Goal: Entertainment & Leisure: Browse casually

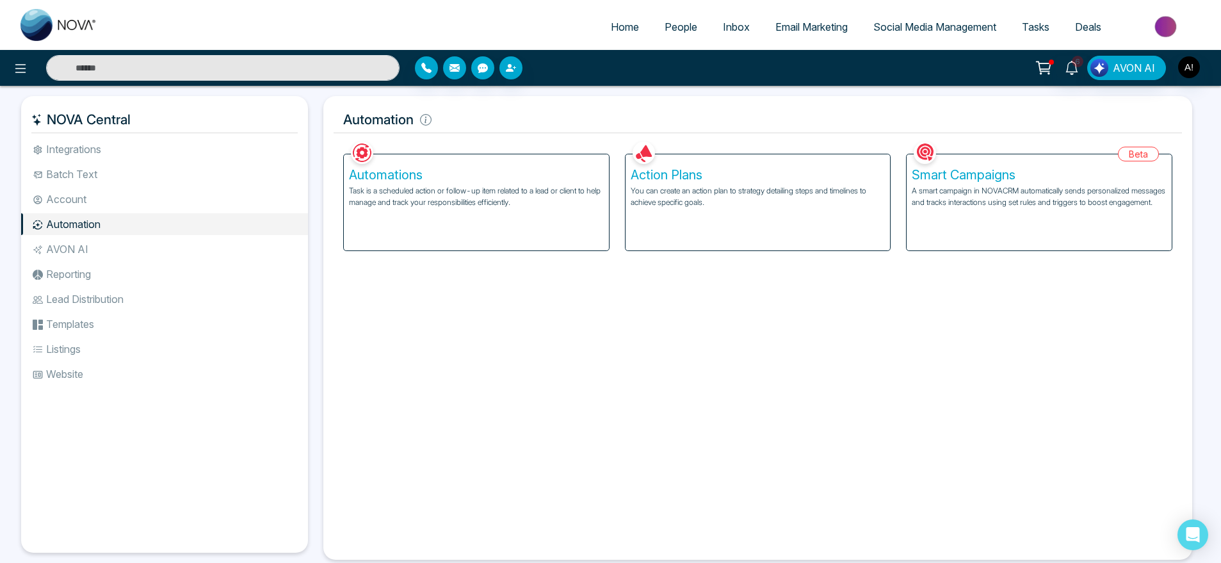
click at [532, 82] on div "6 AVON AI" at bounding box center [610, 68] width 1221 height 36
click at [428, 72] on icon "button" at bounding box center [426, 68] width 10 height 10
click at [519, 77] on div at bounding box center [560, 67] width 290 height 23
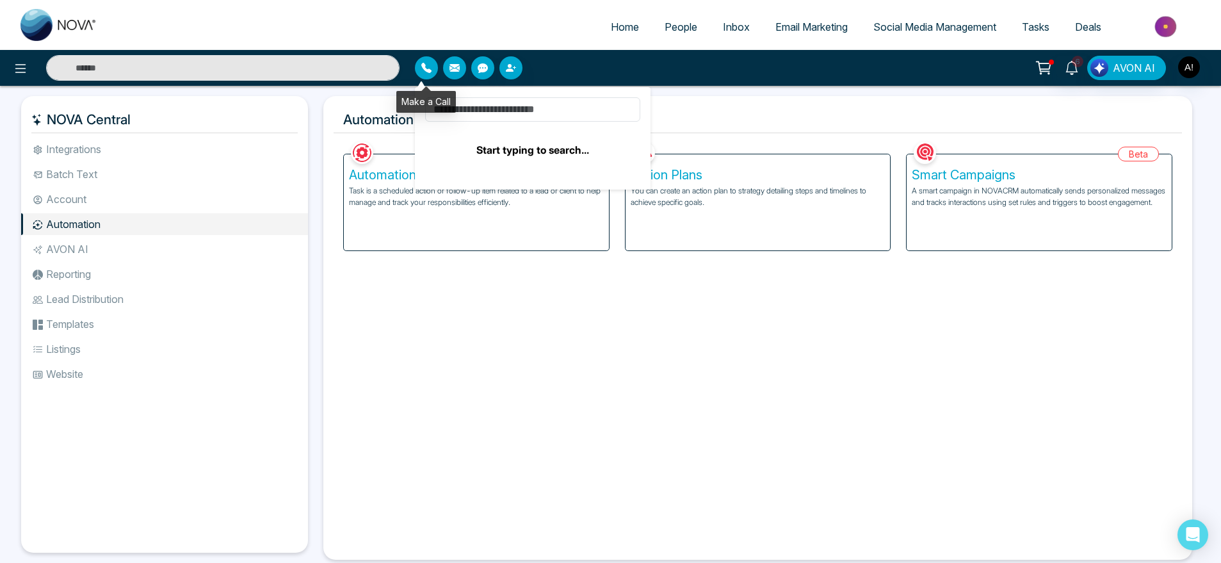
click at [423, 66] on icon "button" at bounding box center [426, 68] width 10 height 10
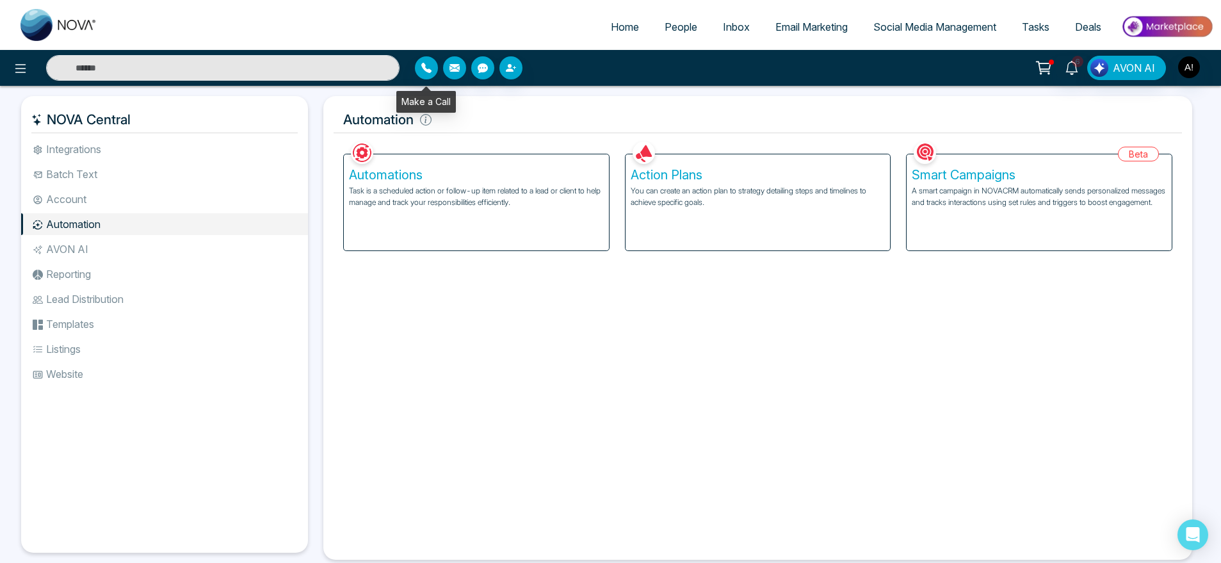
click at [453, 109] on div "Make a Call" at bounding box center [426, 102] width 60 height 22
click at [430, 67] on icon "button" at bounding box center [426, 68] width 10 height 10
click at [500, 117] on input at bounding box center [532, 109] width 215 height 24
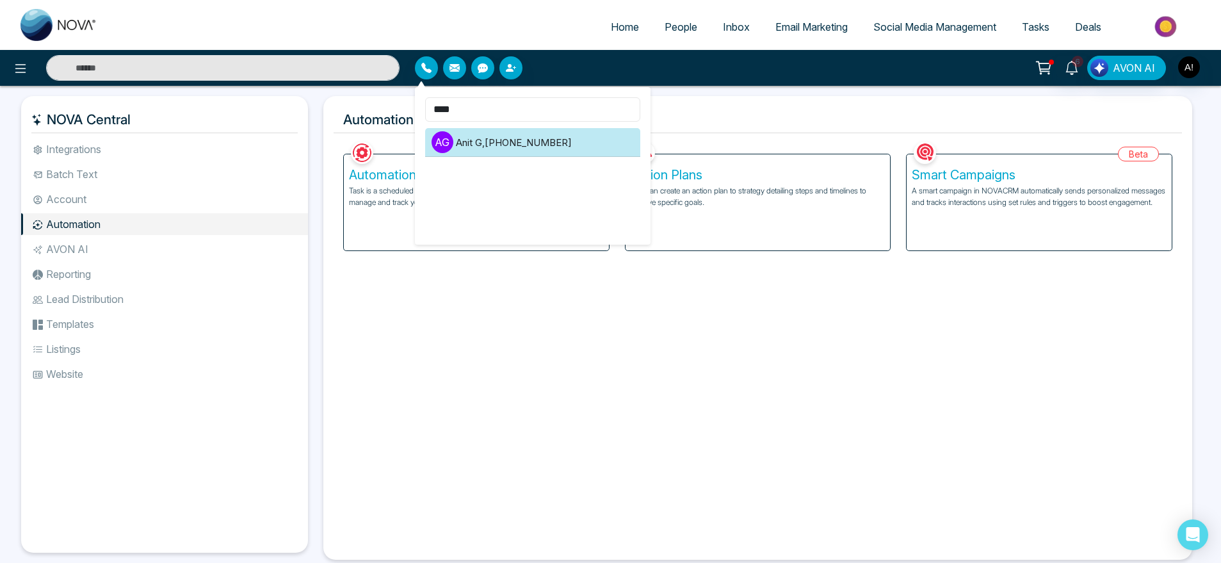
type input "****"
click at [510, 147] on li "A G Anit G , +919930053035" at bounding box center [532, 142] width 215 height 29
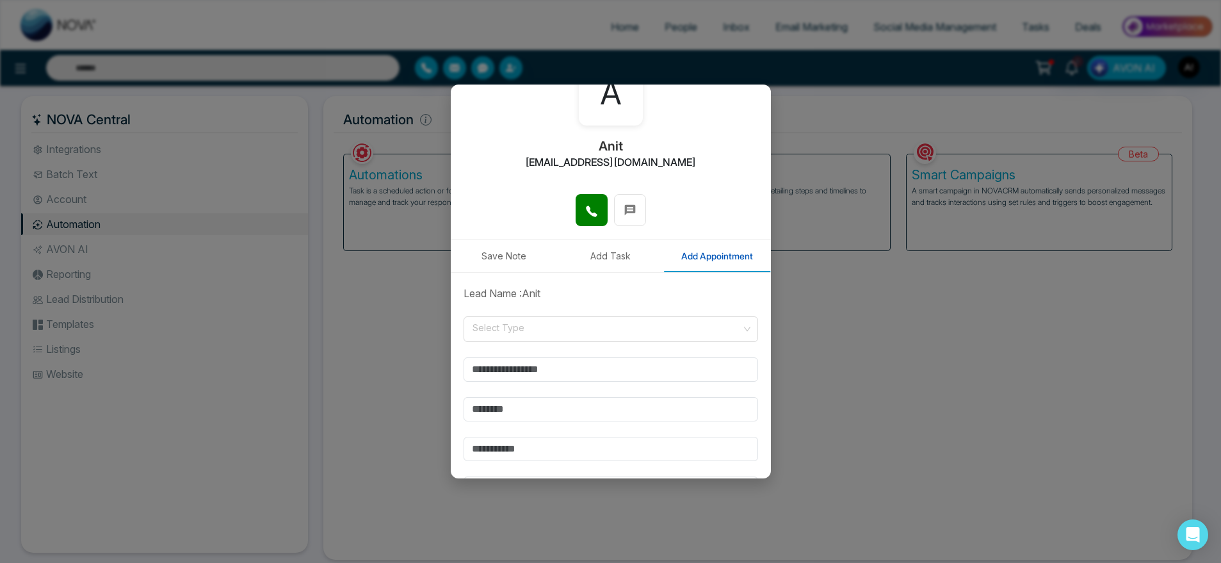
scroll to position [86, 0]
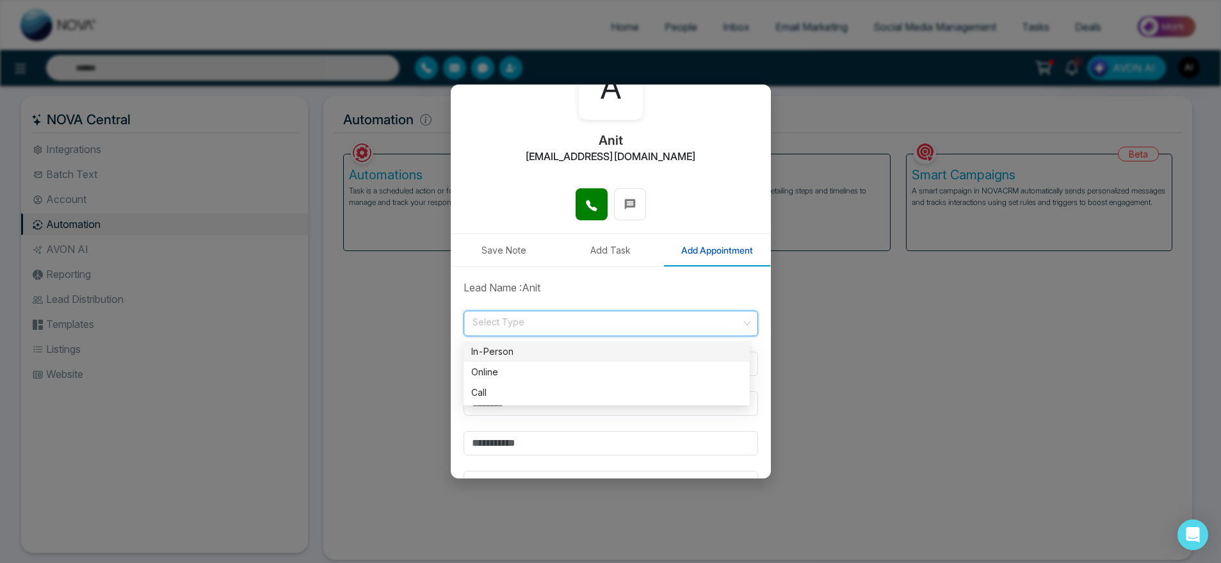
click at [575, 327] on input "search" at bounding box center [606, 320] width 270 height 19
click at [547, 378] on div "Online" at bounding box center [606, 372] width 271 height 14
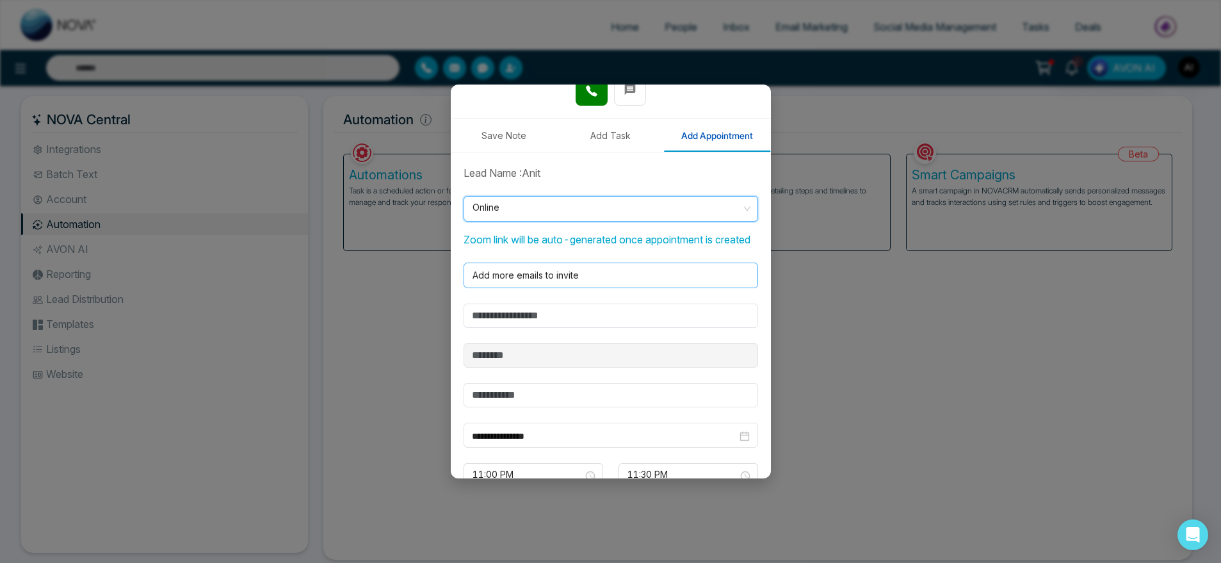
scroll to position [202, 0]
click at [581, 326] on input "text" at bounding box center [611, 315] width 295 height 24
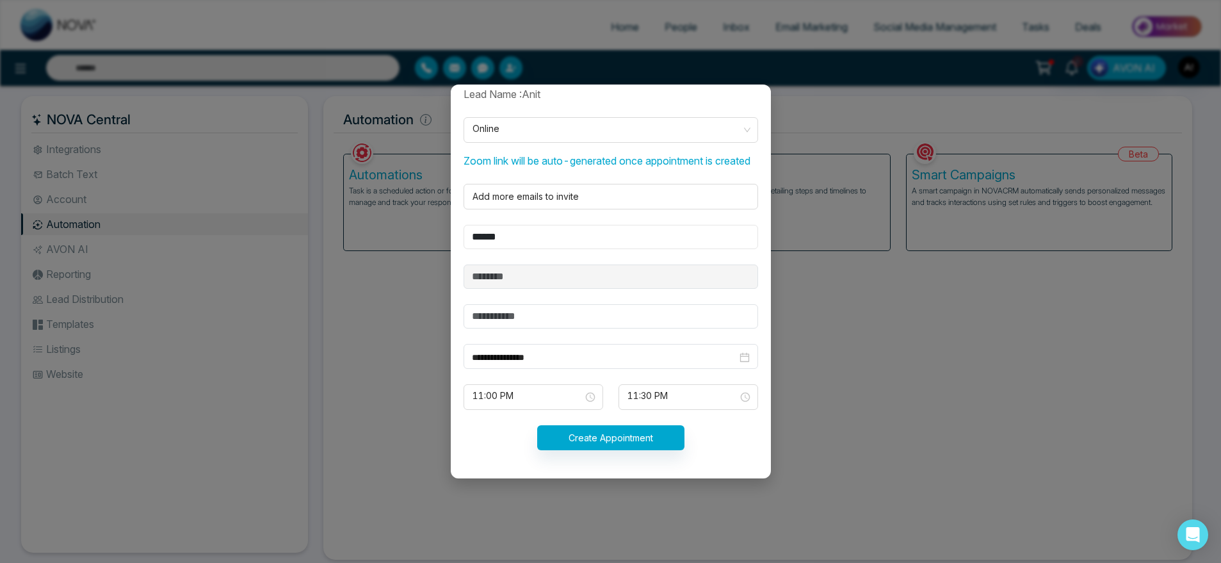
scroll to position [295, 0]
type input "******"
click at [587, 331] on form "**********" at bounding box center [611, 275] width 310 height 379
click at [583, 329] on input "text" at bounding box center [611, 316] width 295 height 24
paste input "**********"
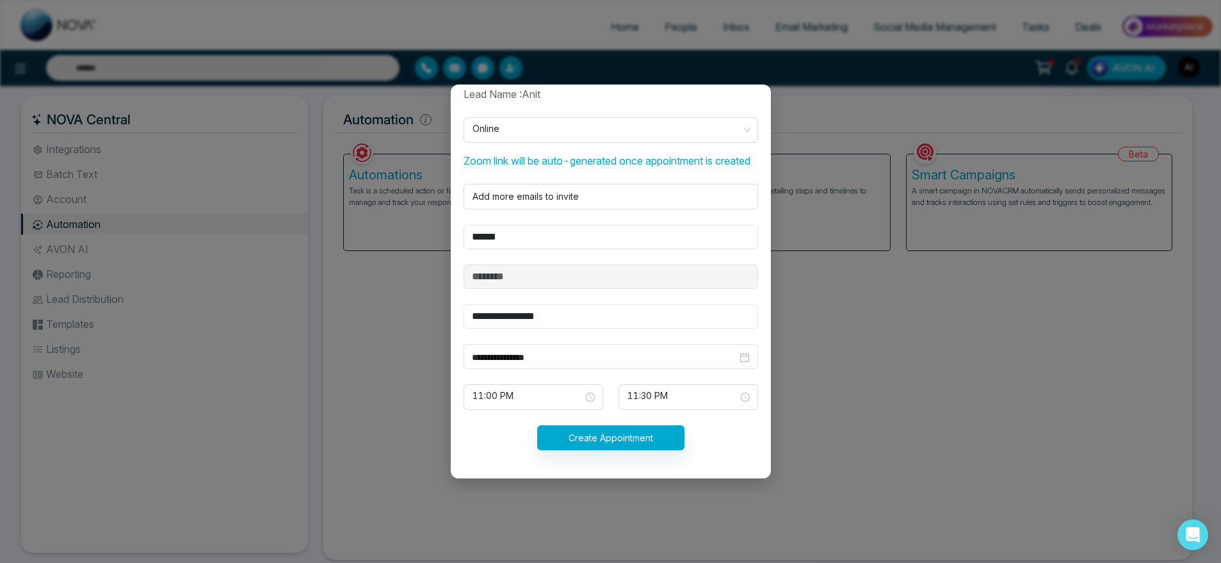
paste input "**********"
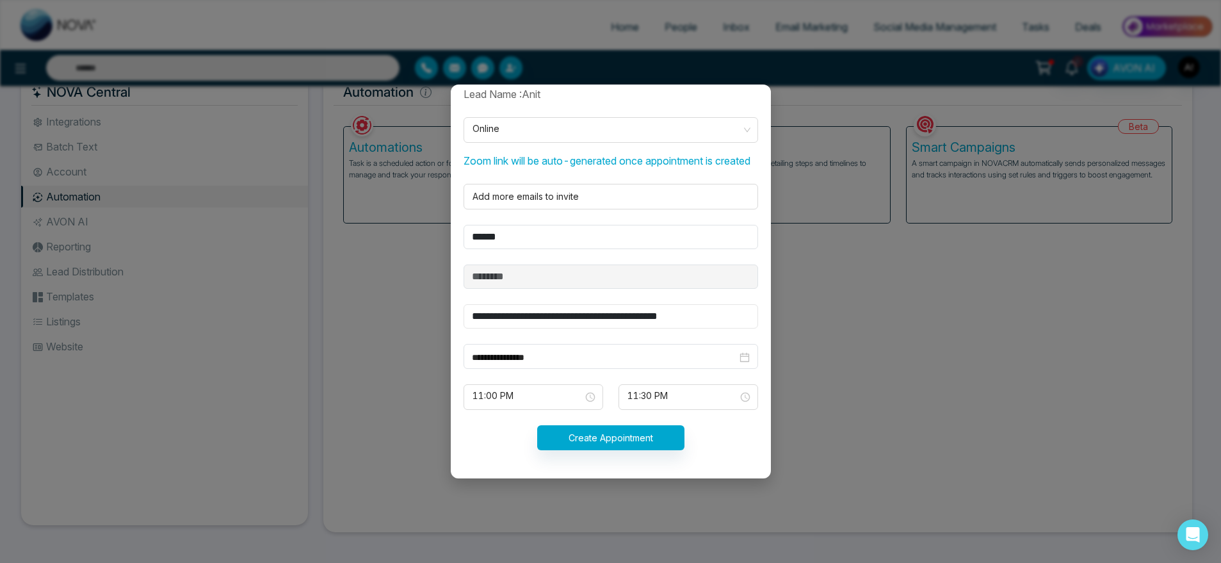
type input "**********"
click at [638, 435] on button "Create Appointment" at bounding box center [610, 437] width 147 height 25
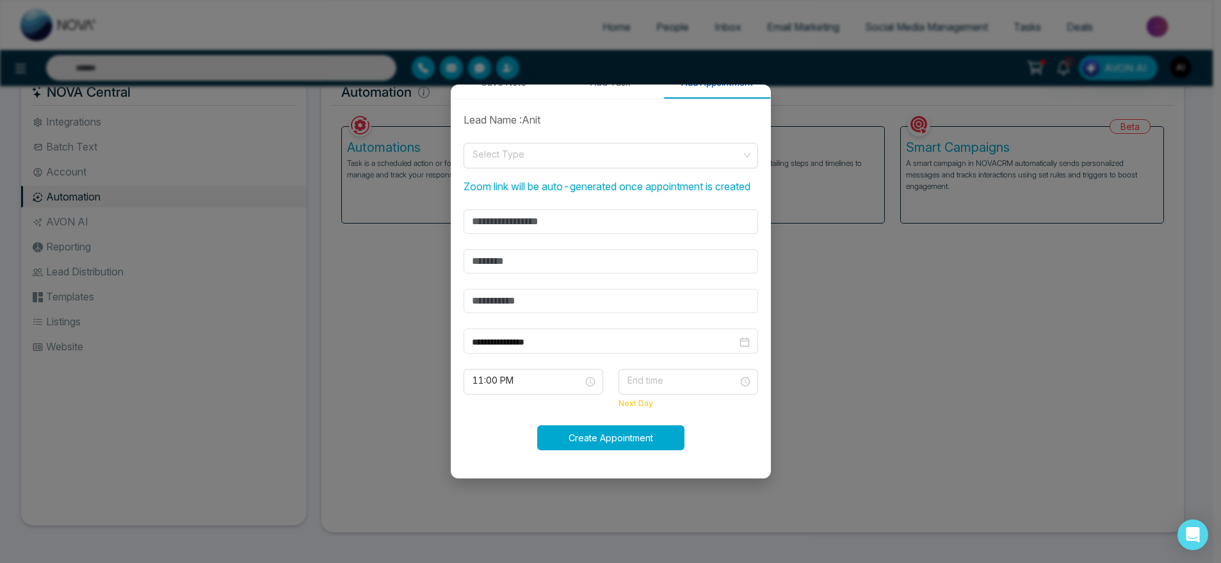
scroll to position [254, 0]
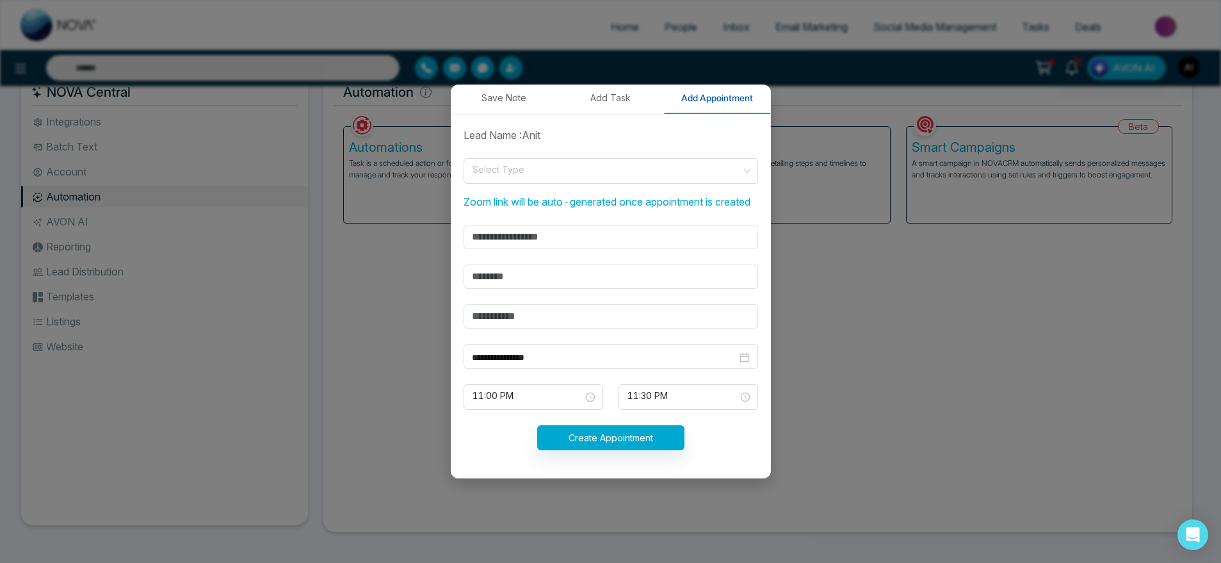
click at [639, 338] on form "**********" at bounding box center [611, 296] width 310 height 338
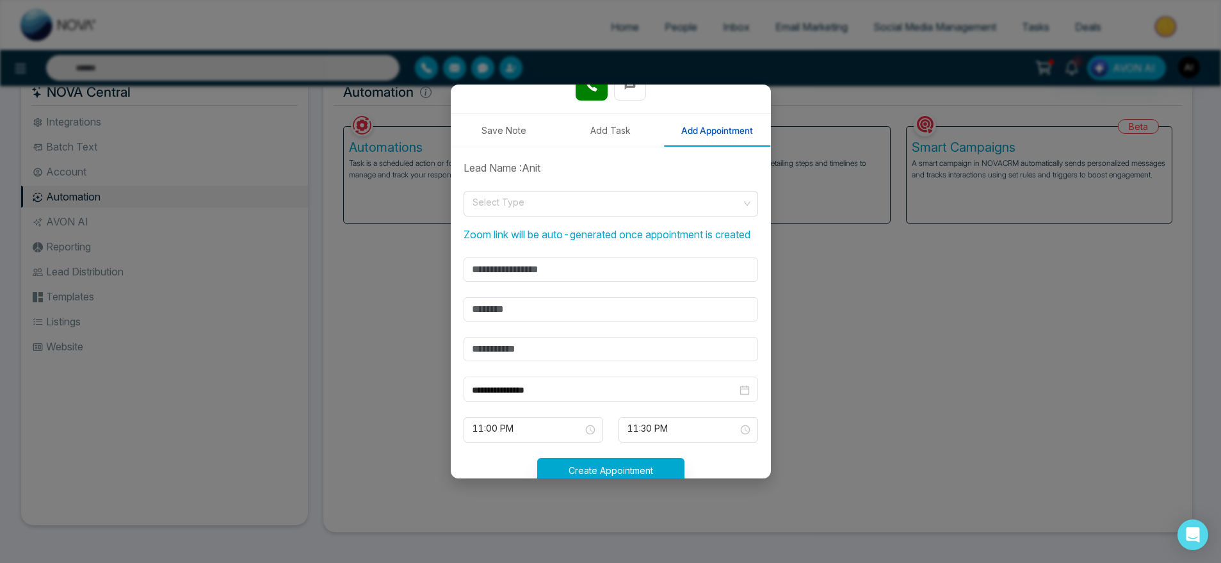
scroll to position [206, 0]
drag, startPoint x: 453, startPoint y: 233, endPoint x: 501, endPoint y: 252, distance: 52.3
click at [501, 252] on div "**********" at bounding box center [611, 330] width 320 height 364
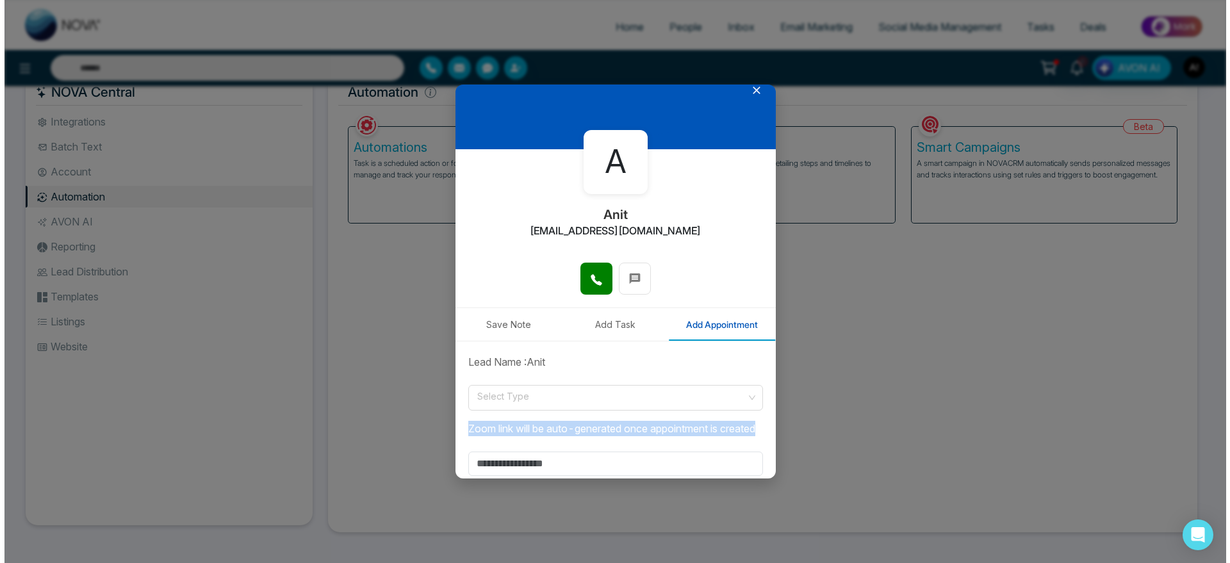
scroll to position [0, 0]
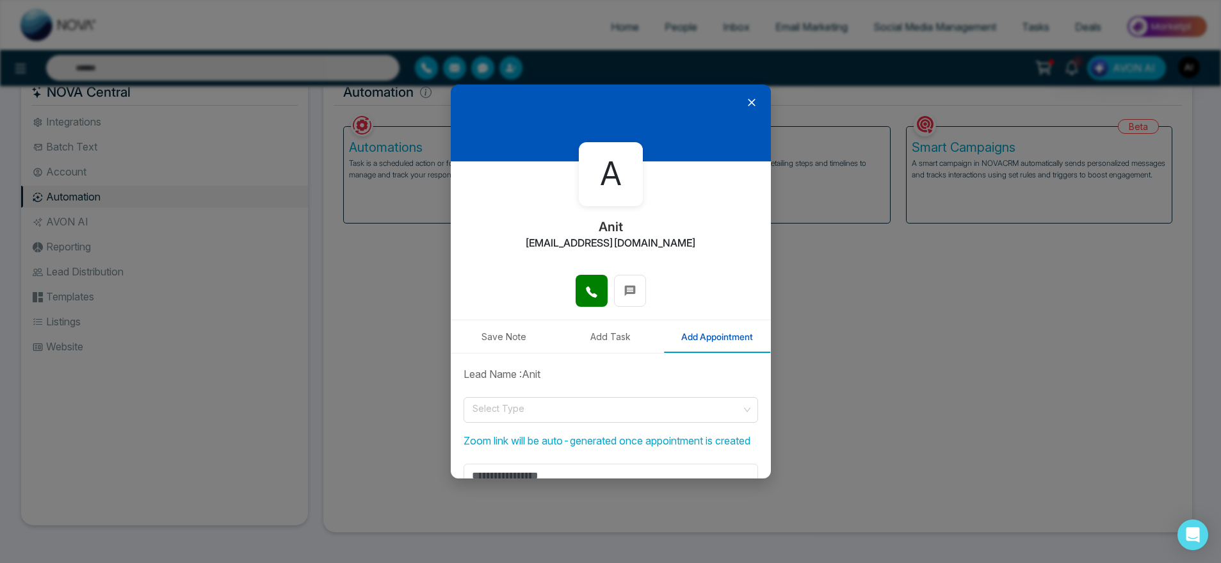
click at [745, 98] on icon at bounding box center [751, 102] width 13 height 13
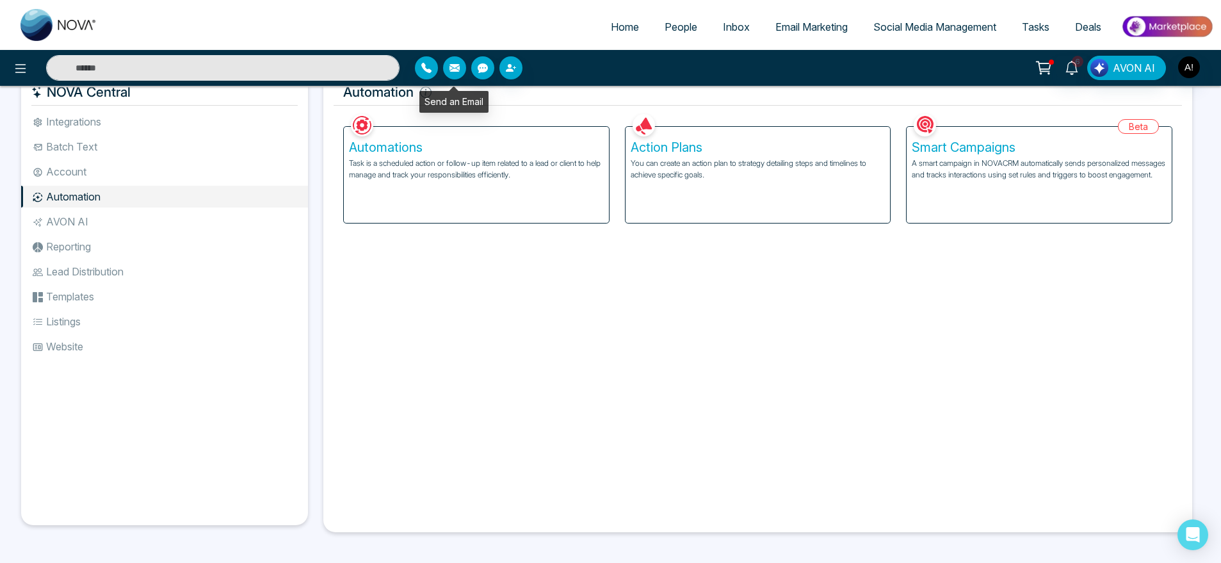
click at [450, 71] on icon "button" at bounding box center [455, 68] width 10 height 8
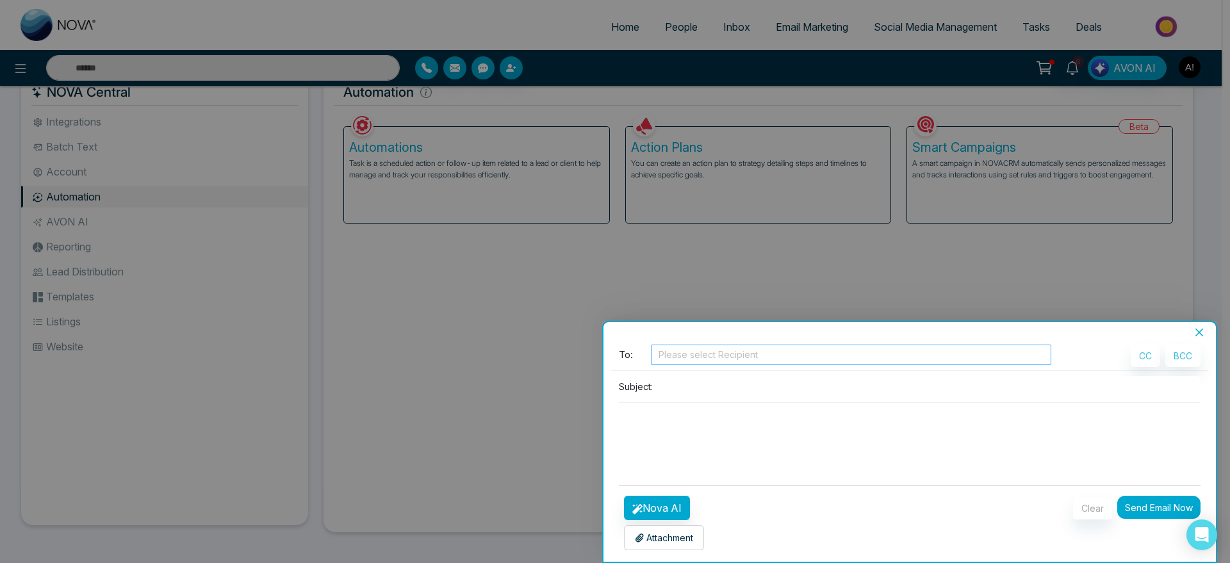
scroll to position [4, 0]
click at [661, 532] on p "Attachment" at bounding box center [664, 533] width 58 height 13
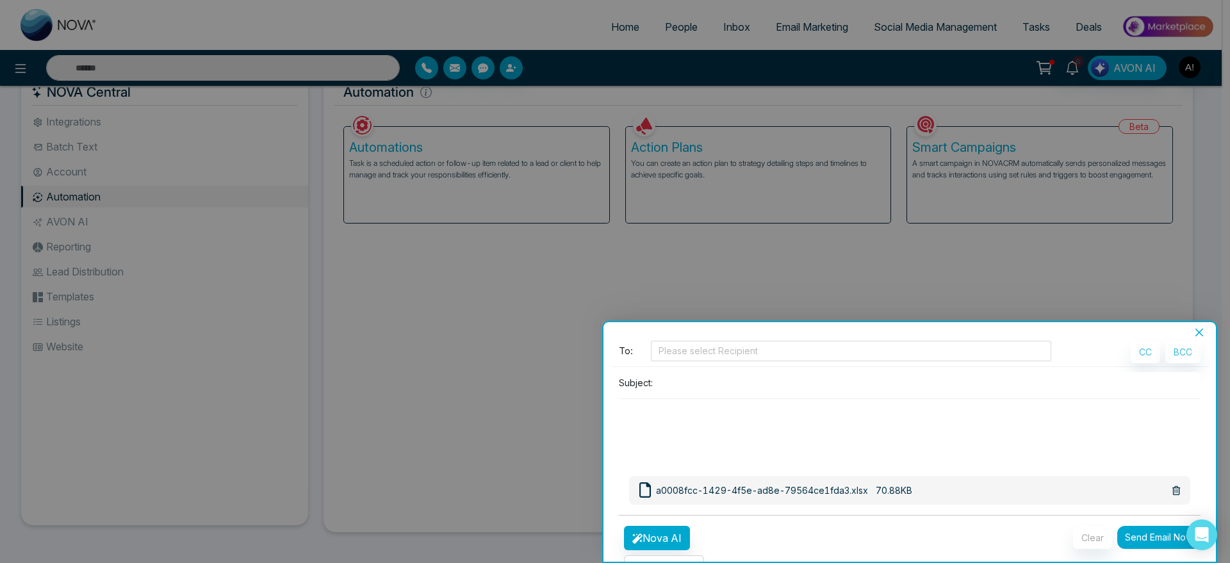
scroll to position [38, 0]
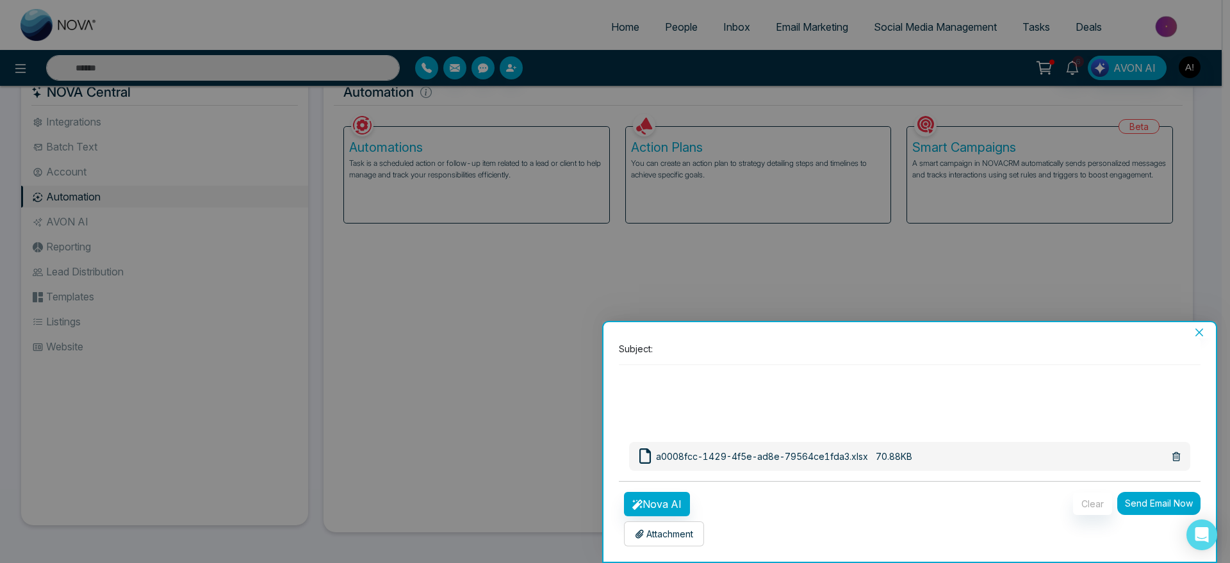
click at [668, 539] on p "Attachment" at bounding box center [664, 533] width 58 height 13
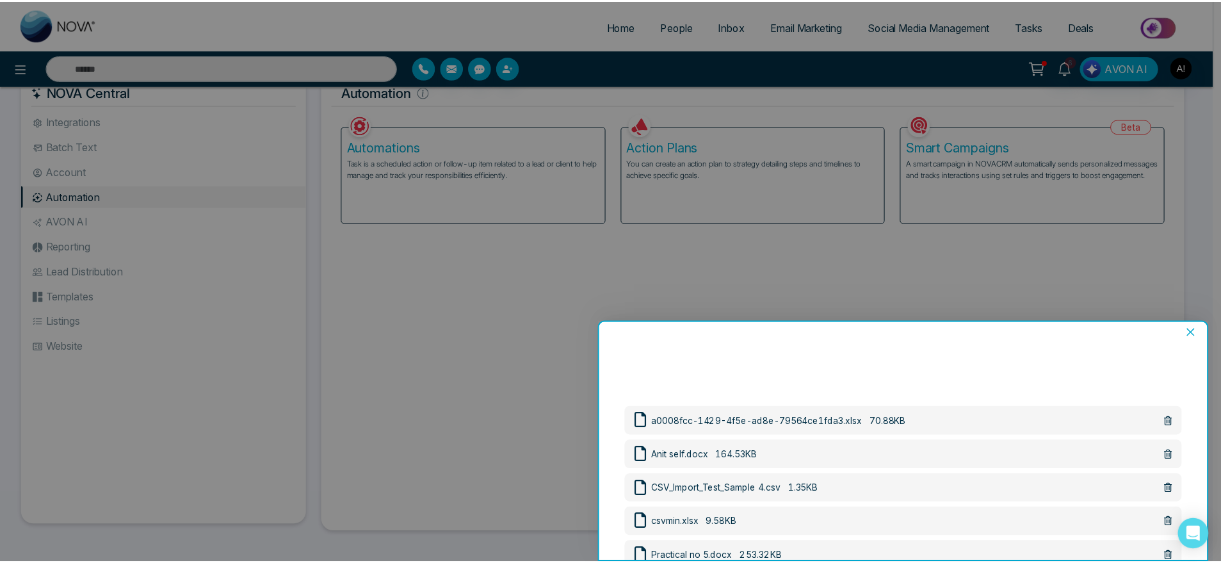
scroll to position [0, 0]
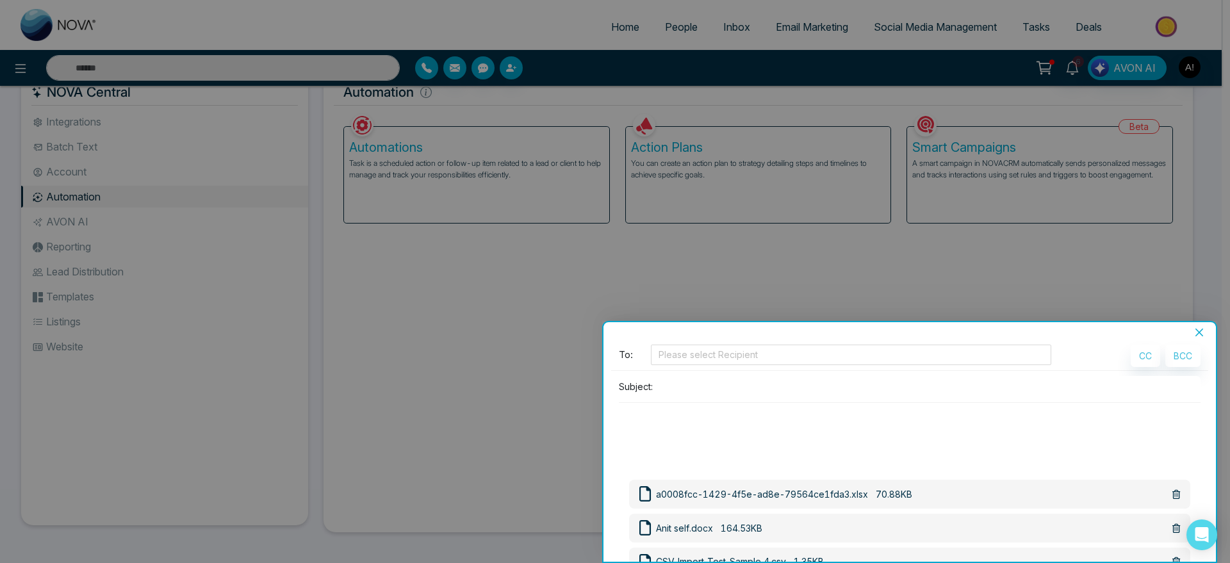
drag, startPoint x: 649, startPoint y: 432, endPoint x: 993, endPoint y: 468, distance: 345.8
click at [993, 468] on div "Subject:" at bounding box center [909, 425] width 597 height 99
click at [1200, 328] on icon "close" at bounding box center [1199, 332] width 10 height 10
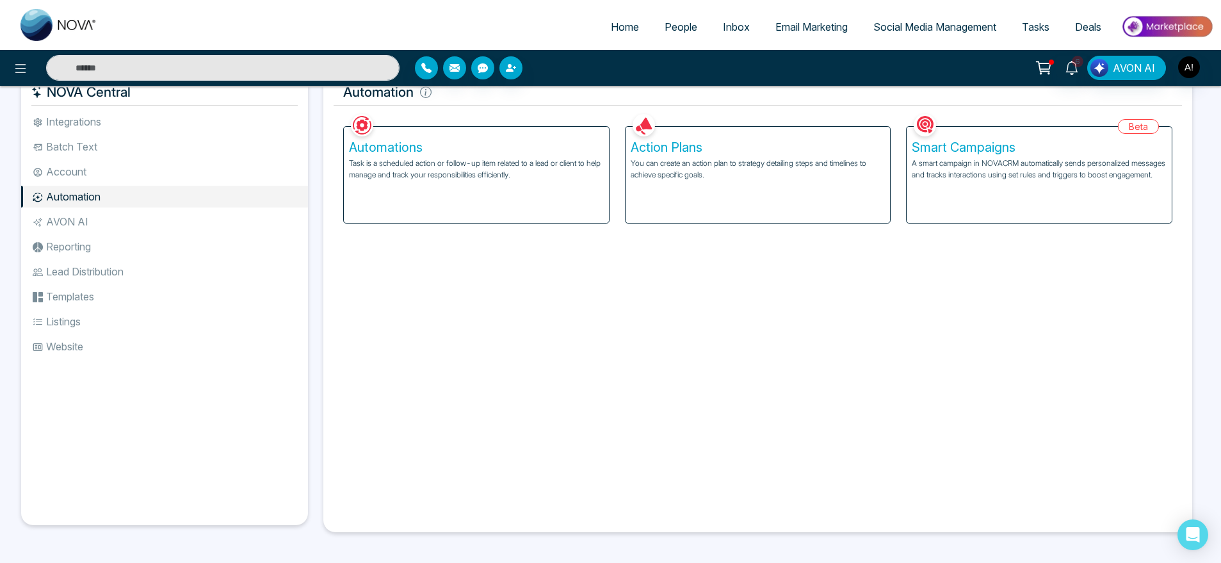
click at [88, 141] on li "Batch Text" at bounding box center [164, 147] width 287 height 22
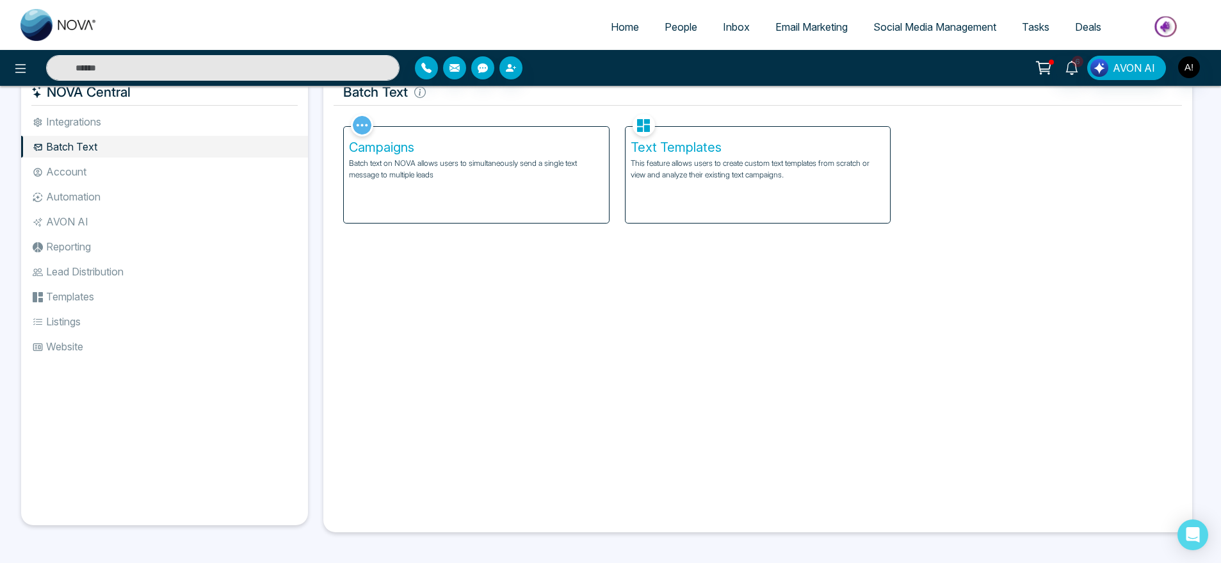
click at [101, 122] on li "Integrations" at bounding box center [164, 122] width 287 height 22
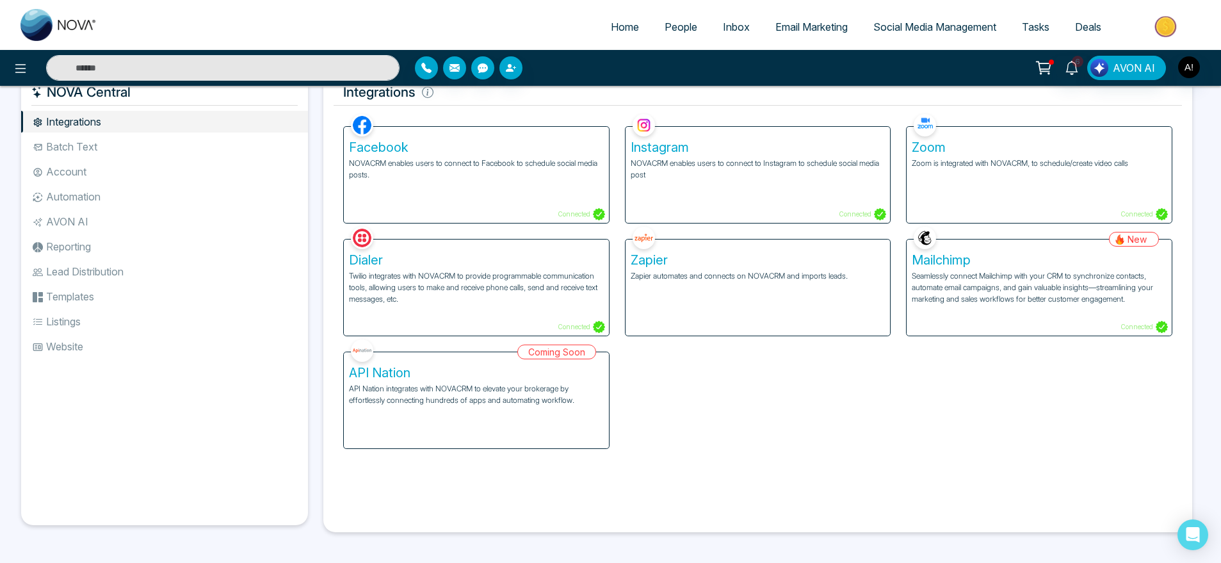
click at [517, 190] on div "Facebook NOVACRM enables users to connect to Facebook to schedule social media …" at bounding box center [476, 175] width 265 height 96
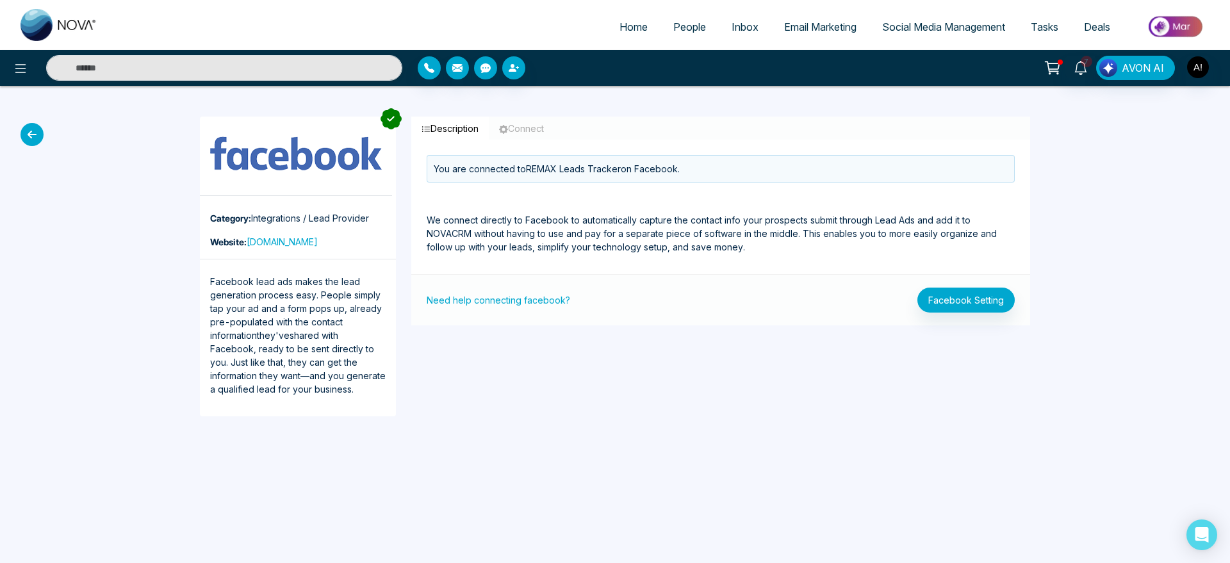
click at [35, 133] on icon at bounding box center [31, 134] width 23 height 23
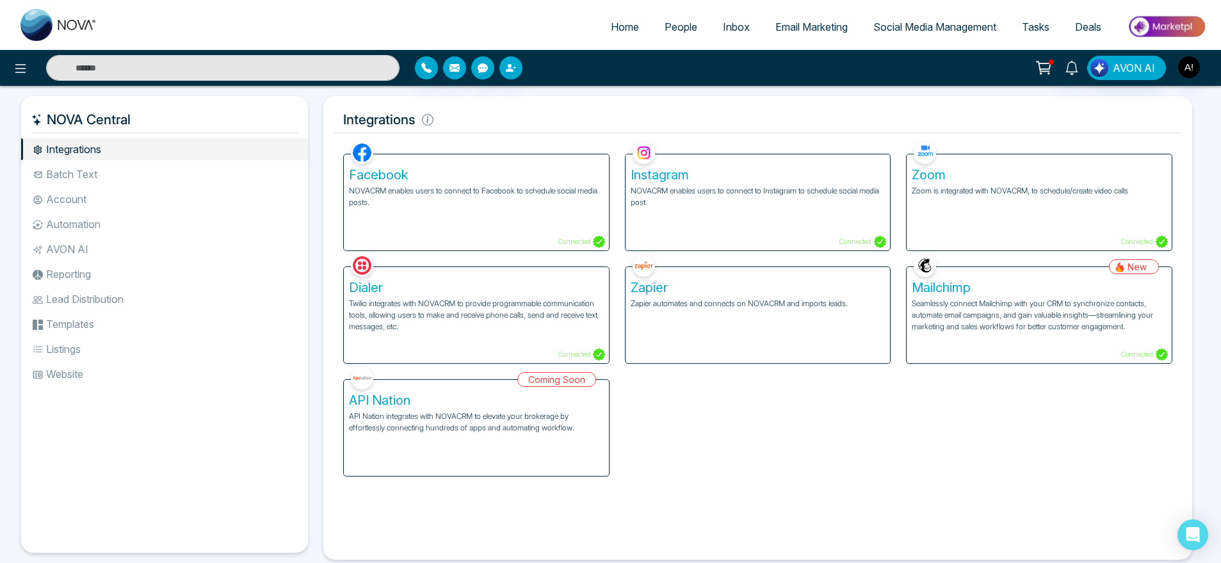
click at [479, 220] on div "Facebook NOVACRM enables users to connect to Facebook to schedule social media …" at bounding box center [476, 202] width 265 height 96
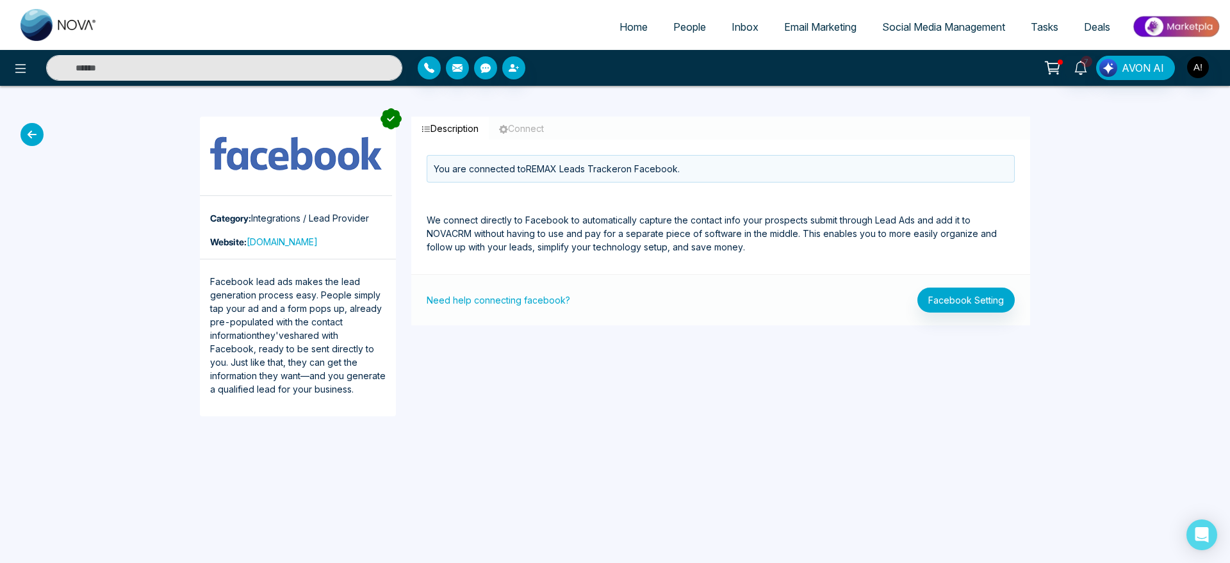
click at [39, 139] on icon at bounding box center [31, 134] width 23 height 23
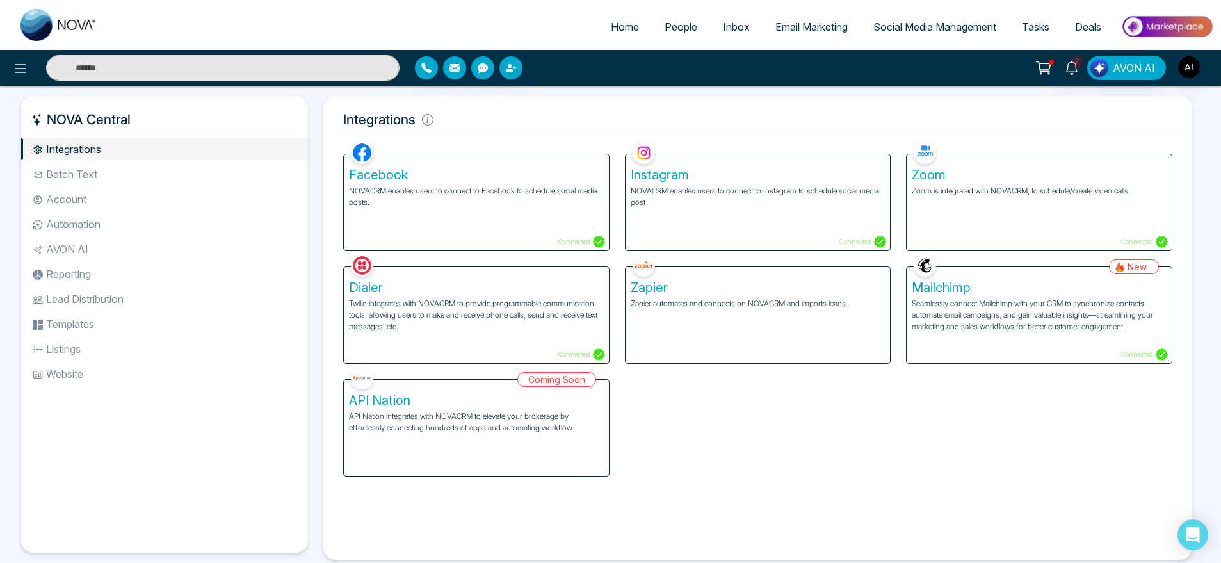
click at [467, 194] on p "NOVACRM enables users to connect to Facebook to schedule social media posts." at bounding box center [476, 196] width 255 height 23
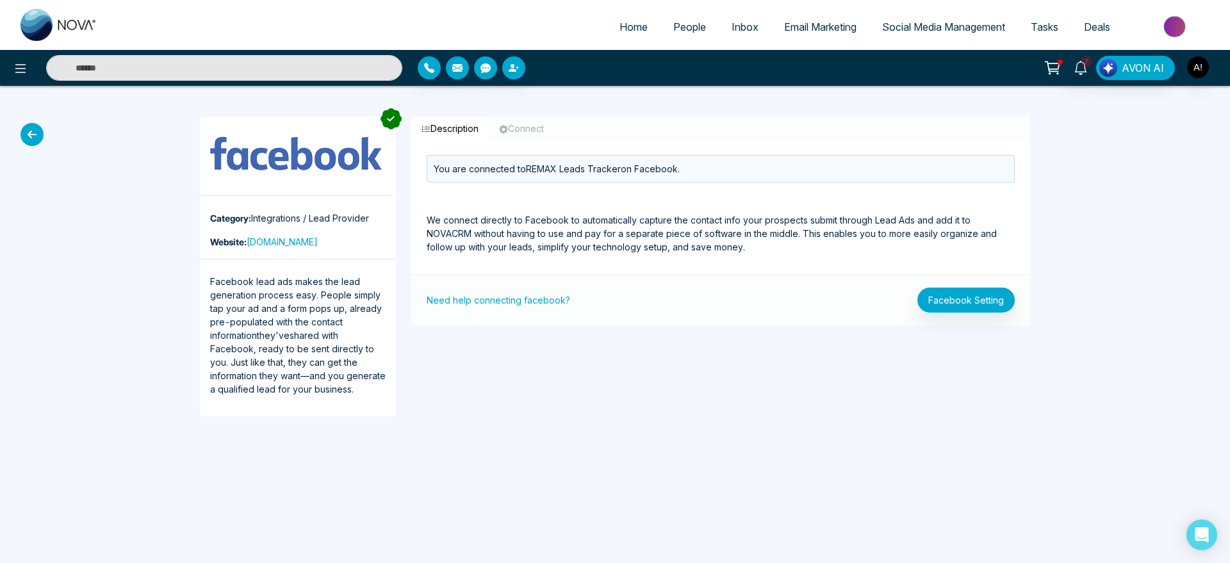
click at [33, 142] on icon at bounding box center [31, 134] width 23 height 23
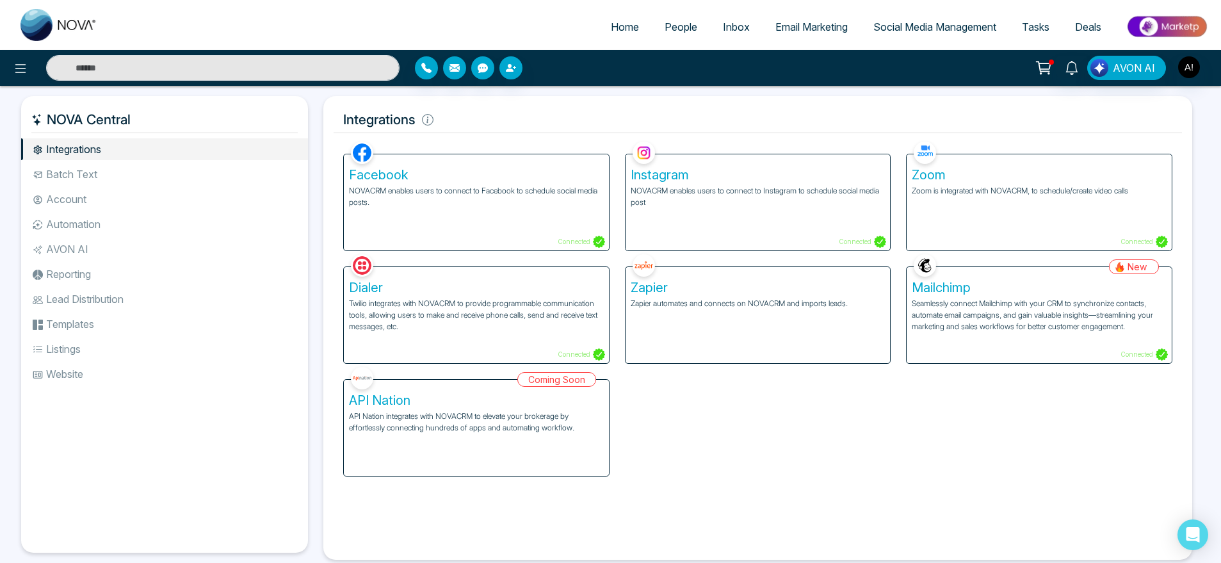
click at [481, 172] on h5 "Facebook" at bounding box center [476, 174] width 255 height 15
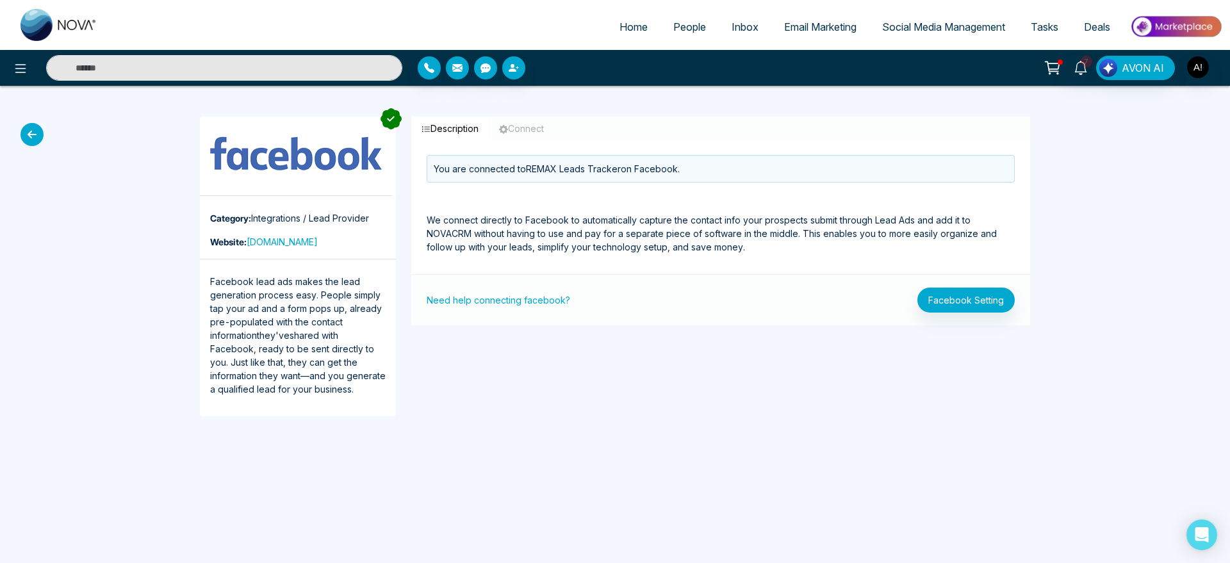
click at [24, 129] on icon at bounding box center [31, 134] width 23 height 23
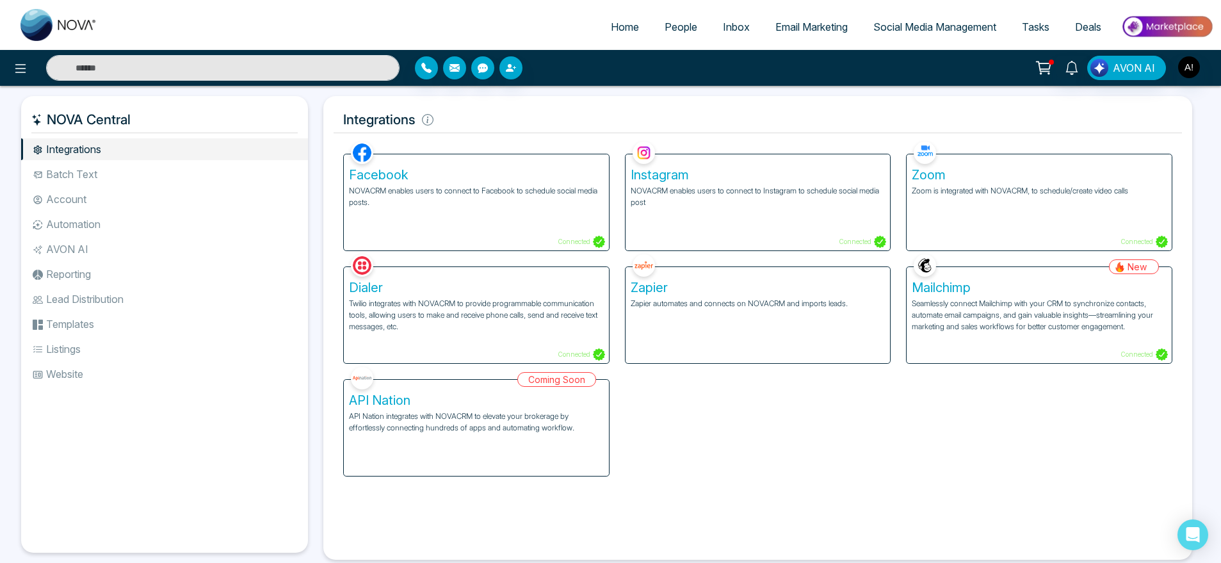
click at [427, 195] on p "NOVACRM enables users to connect to Facebook to schedule social media posts." at bounding box center [476, 196] width 255 height 23
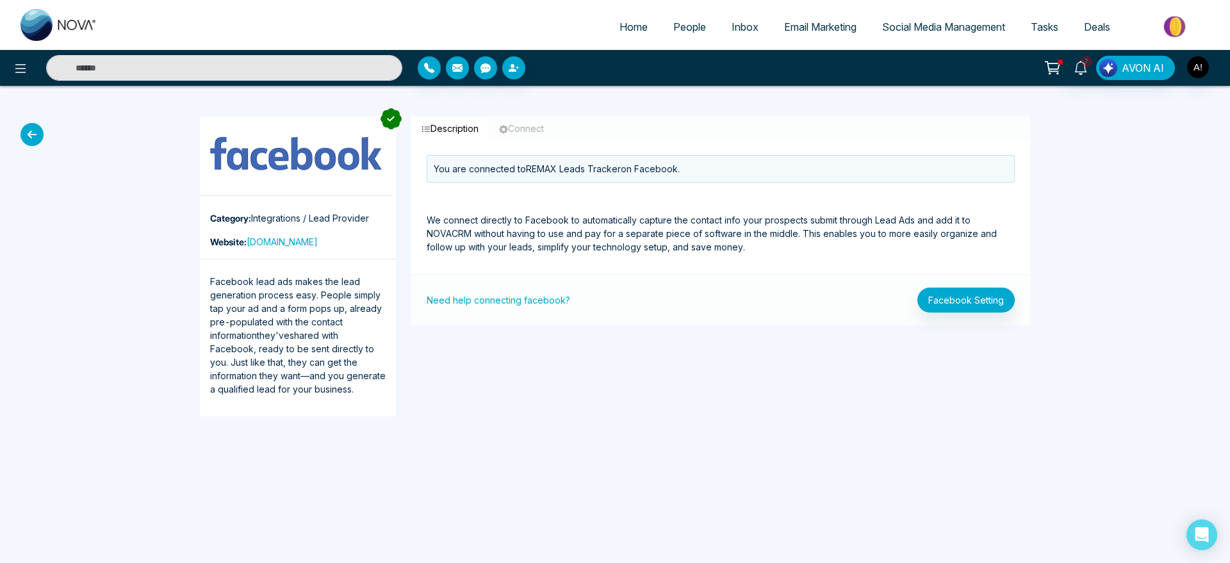
click at [39, 135] on icon at bounding box center [31, 134] width 23 height 23
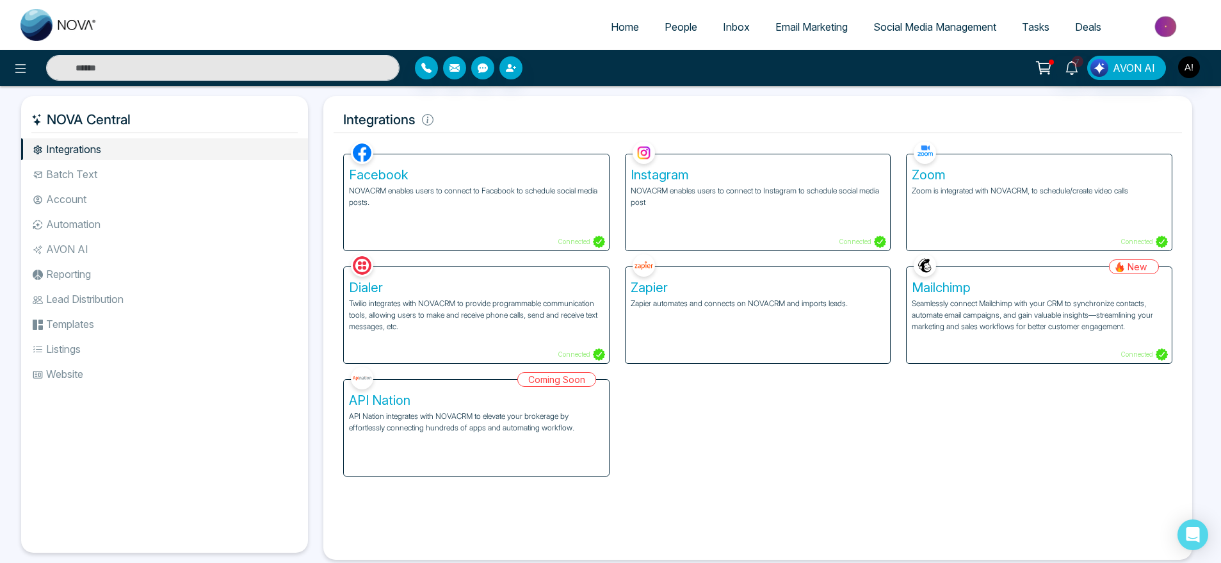
click at [426, 179] on h5 "Facebook" at bounding box center [476, 174] width 255 height 15
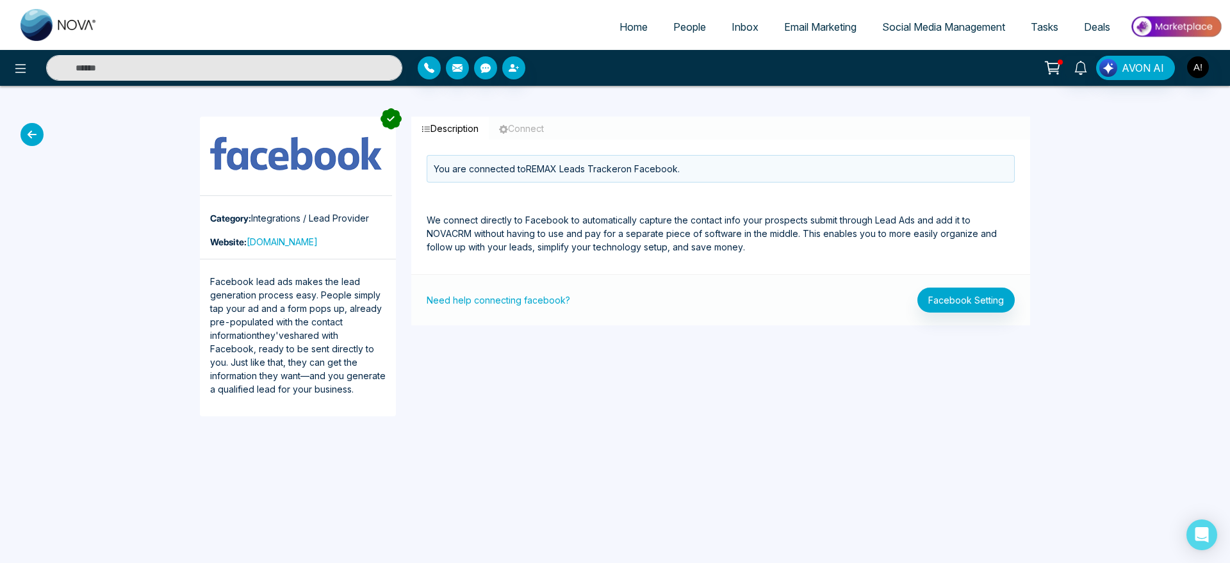
click at [38, 137] on icon at bounding box center [31, 134] width 23 height 23
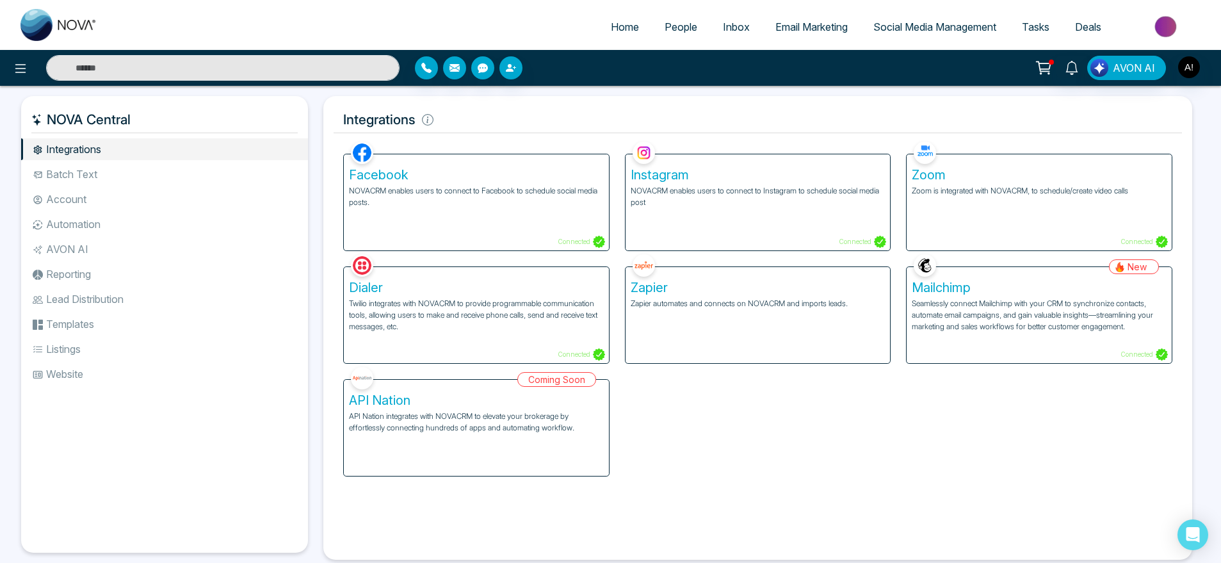
click at [421, 185] on p "NOVACRM enables users to connect to Facebook to schedule social media posts." at bounding box center [476, 196] width 255 height 23
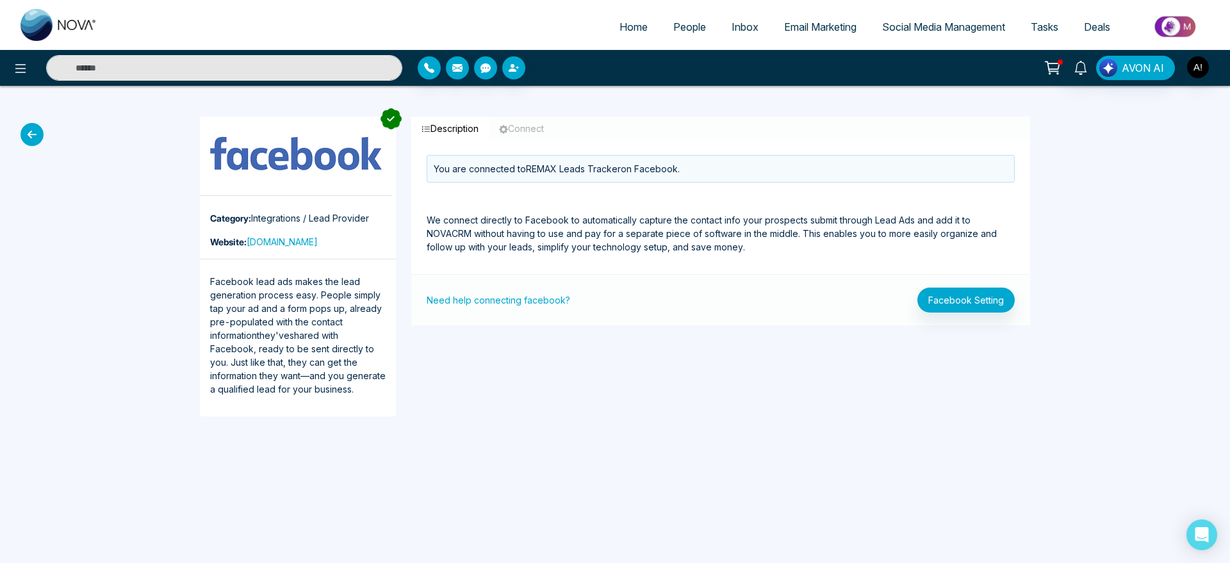
click at [35, 136] on icon at bounding box center [31, 134] width 23 height 23
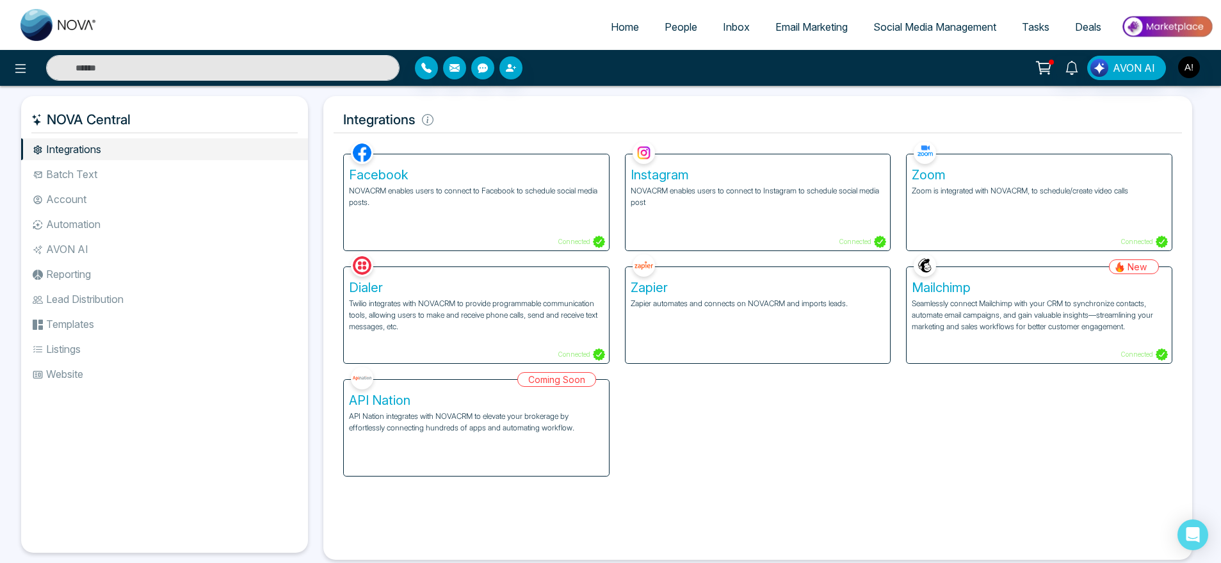
click at [468, 176] on h5 "Facebook" at bounding box center [476, 174] width 255 height 15
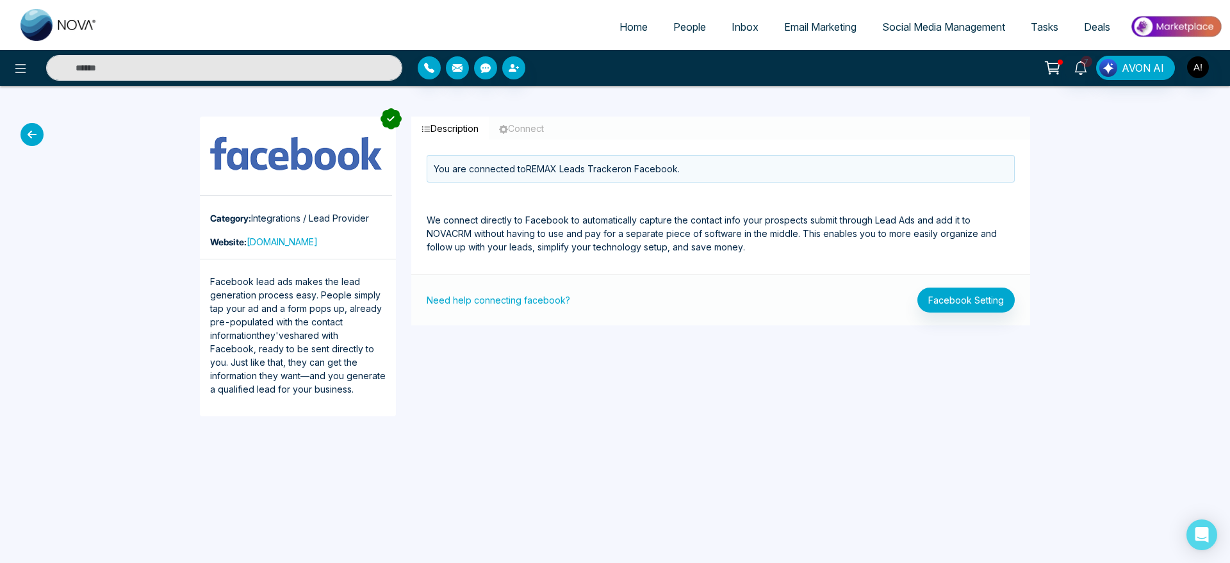
click at [683, 28] on span "People" at bounding box center [689, 26] width 33 height 13
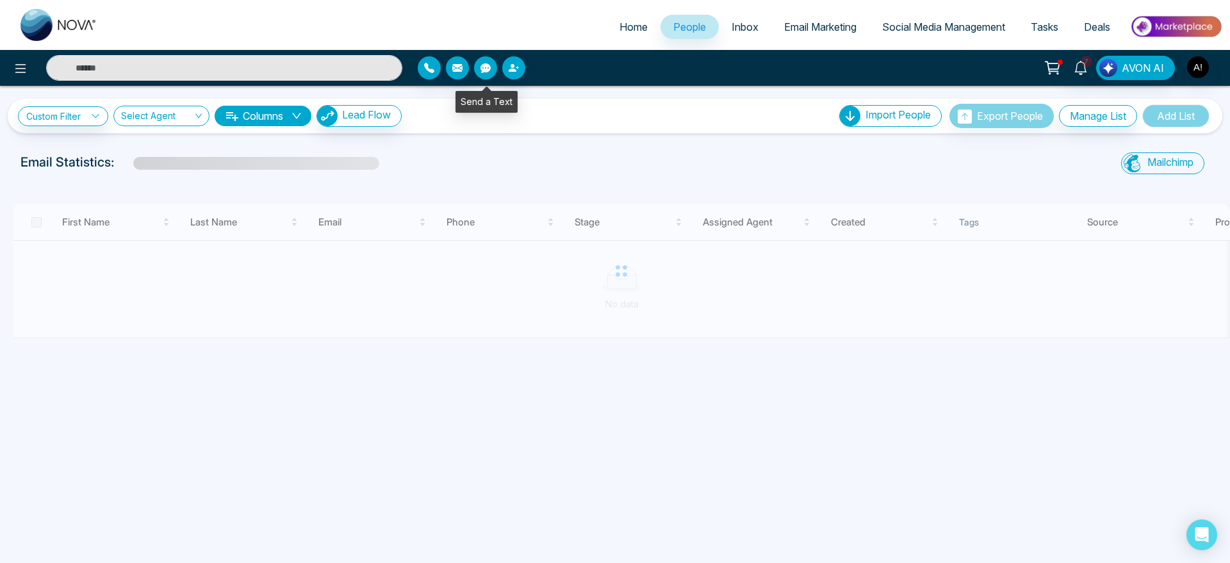
click at [487, 70] on icon "button" at bounding box center [485, 68] width 10 height 10
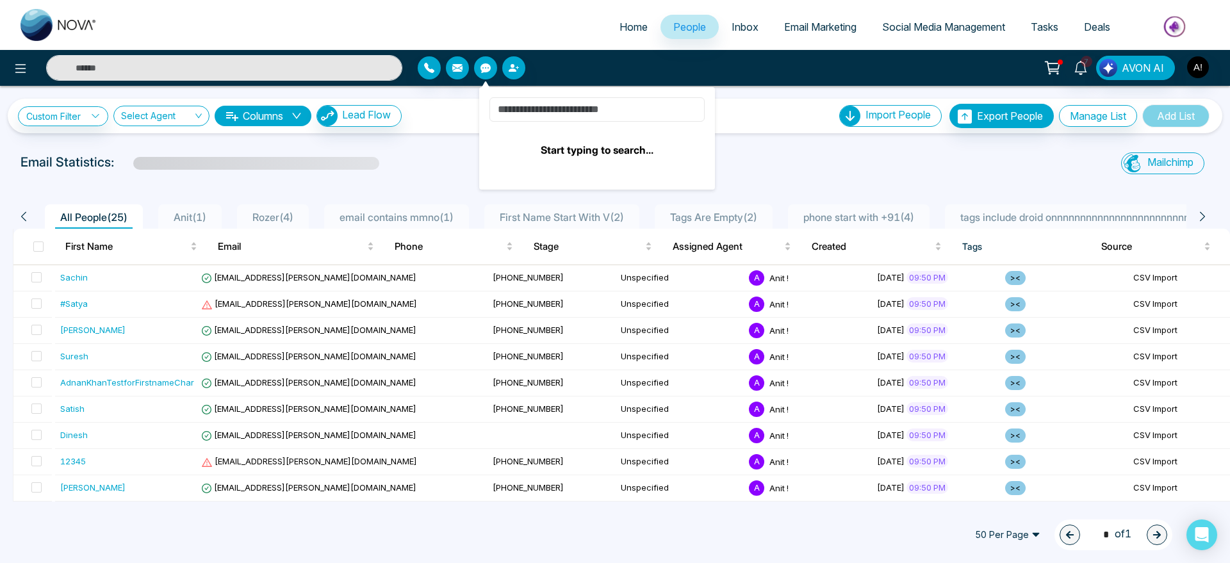
click at [546, 97] on input at bounding box center [596, 109] width 215 height 24
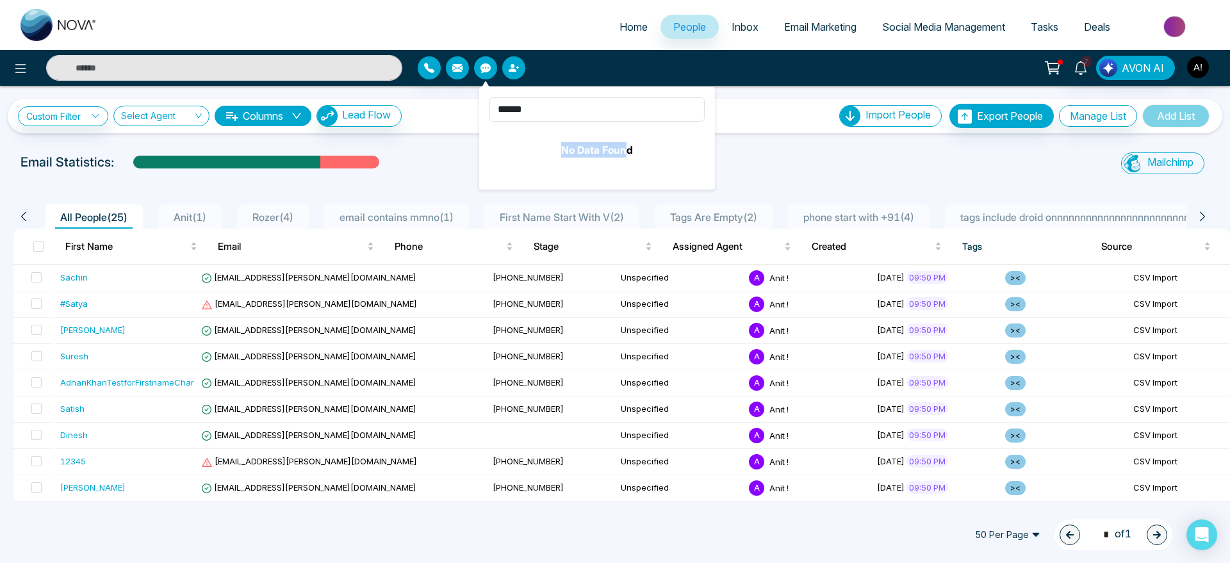
drag, startPoint x: 624, startPoint y: 151, endPoint x: 547, endPoint y: 140, distance: 77.5
click at [547, 140] on div "No Data Found" at bounding box center [596, 147] width 215 height 20
click at [535, 113] on input "******" at bounding box center [596, 109] width 215 height 24
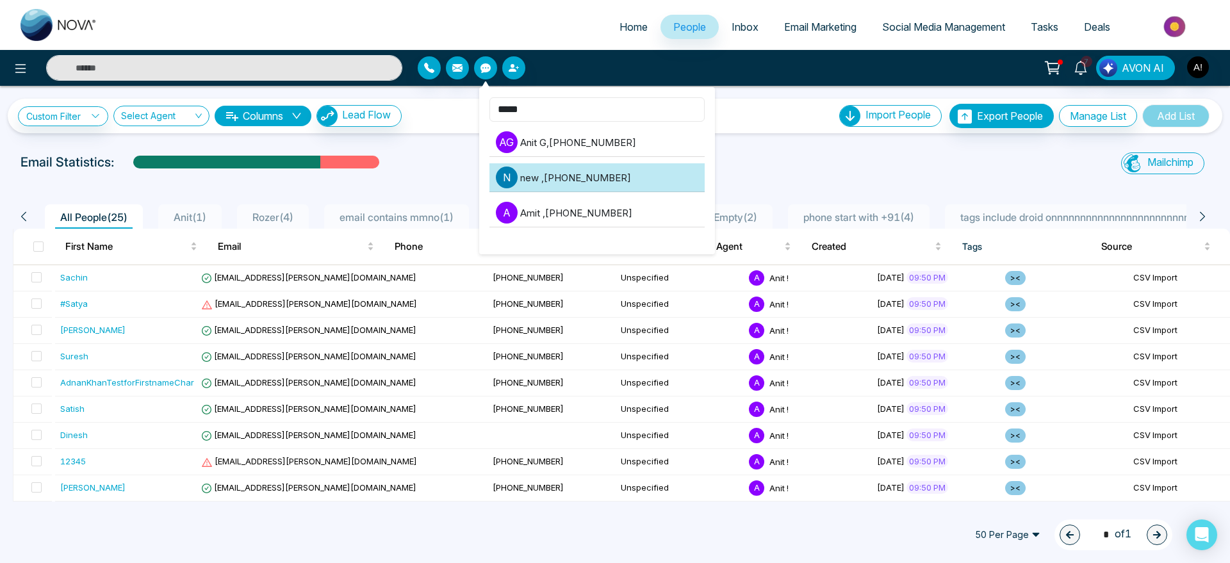
type input "****"
drag, startPoint x: 500, startPoint y: 184, endPoint x: 578, endPoint y: 172, distance: 79.0
click at [578, 172] on li "n new , +18508508508" at bounding box center [596, 177] width 215 height 29
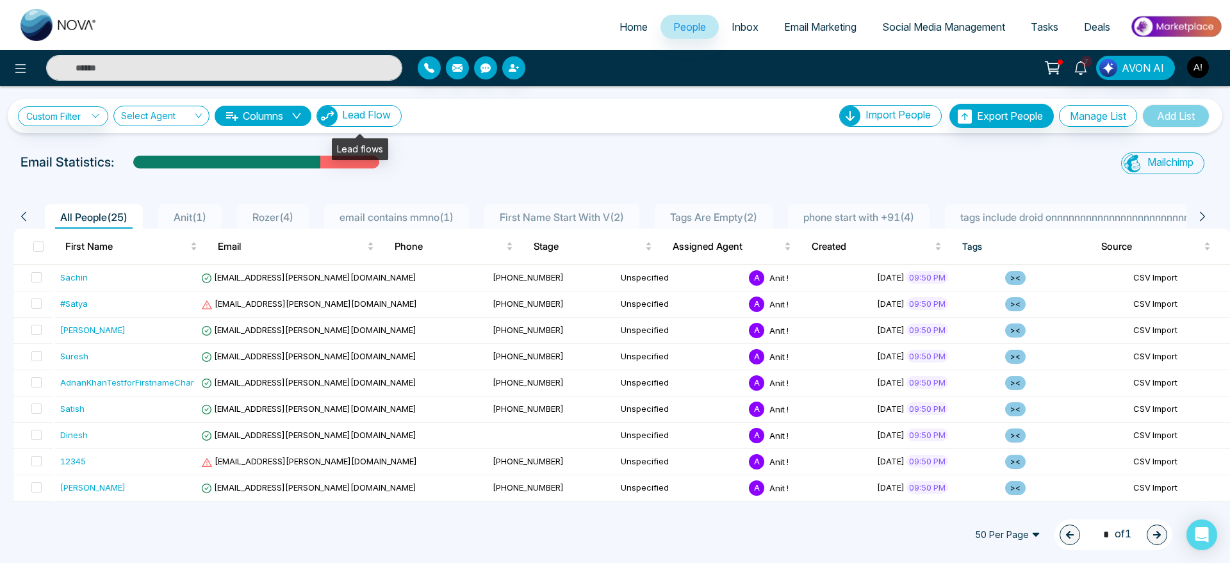
click at [393, 105] on button "Lead Flow" at bounding box center [358, 116] width 85 height 22
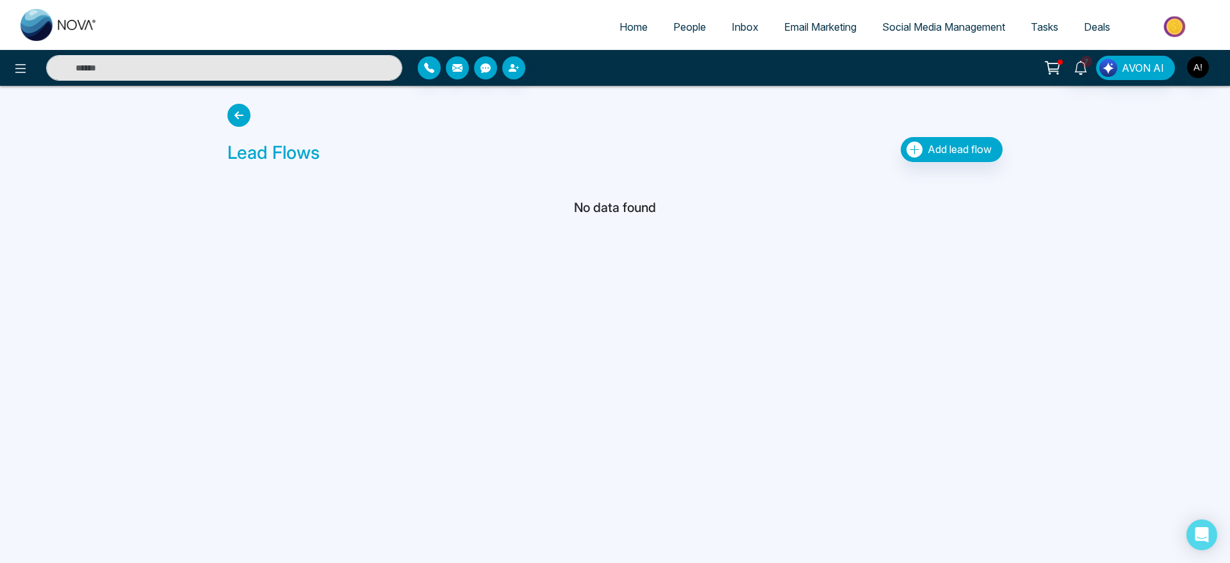
click at [644, 22] on link "Home" at bounding box center [633, 27] width 54 height 24
select select "*"
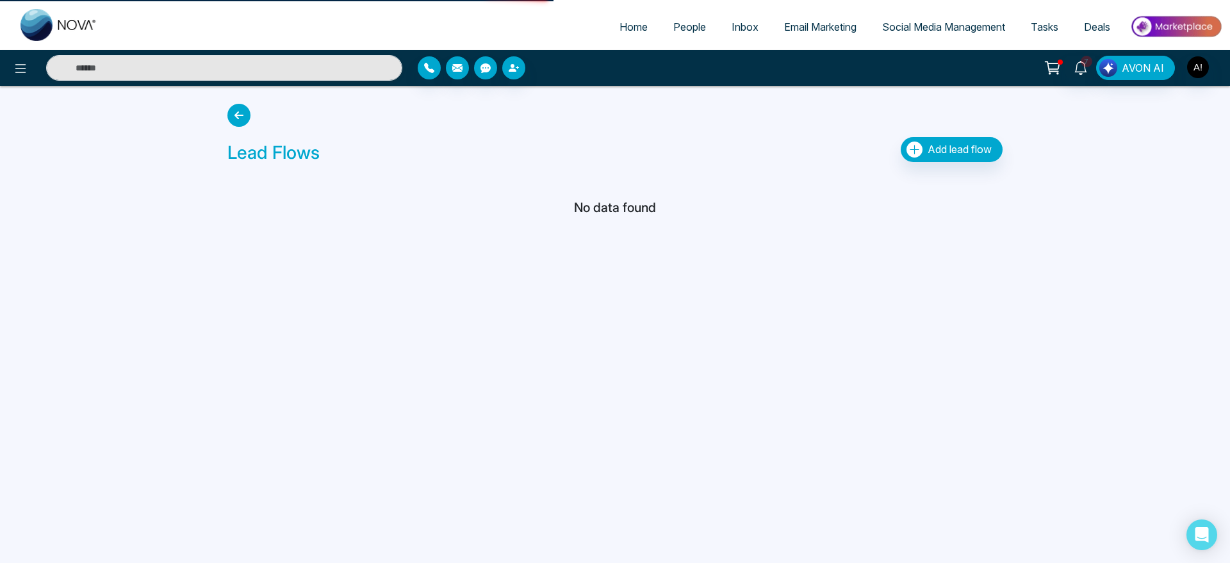
select select "*"
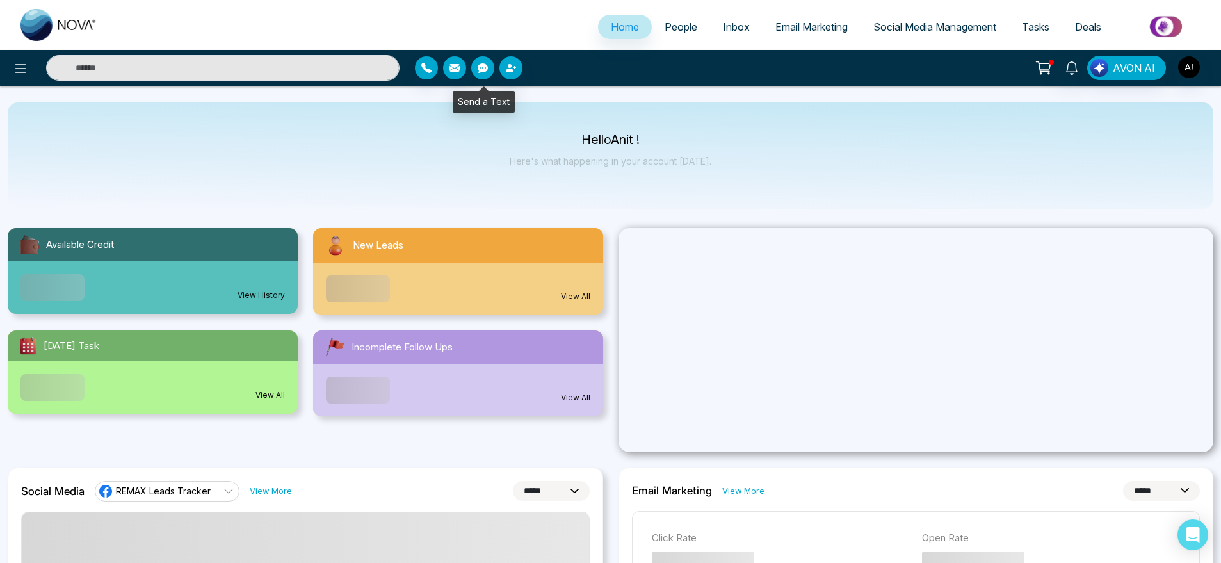
click at [484, 60] on button "button" at bounding box center [482, 67] width 23 height 23
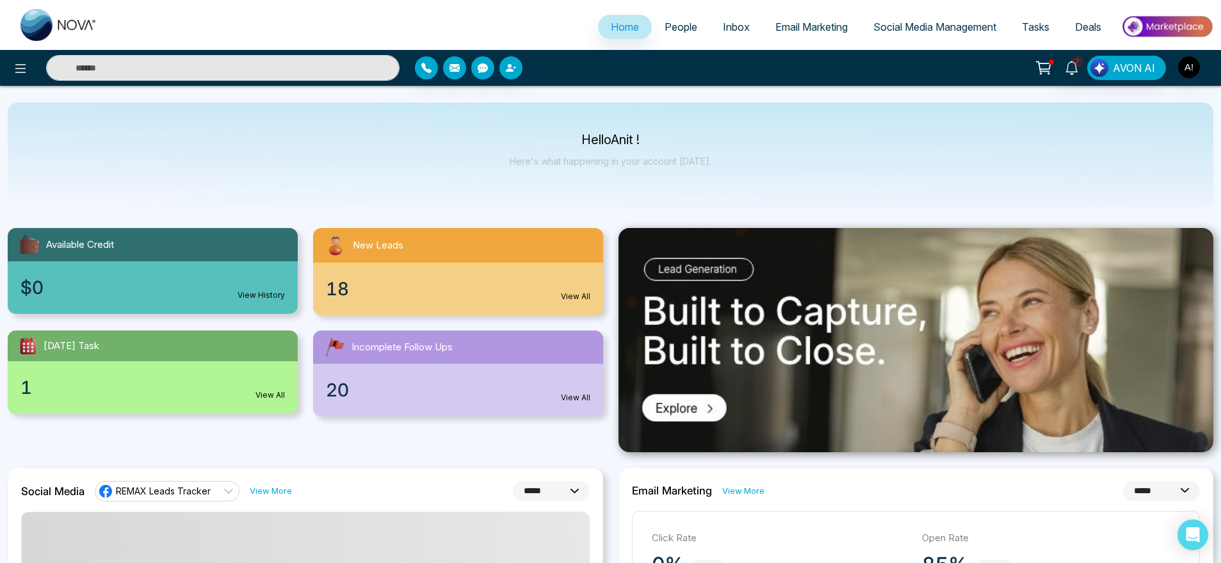
click at [834, 133] on div "Hello Anit ! Here's what happening in your account today." at bounding box center [611, 155] width 1206 height 106
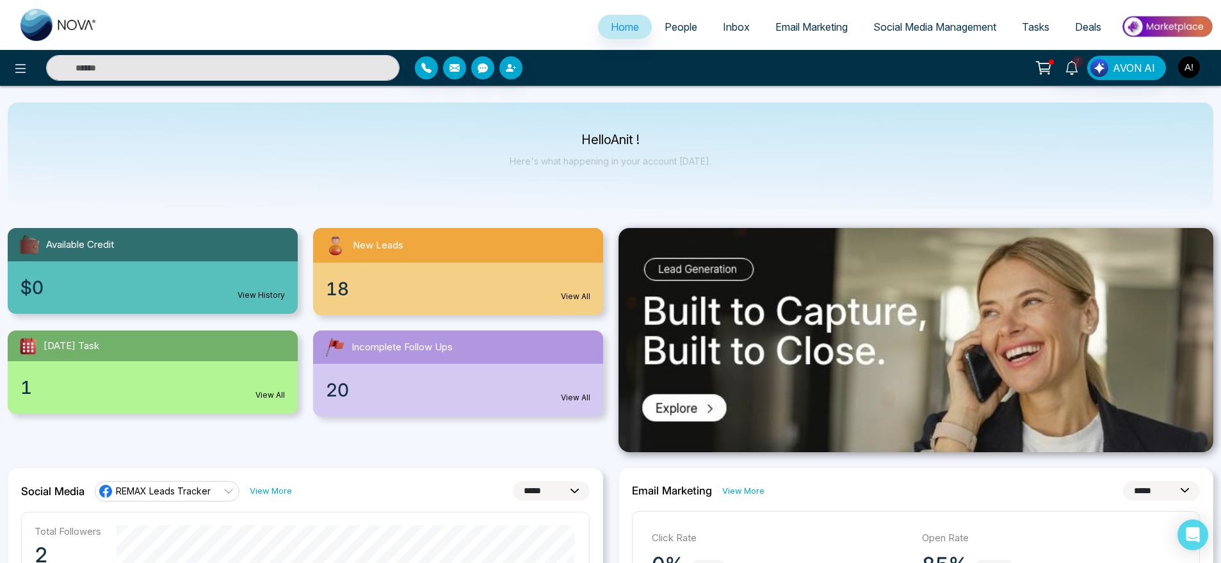
click at [687, 39] on li "People" at bounding box center [681, 28] width 58 height 26
click at [671, 29] on span "People" at bounding box center [681, 26] width 33 height 13
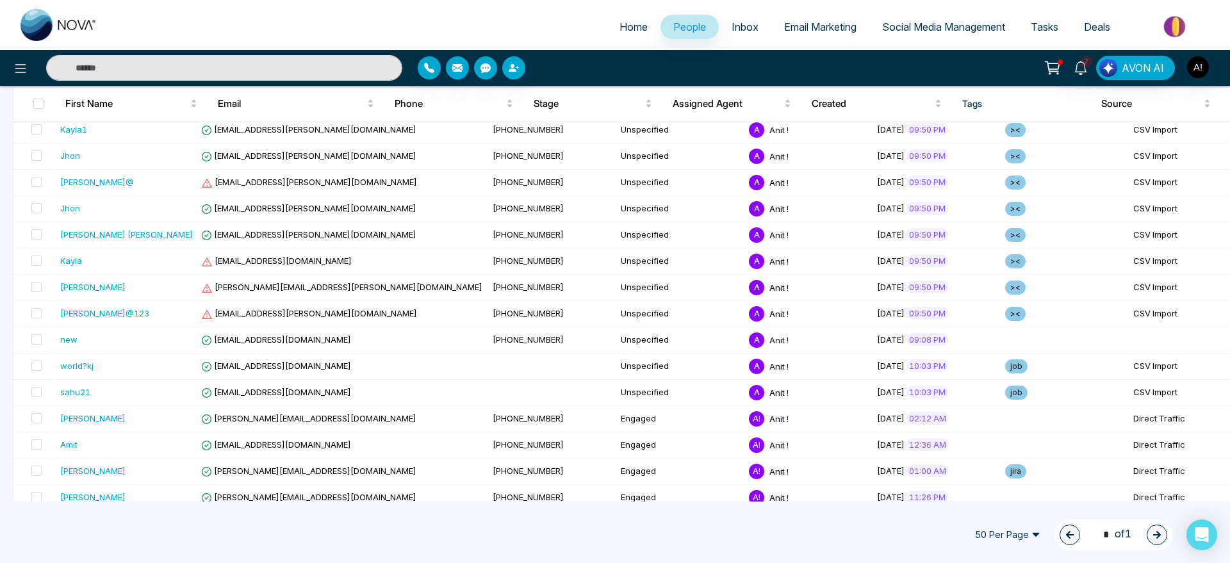
scroll to position [421, 0]
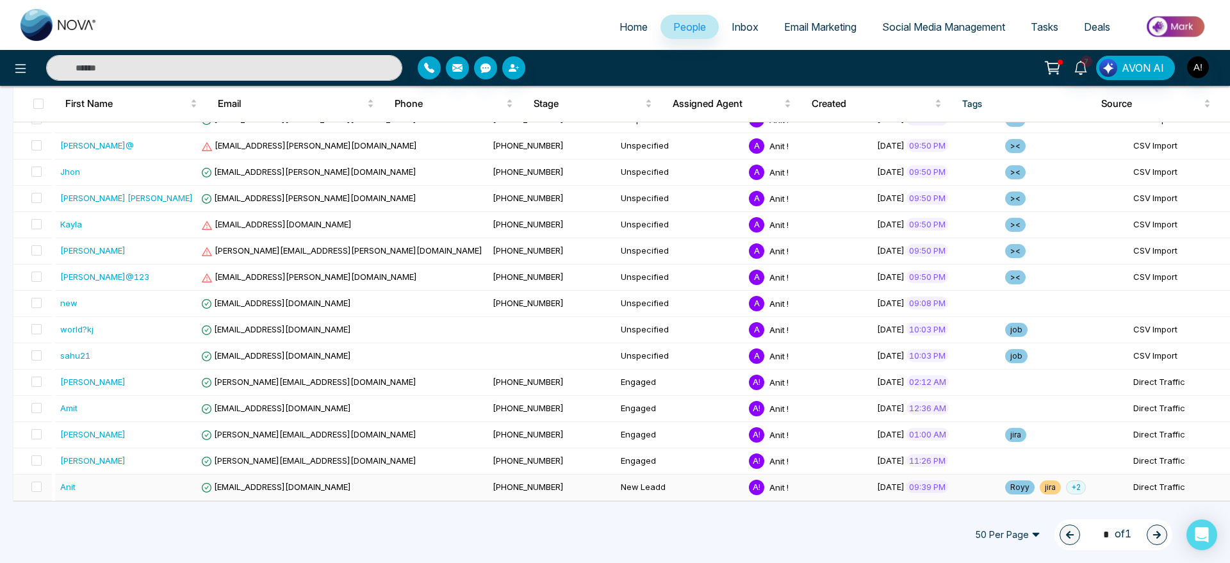
click at [1066, 491] on span "+ 2" at bounding box center [1076, 487] width 20 height 14
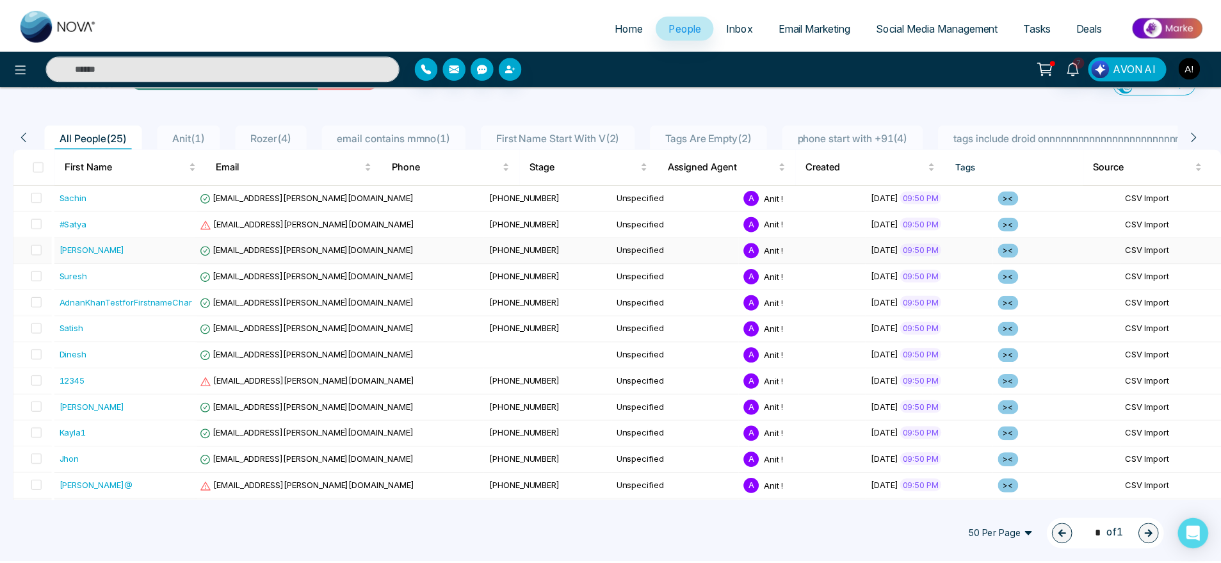
scroll to position [0, 0]
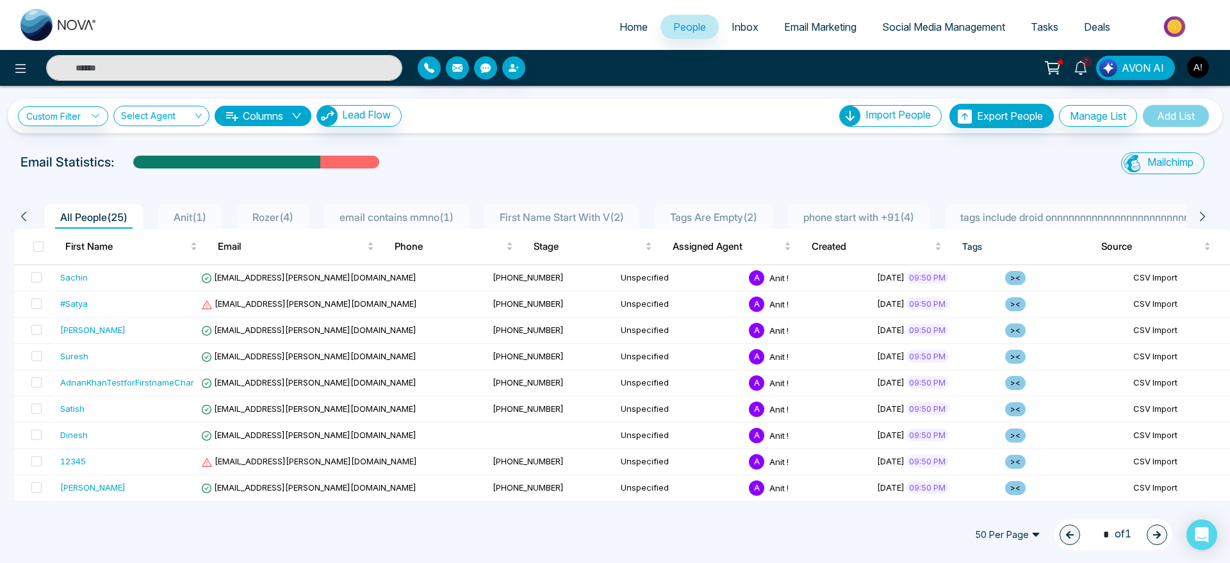
click at [200, 218] on span "Anit ( 1 )" at bounding box center [189, 217] width 43 height 13
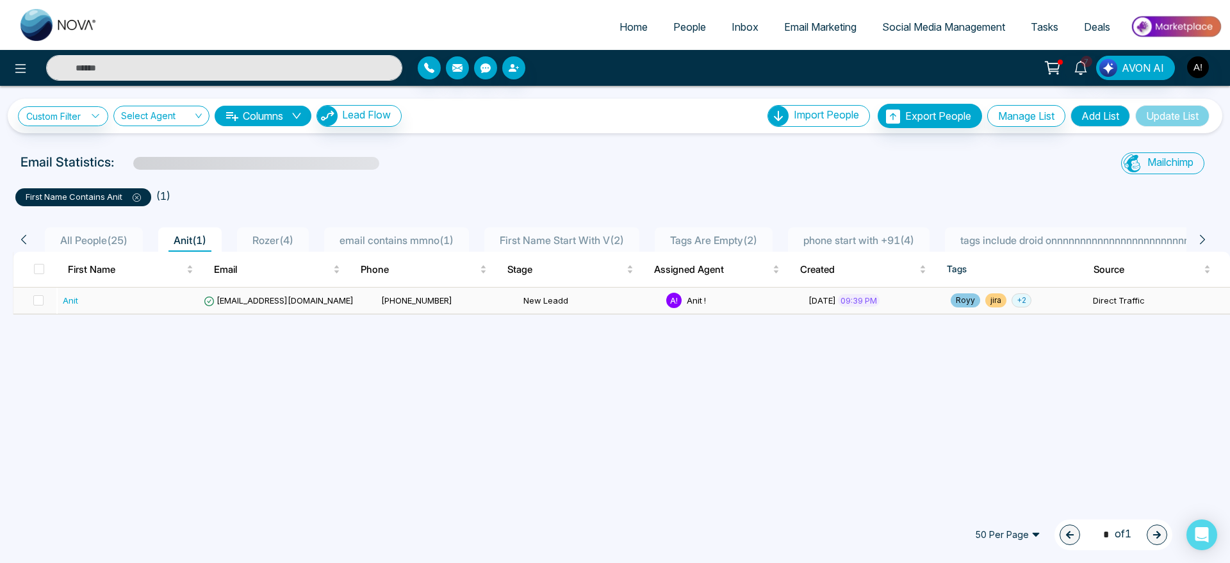
click at [1016, 301] on span "+ 2" at bounding box center [1021, 300] width 20 height 14
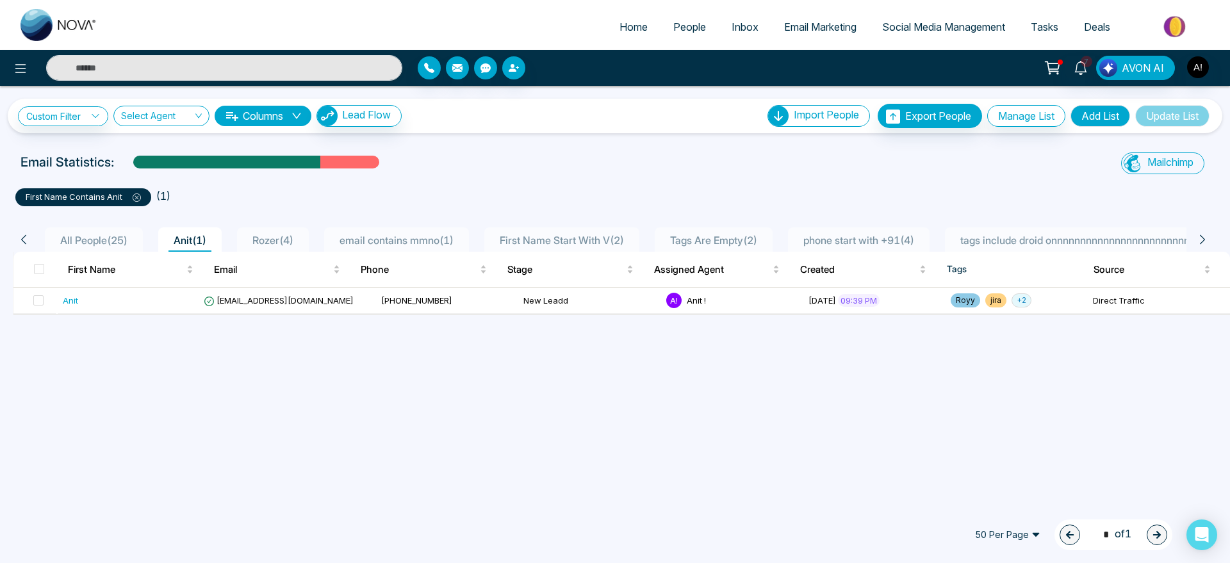
click at [1078, 333] on div "Custom Filter Choose a filters Cancel Apply Select Agent Columns Lead Flow Impo…" at bounding box center [615, 294] width 1230 height 416
click at [1013, 304] on span "+ 2" at bounding box center [1021, 300] width 20 height 14
click at [1021, 302] on div "<> job" at bounding box center [1031, 311] width 43 height 47
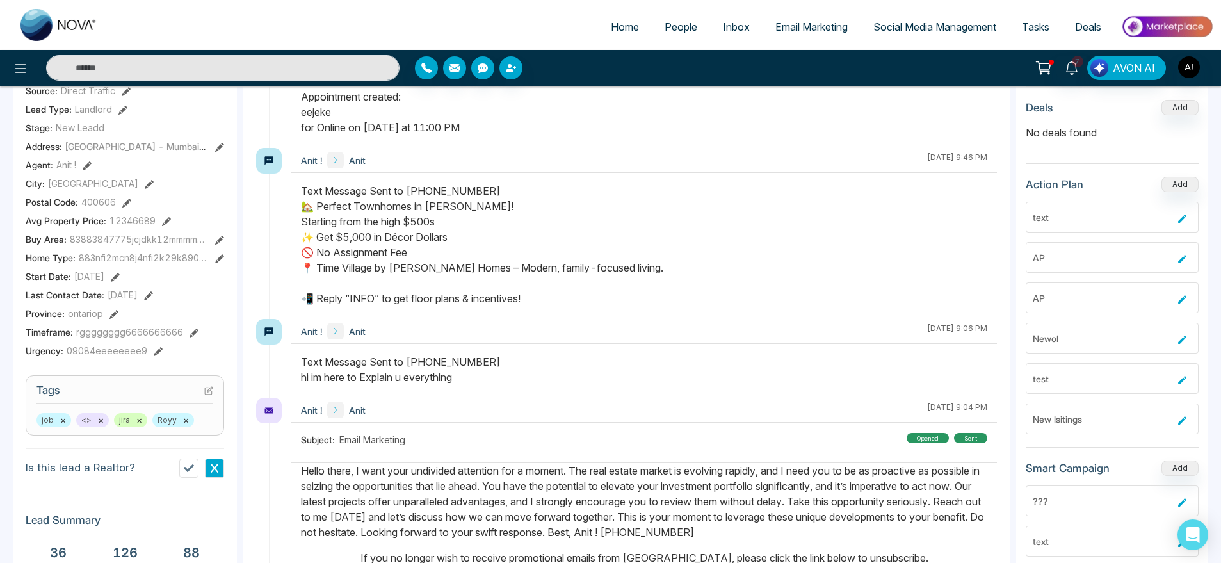
scroll to position [254, 0]
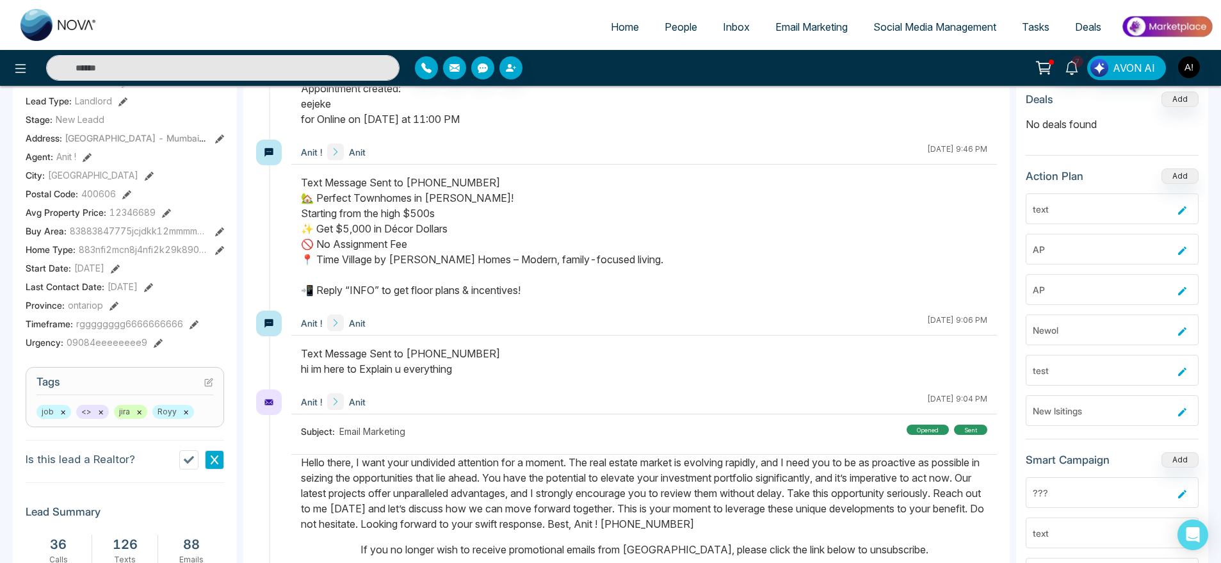
click at [671, 29] on span "People" at bounding box center [681, 26] width 33 height 13
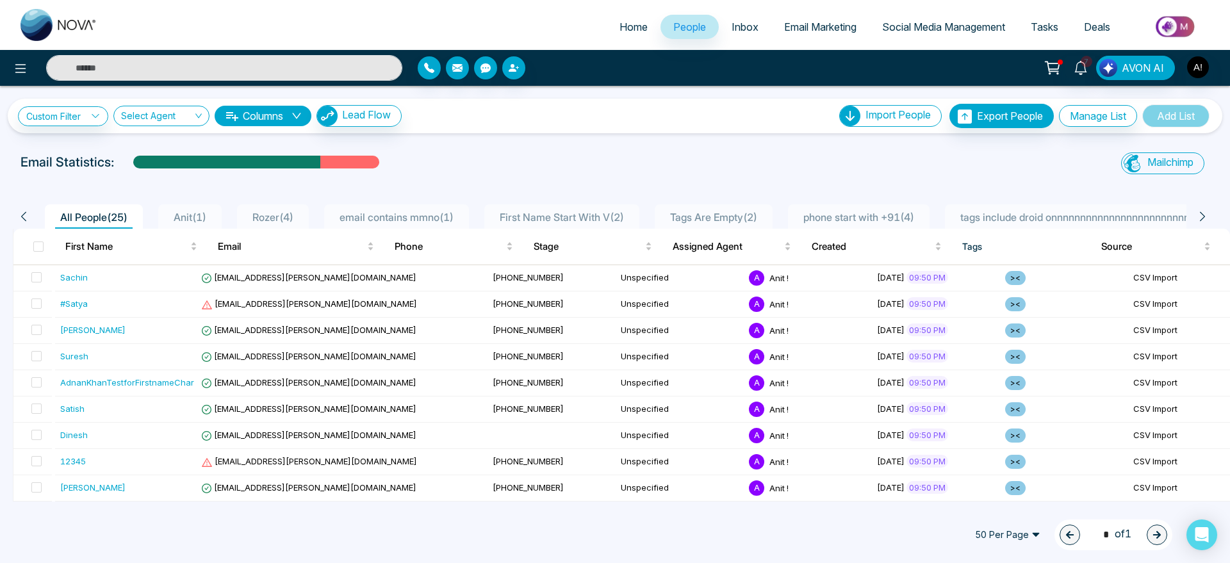
click at [207, 214] on span "Anit ( 1 )" at bounding box center [189, 217] width 43 height 13
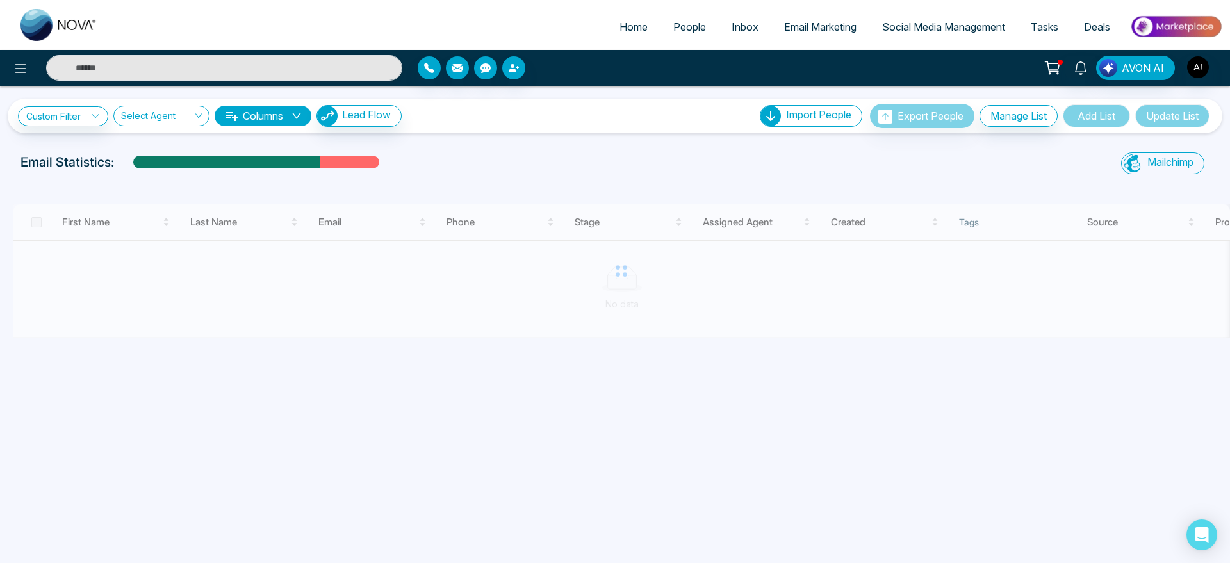
click at [519, 159] on div "Email Statistics:" at bounding box center [413, 161] width 787 height 19
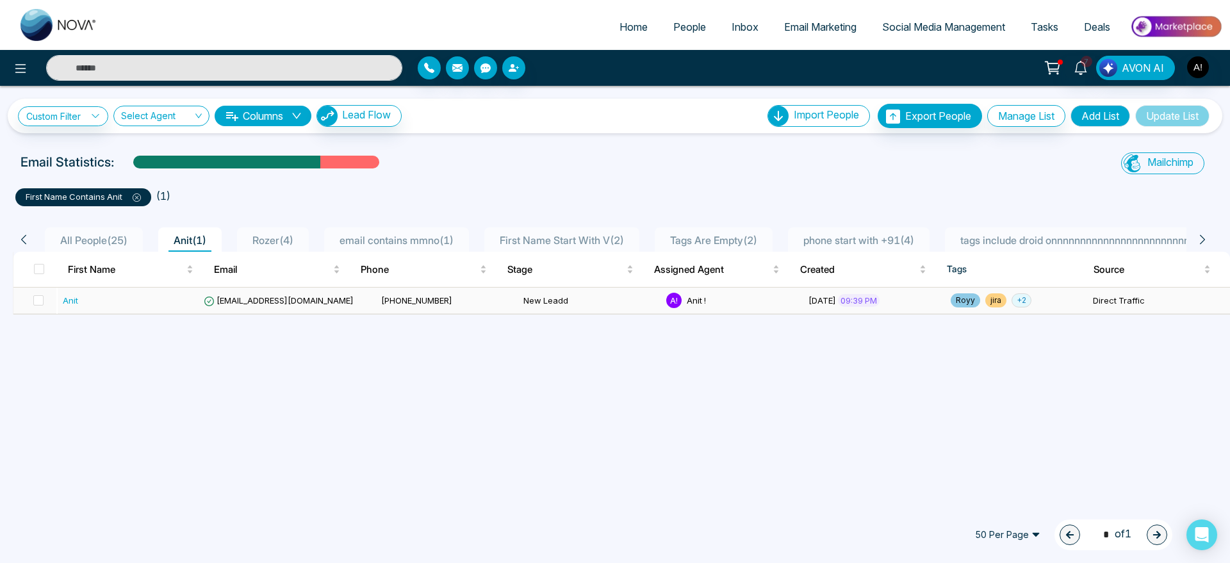
click at [1014, 302] on span "+ 2" at bounding box center [1021, 300] width 20 height 14
click at [684, 403] on div "Custom Filter Choose a filters Cancel Apply Select Agent Columns Lead Flow Impo…" at bounding box center [615, 294] width 1230 height 416
click at [746, 33] on link "Inbox" at bounding box center [745, 27] width 53 height 24
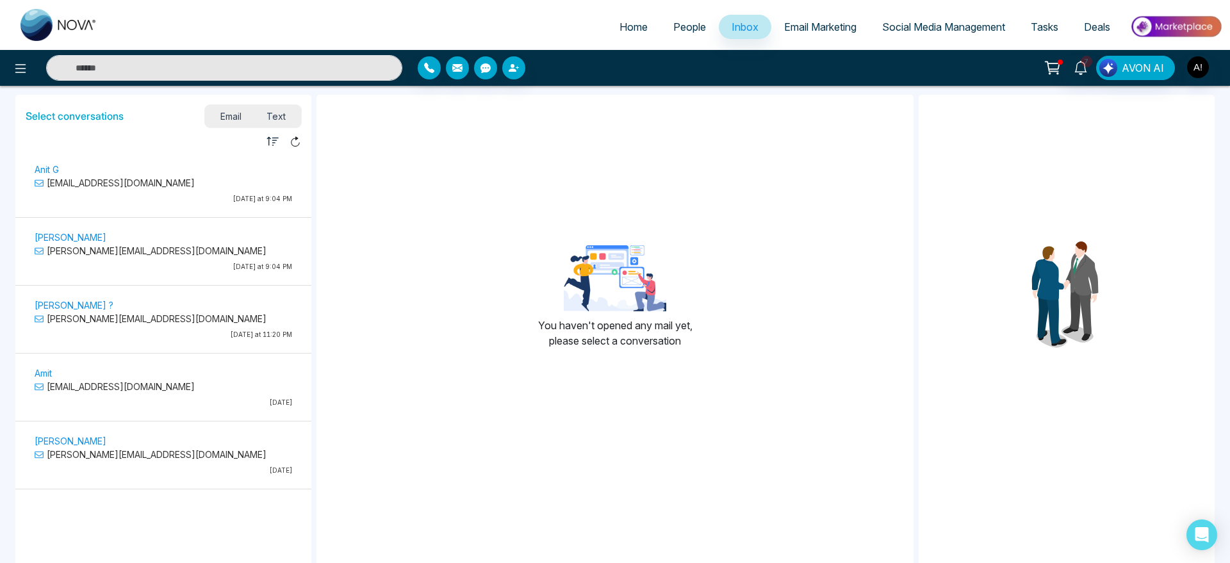
click at [19, 124] on div "Select conversations Email Text" at bounding box center [163, 114] width 296 height 38
click at [90, 186] on p "anit@mmnovatech.com" at bounding box center [163, 182] width 257 height 13
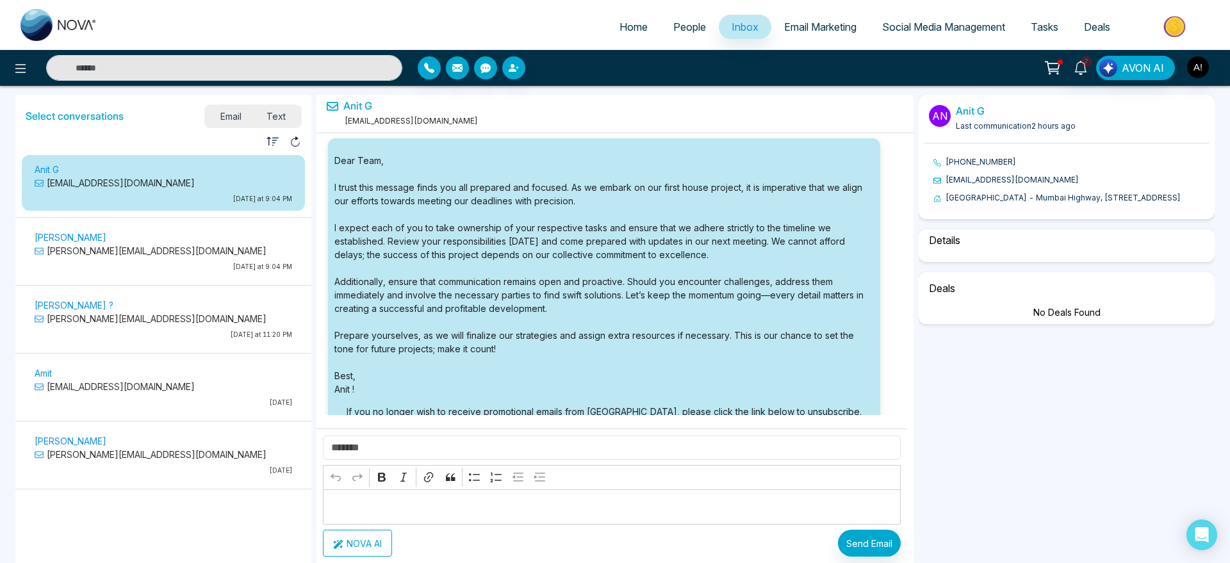
select select "****"
select select "**********"
select select "********"
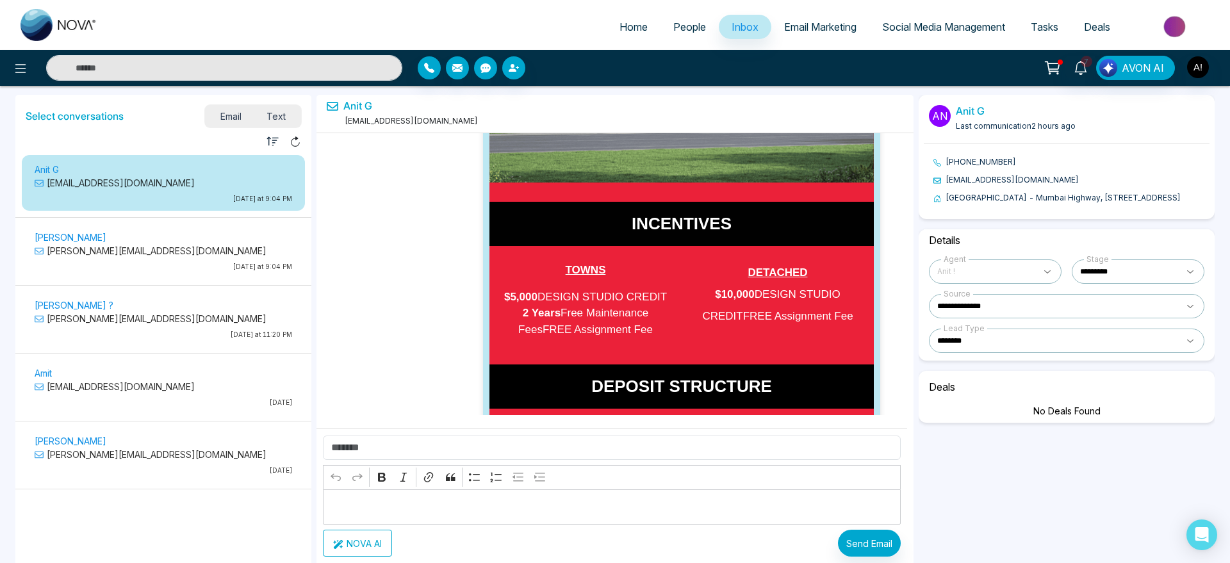
drag, startPoint x: 813, startPoint y: 339, endPoint x: 408, endPoint y: 237, distance: 417.4
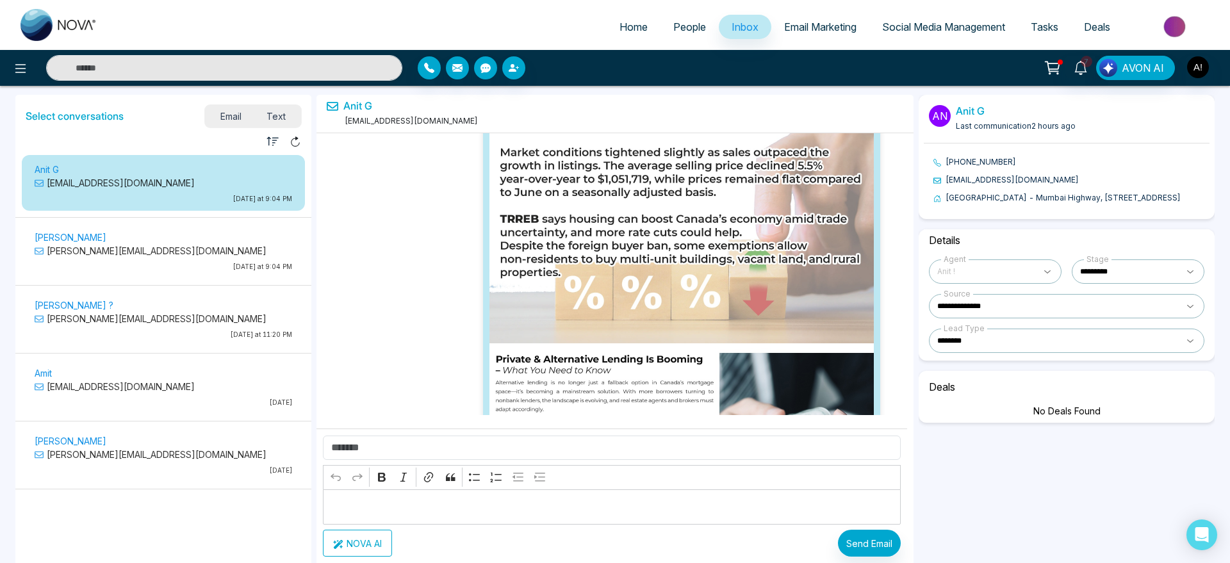
scroll to position [257983, 0]
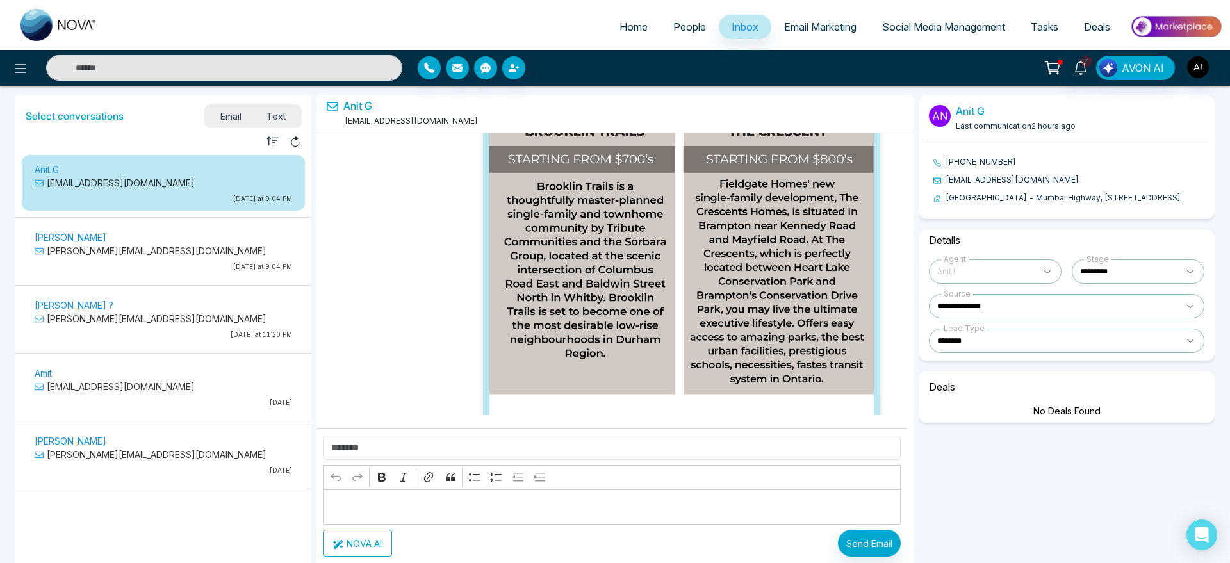
drag, startPoint x: 716, startPoint y: 184, endPoint x: 435, endPoint y: 181, distance: 280.5
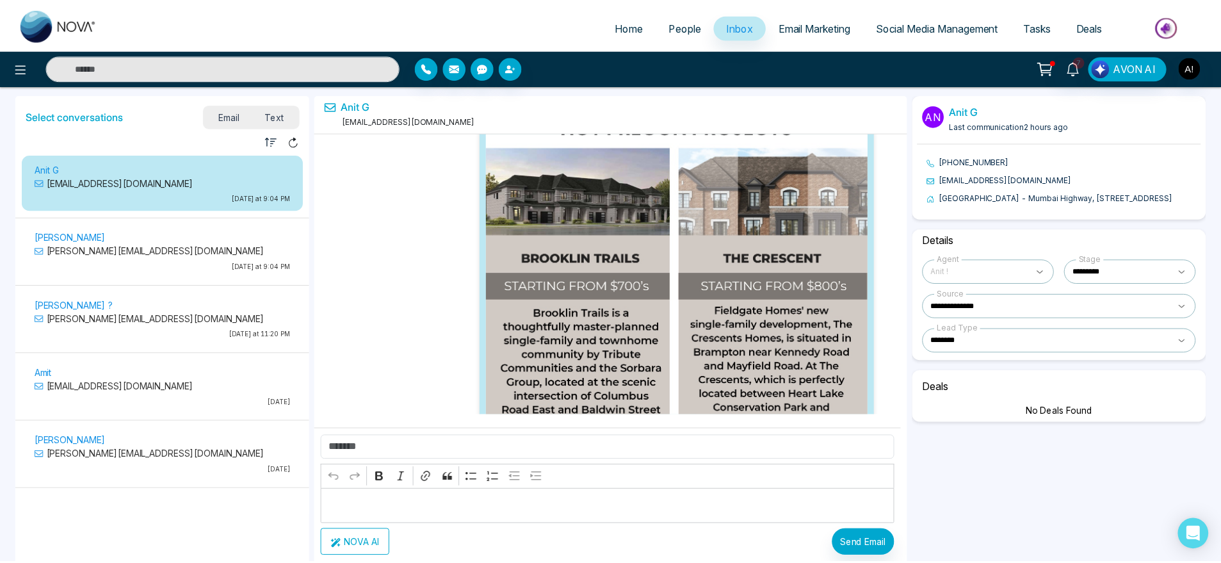
scroll to position [257856, 0]
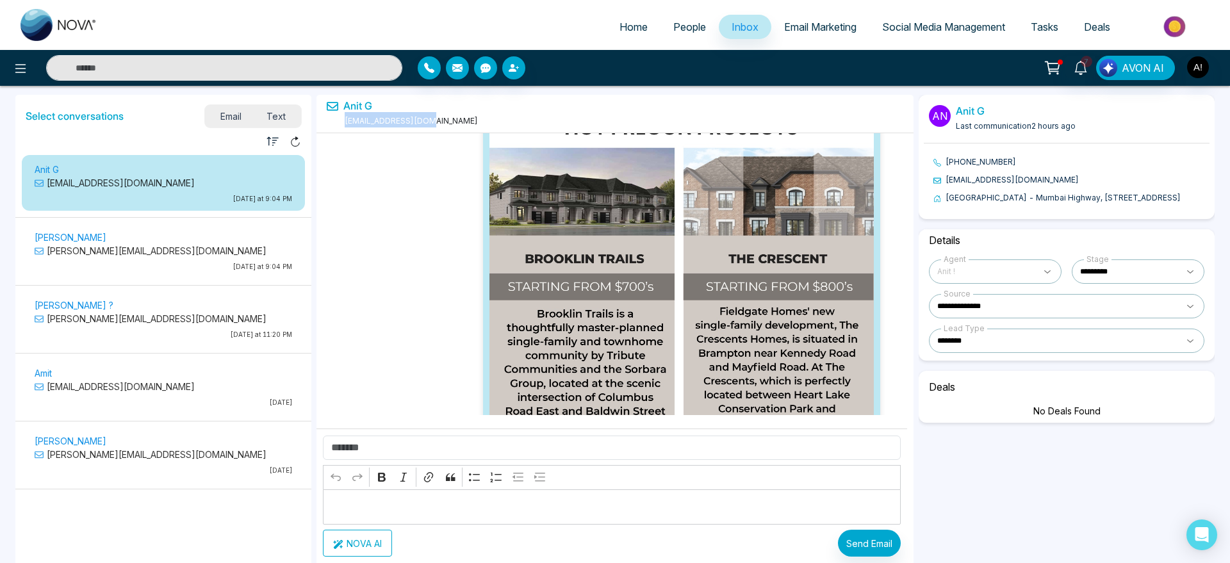
drag, startPoint x: 338, startPoint y: 129, endPoint x: 444, endPoint y: 120, distance: 106.7
click at [444, 120] on div "Anit G anit@mmnovatech.com" at bounding box center [614, 114] width 597 height 38
click at [21, 65] on icon at bounding box center [20, 68] width 15 height 15
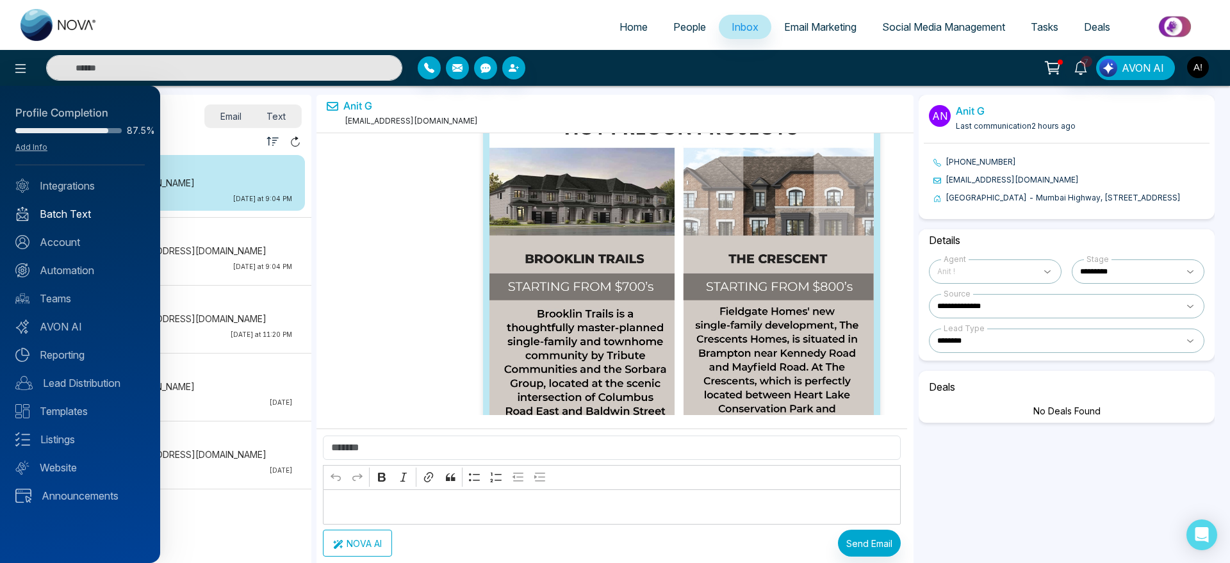
click at [52, 206] on link "Batch Text" at bounding box center [79, 213] width 129 height 15
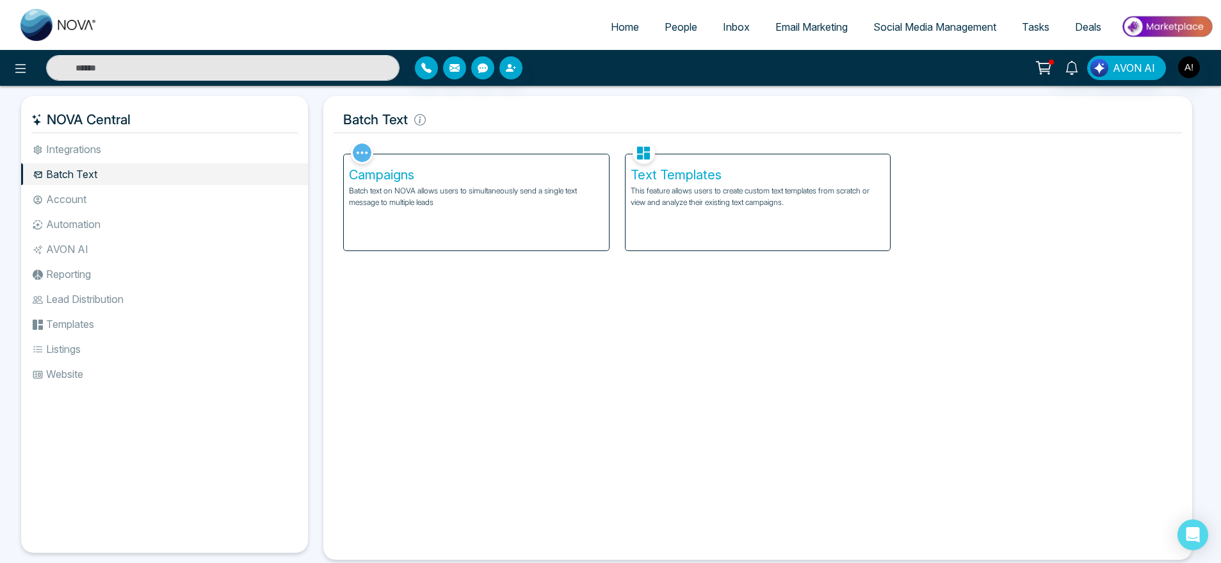
click at [425, 190] on p "Batch text on NOVA allows users to simultaneously send a single text message to…" at bounding box center [476, 196] width 255 height 23
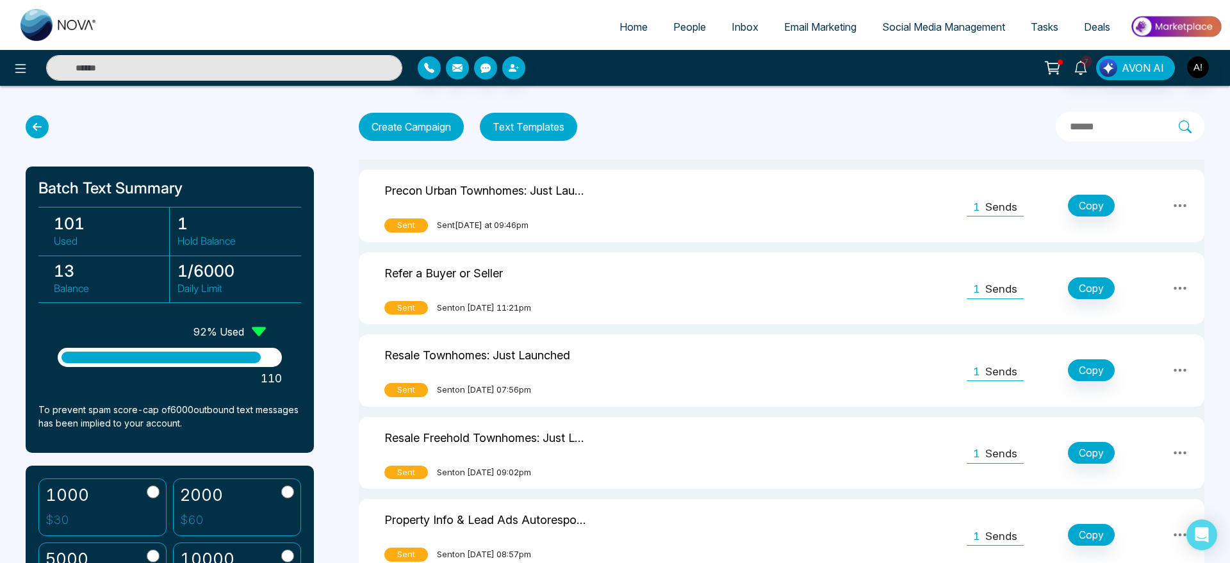
click at [33, 128] on icon at bounding box center [37, 126] width 23 height 23
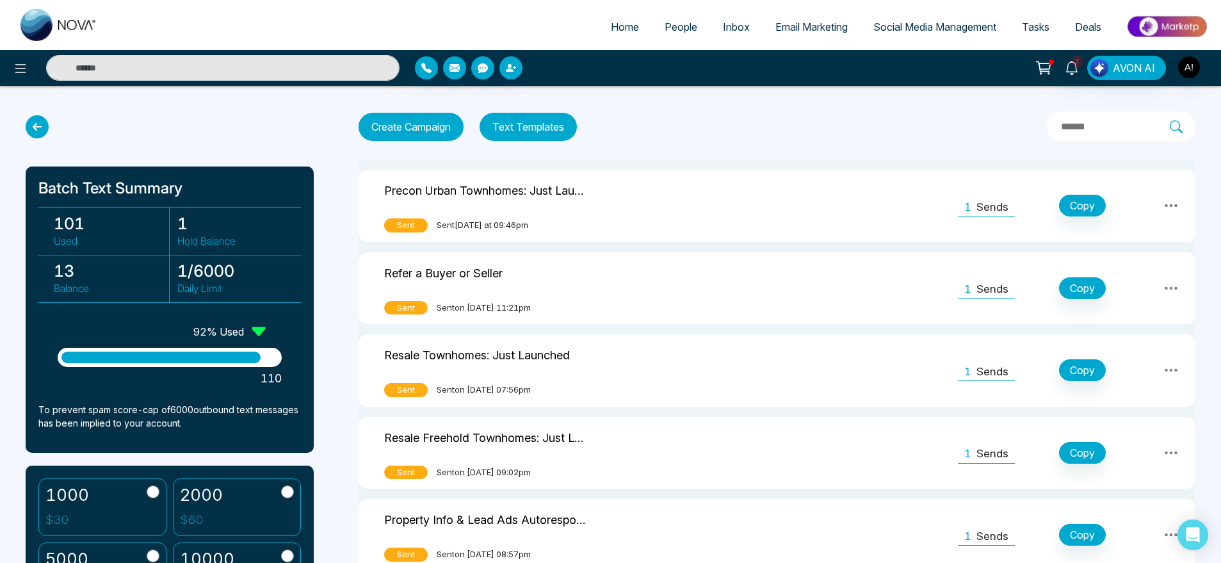
click at [36, 126] on icon at bounding box center [37, 126] width 23 height 23
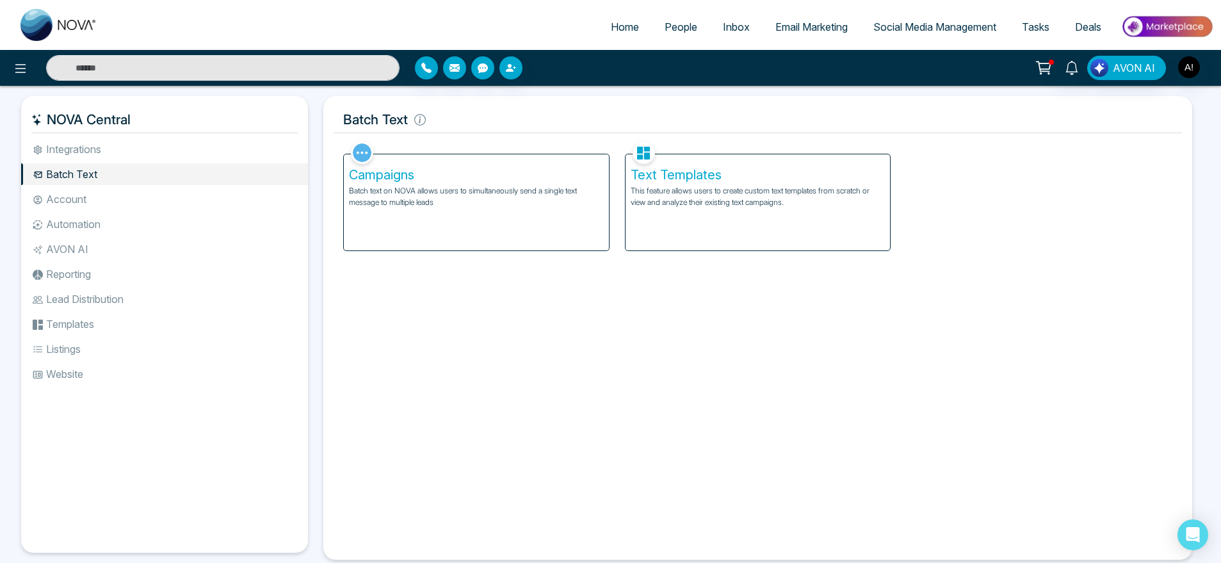
click at [736, 236] on div "Text Templates This feature allows users to create custom text templates from s…" at bounding box center [758, 202] width 265 height 96
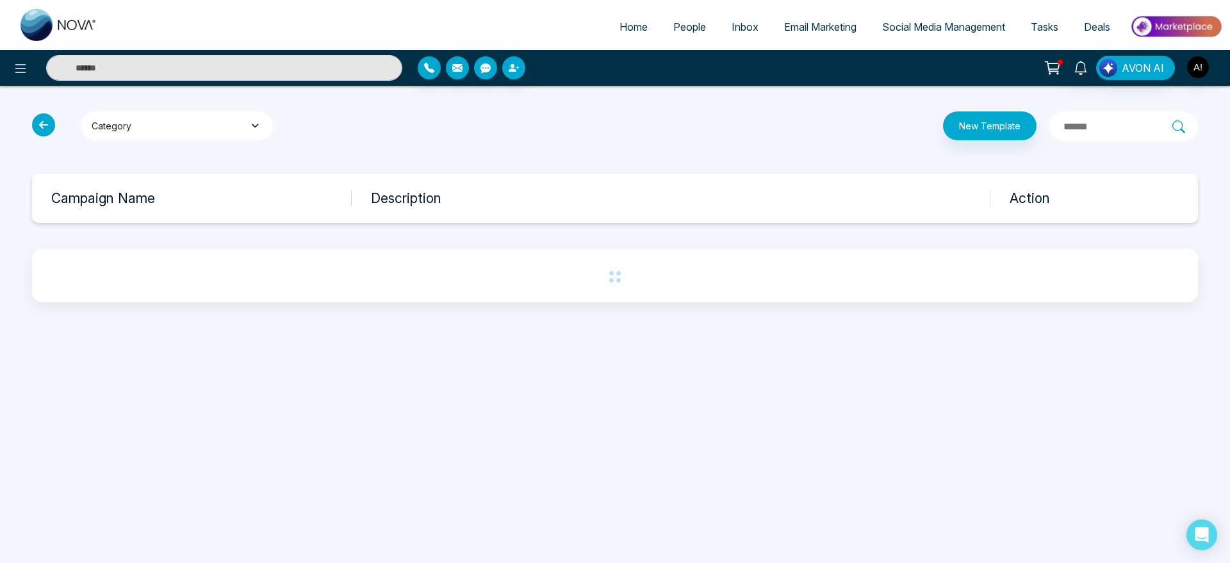
click at [204, 118] on button "Category" at bounding box center [177, 125] width 192 height 29
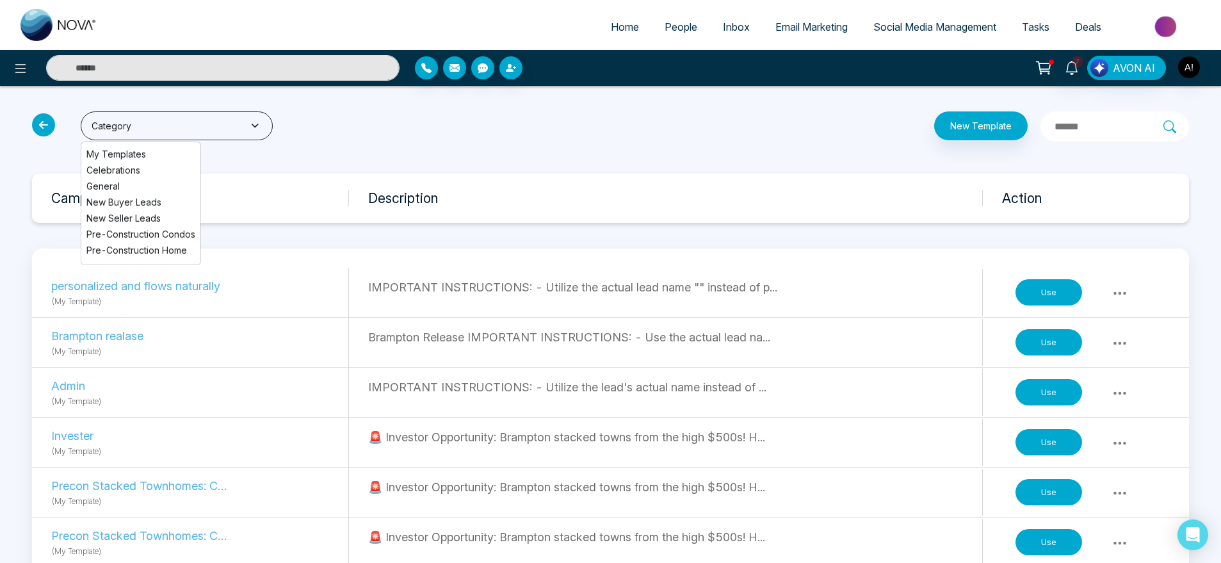
scroll to position [1, 0]
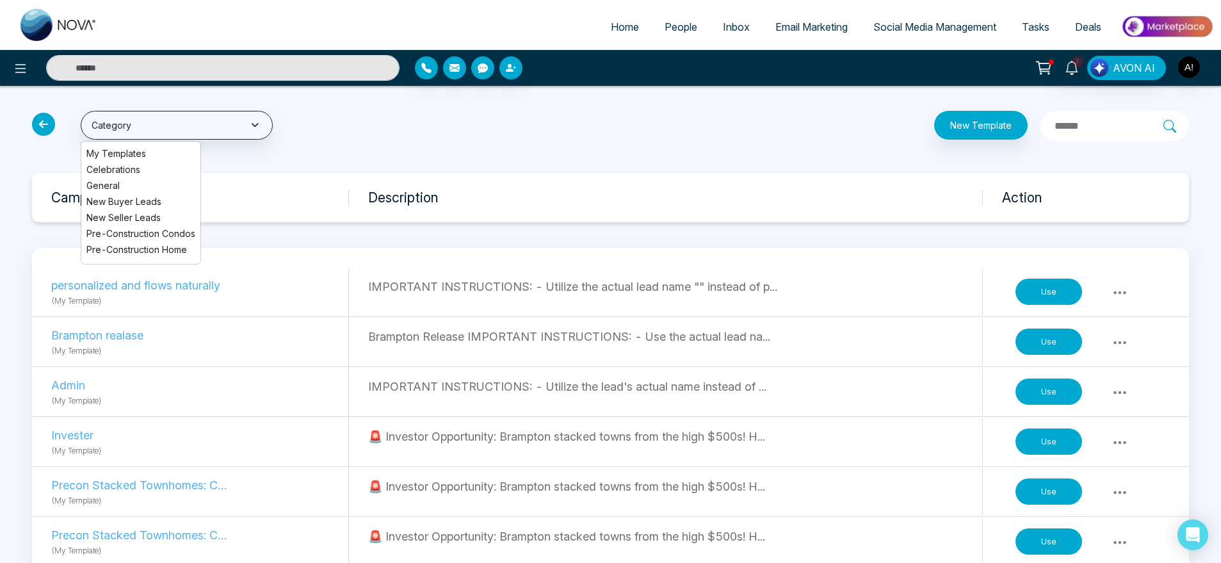
click at [45, 120] on icon at bounding box center [43, 124] width 23 height 23
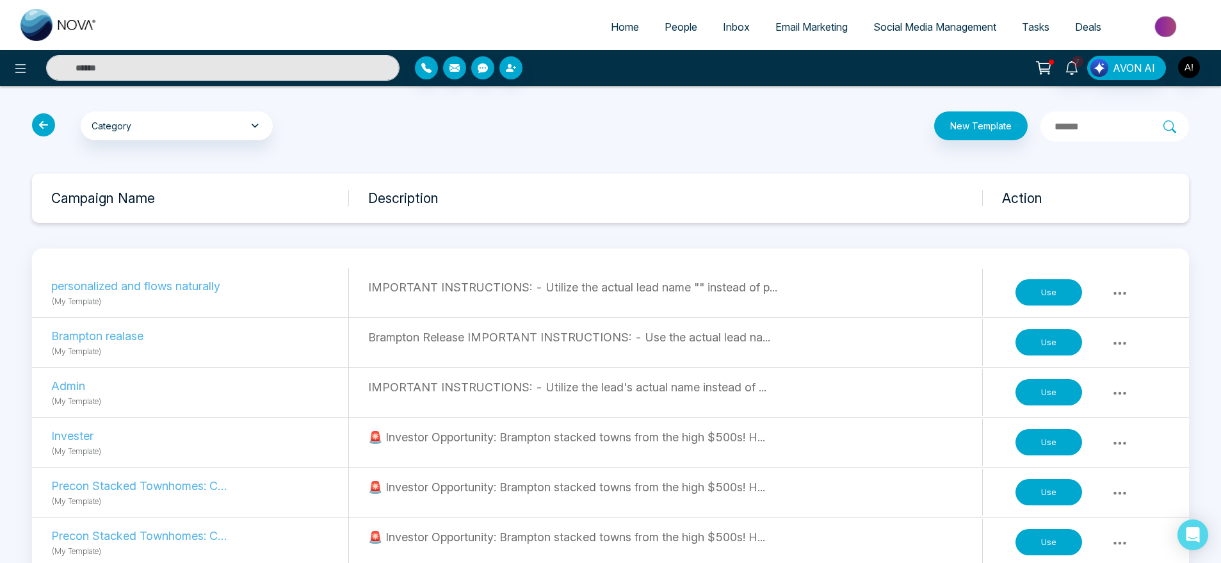
click at [45, 120] on icon at bounding box center [43, 124] width 23 height 23
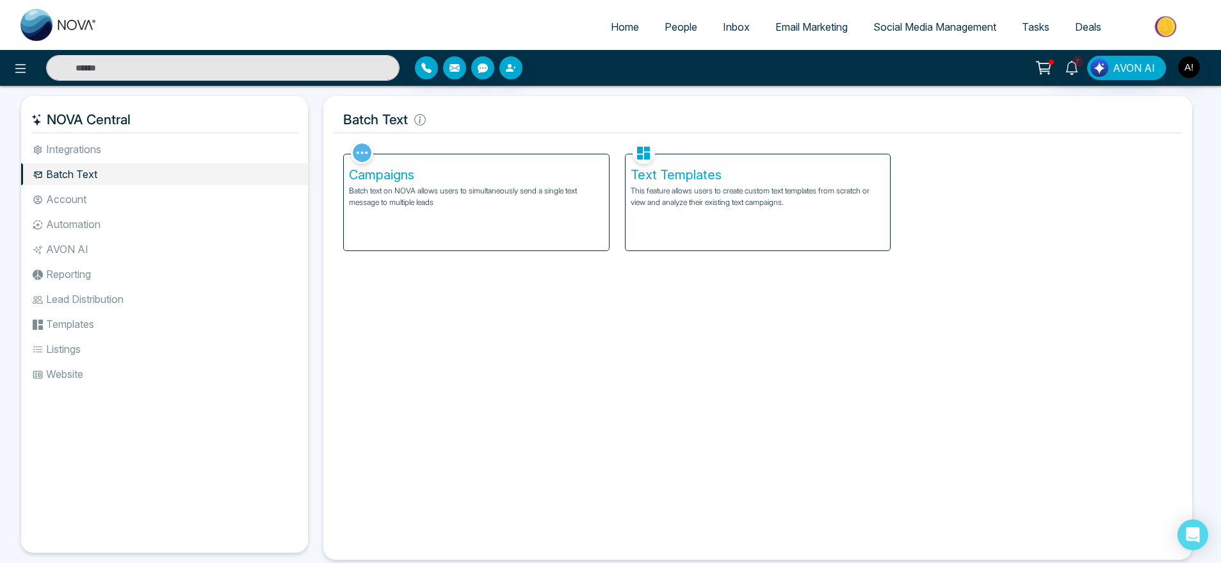
click at [728, 165] on div "Text Templates This feature allows users to create custom text templates from s…" at bounding box center [758, 202] width 265 height 96
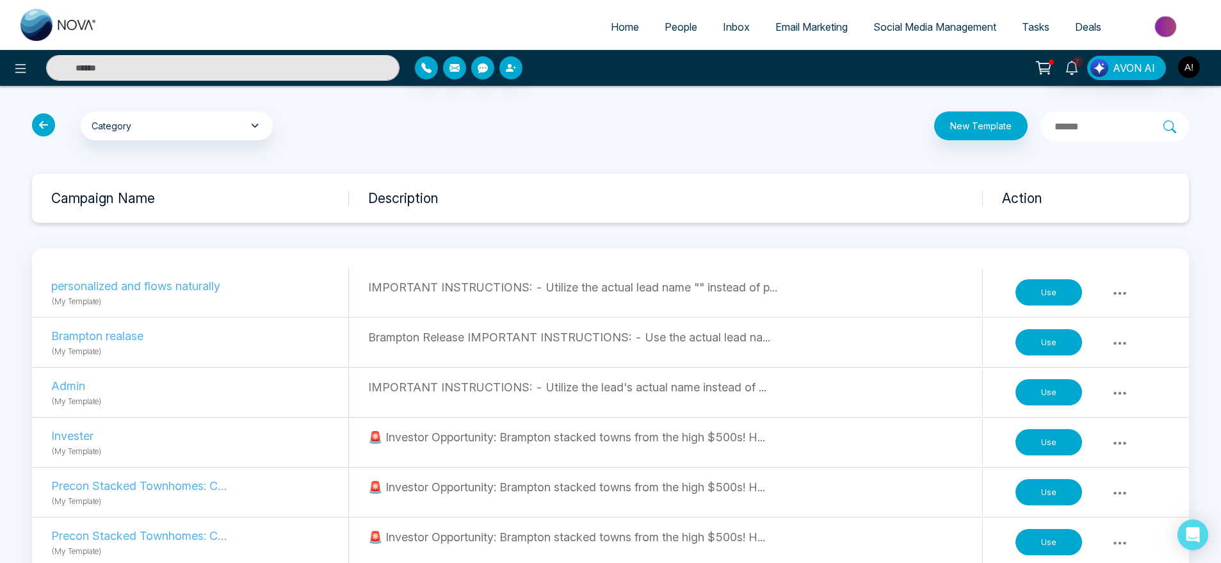
click at [1057, 346] on button "Use" at bounding box center [1049, 342] width 67 height 27
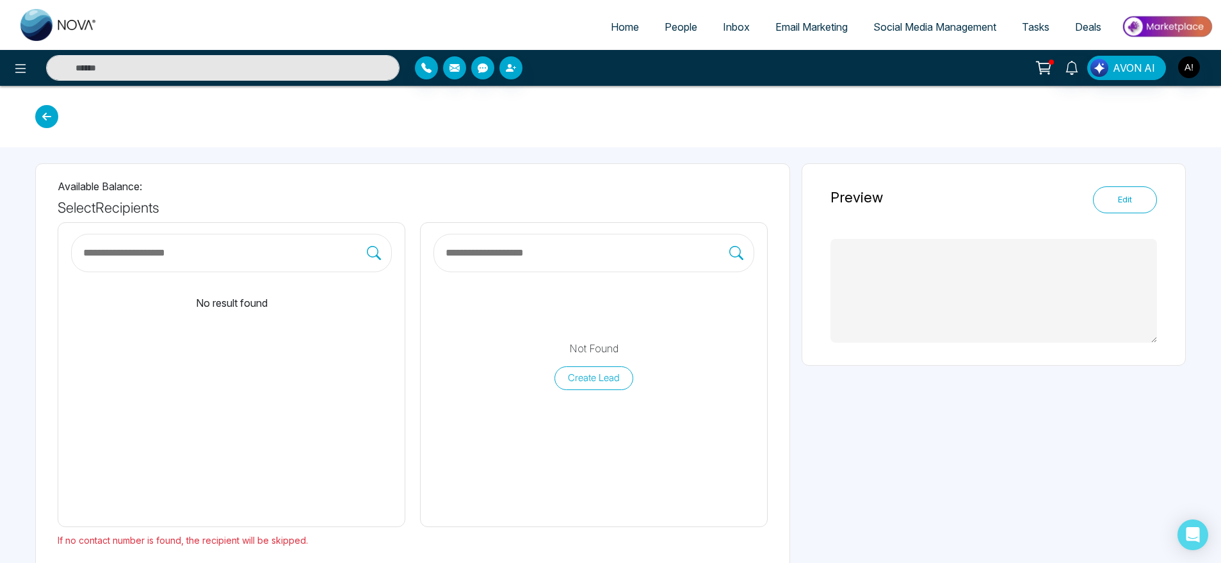
type textarea "**********"
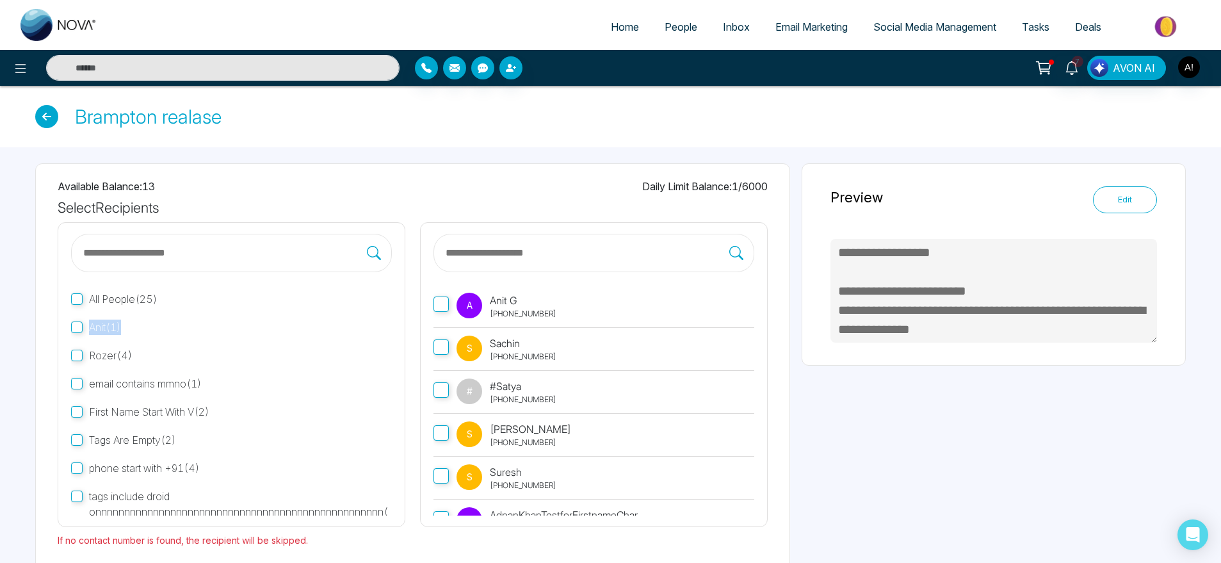
drag, startPoint x: 89, startPoint y: 332, endPoint x: 134, endPoint y: 329, distance: 44.9
click at [134, 329] on label "Anit ( 1 )" at bounding box center [231, 327] width 321 height 28
click at [83, 327] on label "Anit ( 1 )" at bounding box center [231, 327] width 321 height 28
click at [450, 311] on label "A Anit G +919930053035" at bounding box center [594, 306] width 321 height 43
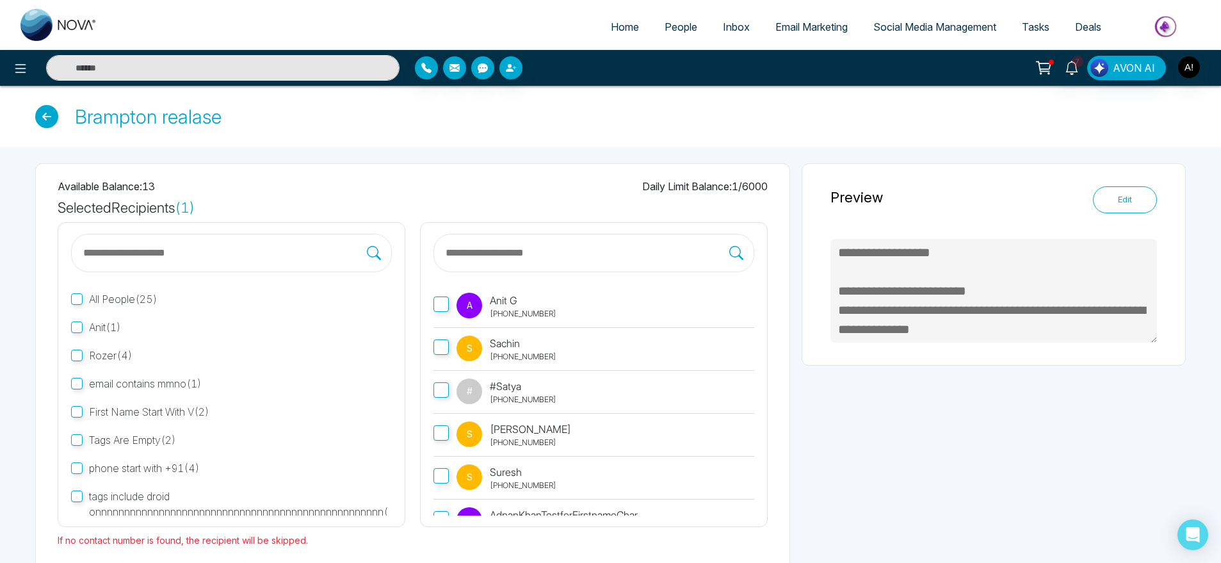
click at [83, 329] on label "Anit ( 1 )" at bounding box center [231, 327] width 321 height 28
drag, startPoint x: 51, startPoint y: 213, endPoint x: 303, endPoint y: 213, distance: 251.7
click at [303, 213] on div "Available Balance: 13 Daily Limit Balance: 1 / 6000 Selected Recipients ( 2 ) A…" at bounding box center [412, 384] width 755 height 443
click at [303, 213] on div "Selected Recipients ( 2 )" at bounding box center [413, 207] width 710 height 17
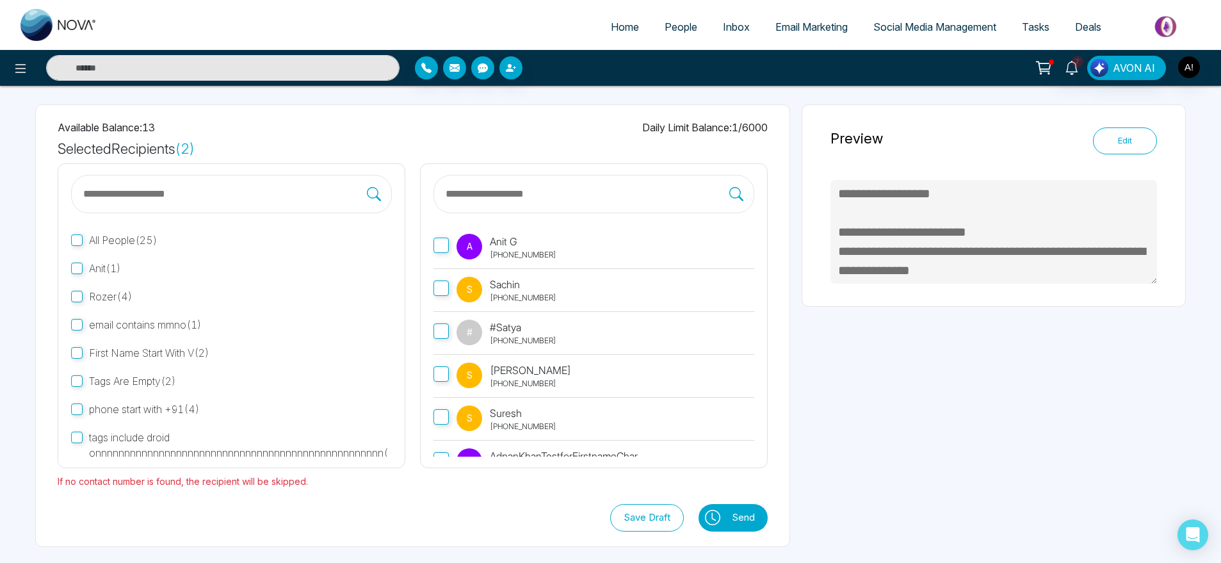
click at [742, 529] on button "Send" at bounding box center [747, 518] width 42 height 28
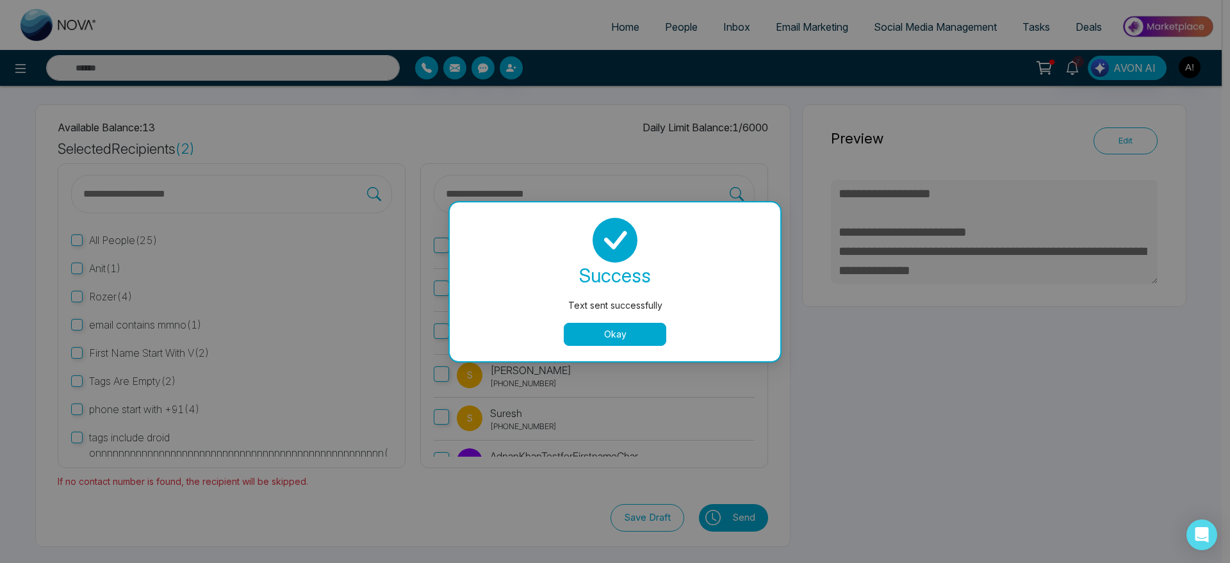
click at [633, 329] on button "Okay" at bounding box center [615, 334] width 102 height 23
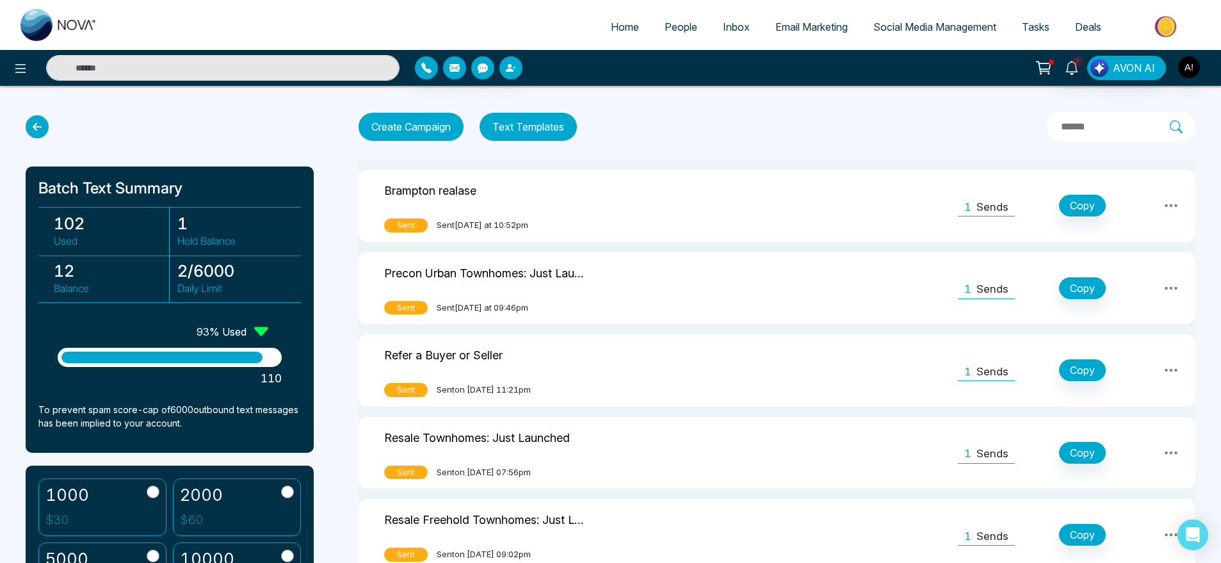
click at [44, 127] on icon at bounding box center [37, 126] width 23 height 23
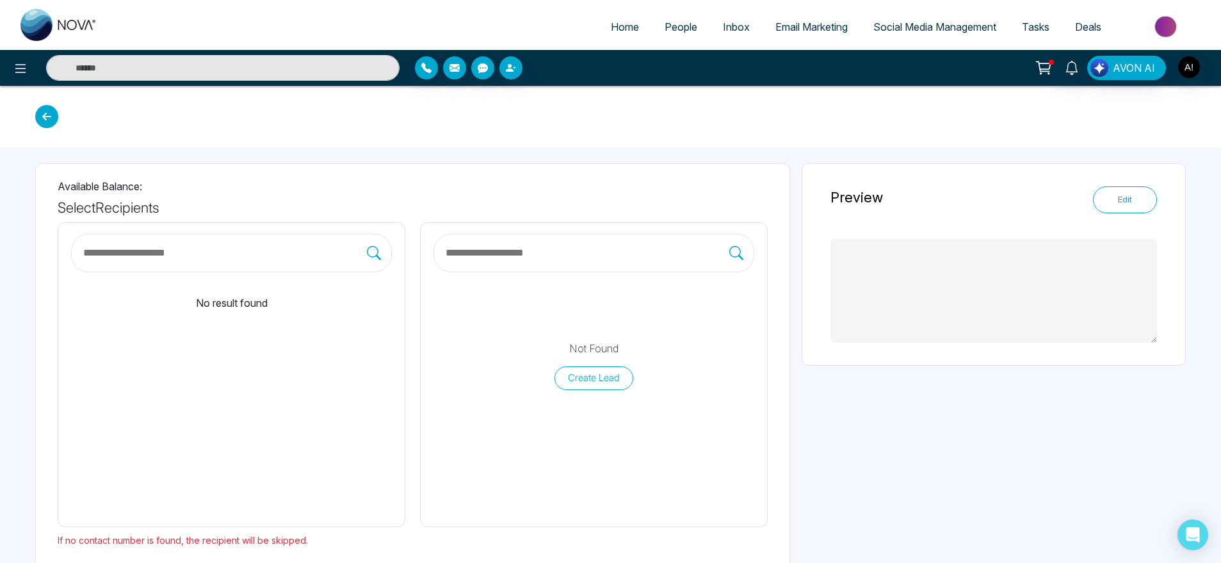
type textarea "**********"
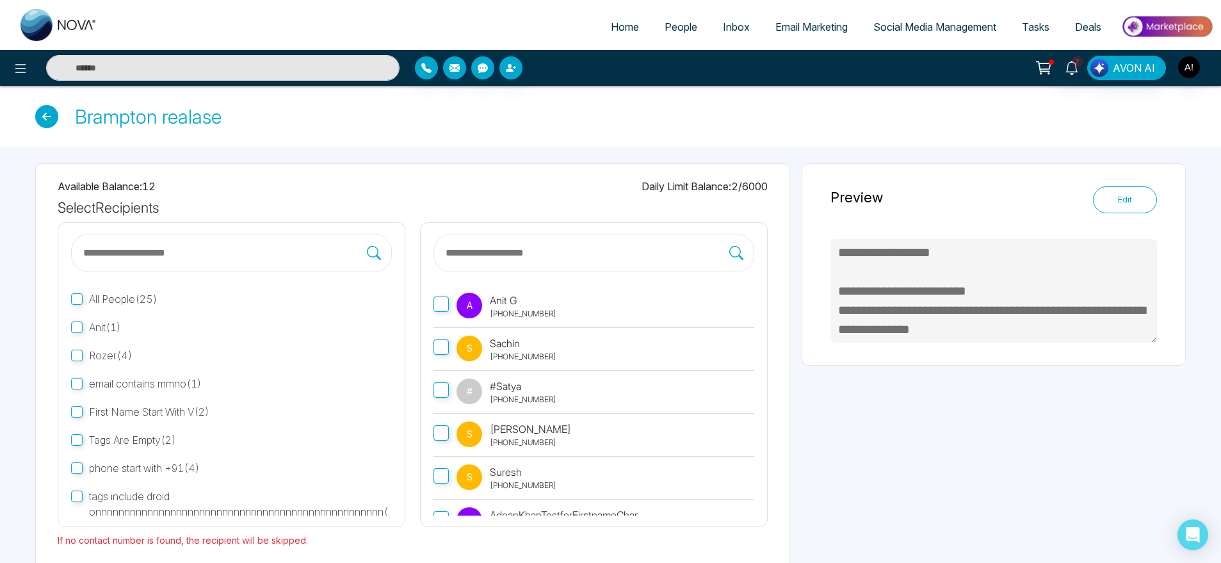
click at [68, 325] on div "All People ( 25 ) Anit ( 1 ) Rozer ( 4 ) email contains mmno ( 1 ) First Name S…" at bounding box center [232, 374] width 348 height 305
click at [86, 325] on label "Anit ( 1 )" at bounding box center [231, 327] width 321 height 28
drag, startPoint x: 33, startPoint y: 206, endPoint x: 208, endPoint y: 210, distance: 175.5
click at [208, 210] on div "Available Balance: 12 Daily Limit Balance: 2 / 6000 Selected Recipients ( 2 ) A…" at bounding box center [610, 384] width 1221 height 475
click at [208, 210] on div "Selected Recipients ( 2 )" at bounding box center [413, 207] width 710 height 17
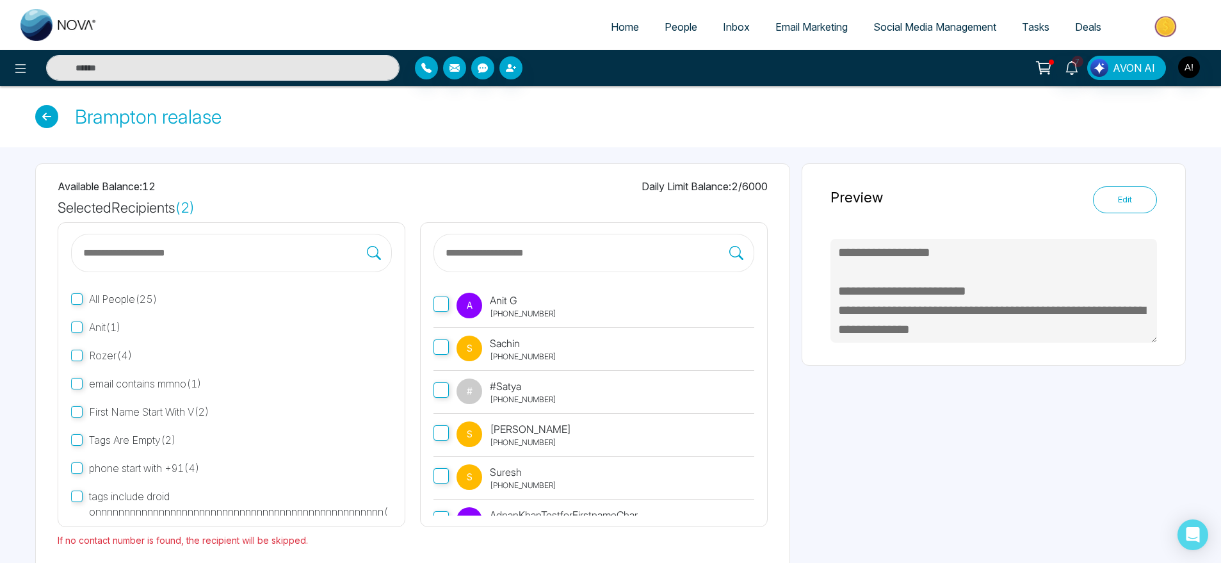
click at [293, 218] on div "Available Balance: 12 Daily Limit Balance: 2 / 6000 Selected Recipients ( 2 ) A…" at bounding box center [412, 384] width 755 height 443
click at [49, 115] on icon at bounding box center [46, 116] width 23 height 23
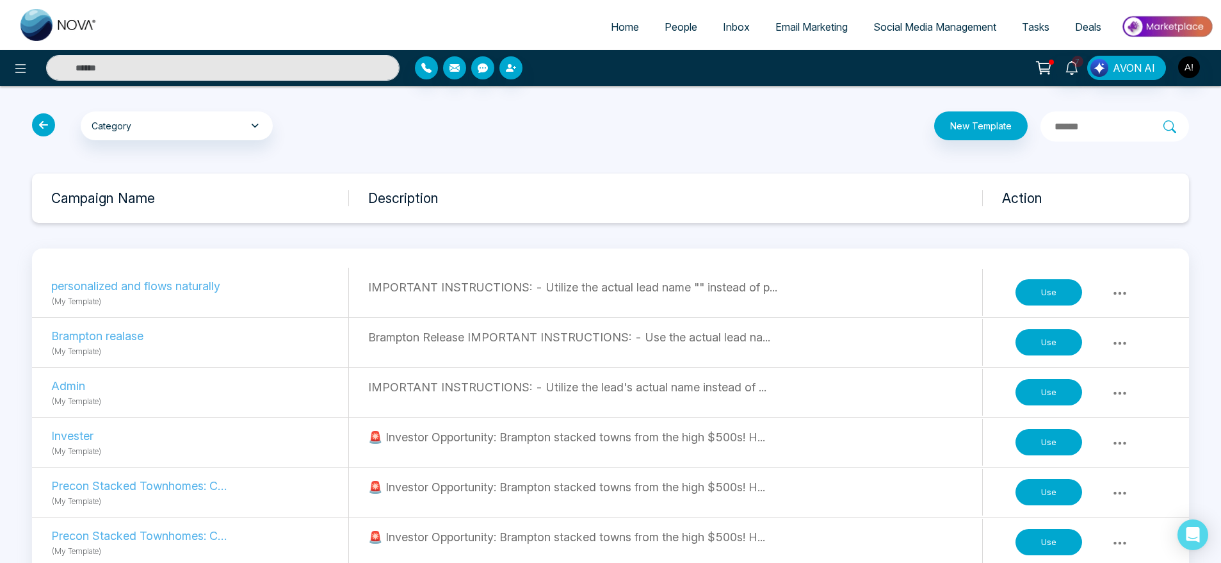
click at [623, 16] on link "Home" at bounding box center [625, 27] width 54 height 24
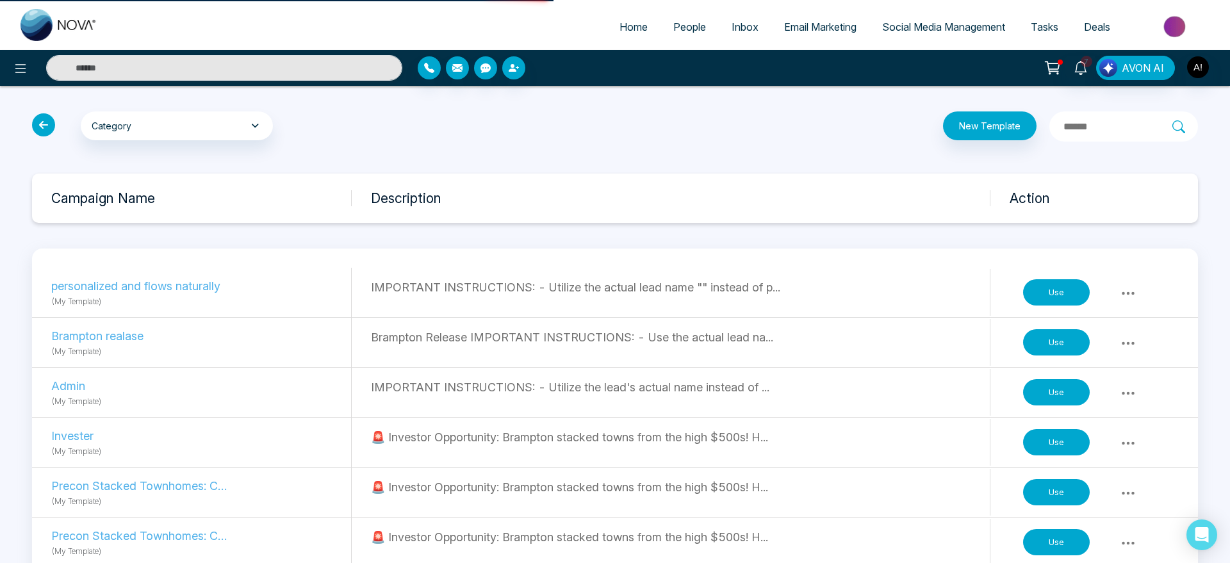
select select "*"
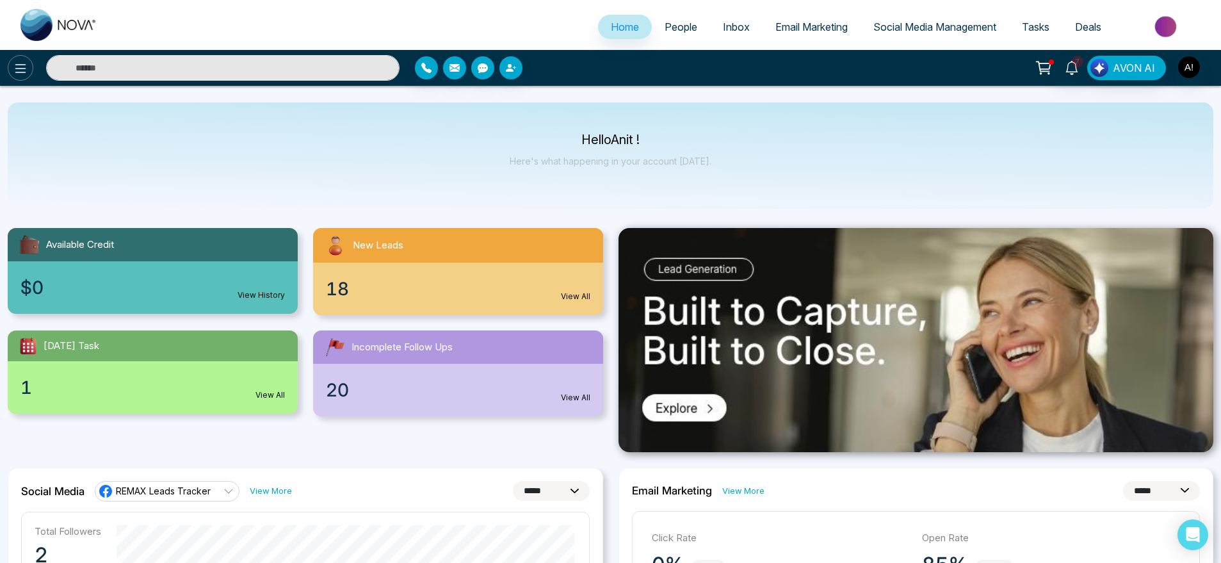
click at [15, 76] on icon at bounding box center [20, 68] width 15 height 15
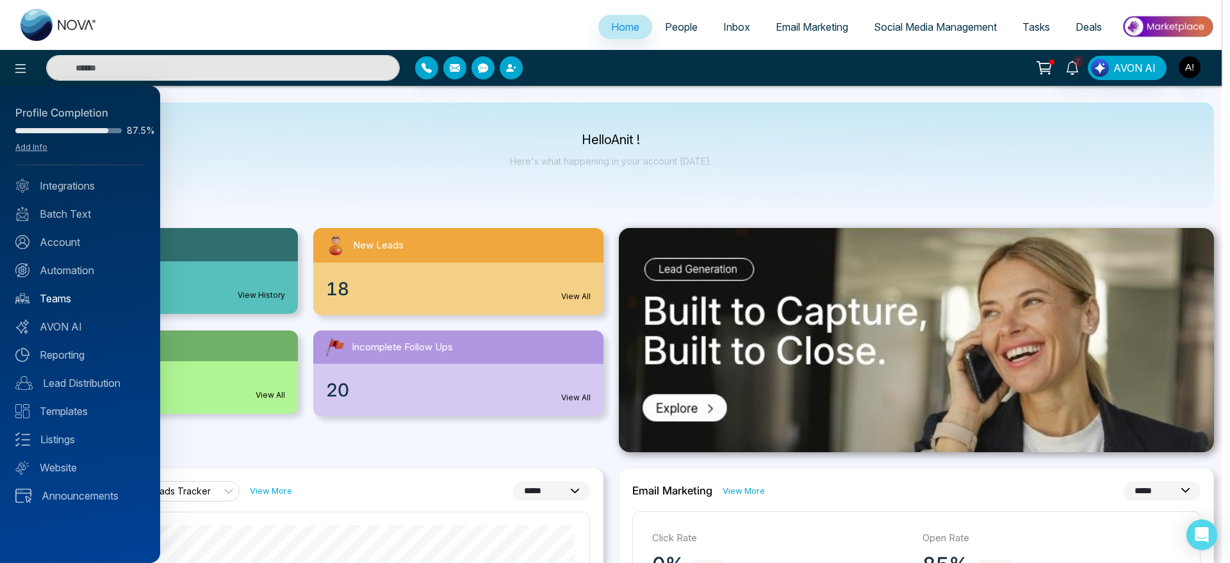
click at [61, 301] on link "Teams" at bounding box center [79, 298] width 129 height 15
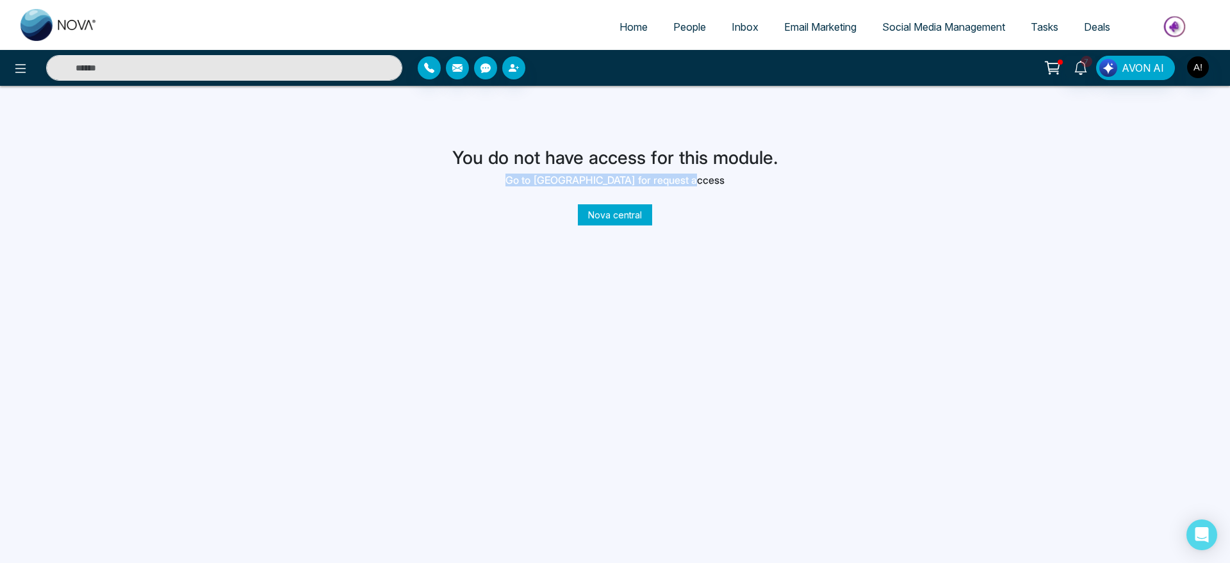
drag, startPoint x: 529, startPoint y: 179, endPoint x: 714, endPoint y: 176, distance: 185.1
click at [714, 176] on h6 "Go to nova central for request access" at bounding box center [615, 180] width 326 height 12
click at [640, 213] on link "Nova central" at bounding box center [615, 214] width 74 height 21
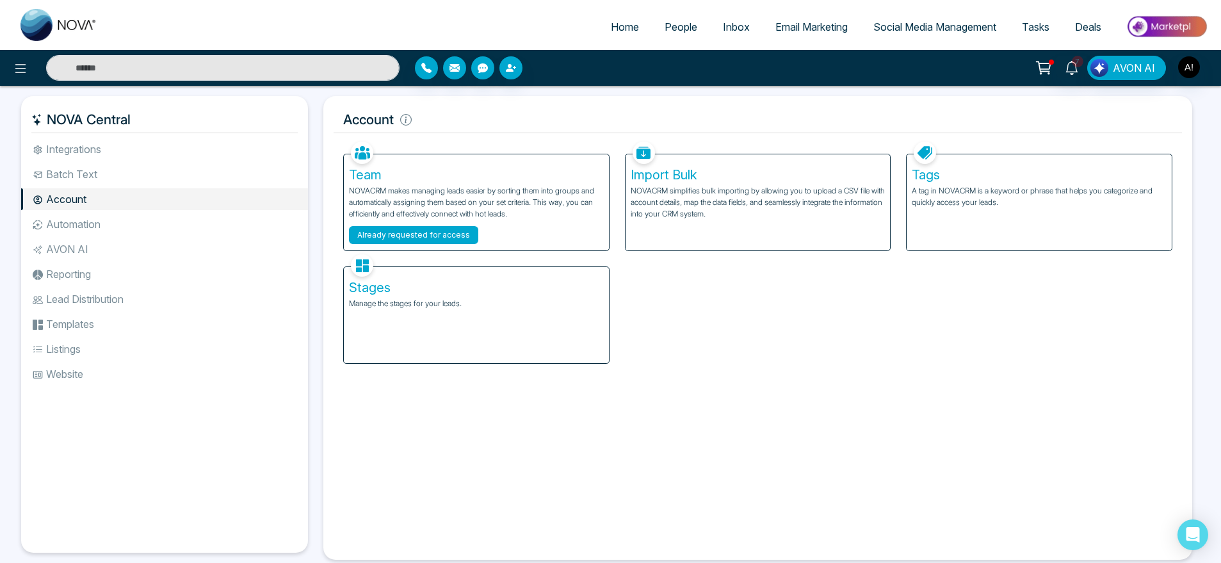
drag, startPoint x: 355, startPoint y: 240, endPoint x: 513, endPoint y: 232, distance: 158.4
click at [513, 232] on div "Already requested for access" at bounding box center [476, 235] width 255 height 18
drag, startPoint x: 343, startPoint y: 121, endPoint x: 428, endPoint y: 119, distance: 85.2
click at [428, 119] on h5 "Account" at bounding box center [758, 119] width 849 height 27
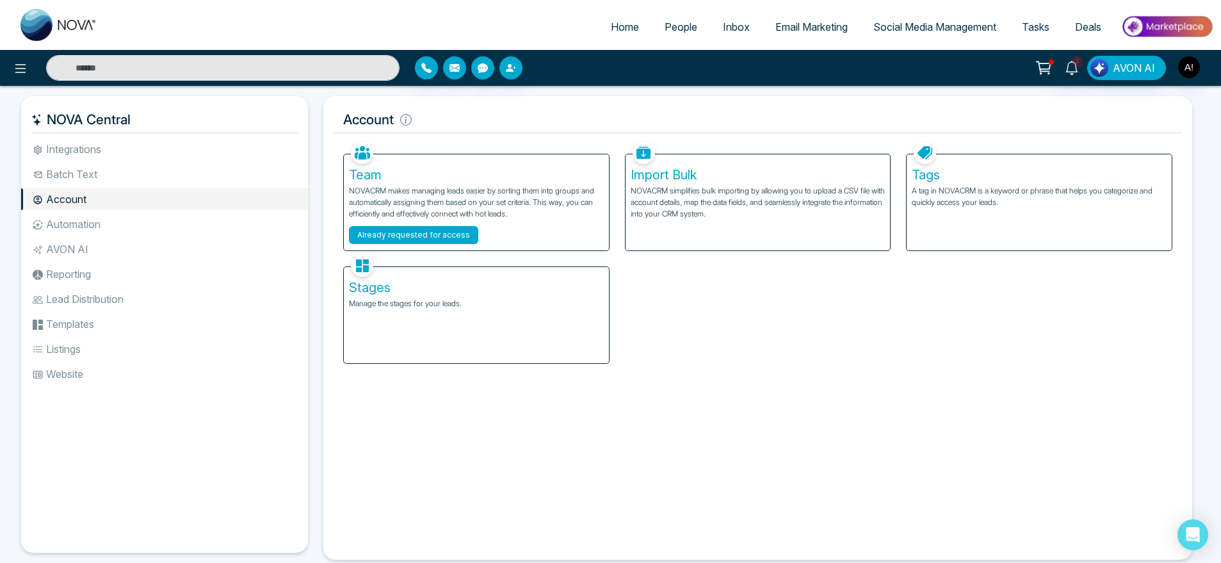
click at [448, 227] on button "Already requested for access" at bounding box center [413, 235] width 129 height 18
drag, startPoint x: 334, startPoint y: 120, endPoint x: 459, endPoint y: 115, distance: 125.0
click at [459, 115] on h5 "Account" at bounding box center [758, 119] width 849 height 27
click at [432, 225] on div "Team NOVACRM makes managing leads easier by sorting them into groups and automa…" at bounding box center [476, 202] width 265 height 96
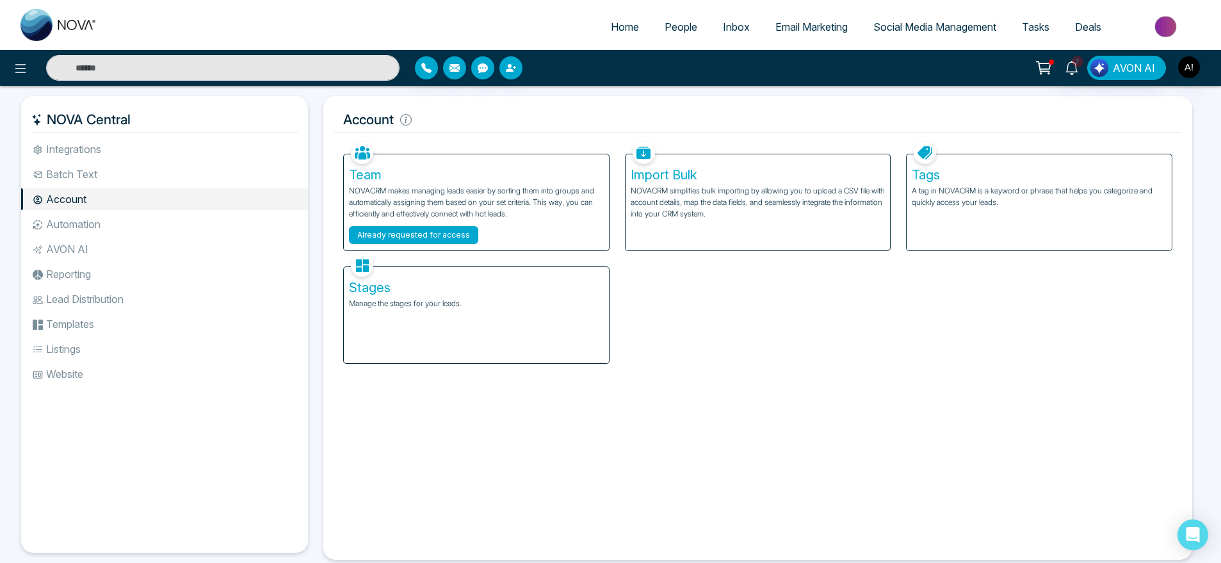
click at [434, 241] on button "Already requested for access" at bounding box center [413, 235] width 129 height 18
click at [456, 241] on button "Already requested for access" at bounding box center [413, 235] width 129 height 18
click at [373, 232] on button "Already requested for access" at bounding box center [413, 235] width 129 height 18
click at [382, 234] on button "Already requested for access" at bounding box center [413, 235] width 129 height 18
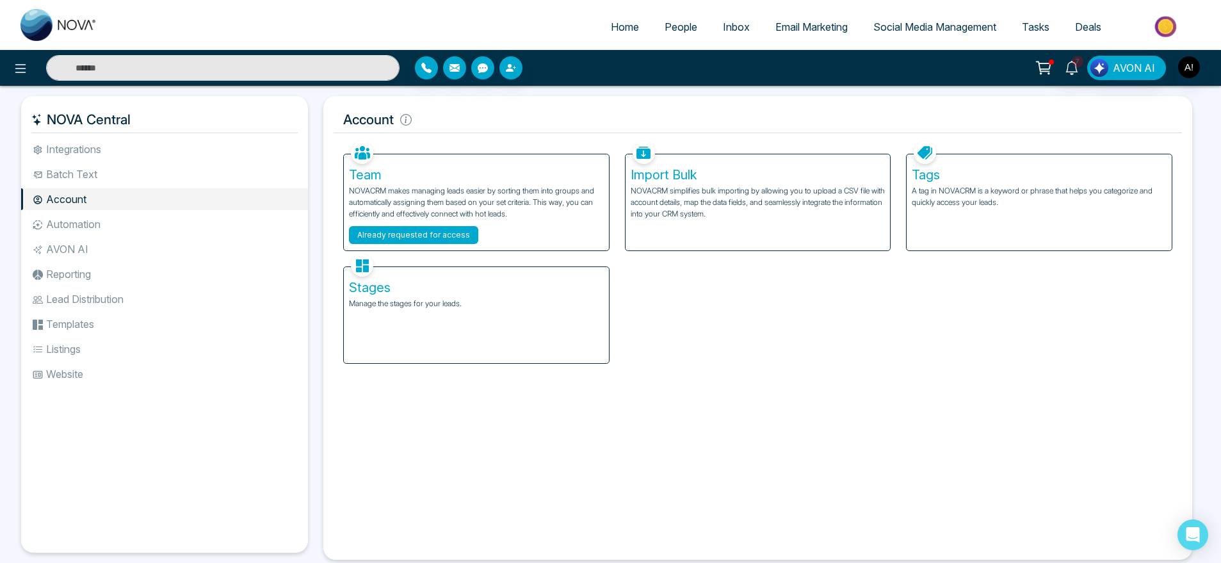
click at [382, 234] on button "Already requested for access" at bounding box center [413, 235] width 129 height 18
click at [452, 226] on button "Already requested for access" at bounding box center [413, 235] width 129 height 18
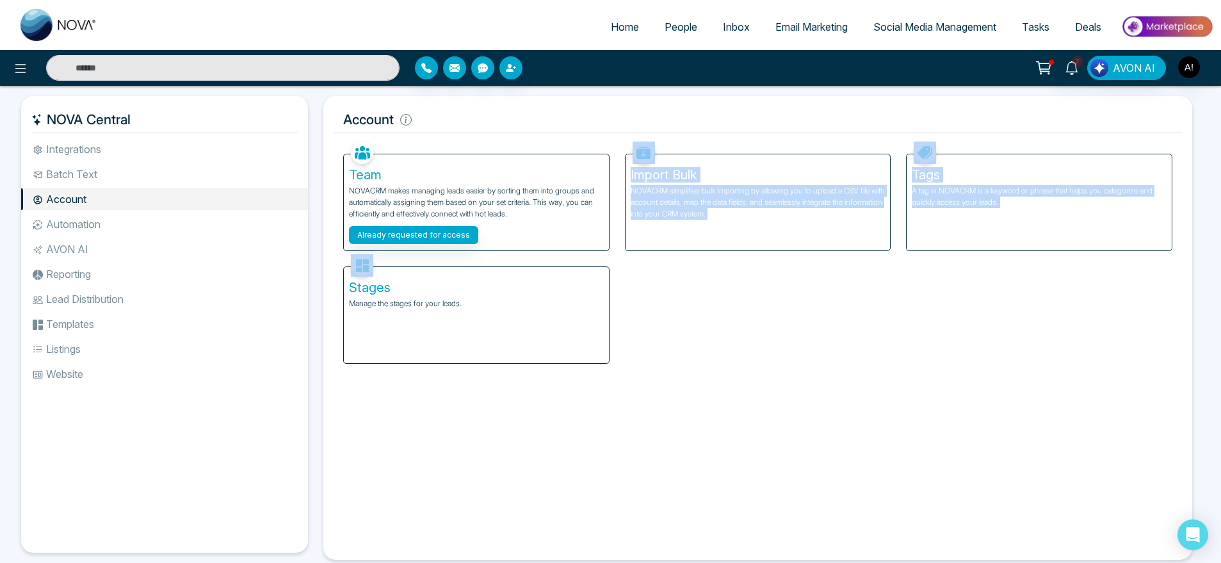
drag, startPoint x: 425, startPoint y: 252, endPoint x: 413, endPoint y: 232, distance: 22.4
click at [413, 232] on div "Team NOVACRM makes managing leads easier by sorting them into groups and automa…" at bounding box center [758, 250] width 845 height 225
click at [413, 232] on button "Already requested for access" at bounding box center [413, 235] width 129 height 18
click at [745, 311] on div "Team NOVACRM makes managing leads easier by sorting them into groups and automa…" at bounding box center [758, 250] width 845 height 225
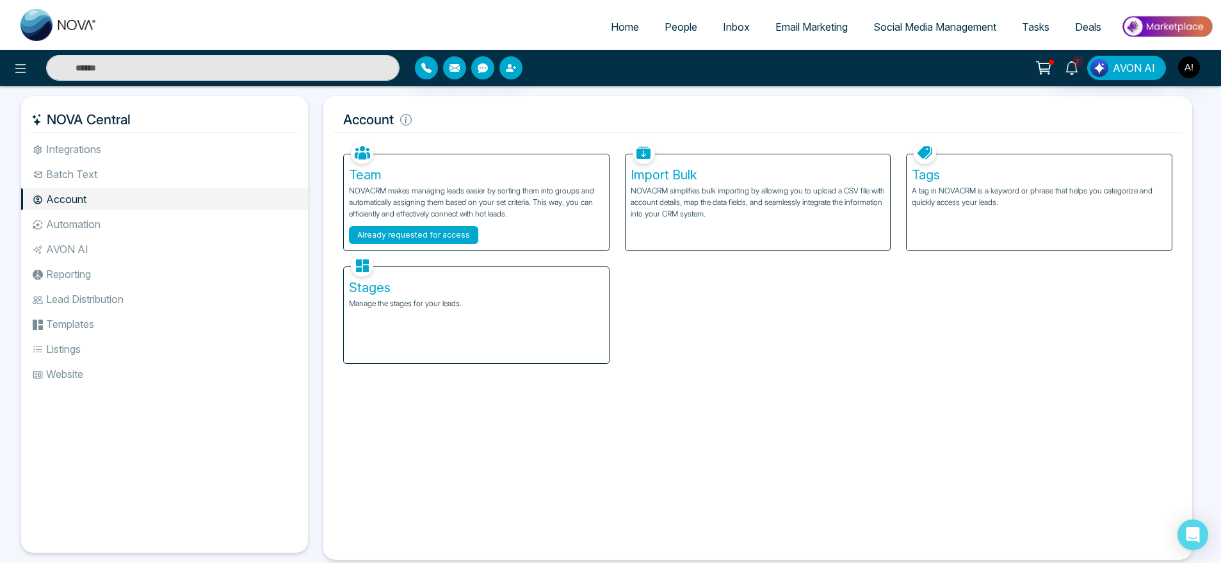
click at [421, 231] on button "Already requested for access" at bounding box center [413, 235] width 129 height 18
click at [723, 24] on span "Inbox" at bounding box center [736, 26] width 27 height 13
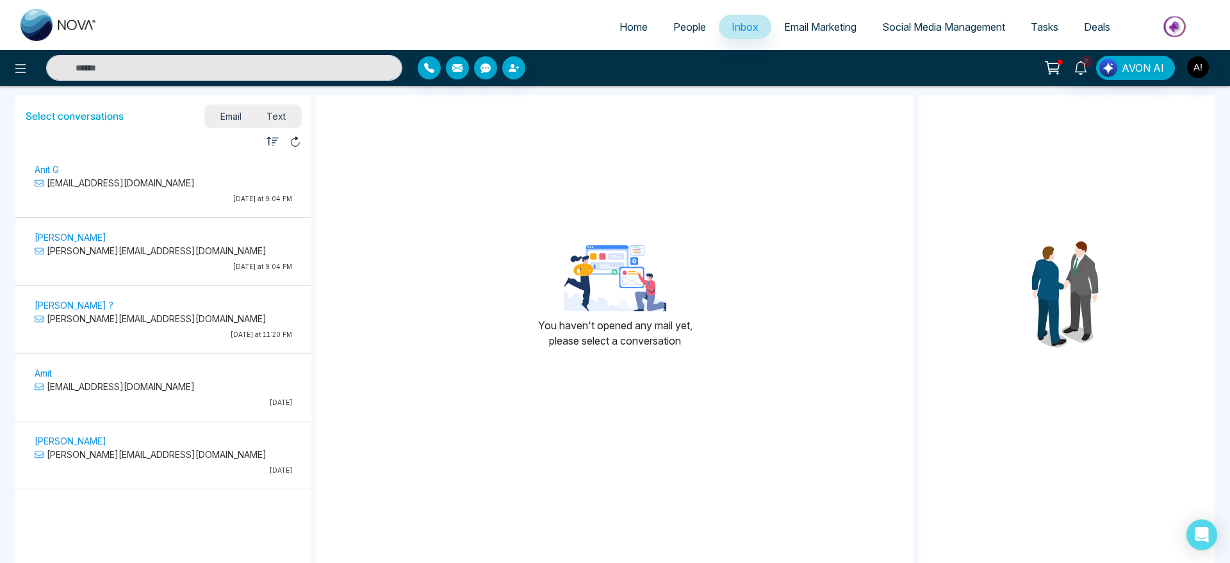
click at [114, 190] on div "Anit G anit@mmnovatech.com Today at 9:04 PM" at bounding box center [163, 185] width 270 height 48
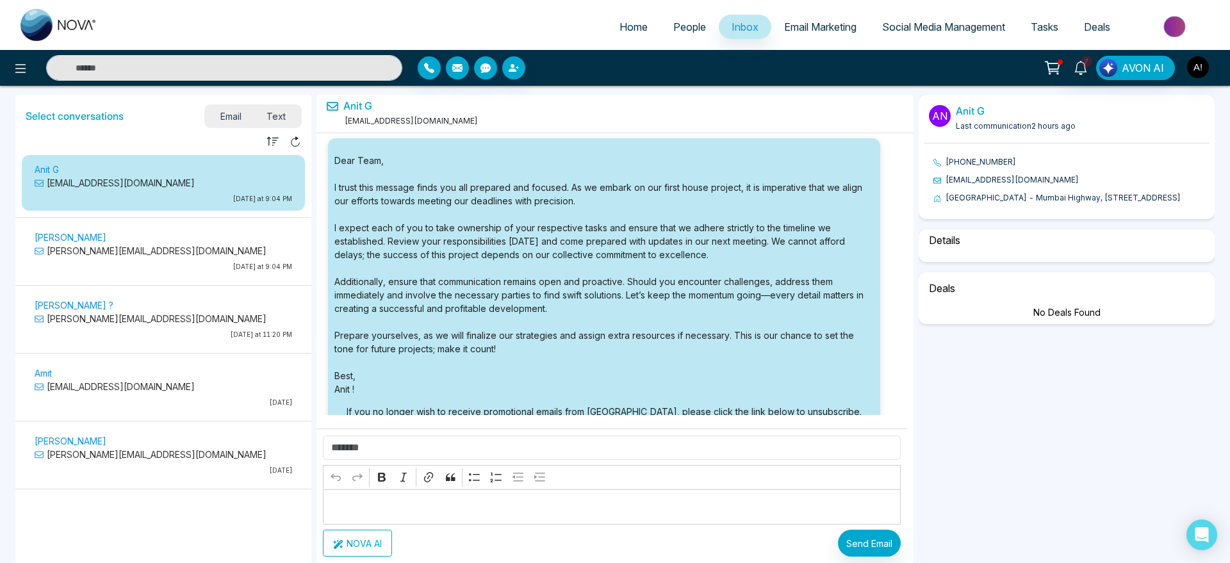
select select "****"
select select "**********"
select select "********"
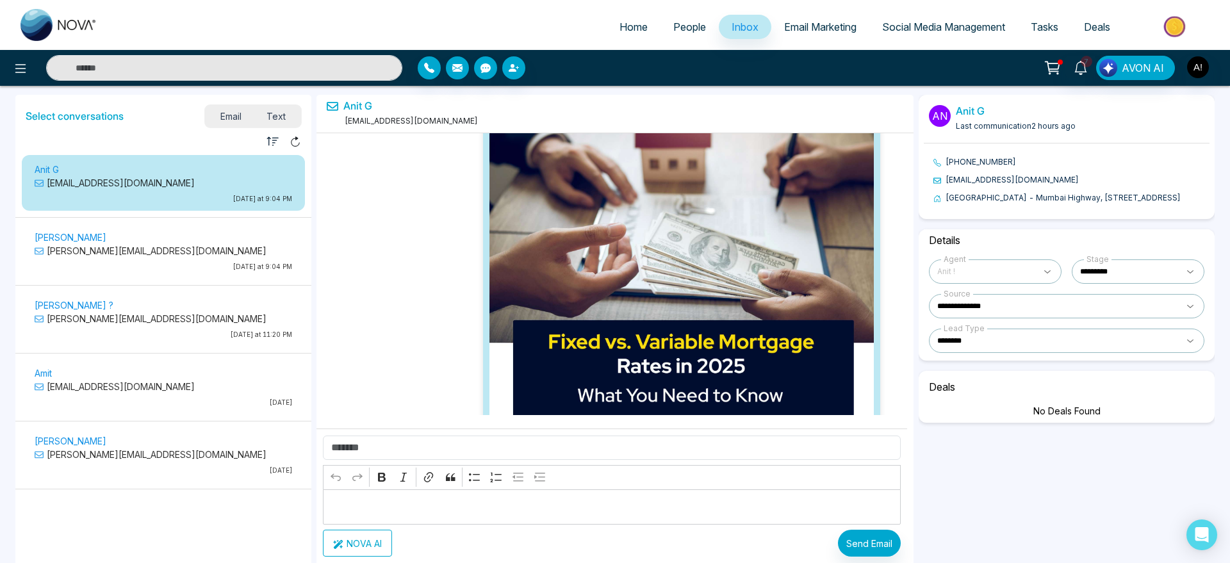
scroll to position [243195, 0]
drag, startPoint x: 327, startPoint y: 120, endPoint x: 468, endPoint y: 124, distance: 140.9
click at [468, 124] on div "Anit G anit@mmnovatech.com" at bounding box center [614, 114] width 597 height 38
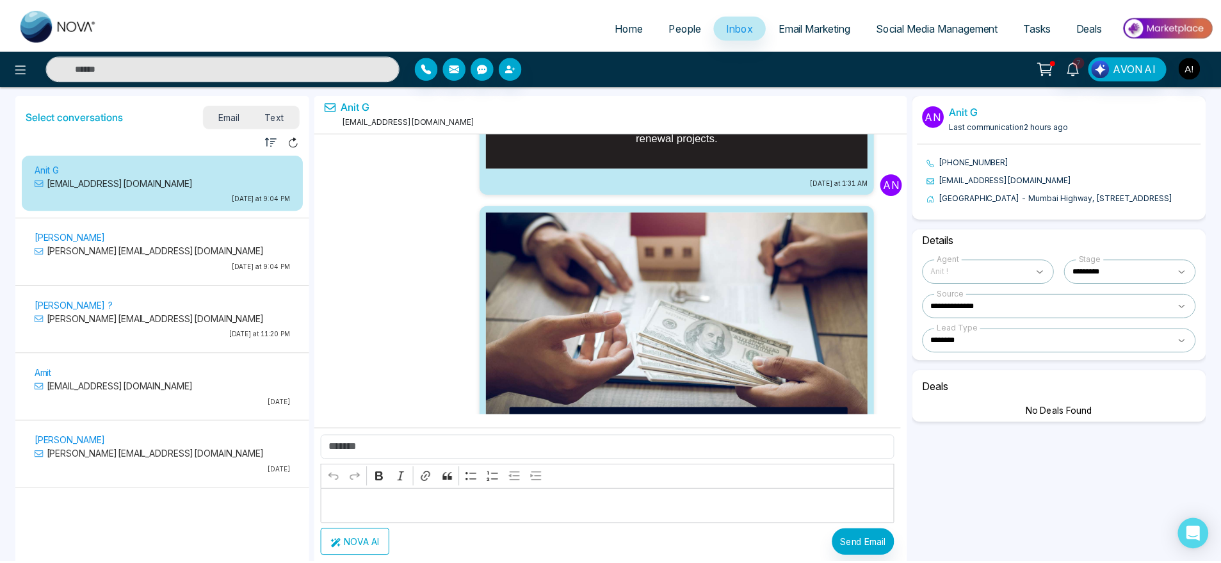
scroll to position [243107, 0]
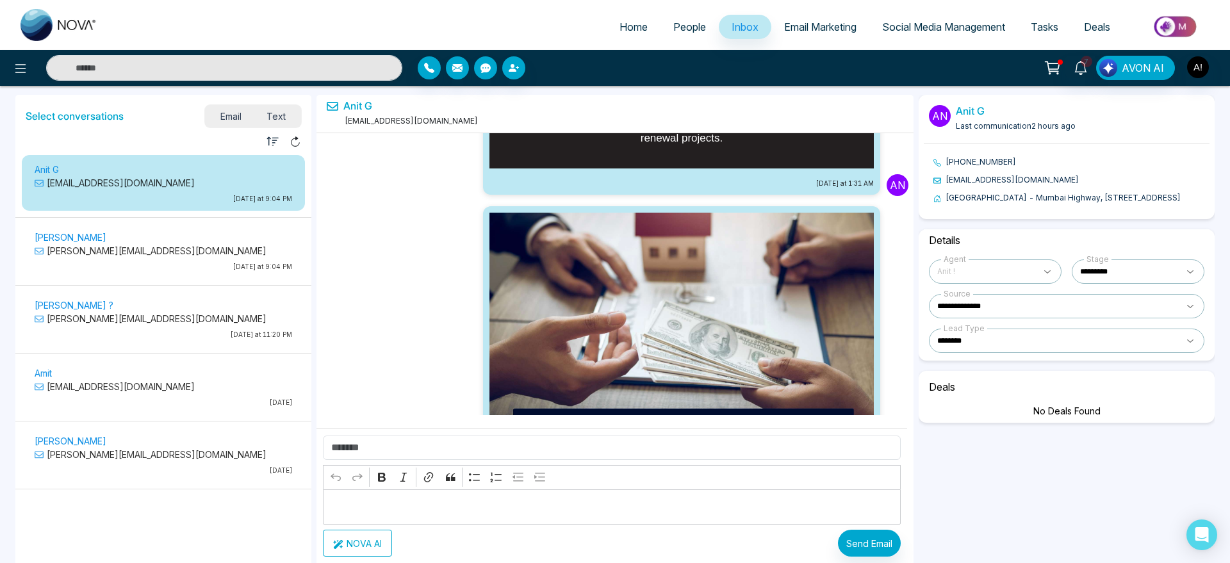
click at [660, 29] on link "People" at bounding box center [689, 27] width 58 height 24
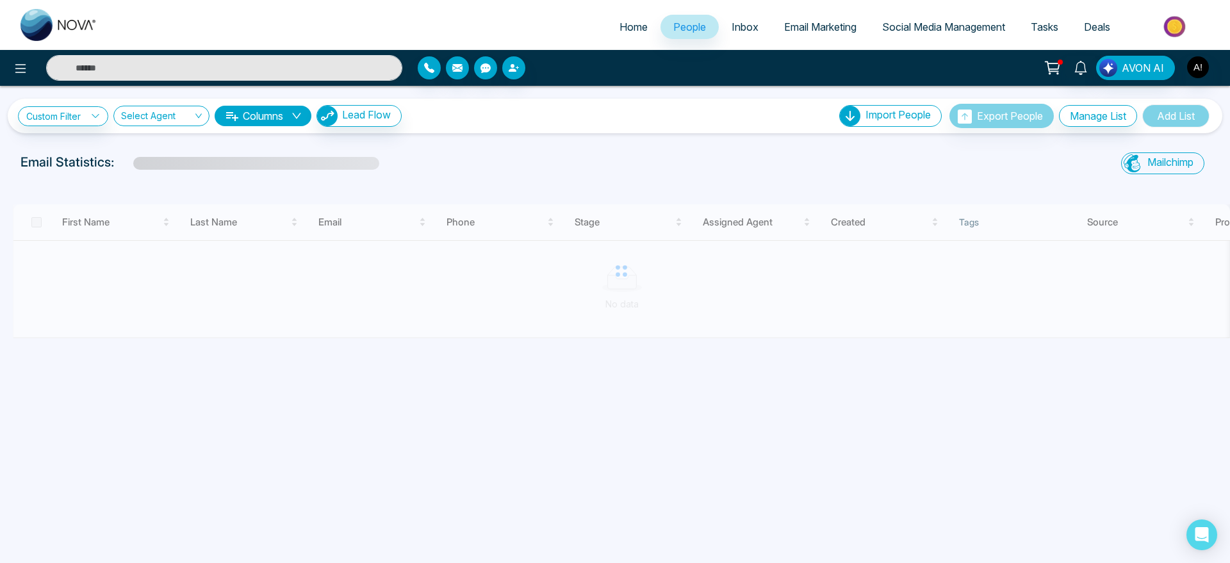
click at [719, 29] on link "Inbox" at bounding box center [745, 27] width 53 height 24
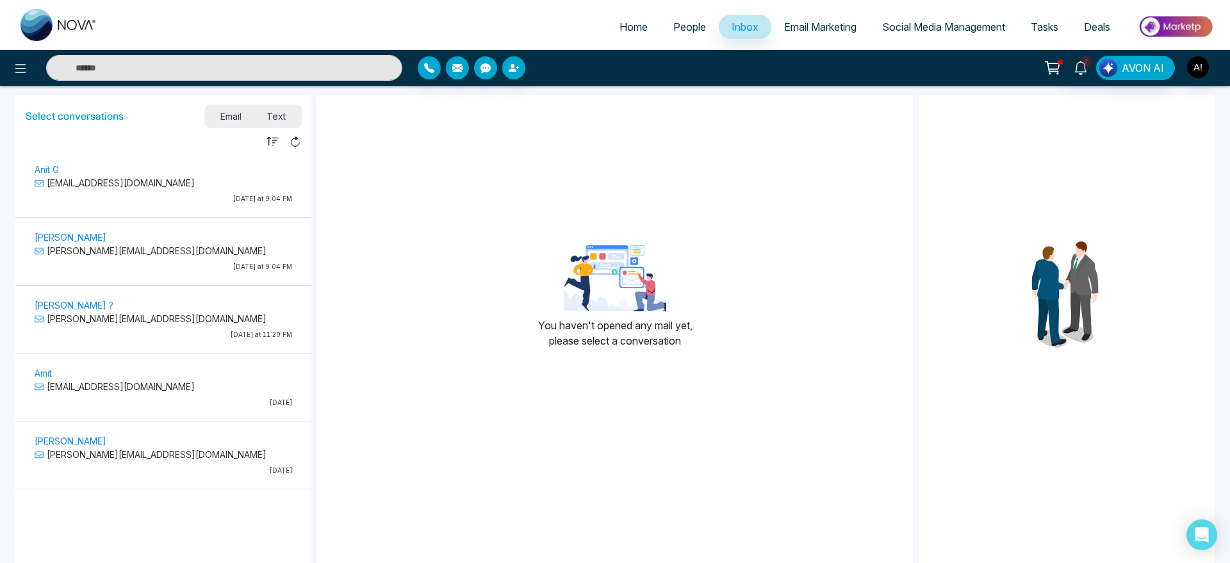
click at [623, 16] on link "Home" at bounding box center [633, 27] width 54 height 24
select select "*"
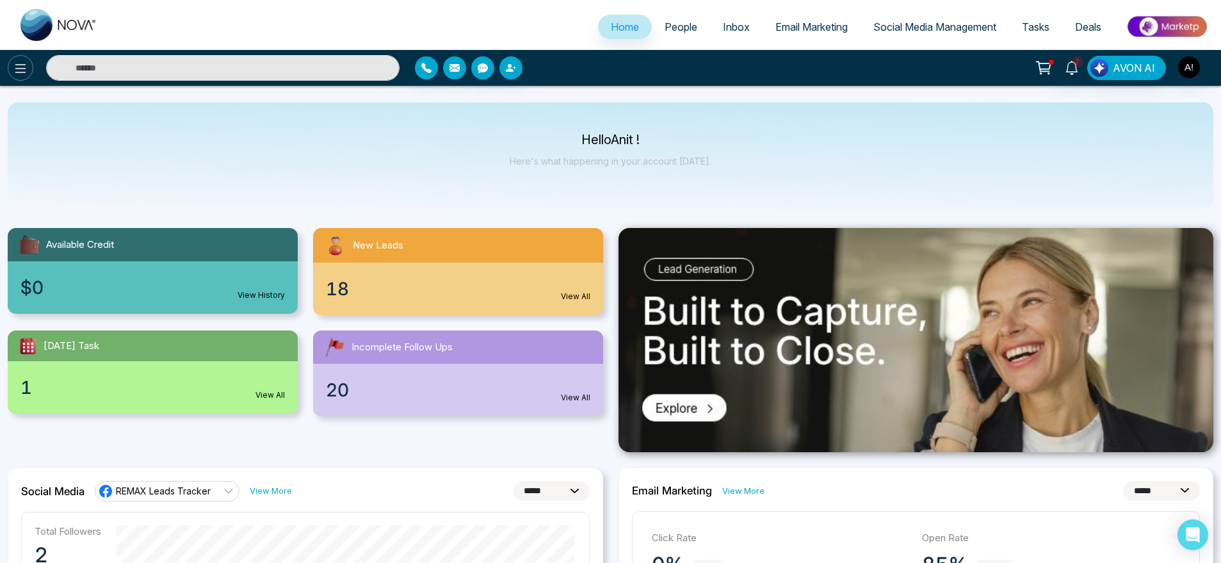
click at [13, 72] on icon at bounding box center [20, 68] width 15 height 15
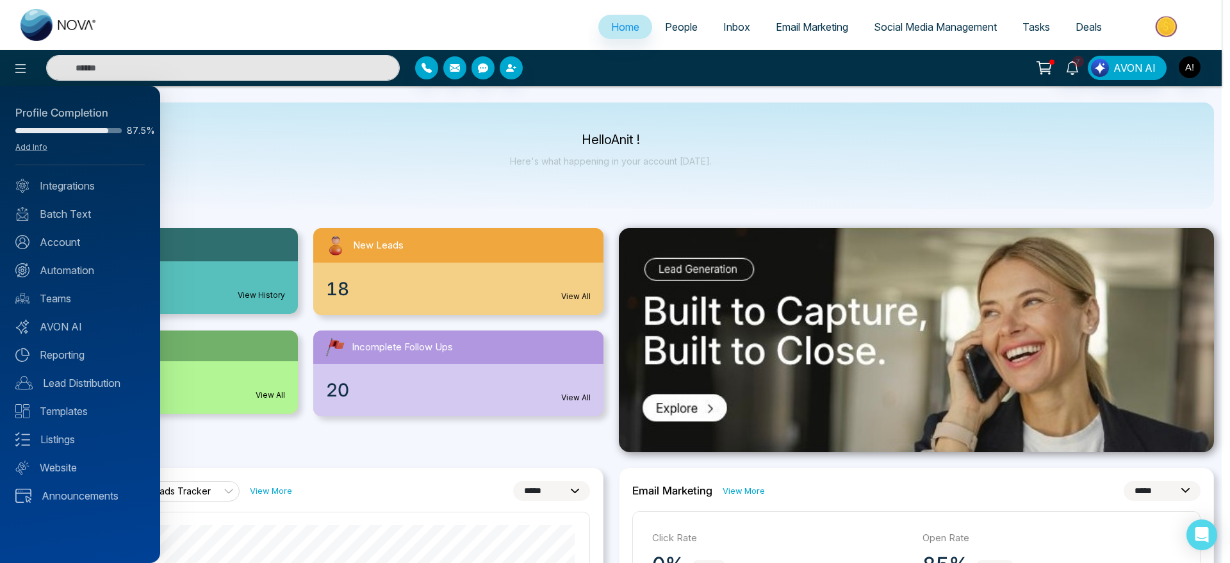
click at [323, 131] on div at bounding box center [615, 281] width 1230 height 563
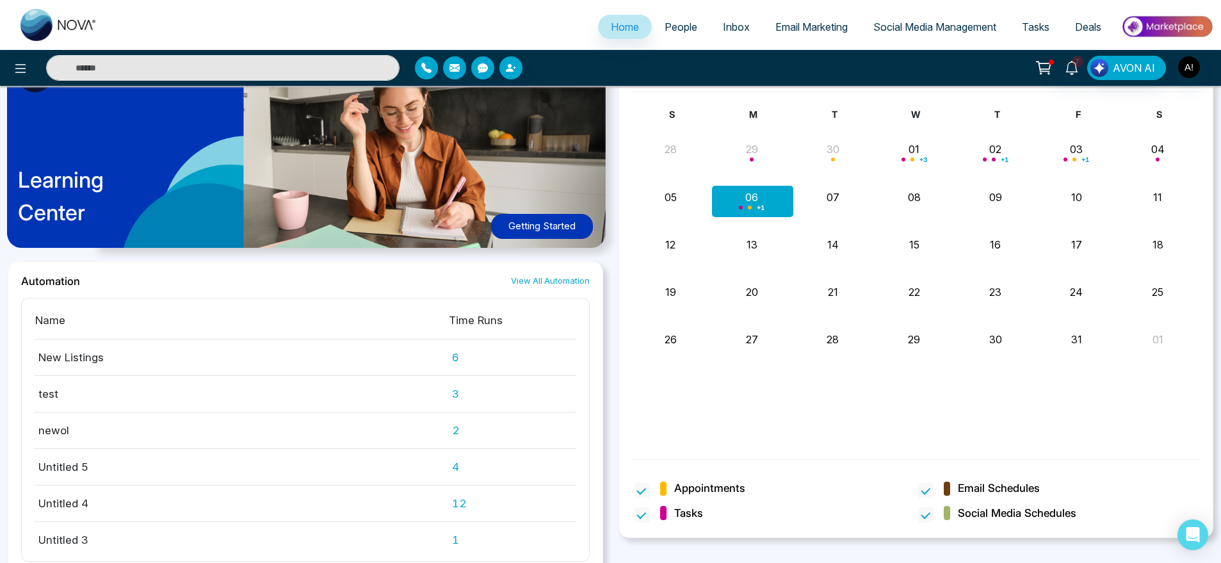
scroll to position [1049, 0]
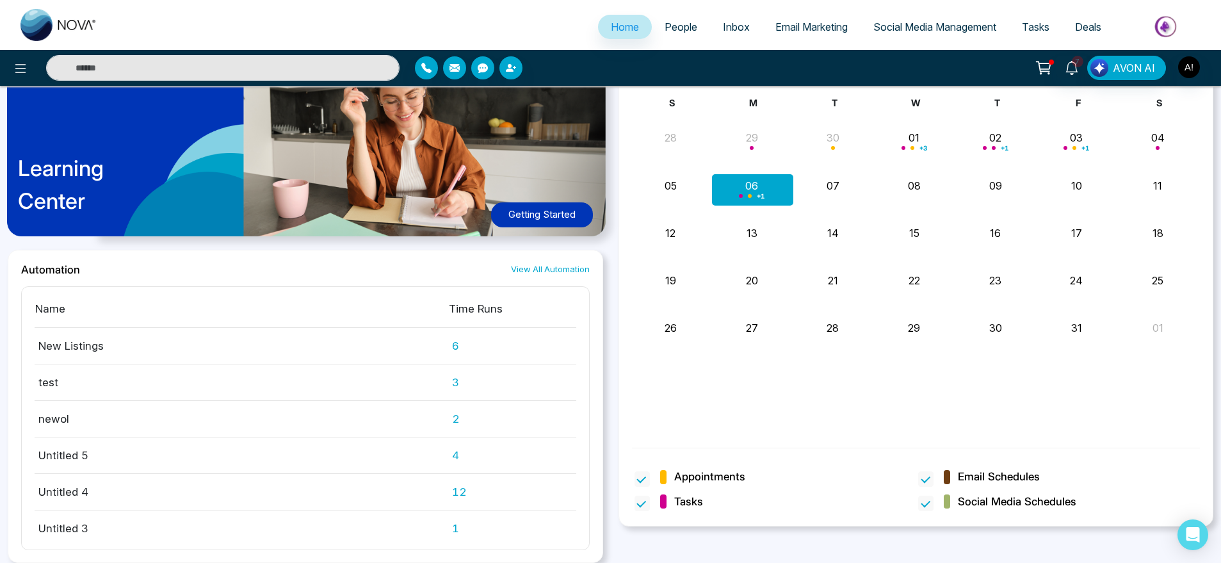
click at [546, 272] on link "View All Automation" at bounding box center [550, 269] width 79 height 12
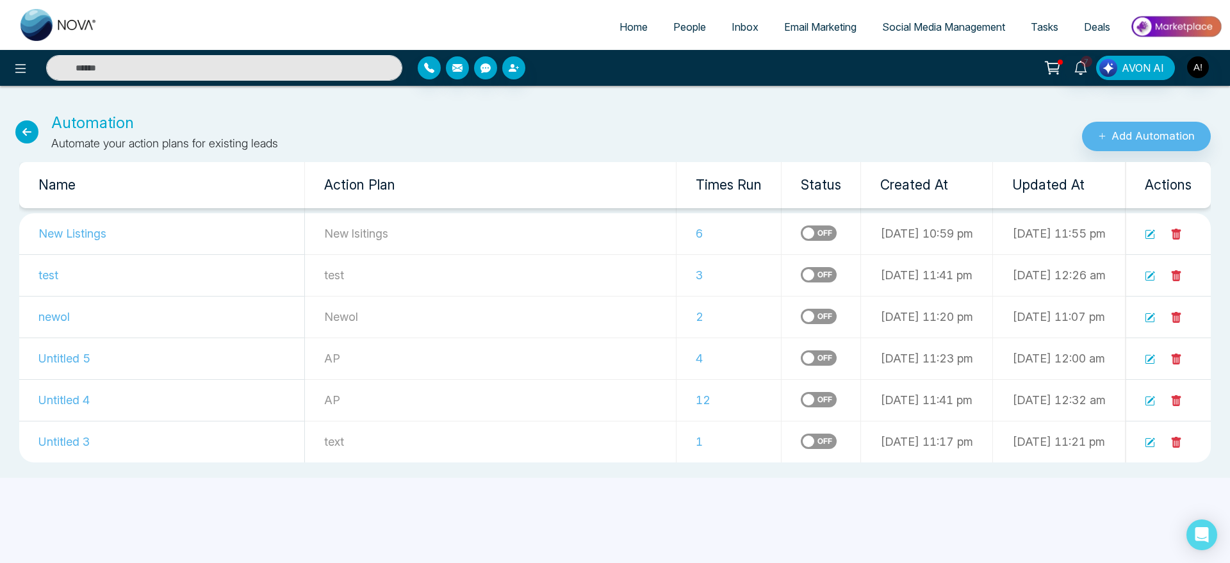
click at [1137, 120] on div "Add Automation" at bounding box center [1025, 131] width 410 height 40
click at [1149, 140] on button "Add Automation" at bounding box center [1146, 136] width 129 height 29
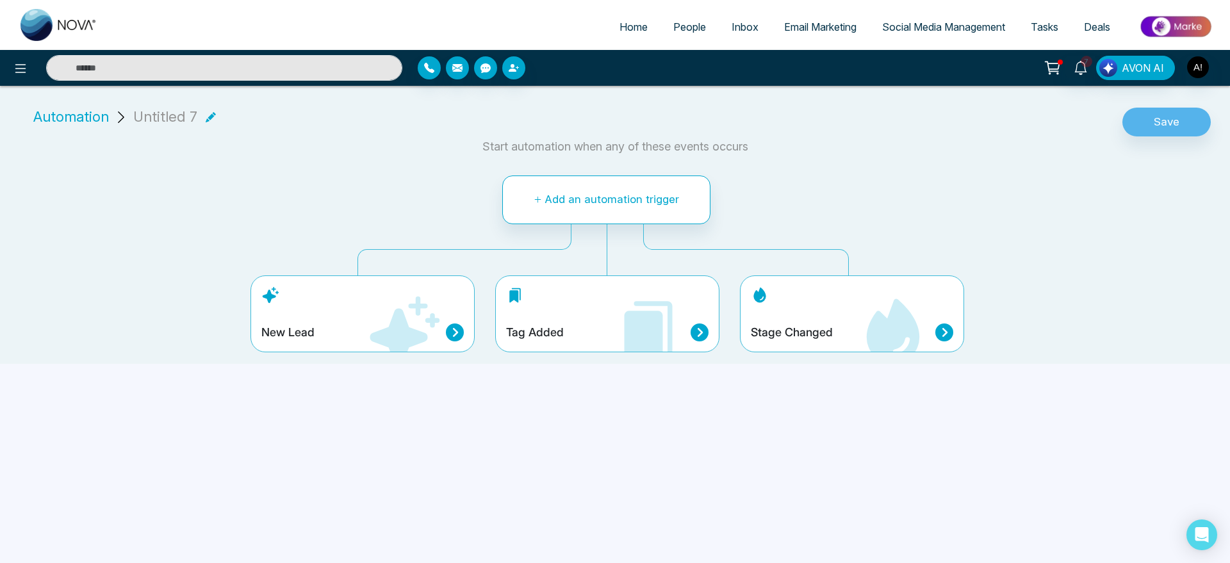
click at [806, 300] on div "Stage Changed" at bounding box center [852, 313] width 224 height 77
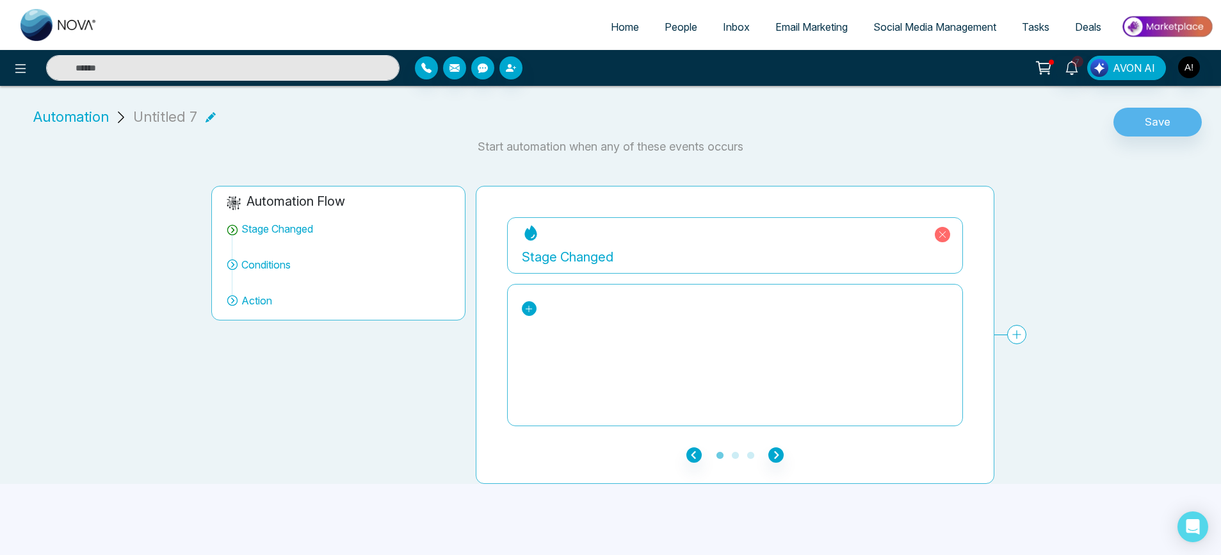
click at [535, 310] on link at bounding box center [529, 308] width 15 height 15
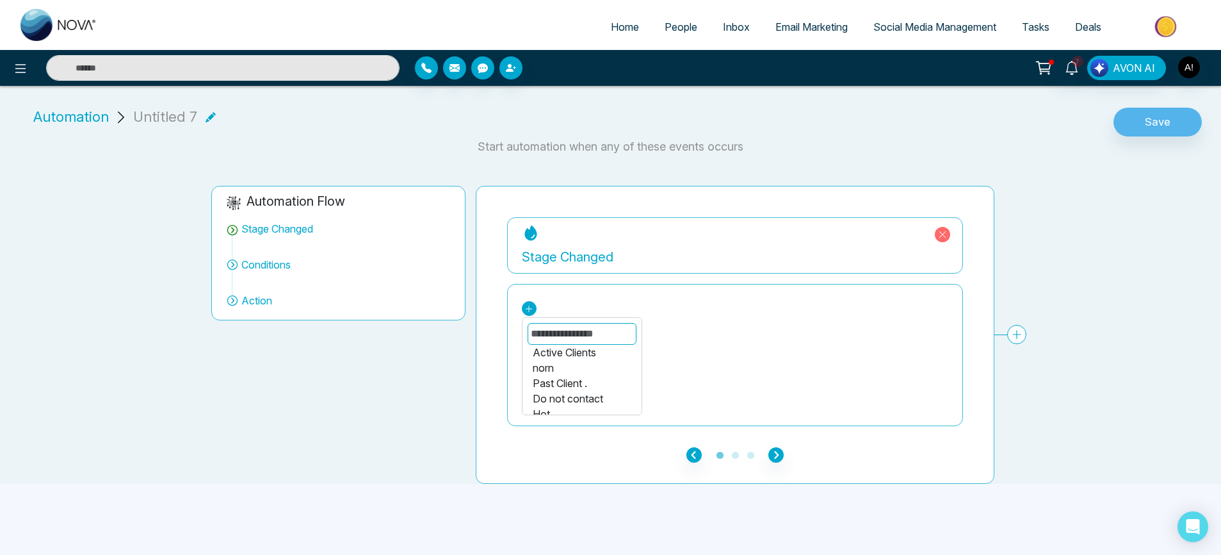
scroll to position [68, 0]
click at [557, 366] on div "norn" at bounding box center [582, 366] width 99 height 15
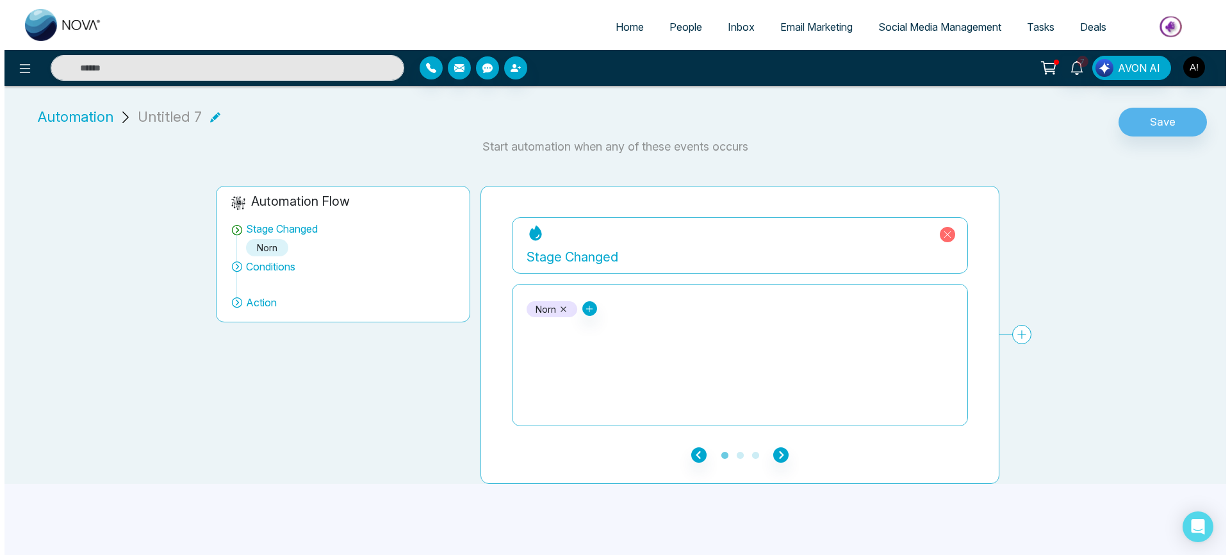
scroll to position [8, 0]
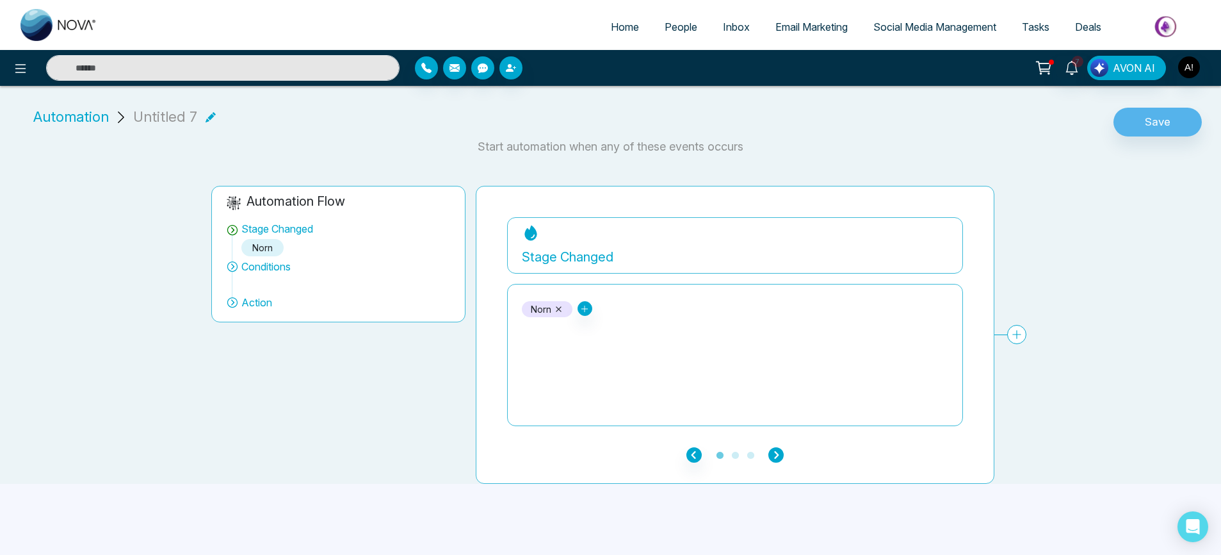
click at [774, 447] on icon "button" at bounding box center [776, 454] width 15 height 15
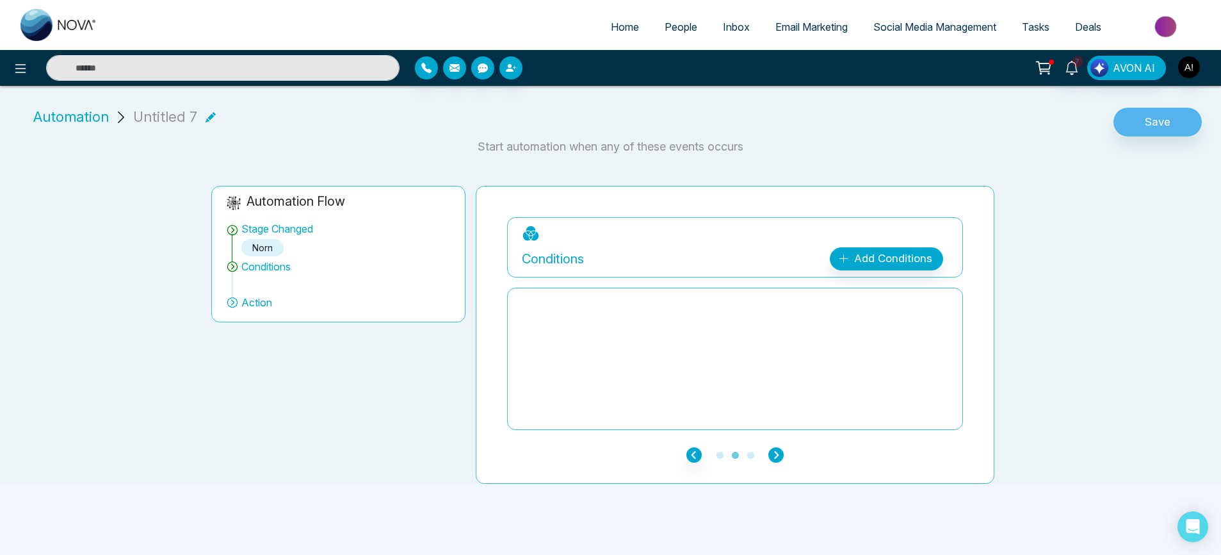
click at [775, 448] on icon "button" at bounding box center [776, 454] width 15 height 15
click at [854, 254] on div "Add Action Plan" at bounding box center [891, 258] width 82 height 17
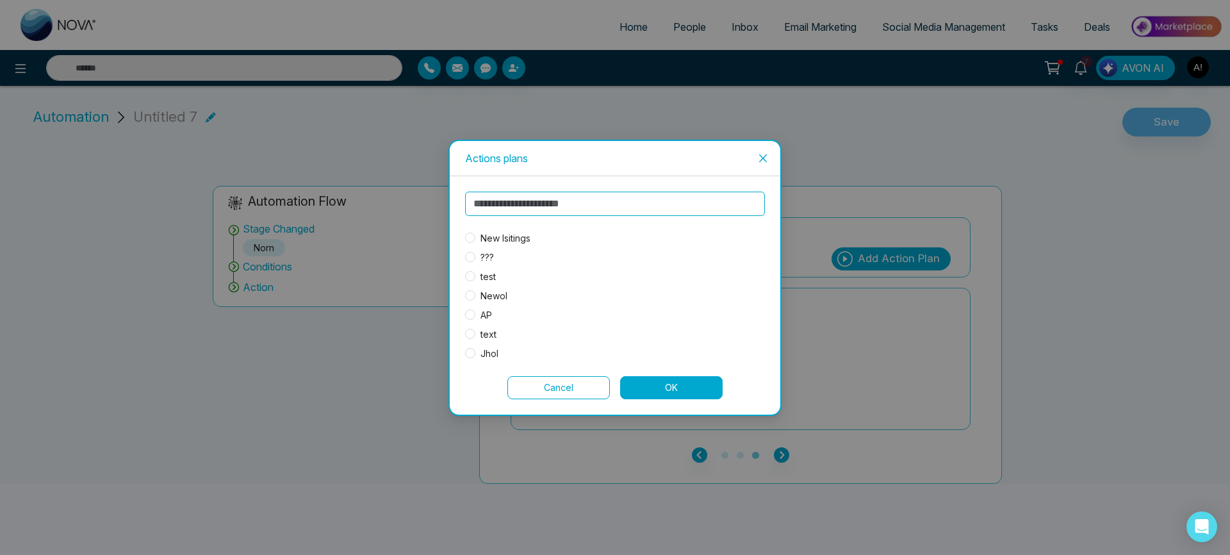
click at [476, 232] on span "New lsitings" at bounding box center [505, 238] width 60 height 14
click at [679, 378] on button "OK" at bounding box center [671, 387] width 102 height 23
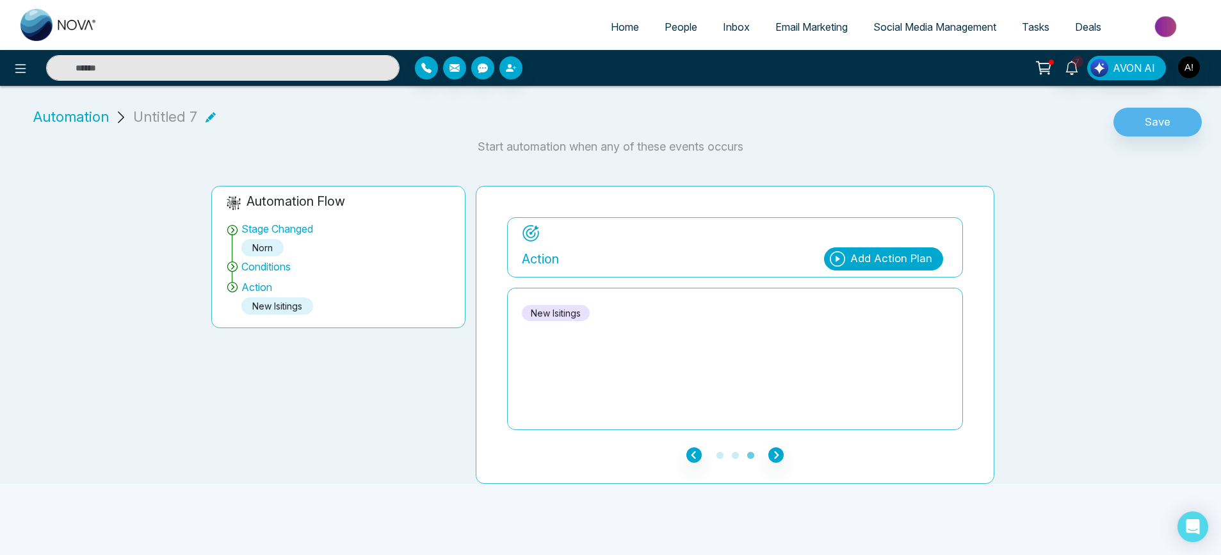
click at [207, 112] on icon at bounding box center [211, 117] width 10 height 10
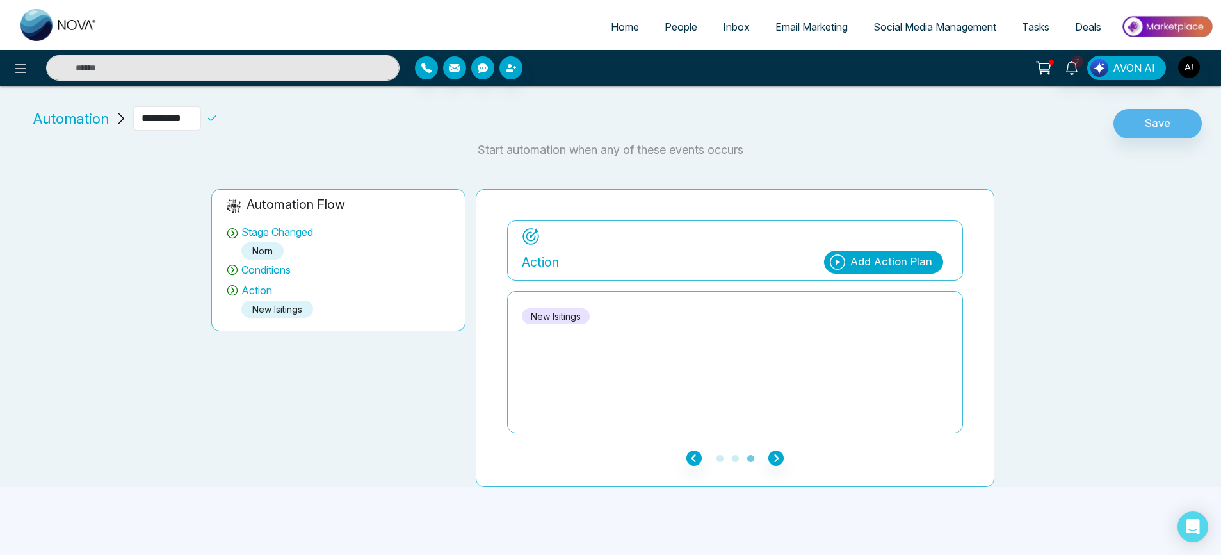
drag, startPoint x: 181, startPoint y: 111, endPoint x: 112, endPoint y: 115, distance: 68.6
click at [112, 115] on div "**********" at bounding box center [148, 118] width 241 height 24
type input "***"
click at [218, 113] on icon at bounding box center [212, 119] width 12 height 12
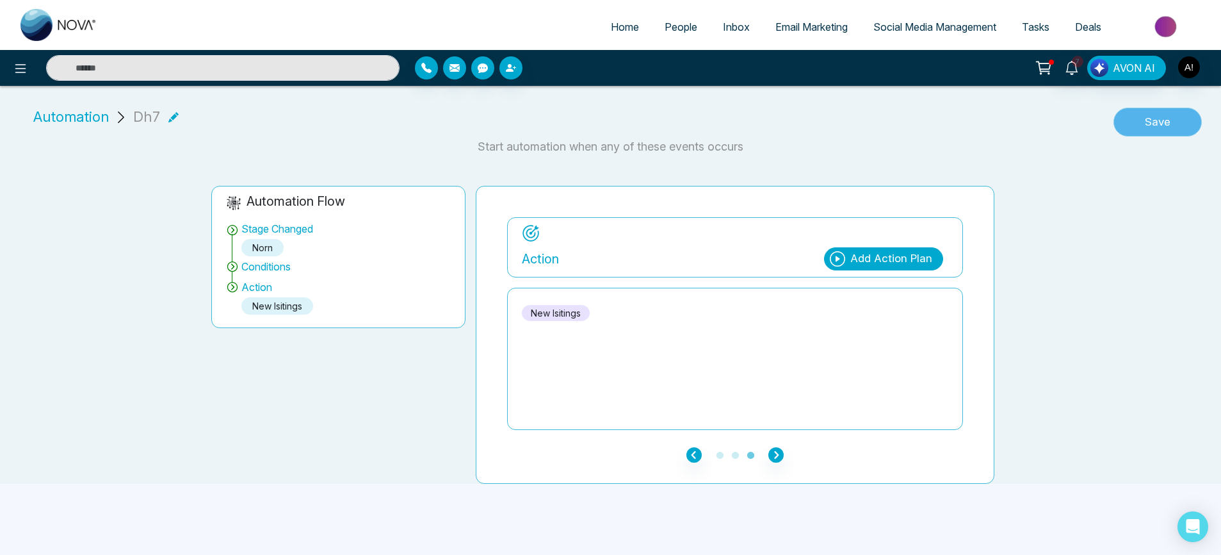
click at [1151, 119] on button "Save" at bounding box center [1158, 122] width 88 height 29
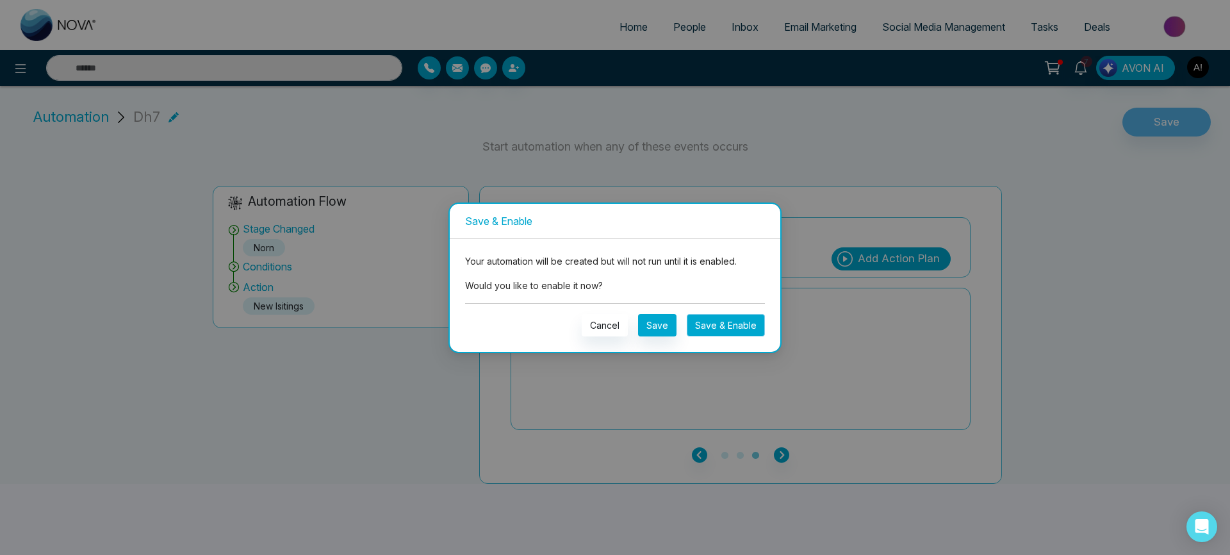
click at [710, 327] on button "Save & Enable" at bounding box center [726, 325] width 78 height 22
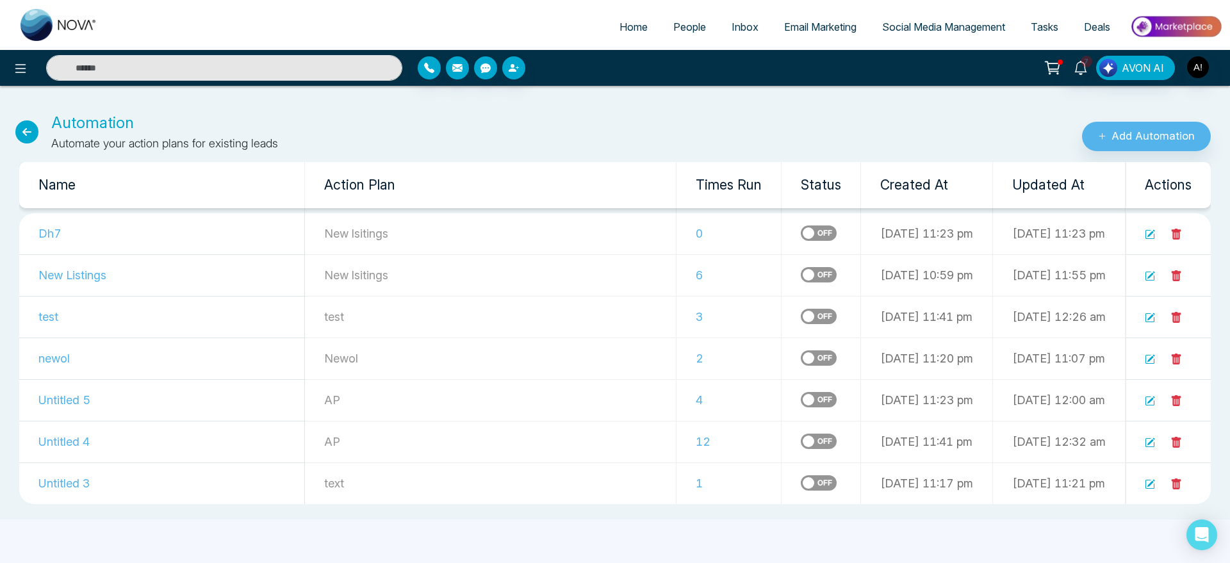
click at [31, 134] on icon at bounding box center [26, 131] width 23 height 23
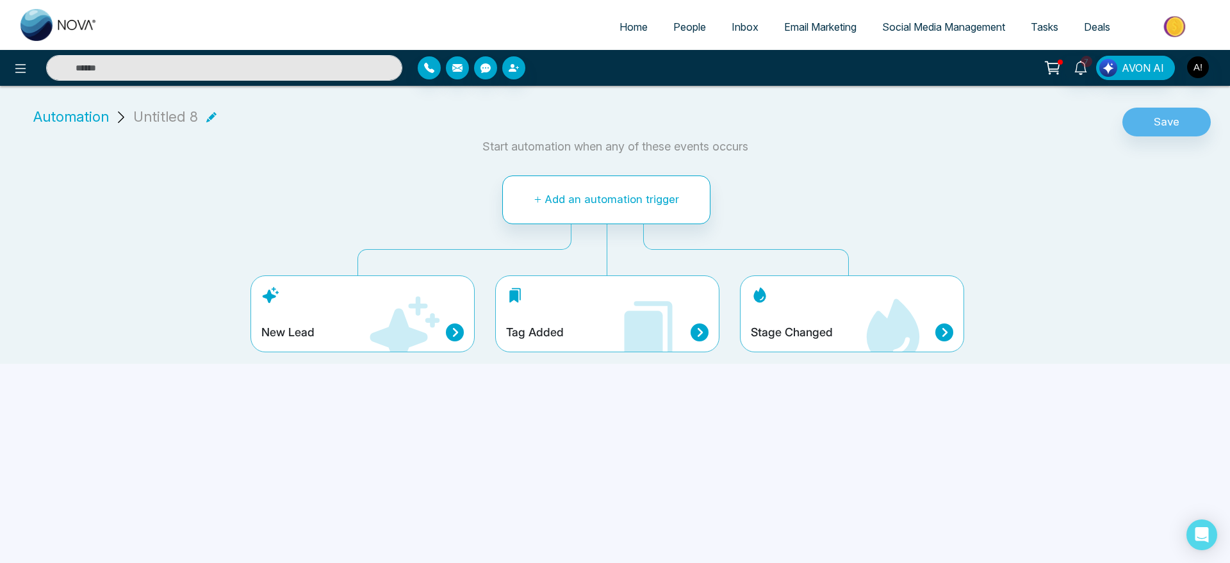
click at [58, 116] on span "Automation" at bounding box center [71, 116] width 76 height 21
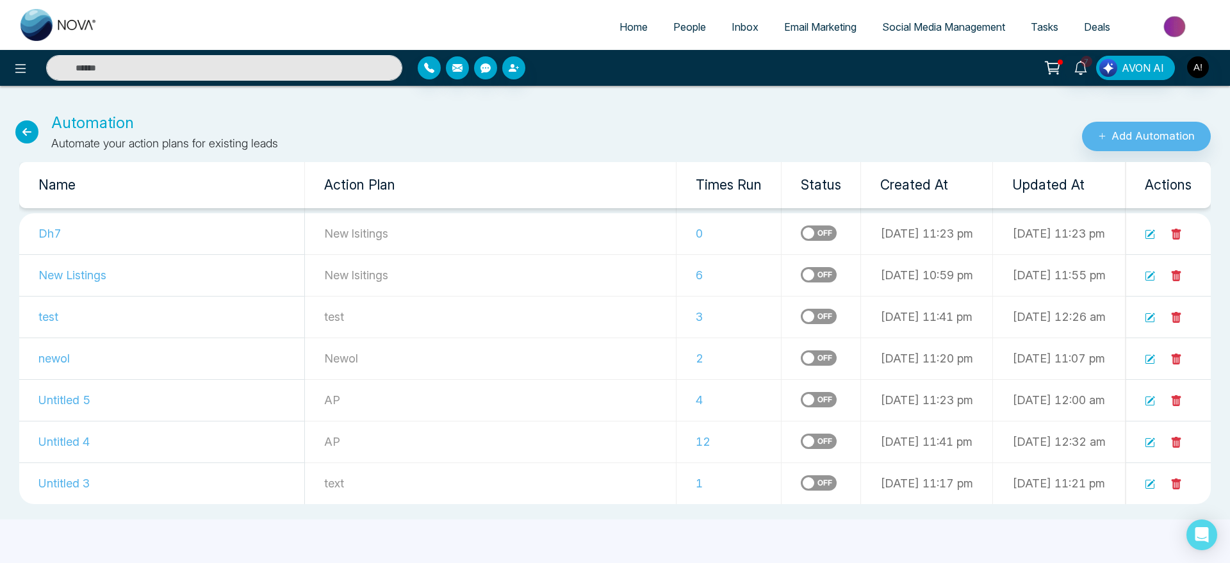
click at [26, 131] on icon at bounding box center [26, 131] width 23 height 23
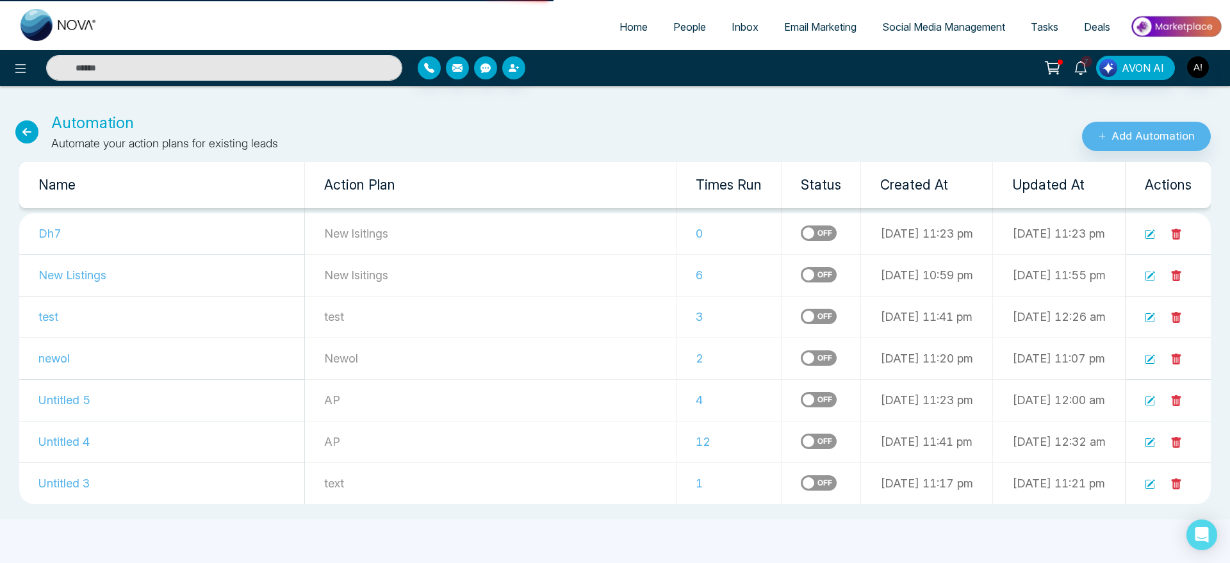
select select "*"
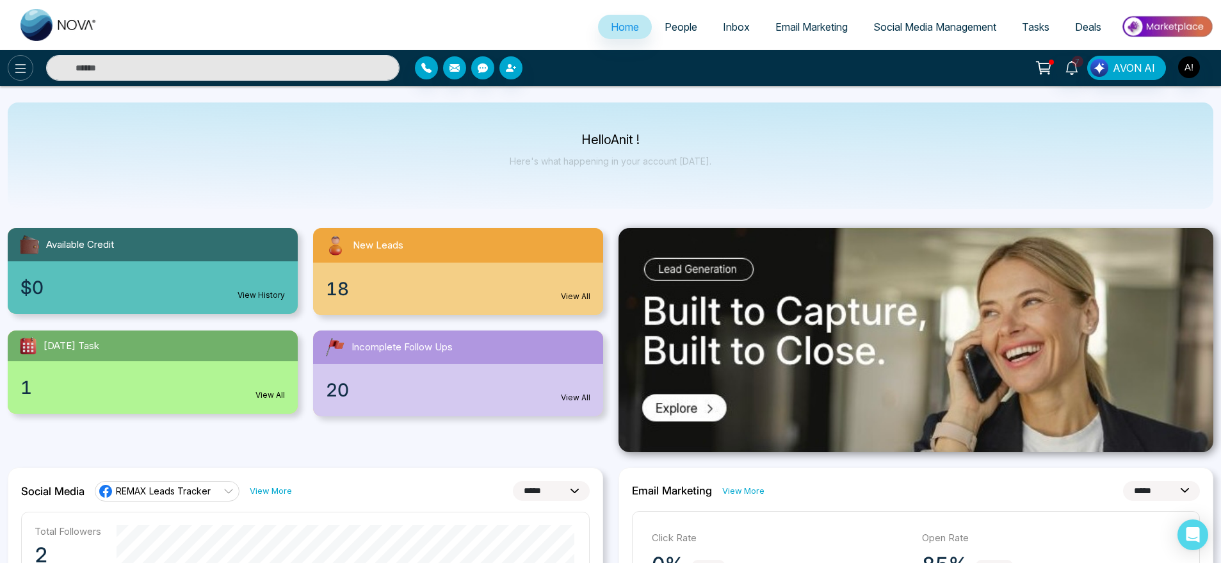
click at [19, 68] on icon at bounding box center [20, 68] width 11 height 9
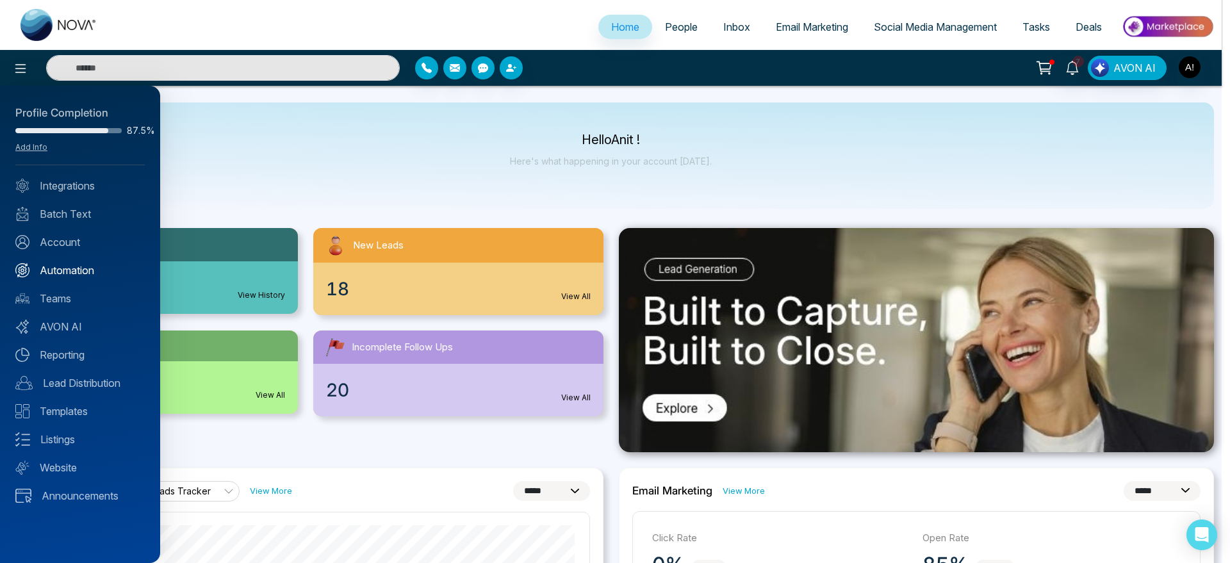
click at [76, 268] on link "Automation" at bounding box center [79, 270] width 129 height 15
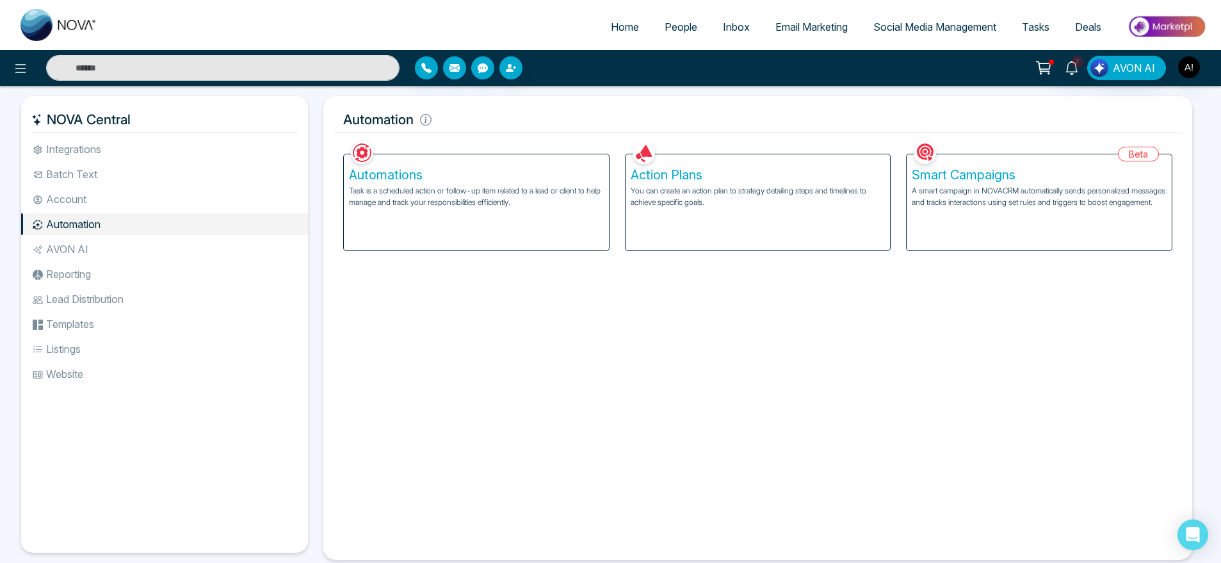
click at [1004, 191] on p "A smart campaign in NOVACRM automatically sends personalized messages and track…" at bounding box center [1039, 196] width 255 height 23
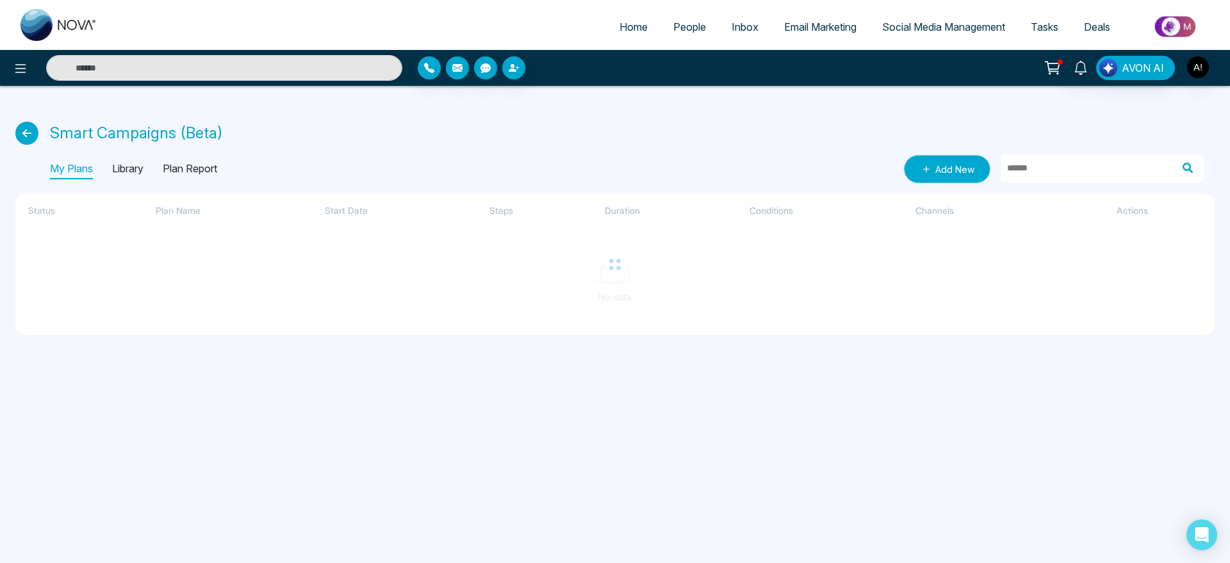
click at [940, 167] on link "Add New" at bounding box center [947, 169] width 86 height 28
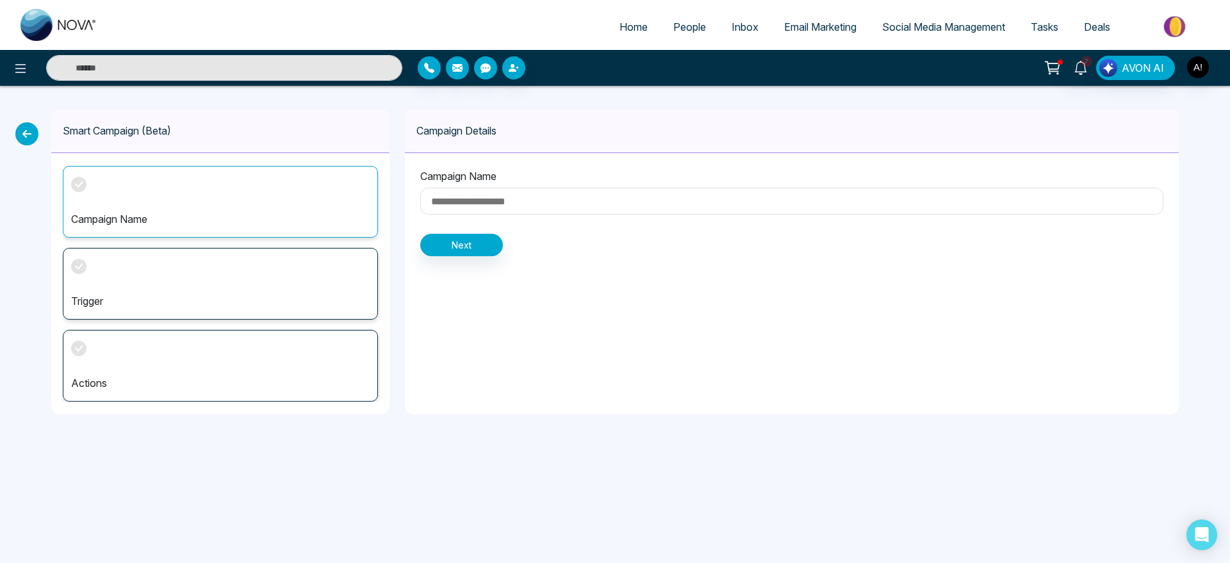
click at [532, 193] on input at bounding box center [791, 201] width 743 height 27
type input "****"
click at [450, 240] on button "Next" at bounding box center [461, 245] width 83 height 22
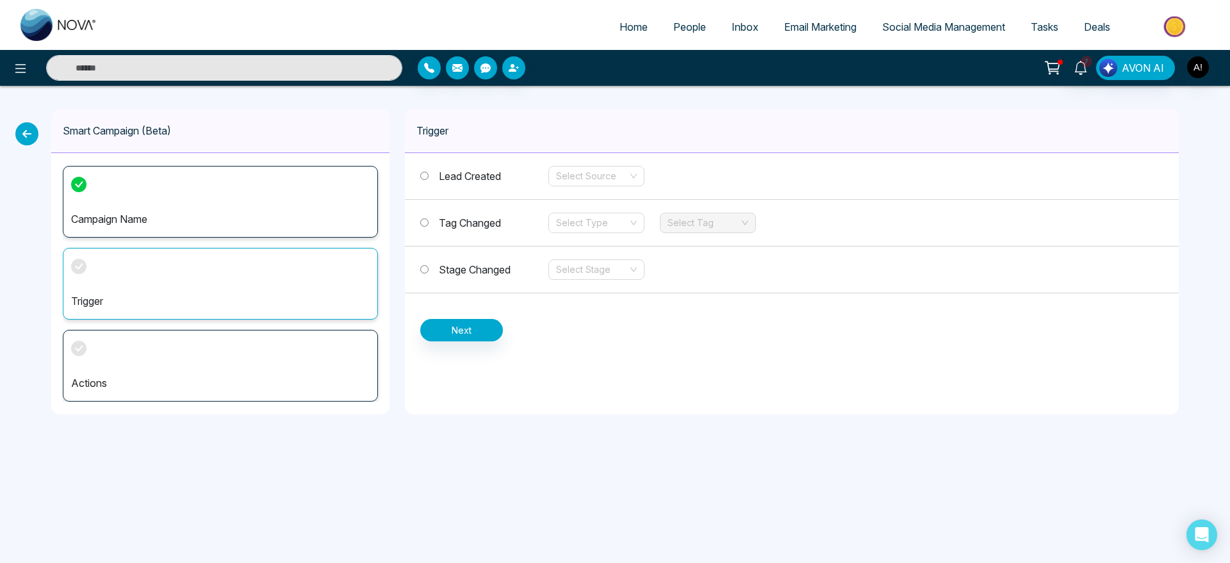
click at [466, 231] on div "Tag Changed Select Type Select Tag" at bounding box center [792, 223] width 774 height 47
click at [498, 271] on span "Stage Changed" at bounding box center [475, 269] width 72 height 13
click at [611, 259] on div "Select Stage" at bounding box center [596, 269] width 96 height 20
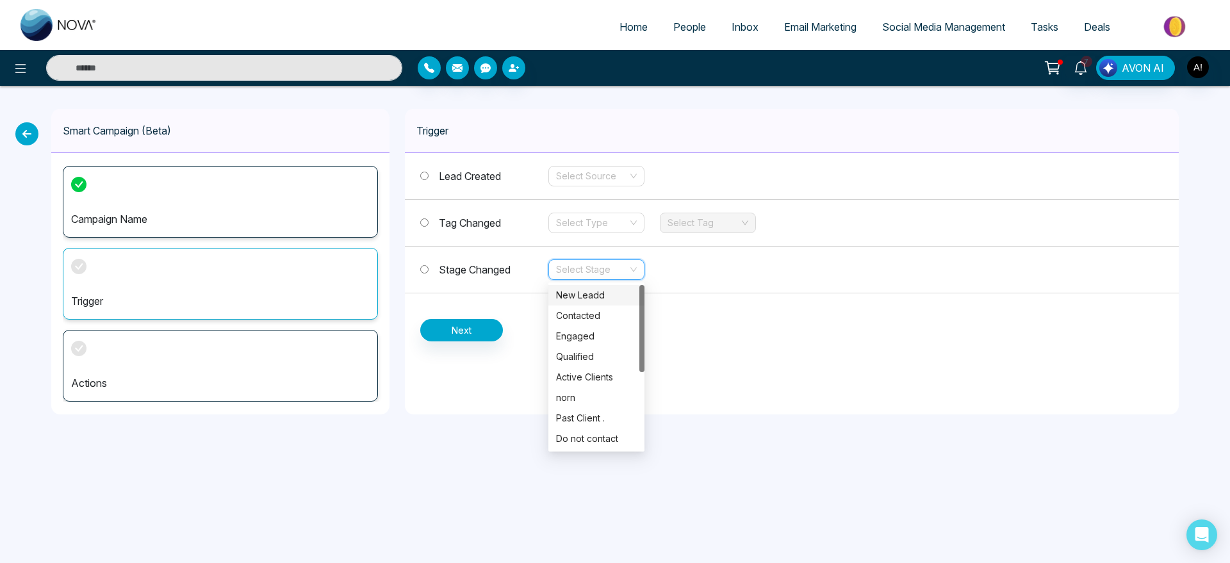
click at [617, 264] on input "search" at bounding box center [592, 269] width 72 height 19
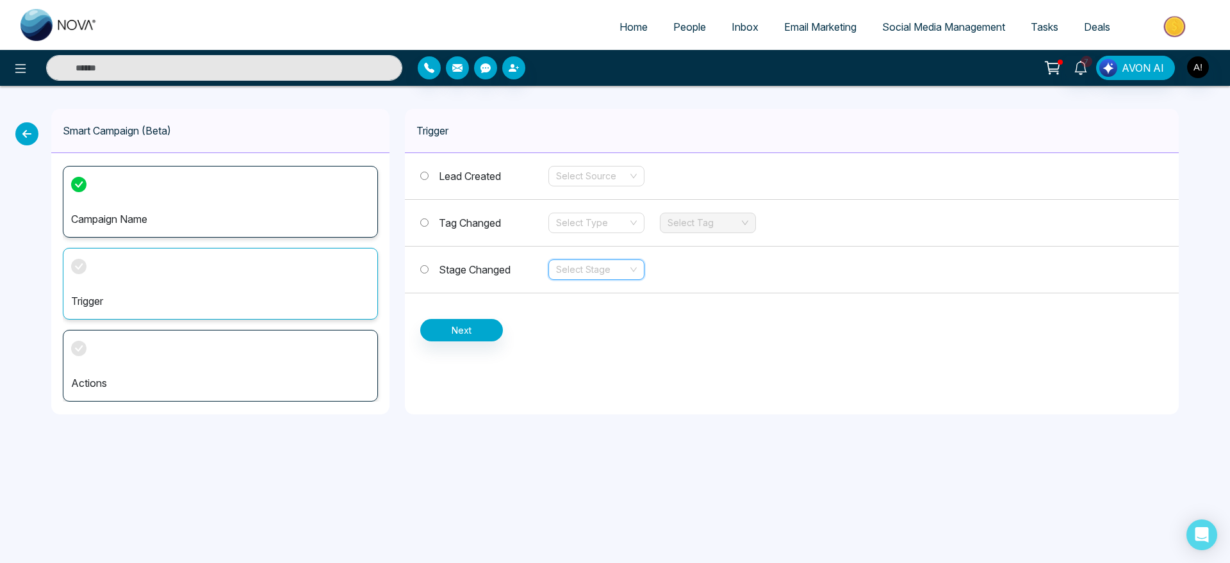
click at [617, 264] on input "search" at bounding box center [592, 269] width 72 height 19
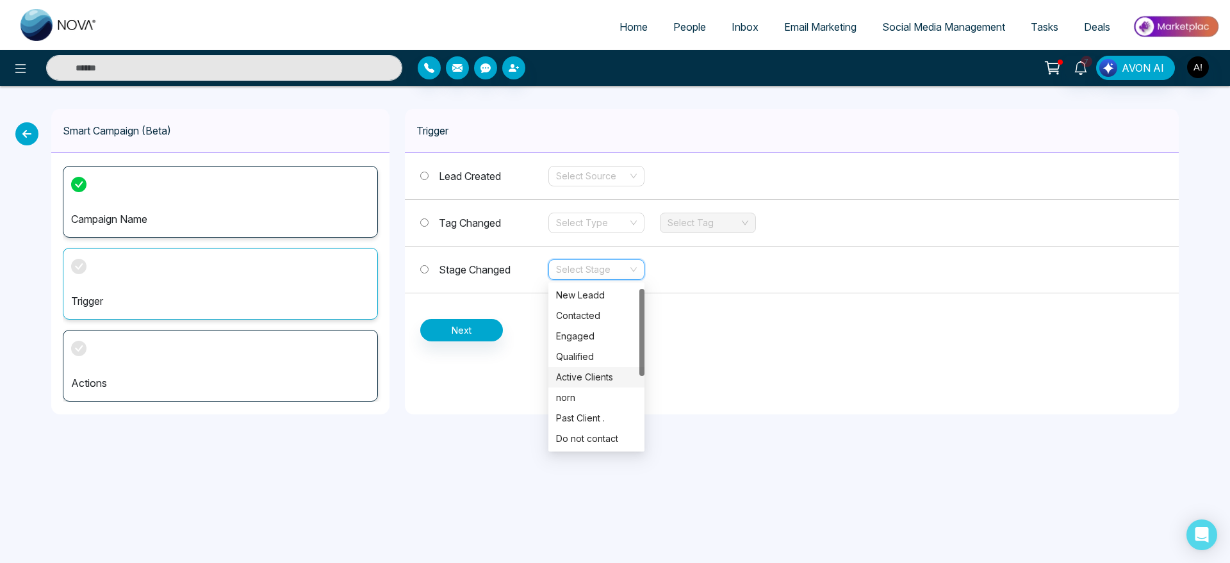
scroll to position [7, 0]
click at [606, 396] on div "norn" at bounding box center [596, 391] width 81 height 14
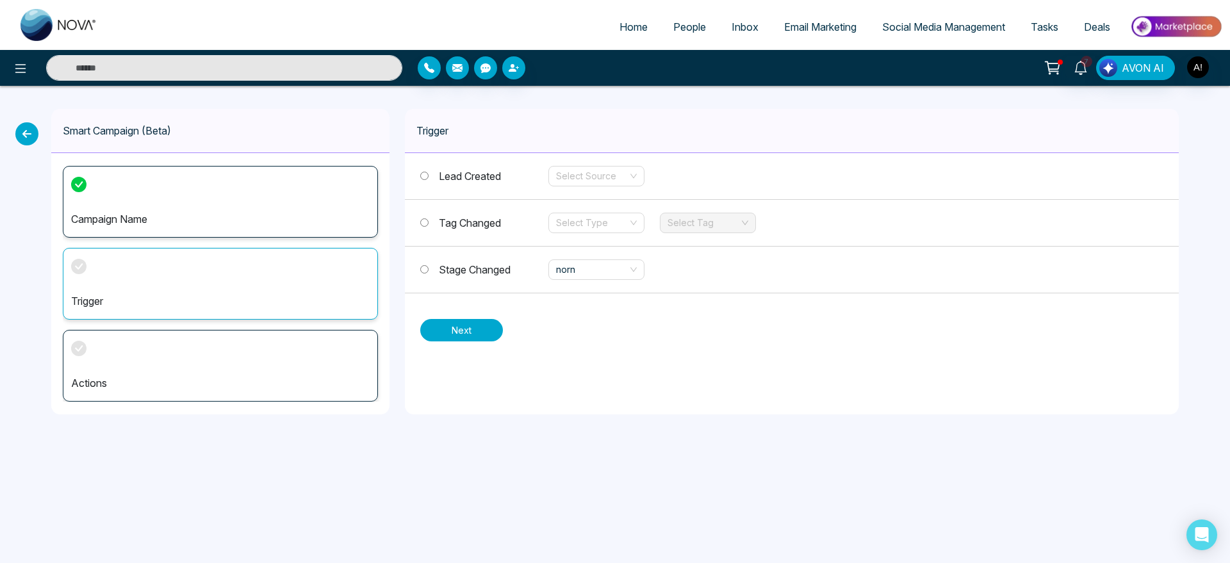
click at [478, 336] on button "Next" at bounding box center [461, 330] width 83 height 22
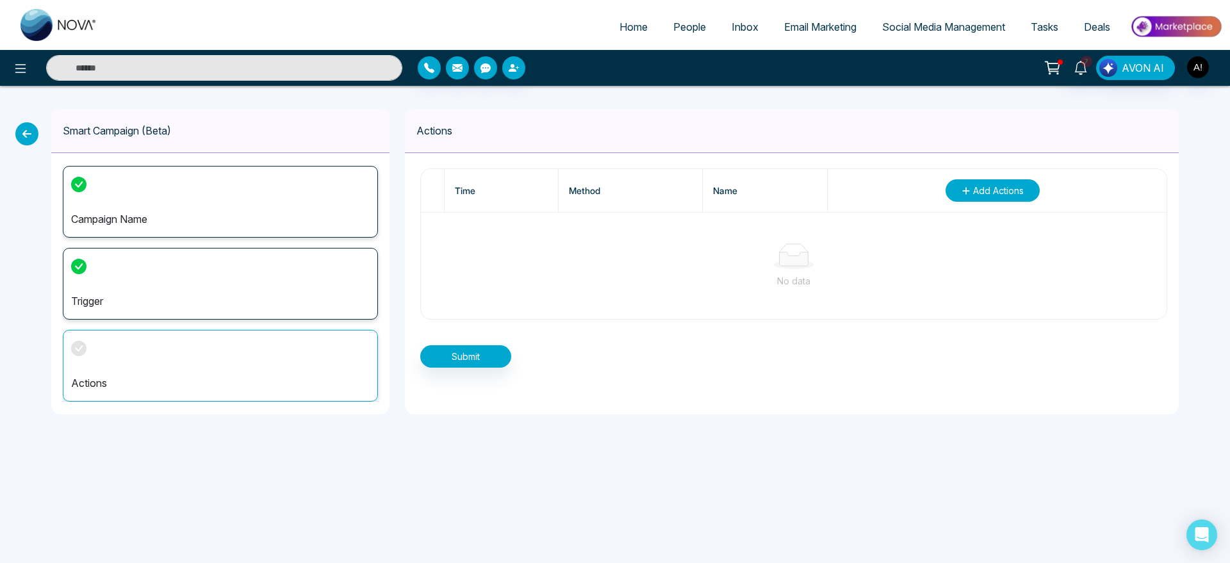
click at [986, 188] on span "Add Actions" at bounding box center [998, 190] width 51 height 13
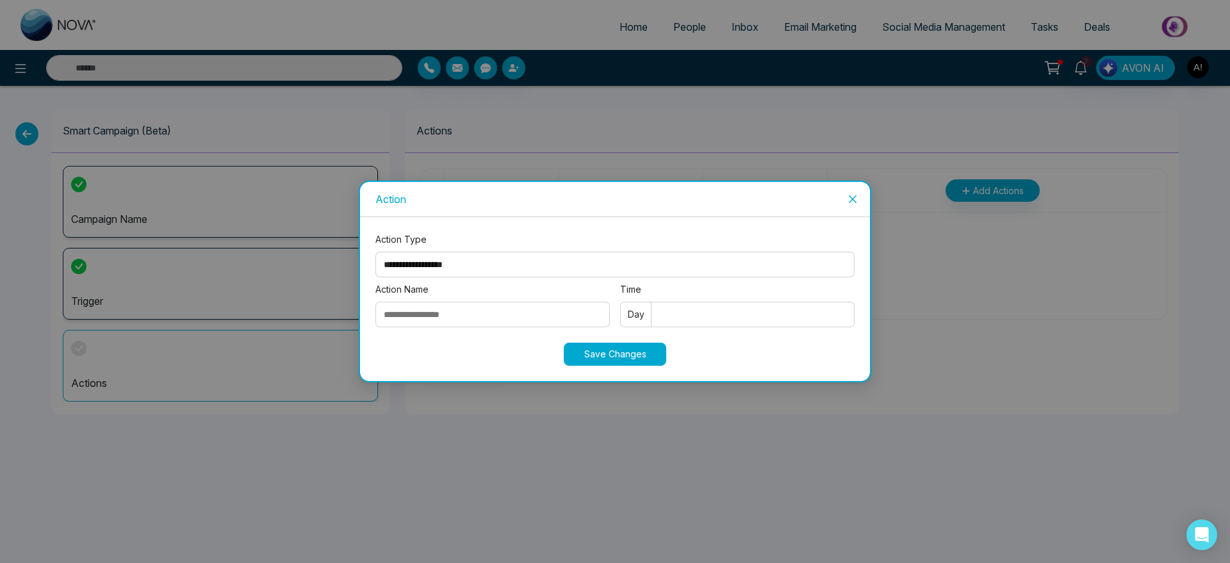
click at [512, 263] on select "**********" at bounding box center [614, 265] width 479 height 26
select select "****"
click at [375, 252] on select "**********" at bounding box center [614, 265] width 479 height 26
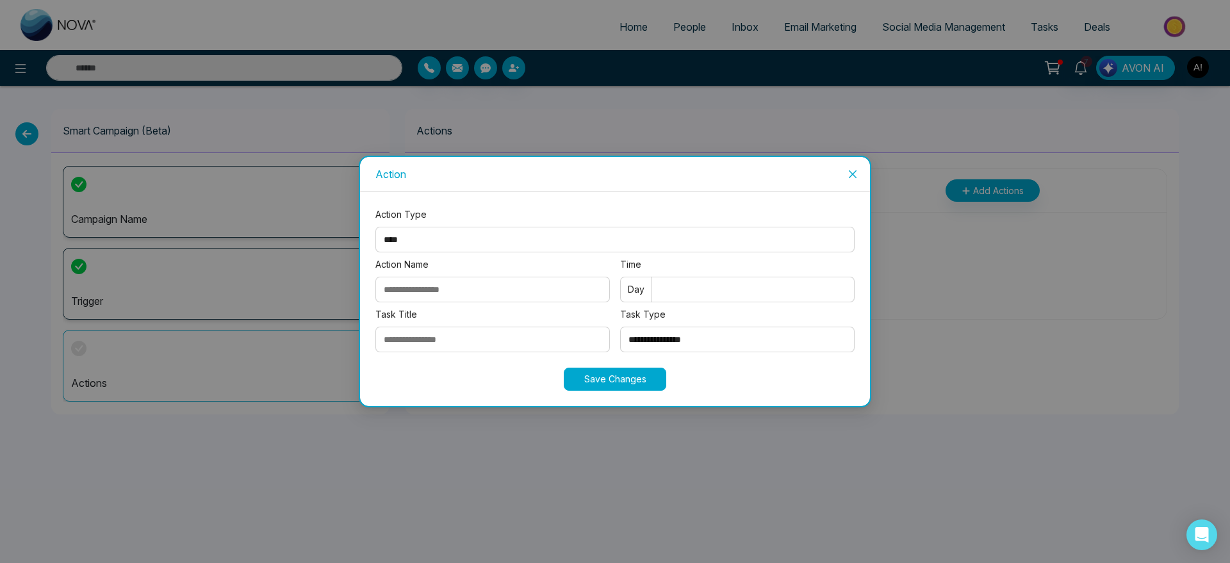
click at [460, 292] on input "Action Name" at bounding box center [492, 290] width 234 height 26
type input "******"
click at [715, 292] on input "Time" at bounding box center [737, 290] width 234 height 26
type input "*"
click at [500, 334] on input "Task Title" at bounding box center [492, 340] width 234 height 26
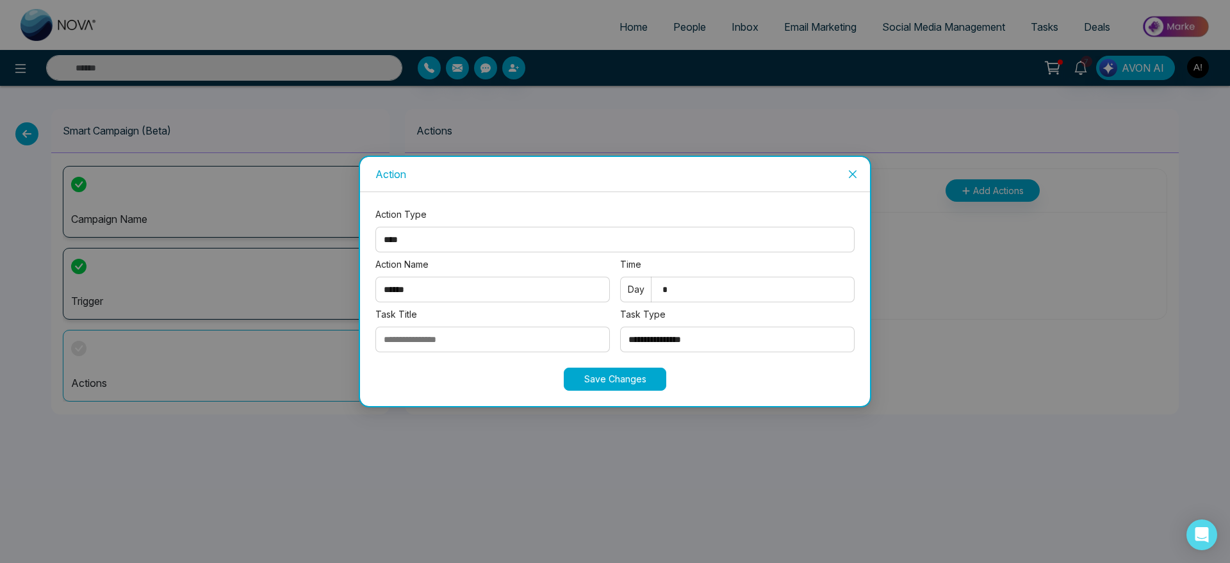
type input "**********"
click at [694, 350] on select "**********" at bounding box center [737, 340] width 234 height 26
select select "****"
click at [620, 327] on select "**********" at bounding box center [737, 340] width 234 height 26
click at [595, 382] on button "Save Changes" at bounding box center [615, 379] width 102 height 23
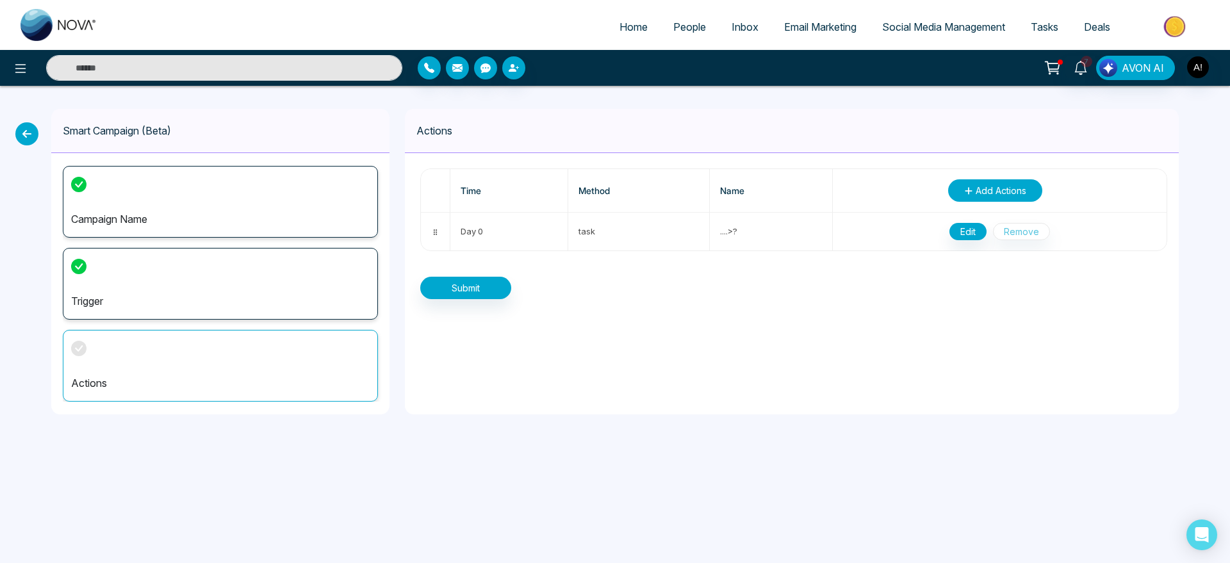
click at [998, 179] on button "Add Actions" at bounding box center [995, 190] width 94 height 22
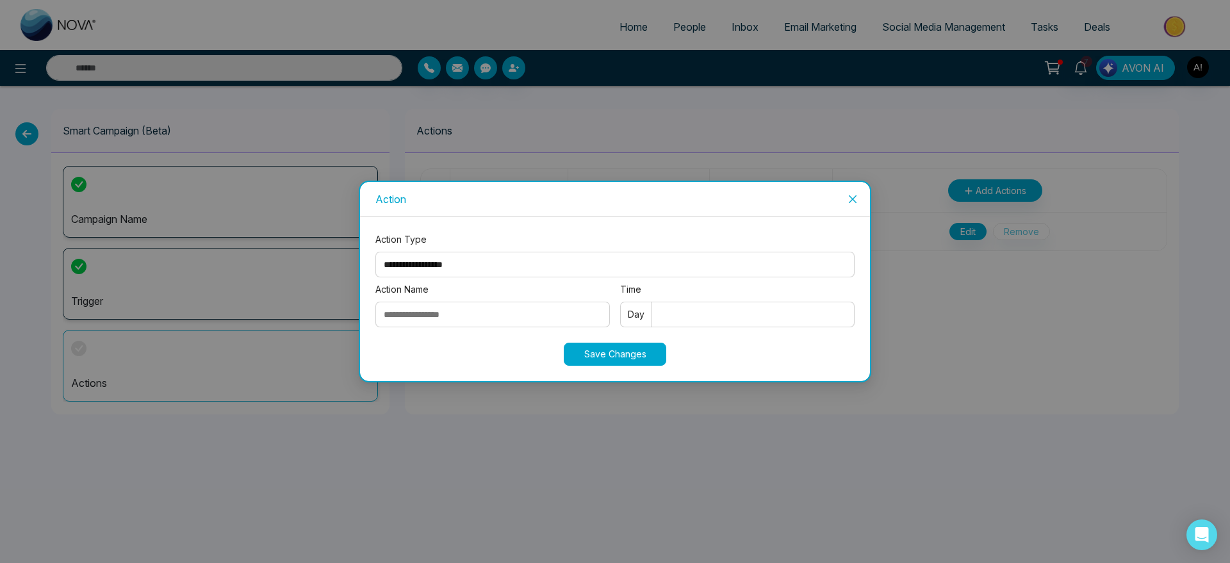
click at [525, 265] on select "**********" at bounding box center [614, 265] width 479 height 26
select select "*****"
click at [375, 252] on select "**********" at bounding box center [614, 265] width 479 height 26
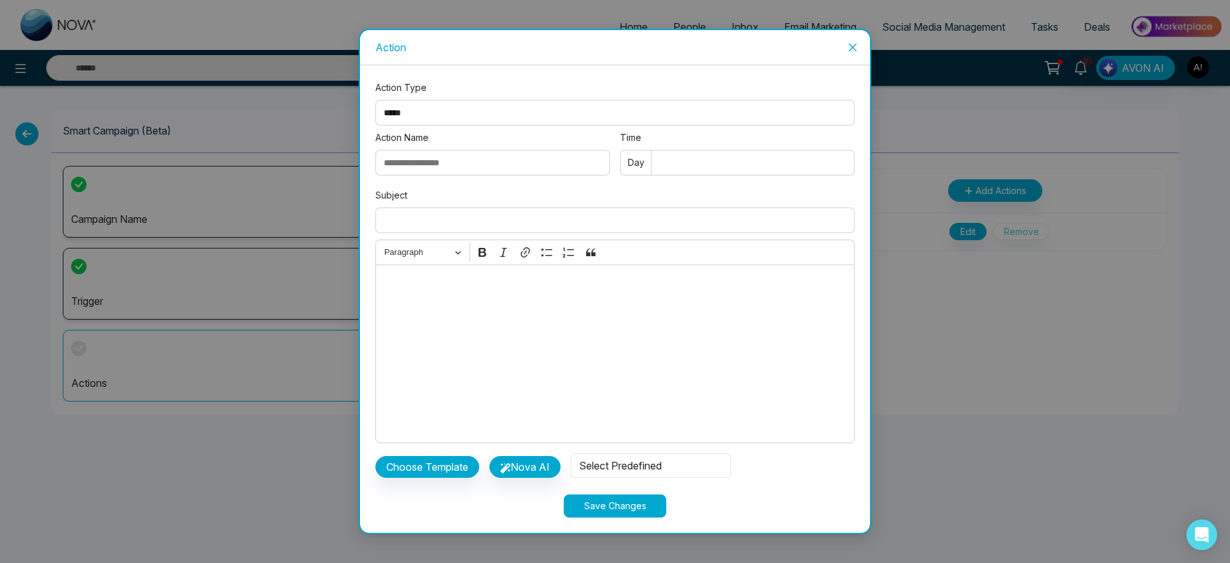
click at [447, 164] on input "Action Name" at bounding box center [492, 163] width 234 height 26
type input "*"
click at [425, 161] on input "**" at bounding box center [492, 163] width 234 height 26
type input "*"
type input "****"
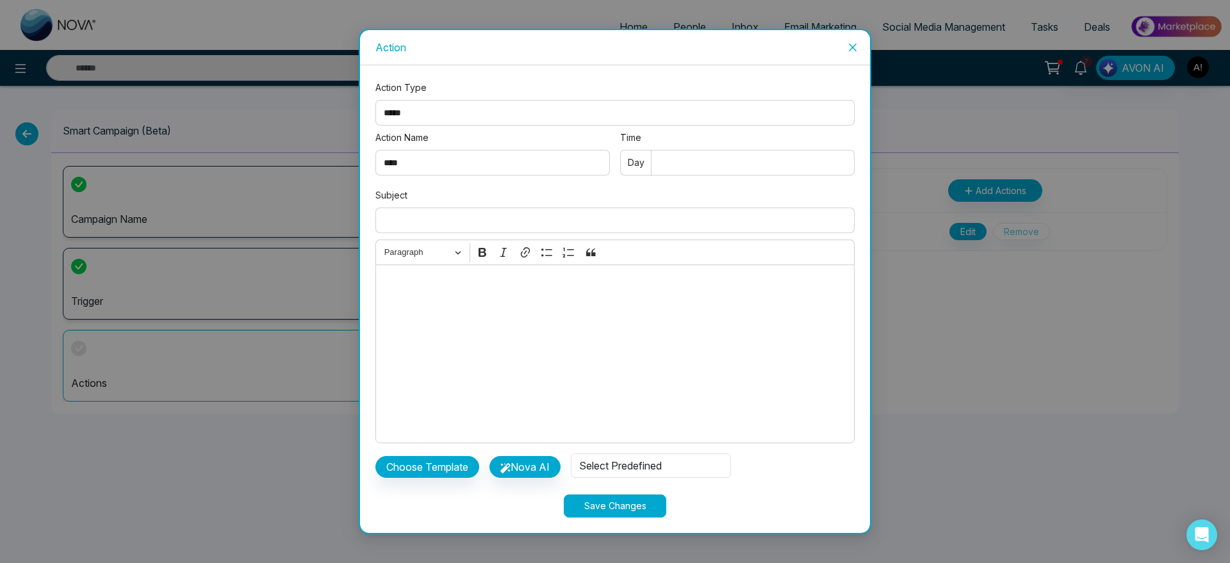
click at [774, 172] on input "Time" at bounding box center [737, 163] width 234 height 26
type input "*"
click at [443, 225] on input "Subject" at bounding box center [614, 220] width 479 height 26
click at [437, 468] on button "Choose Template" at bounding box center [427, 467] width 104 height 22
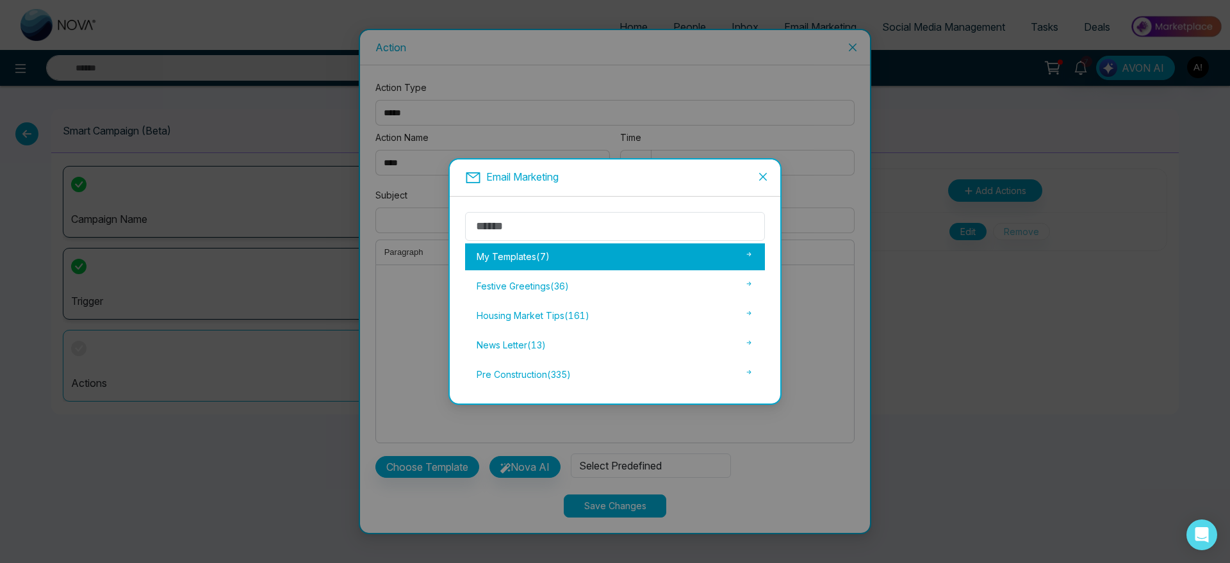
click at [599, 270] on div "My Templates ( 7 )" at bounding box center [615, 256] width 300 height 27
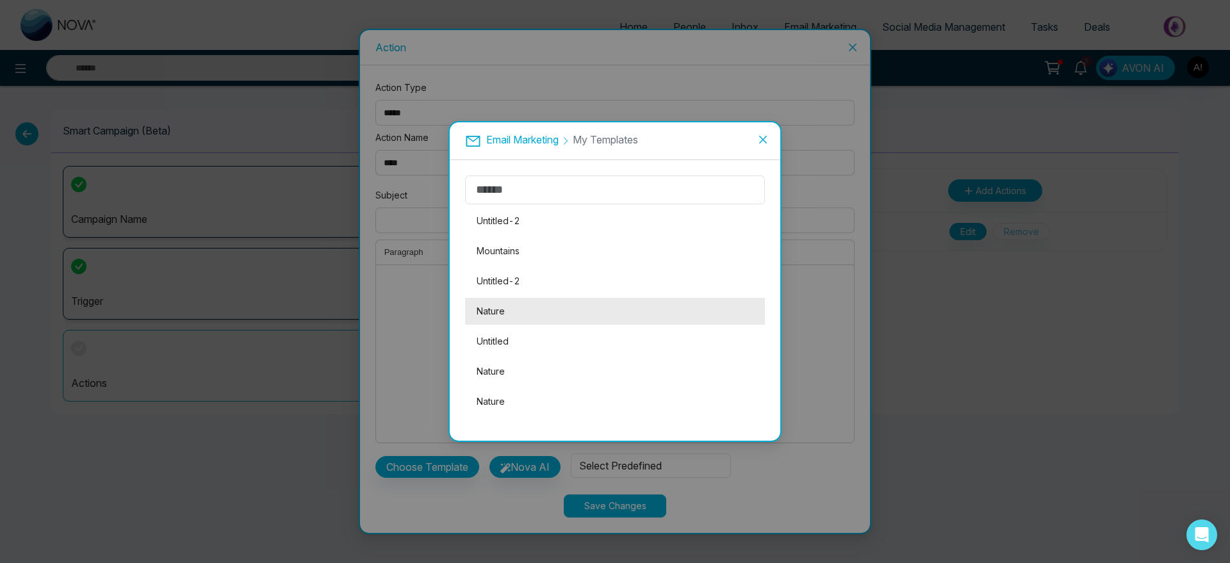
click at [491, 314] on li "Nature" at bounding box center [615, 311] width 300 height 27
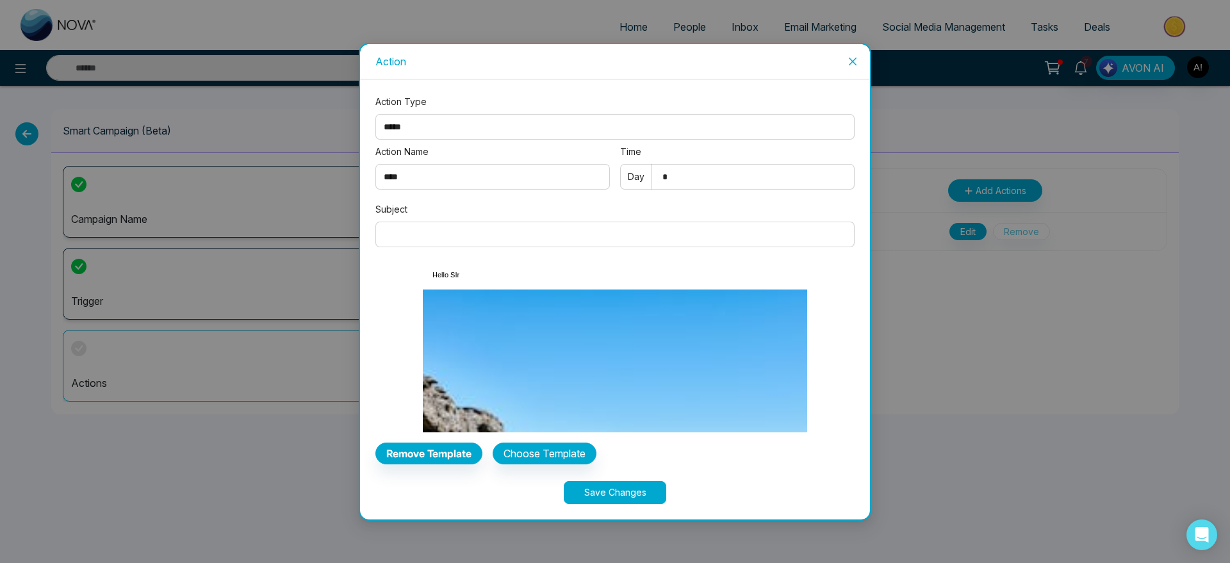
click at [472, 234] on input "Subject" at bounding box center [614, 235] width 479 height 26
type input "******"
click at [582, 488] on button "Save Changes" at bounding box center [615, 492] width 102 height 23
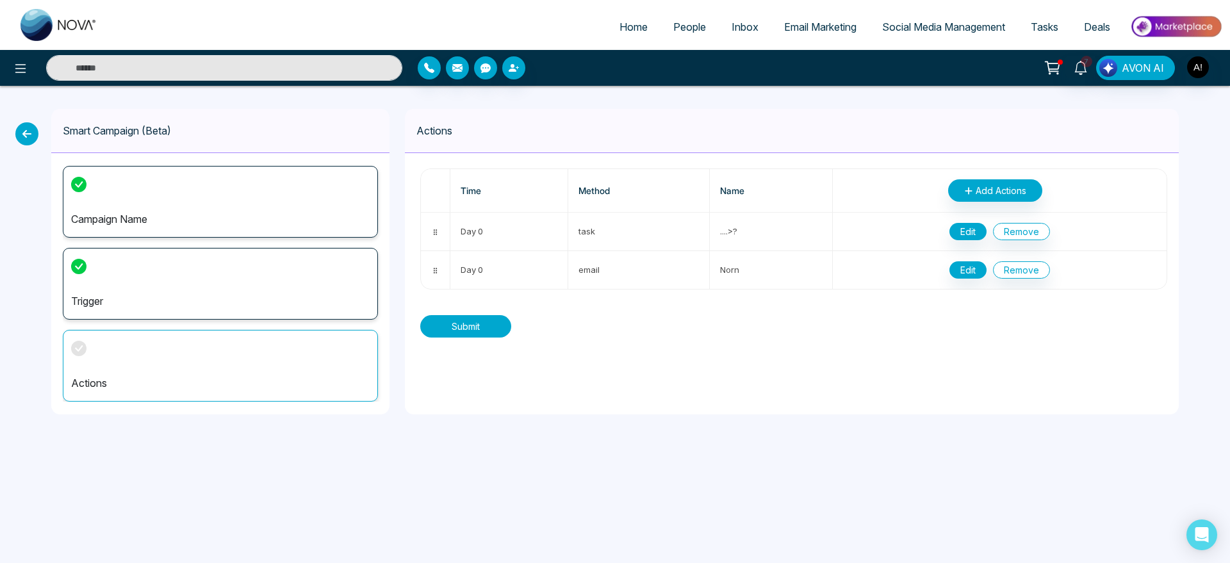
click at [476, 324] on button "Submit" at bounding box center [465, 326] width 91 height 22
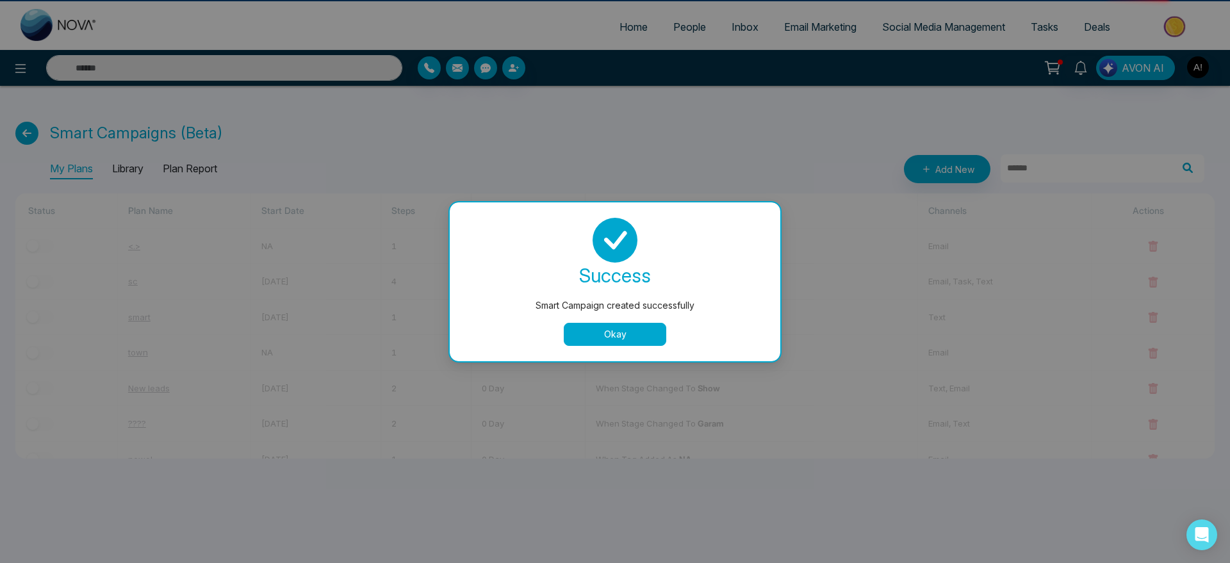
click at [621, 341] on button "Okay" at bounding box center [615, 334] width 102 height 23
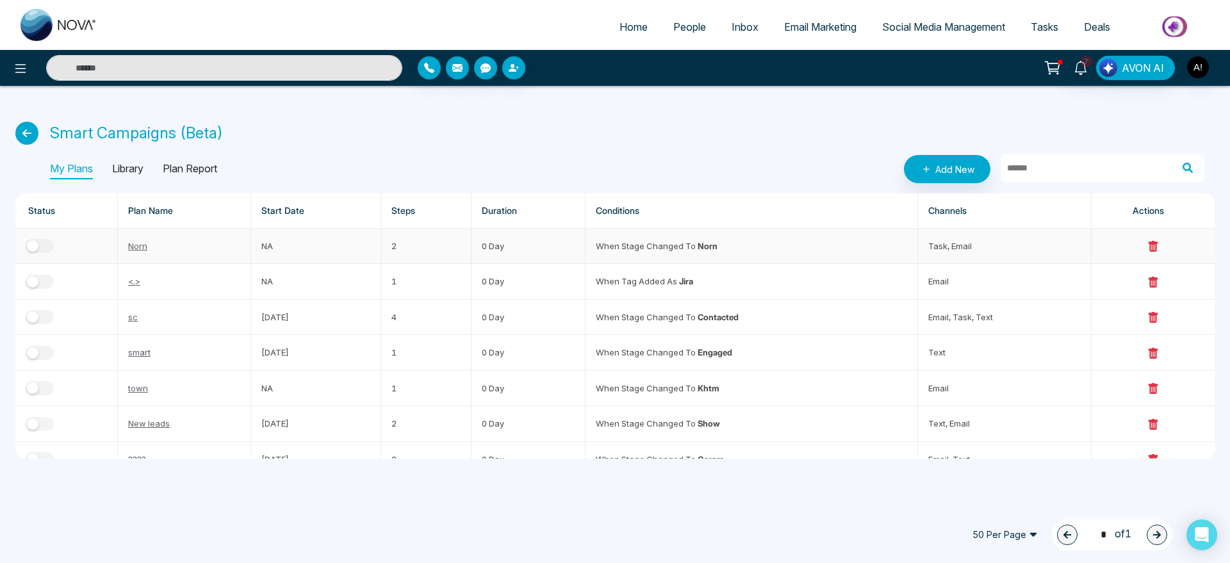
click at [40, 250] on button "button" at bounding box center [40, 246] width 28 height 14
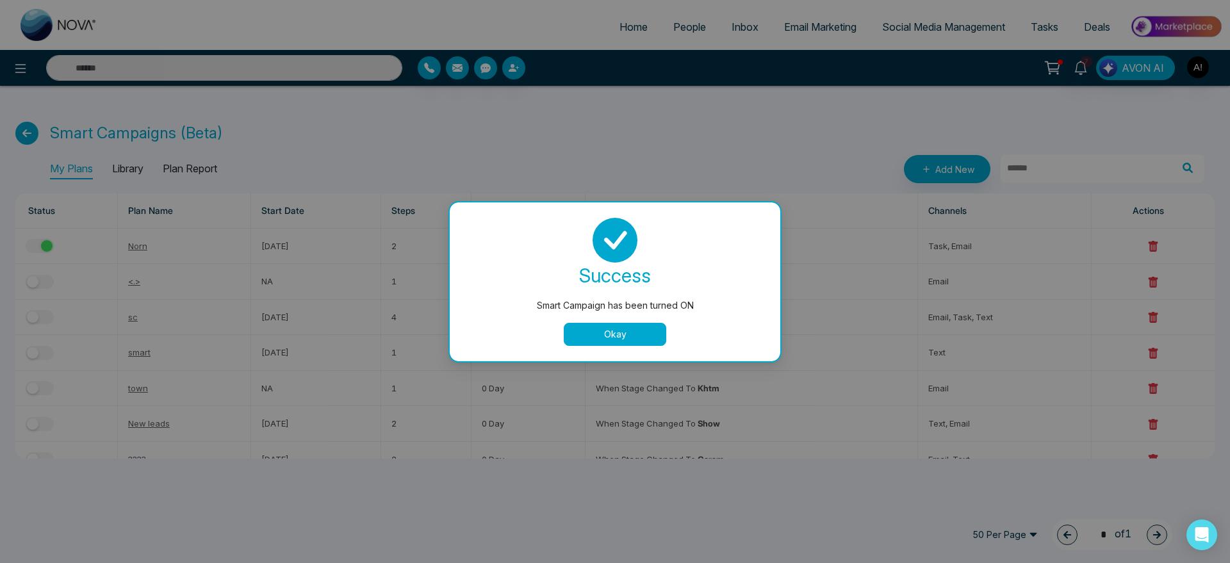
click at [628, 351] on div "success Smart Campaign has been turned ON Okay" at bounding box center [615, 281] width 330 height 159
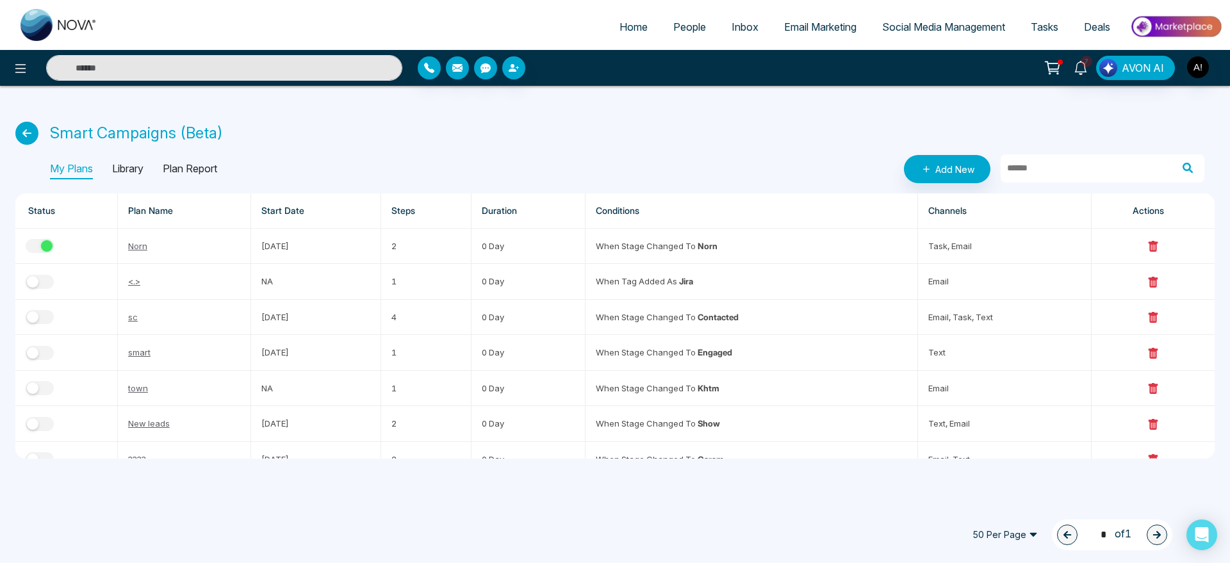
click at [712, 172] on div "My Plans Library Plan Report Add New" at bounding box center [627, 169] width 1154 height 28
click at [684, 18] on link "People" at bounding box center [689, 27] width 58 height 24
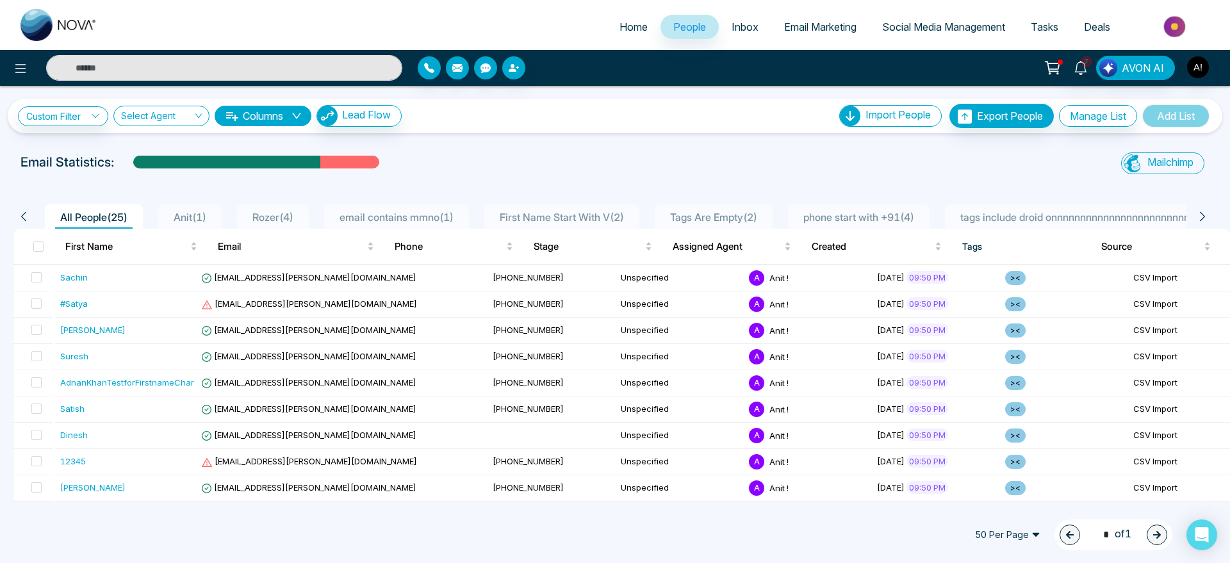
click at [192, 221] on span "Anit ( 1 )" at bounding box center [189, 217] width 43 height 13
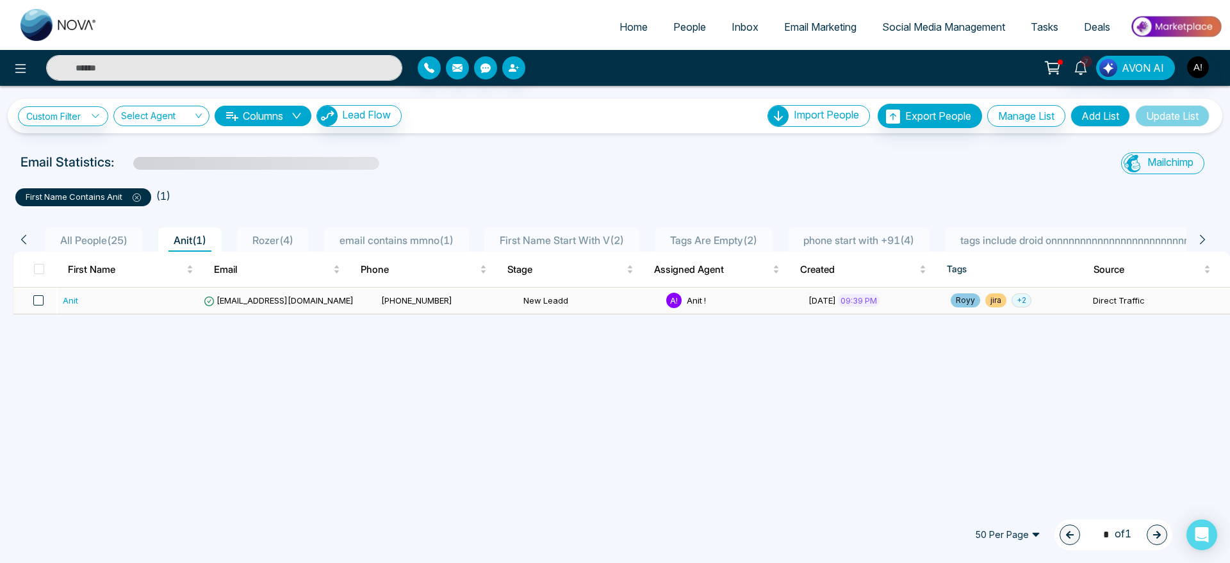
click at [36, 302] on span at bounding box center [38, 300] width 10 height 10
click at [36, 300] on span at bounding box center [38, 300] width 10 height 10
click at [42, 302] on span at bounding box center [38, 300] width 10 height 10
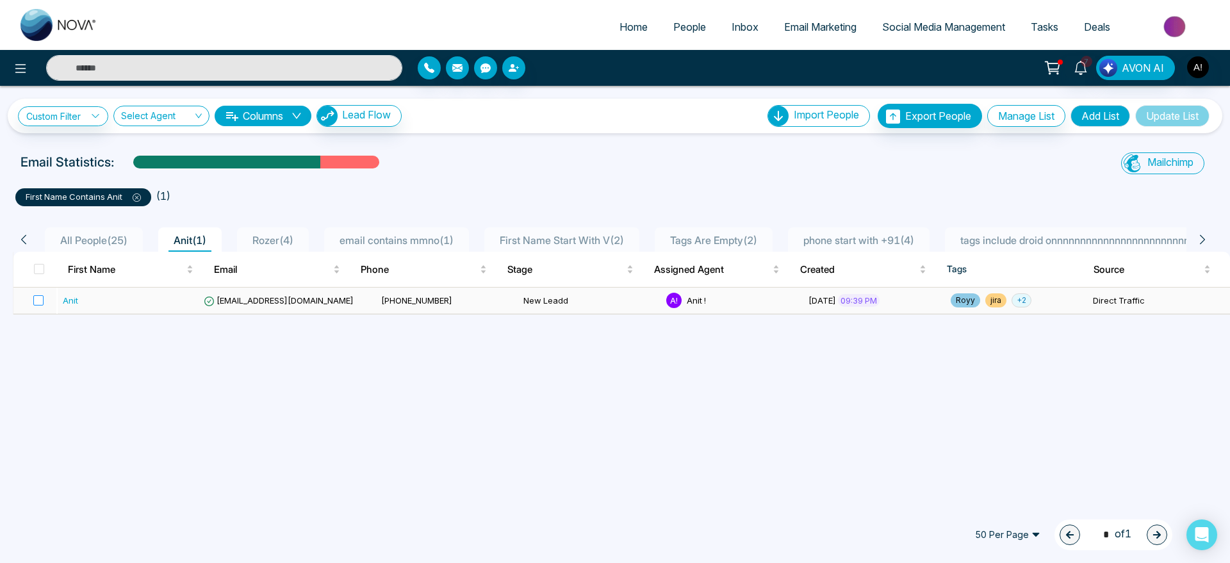
click at [38, 294] on label at bounding box center [35, 300] width 18 height 14
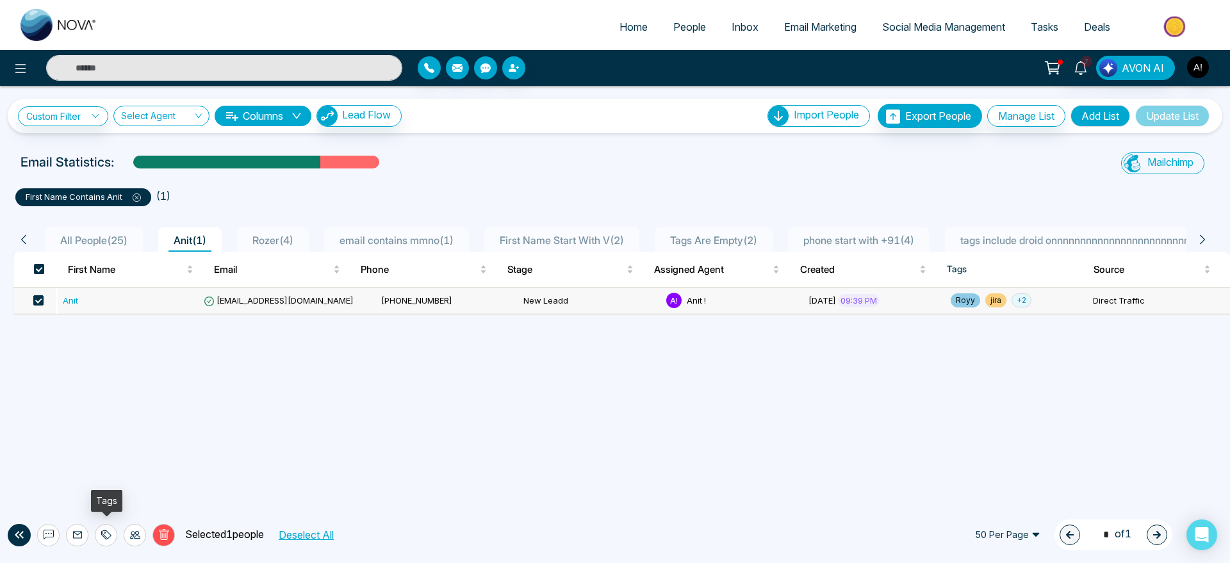
click at [110, 540] on div at bounding box center [106, 535] width 22 height 22
click at [95, 491] on link "Add Tags" at bounding box center [74, 485] width 41 height 11
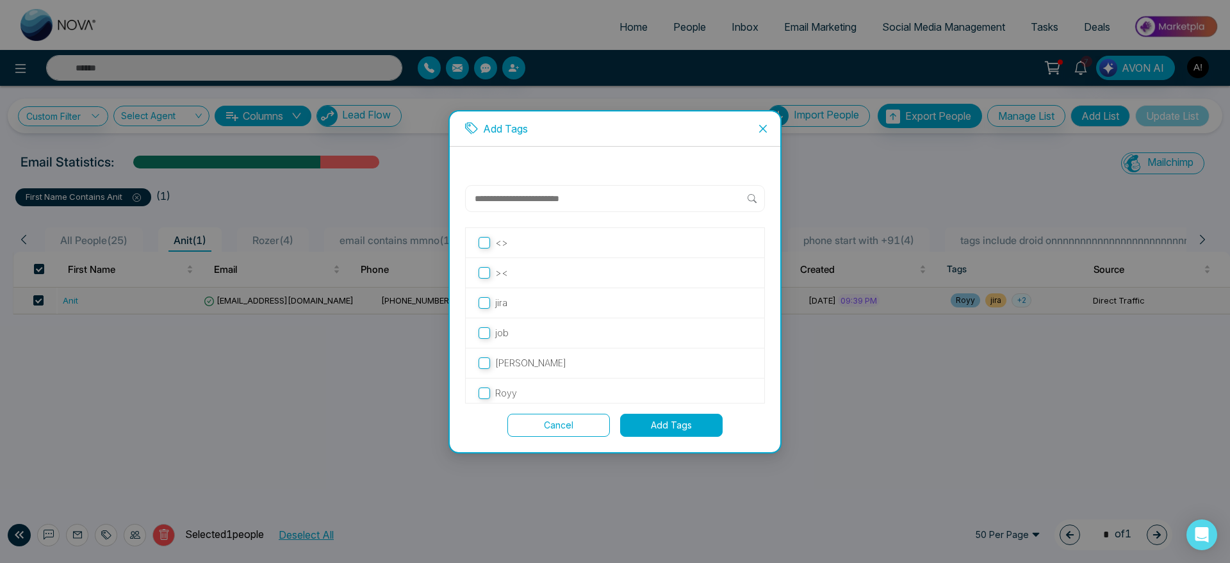
click at [759, 126] on icon "close" at bounding box center [763, 129] width 10 height 10
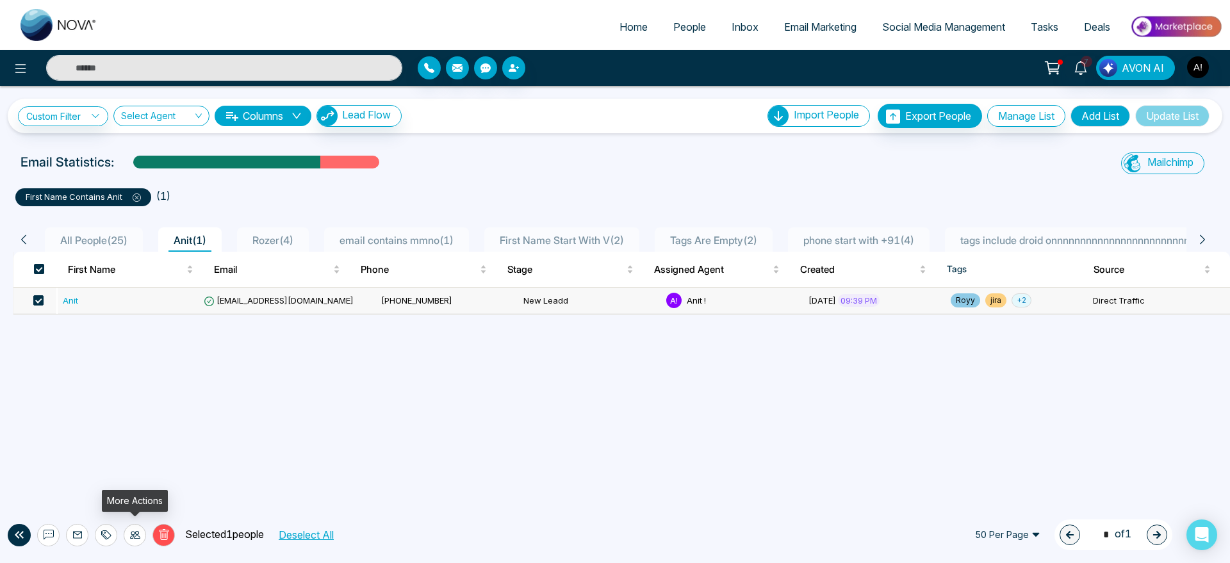
click at [136, 538] on icon at bounding box center [135, 535] width 10 height 8
click at [134, 466] on link "Update Stage" at bounding box center [112, 465] width 59 height 11
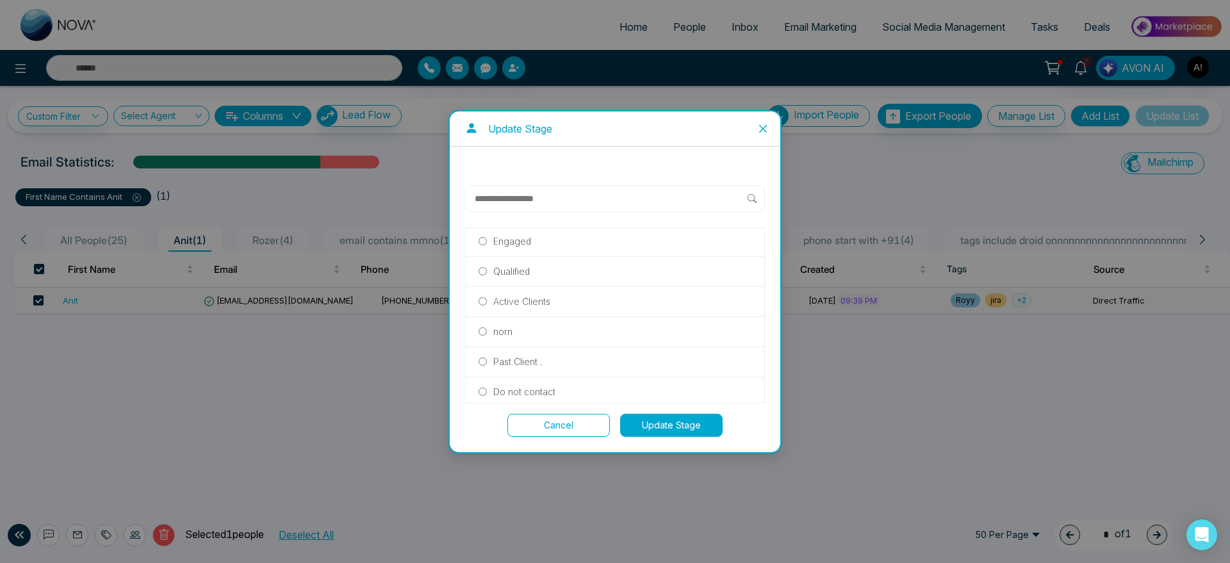
scroll to position [70, 0]
click at [522, 323] on label "norn" at bounding box center [614, 323] width 273 height 14
click at [658, 425] on button "Update Stage" at bounding box center [671, 425] width 102 height 23
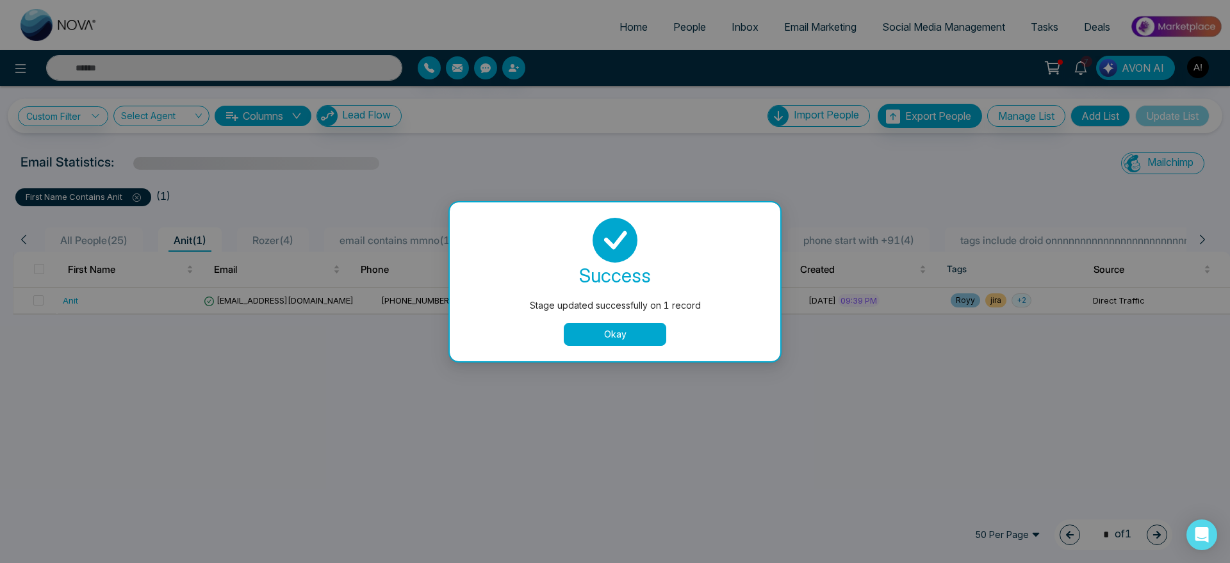
click at [632, 337] on button "Okay" at bounding box center [615, 334] width 102 height 23
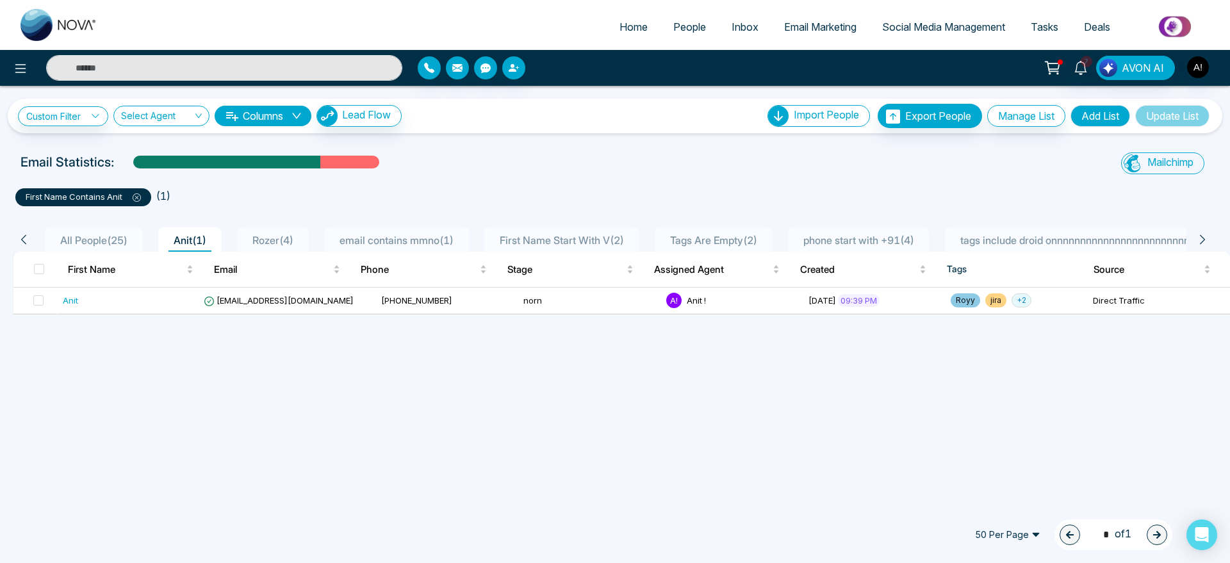
click at [501, 406] on div "Custom Filter Choose a filters Cancel Apply Select Agent Columns Lead Flow Impo…" at bounding box center [615, 294] width 1230 height 416
drag, startPoint x: 3, startPoint y: 162, endPoint x: 376, endPoint y: 151, distance: 372.9
click at [376, 151] on div "Custom Filter Choose a filters Cancel Apply Select Agent Columns Lead Flow Impo…" at bounding box center [615, 294] width 1230 height 416
click at [244, 113] on button "Columns" at bounding box center [263, 116] width 97 height 20
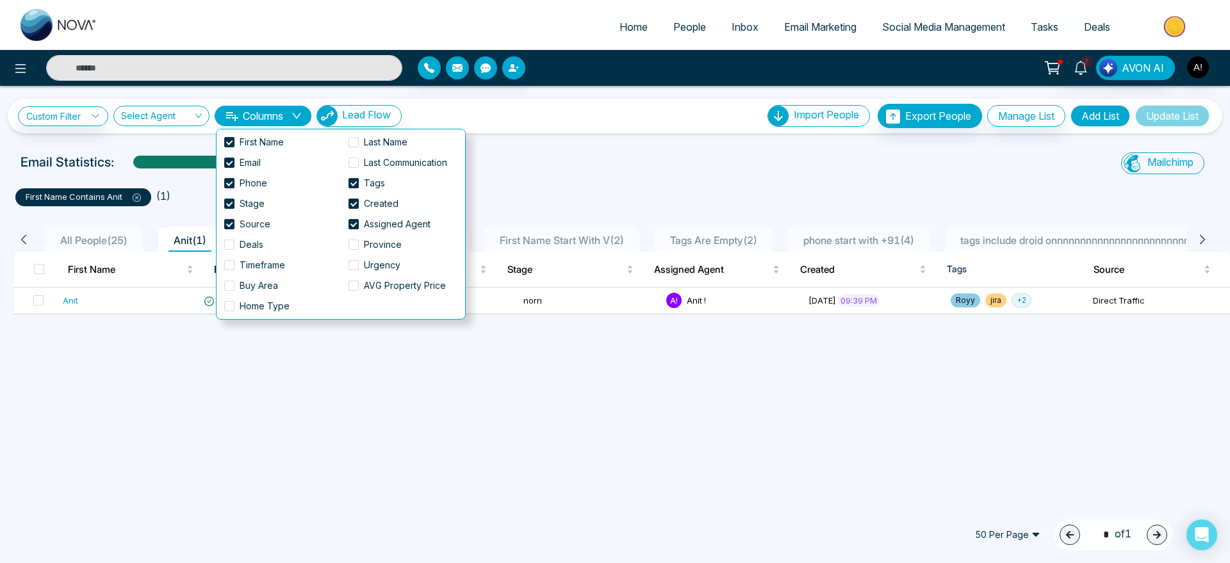
click at [244, 113] on button "Columns" at bounding box center [263, 116] width 97 height 20
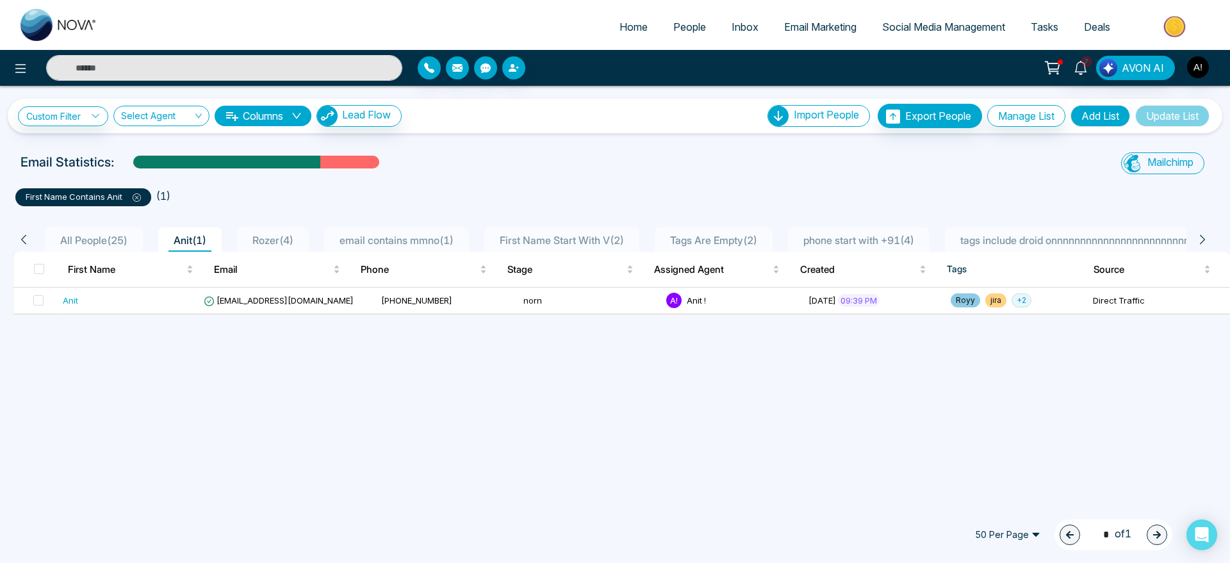
click at [455, 161] on div "Email Statistics:" at bounding box center [413, 161] width 787 height 19
click at [475, 148] on div "Custom Filter Choose a filters Cancel Apply Select Agent Columns Lead Flow Impo…" at bounding box center [615, 294] width 1230 height 416
drag, startPoint x: 6, startPoint y: 161, endPoint x: 338, endPoint y: 165, distance: 331.8
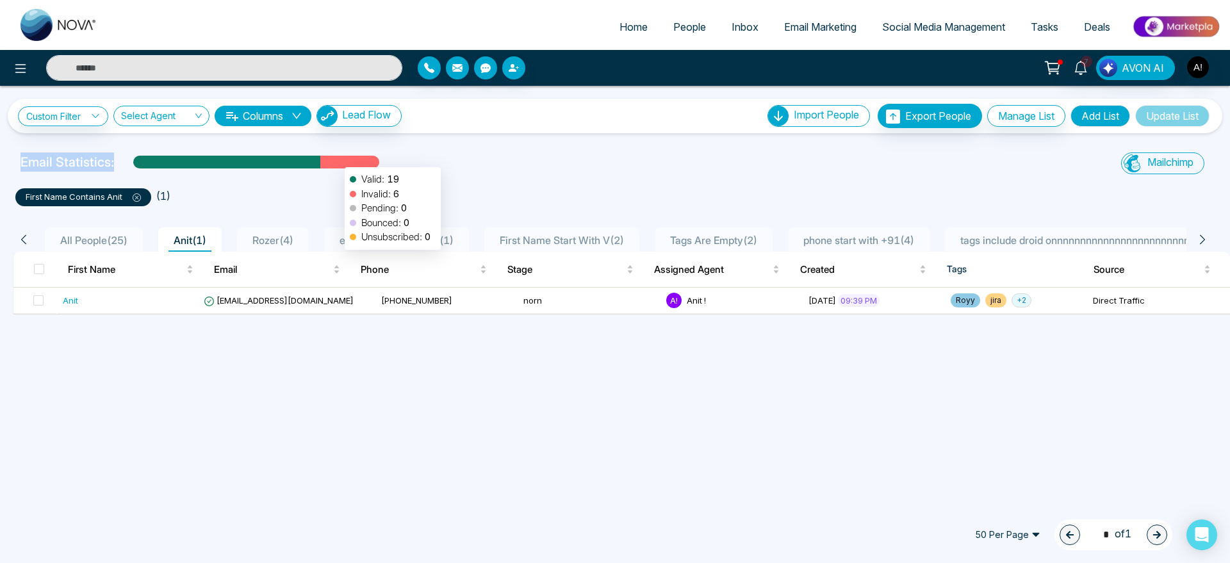
click at [338, 165] on div "Email Statistics: Valid: 19 Invalid: 6 Pending: 0 Bounced: 0 Unsubscribed: 0 Ma…" at bounding box center [615, 165] width 1230 height 26
click at [24, 67] on icon at bounding box center [20, 68] width 15 height 15
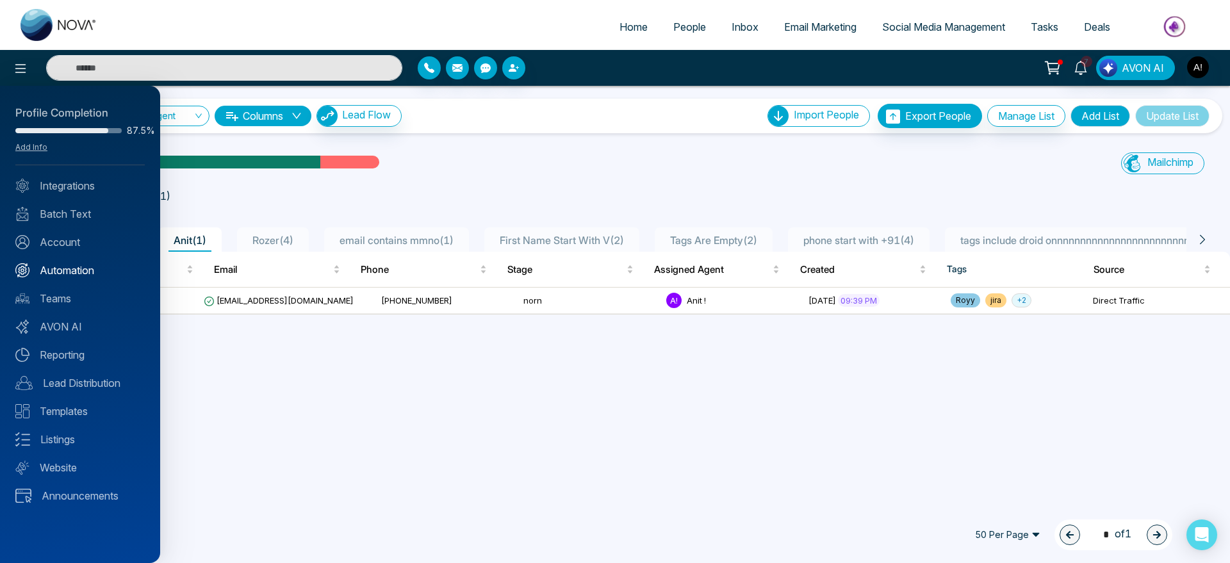
click at [69, 268] on link "Automation" at bounding box center [79, 270] width 129 height 15
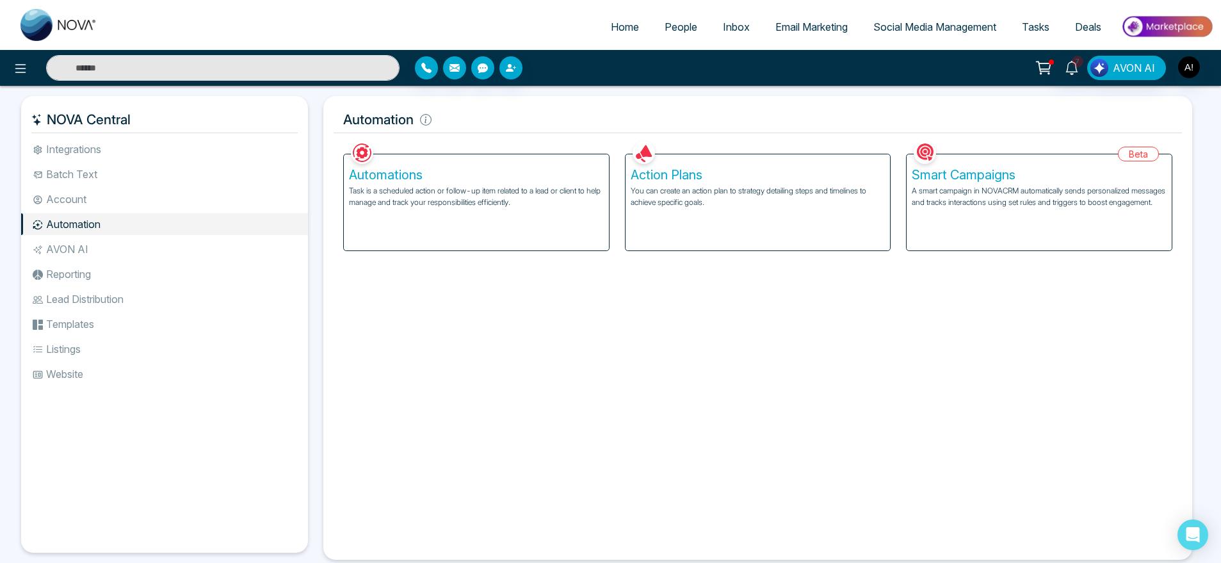
click at [446, 190] on p "Task is a scheduled action or follow-up item related to a lead or client to hel…" at bounding box center [476, 196] width 255 height 23
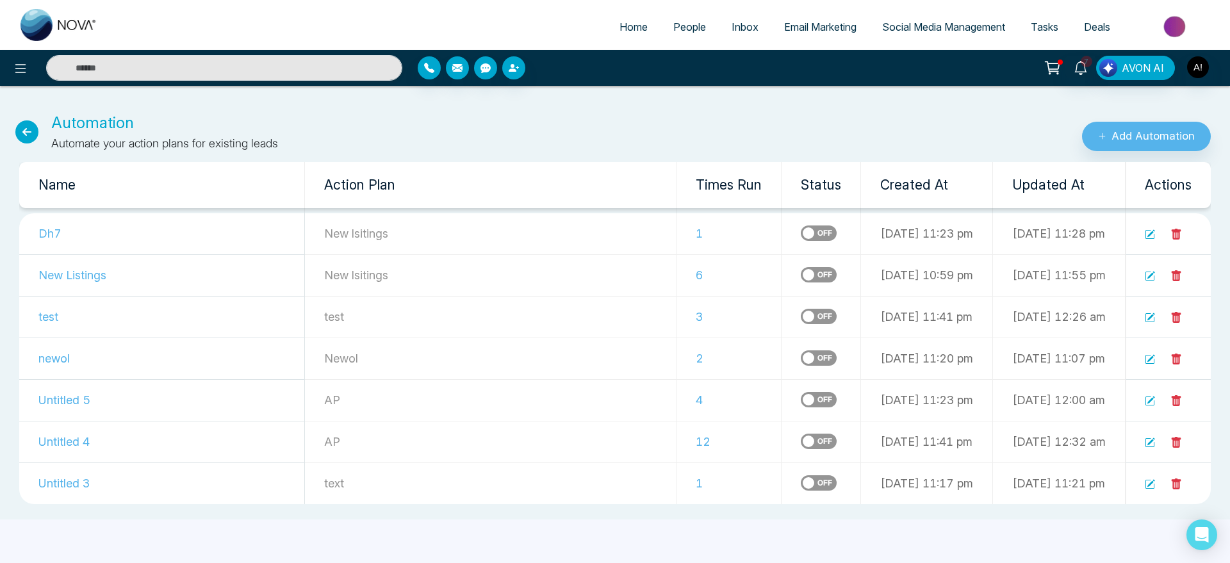
click at [26, 134] on icon at bounding box center [26, 131] width 23 height 23
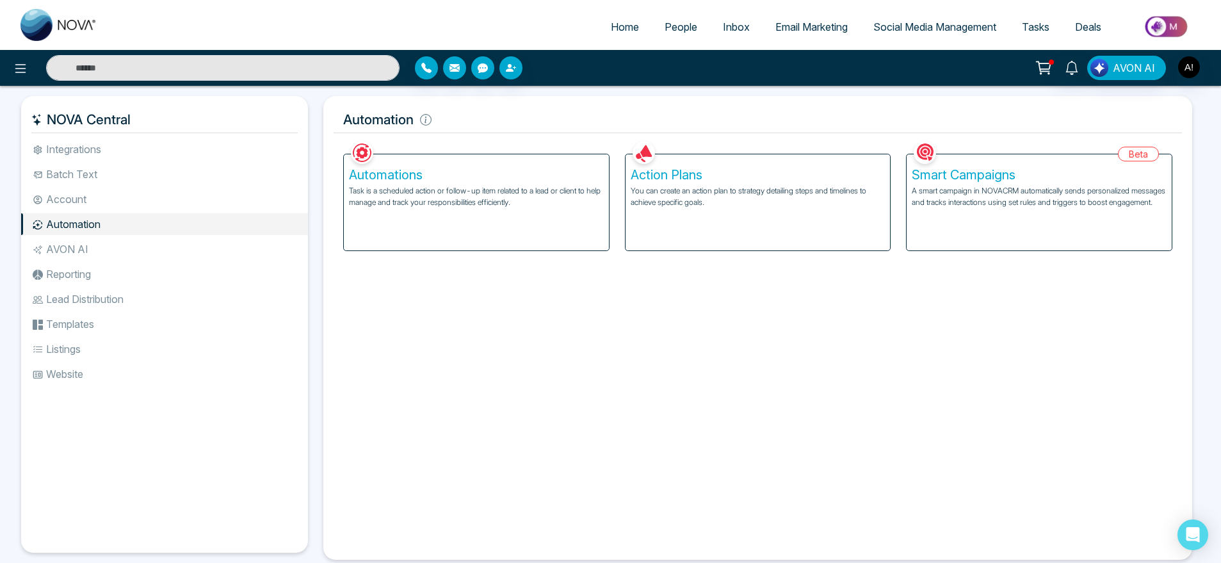
click at [727, 170] on h5 "Action Plans" at bounding box center [758, 174] width 255 height 15
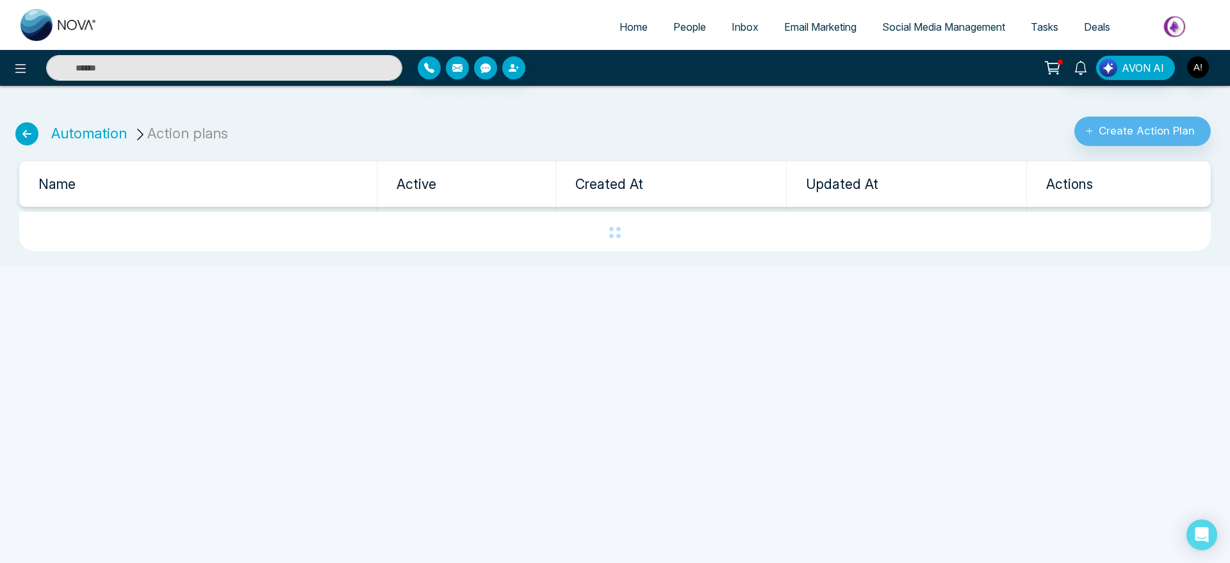
click at [39, 131] on ul "Automation Action plans" at bounding box center [122, 126] width 229 height 40
click at [20, 131] on icon at bounding box center [26, 133] width 23 height 23
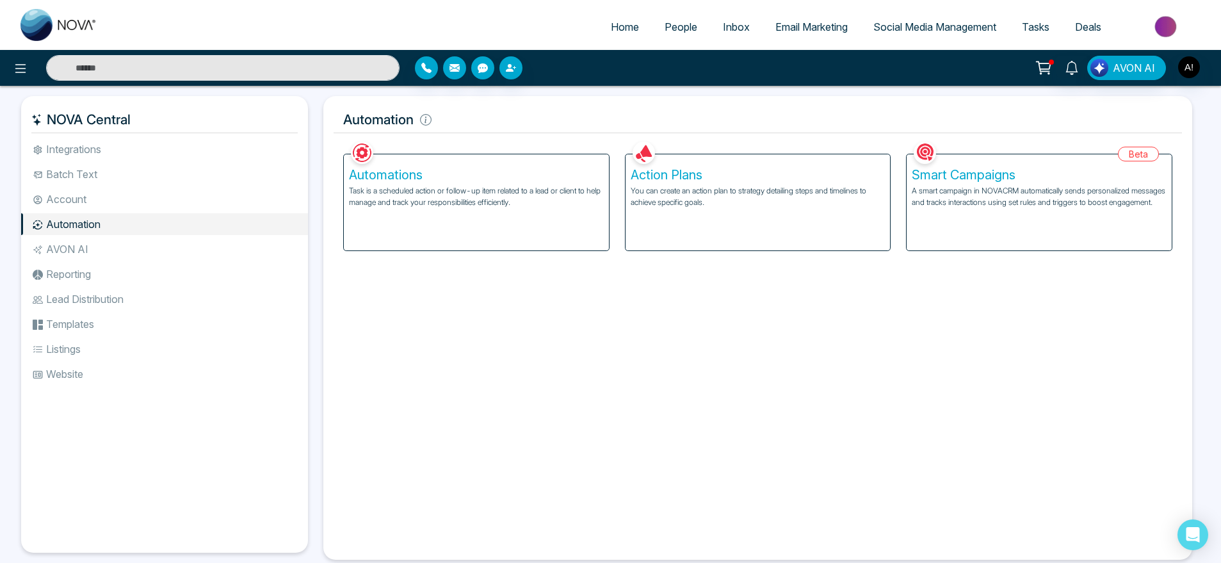
click at [1054, 177] on h5 "Smart Campaigns" at bounding box center [1039, 174] width 255 height 15
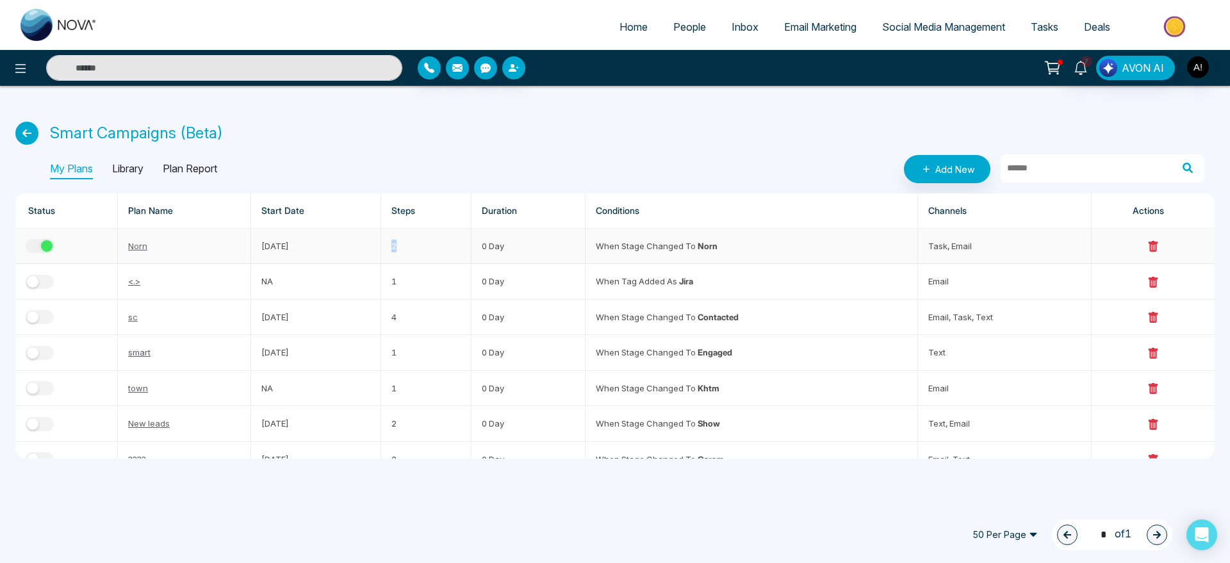
drag, startPoint x: 400, startPoint y: 252, endPoint x: 425, endPoint y: 248, distance: 24.6
click at [425, 248] on td "2" at bounding box center [426, 246] width 91 height 35
click at [460, 122] on div "Smart Campaigns (Beta)" at bounding box center [614, 133] width 1199 height 23
click at [673, 25] on span "People" at bounding box center [689, 26] width 33 height 13
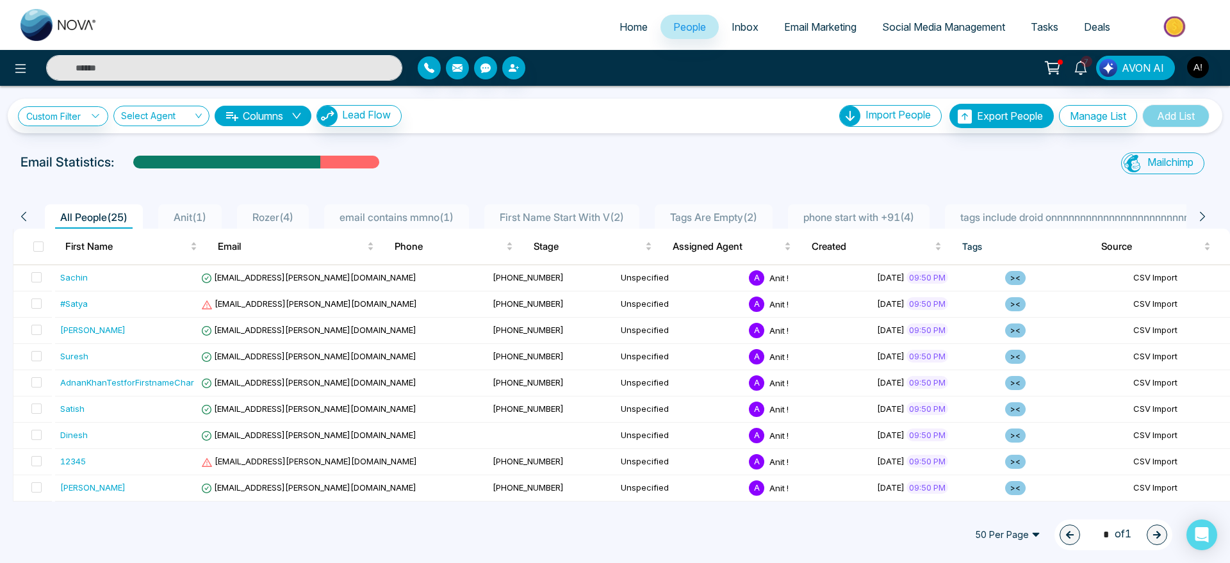
click at [0, 0] on li "Check CSV Status" at bounding box center [0, 0] width 0 height 0
click at [793, 112] on div "Custom Filter Choose a filters Cancel Apply Select Agent Columns Lead Flow Impo…" at bounding box center [615, 116] width 1194 height 24
click at [878, 158] on link "Check CSV Status" at bounding box center [891, 162] width 86 height 13
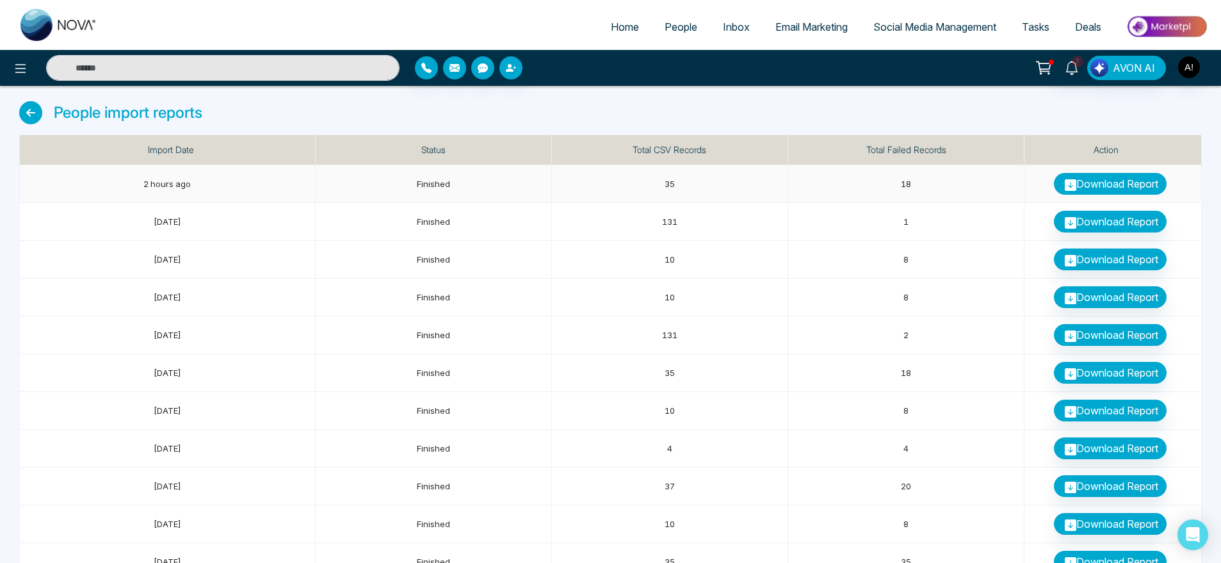
click at [1106, 174] on link "Download Report" at bounding box center [1110, 184] width 113 height 22
click at [676, 22] on span "People" at bounding box center [681, 26] width 33 height 13
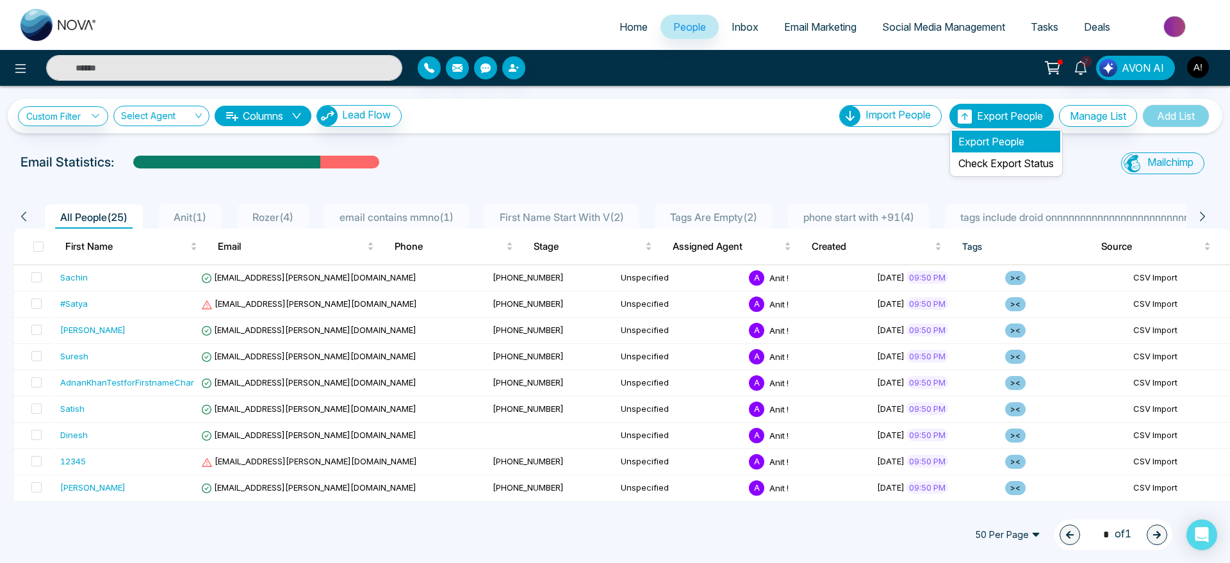
click at [989, 142] on li "Export People" at bounding box center [1006, 142] width 108 height 22
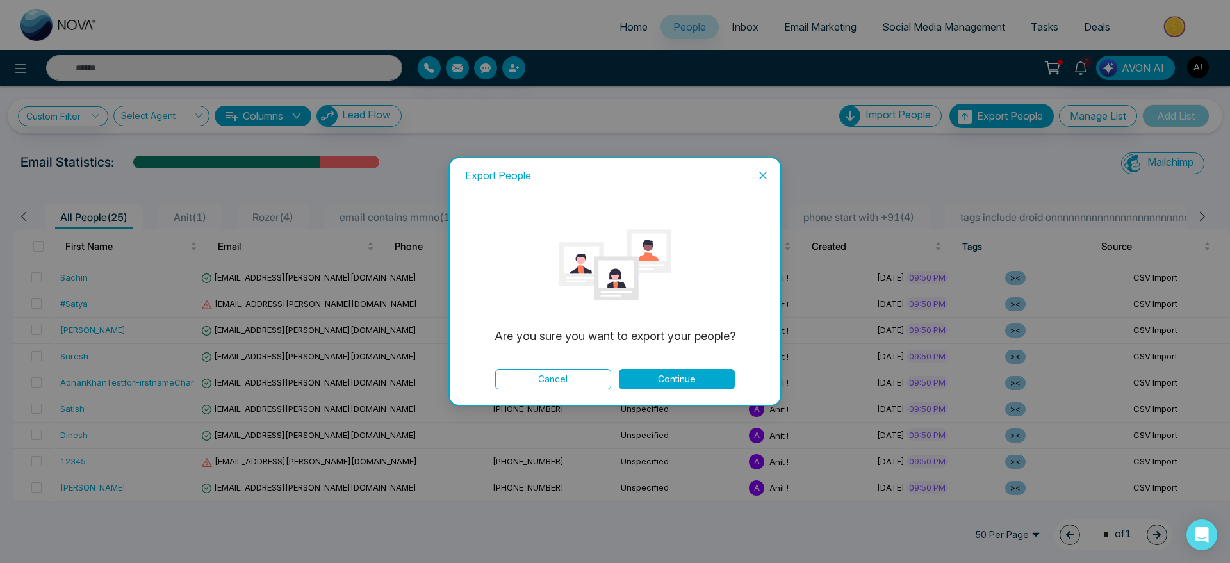
click at [672, 375] on button "Continue" at bounding box center [677, 379] width 116 height 20
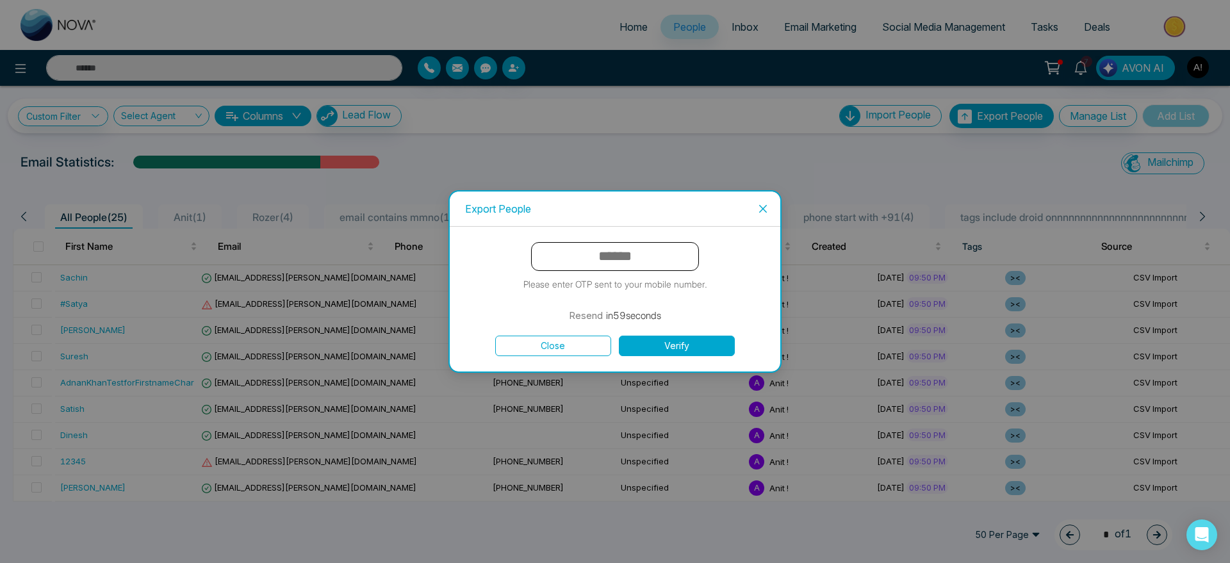
click at [605, 269] on input "text" at bounding box center [615, 256] width 168 height 29
click at [654, 263] on input "text" at bounding box center [615, 256] width 168 height 29
click at [666, 347] on button "Verify" at bounding box center [677, 346] width 116 height 20
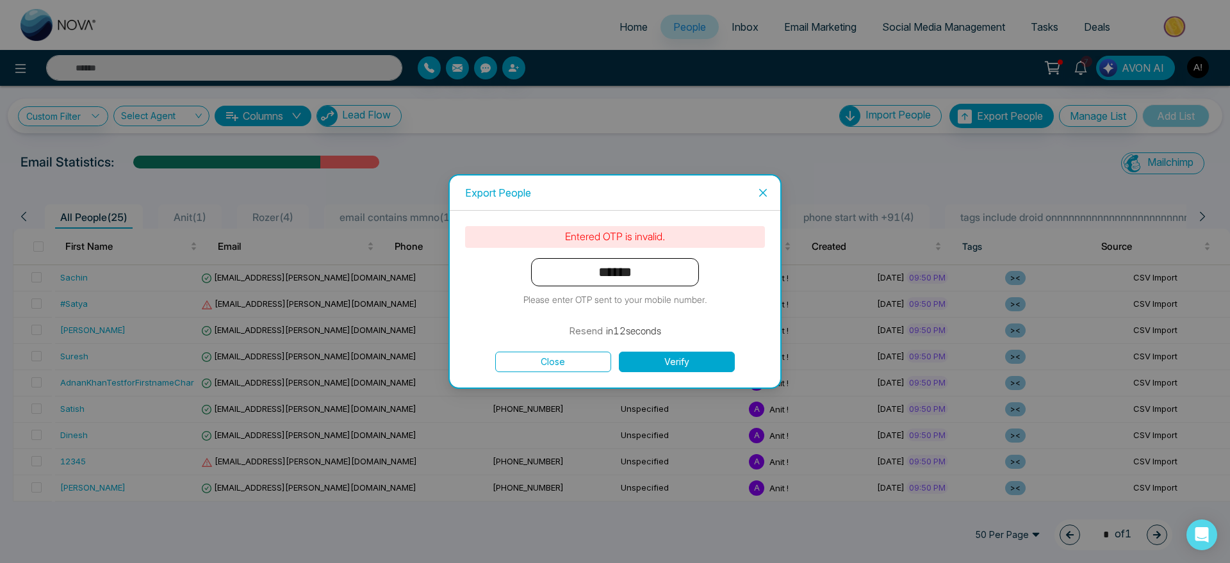
click at [630, 272] on input "******" at bounding box center [615, 272] width 168 height 29
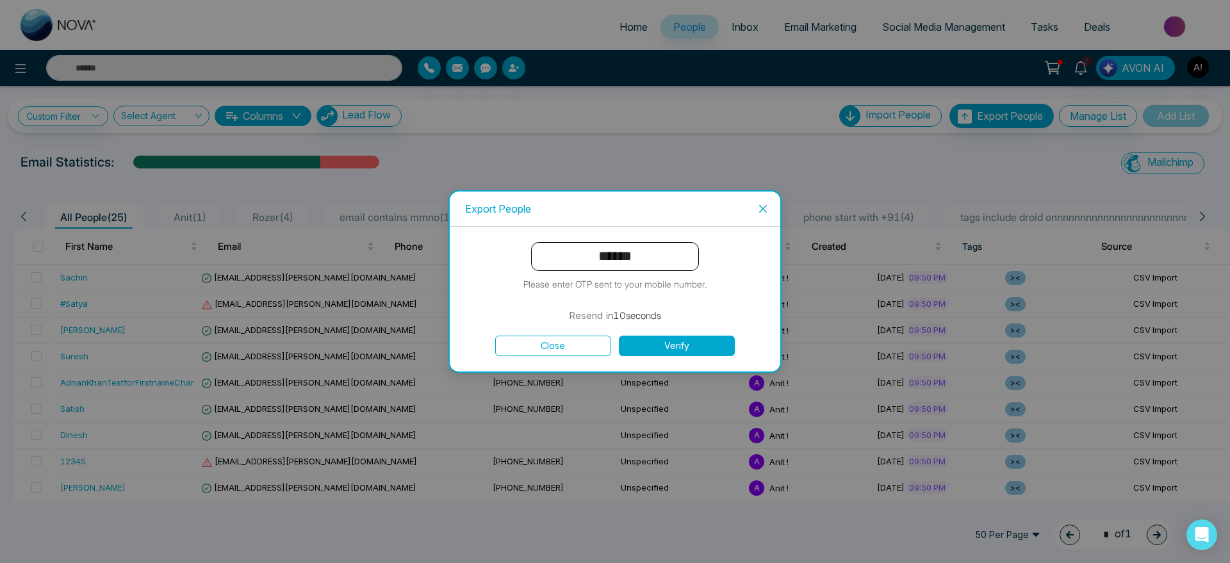
type input "******"
click at [691, 343] on button "Verify" at bounding box center [677, 346] width 116 height 20
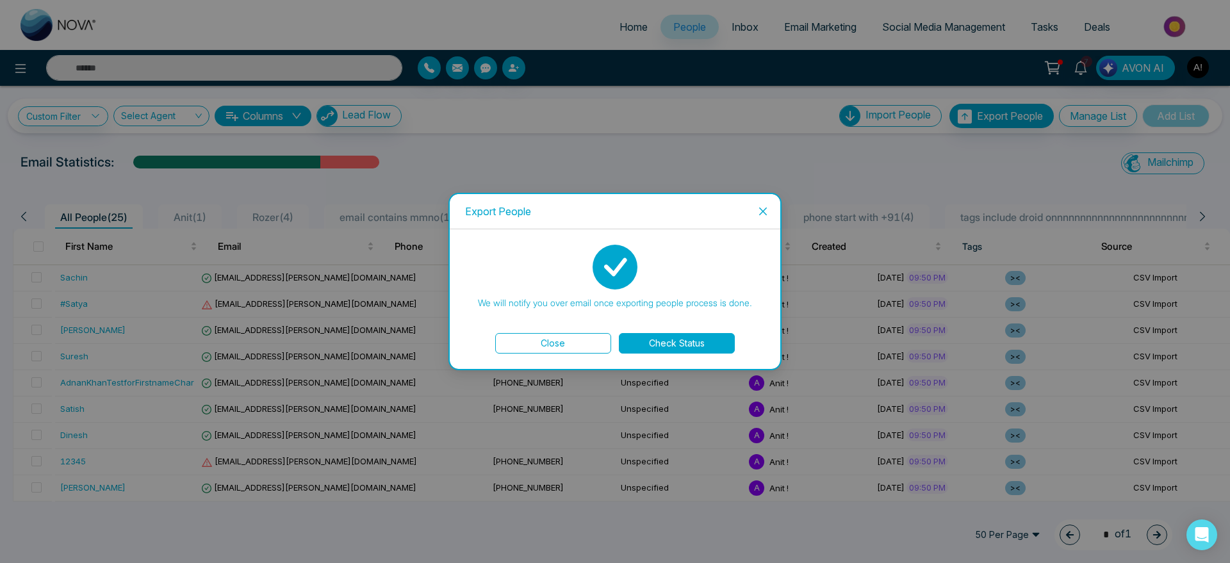
click at [703, 344] on button "Check Status" at bounding box center [677, 343] width 116 height 20
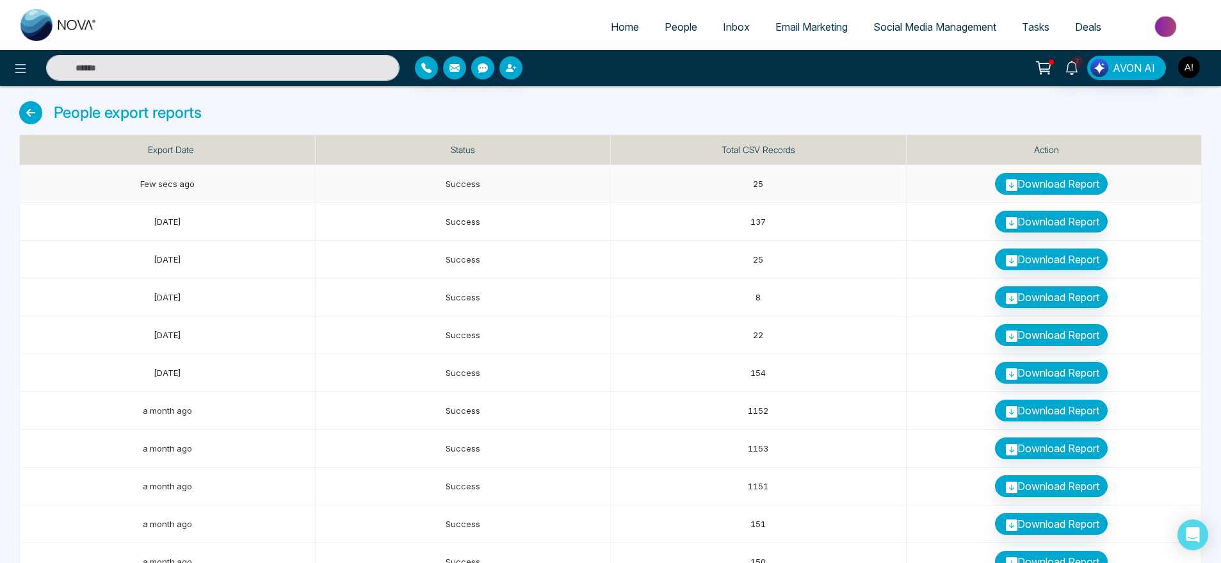
click at [1035, 186] on link "Download Report" at bounding box center [1051, 184] width 113 height 22
click at [653, 33] on link "People" at bounding box center [681, 27] width 58 height 24
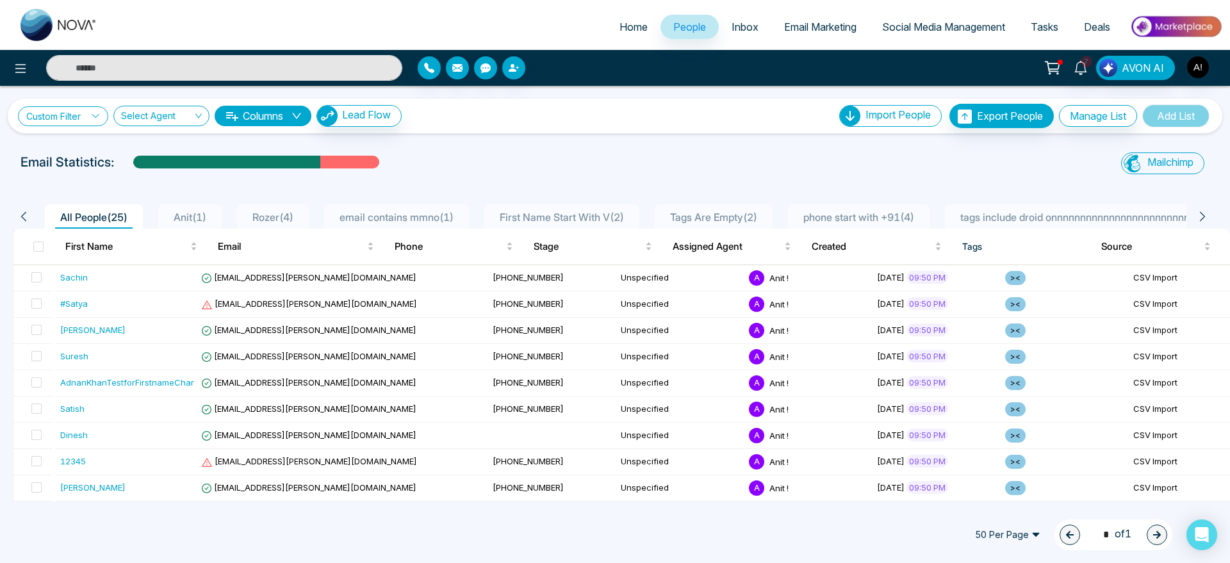
click at [62, 106] on link "Custom Filter" at bounding box center [63, 116] width 90 height 20
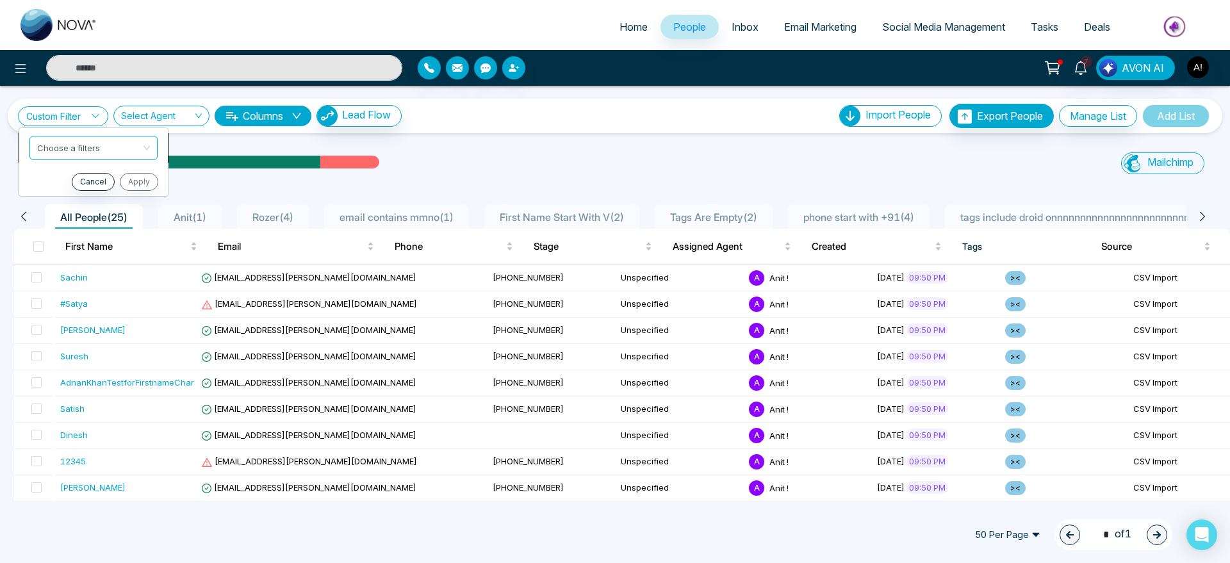
click at [89, 150] on input "search" at bounding box center [89, 145] width 104 height 19
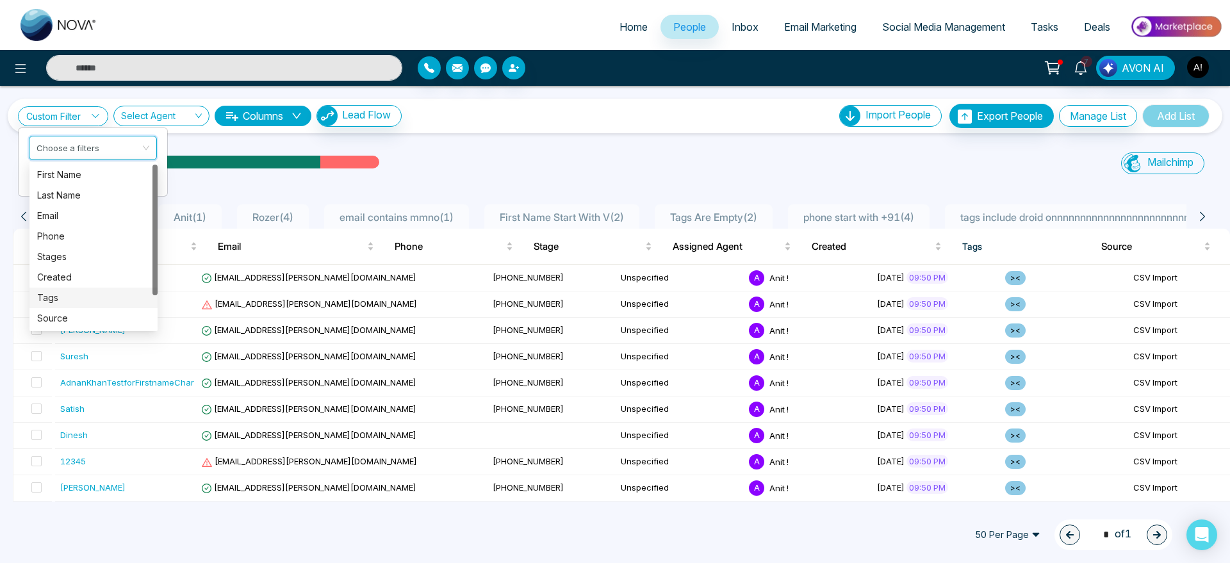
click at [76, 288] on div "Tags" at bounding box center [93, 298] width 128 height 20
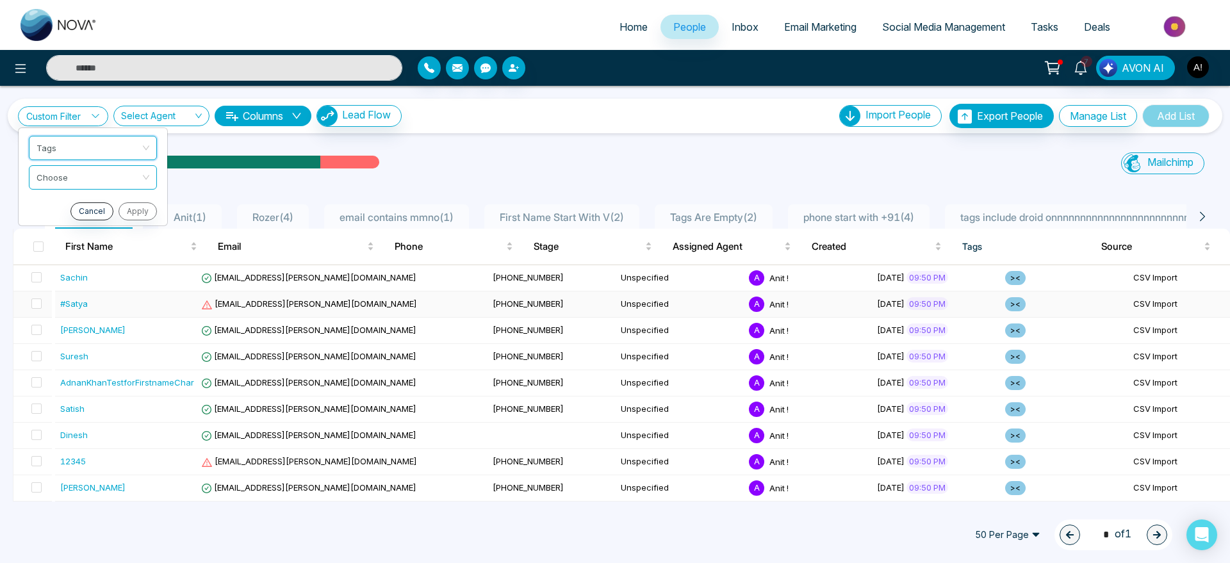
click at [77, 298] on div "#Satya" at bounding box center [74, 303] width 28 height 13
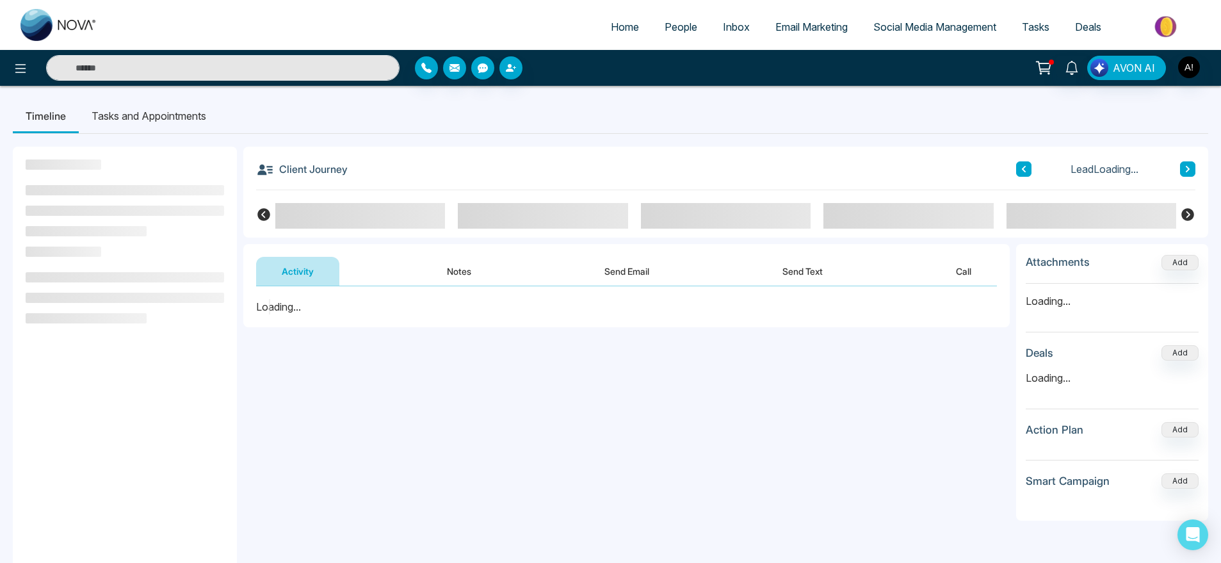
click at [652, 35] on link "People" at bounding box center [681, 27] width 58 height 24
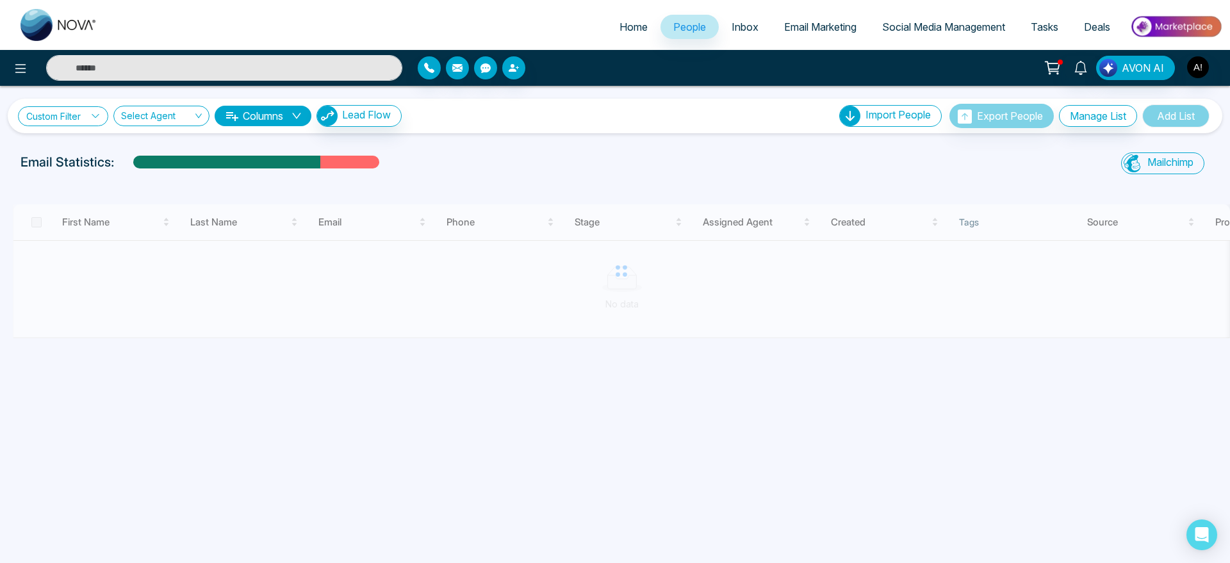
click at [58, 124] on link "Custom Filter" at bounding box center [63, 116] width 90 height 20
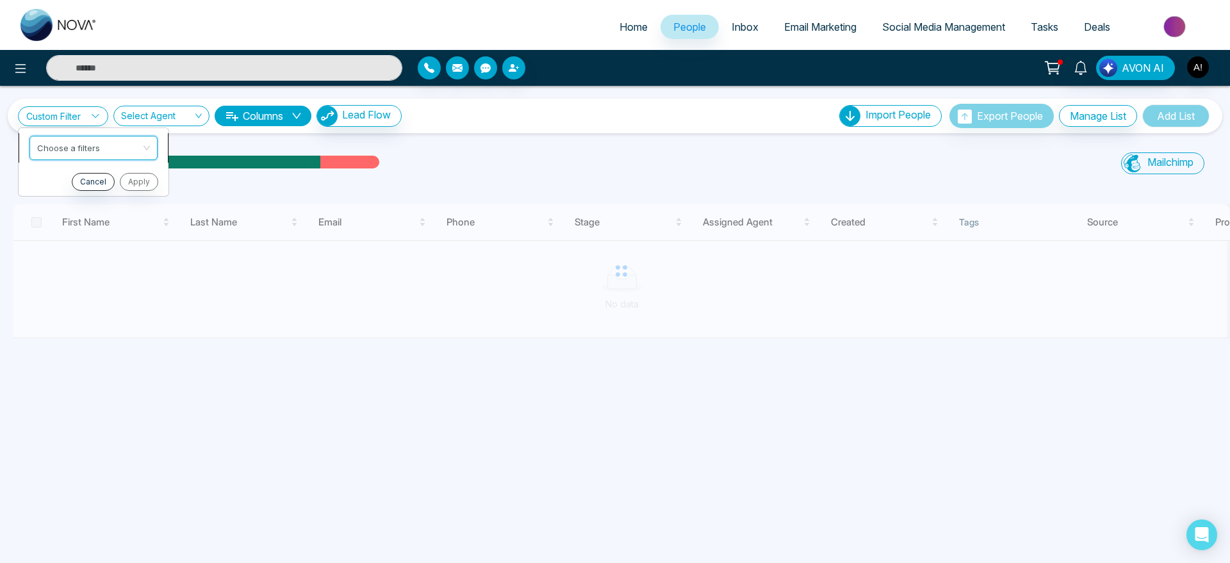
click at [75, 146] on input "search" at bounding box center [89, 145] width 104 height 19
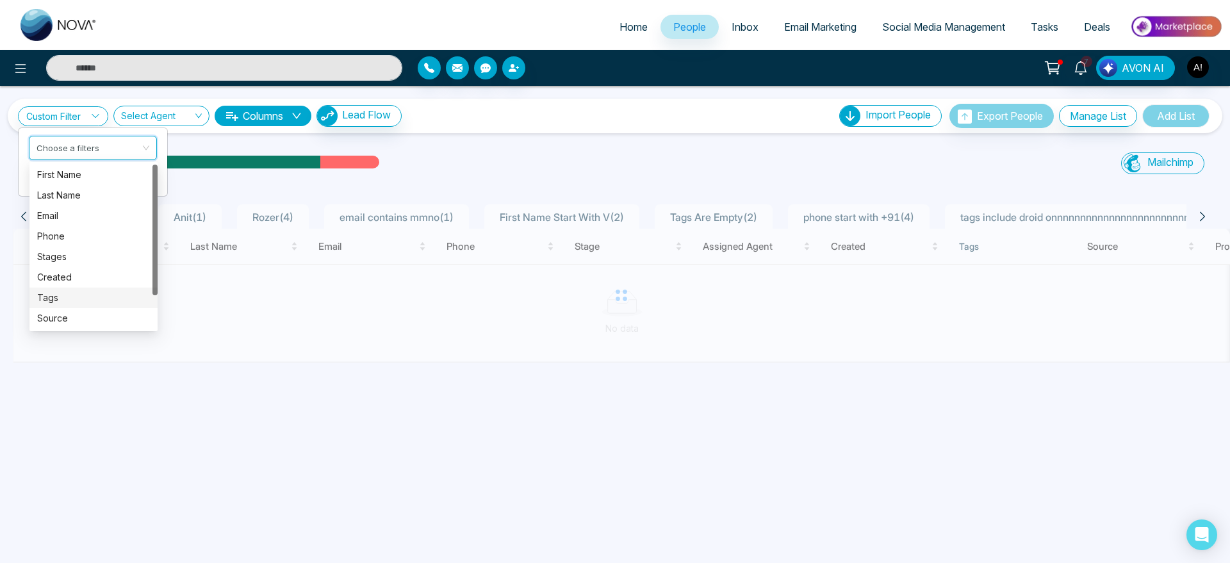
click at [66, 298] on div "Tags" at bounding box center [93, 298] width 113 height 14
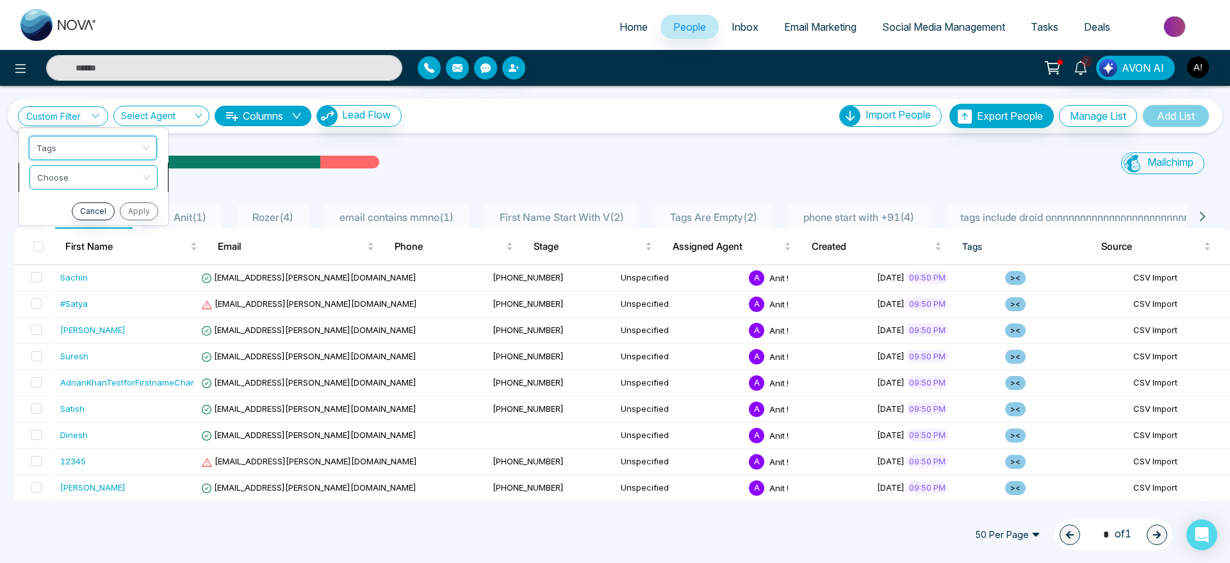
click at [61, 172] on input "search" at bounding box center [89, 175] width 104 height 19
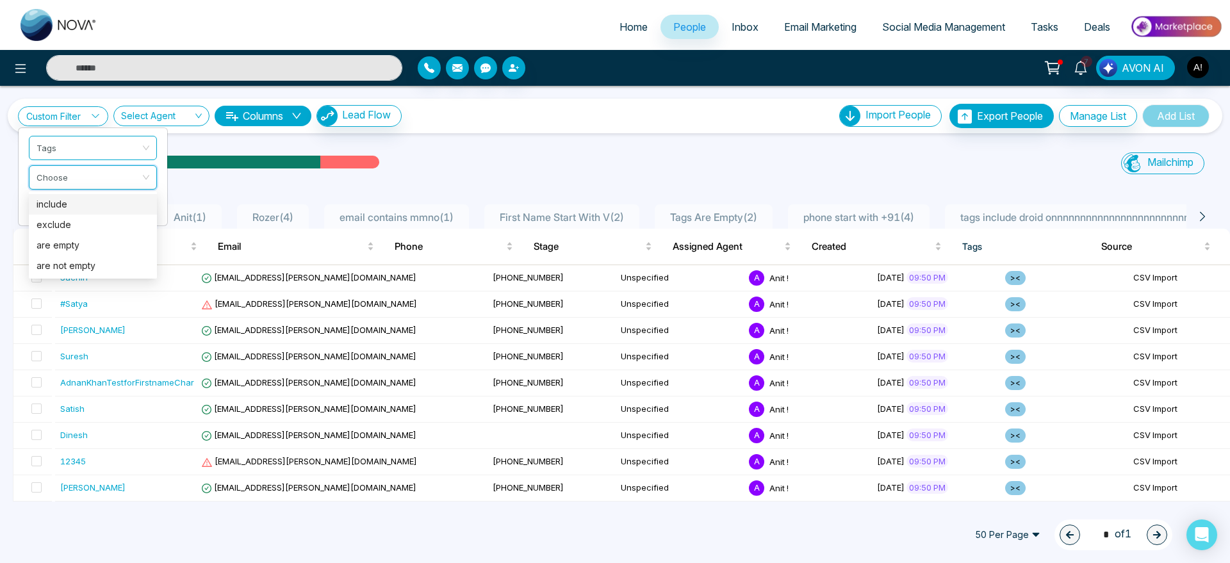
click at [69, 211] on div "include" at bounding box center [93, 204] width 128 height 20
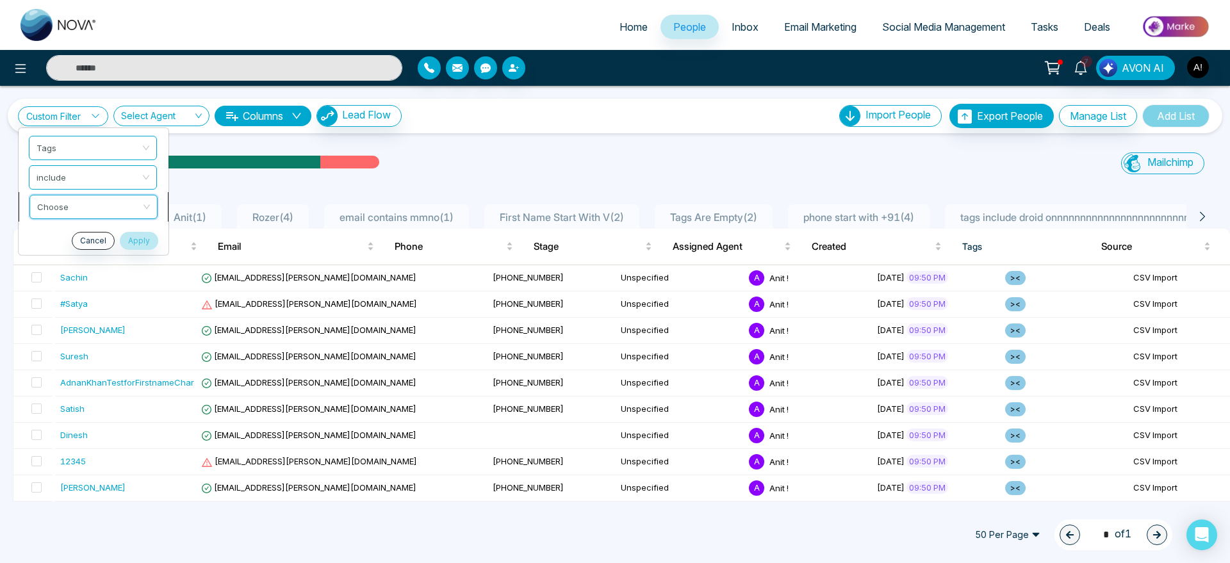
click at [69, 208] on input "search" at bounding box center [89, 204] width 104 height 19
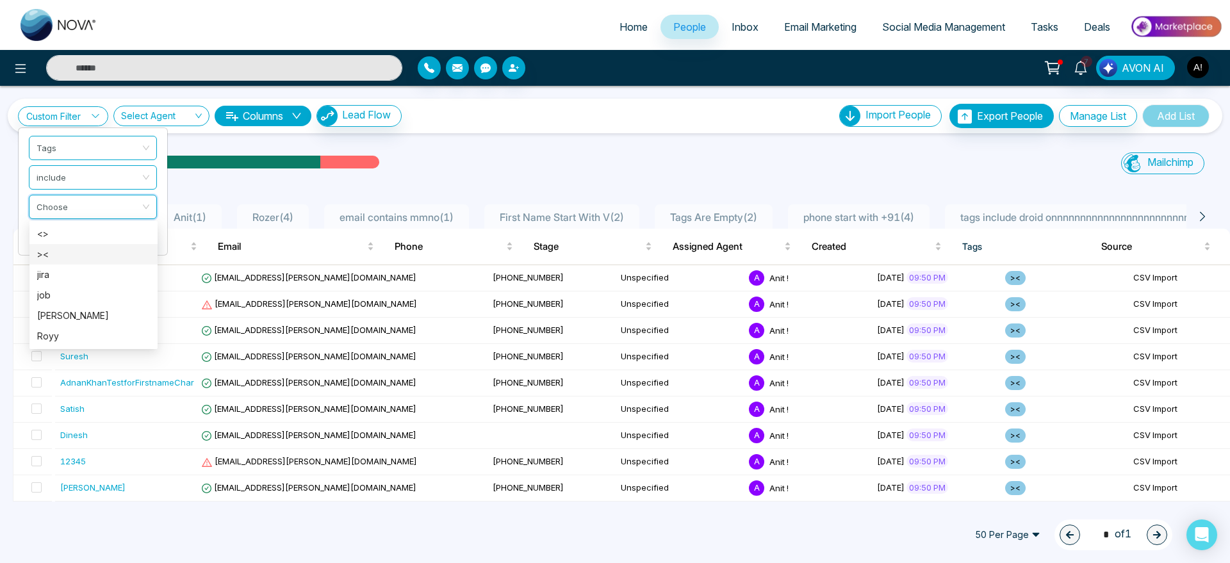
click at [67, 254] on div "><" at bounding box center [93, 254] width 113 height 14
click at [129, 235] on button "Apply" at bounding box center [137, 241] width 38 height 18
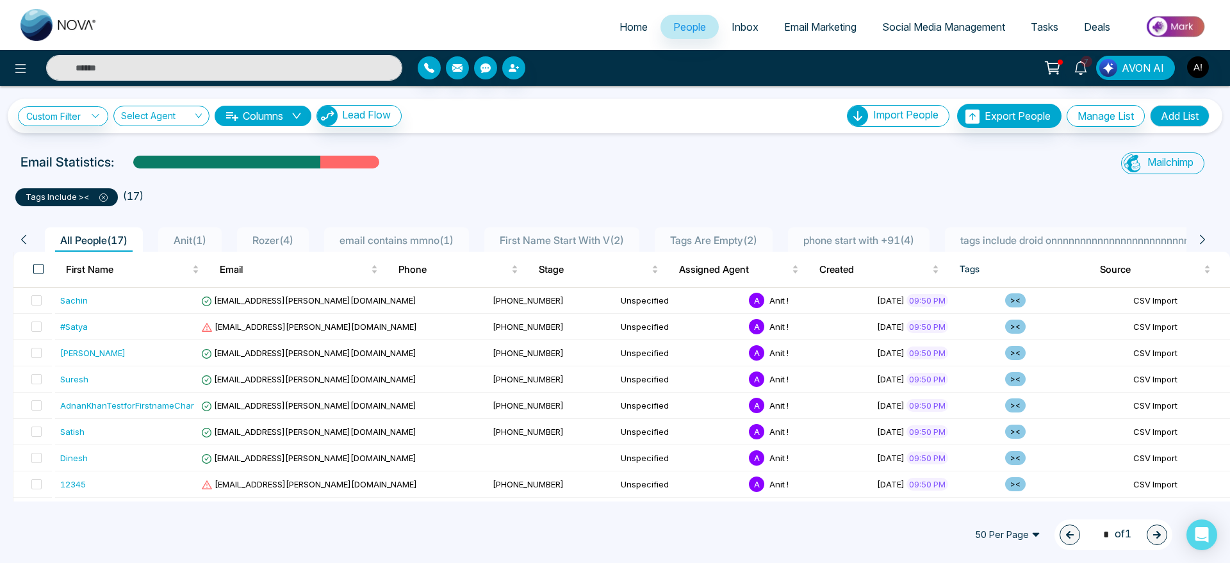
click at [38, 272] on span at bounding box center [38, 269] width 10 height 10
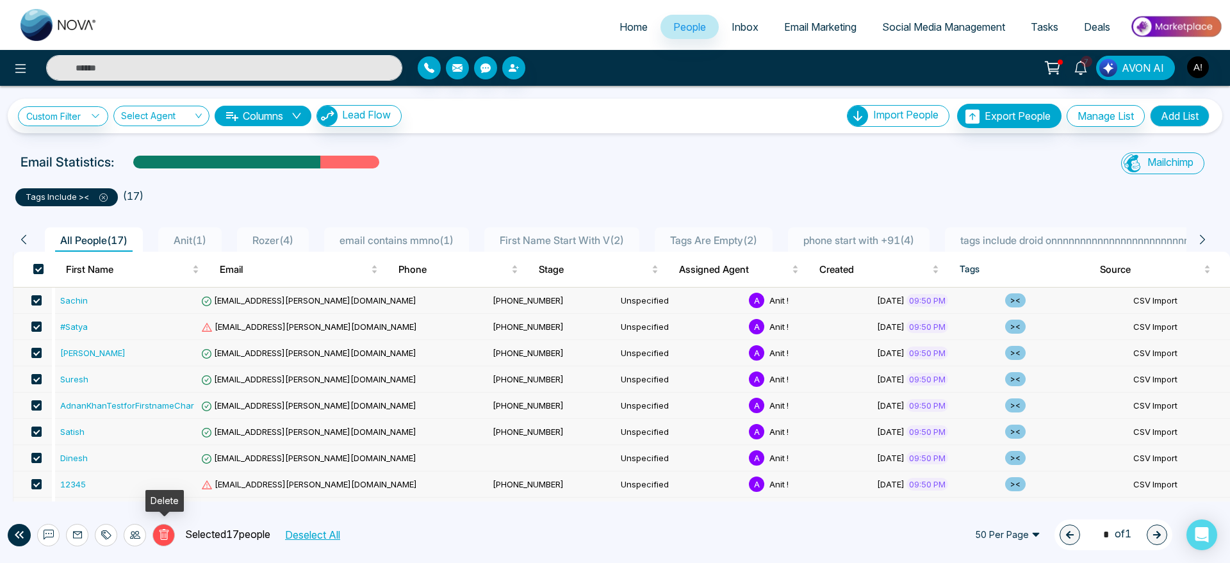
click at [167, 526] on button "Delete" at bounding box center [163, 535] width 22 height 22
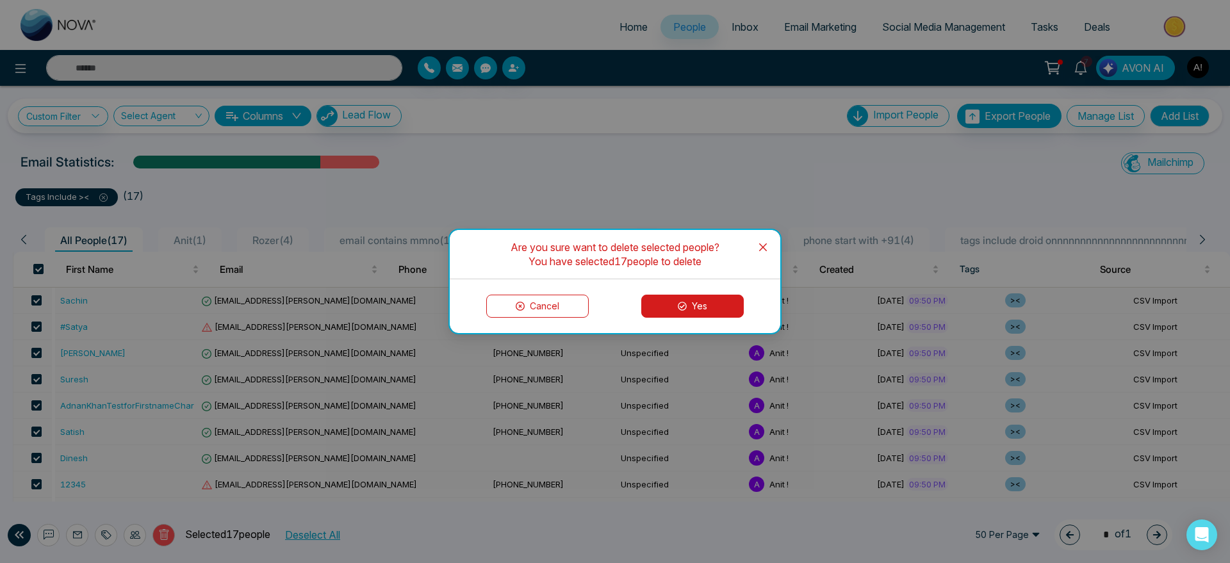
click at [690, 304] on button "Yes" at bounding box center [692, 306] width 102 height 23
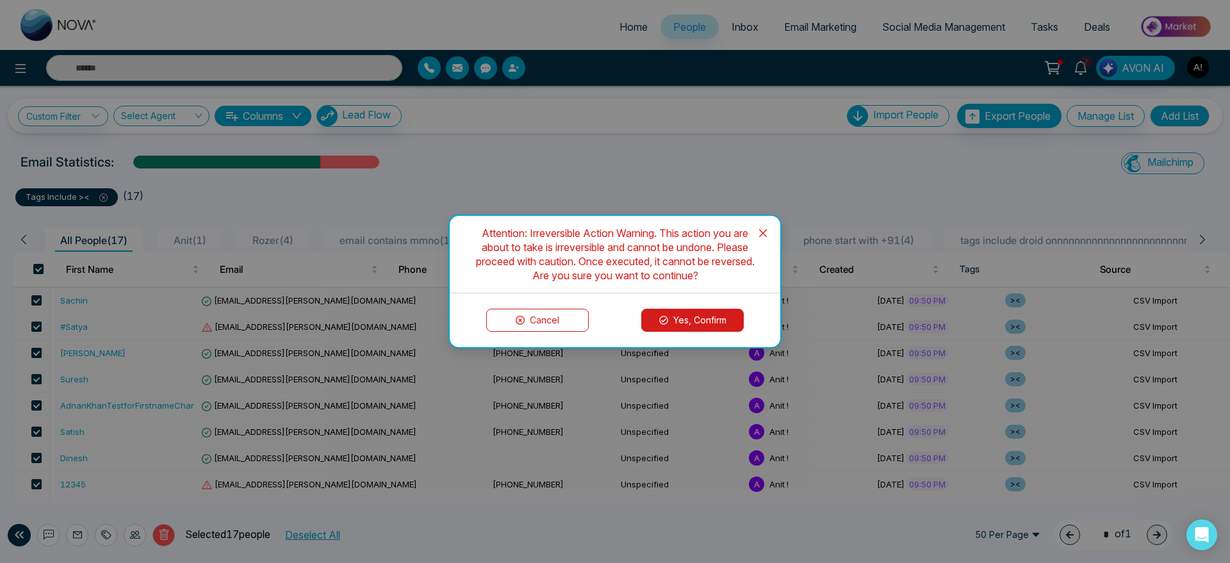
click at [696, 314] on button "Yes, Confirm" at bounding box center [692, 320] width 102 height 23
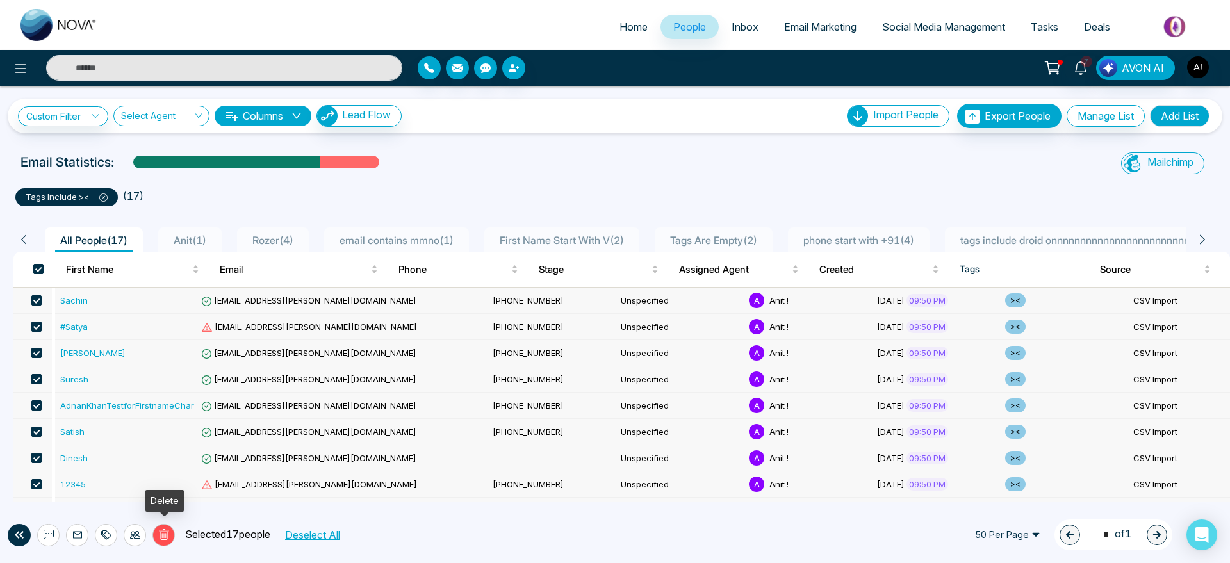
click at [158, 537] on icon at bounding box center [164, 535] width 12 height 12
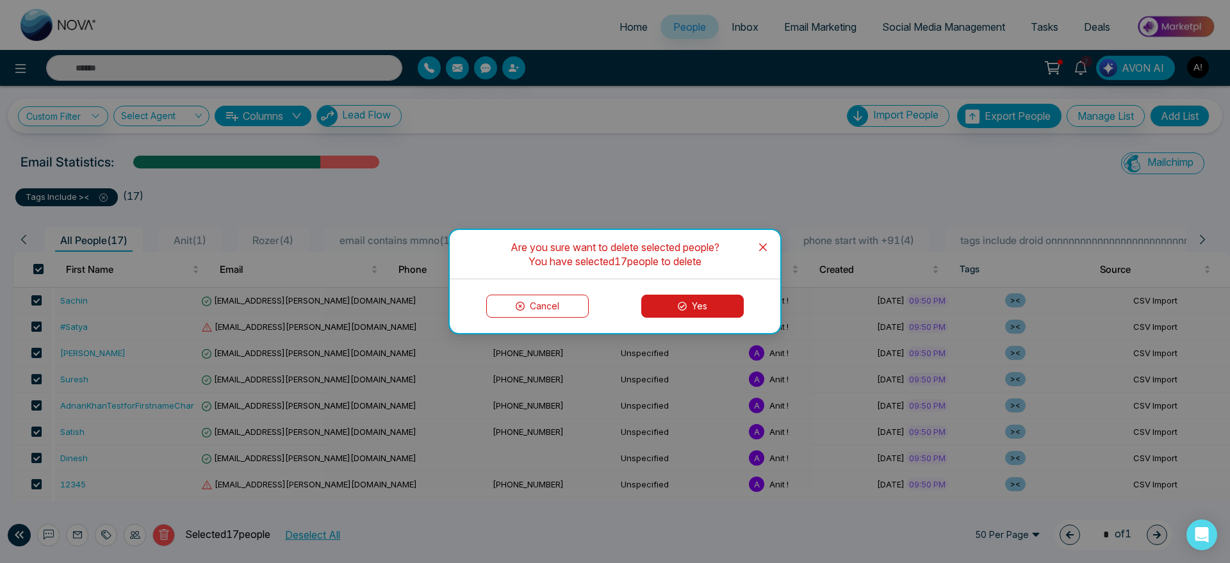
click at [706, 309] on button "Yes" at bounding box center [692, 306] width 102 height 23
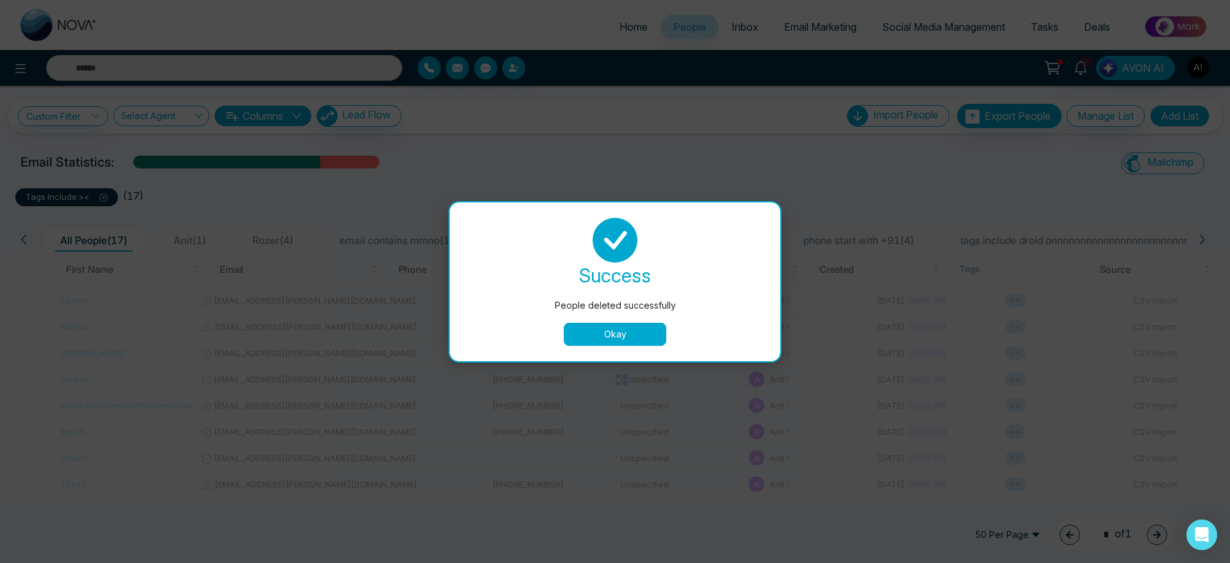
click at [685, 320] on div "success People deleted successfully Okay" at bounding box center [615, 282] width 300 height 128
click at [615, 347] on div "success People deleted successfully Okay" at bounding box center [615, 281] width 330 height 159
click at [624, 336] on button "Okay" at bounding box center [615, 334] width 102 height 23
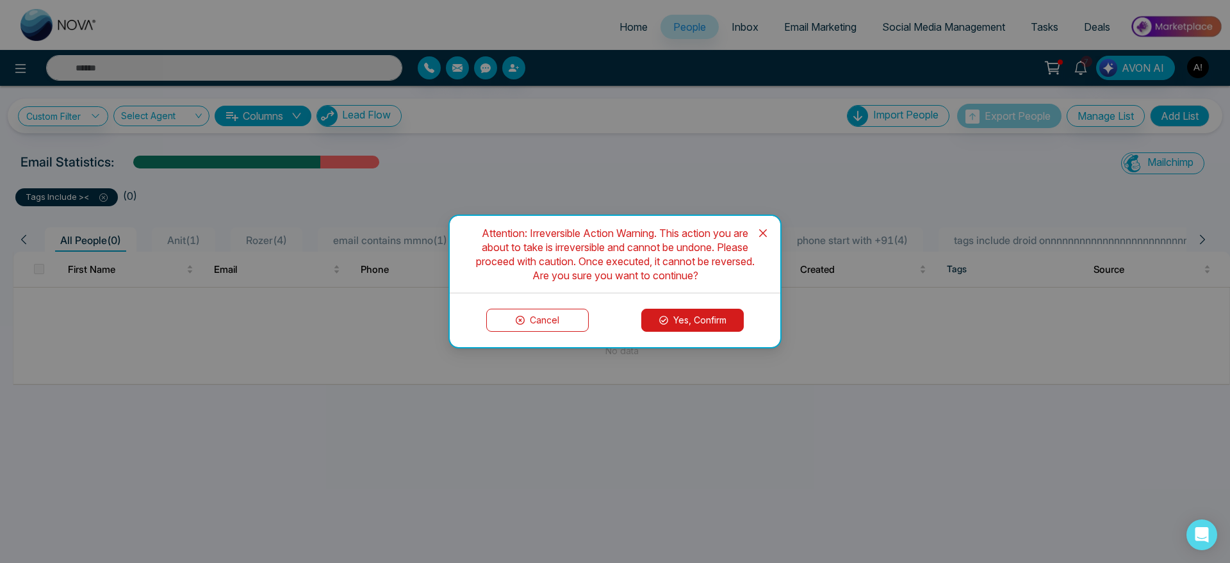
click at [731, 319] on button "Yes, Confirm" at bounding box center [692, 320] width 102 height 23
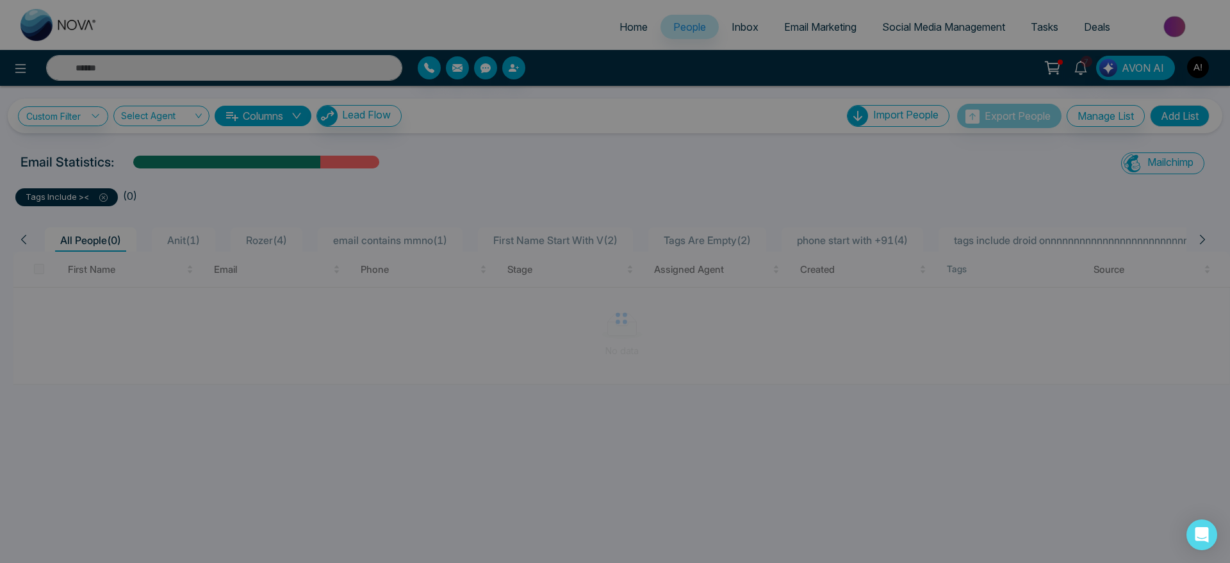
click at [24, 241] on div "People deleted successfully success People deleted successfully Okay" at bounding box center [615, 281] width 1230 height 563
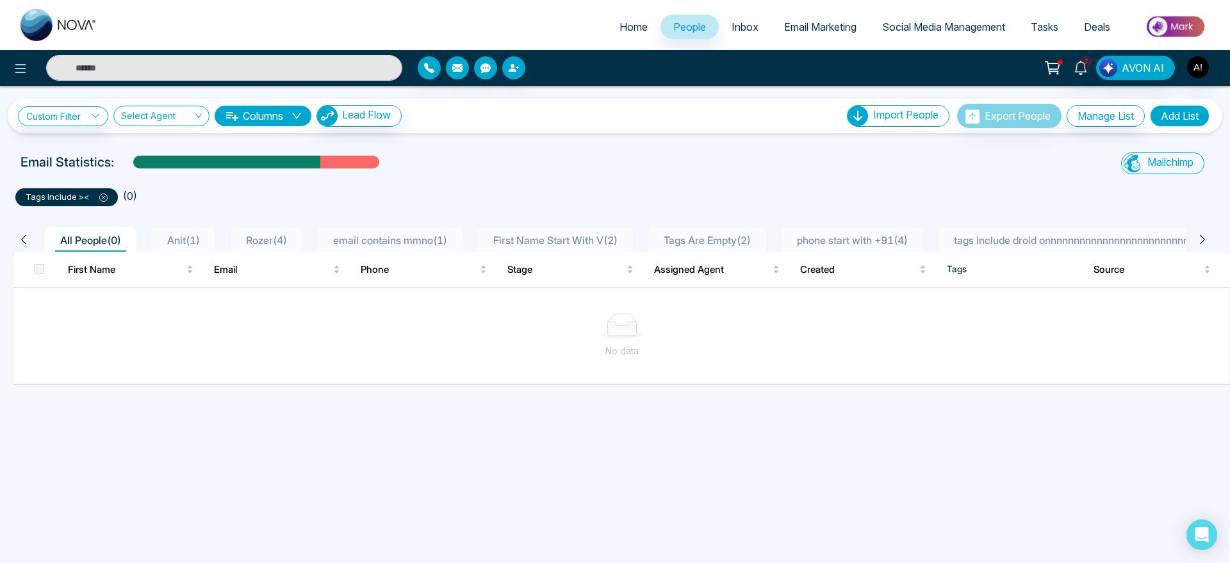
click at [105, 193] on icon at bounding box center [103, 197] width 8 height 8
click at [359, 195] on ul "tags include >< ( 0 )" at bounding box center [614, 194] width 1199 height 23
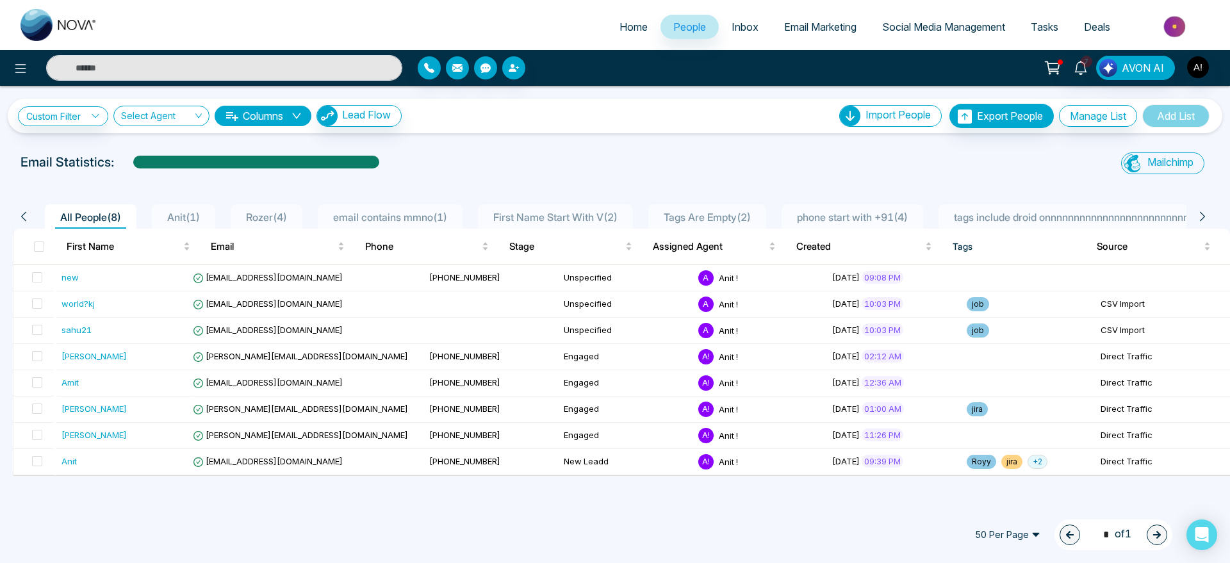
click at [988, 533] on span "50 Per Page" at bounding box center [1007, 535] width 83 height 20
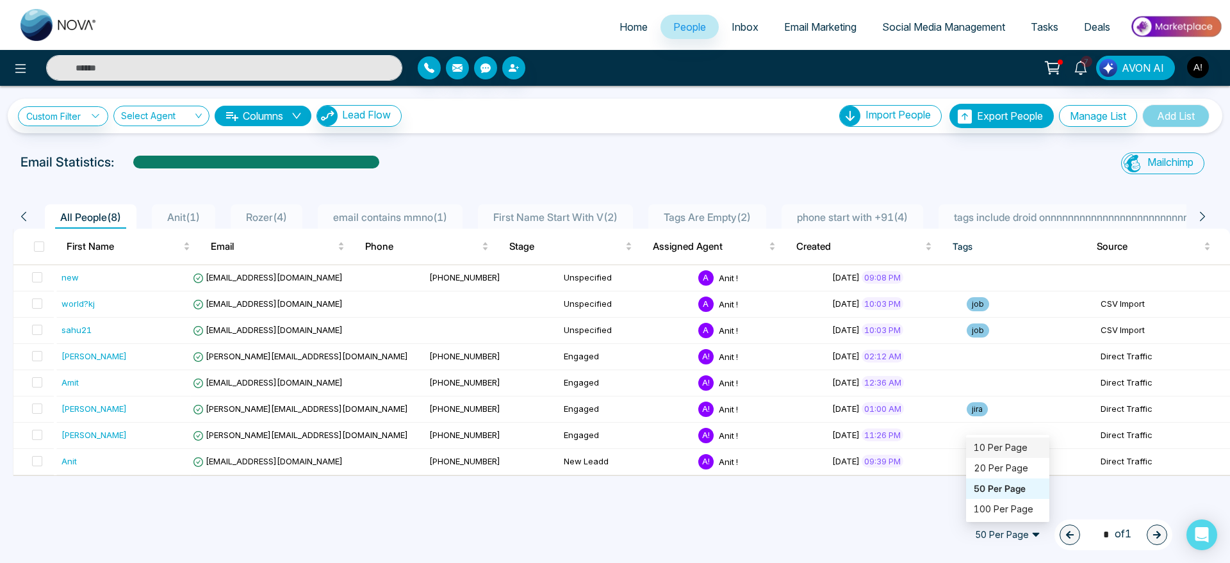
click at [997, 452] on div "10 Per Page" at bounding box center [1007, 448] width 68 height 14
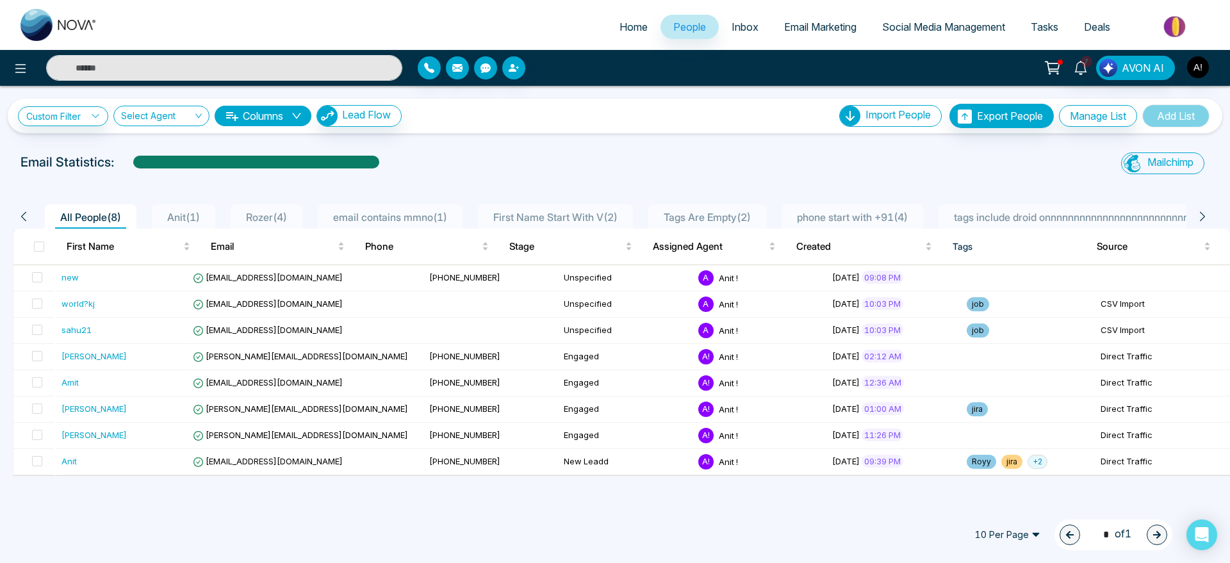
click at [719, 32] on link "Inbox" at bounding box center [745, 27] width 53 height 24
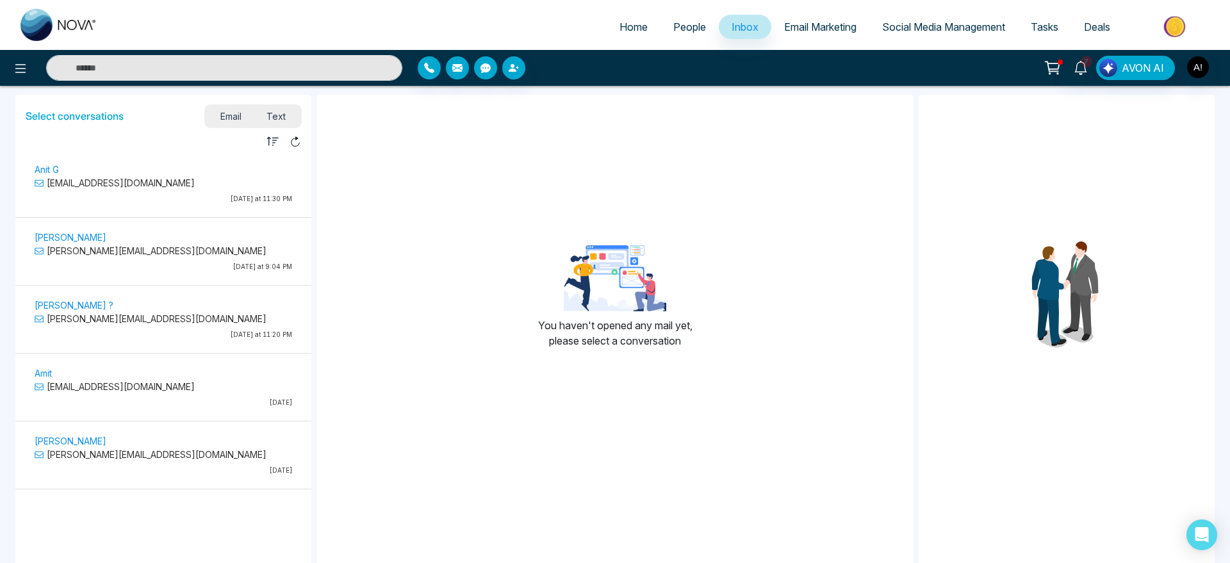
click at [674, 37] on link "People" at bounding box center [689, 27] width 58 height 24
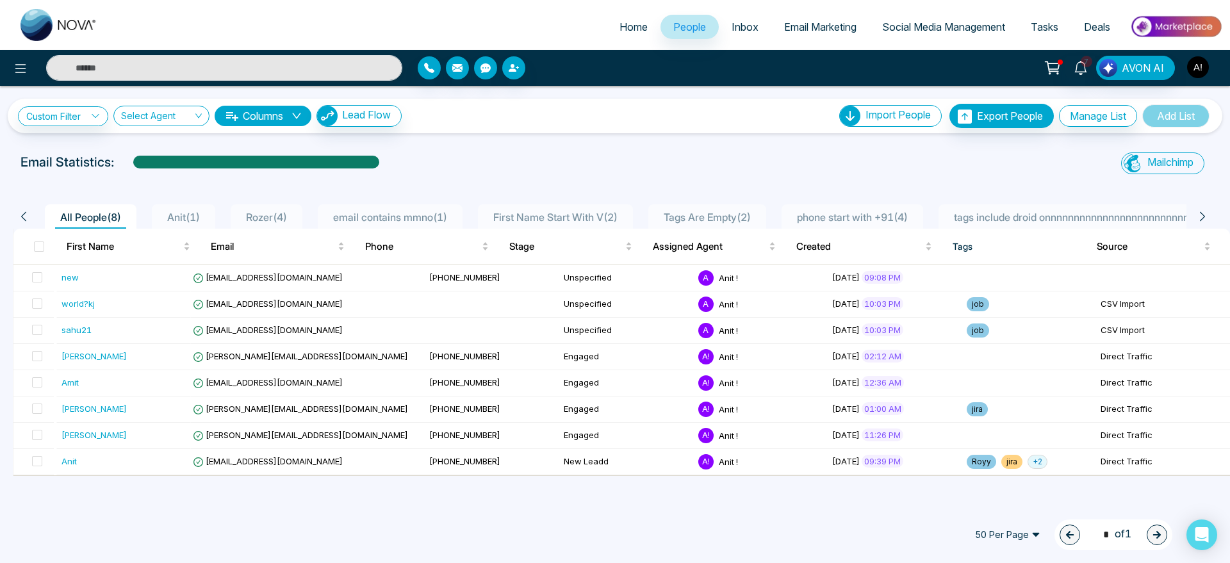
click at [1205, 68] on img "button" at bounding box center [1198, 67] width 22 height 22
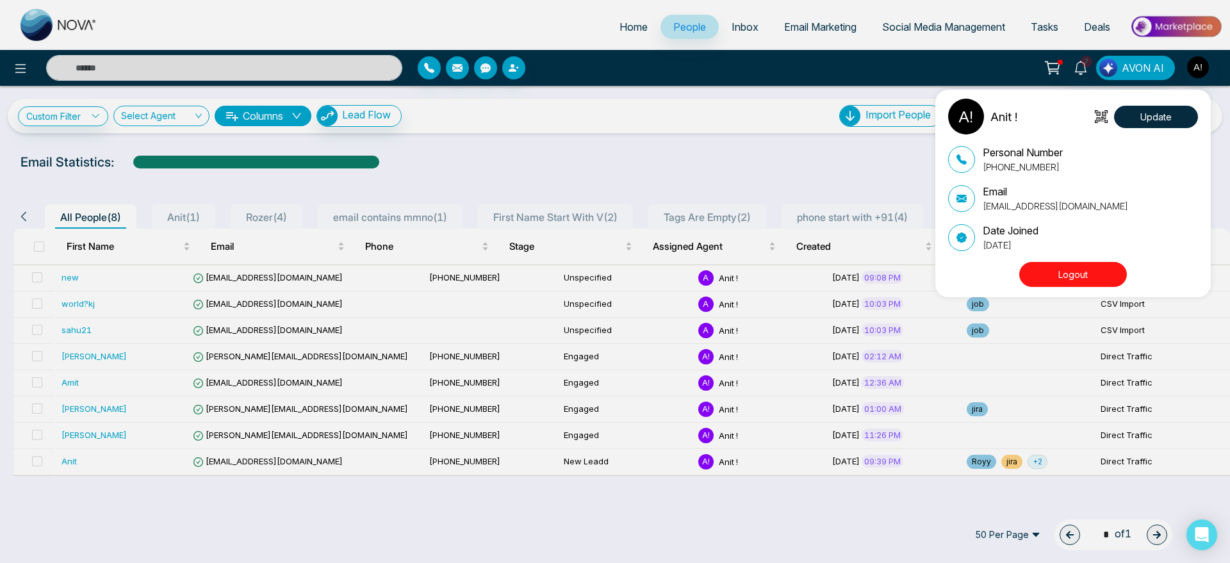
click at [776, 169] on div "Anit ! Update Personal Number +919930053035 Email anit@mmnovatech.com Date Join…" at bounding box center [615, 281] width 1230 height 563
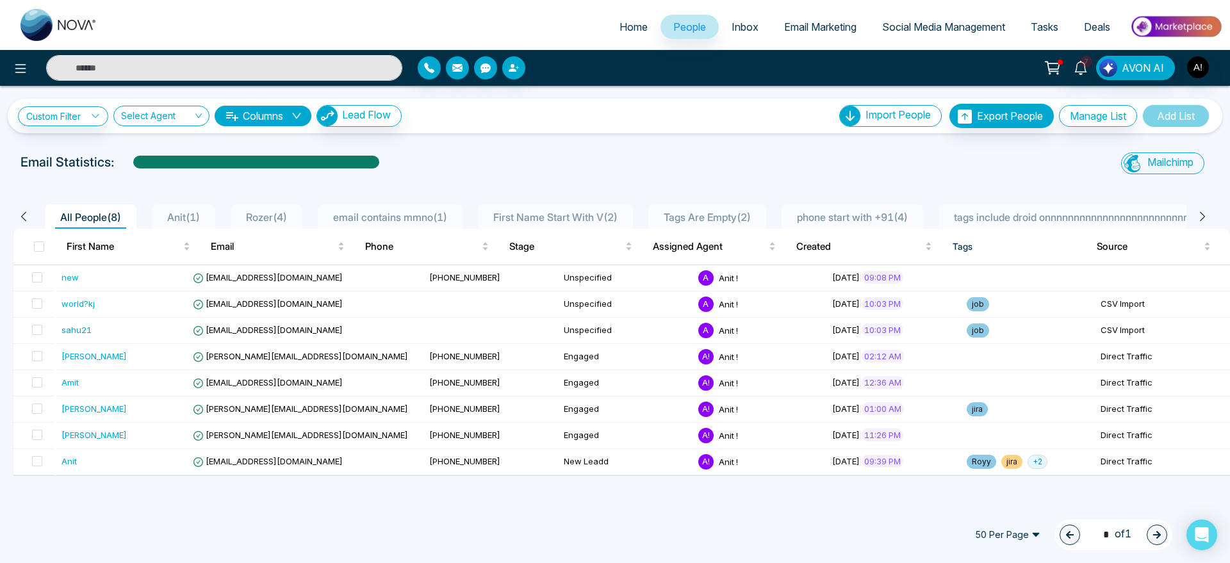
click at [922, 25] on span "Social Media Management" at bounding box center [943, 26] width 123 height 13
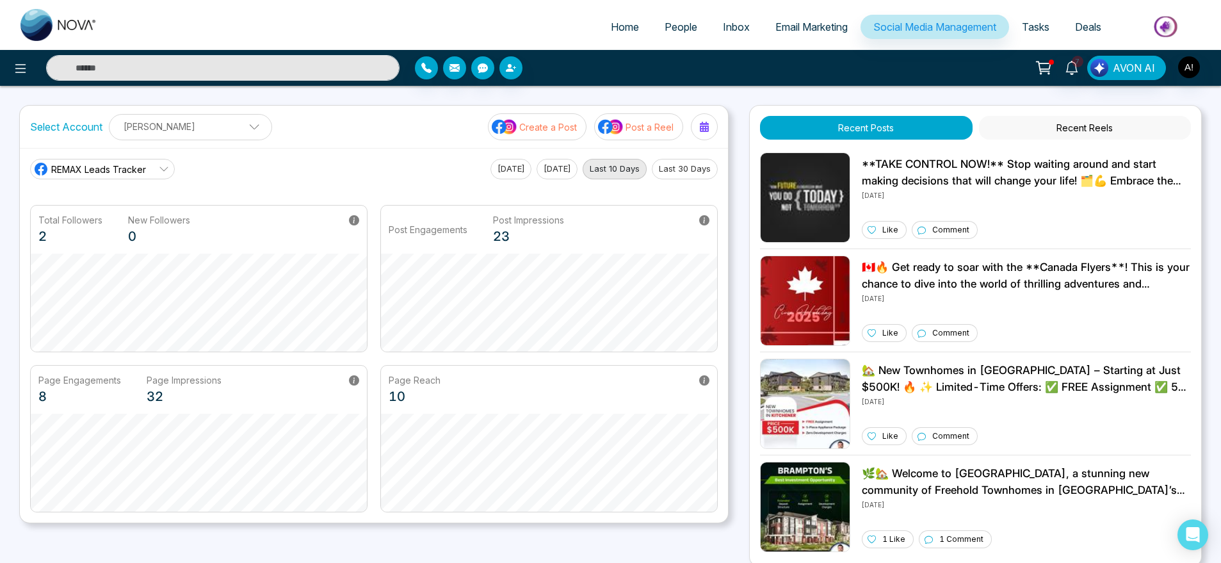
click at [536, 130] on p "Create a Post" at bounding box center [548, 126] width 58 height 13
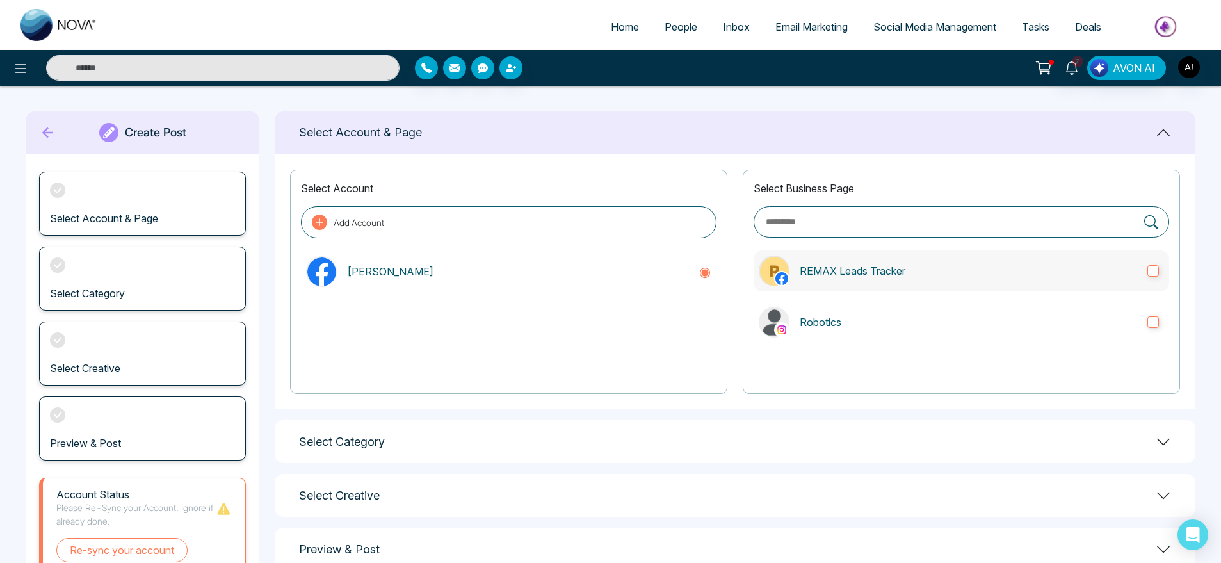
click at [853, 277] on p "REMAX Leads Tracker" at bounding box center [969, 270] width 338 height 15
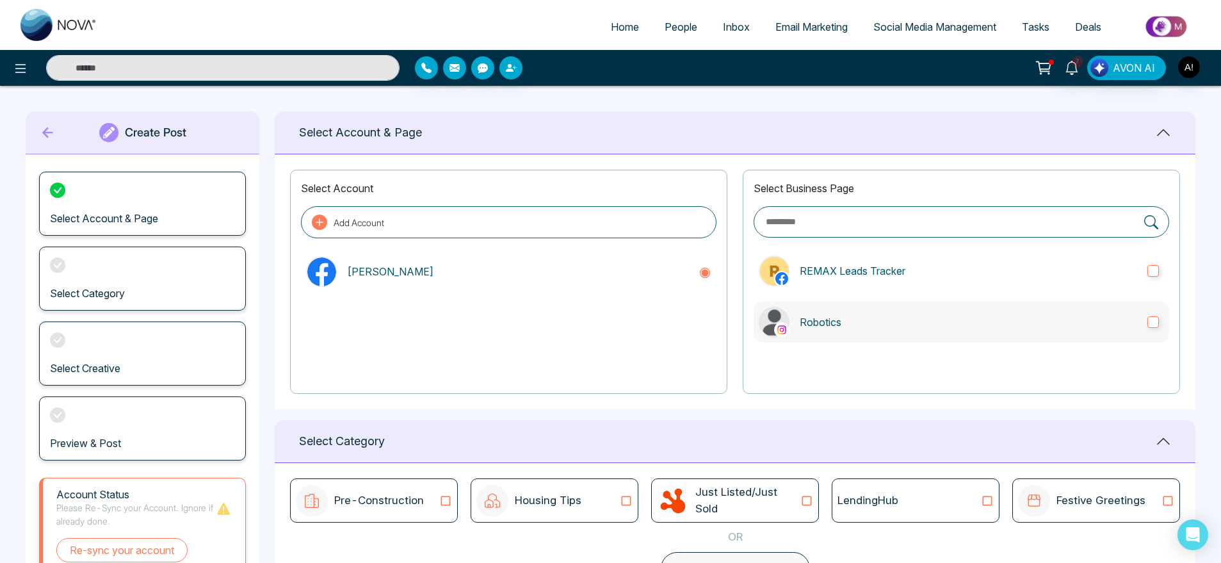
click at [891, 338] on label "Robotics" at bounding box center [962, 322] width 416 height 41
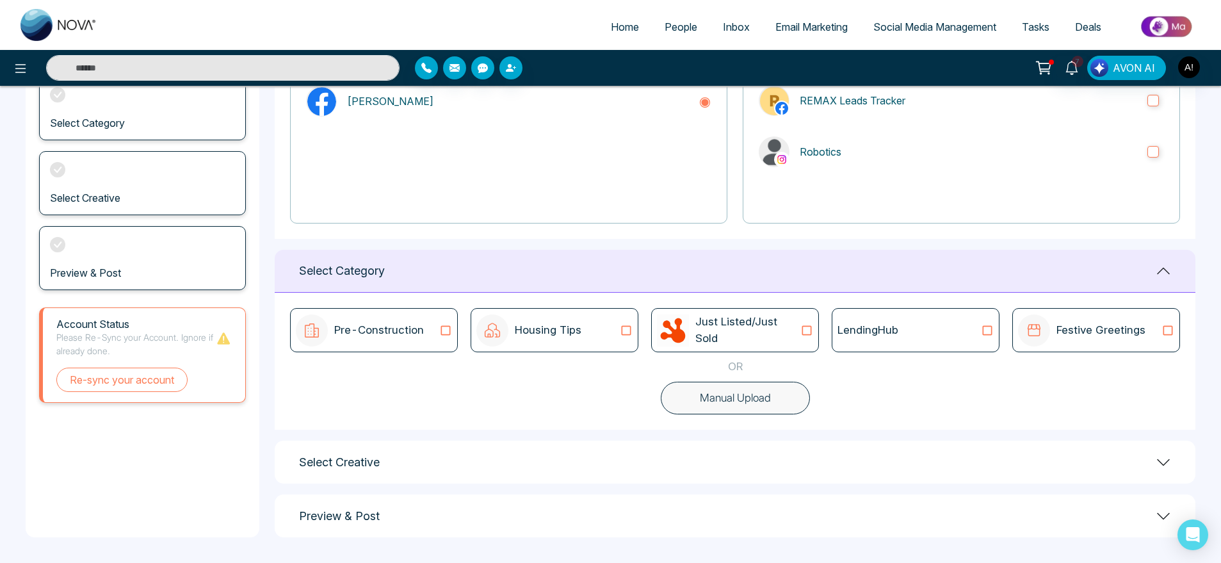
click at [709, 327] on p "Just Listed/Just Sold" at bounding box center [748, 330] width 105 height 33
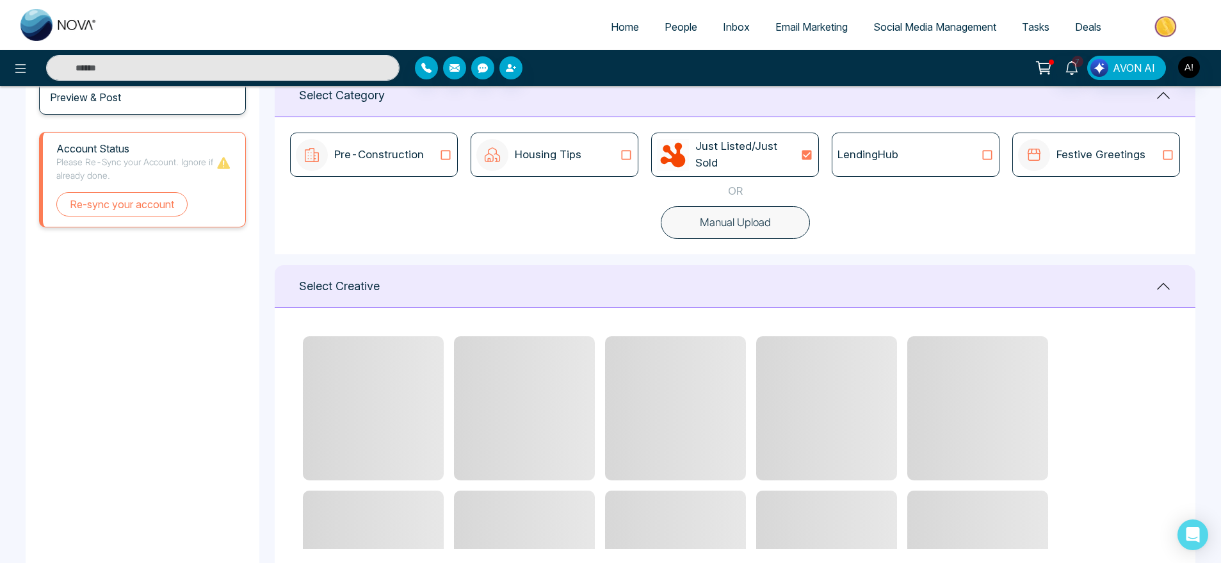
scroll to position [358, 0]
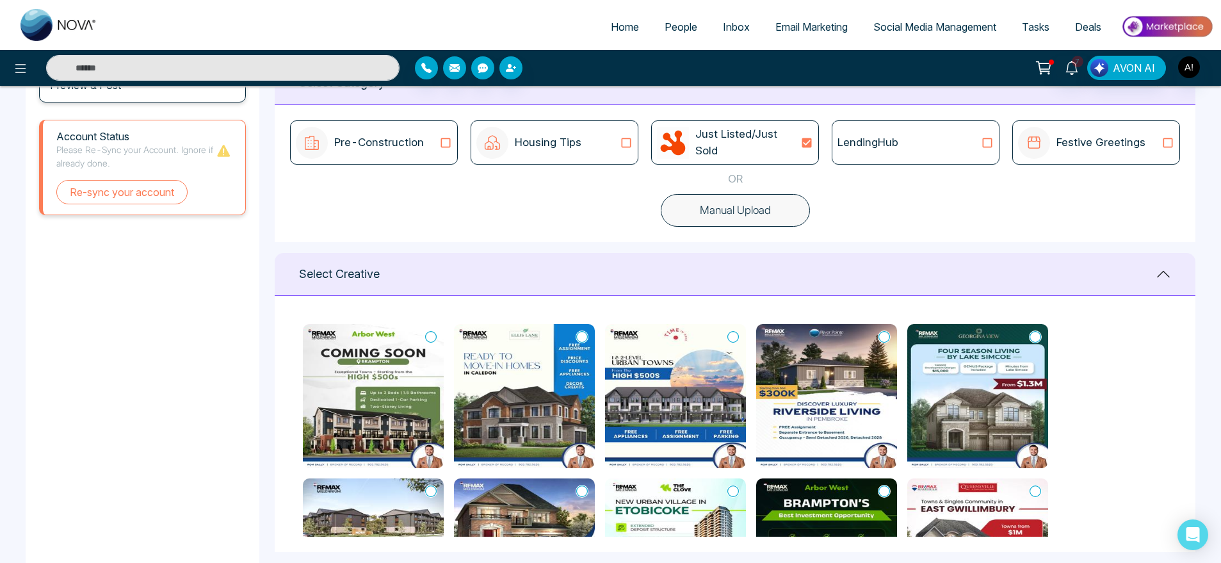
click at [431, 336] on icon at bounding box center [431, 336] width 12 height 13
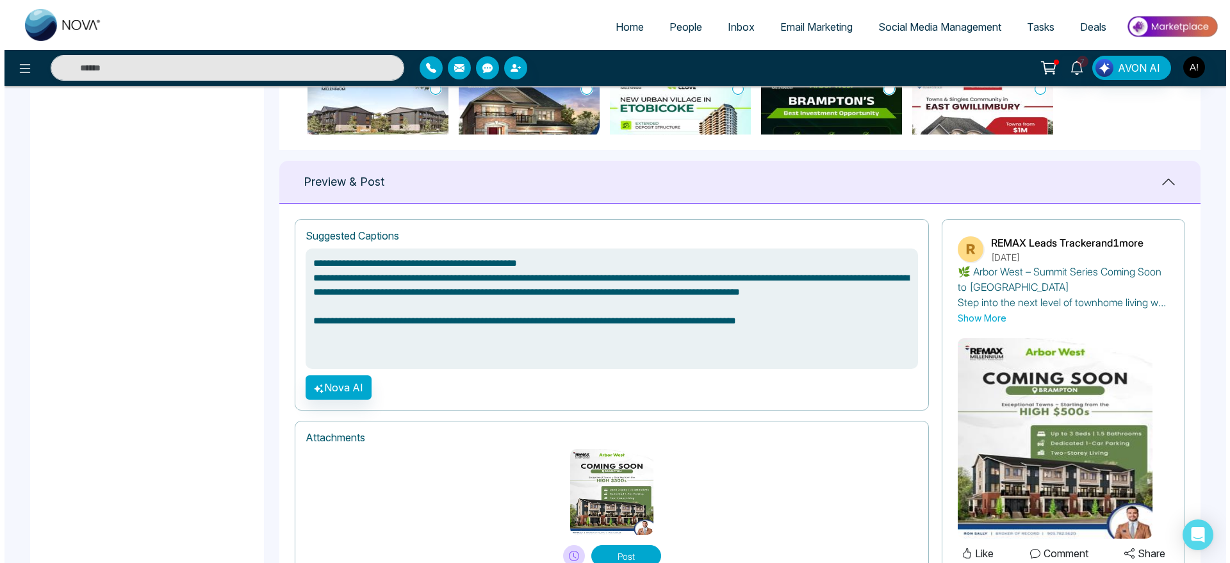
scroll to position [816, 0]
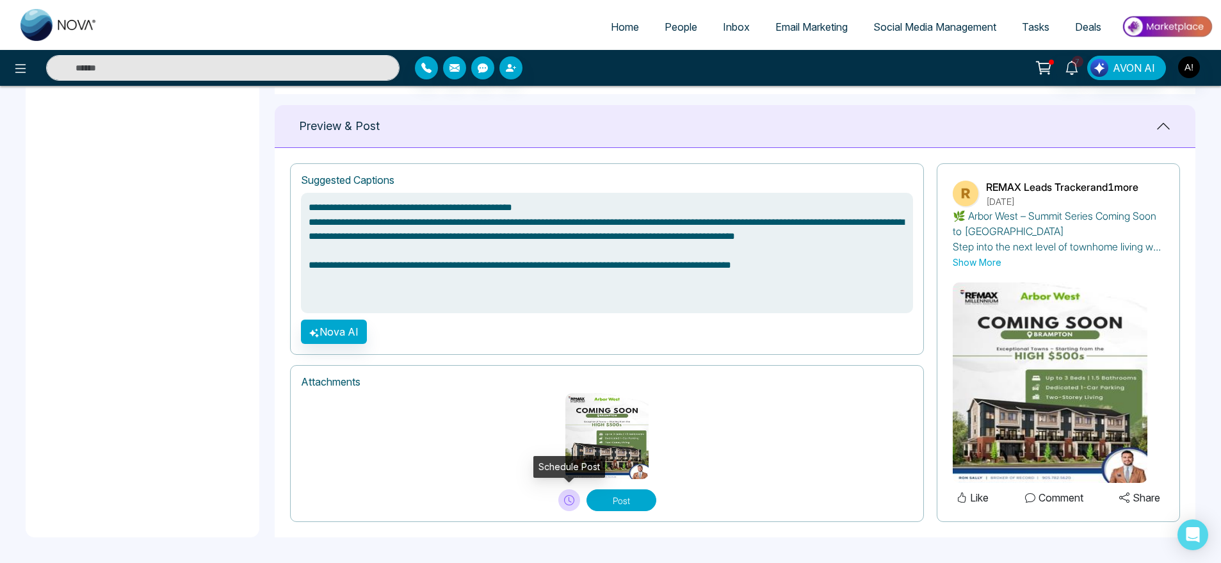
click at [565, 500] on icon at bounding box center [569, 500] width 10 height 10
type textarea "**********"
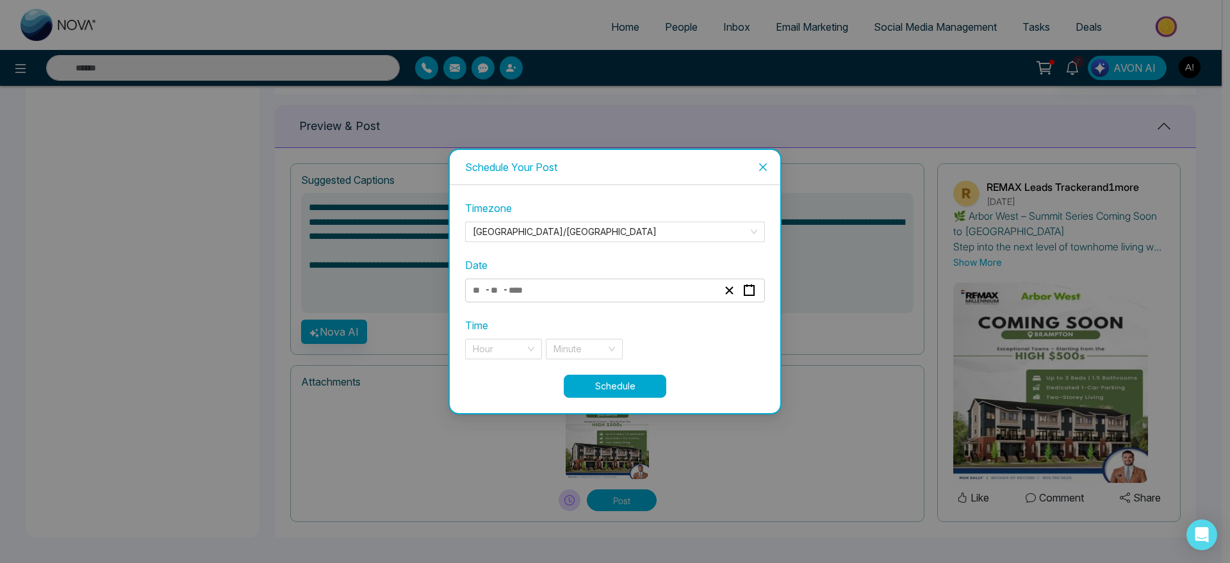
click at [581, 298] on div "- -" at bounding box center [595, 290] width 248 height 17
click at [534, 290] on input "number" at bounding box center [521, 290] width 27 height 17
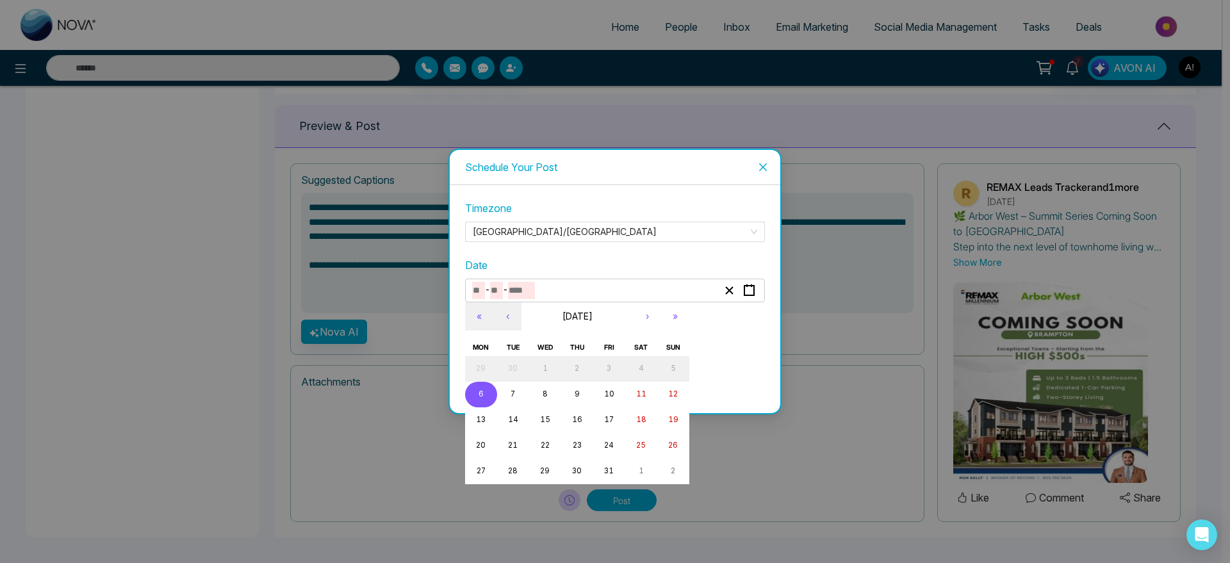
click at [480, 393] on abbr "6" at bounding box center [480, 393] width 5 height 9
type input "**"
type input "*"
type input "****"
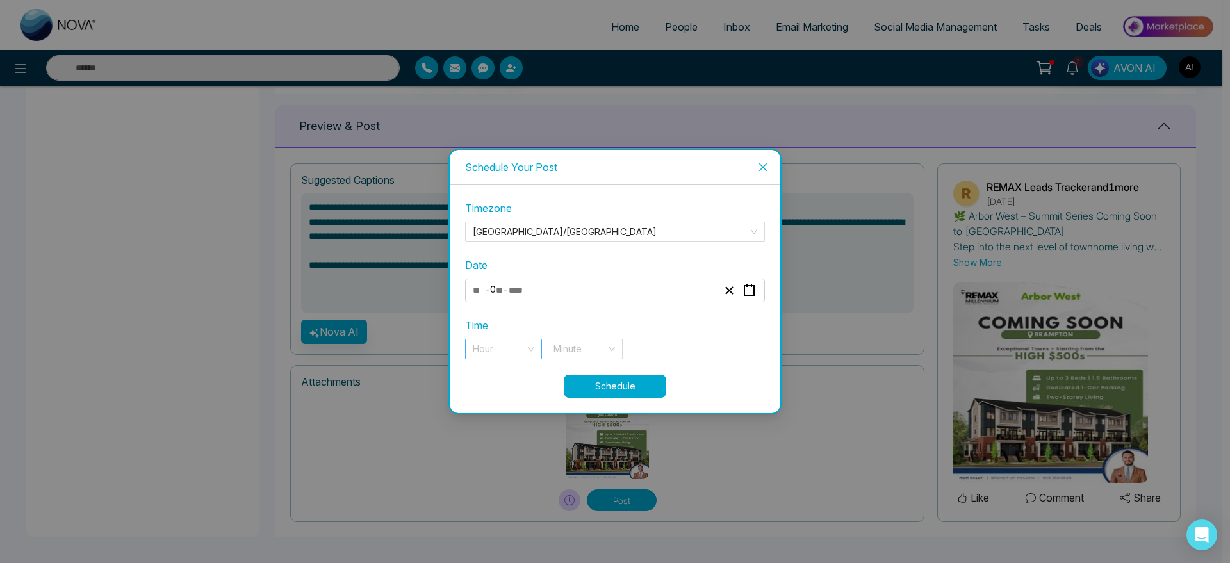
click at [525, 350] on div "Hour" at bounding box center [503, 349] width 77 height 20
click at [517, 379] on div "11 pm" at bounding box center [503, 375] width 61 height 14
click at [598, 347] on input "search" at bounding box center [579, 348] width 53 height 19
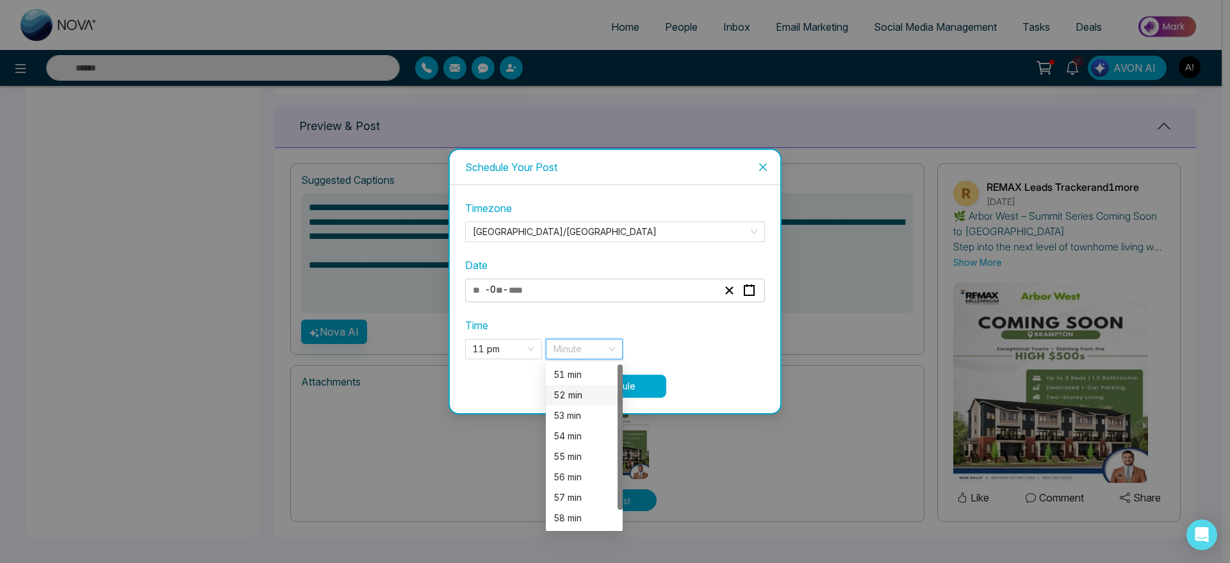
click at [564, 389] on div "52 min" at bounding box center [583, 395] width 61 height 14
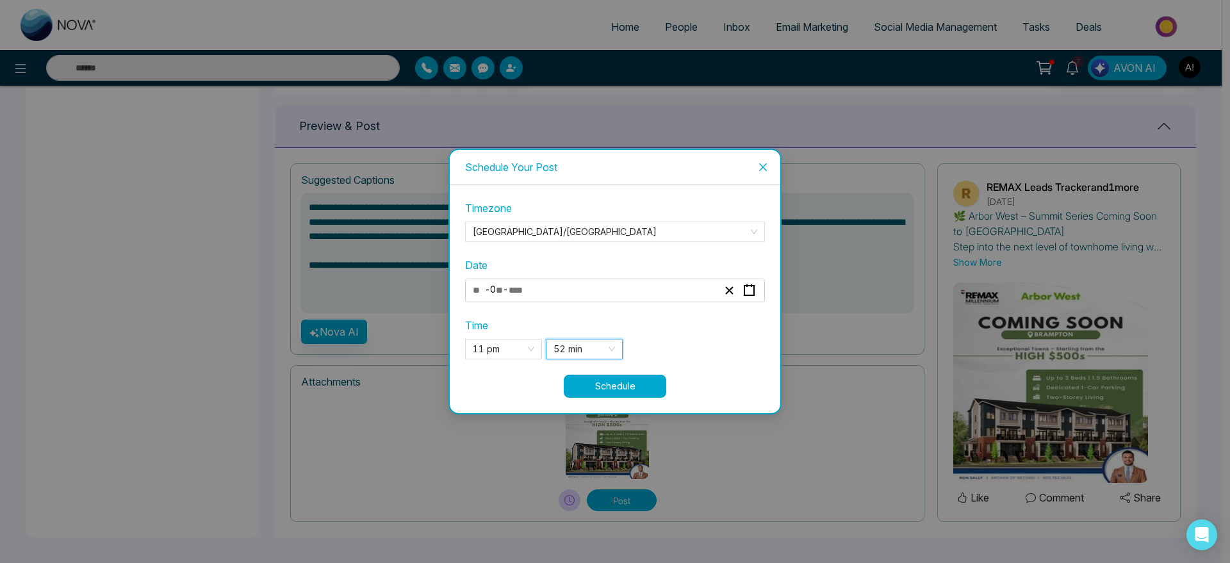
click at [635, 397] on button "Schedule" at bounding box center [615, 386] width 102 height 23
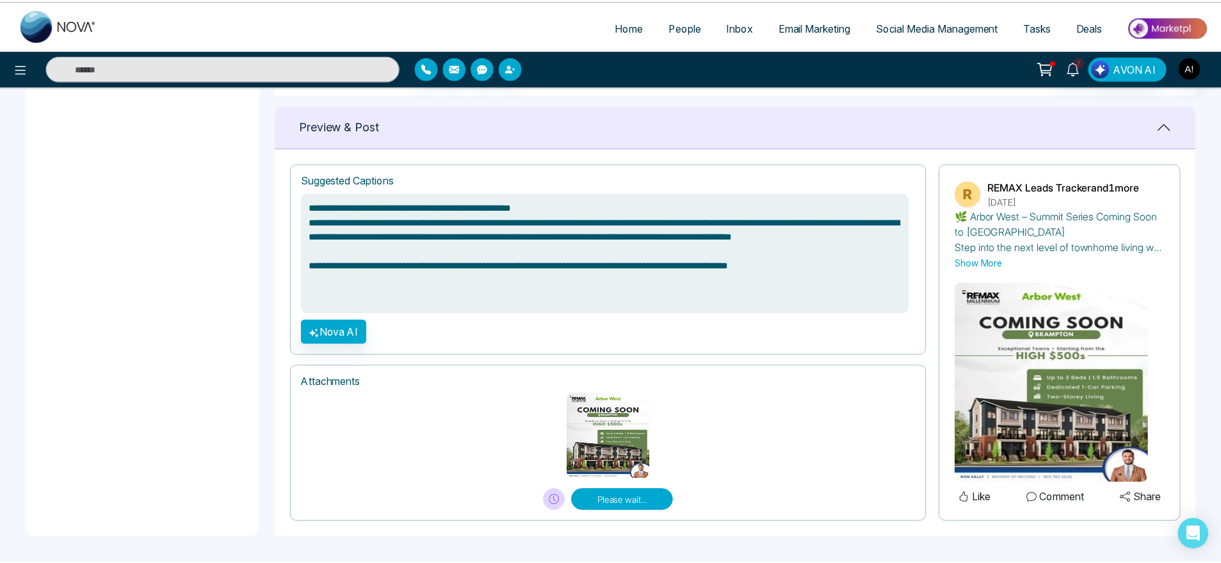
scroll to position [815, 0]
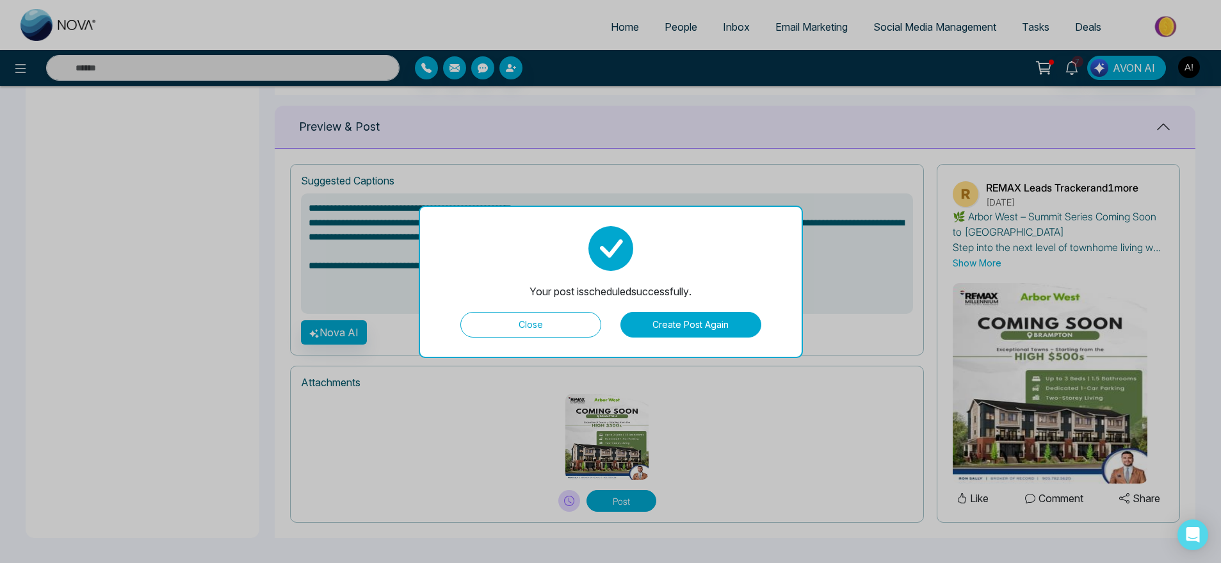
click at [549, 325] on button "Close" at bounding box center [530, 325] width 141 height 26
type textarea "**********"
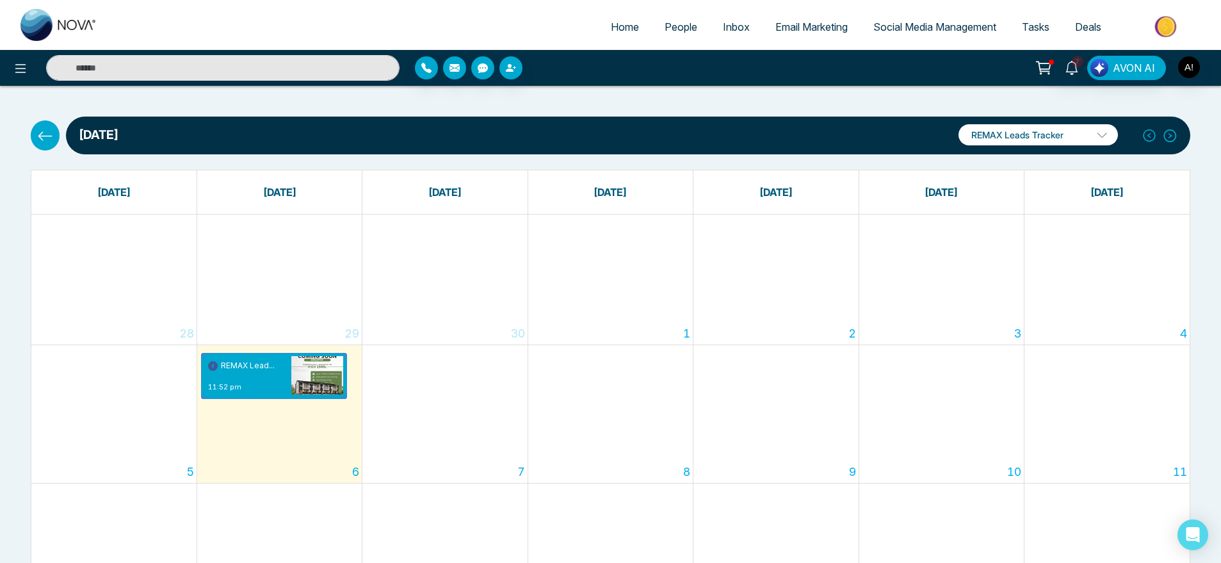
click at [44, 138] on icon at bounding box center [45, 136] width 16 height 16
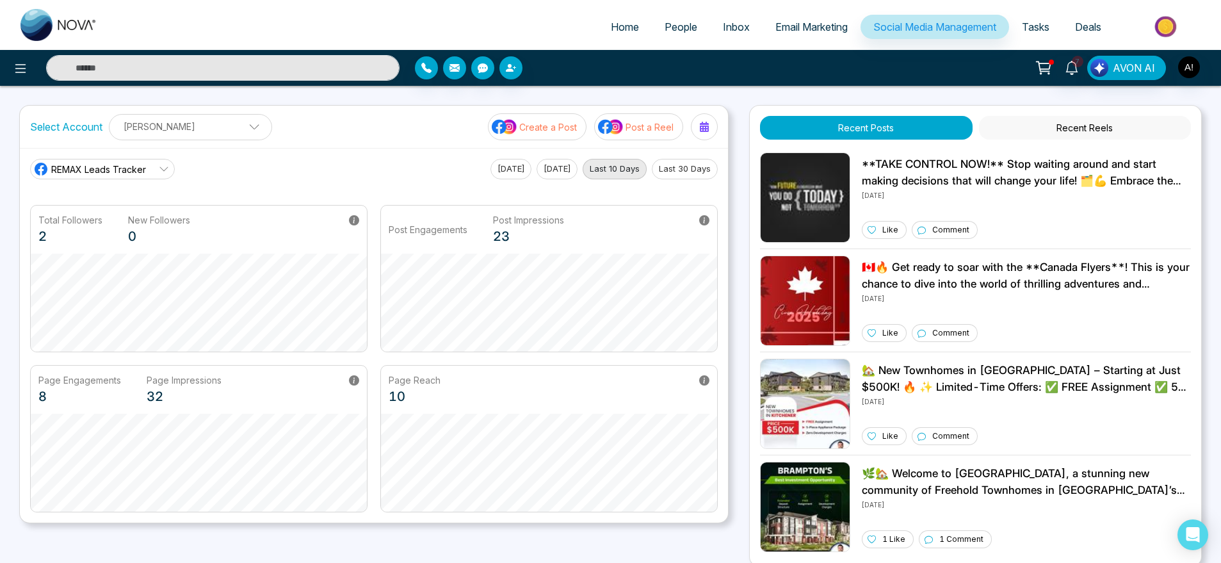
click at [553, 125] on p "Create a Post" at bounding box center [548, 126] width 58 height 13
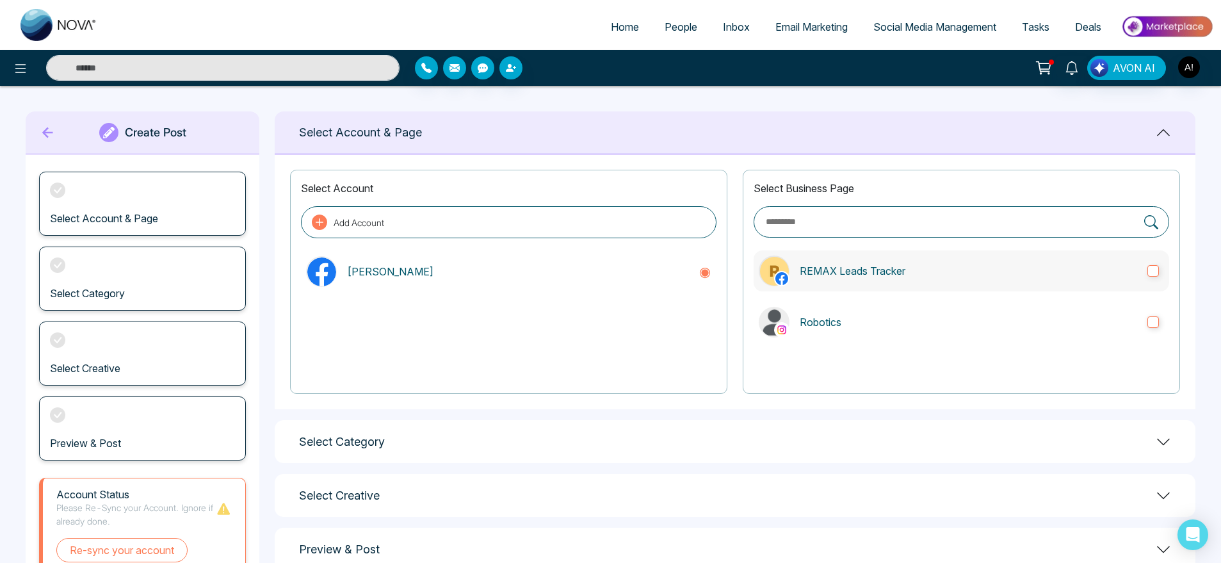
click at [897, 271] on p "REMAX Leads Tracker" at bounding box center [969, 270] width 338 height 15
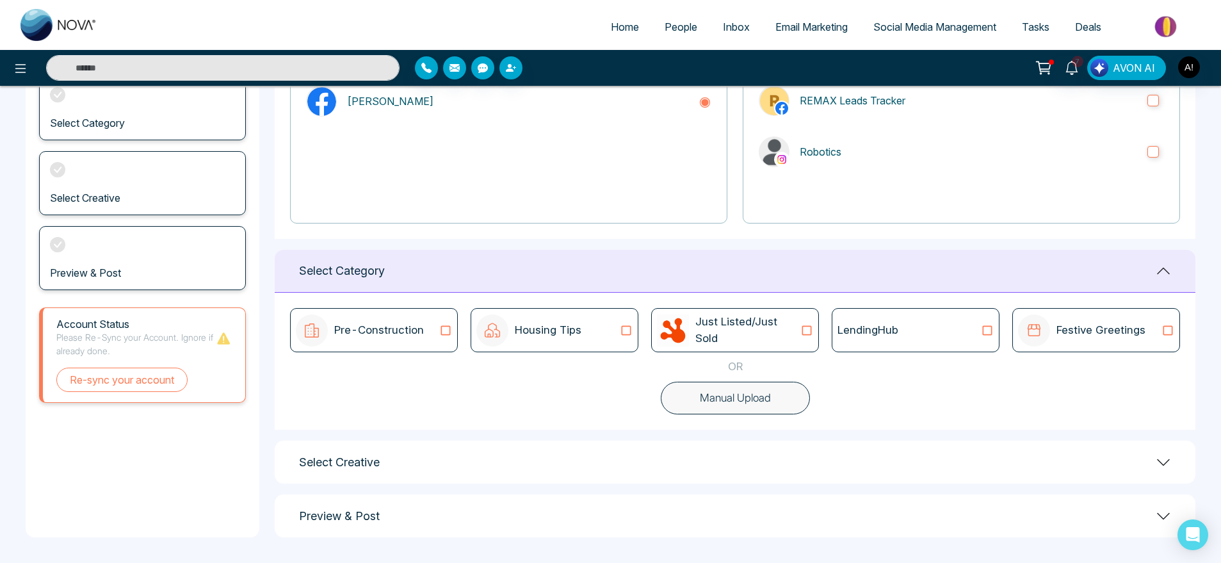
scroll to position [84, 0]
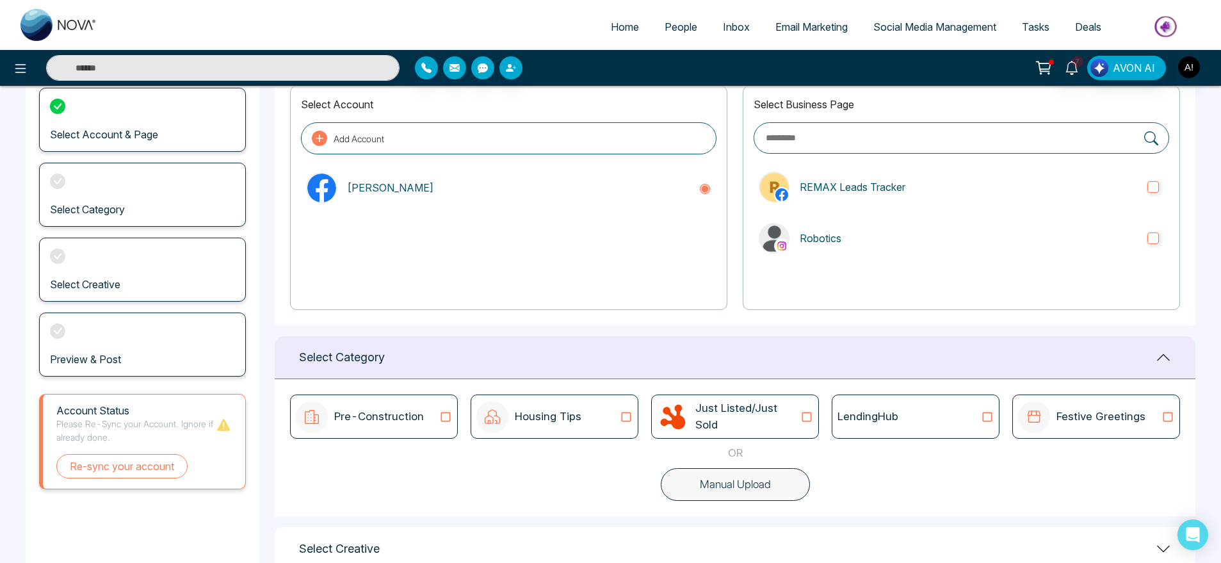
click at [739, 395] on div "Just Listed/Just Sold" at bounding box center [735, 417] width 168 height 44
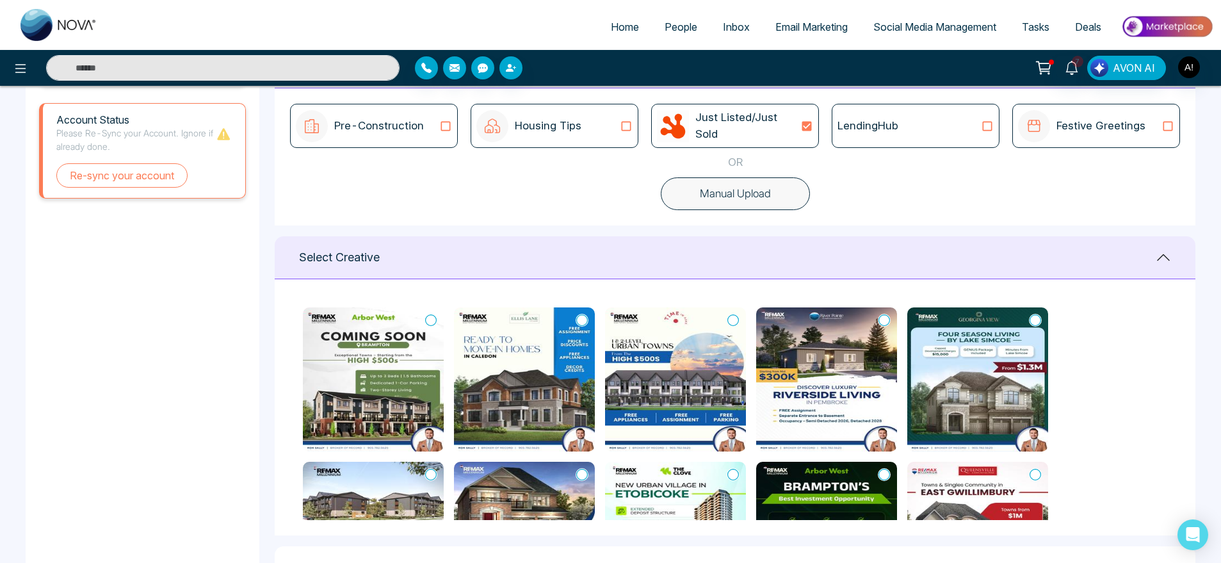
scroll to position [379, 0]
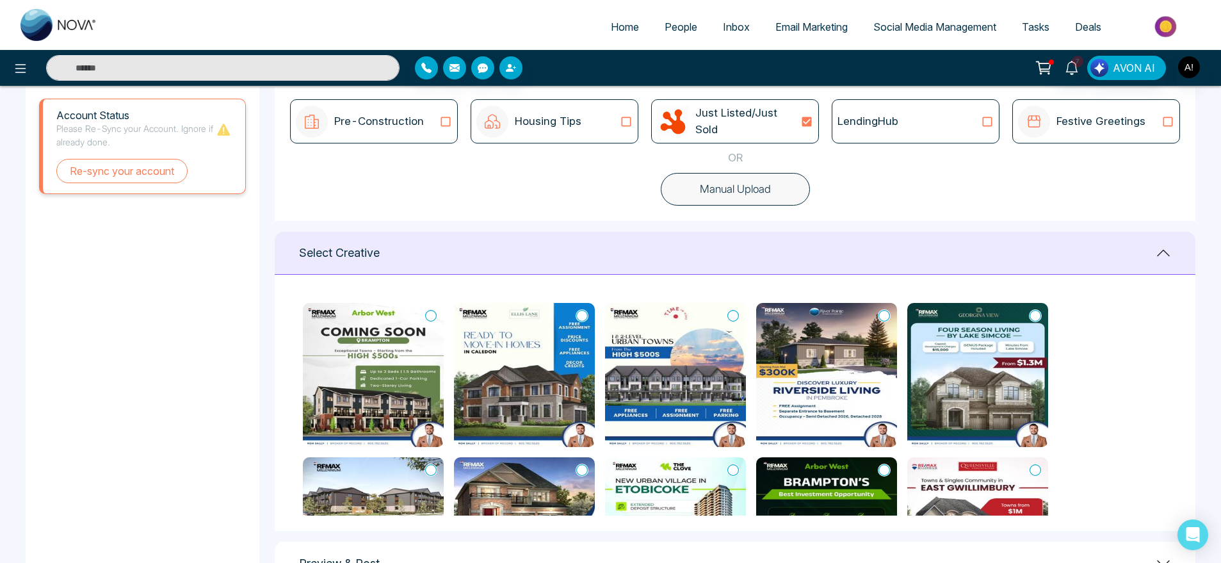
click at [583, 311] on icon at bounding box center [582, 315] width 12 height 13
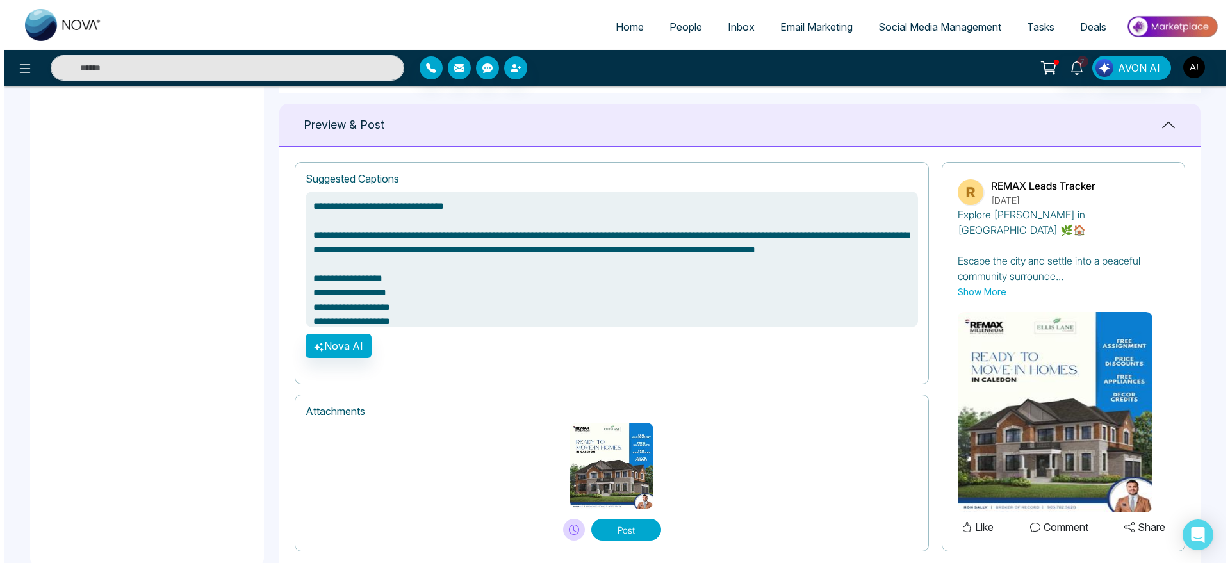
scroll to position [831, 0]
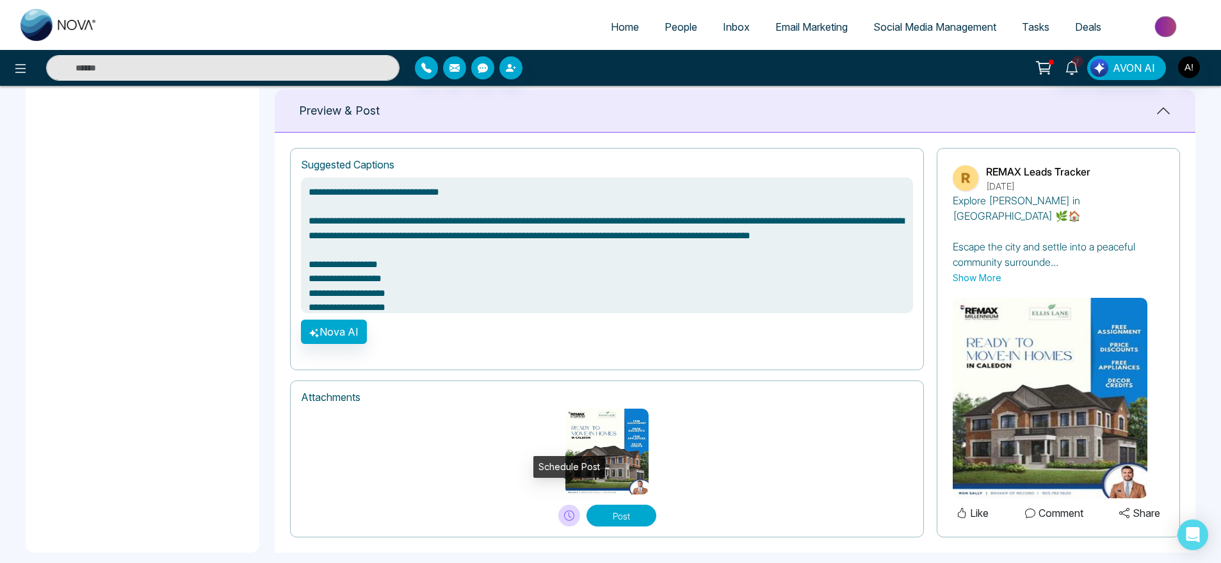
click at [565, 510] on icon at bounding box center [569, 515] width 10 height 10
type textarea "**********"
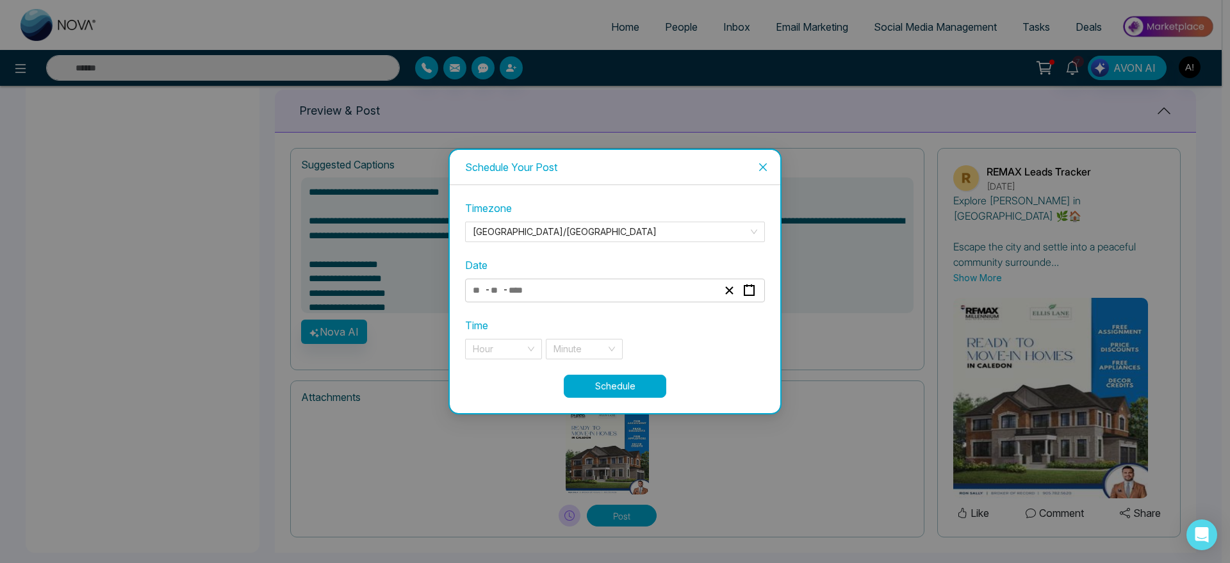
click at [530, 294] on input "number" at bounding box center [521, 290] width 27 height 17
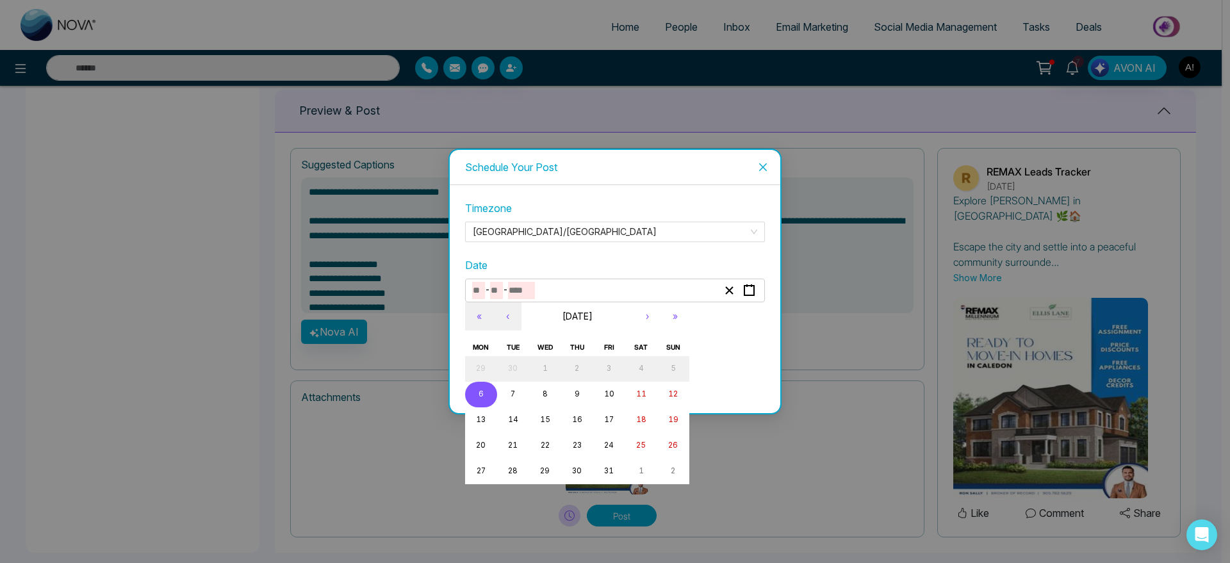
click at [485, 389] on button "6" at bounding box center [481, 395] width 32 height 26
type input "**"
type input "*"
type input "****"
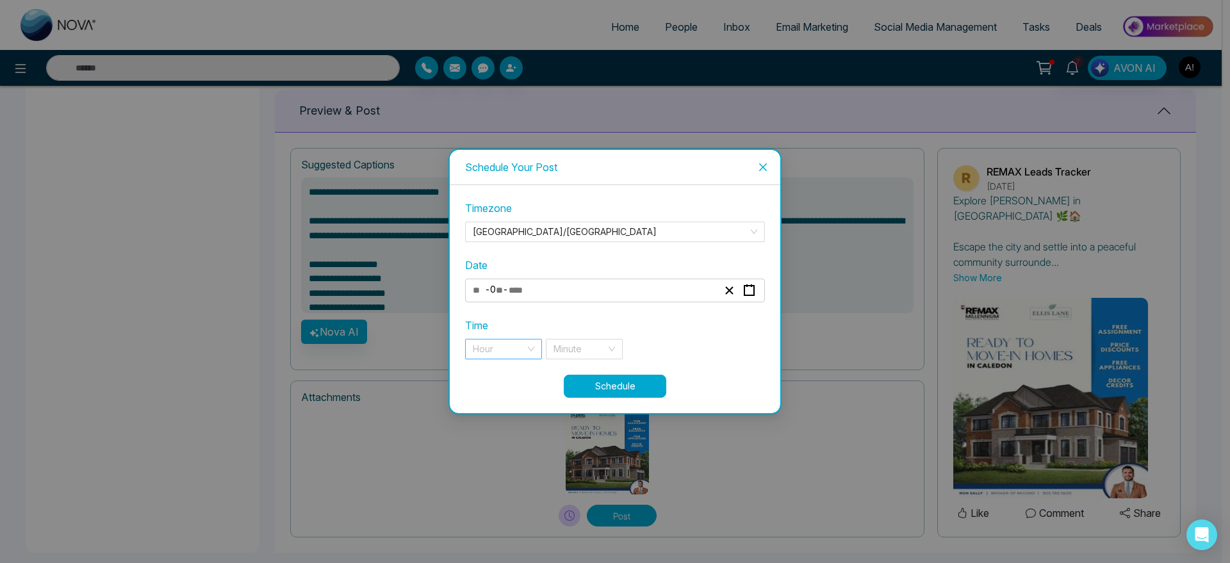
click at [529, 342] on div "Hour" at bounding box center [503, 349] width 77 height 20
click at [514, 376] on div "11 pm" at bounding box center [503, 375] width 61 height 14
click at [593, 348] on input "search" at bounding box center [579, 348] width 53 height 19
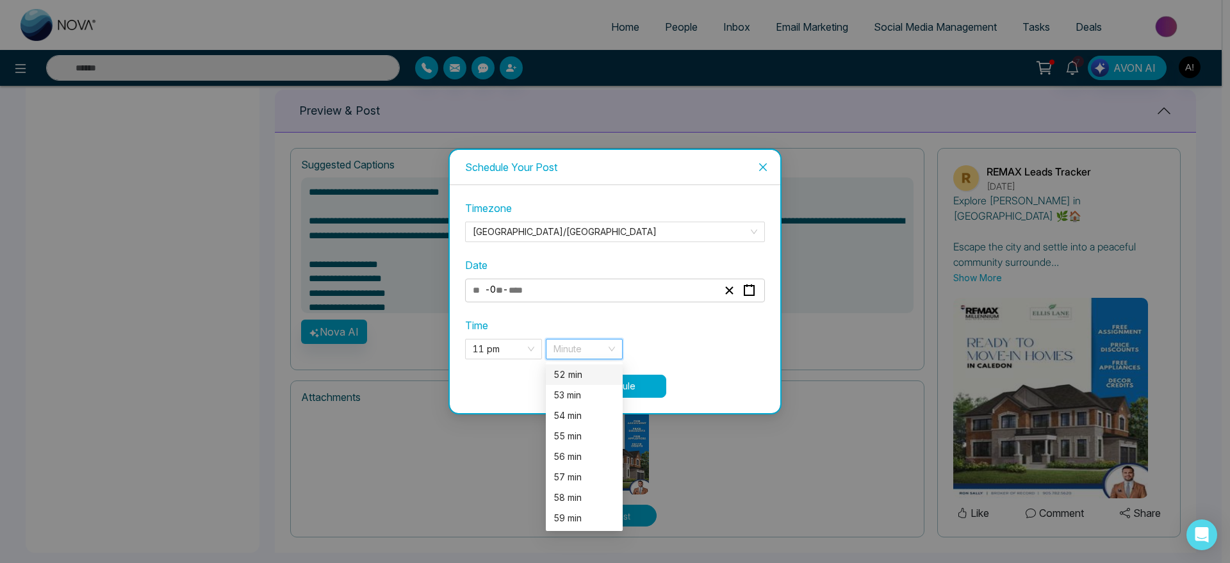
click at [577, 374] on div "52 min" at bounding box center [583, 375] width 61 height 14
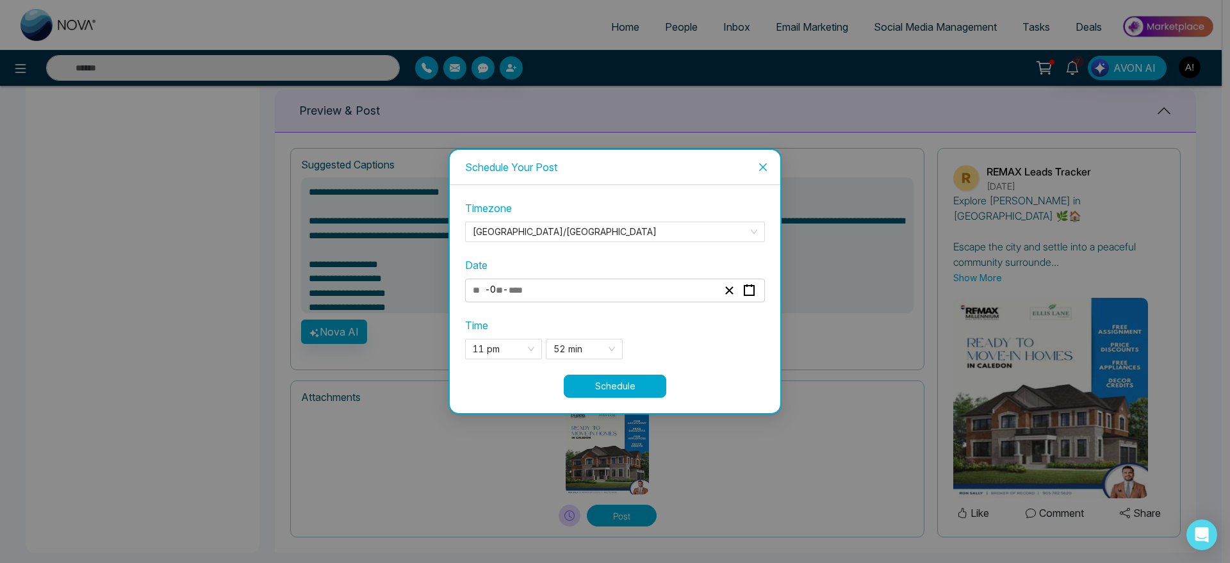
click at [625, 382] on button "Schedule" at bounding box center [615, 386] width 102 height 23
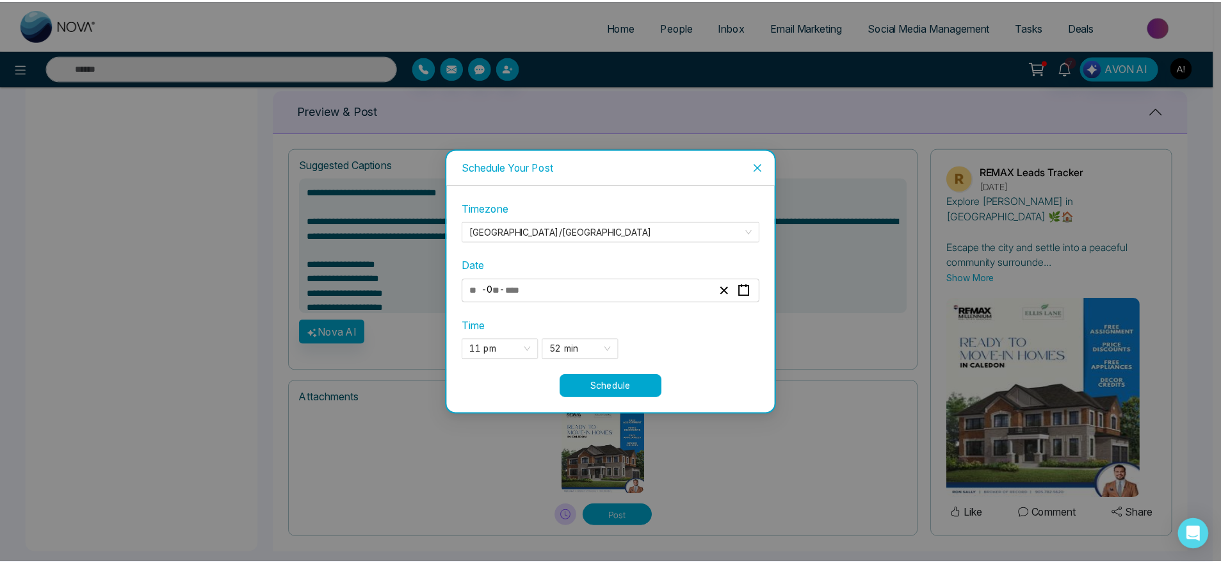
scroll to position [831, 0]
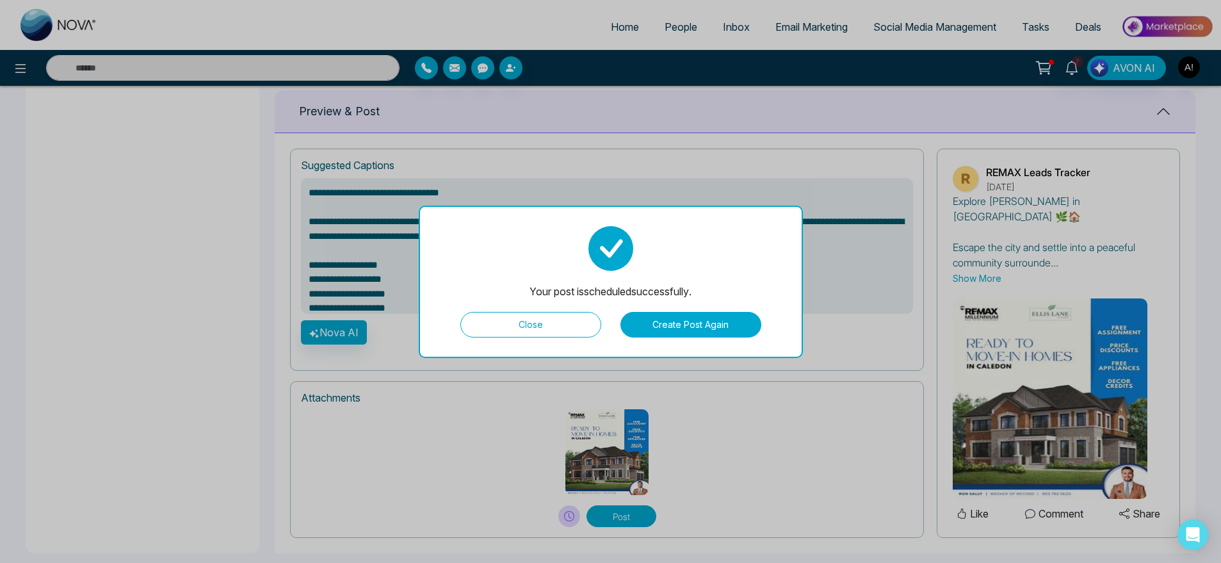
click at [556, 318] on button "Close" at bounding box center [530, 325] width 141 height 26
type textarea "**********"
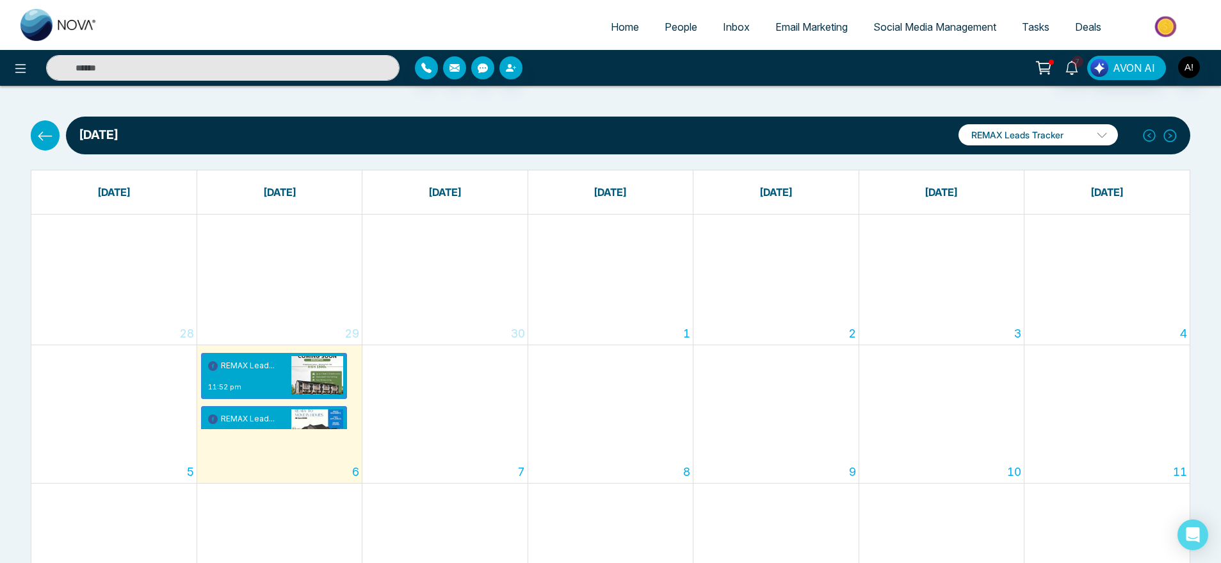
click at [42, 149] on button at bounding box center [45, 134] width 29 height 29
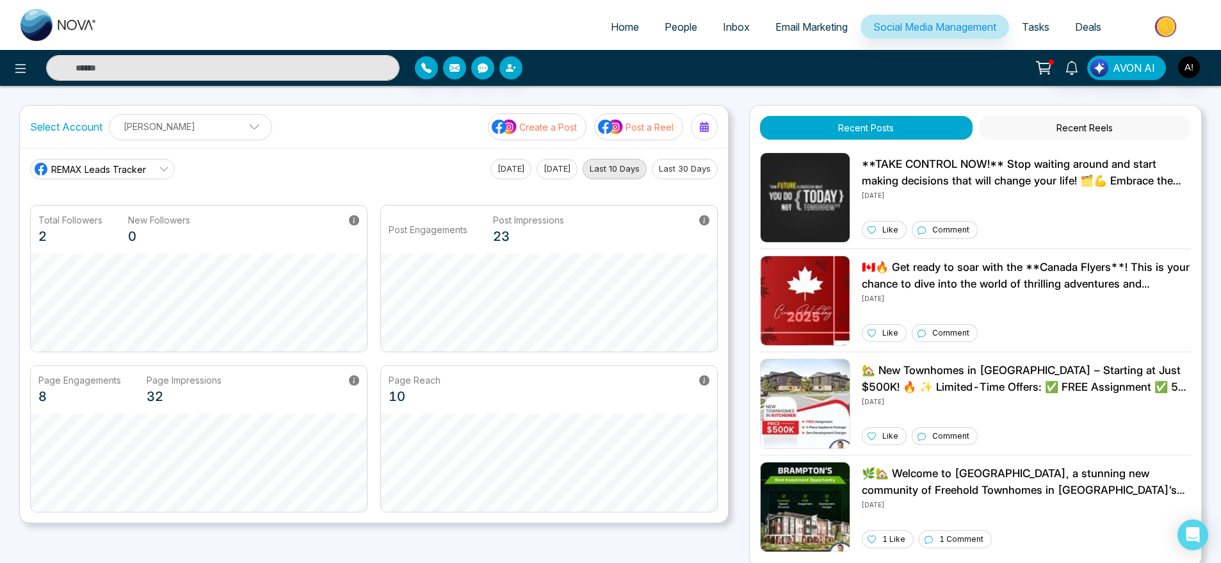
click at [540, 122] on p "Create a Post" at bounding box center [548, 126] width 58 height 13
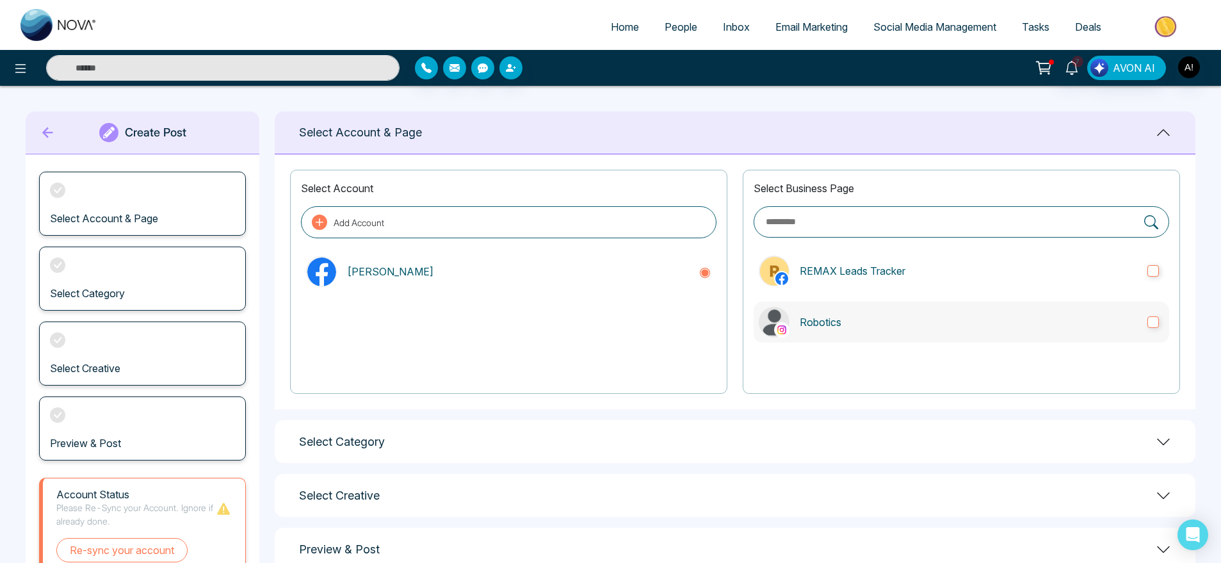
click at [920, 328] on p "Robotics" at bounding box center [969, 321] width 338 height 15
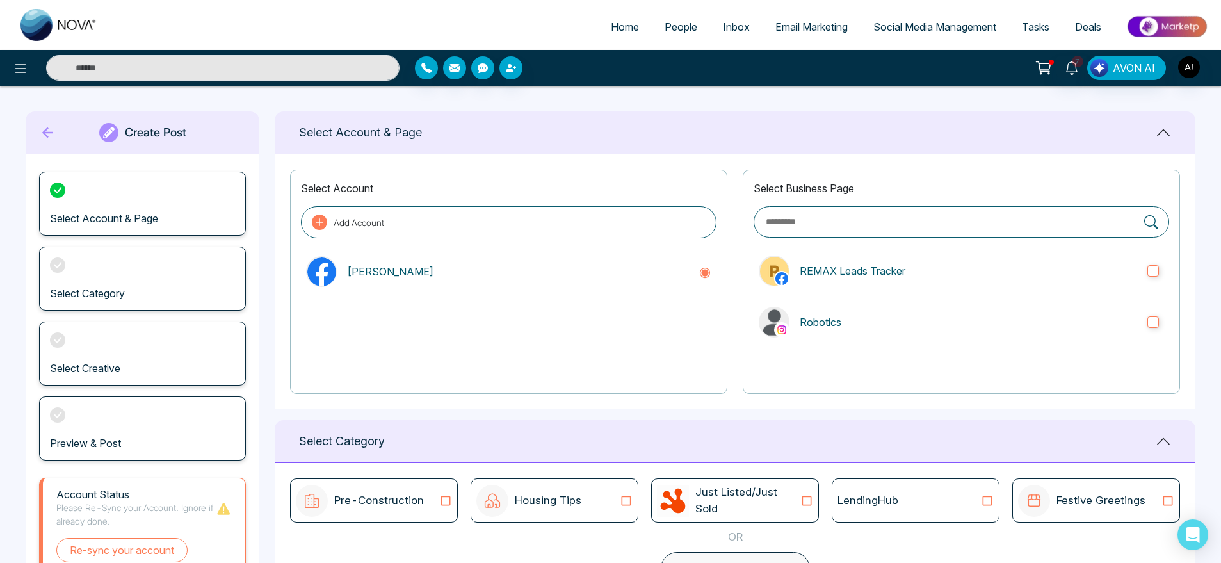
scroll to position [170, 0]
click at [914, 478] on div "LendingHub" at bounding box center [916, 500] width 168 height 44
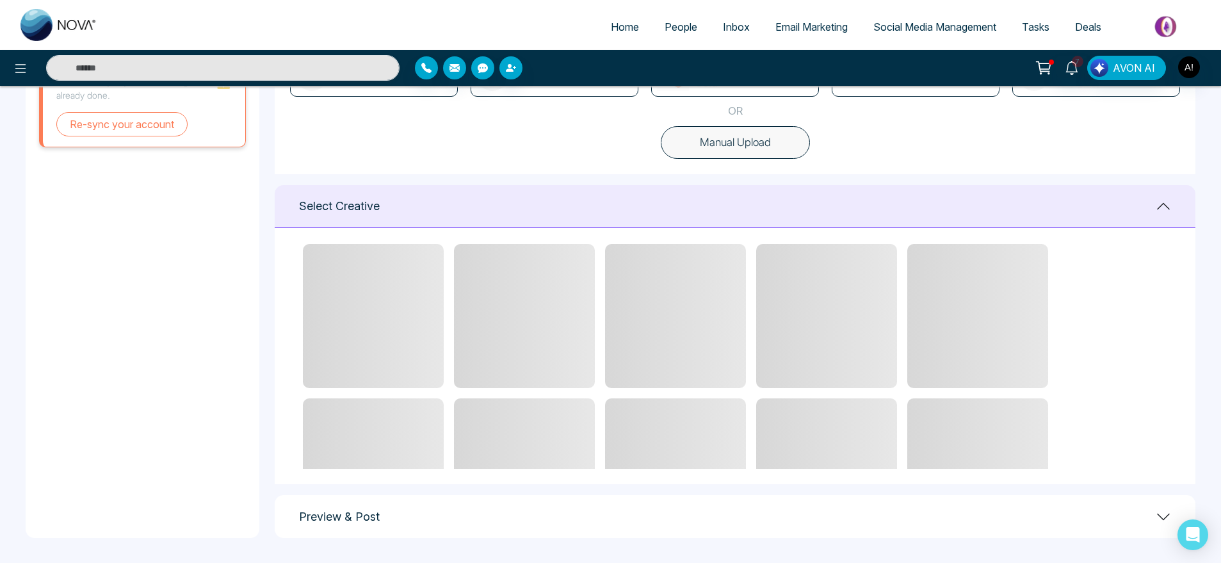
scroll to position [13, 0]
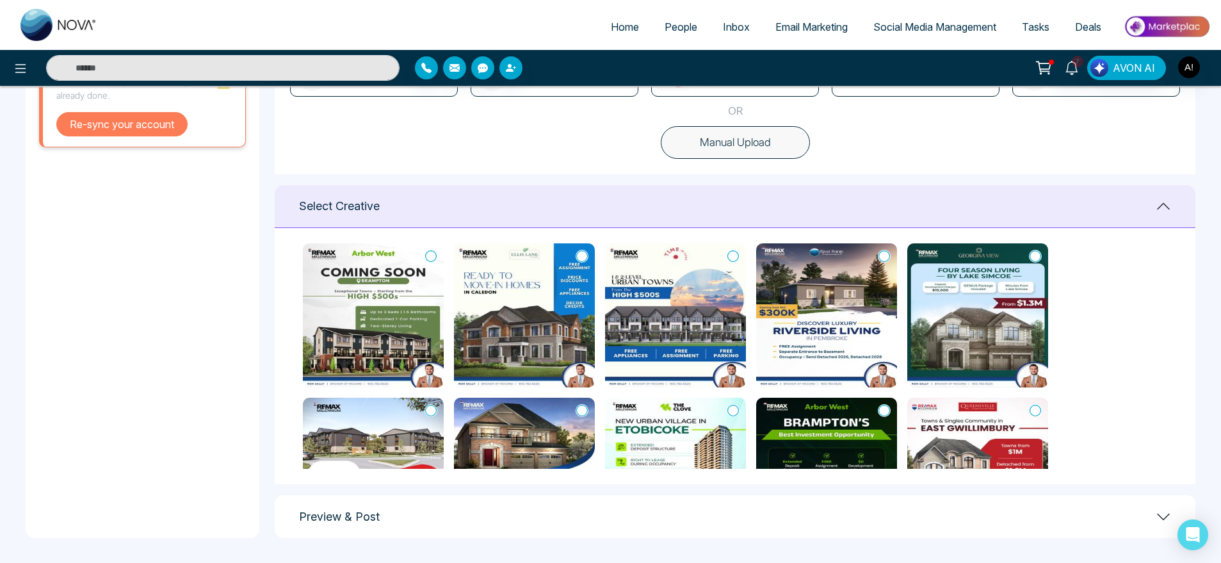
click at [143, 135] on button "Re-sync your account" at bounding box center [121, 124] width 131 height 24
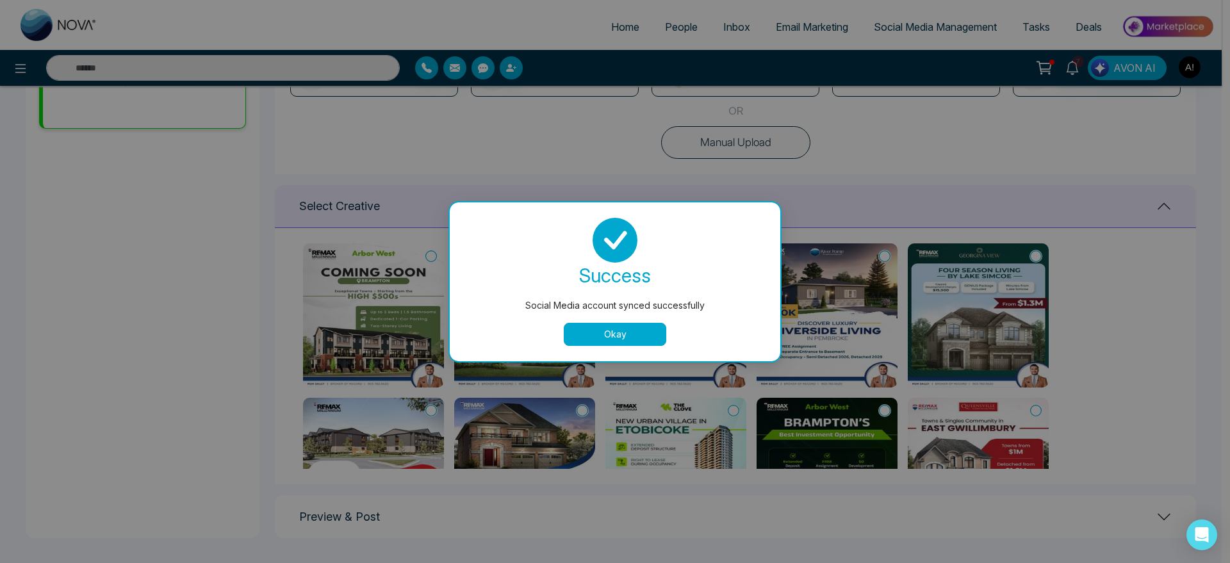
click at [622, 332] on button "Okay" at bounding box center [615, 334] width 102 height 23
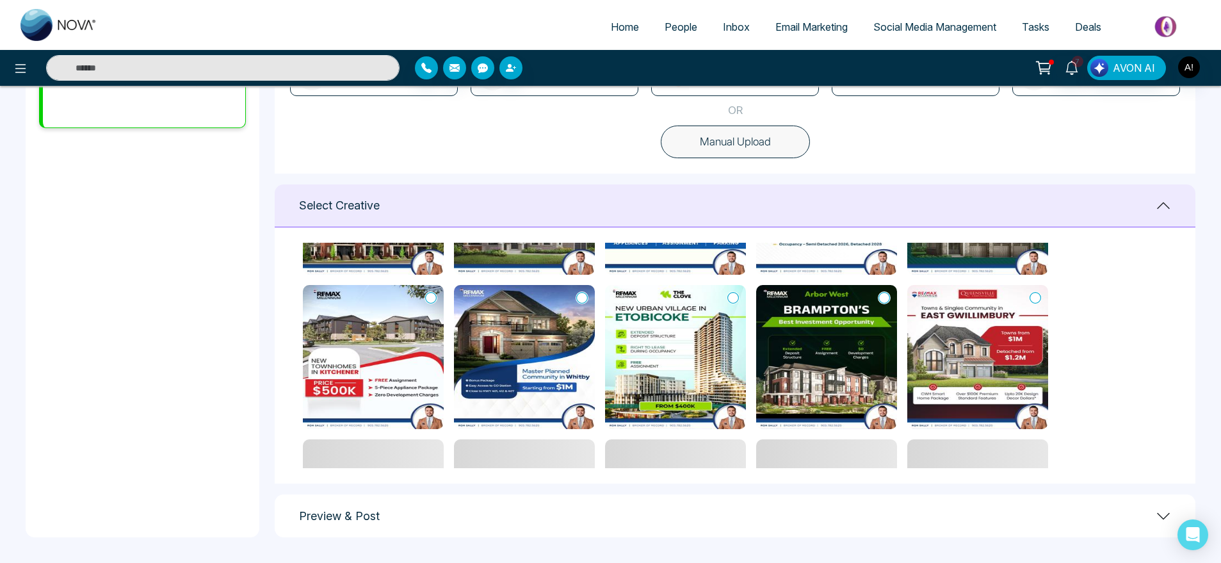
scroll to position [162, 0]
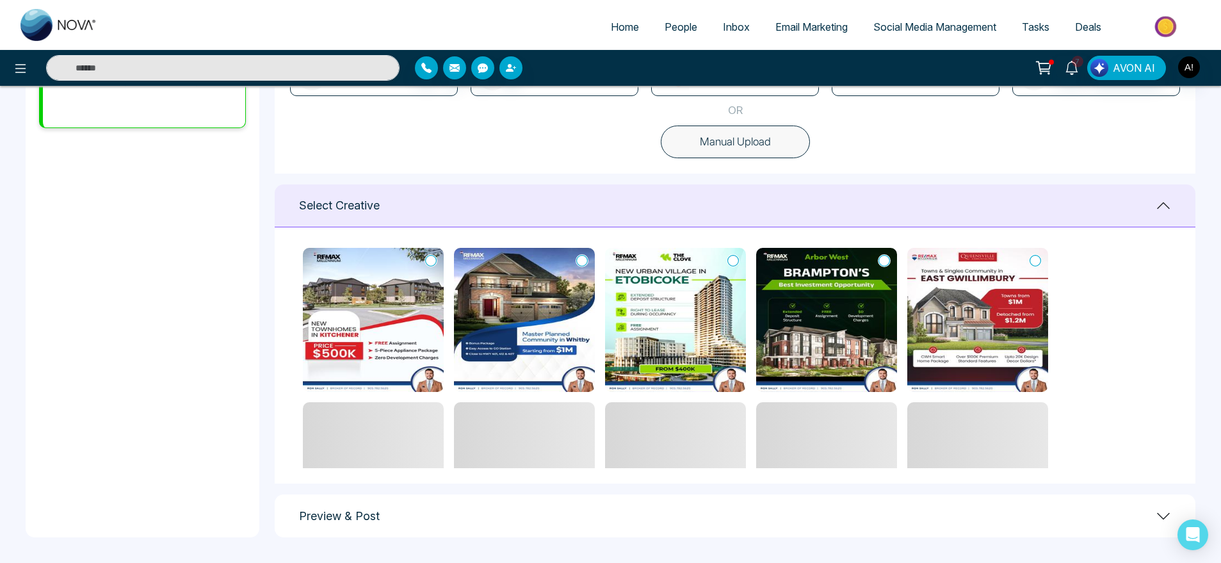
click at [1041, 260] on icon at bounding box center [1036, 260] width 12 height 13
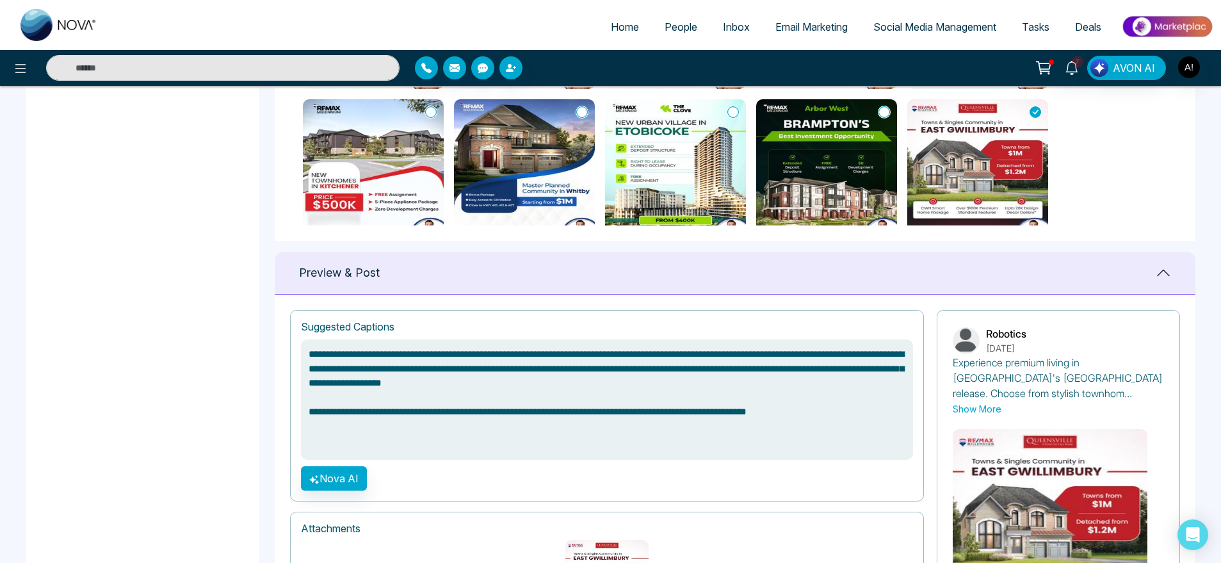
scroll to position [64, 0]
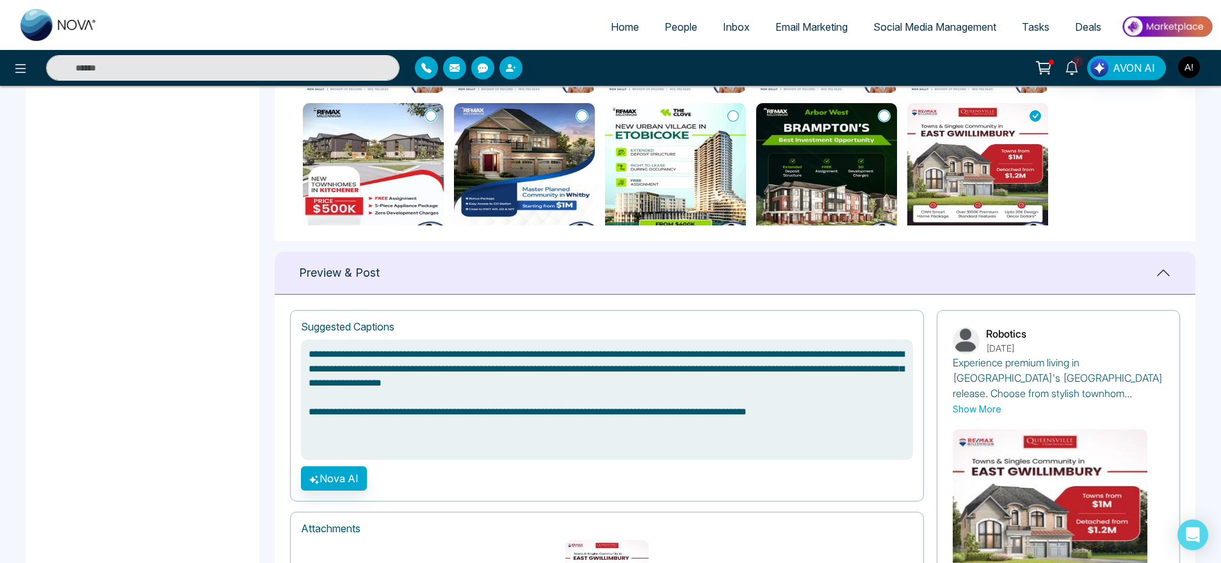
click at [882, 119] on icon at bounding box center [885, 116] width 12 height 13
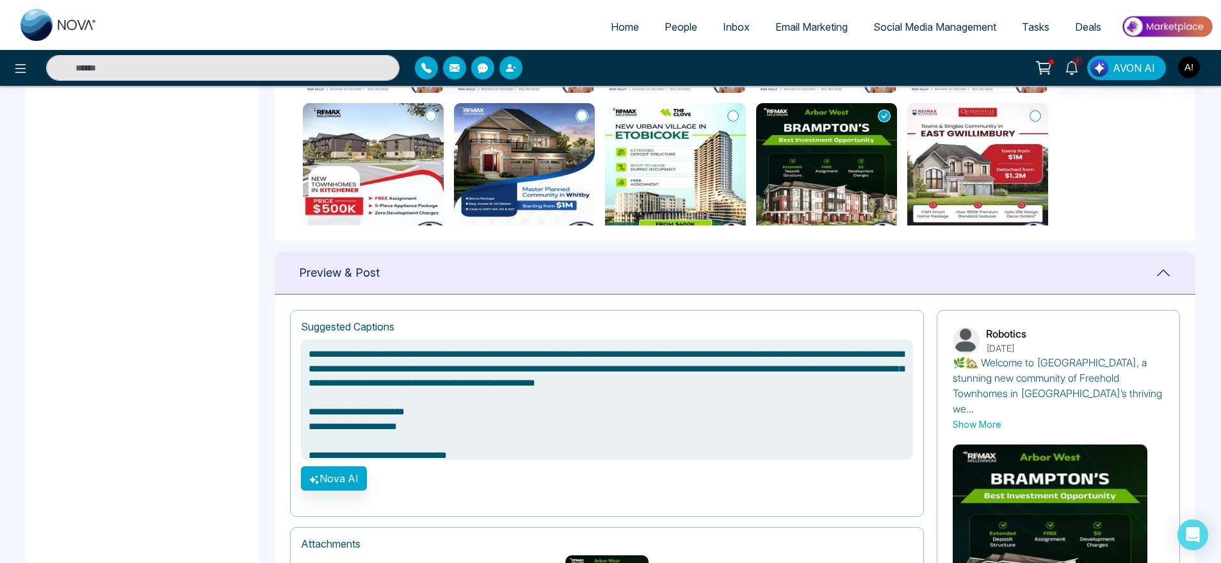
scroll to position [816, 0]
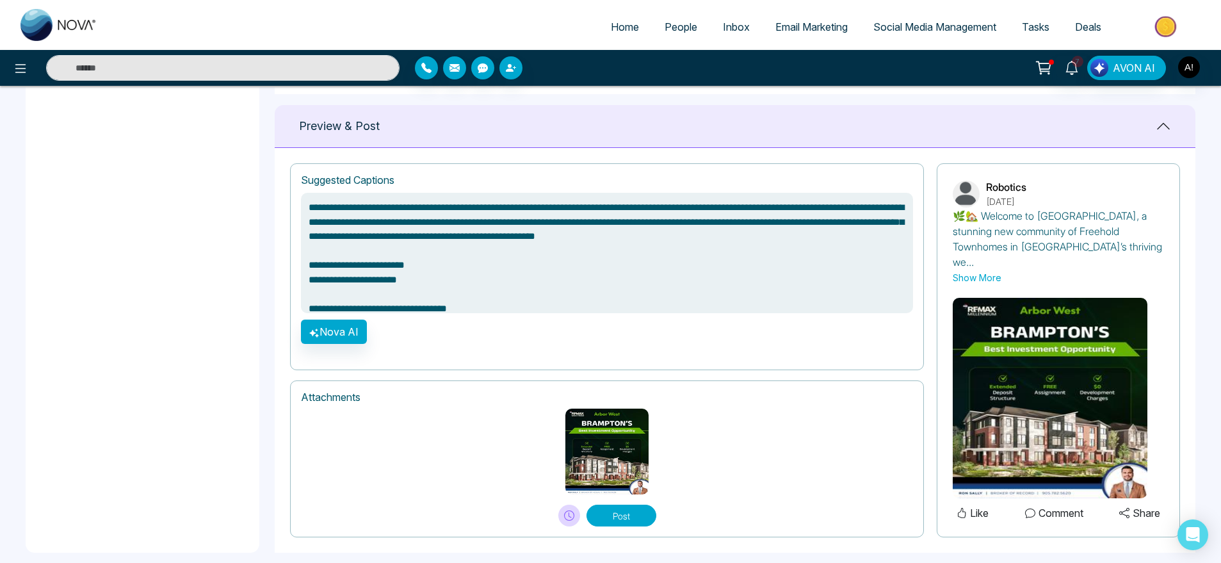
click at [612, 505] on button "Post" at bounding box center [622, 516] width 70 height 22
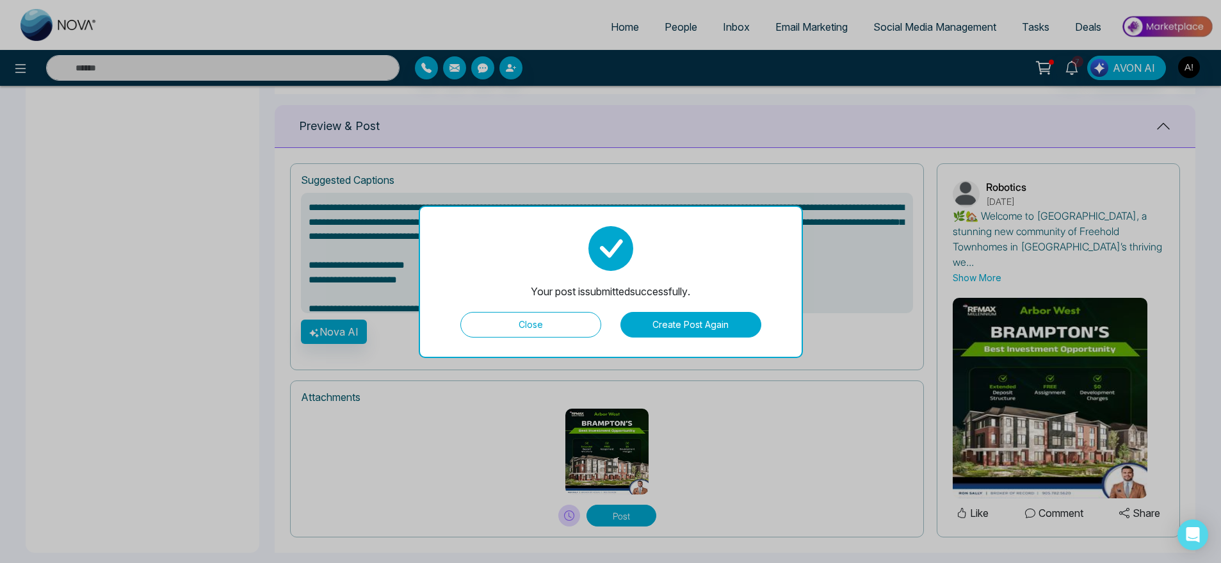
click at [570, 329] on button "Close" at bounding box center [530, 325] width 141 height 26
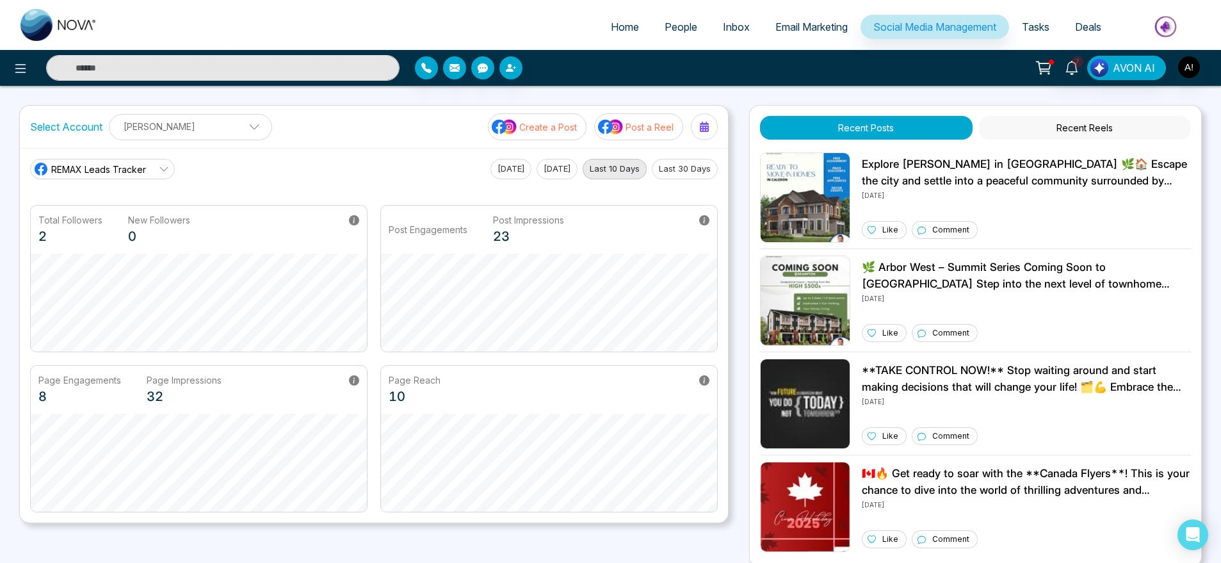
click at [548, 125] on p "Create a Post" at bounding box center [548, 126] width 58 height 13
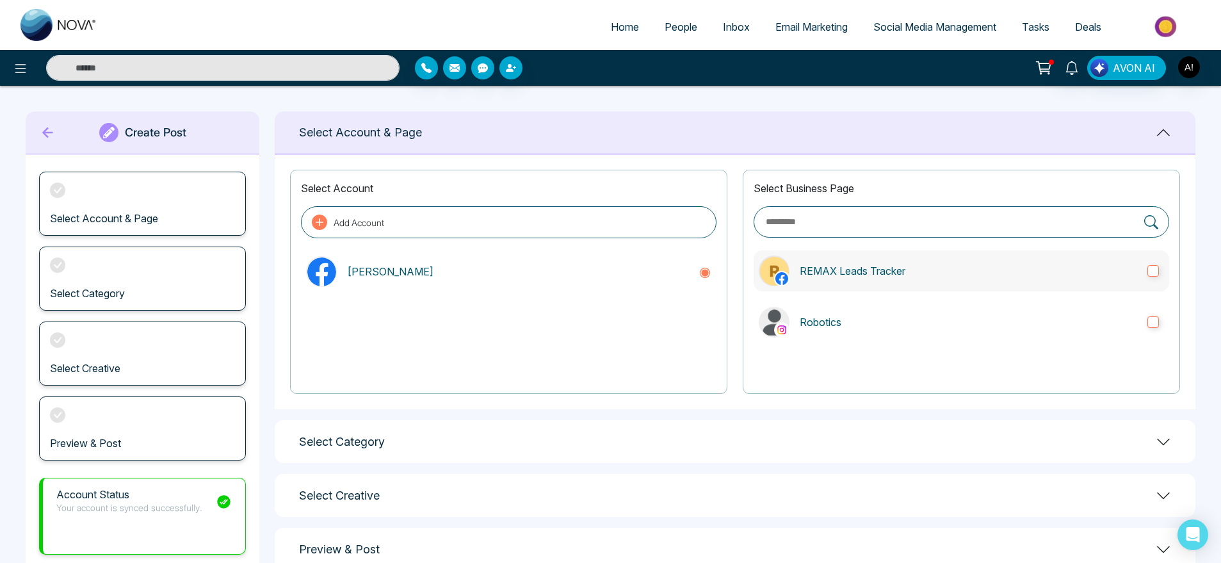
click at [879, 277] on p "REMAX Leads Tracker" at bounding box center [969, 270] width 338 height 15
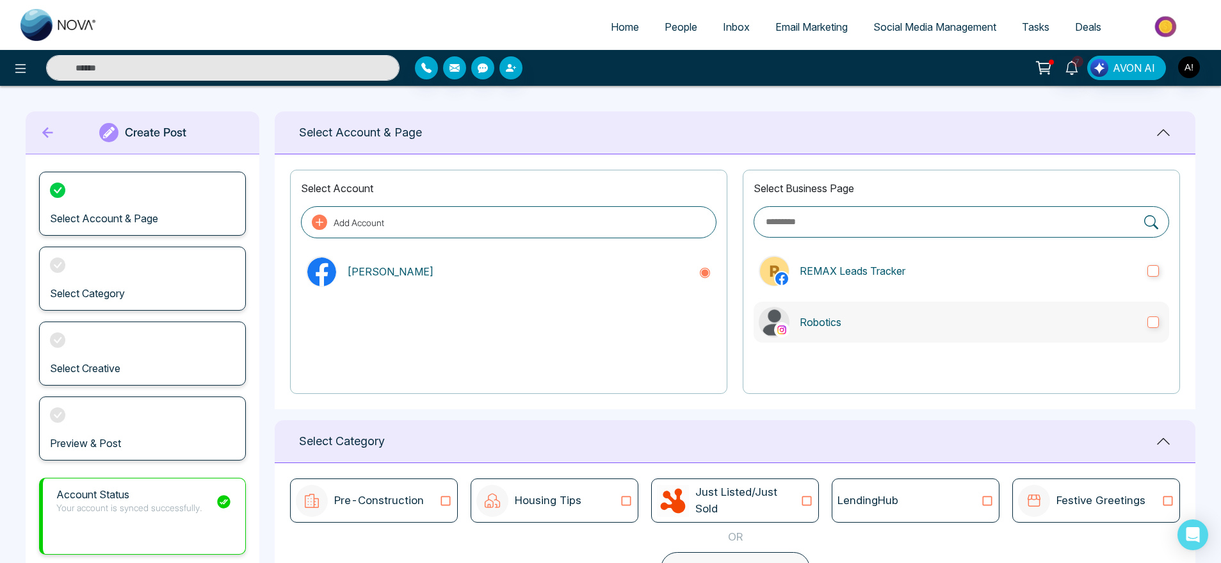
click at [893, 314] on p "Robotics" at bounding box center [969, 321] width 338 height 15
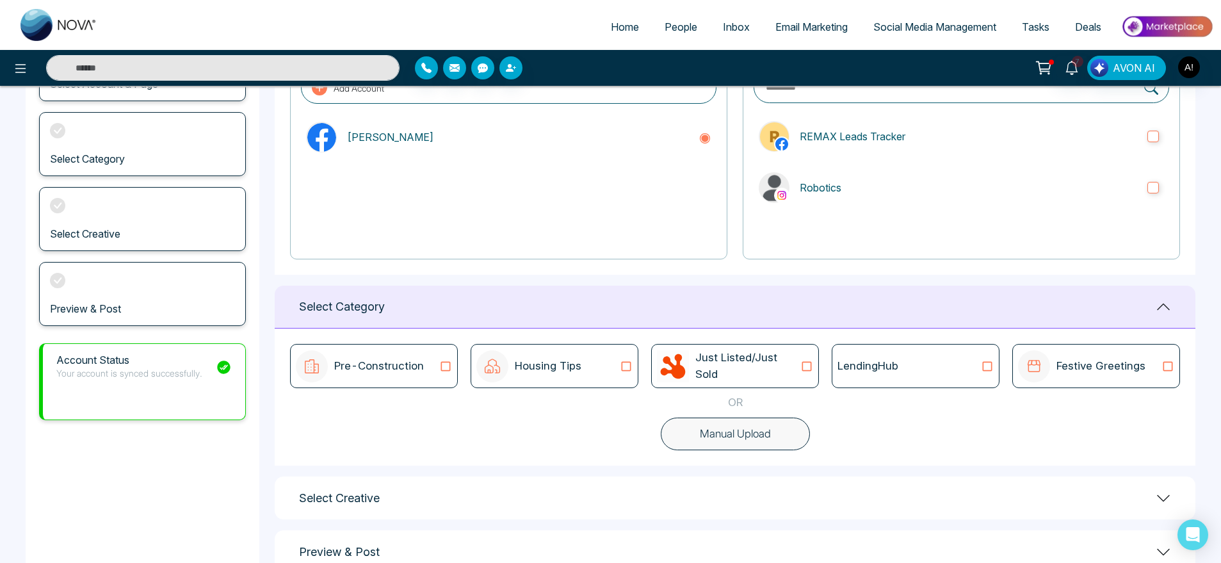
scroll to position [170, 0]
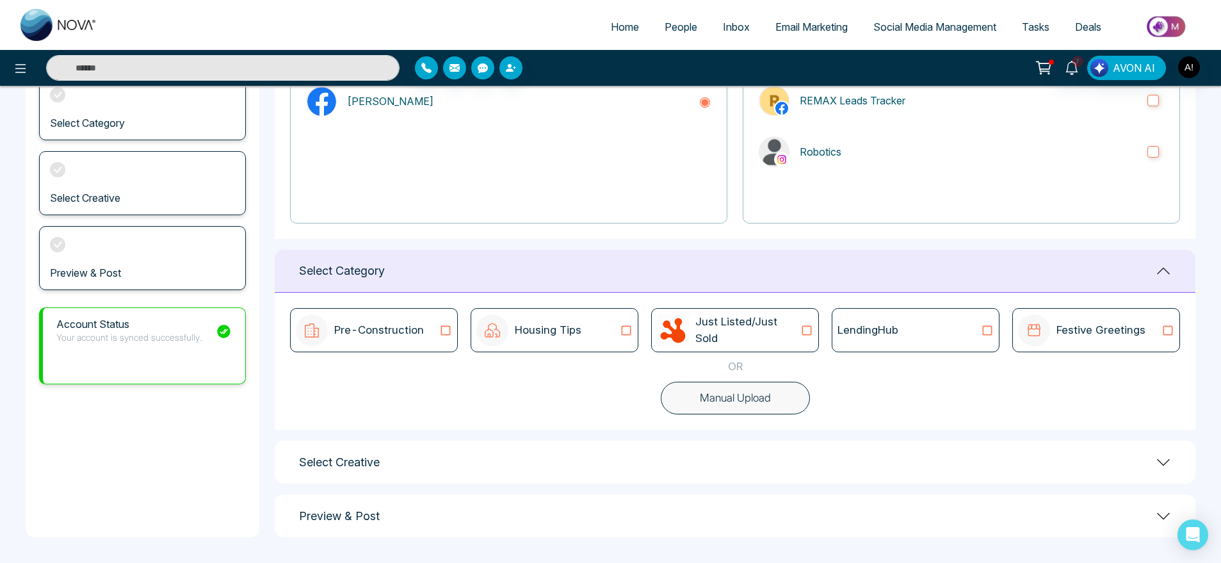
click at [769, 399] on button "Manual Upload" at bounding box center [735, 398] width 149 height 33
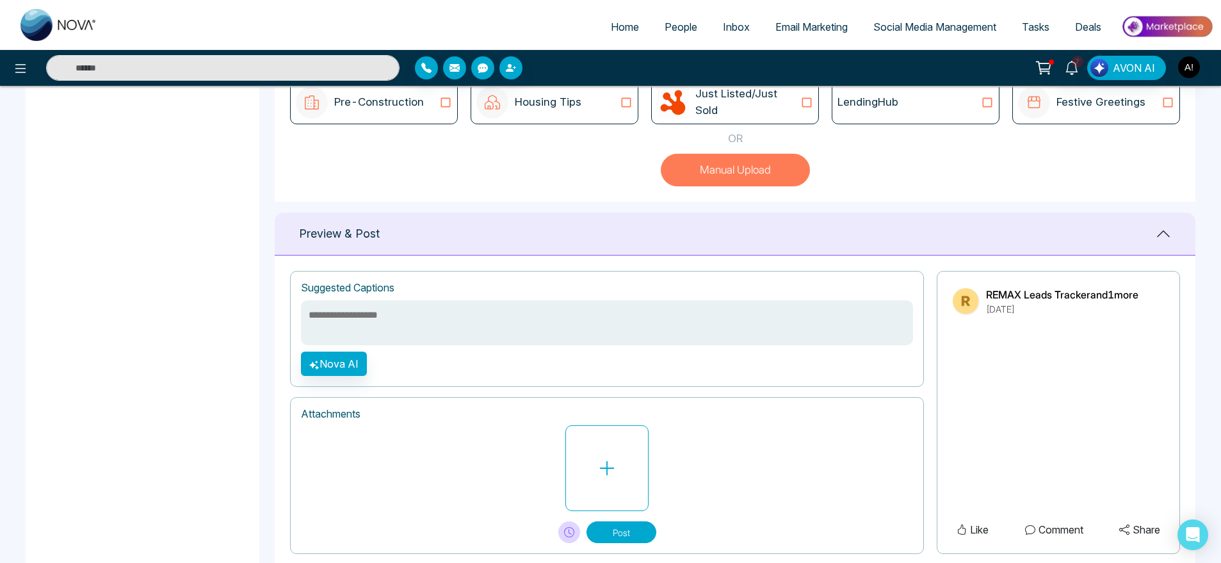
scroll to position [430, 0]
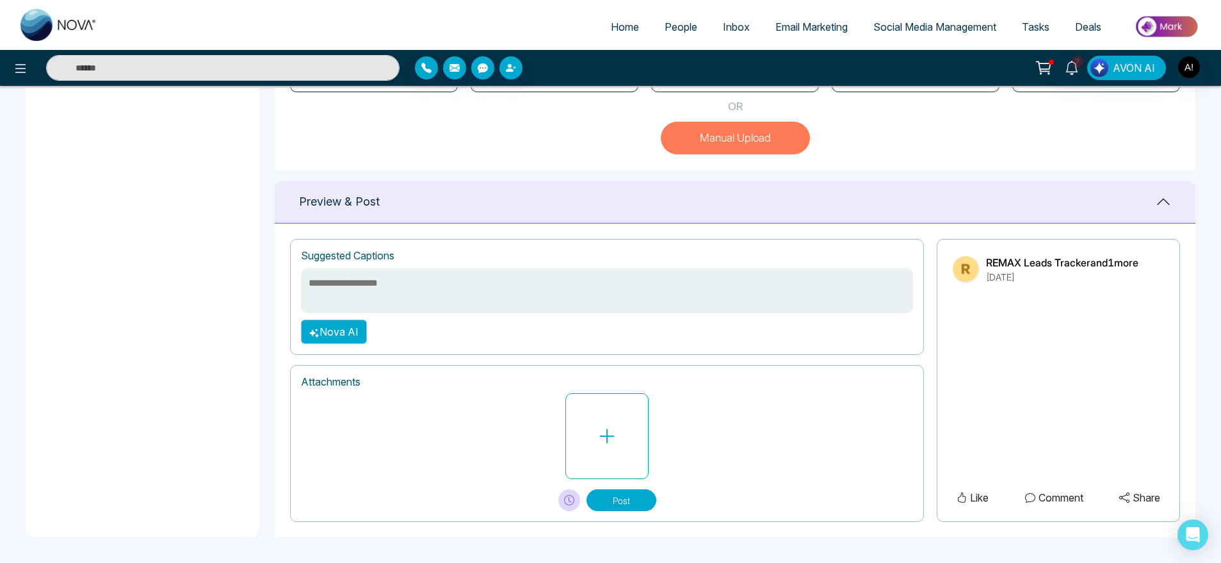
click at [334, 336] on button "Nova AI" at bounding box center [334, 332] width 66 height 24
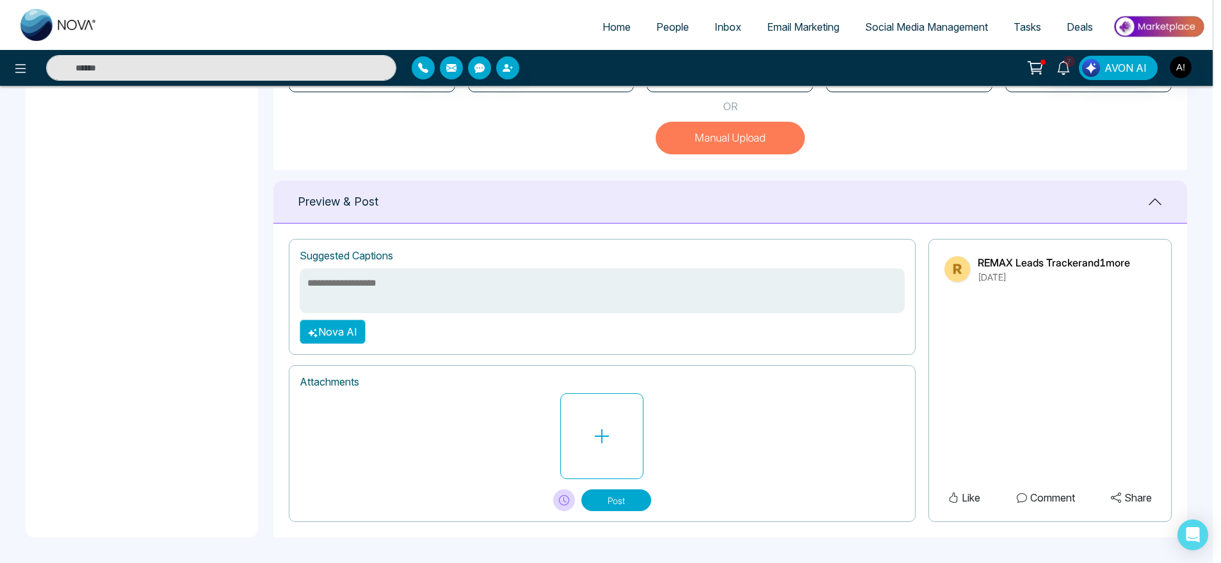
scroll to position [430, 0]
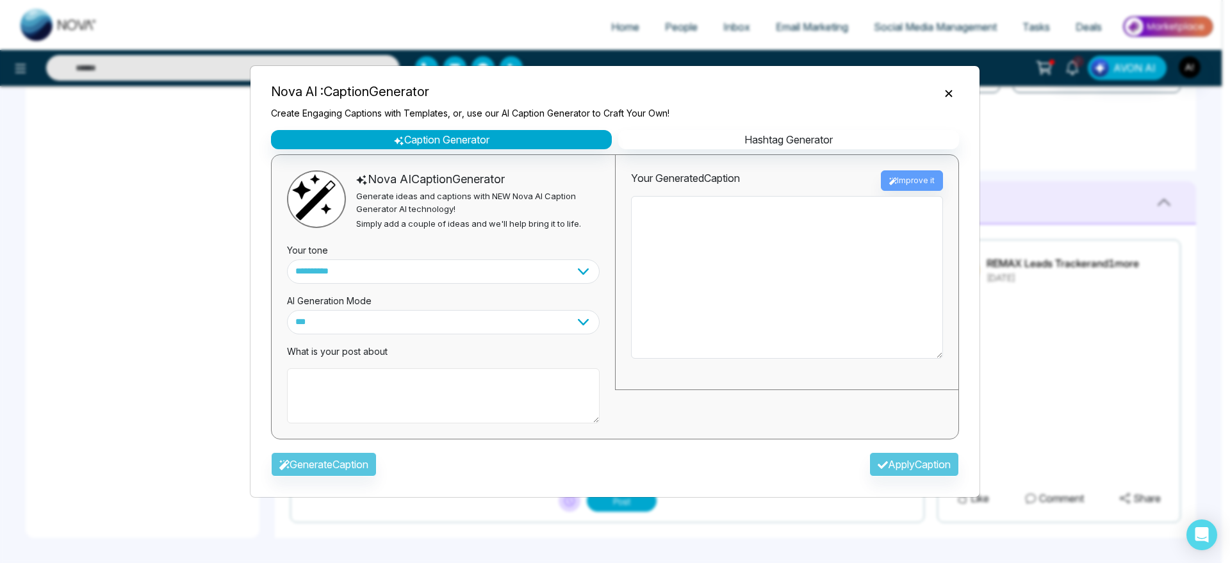
click at [411, 403] on textarea at bounding box center [443, 395] width 313 height 55
type textarea "**********"
click at [323, 469] on button "Generate Caption" at bounding box center [324, 464] width 106 height 24
type textarea "**********"
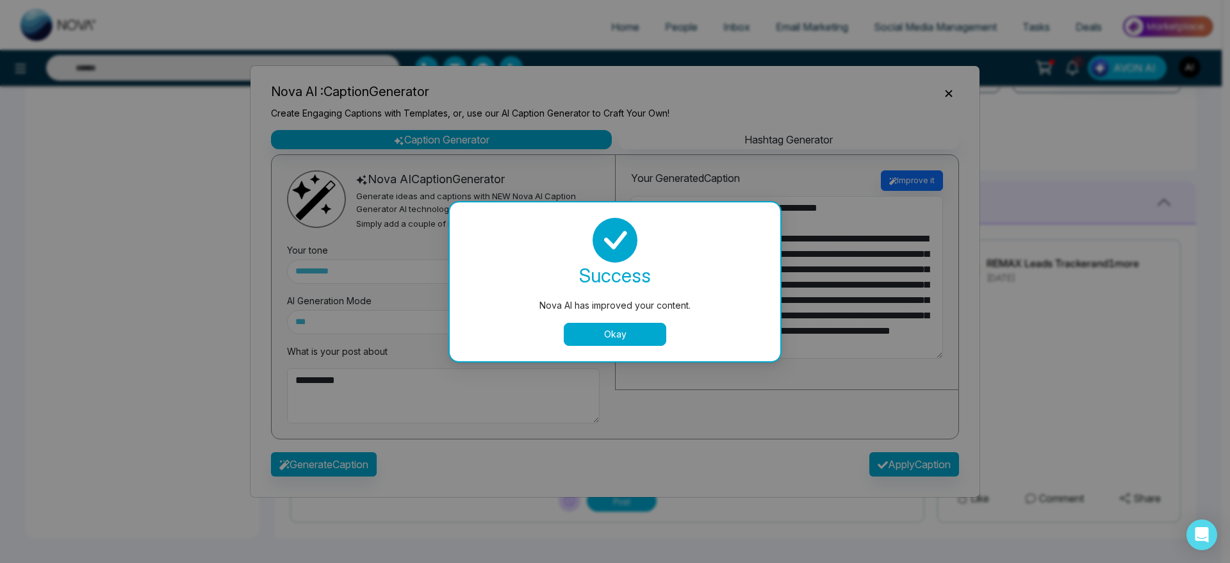
click at [652, 335] on button "Okay" at bounding box center [615, 334] width 102 height 23
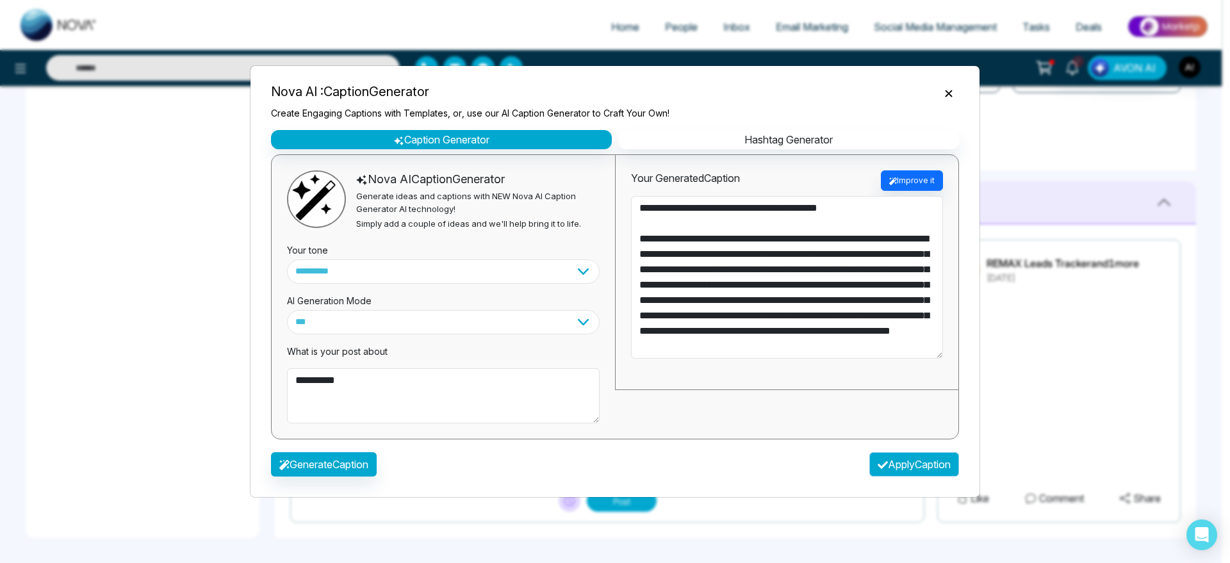
click at [901, 457] on button "Apply Caption" at bounding box center [914, 464] width 90 height 24
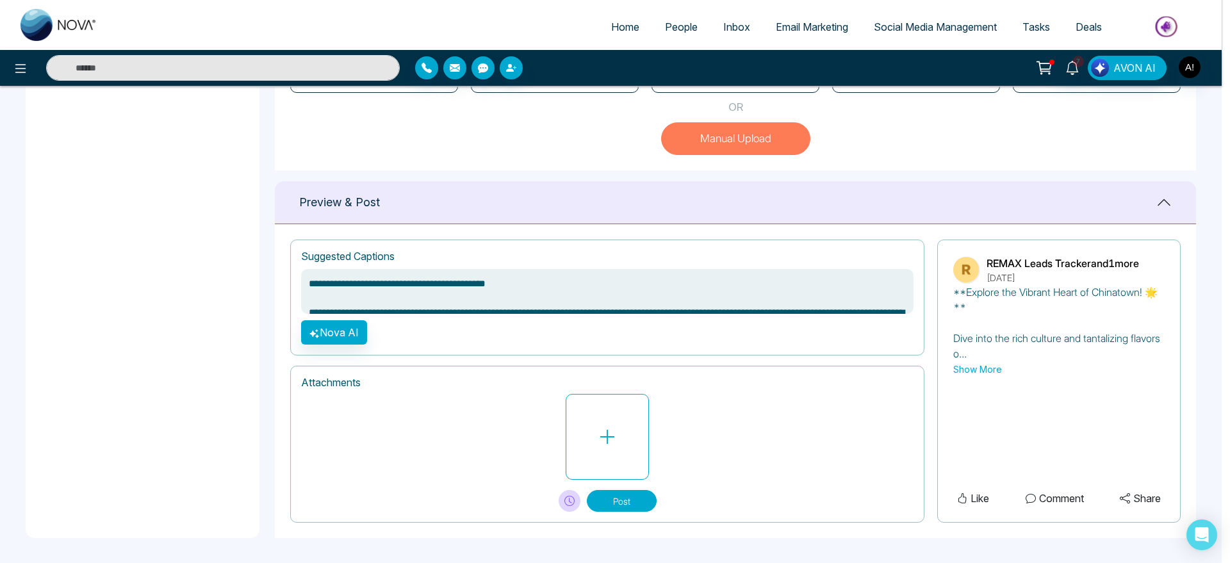
type textarea "**********"
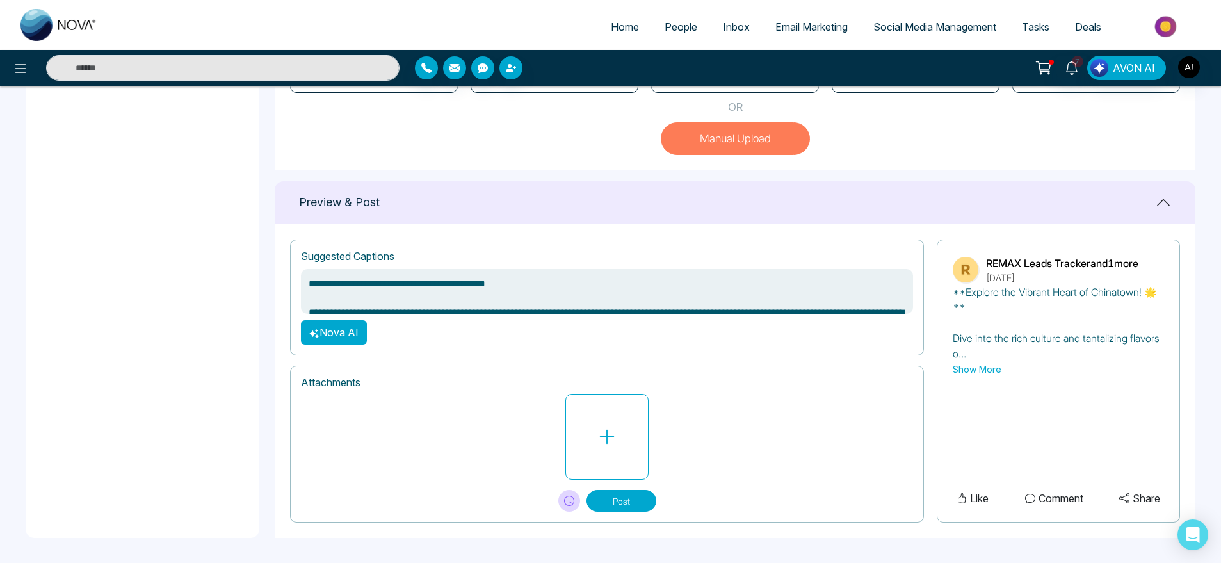
scroll to position [430, 0]
click at [628, 427] on button at bounding box center [606, 436] width 83 height 86
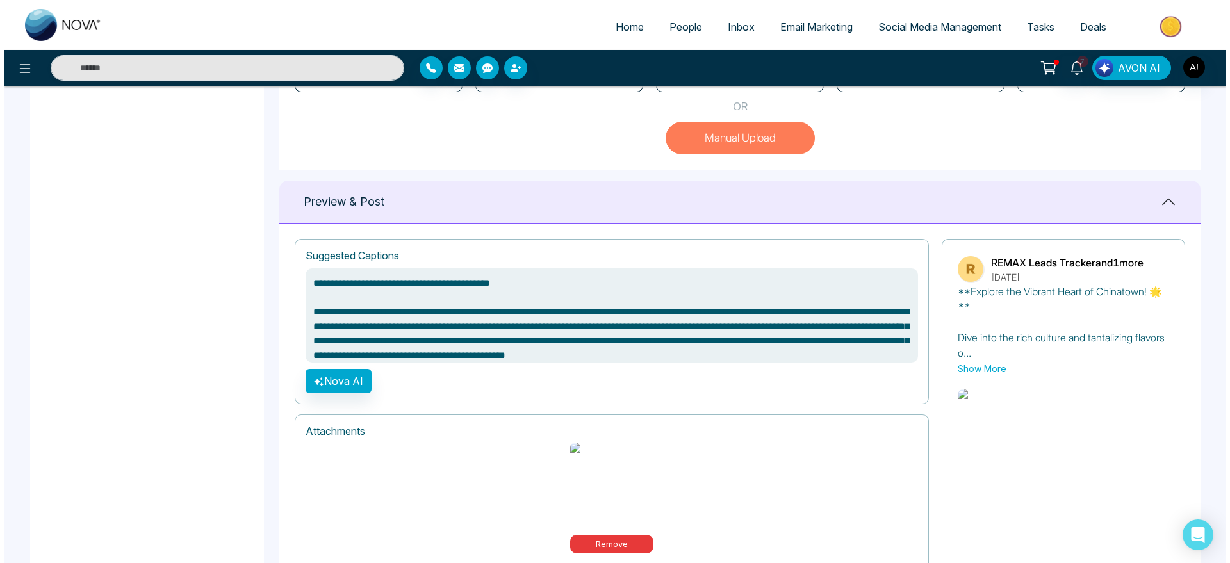
scroll to position [537, 0]
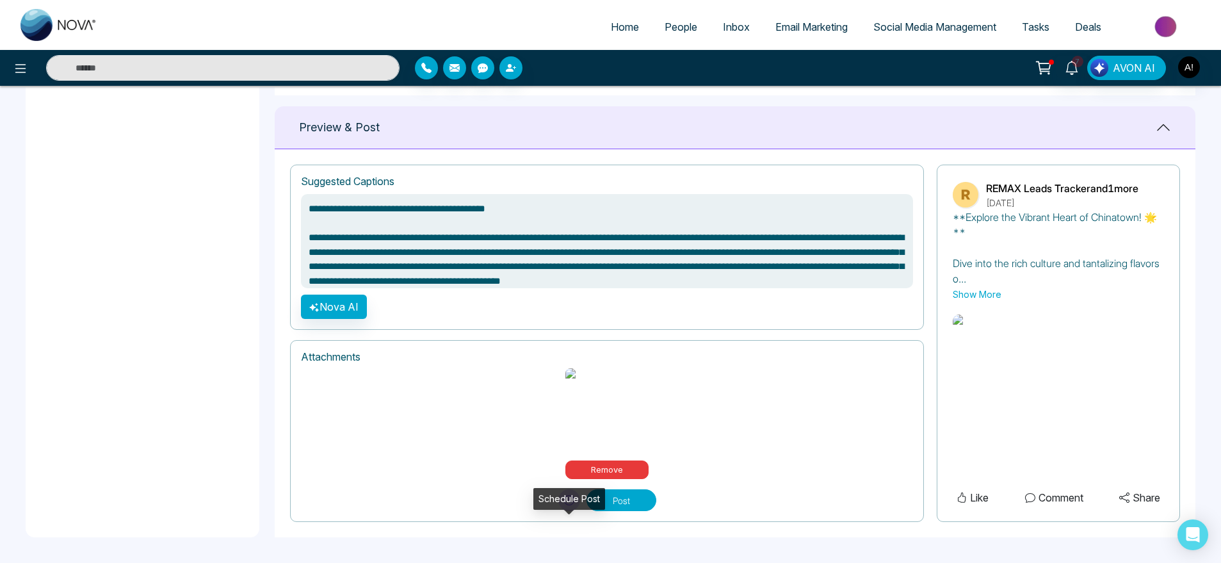
click at [566, 498] on icon at bounding box center [569, 500] width 10 height 10
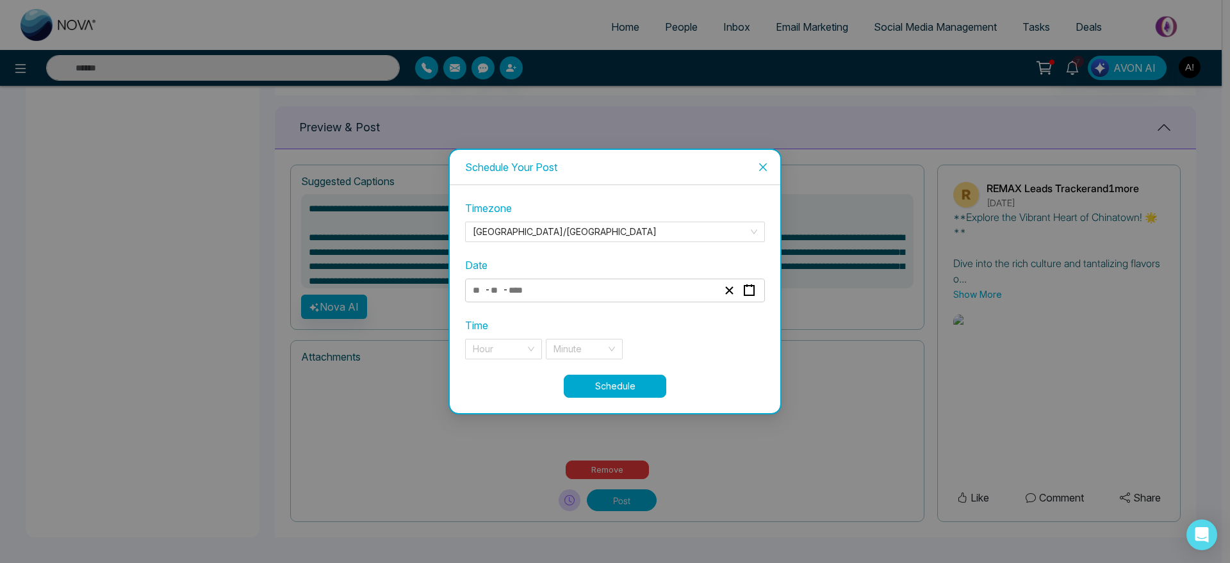
click at [766, 165] on icon "close" at bounding box center [763, 167] width 10 height 10
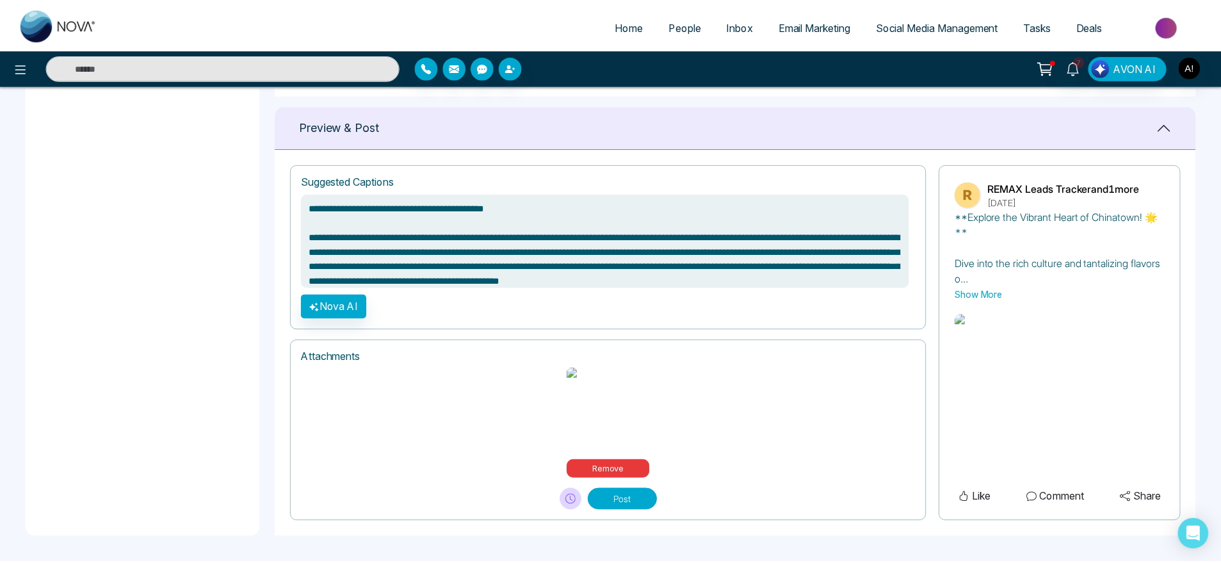
scroll to position [536, 0]
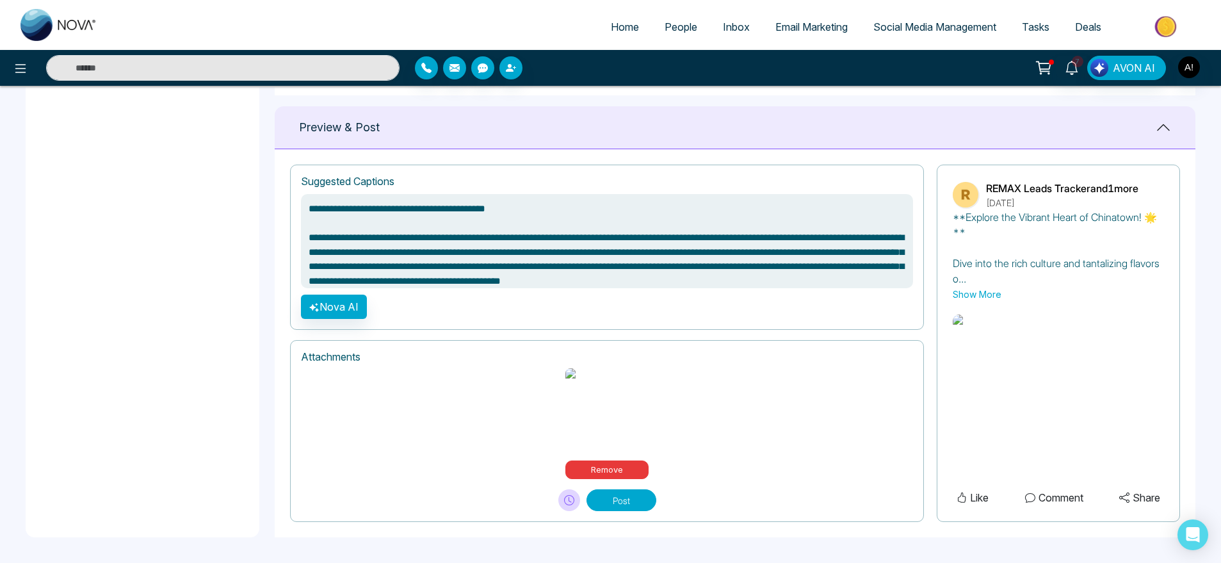
click at [640, 492] on button "Post" at bounding box center [622, 500] width 70 height 22
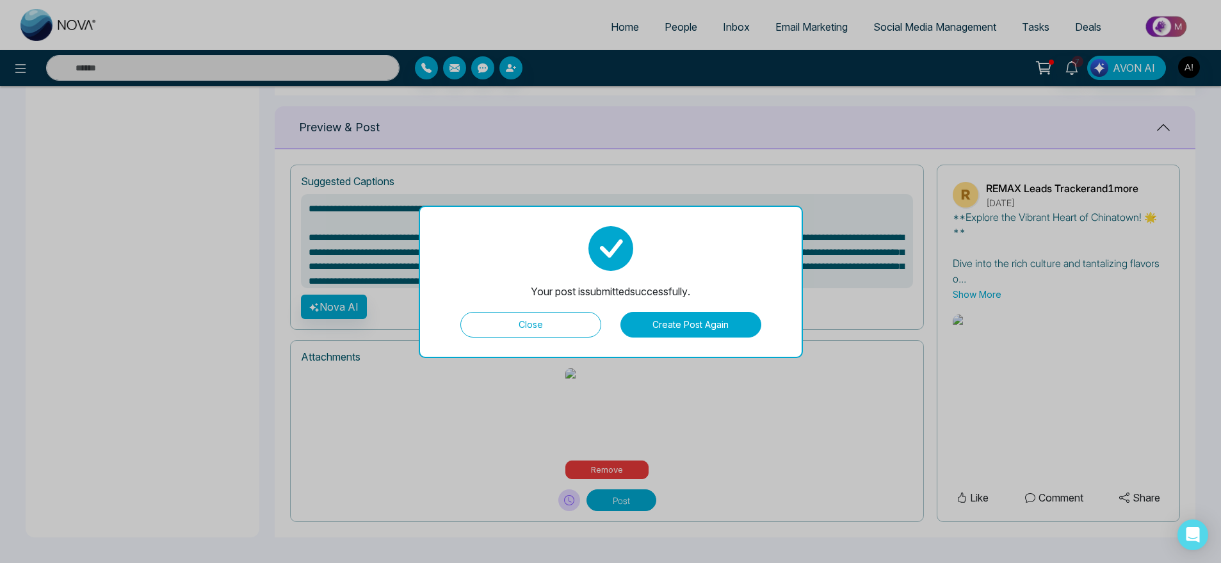
click at [572, 320] on button "Close" at bounding box center [530, 325] width 141 height 26
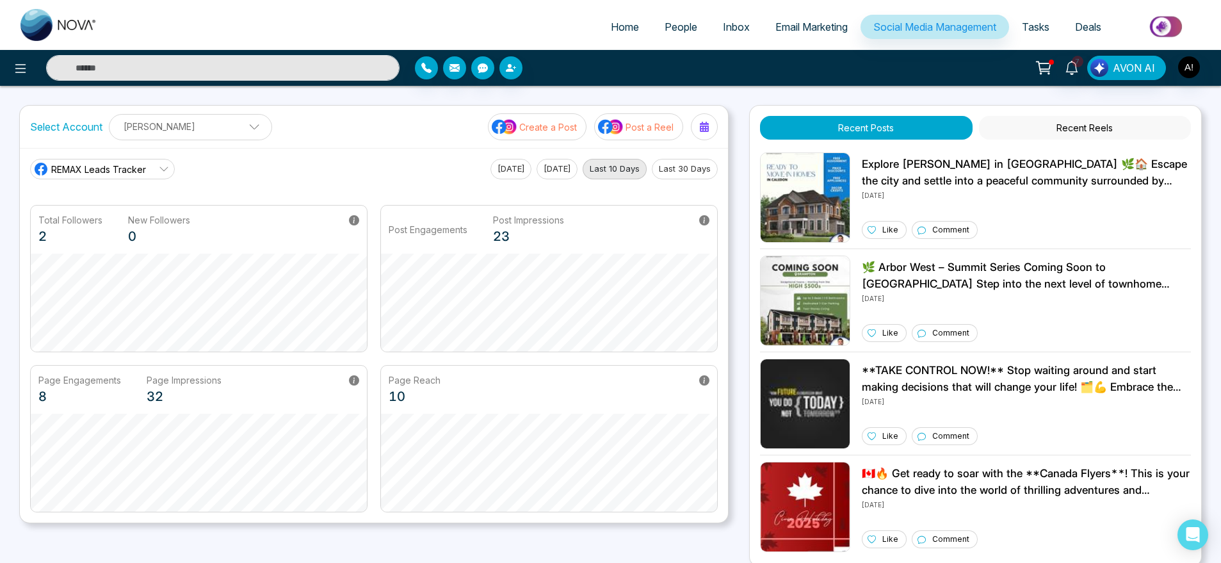
click at [564, 134] on button "Create a Post" at bounding box center [537, 126] width 99 height 27
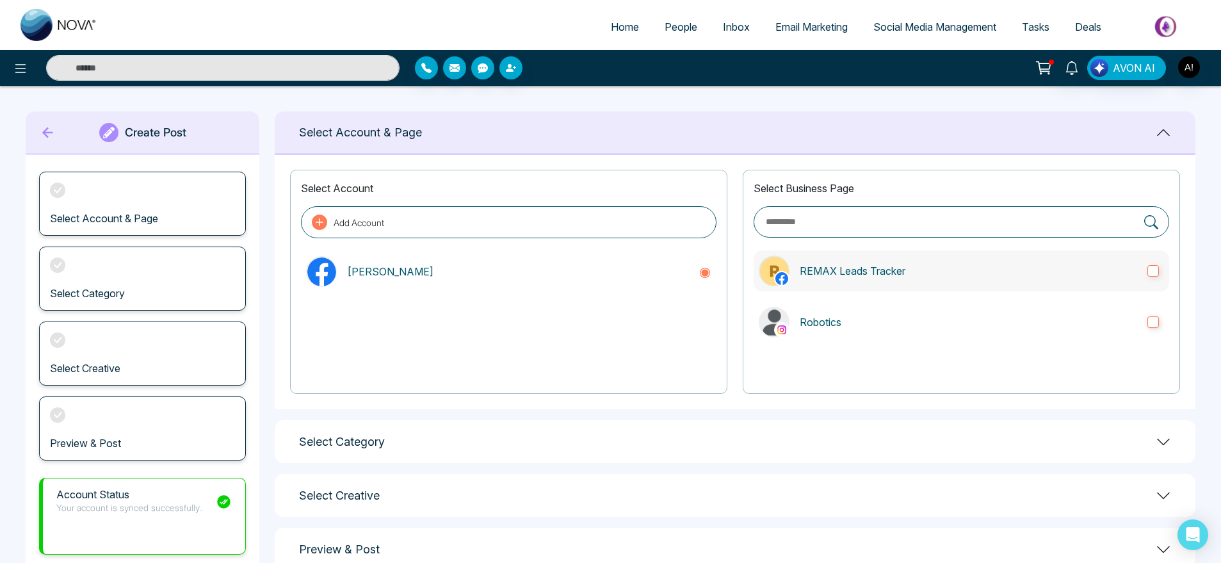
click at [824, 272] on p "REMAX Leads Tracker" at bounding box center [969, 270] width 338 height 15
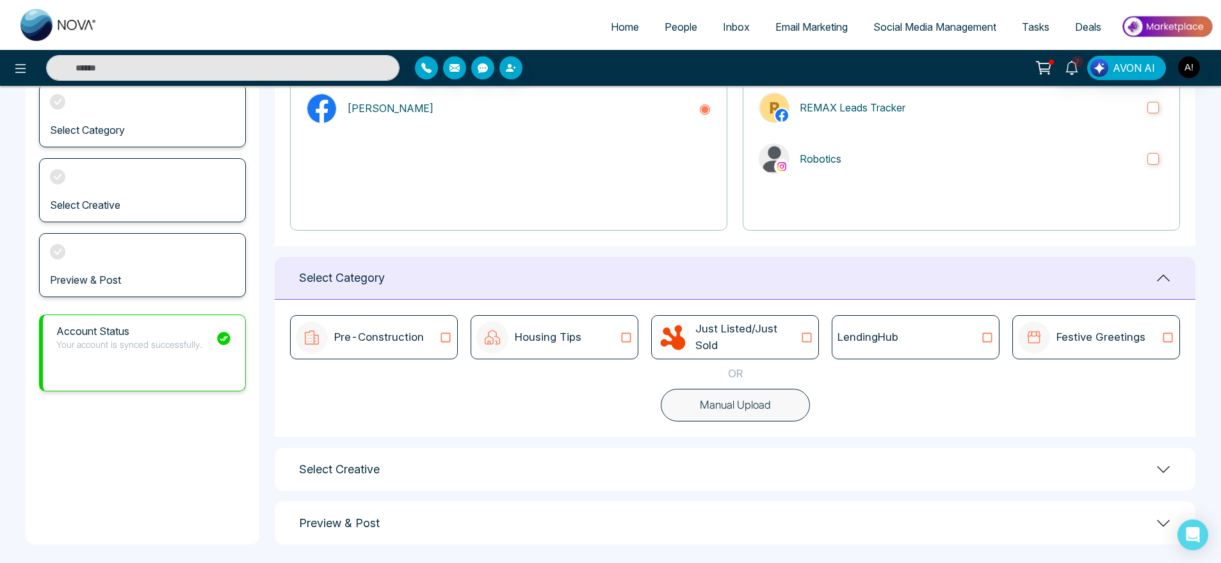
scroll to position [165, 0]
click at [780, 410] on button "Manual Upload" at bounding box center [735, 403] width 149 height 33
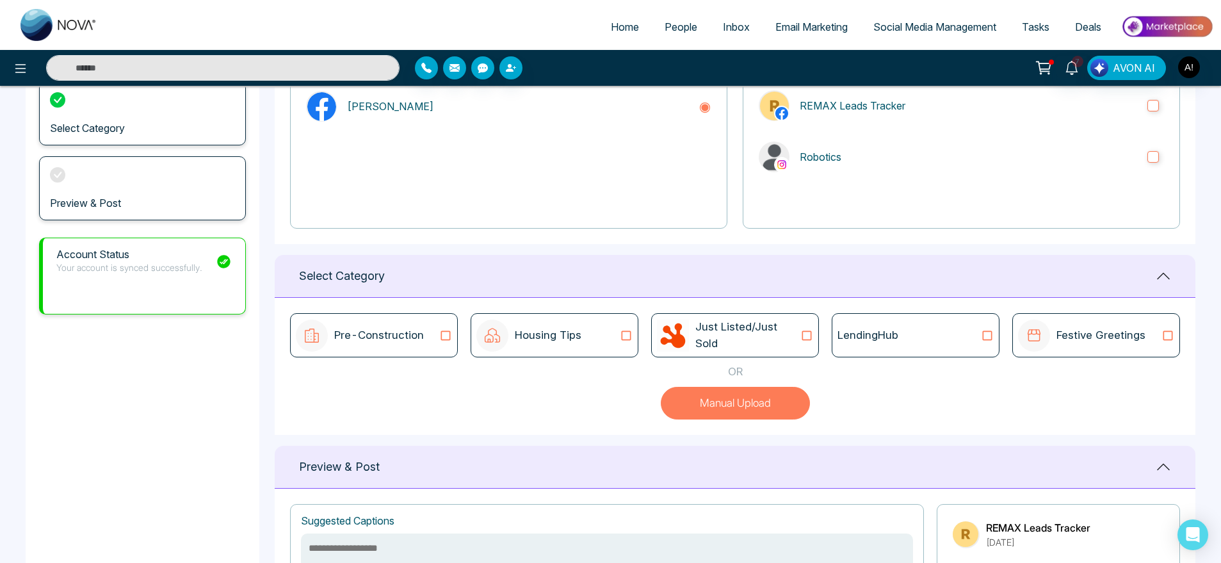
scroll to position [430, 0]
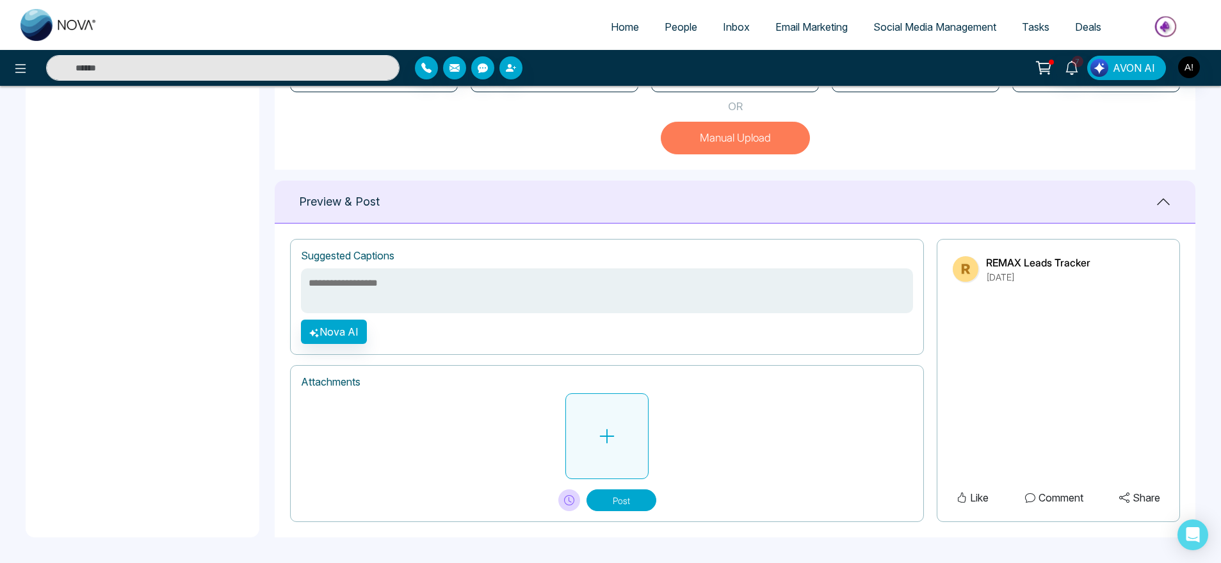
click at [643, 416] on button at bounding box center [606, 436] width 83 height 86
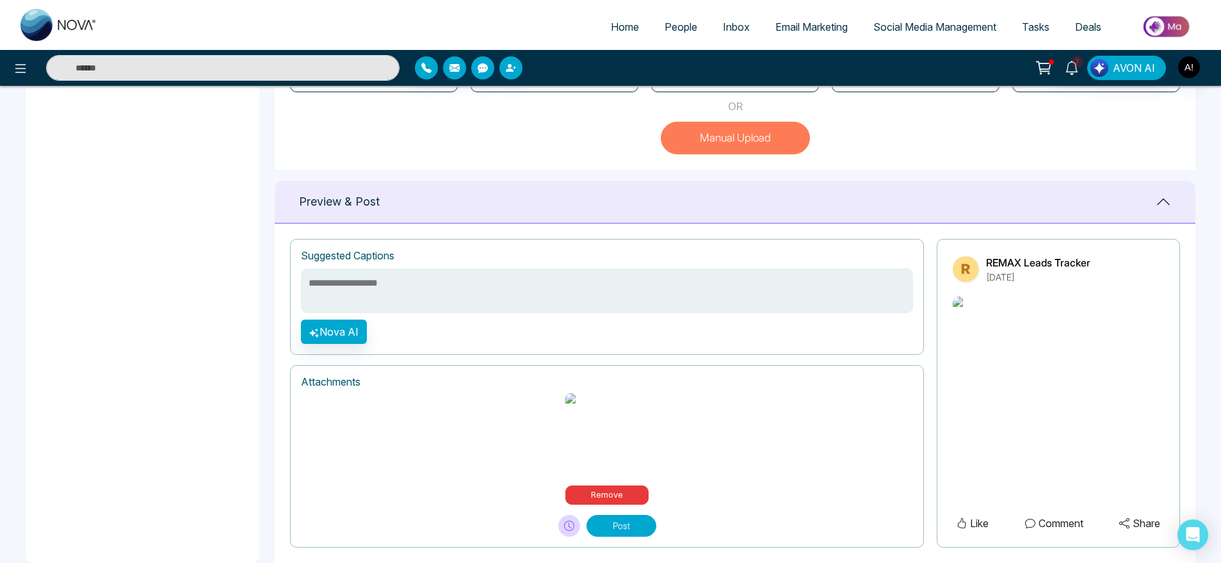
click at [622, 520] on button "Post" at bounding box center [622, 526] width 70 height 22
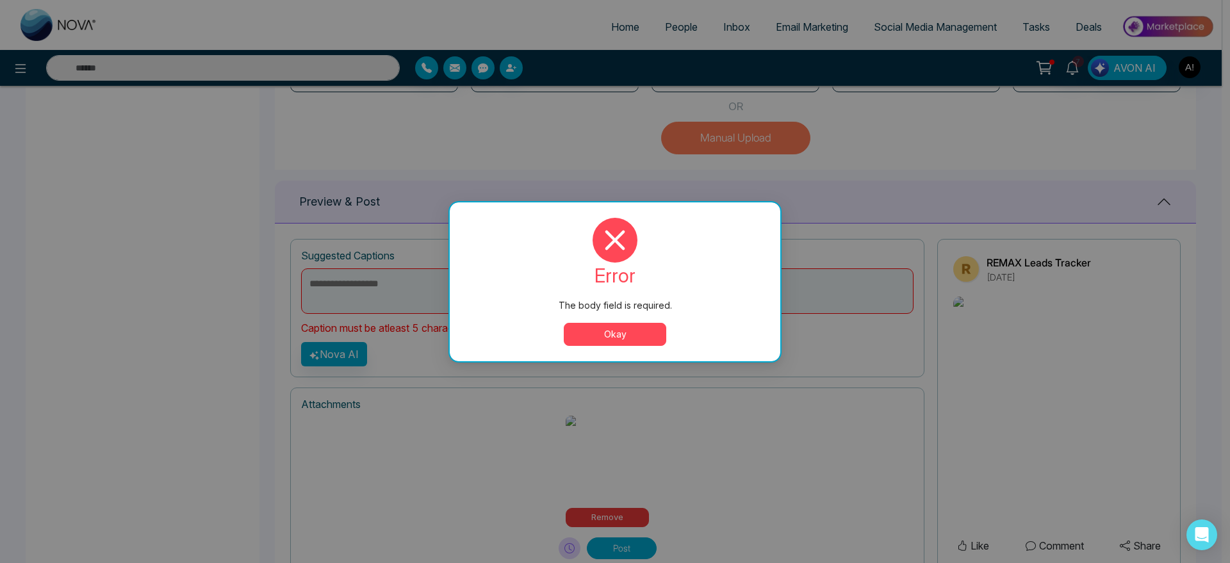
click at [614, 332] on button "Okay" at bounding box center [615, 334] width 102 height 23
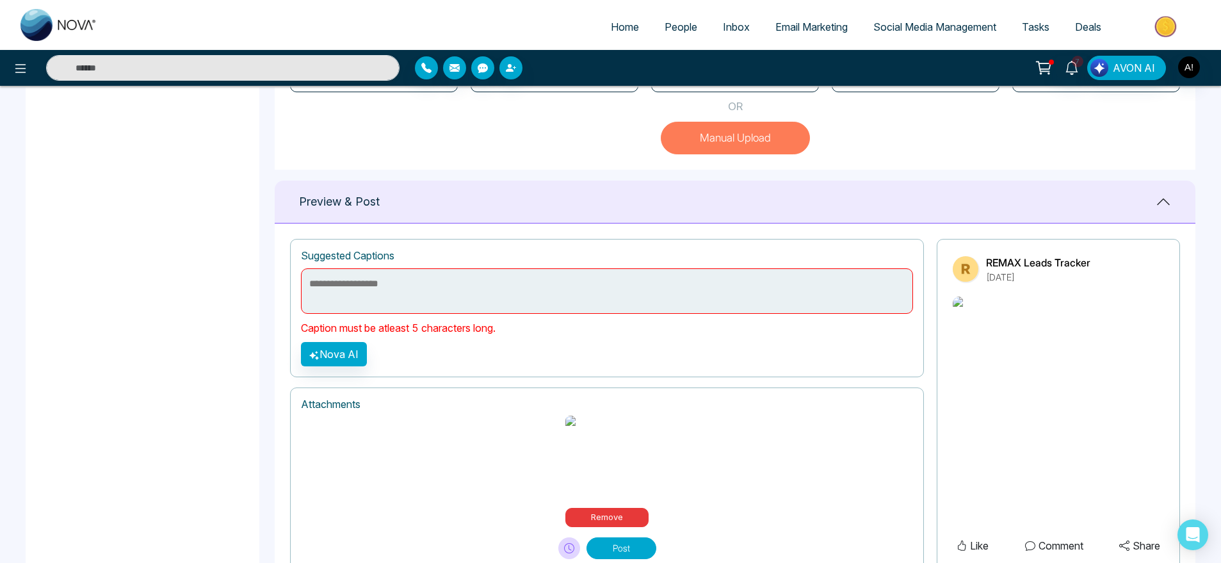
click at [347, 303] on textarea at bounding box center [607, 290] width 612 height 45
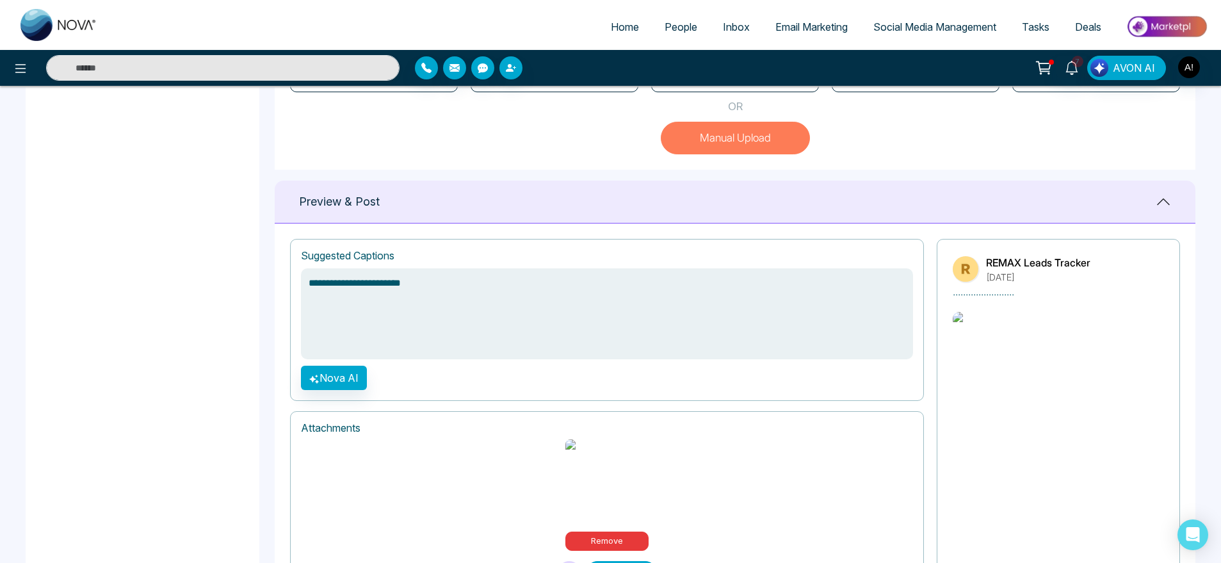
scroll to position [460, 0]
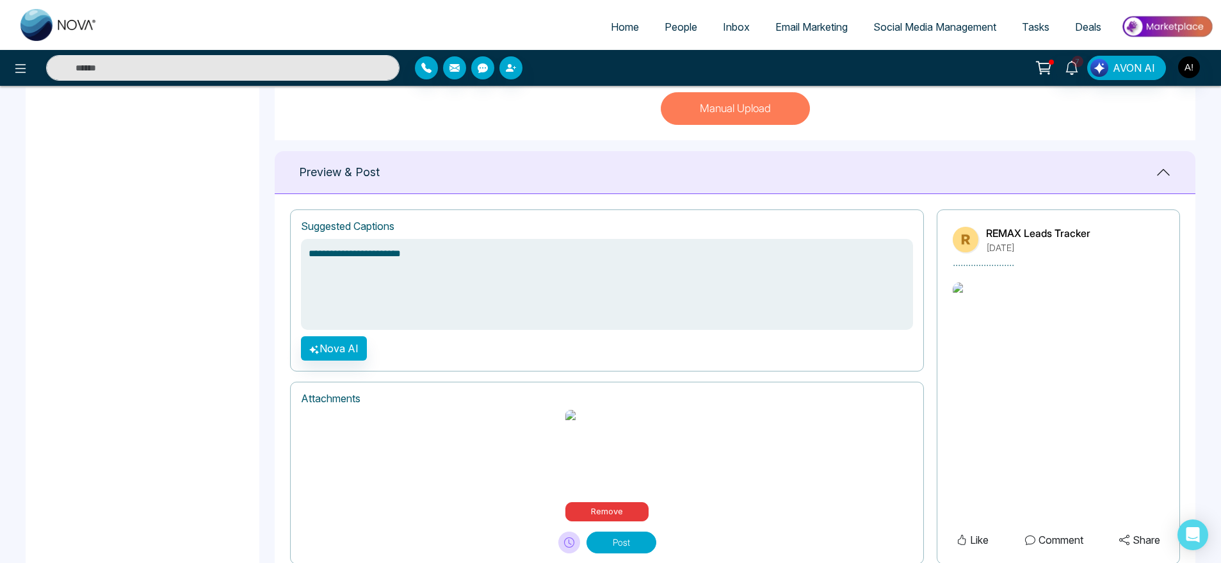
type textarea "**********"
click at [642, 532] on button "Post" at bounding box center [622, 543] width 70 height 22
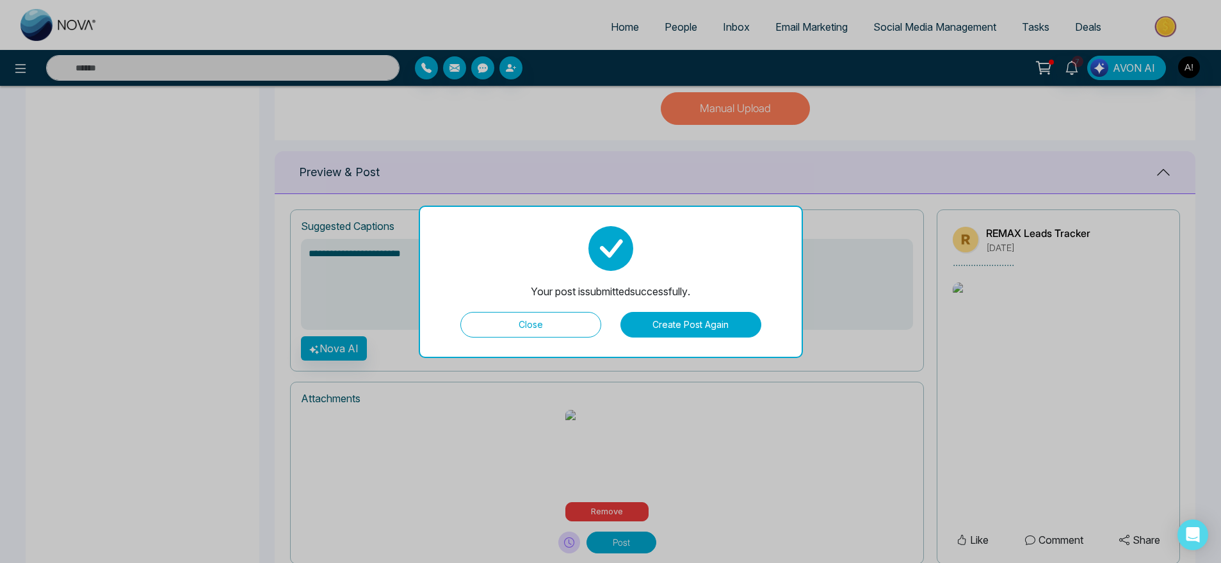
click at [557, 325] on button "Close" at bounding box center [530, 325] width 141 height 26
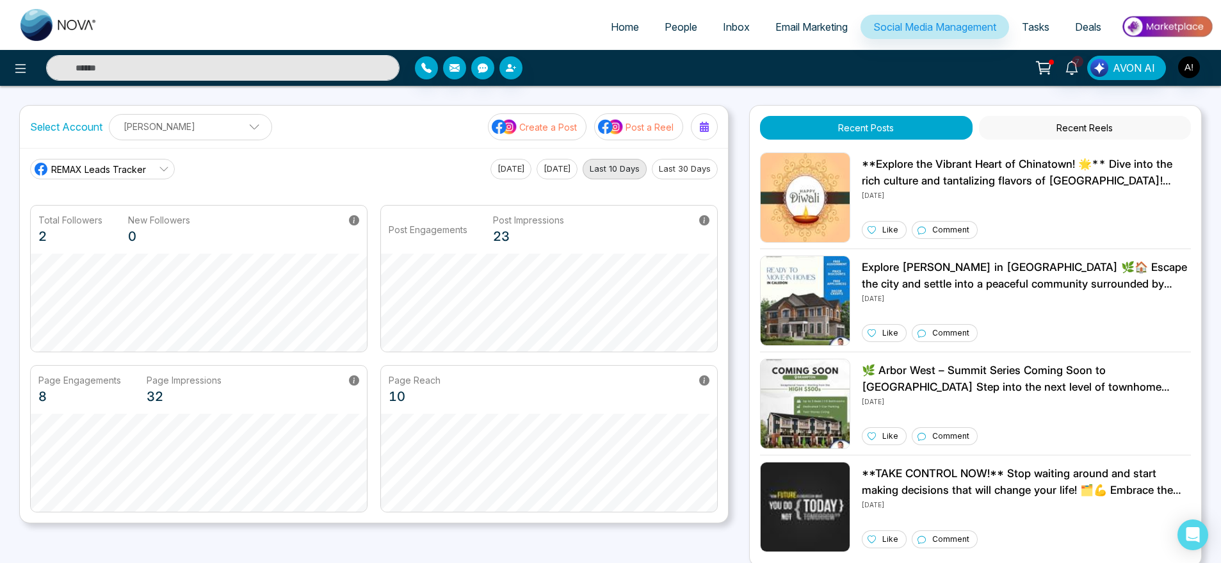
click at [542, 131] on p "Create a Post" at bounding box center [548, 126] width 58 height 13
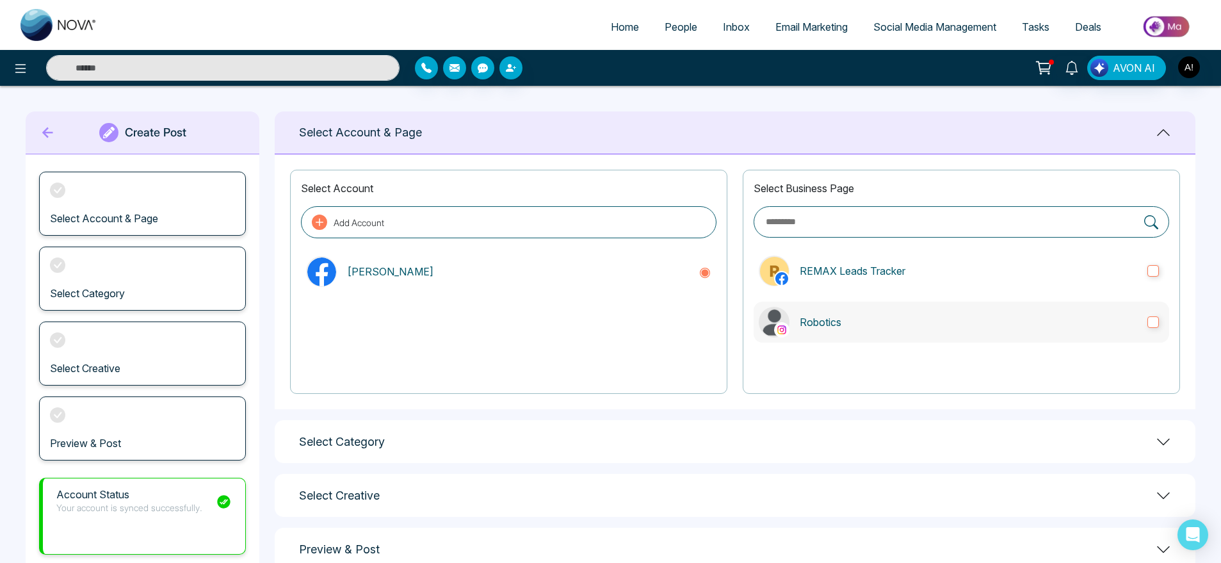
click at [852, 325] on p "Robotics" at bounding box center [969, 321] width 338 height 15
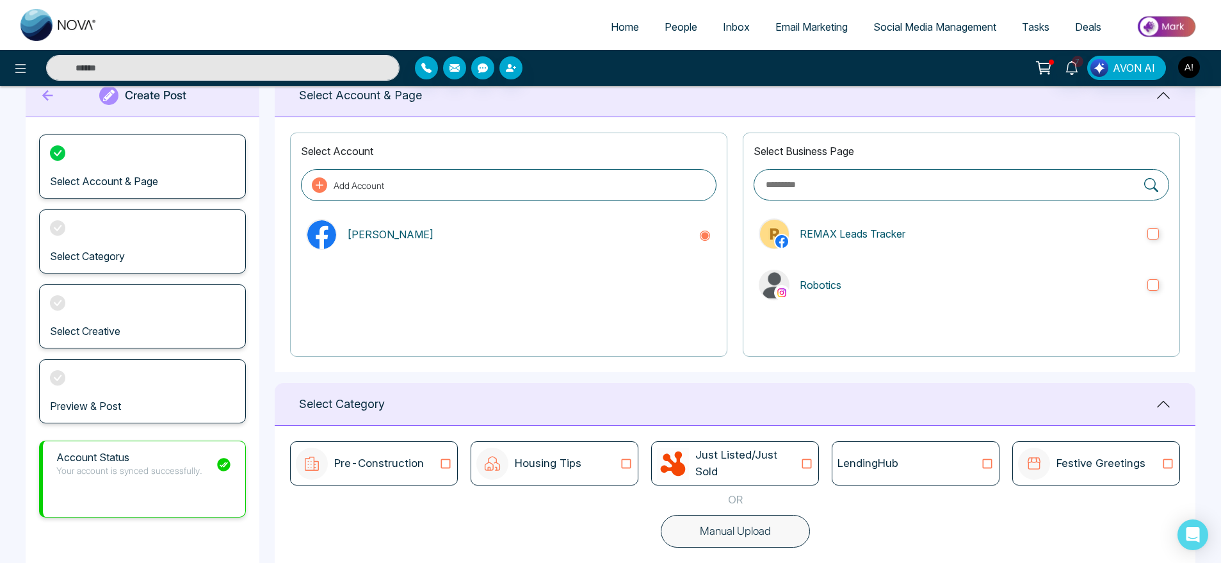
scroll to position [170, 0]
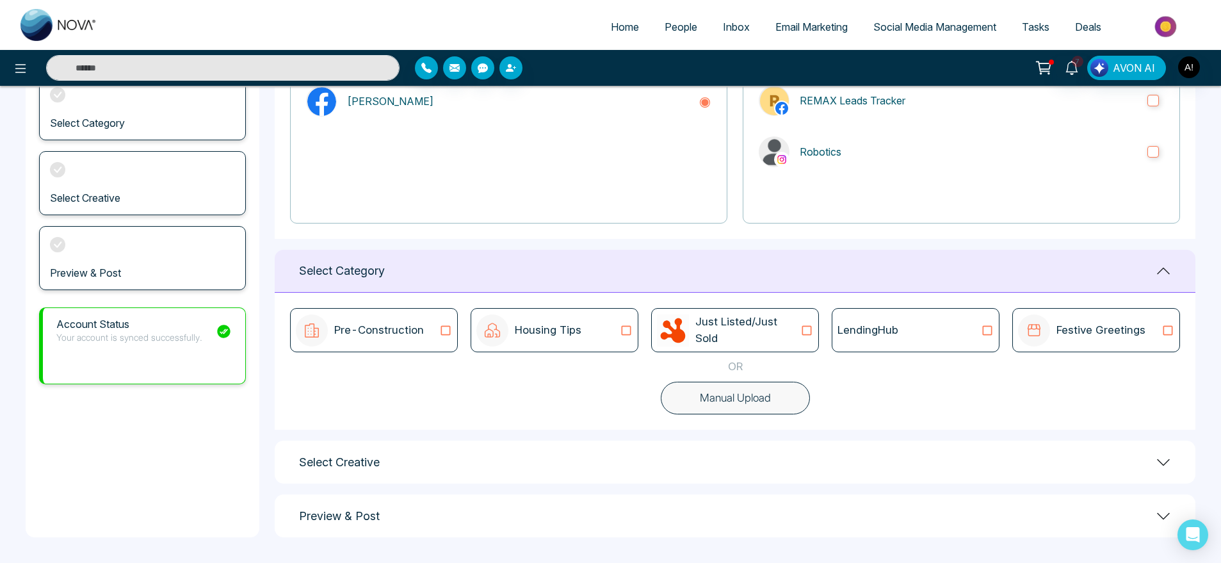
click at [715, 389] on button "Manual Upload" at bounding box center [735, 398] width 149 height 33
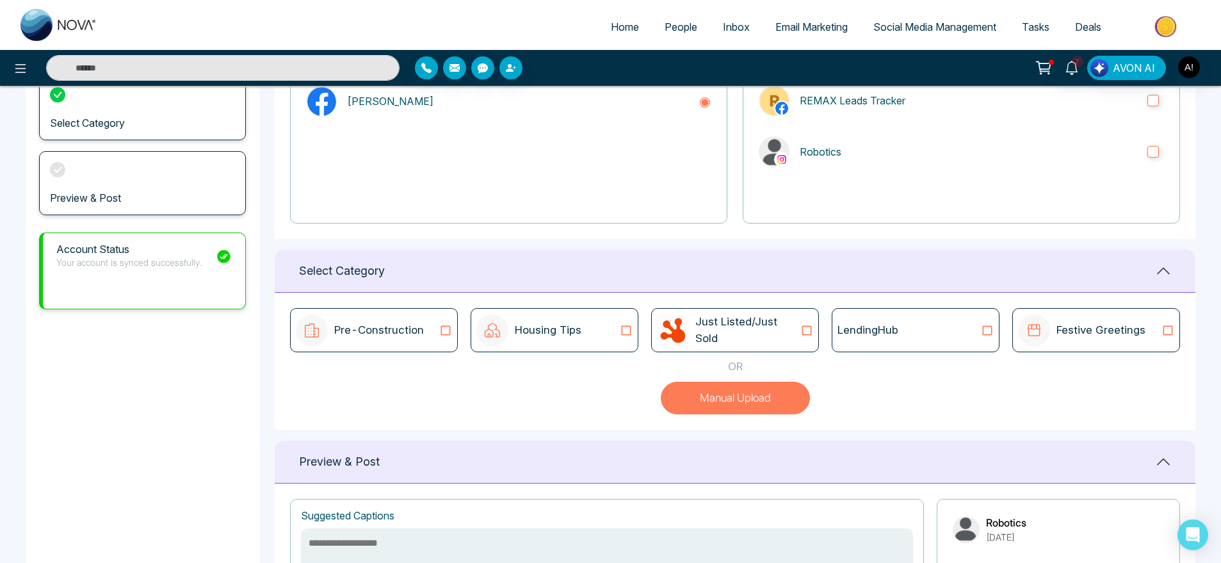
scroll to position [430, 0]
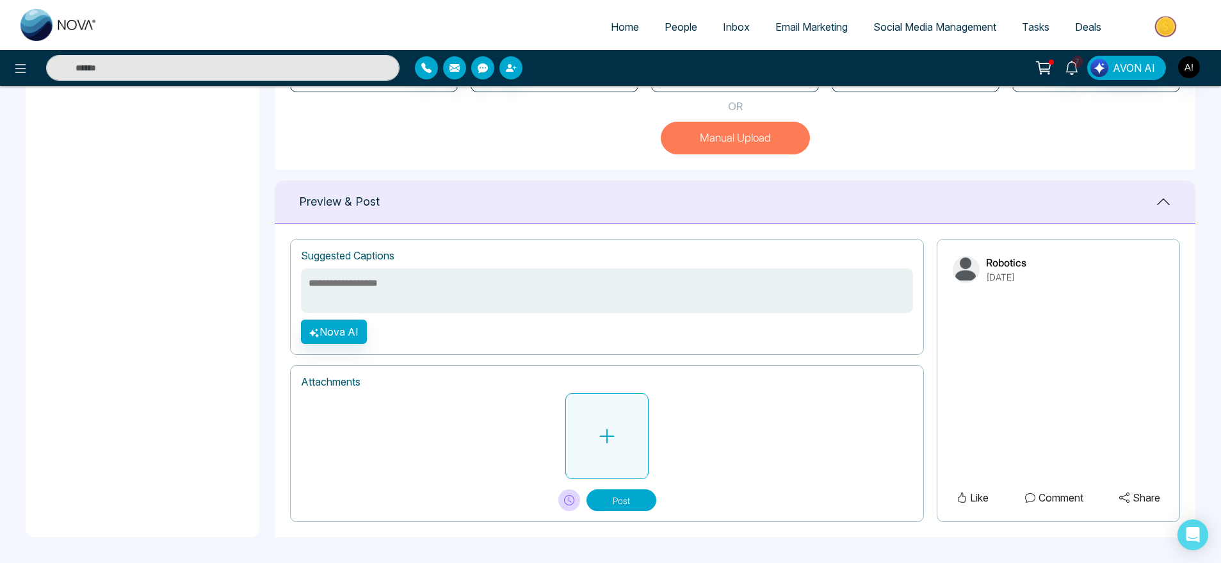
click at [603, 418] on button at bounding box center [606, 436] width 83 height 86
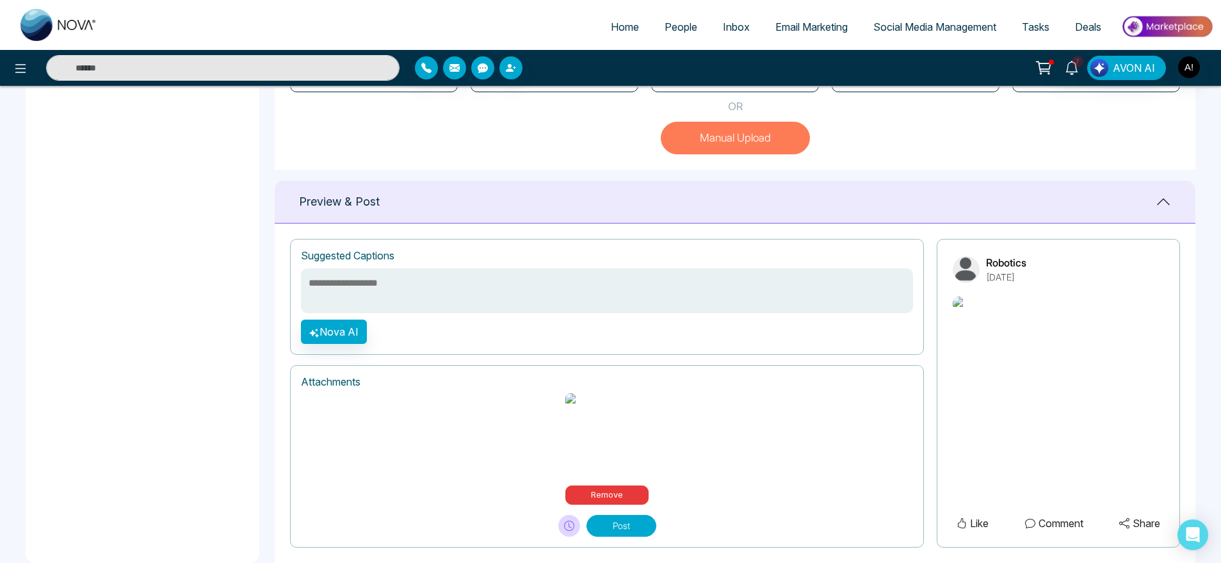
scroll to position [444, 0]
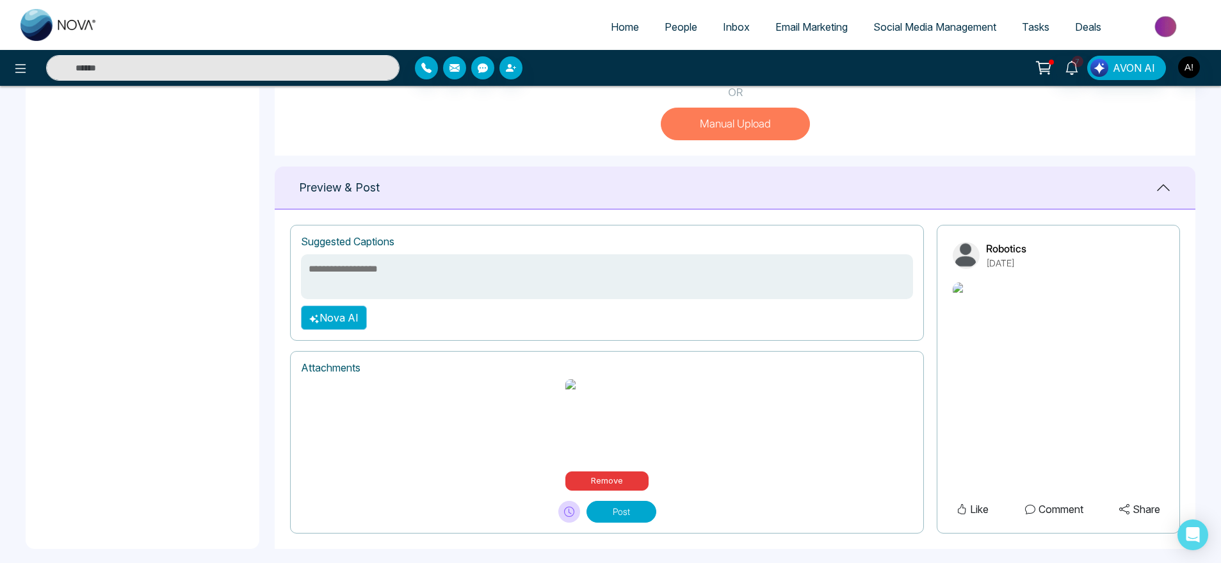
click at [332, 330] on button "Nova AI" at bounding box center [334, 317] width 66 height 24
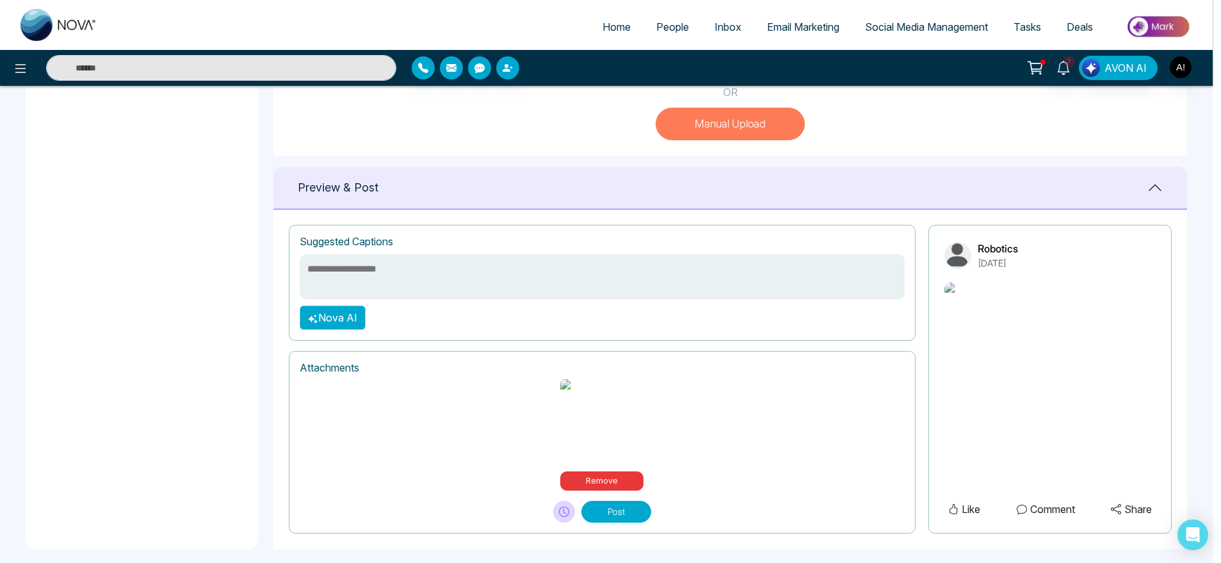
scroll to position [444, 0]
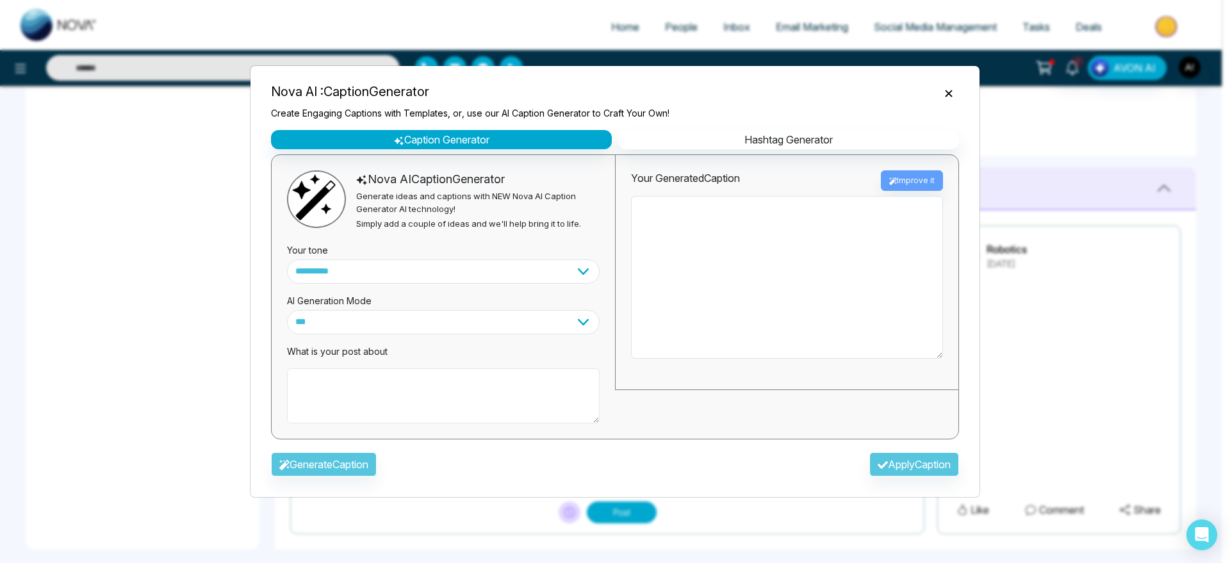
click at [381, 385] on textarea at bounding box center [443, 395] width 313 height 55
type textarea "*********"
click at [341, 464] on button "Generate Caption" at bounding box center [324, 464] width 106 height 24
click at [341, 464] on div "Generate Caption Apply Caption" at bounding box center [615, 468] width 708 height 37
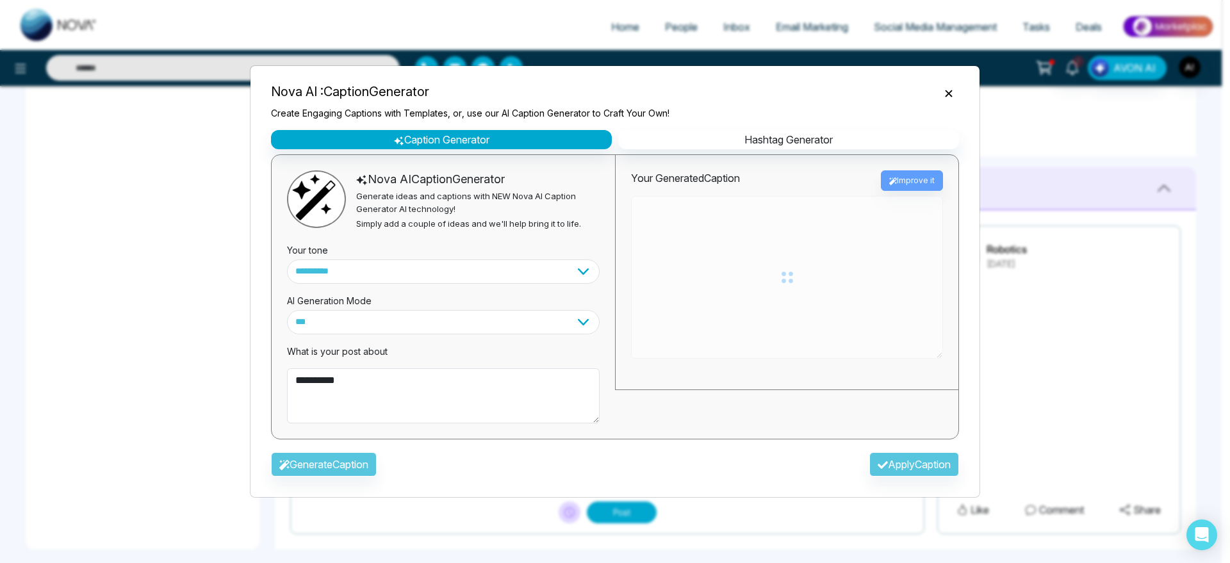
click at [341, 464] on div "Generate Caption Apply Caption" at bounding box center [615, 468] width 708 height 37
type textarea "**********"
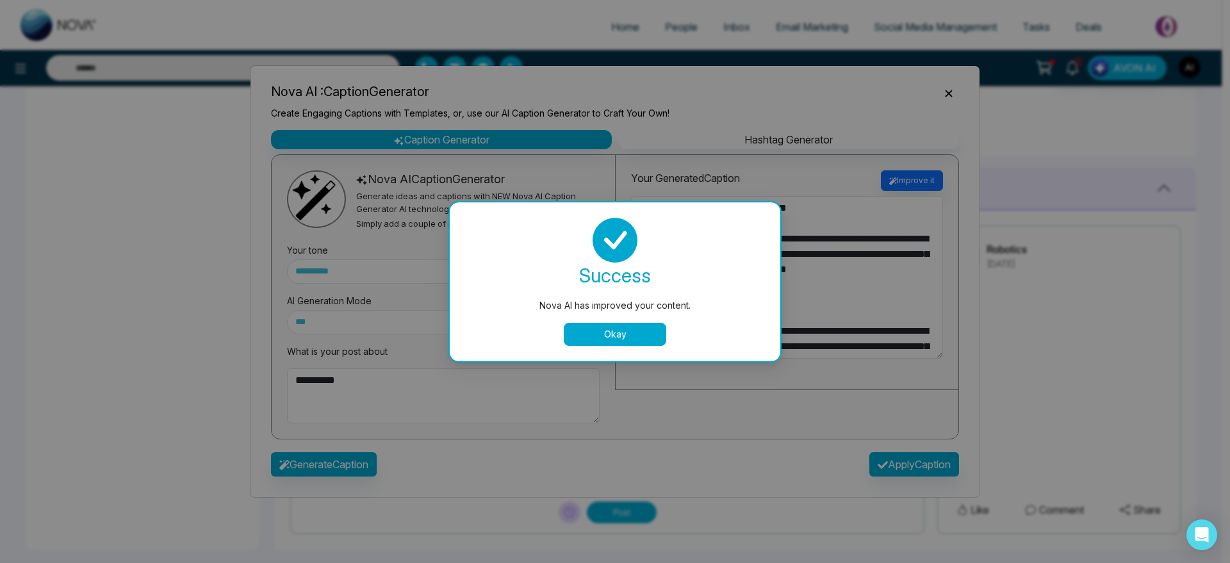
click at [635, 329] on button "Okay" at bounding box center [615, 334] width 102 height 23
click at [622, 326] on div "**********" at bounding box center [786, 272] width 343 height 235
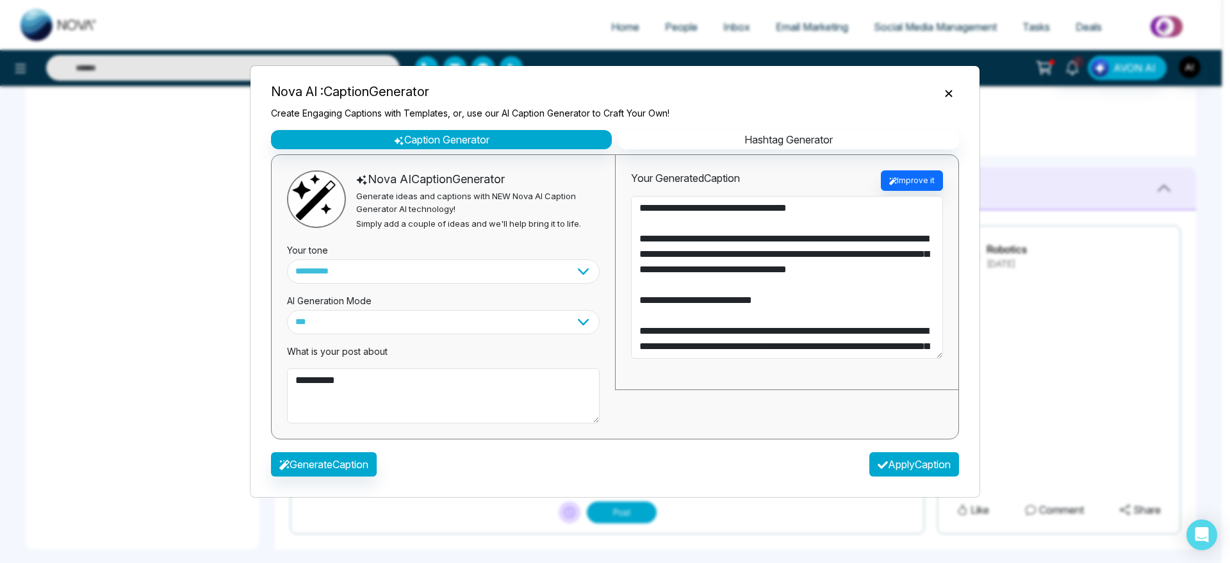
click at [932, 465] on button "Apply Caption" at bounding box center [914, 464] width 90 height 24
click at [905, 471] on button "Apply Caption" at bounding box center [914, 464] width 90 height 24
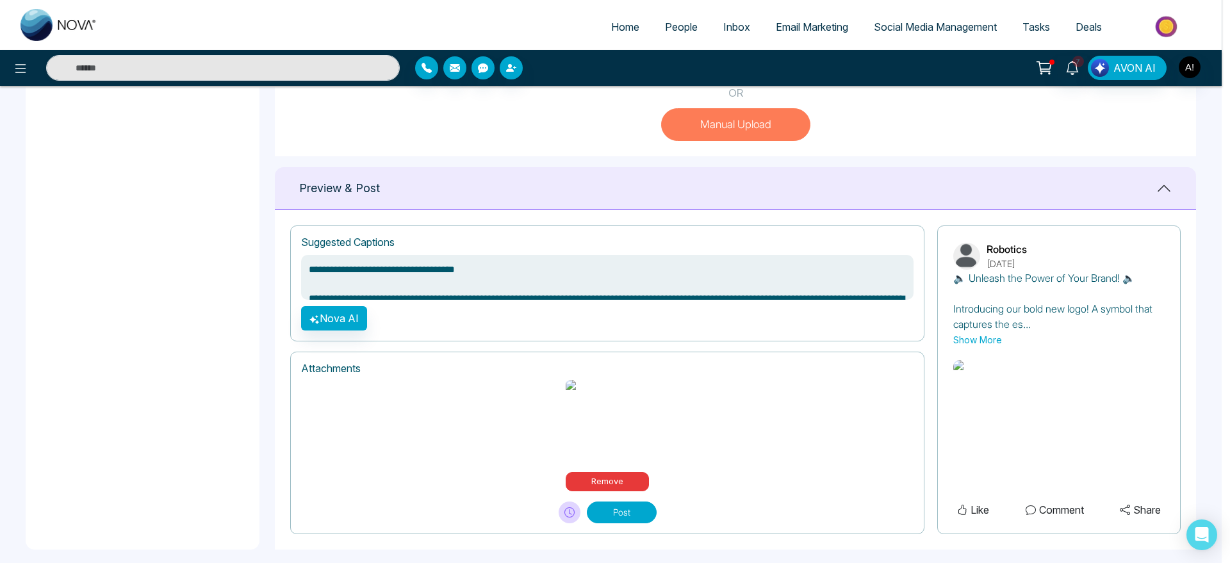
type textarea "**********"
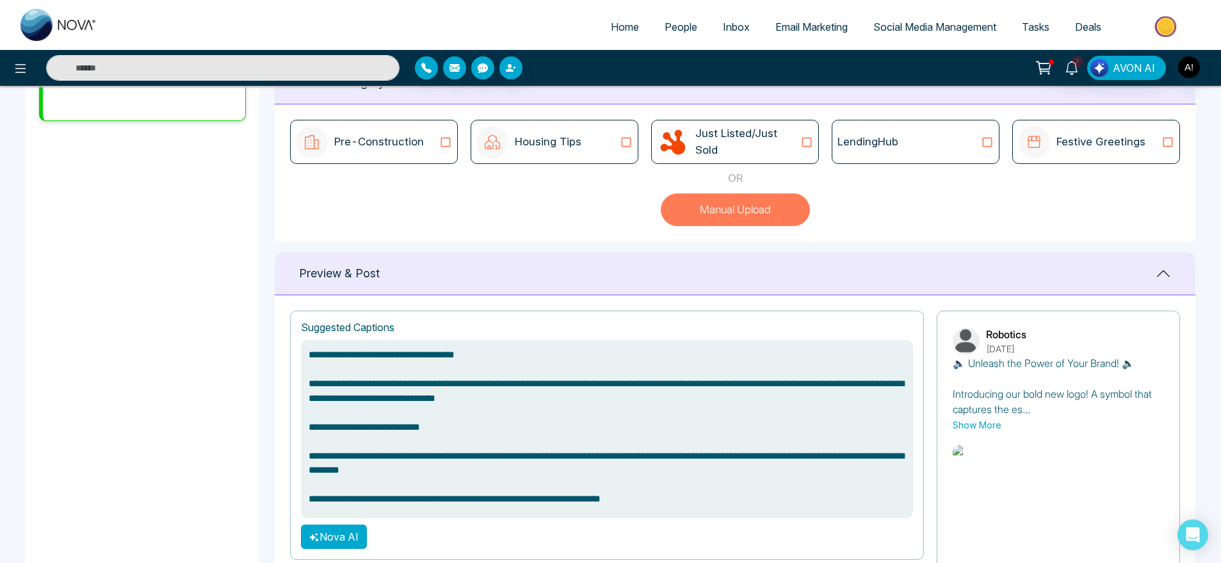
scroll to position [521, 0]
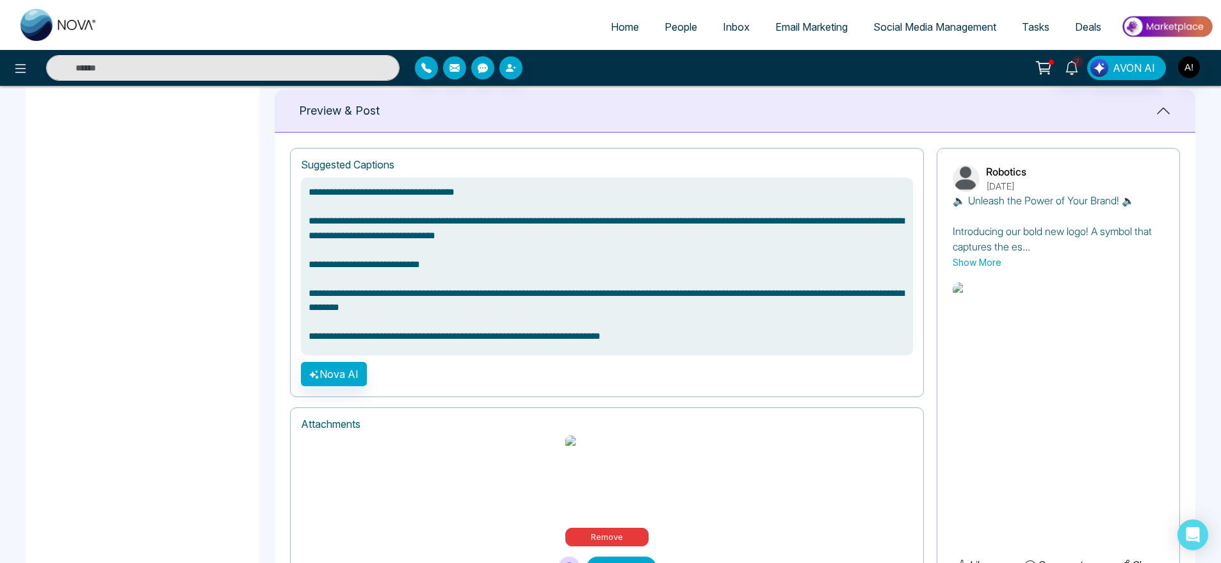
click at [637, 557] on button "Post" at bounding box center [622, 568] width 70 height 22
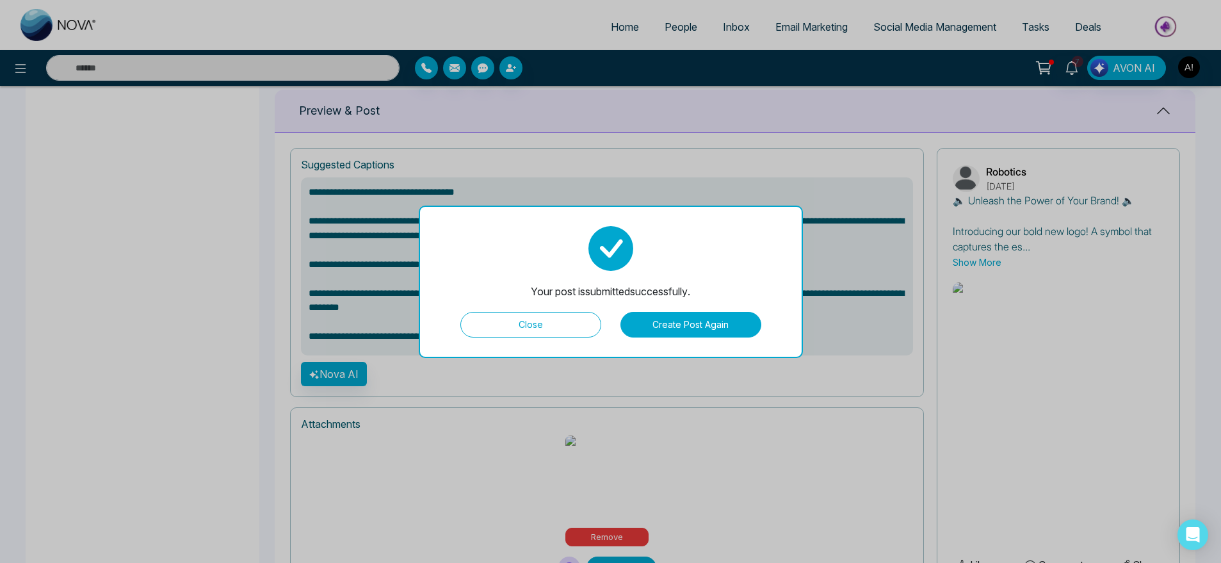
click at [567, 321] on button "Close" at bounding box center [530, 325] width 141 height 26
click at [544, 318] on textarea "**********" at bounding box center [607, 266] width 612 height 178
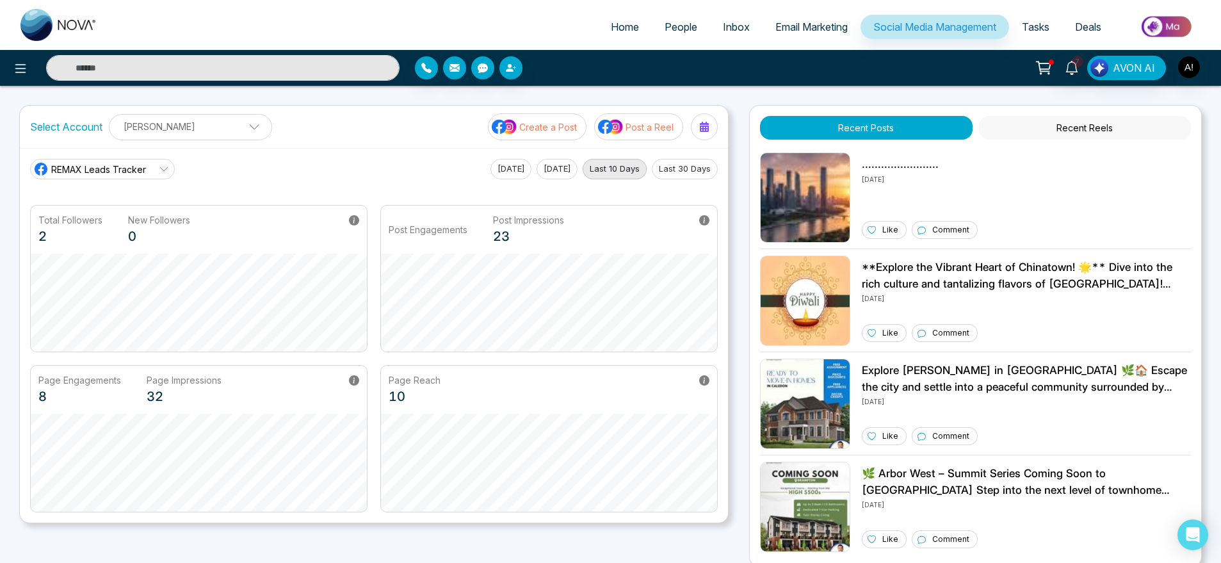
click at [549, 133] on p "Create a Post" at bounding box center [548, 126] width 58 height 13
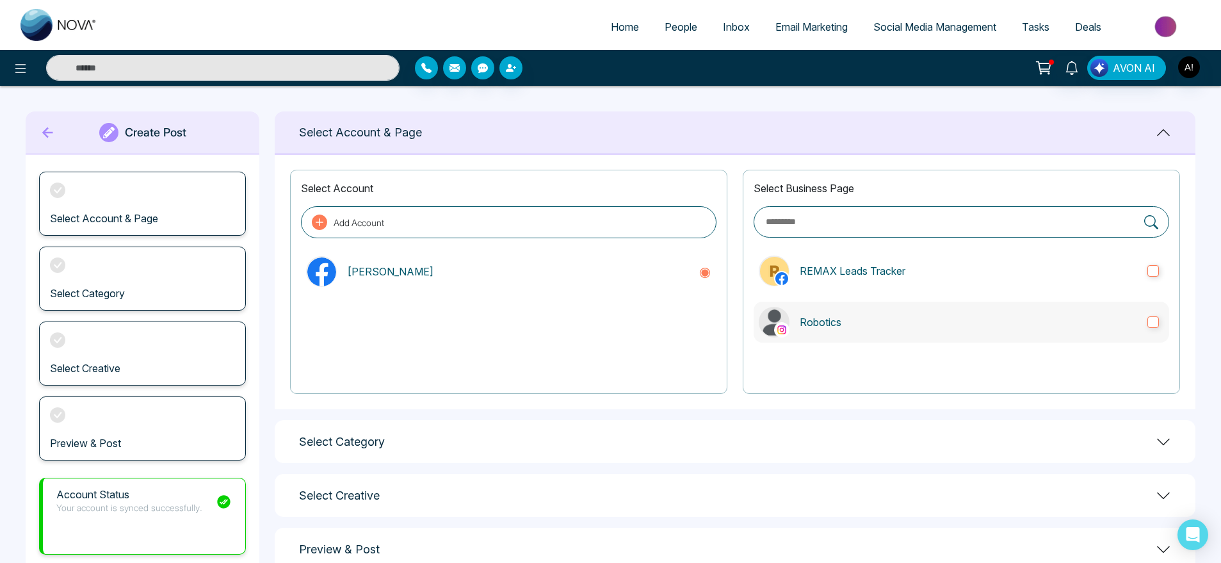
scroll to position [37, 0]
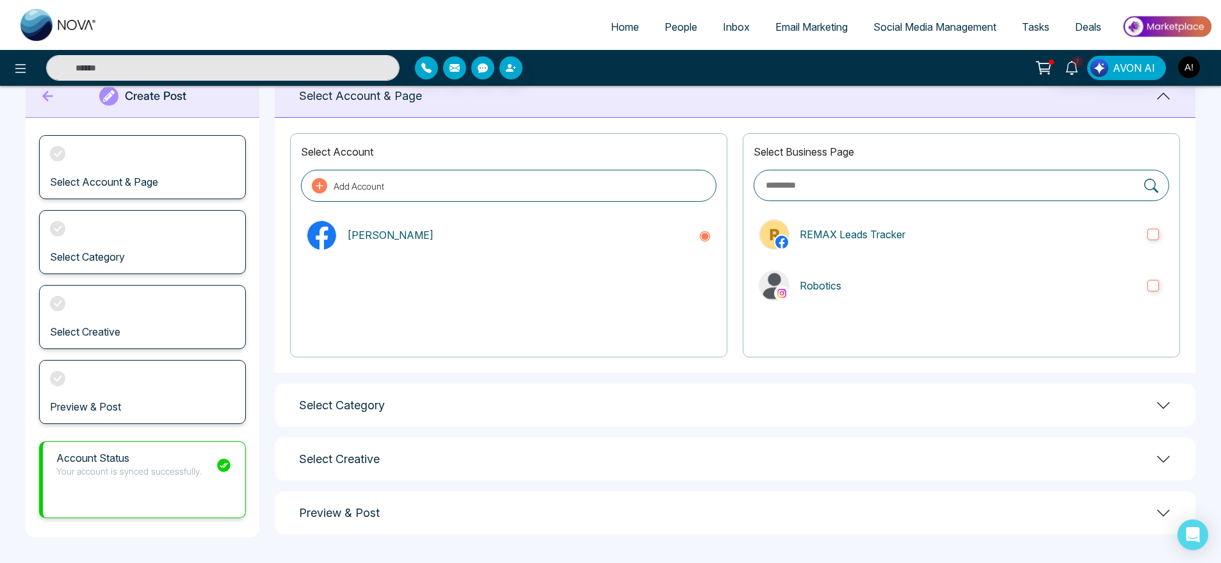
click at [51, 99] on icon at bounding box center [47, 96] width 19 height 26
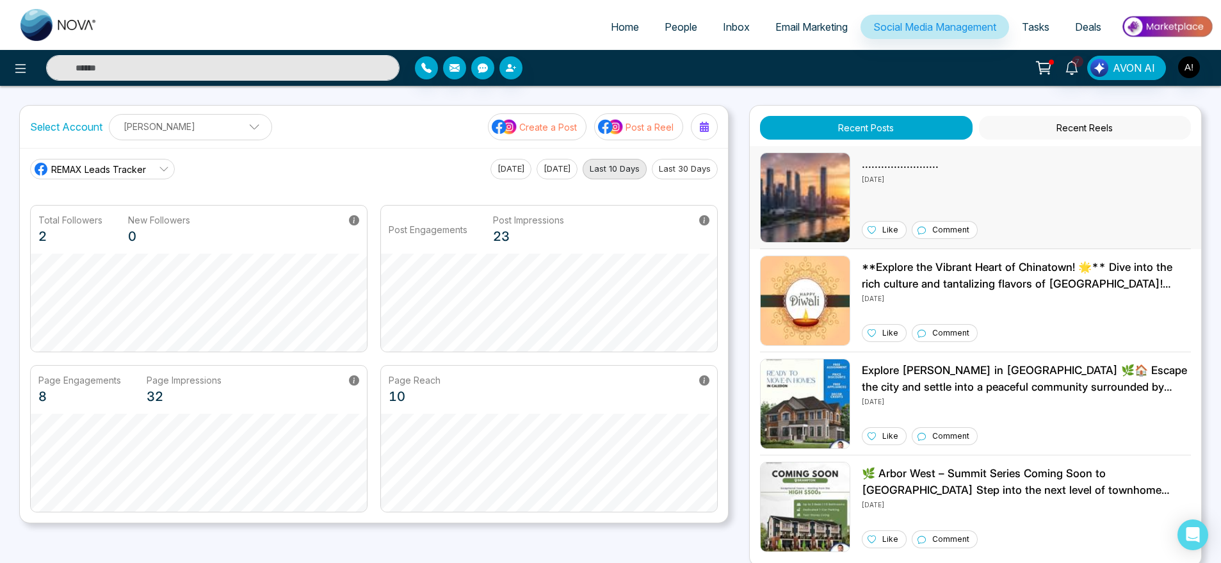
click at [780, 195] on img at bounding box center [805, 197] width 90 height 90
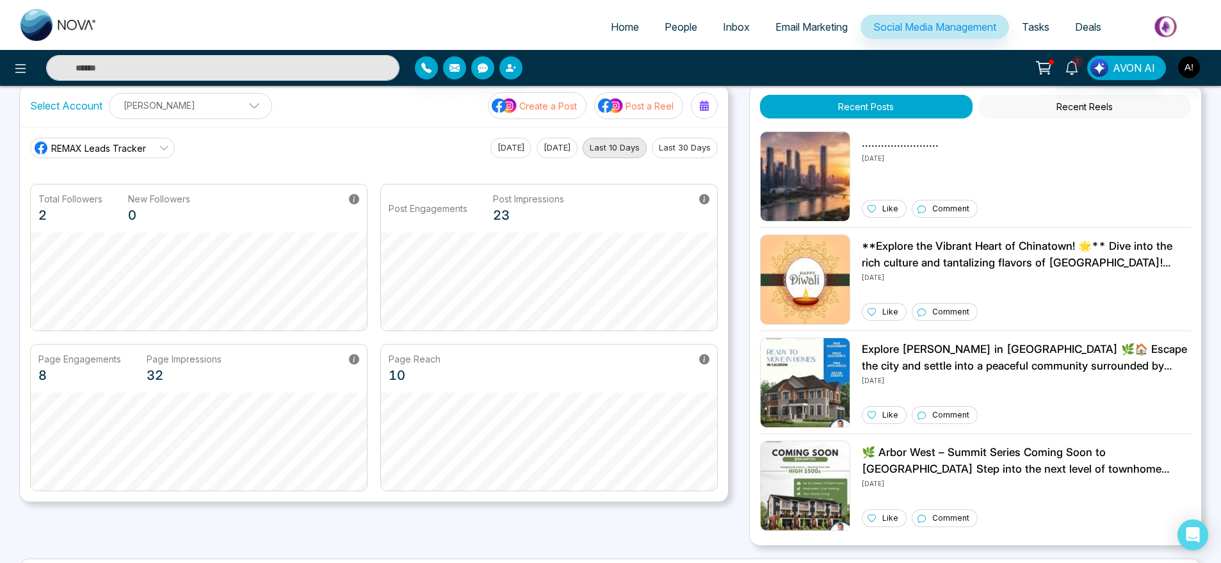
click at [640, 106] on p "Post a Reel" at bounding box center [650, 105] width 48 height 13
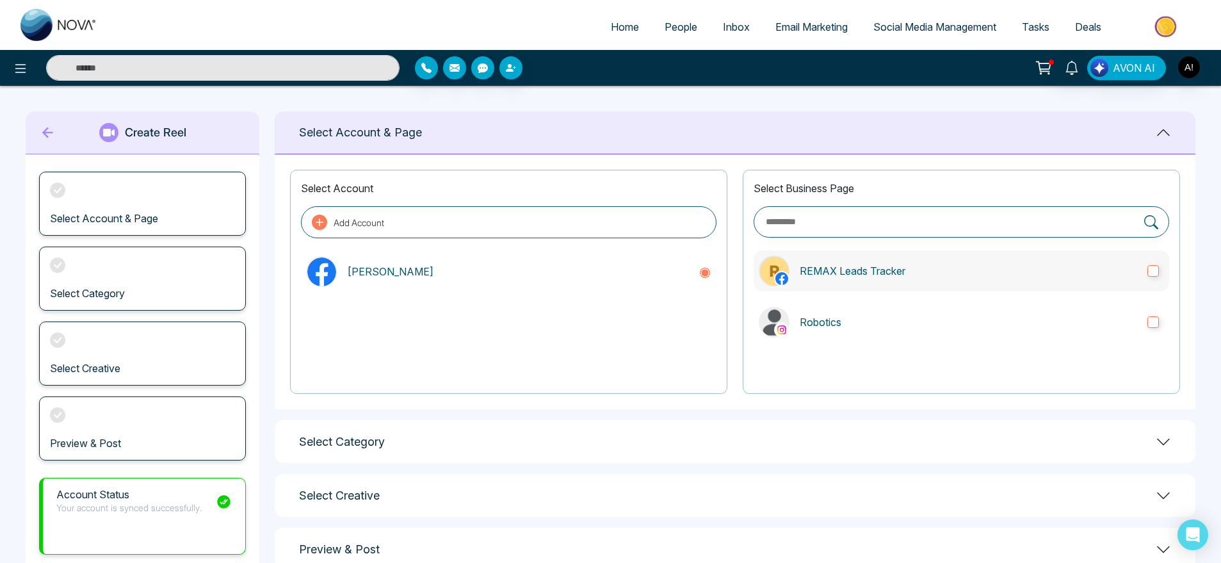
click at [837, 254] on label "REMAX Leads Tracker" at bounding box center [962, 270] width 416 height 41
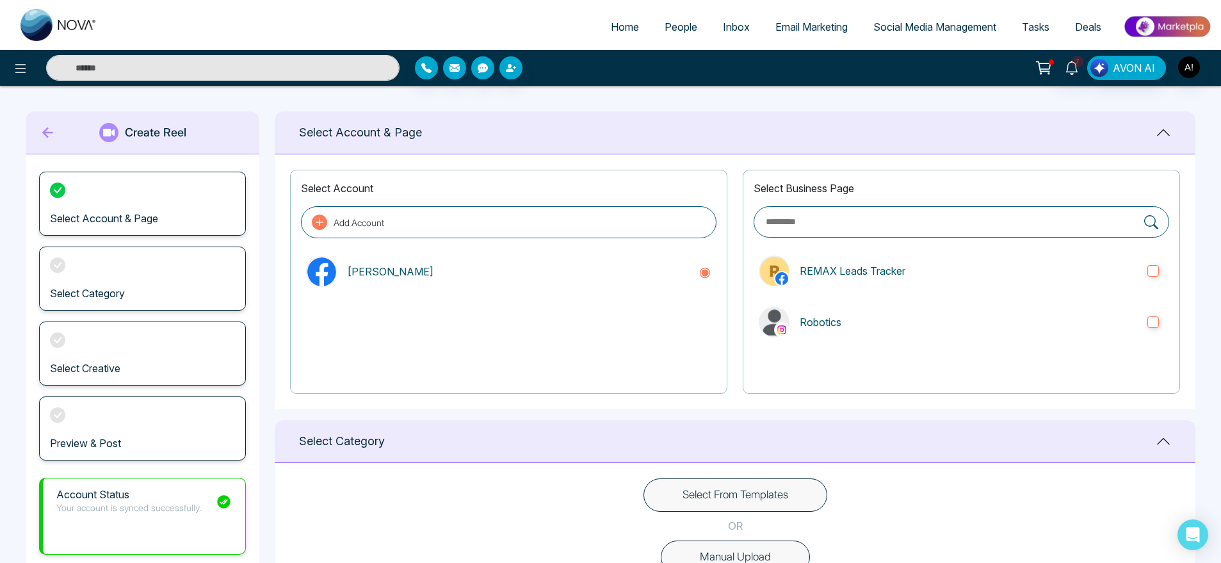
click at [852, 291] on div "Select Business Page REMAX Leads Tracker Robotics" at bounding box center [961, 282] width 437 height 224
click at [866, 325] on p "Robotics" at bounding box center [969, 321] width 338 height 15
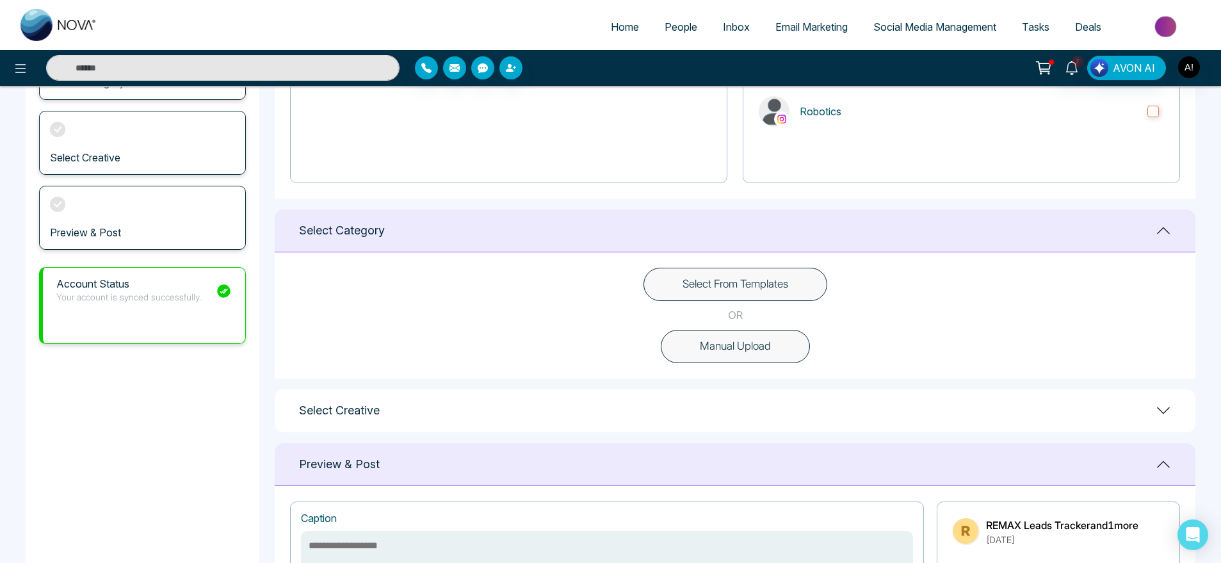
scroll to position [213, 0]
click at [793, 299] on div "Select From Templates OR Manual Upload" at bounding box center [735, 313] width 921 height 126
click at [737, 270] on button "Select From Templates" at bounding box center [736, 281] width 184 height 33
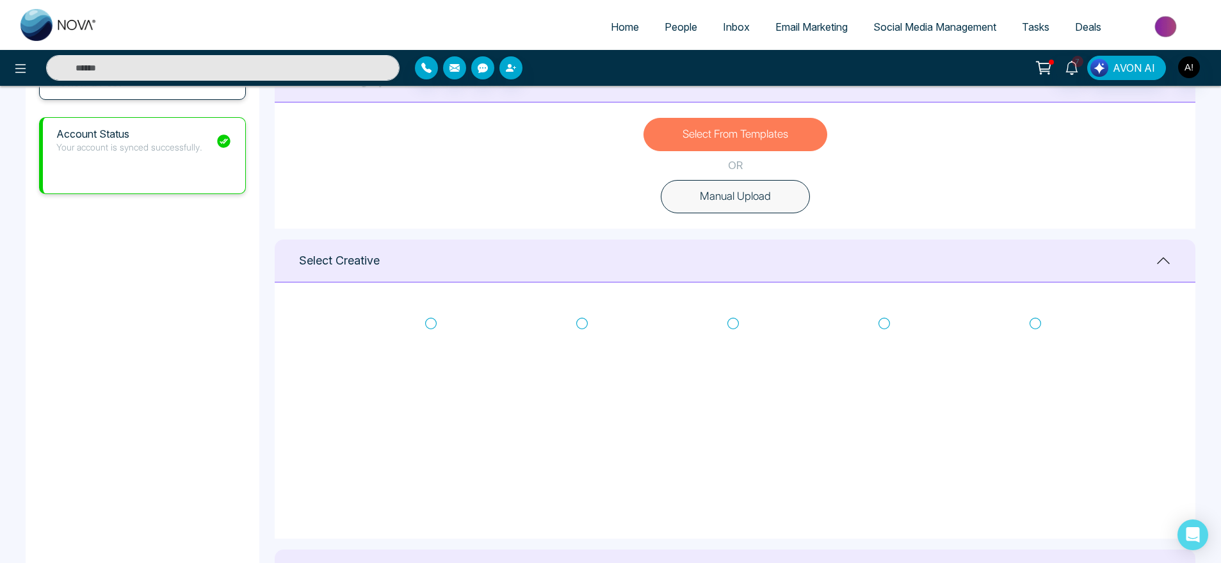
scroll to position [368, 0]
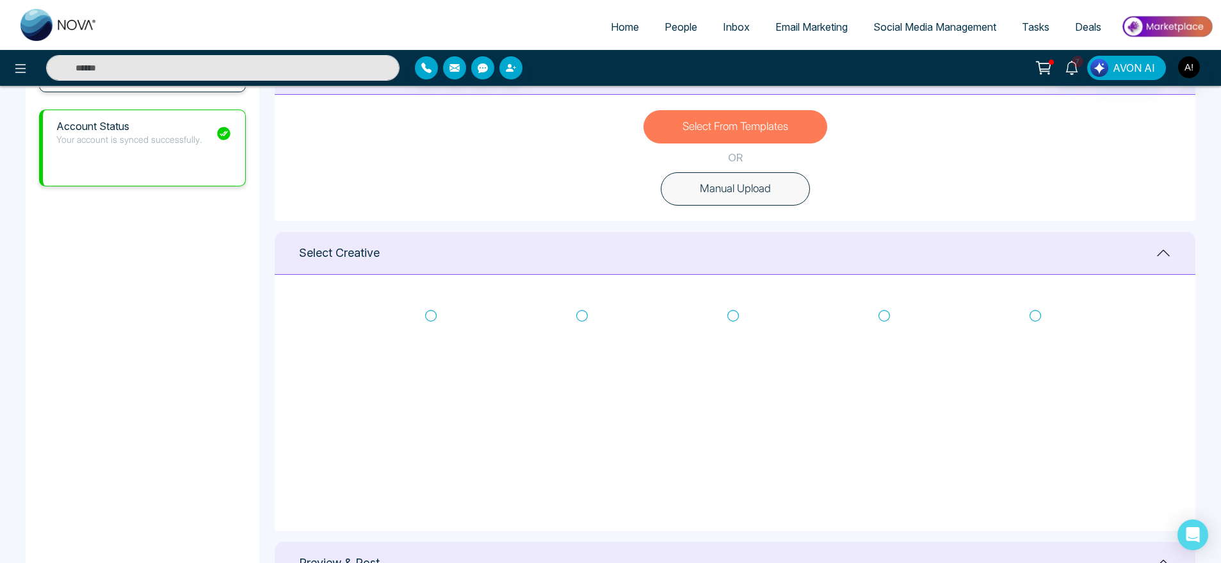
click at [735, 313] on icon at bounding box center [734, 315] width 12 height 13
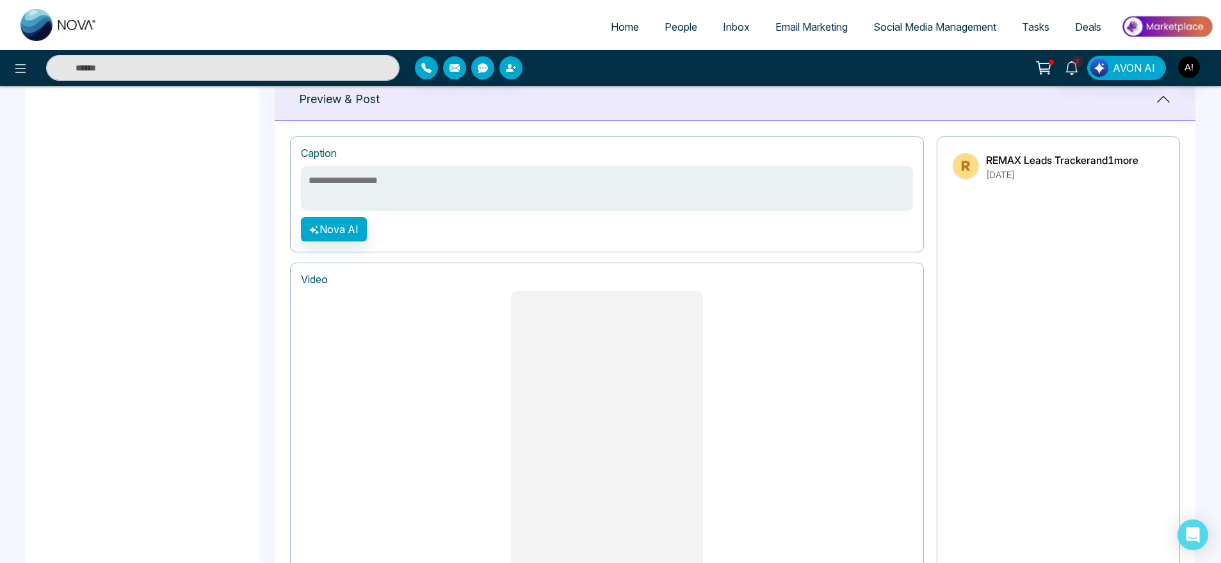
scroll to position [985, 0]
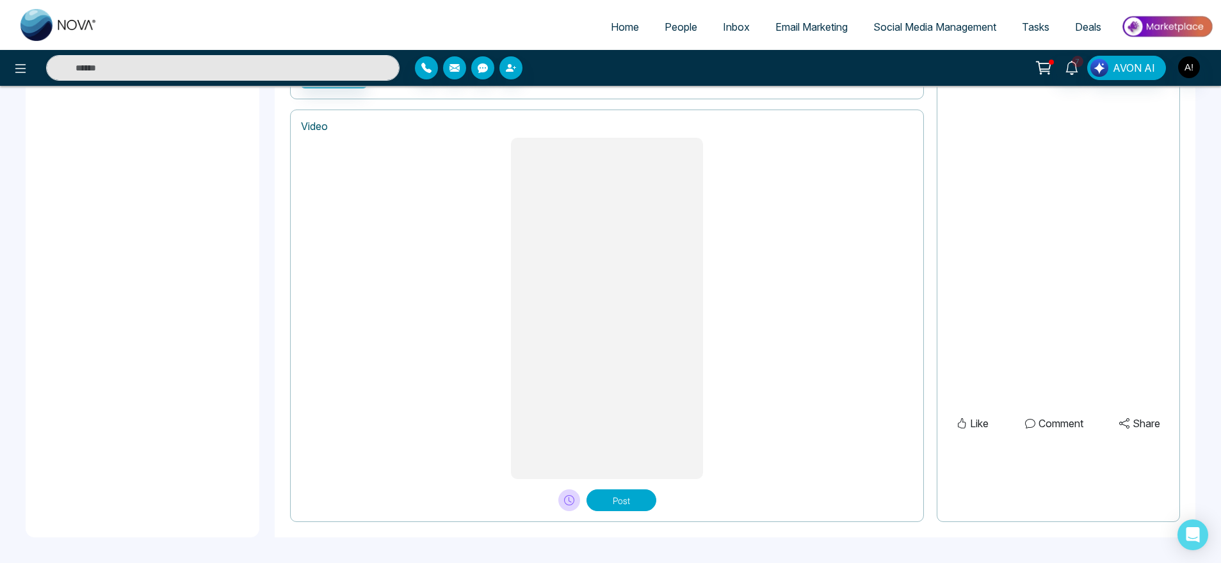
click at [617, 505] on button "Post" at bounding box center [622, 500] width 70 height 22
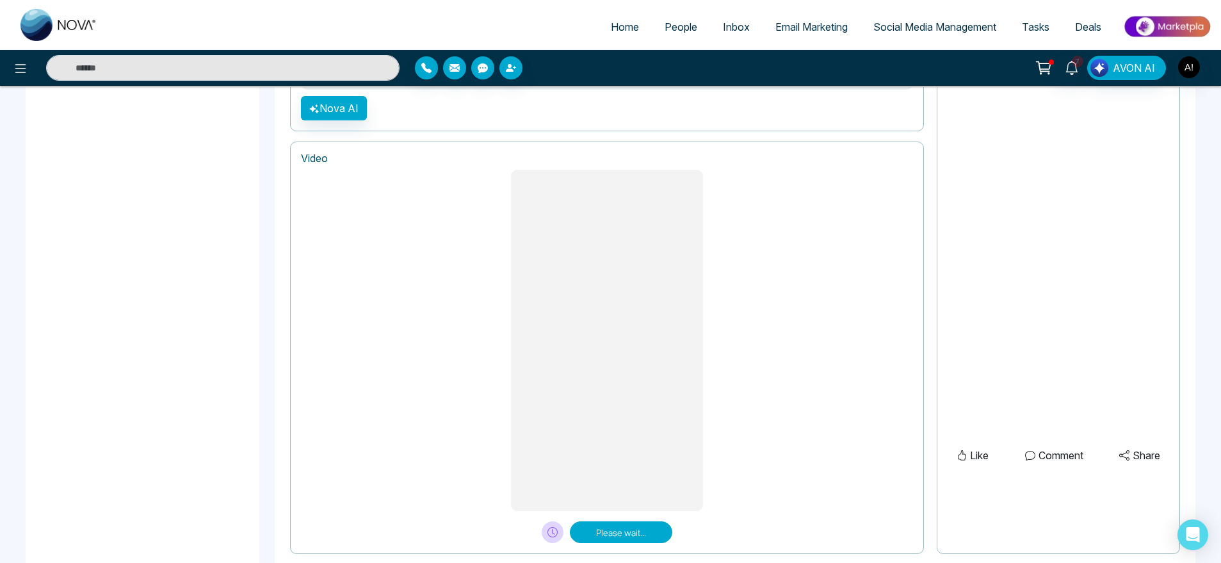
scroll to position [954, 0]
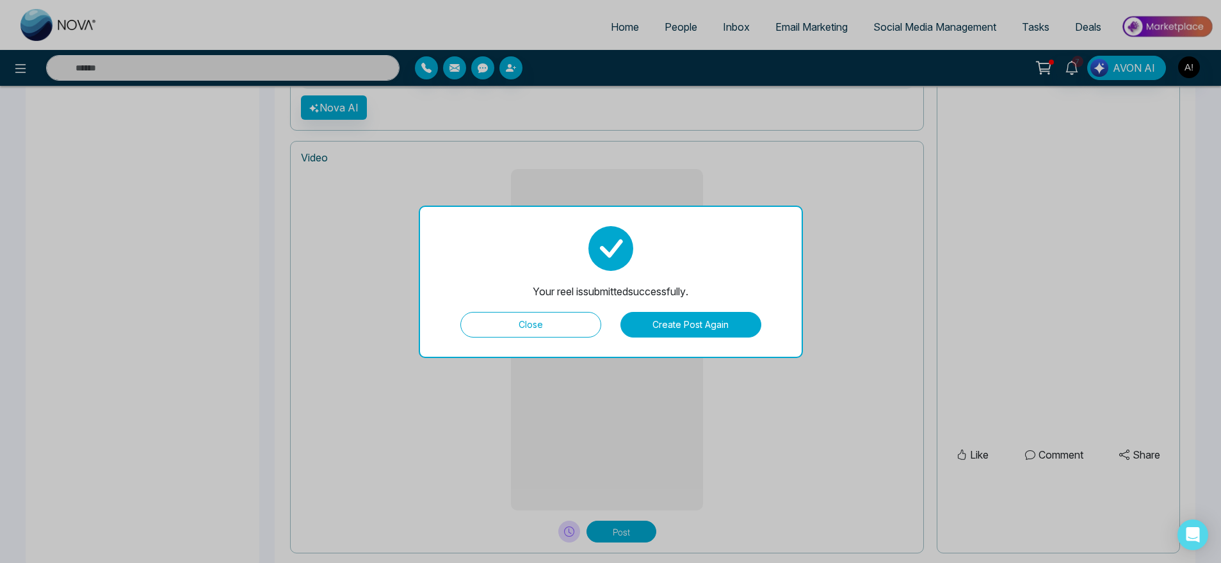
click at [692, 327] on button "Create Post Again" at bounding box center [691, 325] width 141 height 26
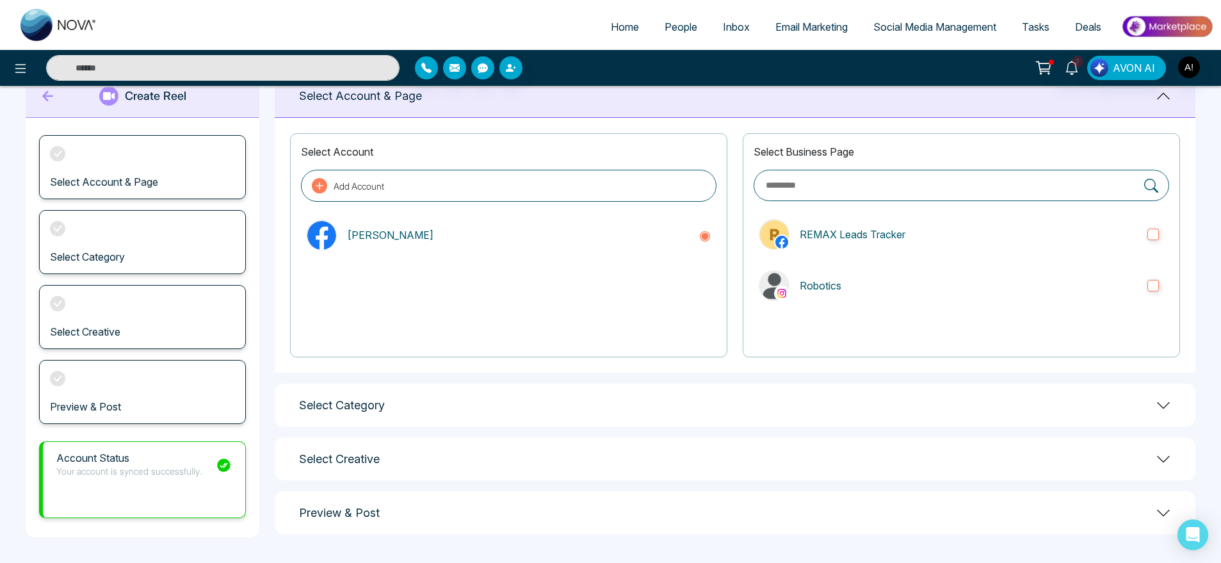
scroll to position [37, 0]
click at [810, 293] on p "Robotics" at bounding box center [969, 285] width 338 height 15
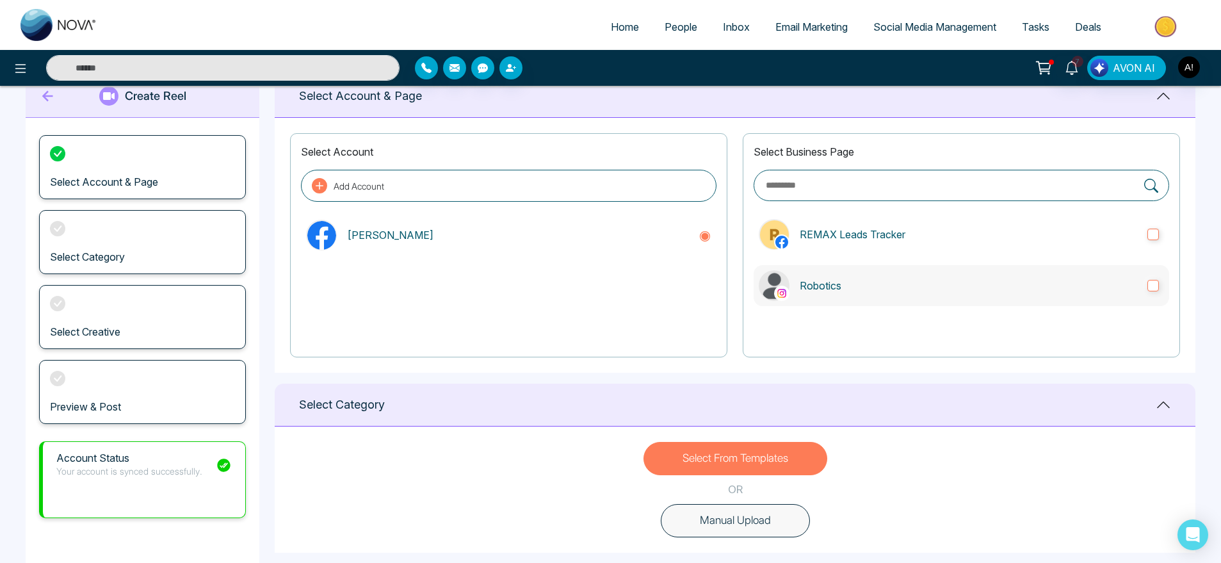
click at [861, 278] on p "Robotics" at bounding box center [969, 285] width 338 height 15
click at [888, 244] on label "REMAX Leads Tracker" at bounding box center [962, 234] width 416 height 41
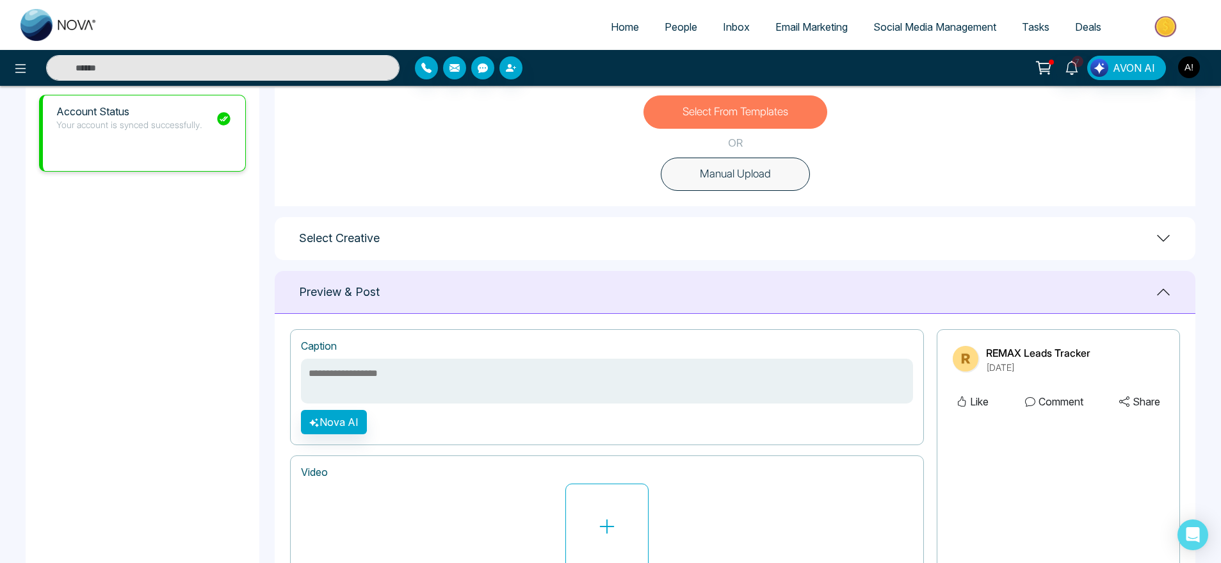
scroll to position [473, 0]
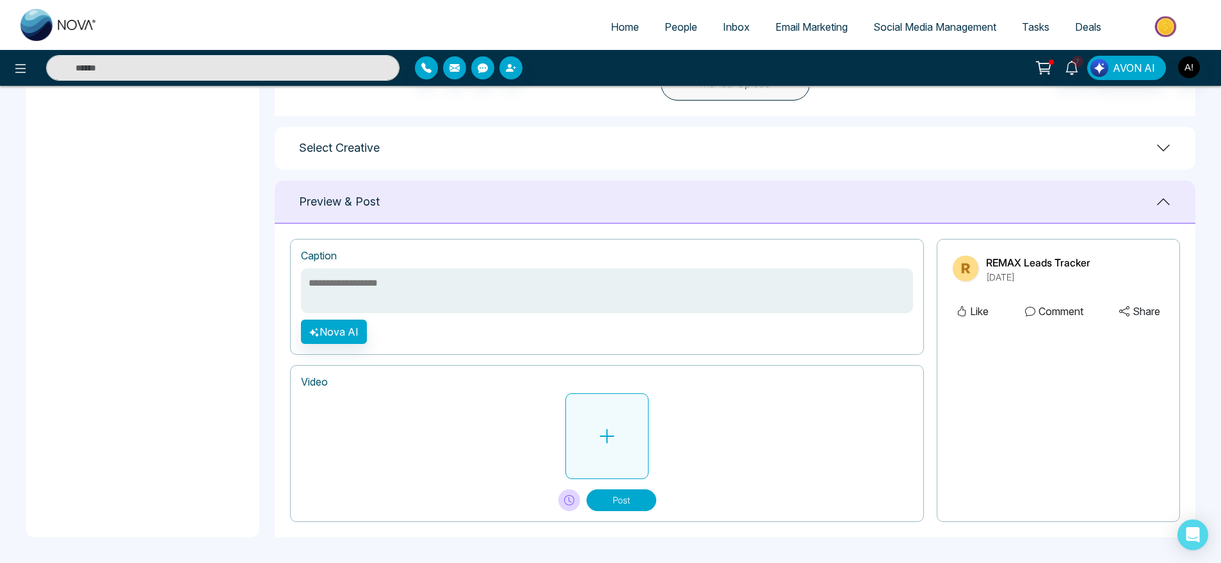
click at [637, 423] on button at bounding box center [606, 436] width 83 height 86
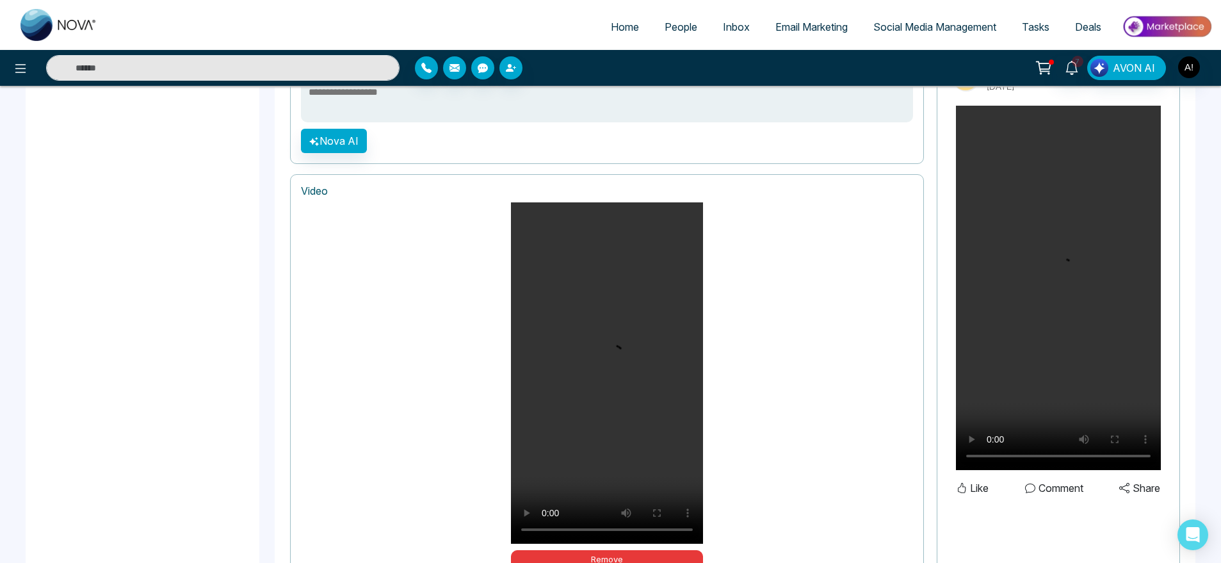
scroll to position [754, 0]
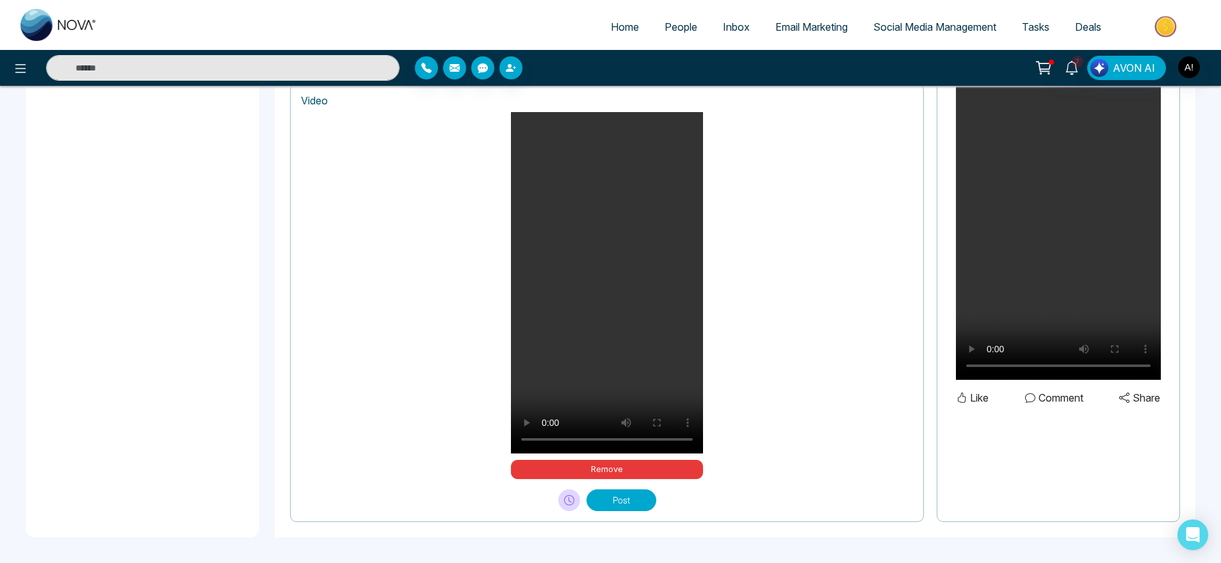
click at [608, 496] on button "Post" at bounding box center [622, 500] width 70 height 22
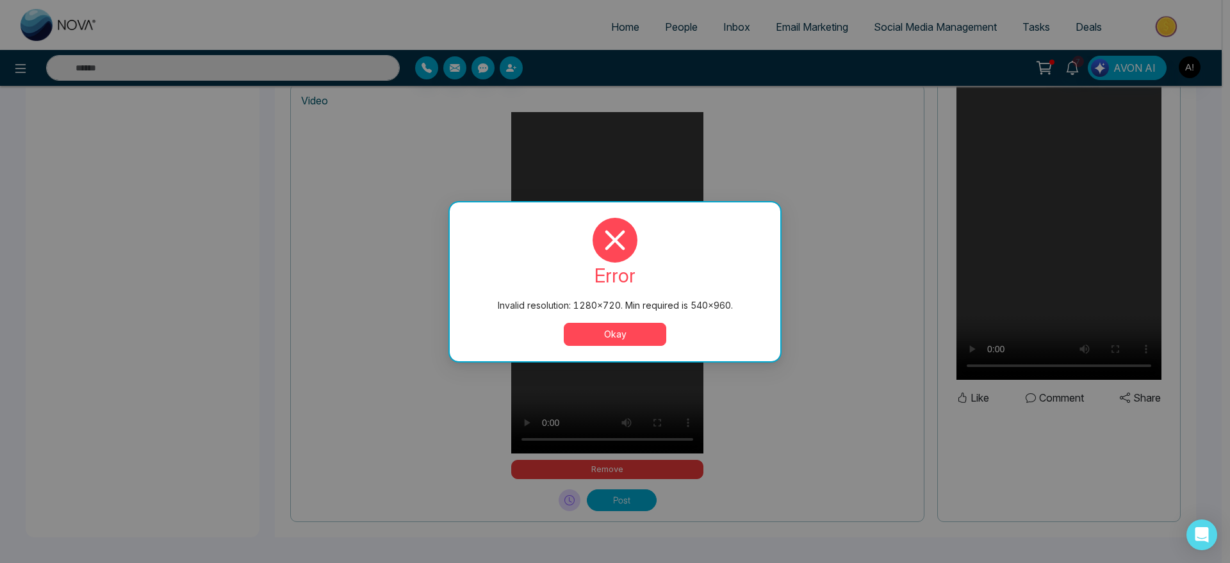
click at [628, 339] on button "Okay" at bounding box center [615, 334] width 102 height 23
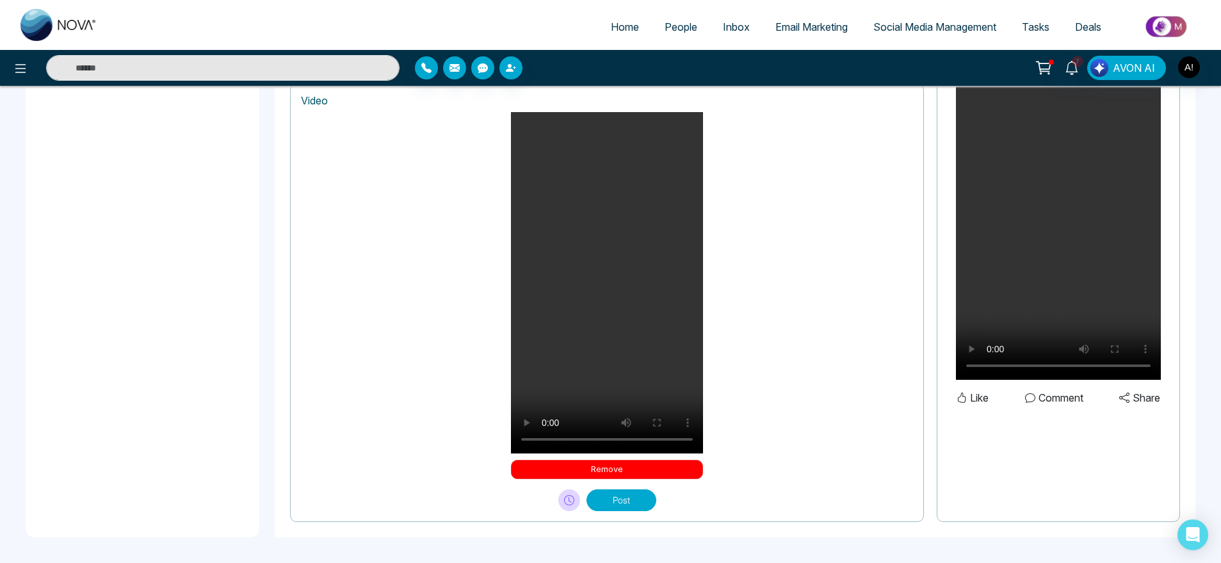
click at [643, 471] on button "Remove" at bounding box center [607, 469] width 192 height 19
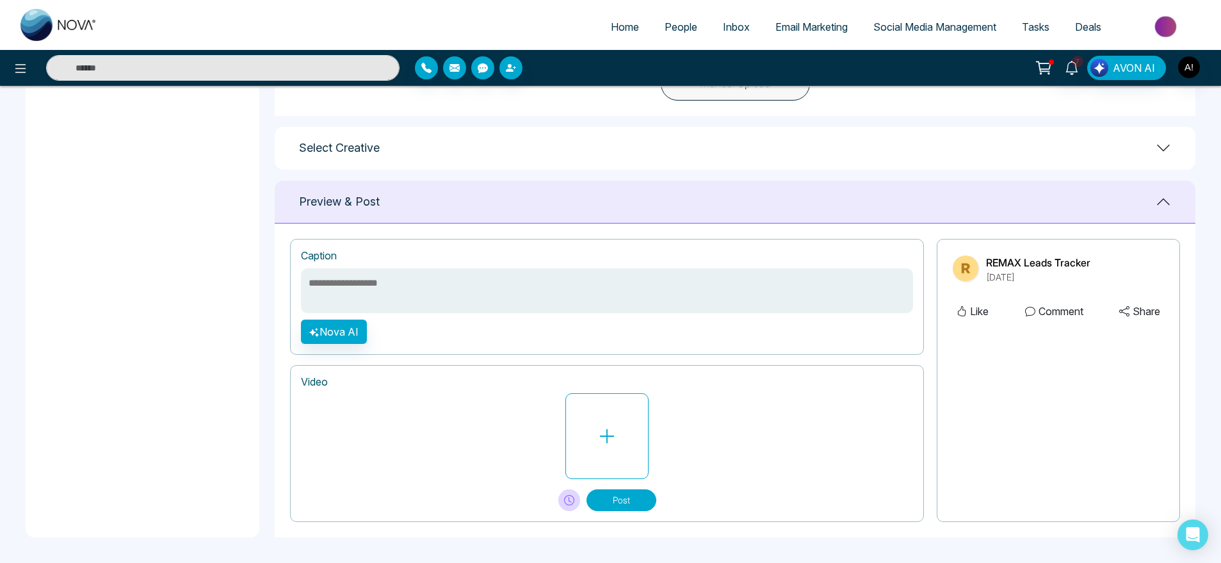
scroll to position [473, 0]
click at [636, 428] on button at bounding box center [606, 436] width 83 height 86
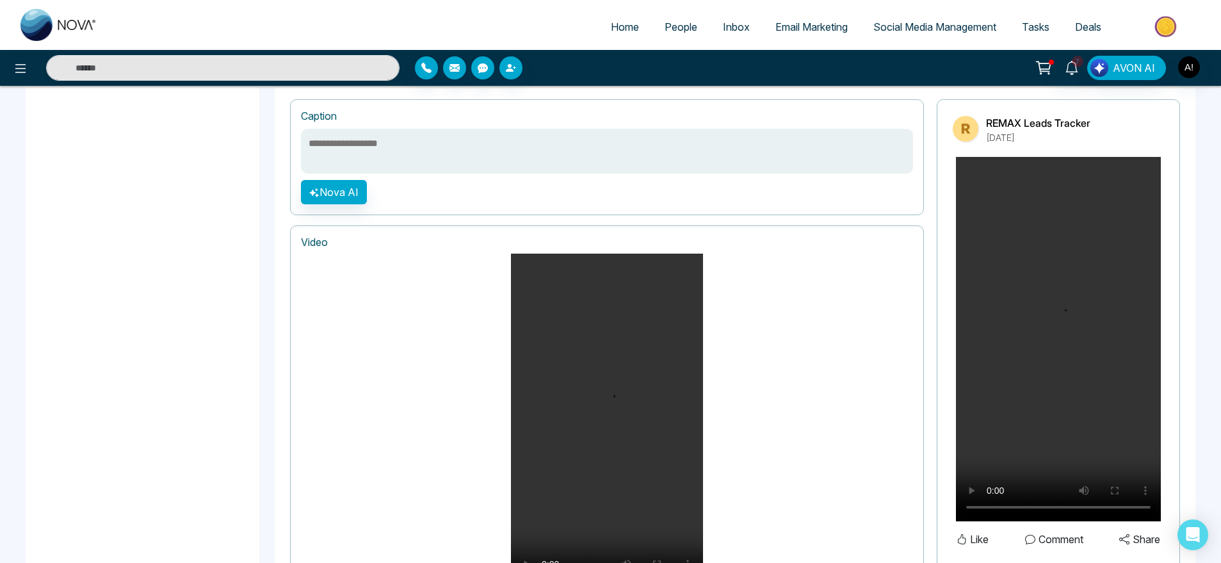
scroll to position [754, 0]
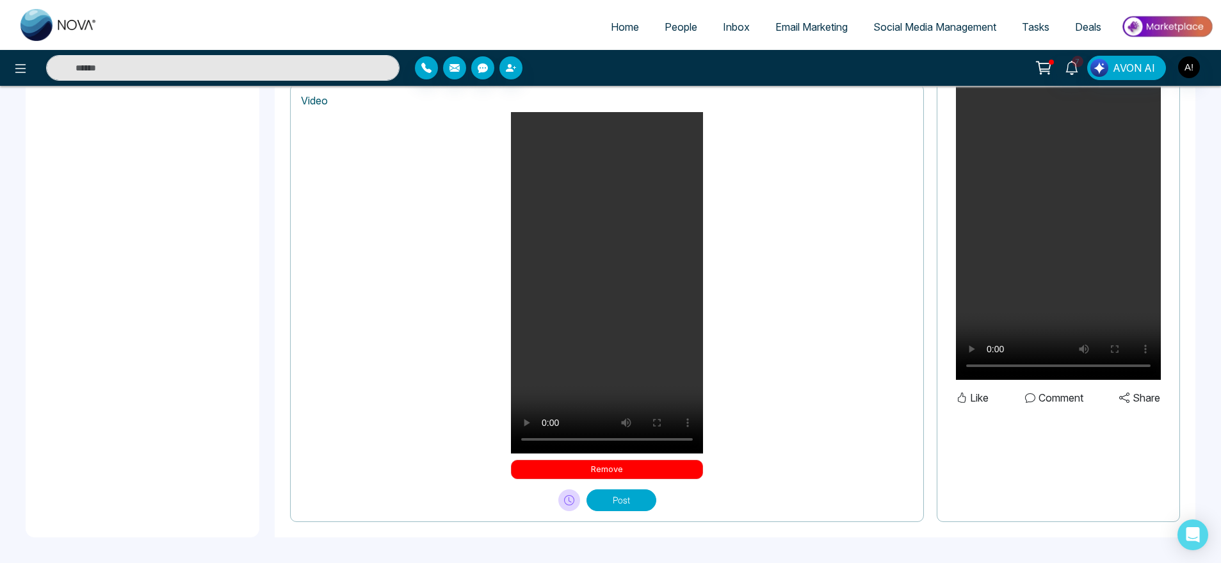
click at [655, 473] on button "Remove" at bounding box center [607, 469] width 192 height 19
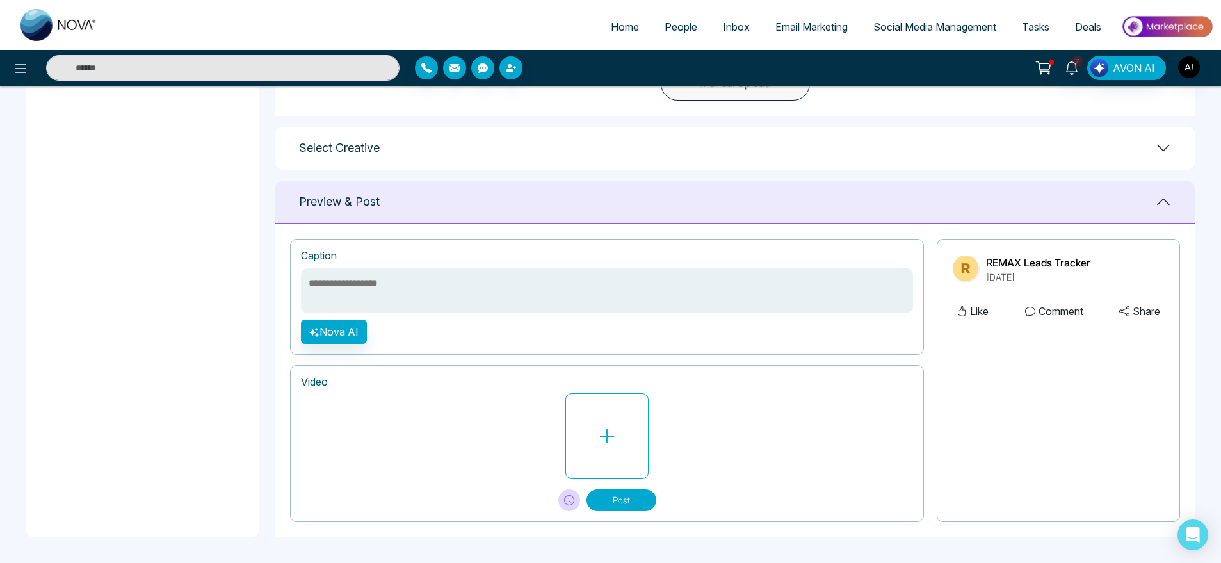
scroll to position [473, 0]
click at [613, 450] on button at bounding box center [606, 436] width 83 height 86
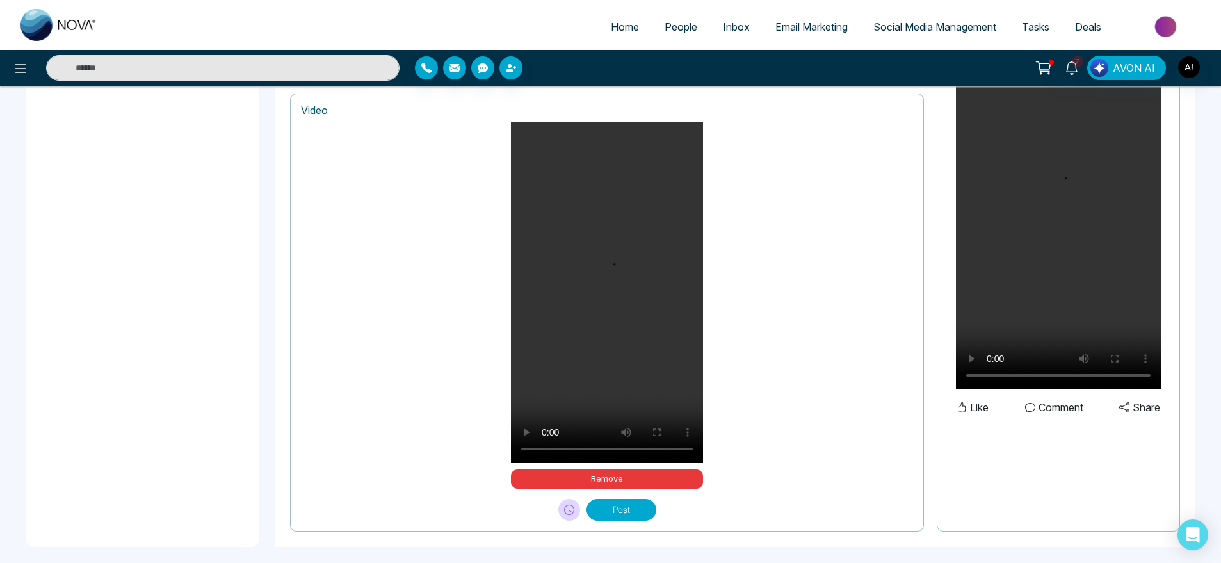
scroll to position [754, 0]
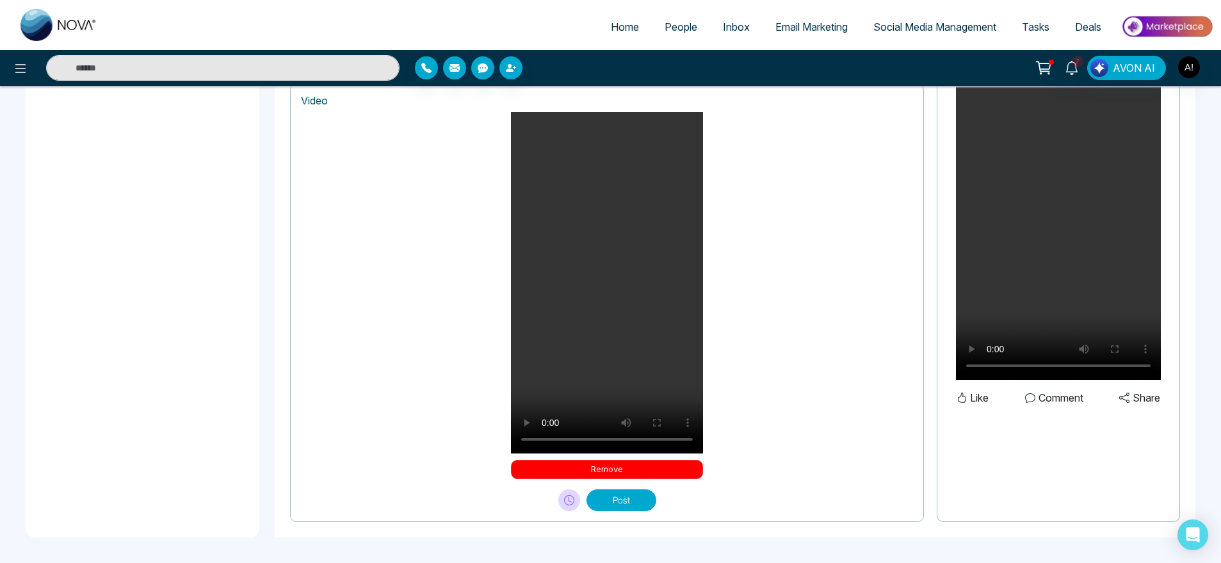
click at [613, 462] on button "Remove" at bounding box center [607, 469] width 192 height 19
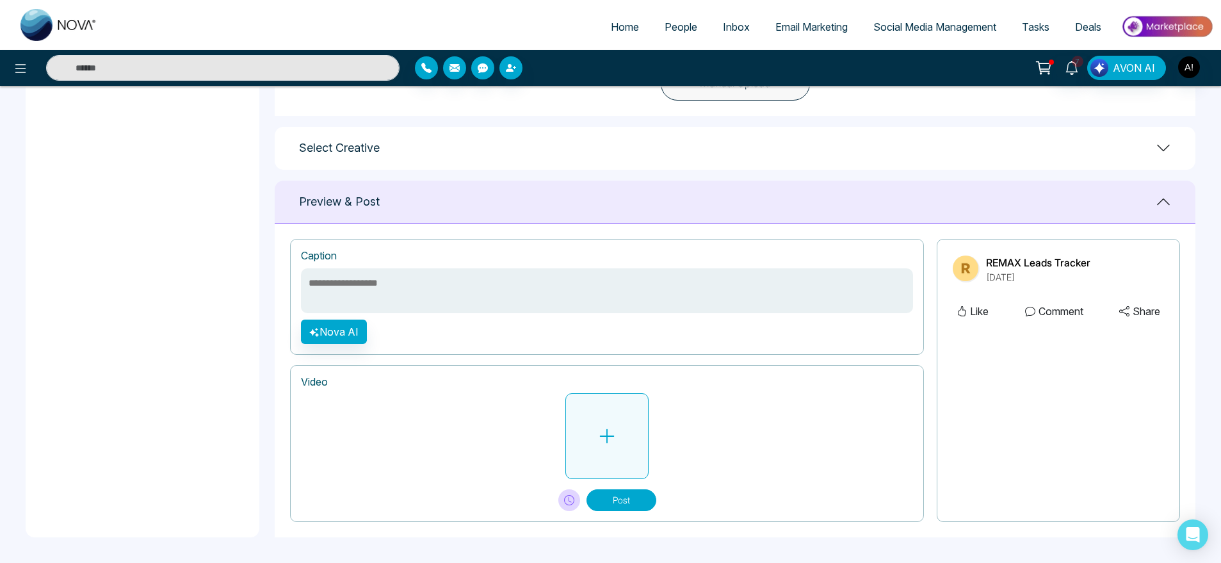
click at [624, 439] on button at bounding box center [606, 436] width 83 height 86
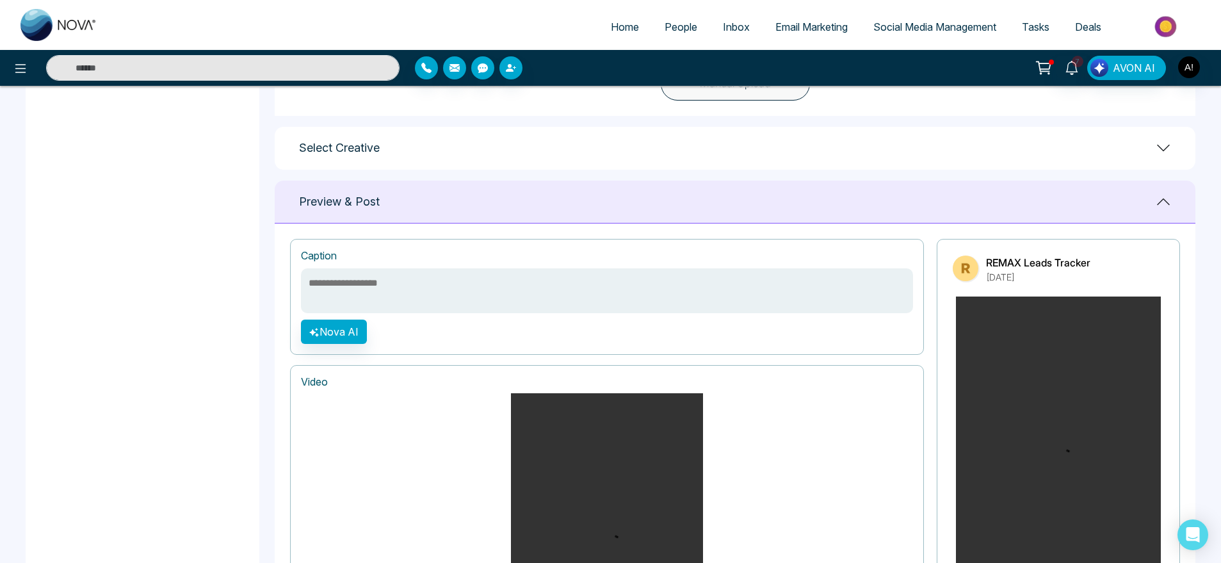
scroll to position [754, 0]
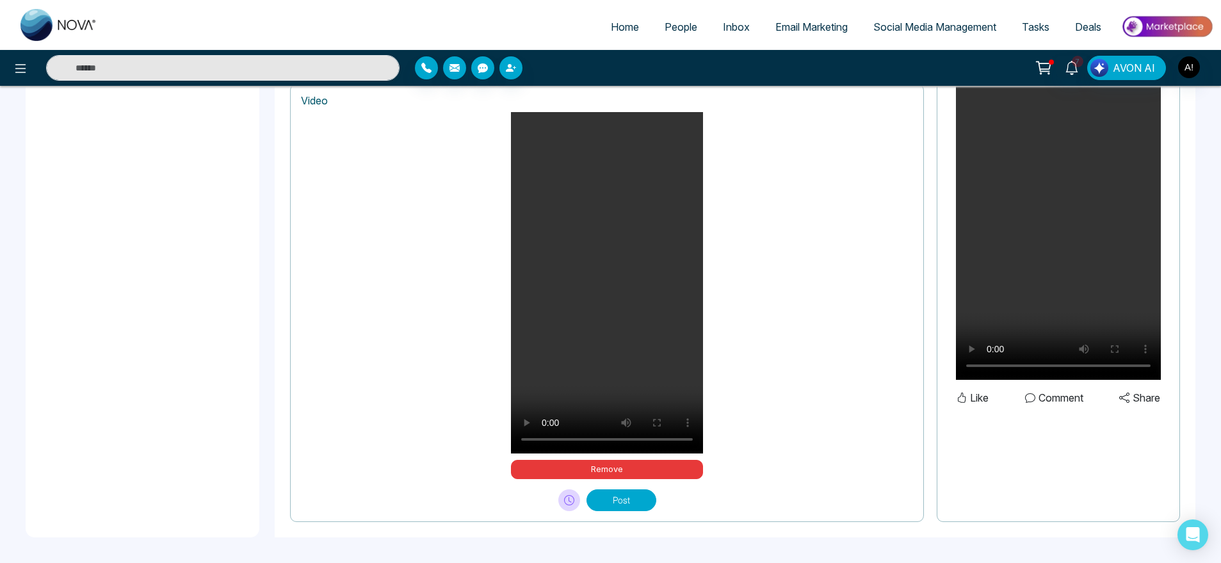
click at [634, 496] on button "Post" at bounding box center [622, 500] width 70 height 22
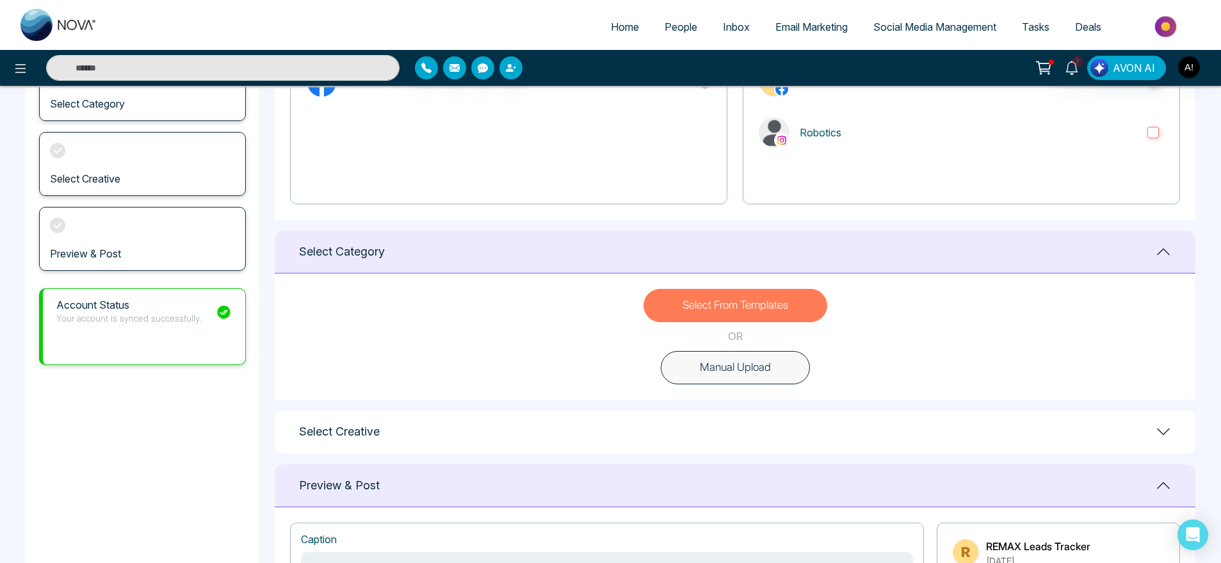
scroll to position [0, 0]
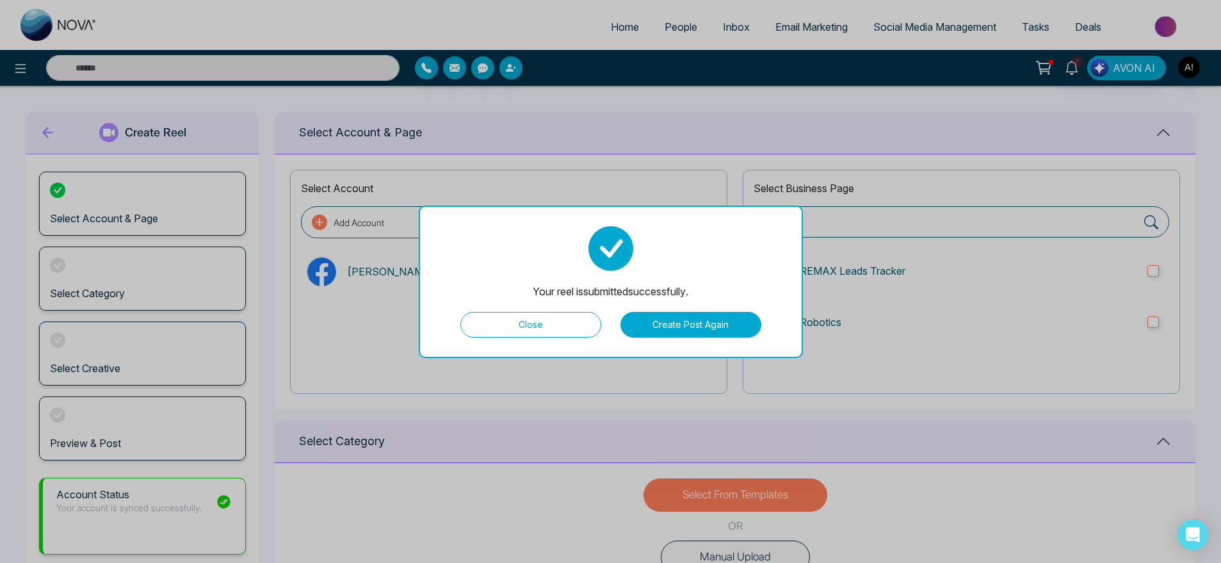
click at [589, 327] on button "Close" at bounding box center [530, 325] width 141 height 26
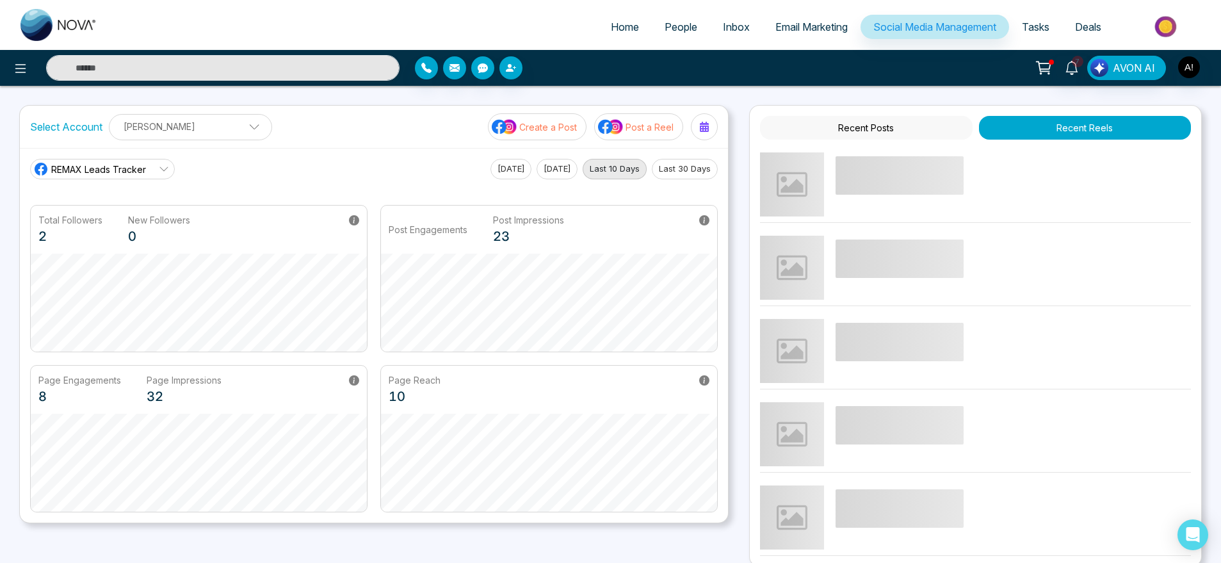
click at [631, 126] on p "Post a Reel" at bounding box center [650, 126] width 48 height 13
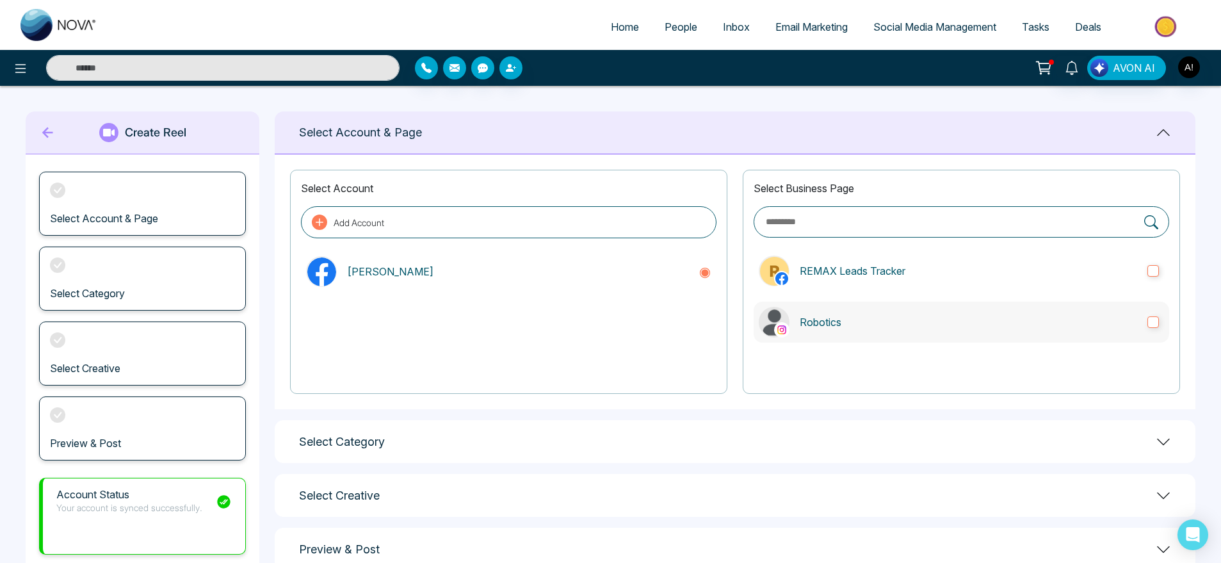
click at [873, 311] on label "Robotics" at bounding box center [962, 322] width 416 height 41
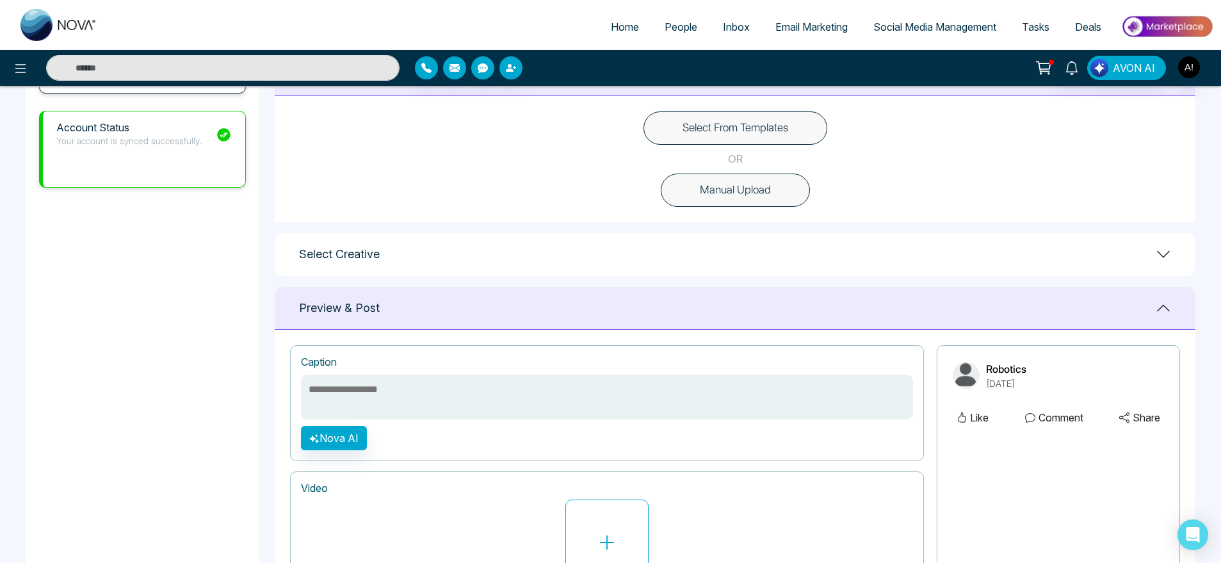
scroll to position [412, 0]
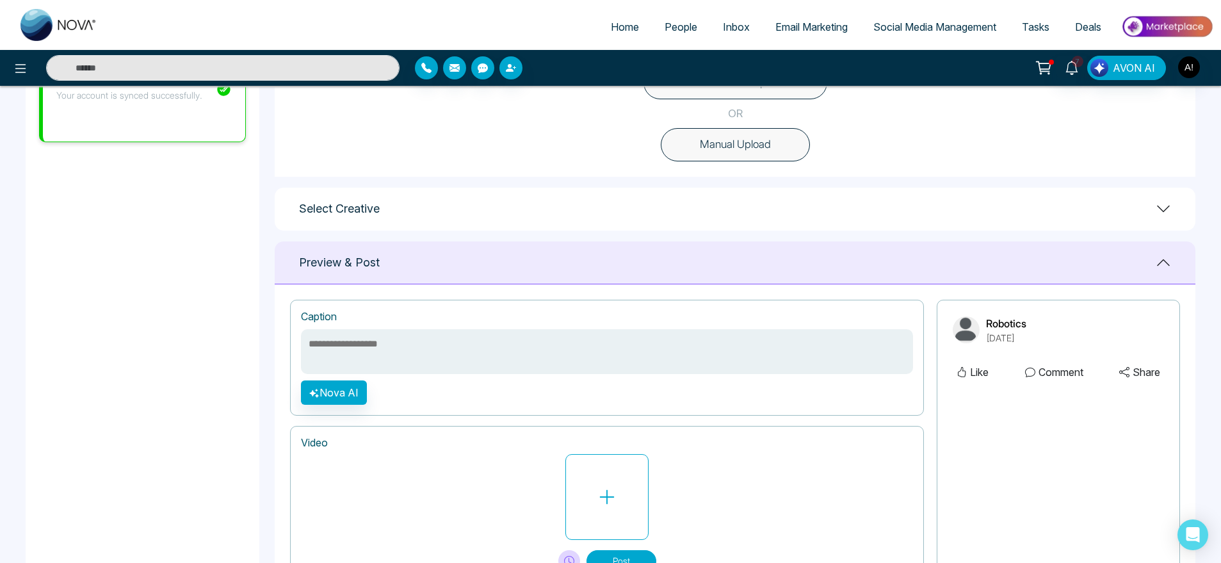
click at [756, 147] on button "Manual Upload" at bounding box center [735, 144] width 149 height 33
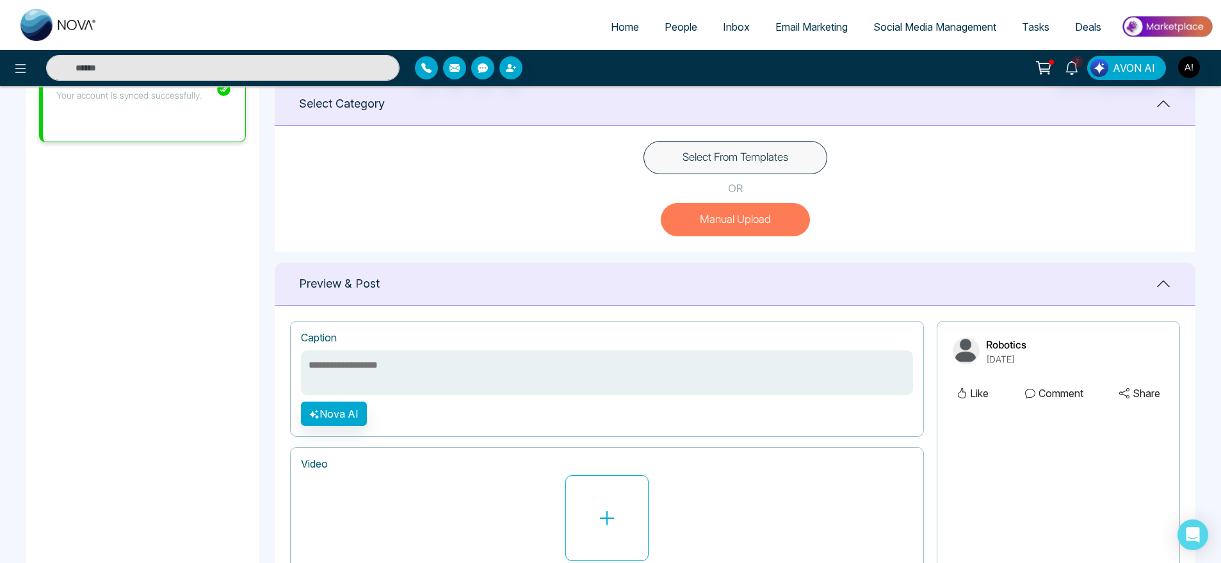
scroll to position [419, 0]
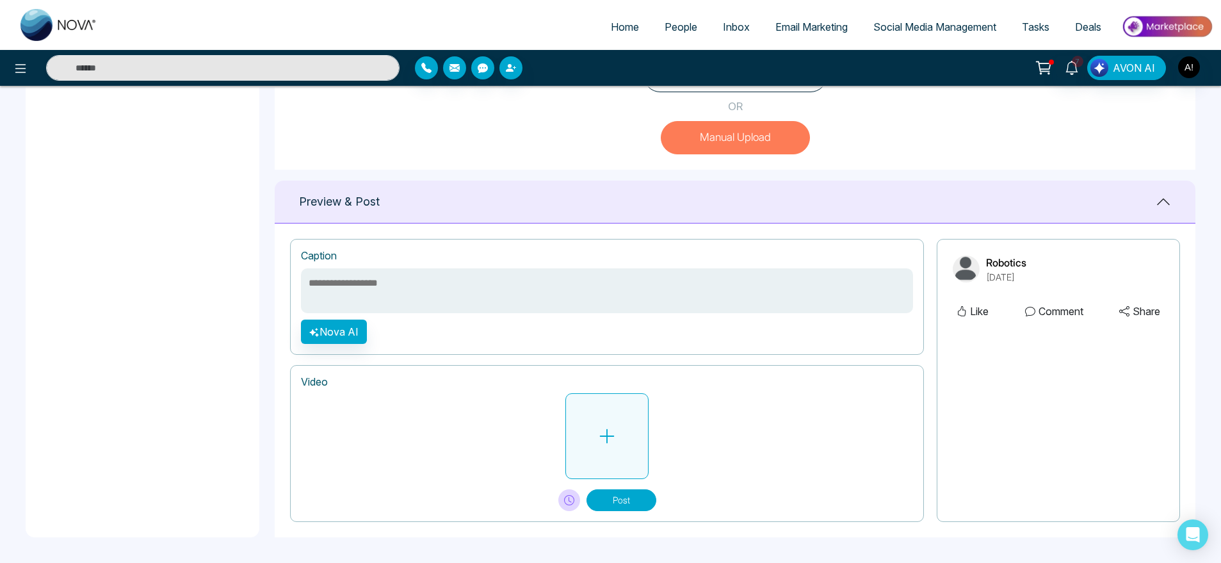
click at [606, 435] on icon at bounding box center [607, 436] width 19 height 19
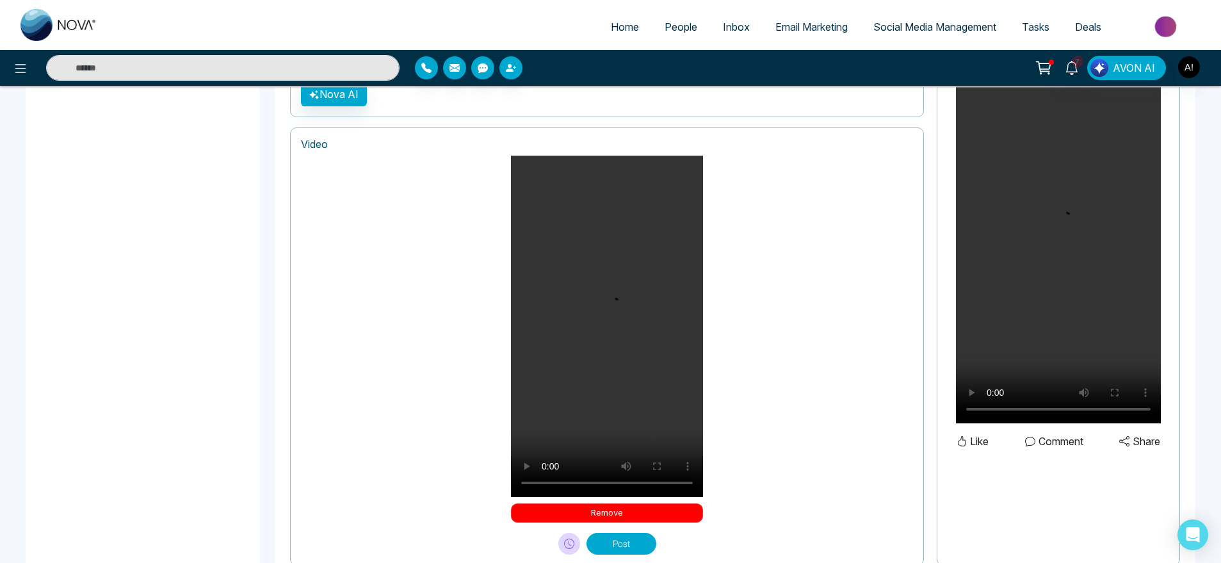
scroll to position [692, 0]
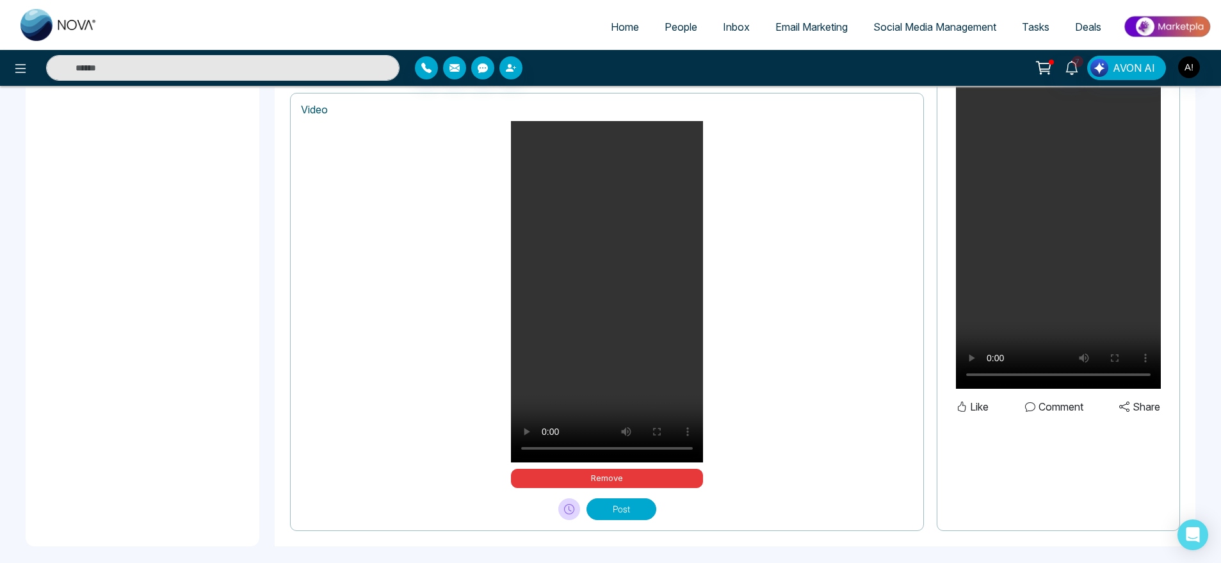
click at [641, 511] on button "Post" at bounding box center [622, 509] width 70 height 22
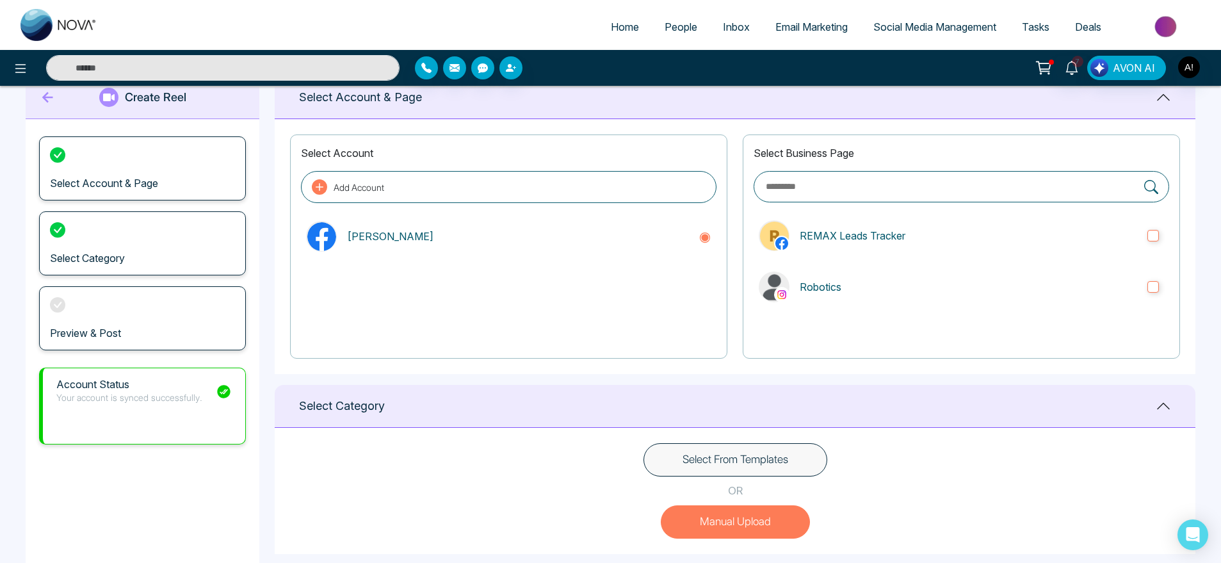
scroll to position [0, 0]
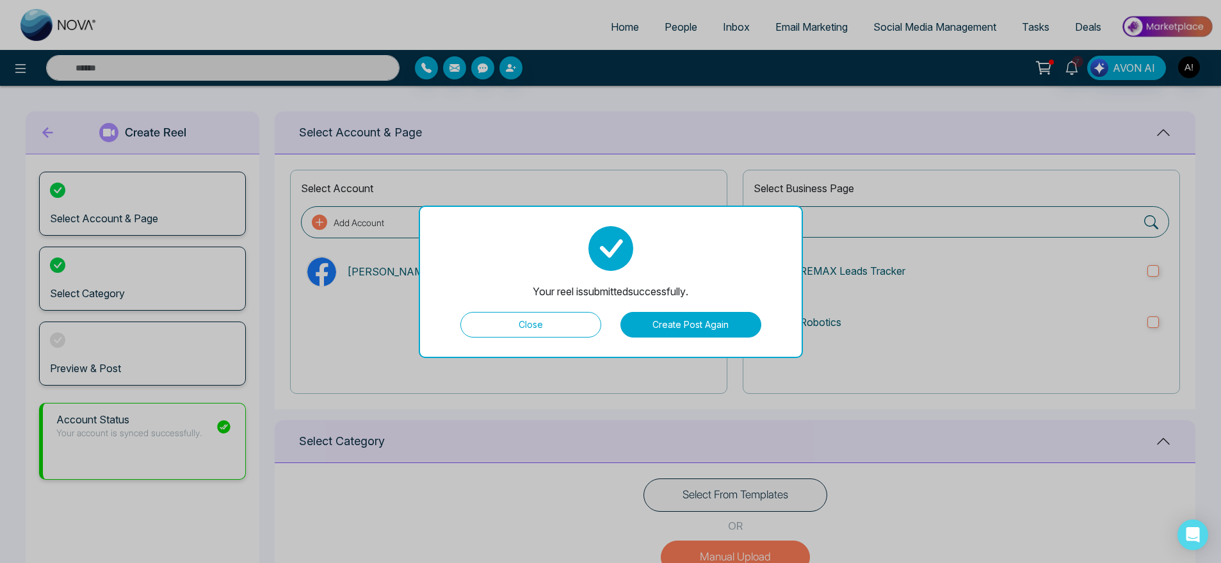
click at [546, 325] on button "Close" at bounding box center [530, 325] width 141 height 26
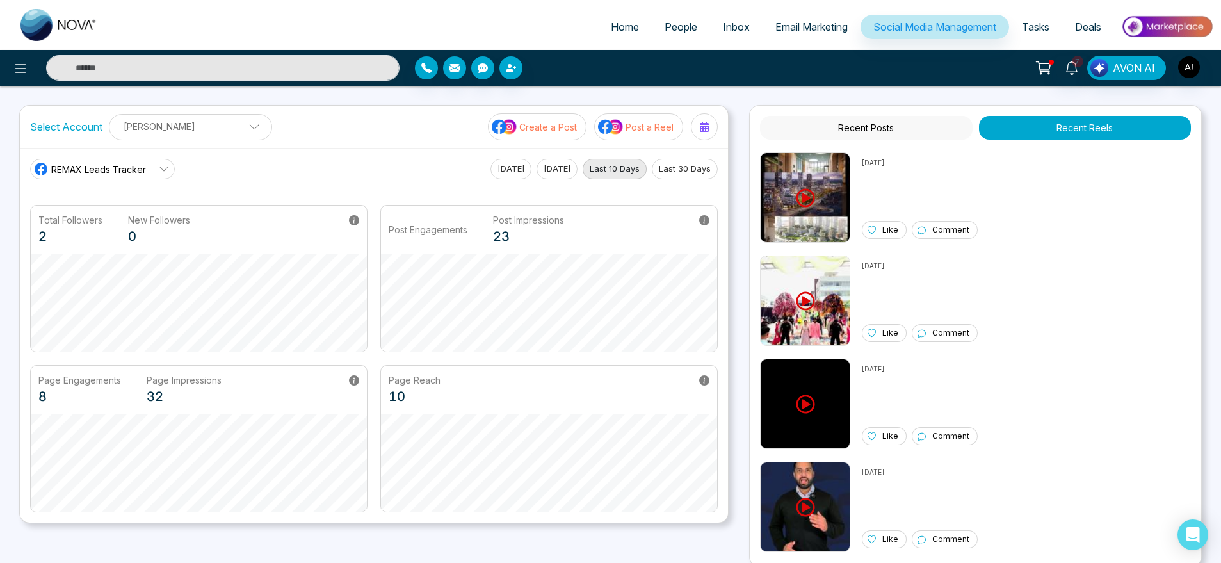
click at [177, 137] on ul "Anit Gupta Add Social Accounts" at bounding box center [190, 137] width 147 height 1
click at [177, 136] on p "Anit Gupta" at bounding box center [182, 127] width 131 height 21
click at [294, 140] on div "Select Account Anit Gupta Anit Gupta Add Social Accounts Create a Post Post a R…" at bounding box center [374, 127] width 708 height 42
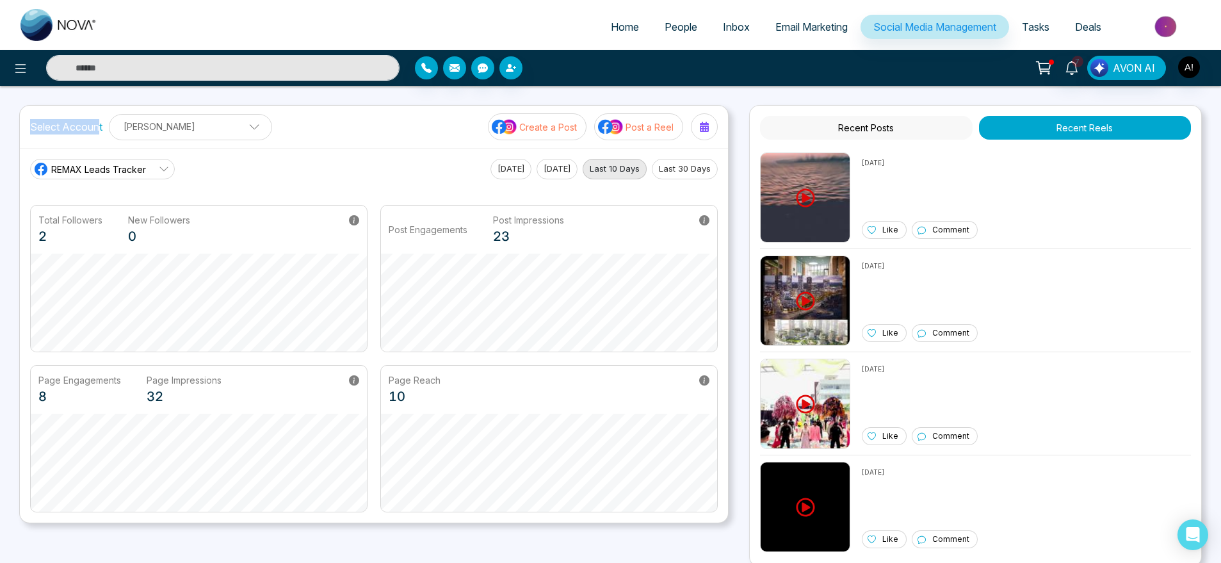
drag, startPoint x: 24, startPoint y: 129, endPoint x: 99, endPoint y: 133, distance: 75.0
click at [99, 133] on div "Select Account Anit Gupta Anit Gupta Add Social Accounts Create a Post Post a R…" at bounding box center [374, 127] width 708 height 42
click at [256, 119] on div "Select Account Anit Gupta Anit Gupta Add Social Accounts" at bounding box center [151, 127] width 242 height 26
click at [672, 117] on button "Post a Reel" at bounding box center [638, 126] width 89 height 27
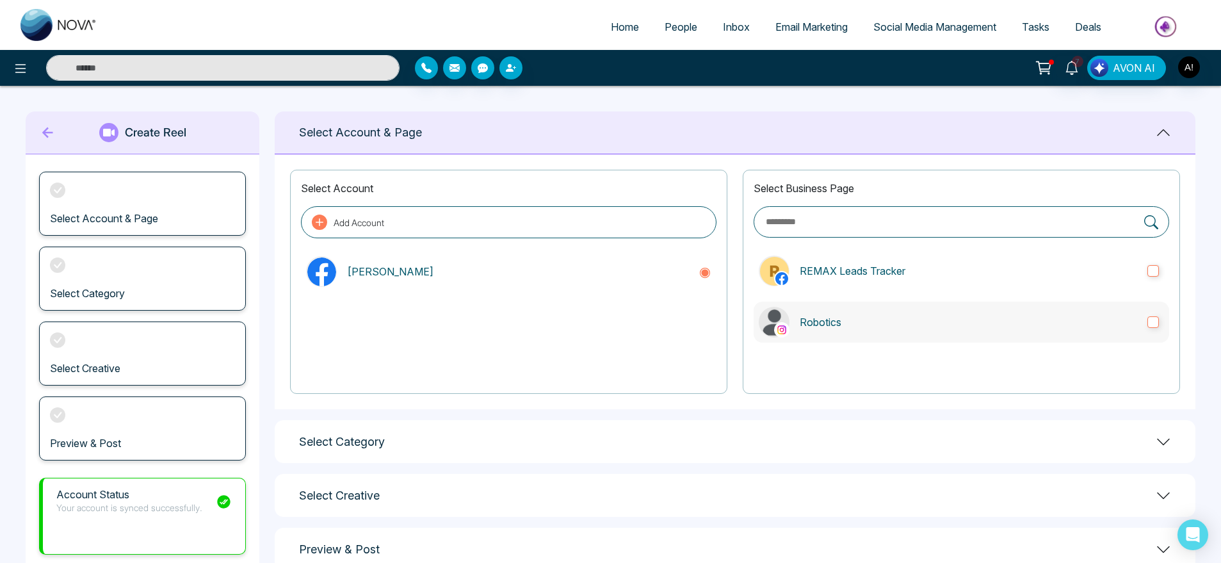
click at [949, 309] on label "Robotics" at bounding box center [962, 322] width 416 height 41
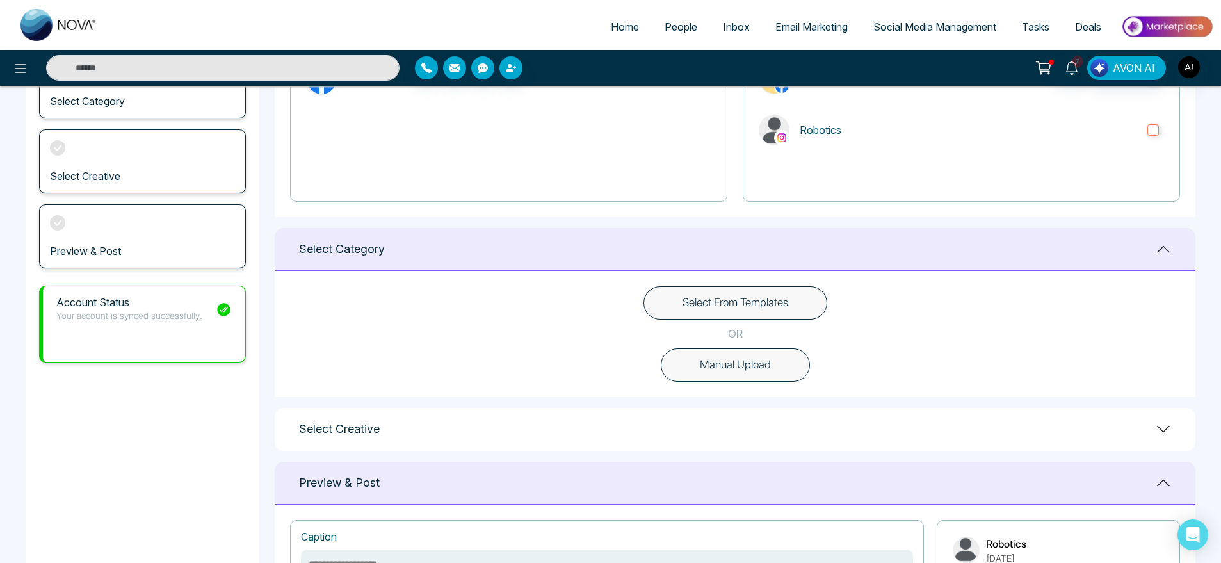
scroll to position [298, 0]
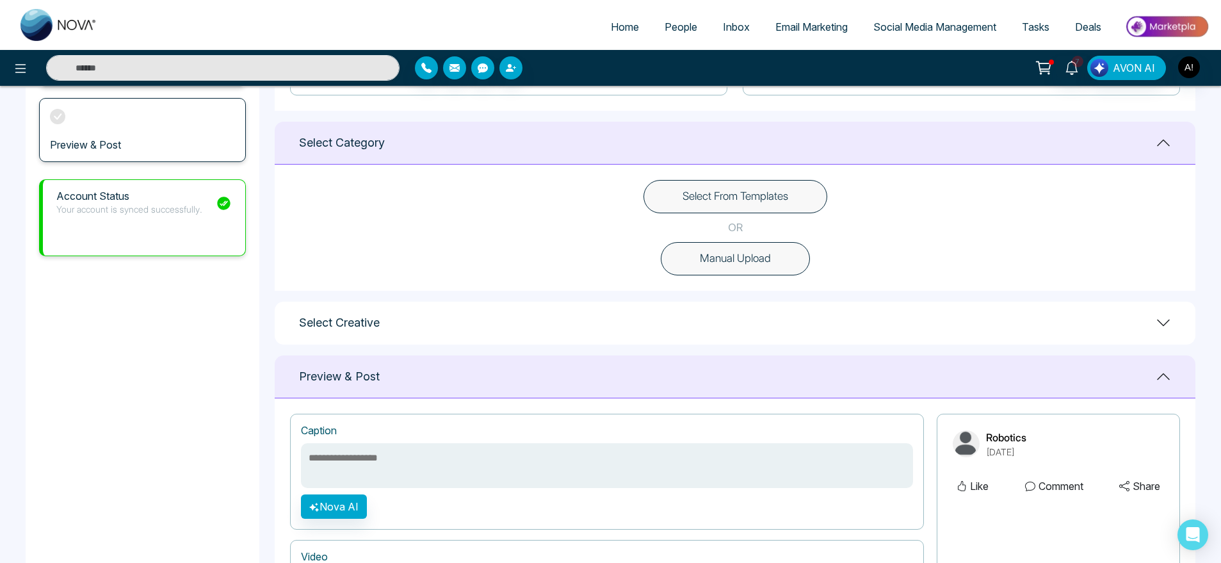
click at [776, 204] on button "Select From Templates" at bounding box center [736, 196] width 184 height 33
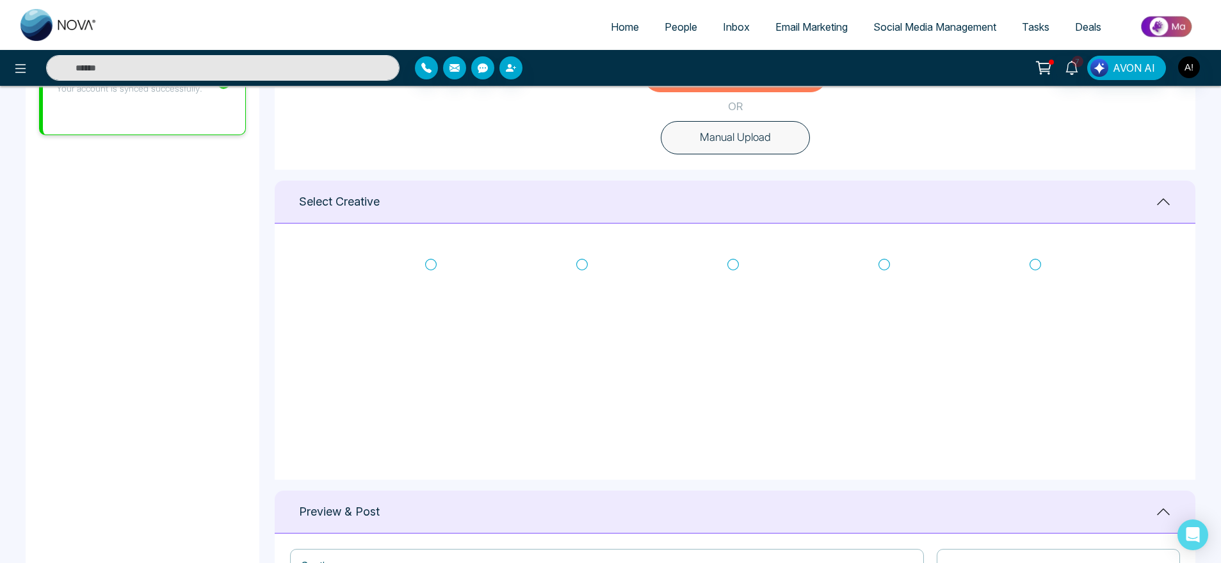
scroll to position [427, 0]
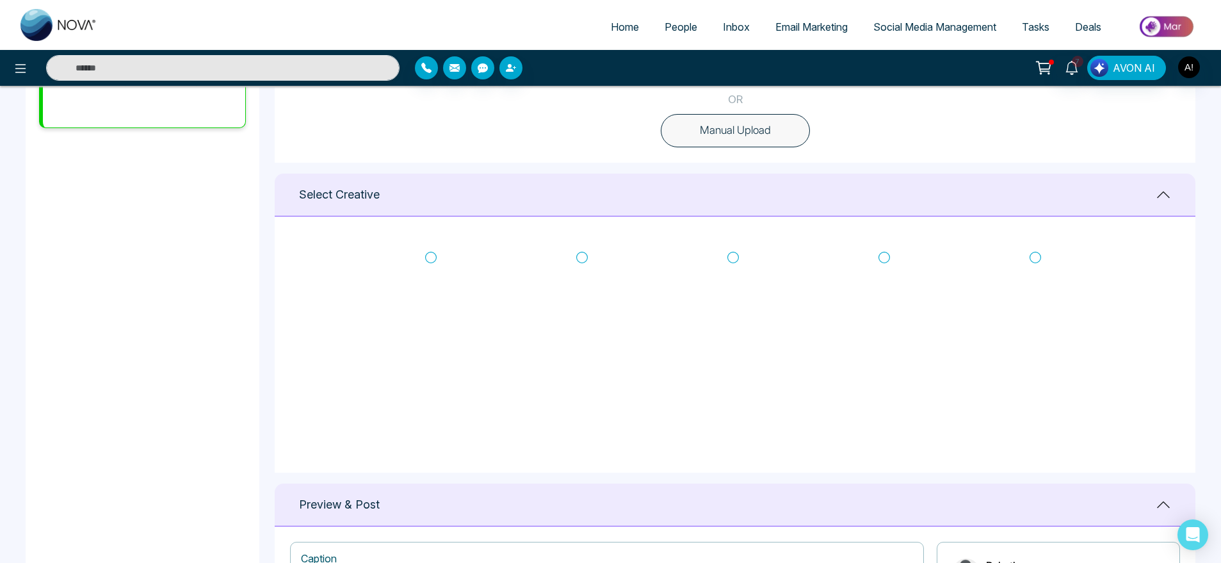
click at [735, 256] on icon at bounding box center [734, 257] width 12 height 13
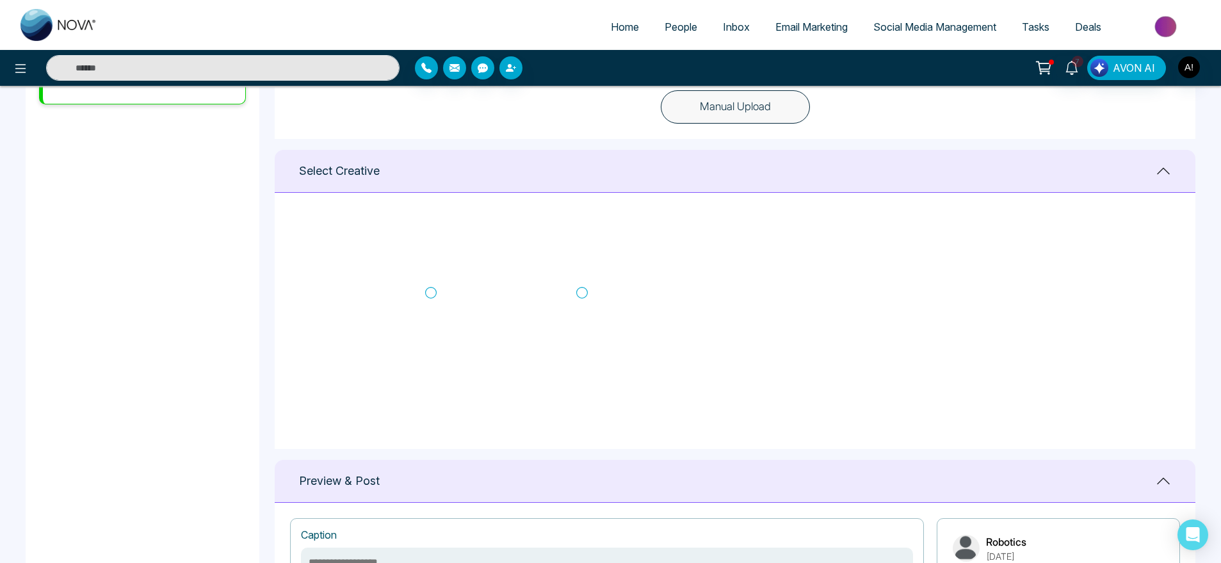
scroll to position [192, 0]
click at [580, 303] on icon at bounding box center [582, 302] width 12 height 13
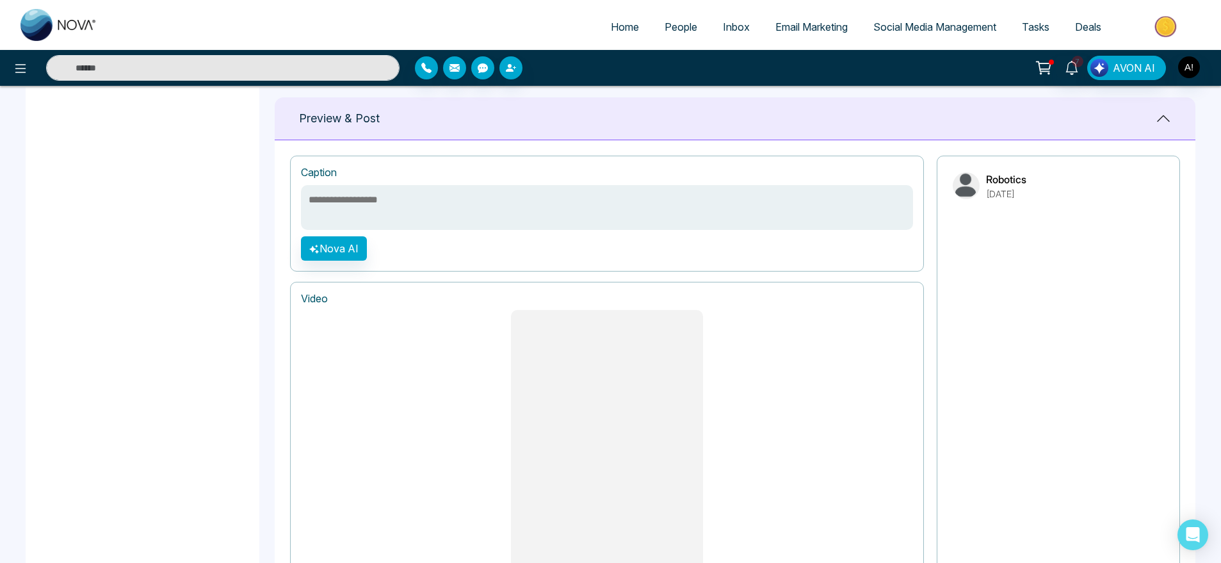
scroll to position [985, 0]
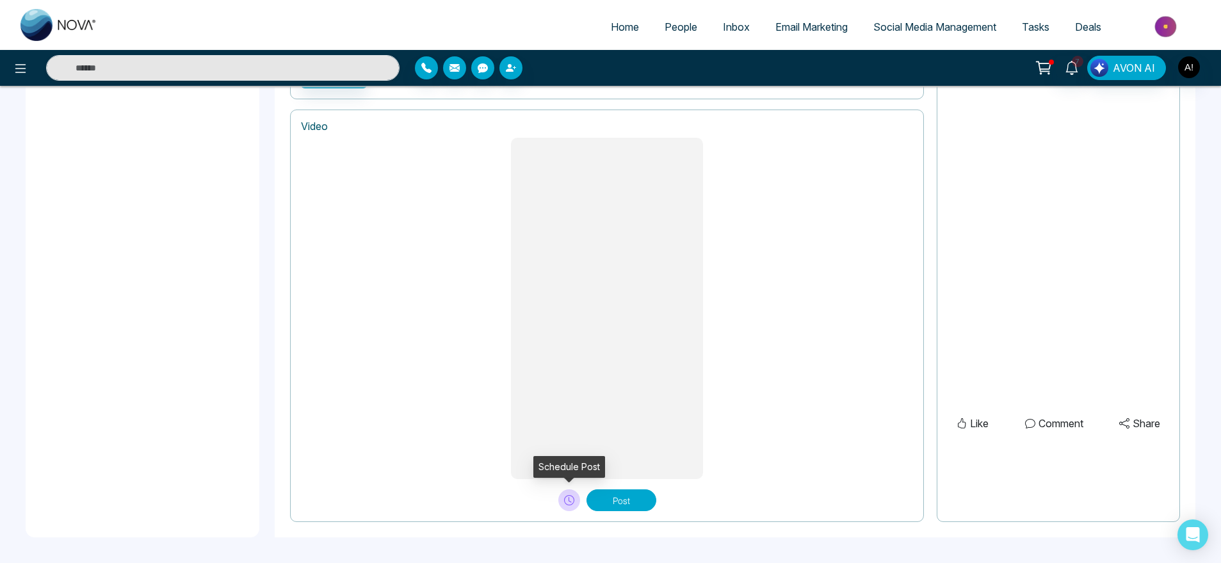
click at [573, 492] on button at bounding box center [569, 500] width 22 height 22
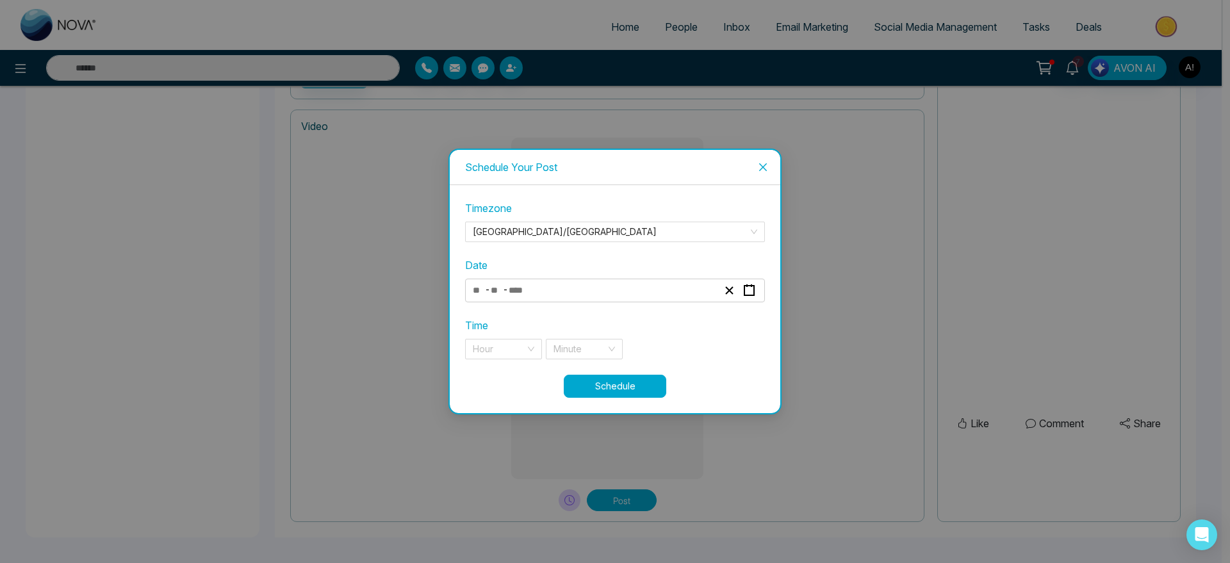
click at [631, 284] on div "- -" at bounding box center [595, 290] width 248 height 17
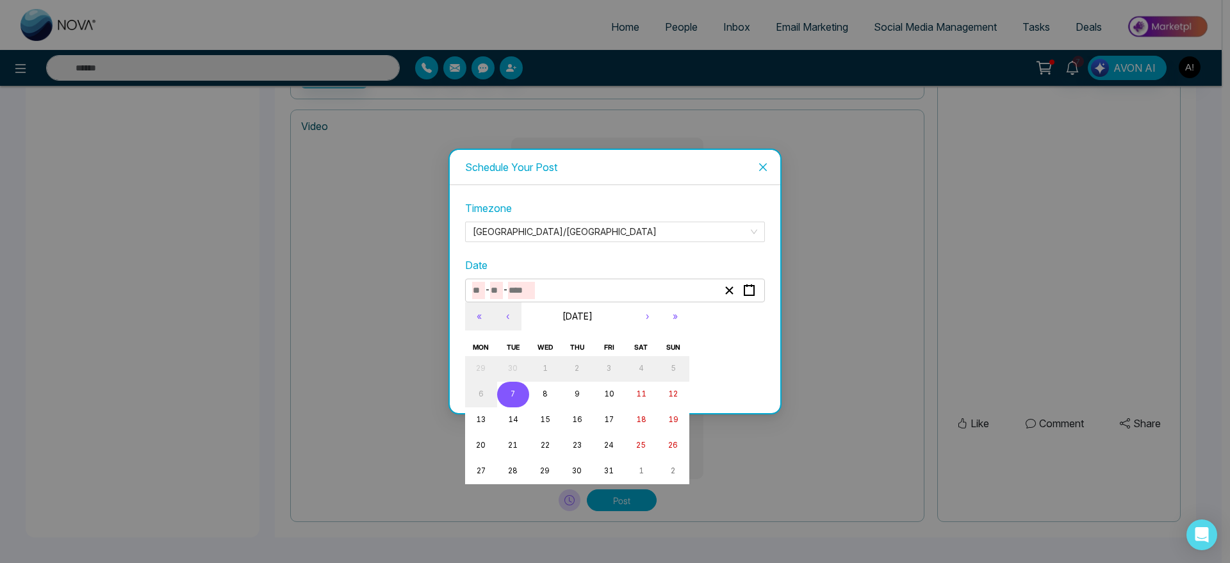
click at [504, 401] on button "7" at bounding box center [513, 395] width 32 height 26
type input "**"
type input "*"
type input "****"
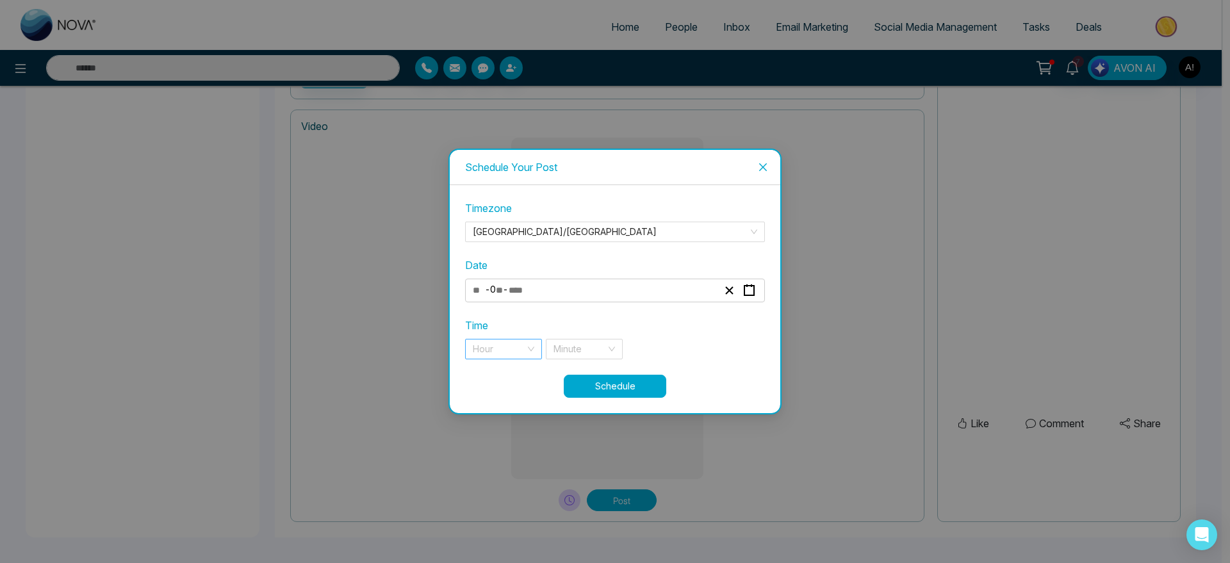
click at [499, 359] on div "Hour" at bounding box center [503, 349] width 77 height 20
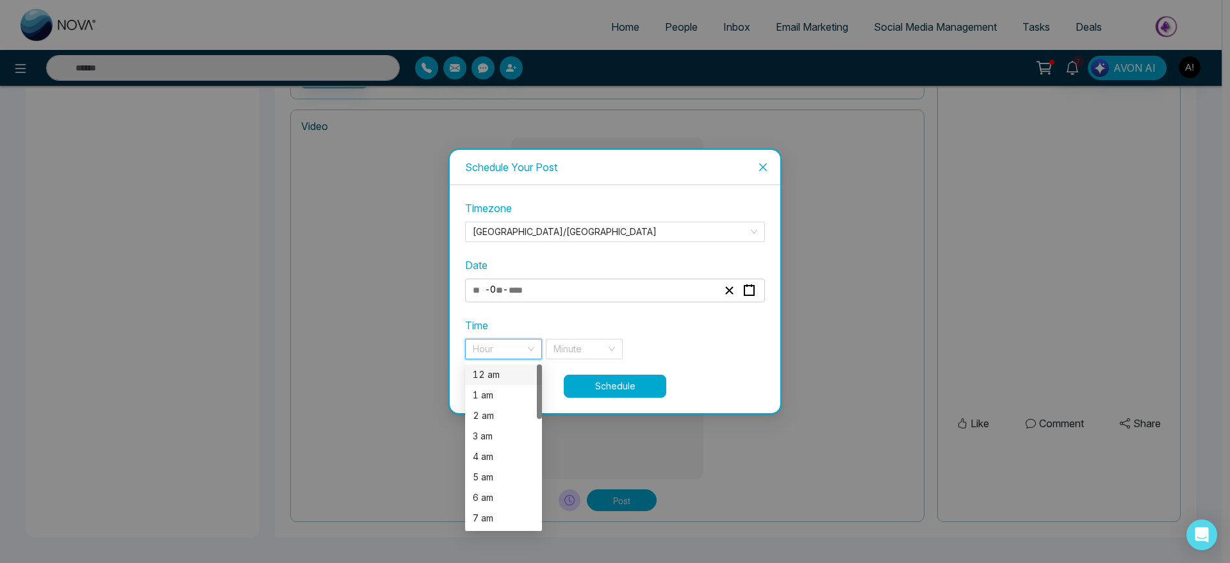
click at [501, 378] on div "12 am" at bounding box center [503, 375] width 61 height 14
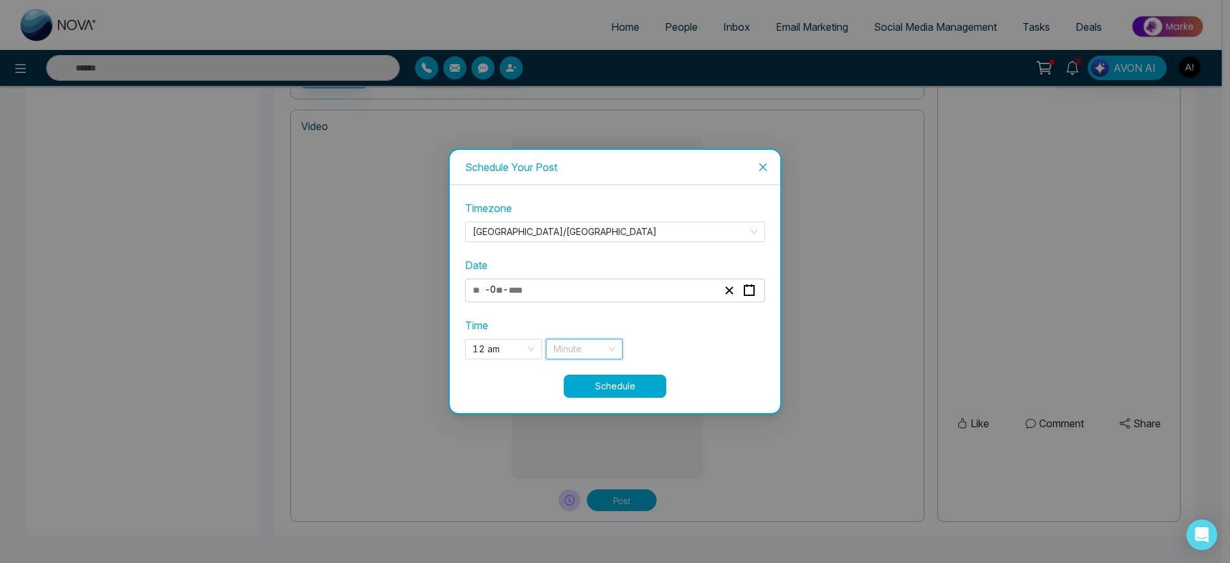
click at [591, 345] on input "search" at bounding box center [579, 348] width 53 height 19
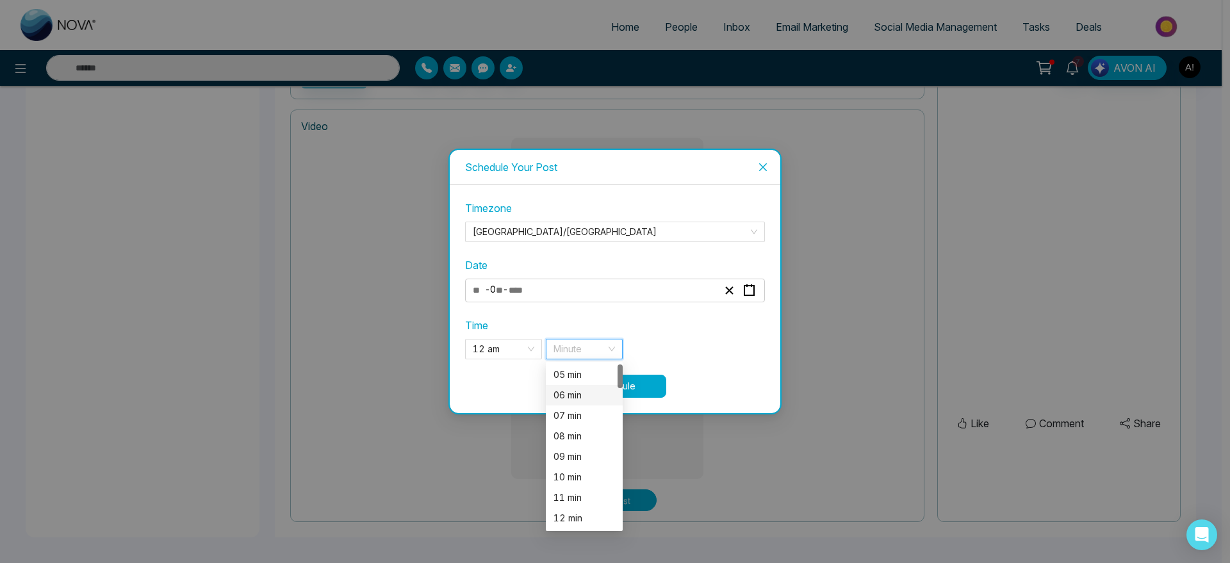
click at [578, 388] on div "06 min" at bounding box center [583, 395] width 61 height 14
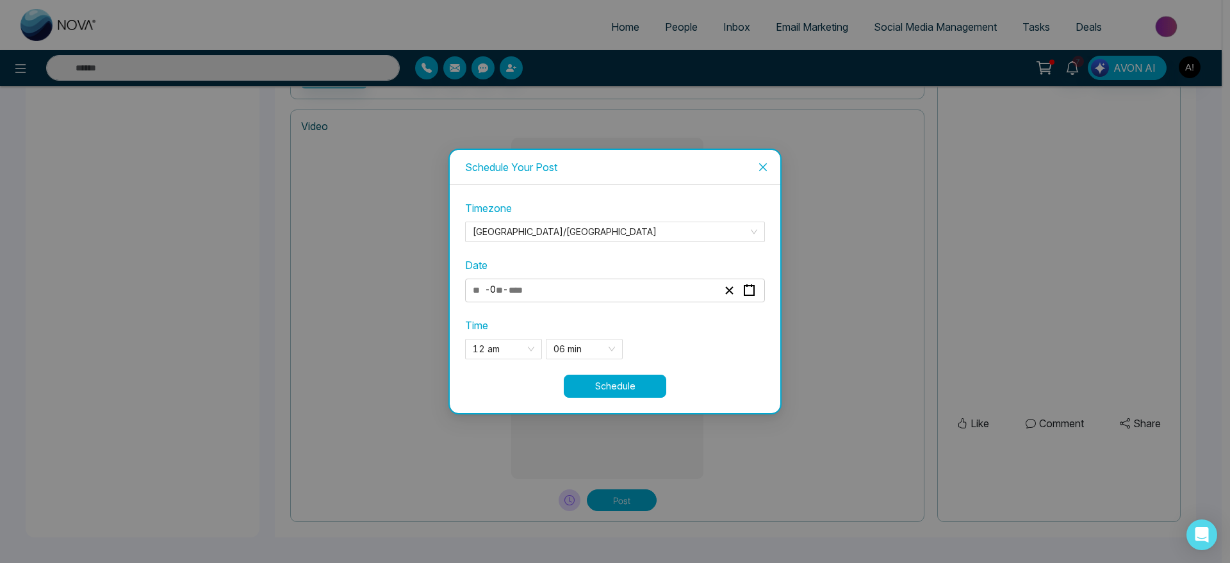
click at [611, 388] on button "Schedule" at bounding box center [615, 386] width 102 height 23
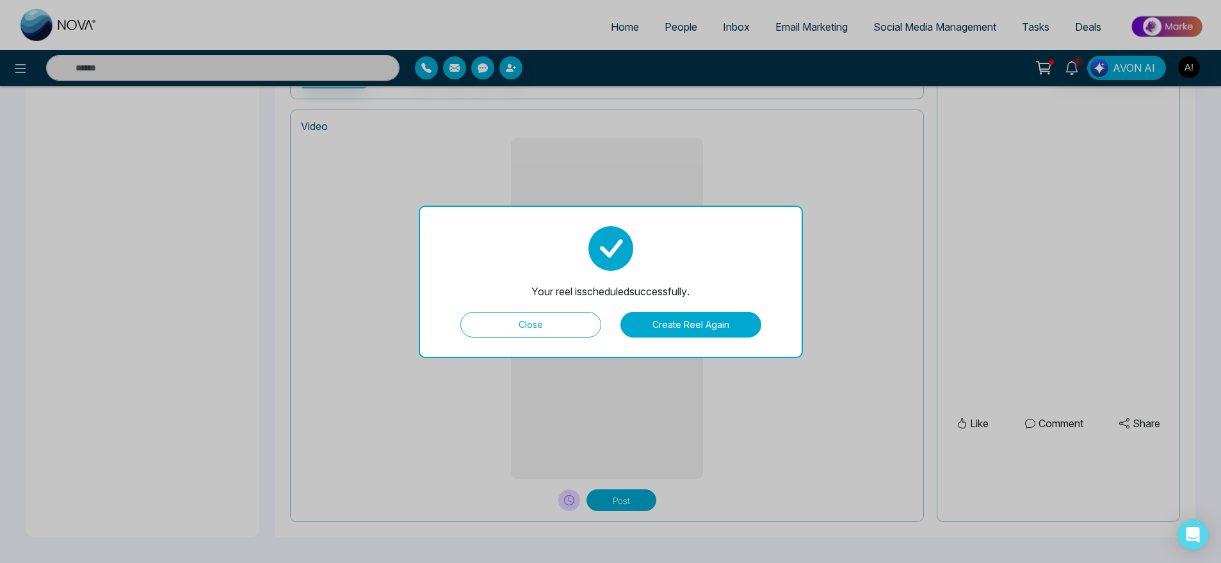
click at [558, 334] on button "Close" at bounding box center [530, 325] width 141 height 26
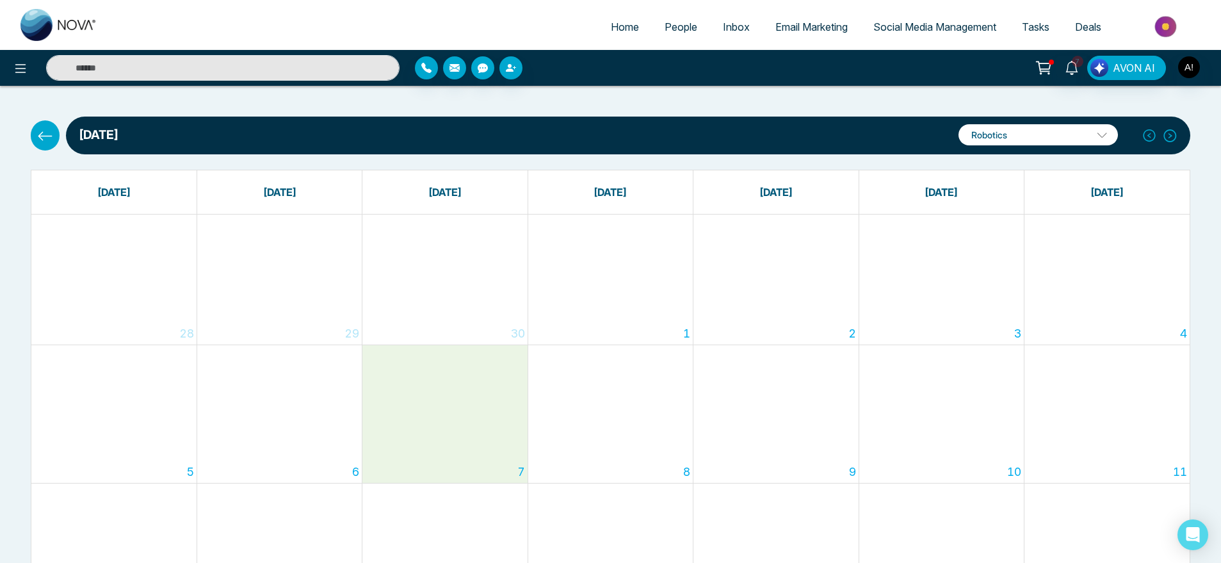
click at [463, 426] on div "7" at bounding box center [444, 414] width 165 height 138
click at [40, 134] on icon at bounding box center [45, 135] width 14 height 9
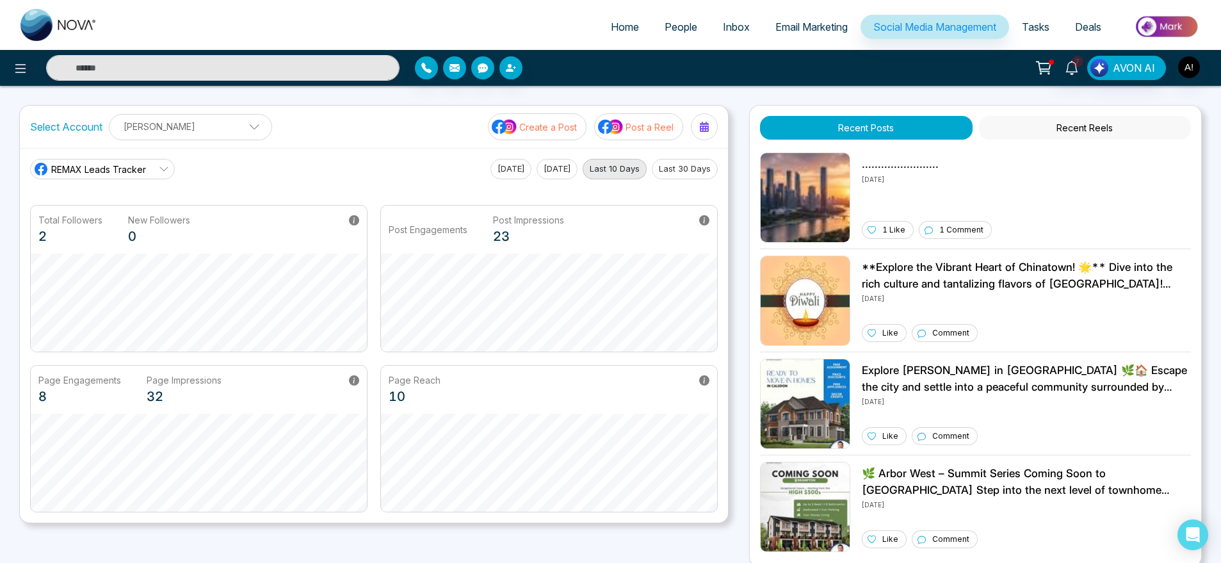
click at [631, 131] on p "Post a Reel" at bounding box center [650, 126] width 48 height 13
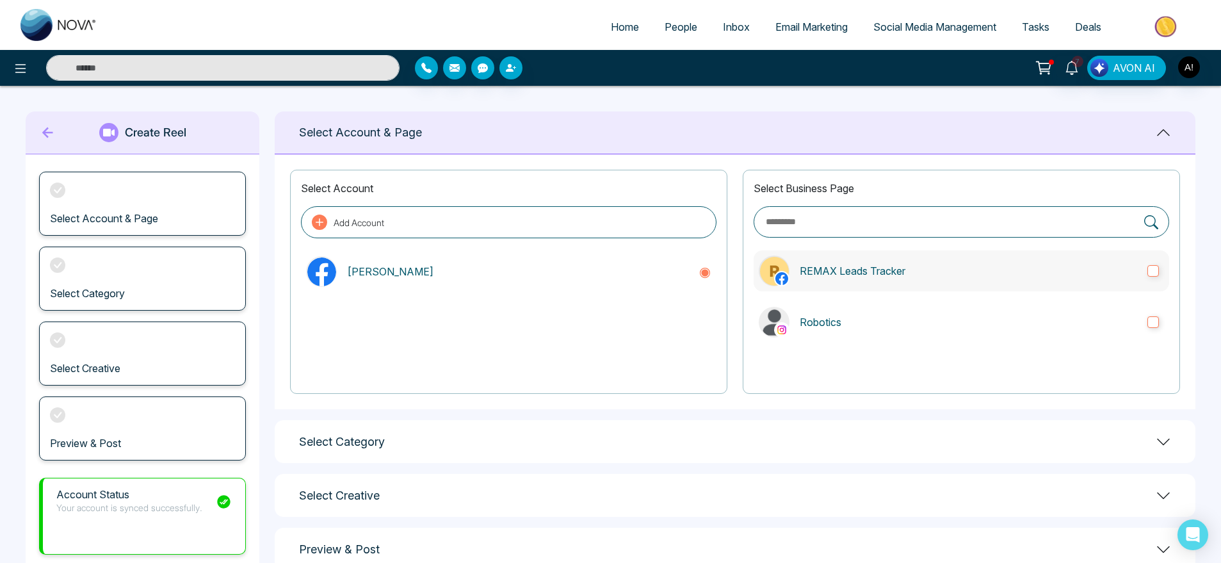
click at [899, 264] on p "REMAX Leads Tracker" at bounding box center [969, 270] width 338 height 15
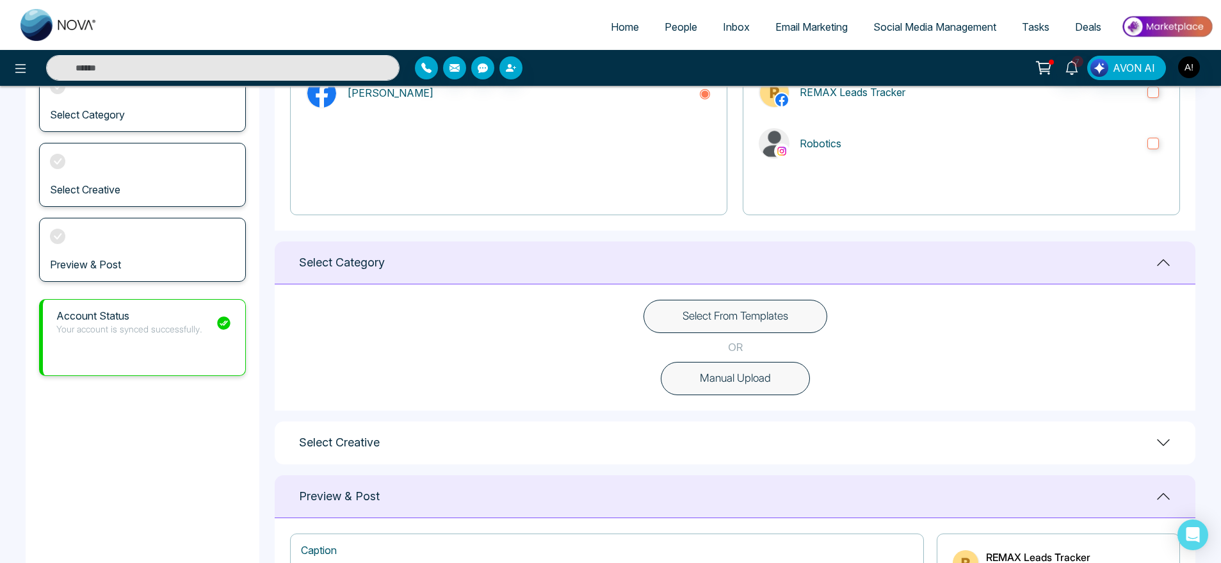
scroll to position [179, 0]
click at [770, 305] on button "Select From Templates" at bounding box center [736, 315] width 184 height 33
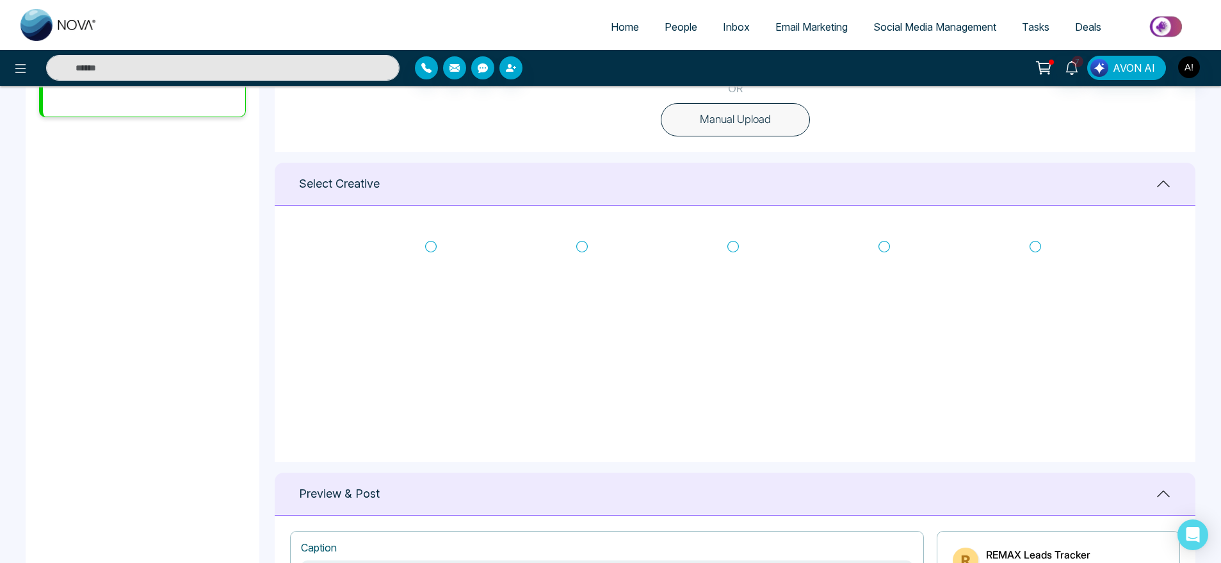
scroll to position [26, 0]
click at [1037, 220] on icon at bounding box center [1036, 221] width 12 height 13
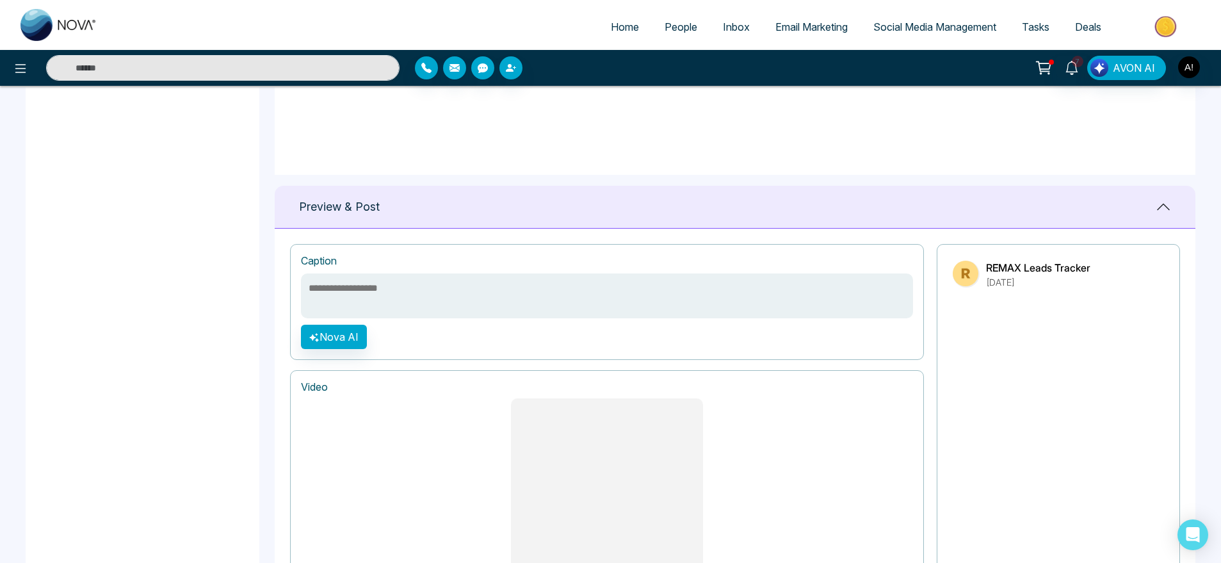
scroll to position [715, 0]
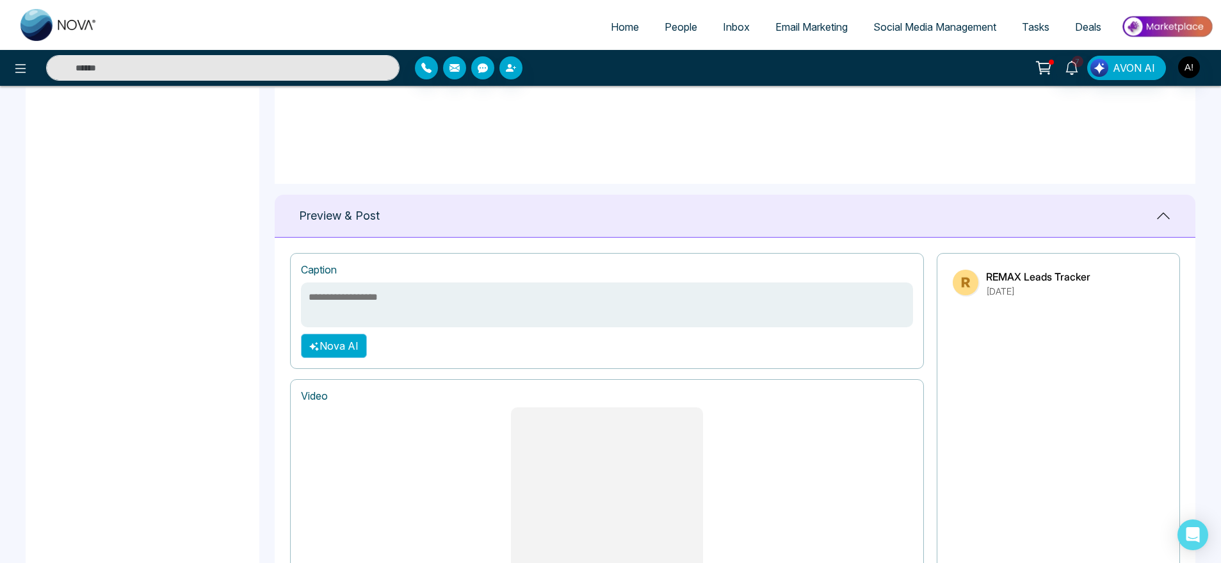
click at [339, 344] on button "Nova AI" at bounding box center [334, 346] width 66 height 24
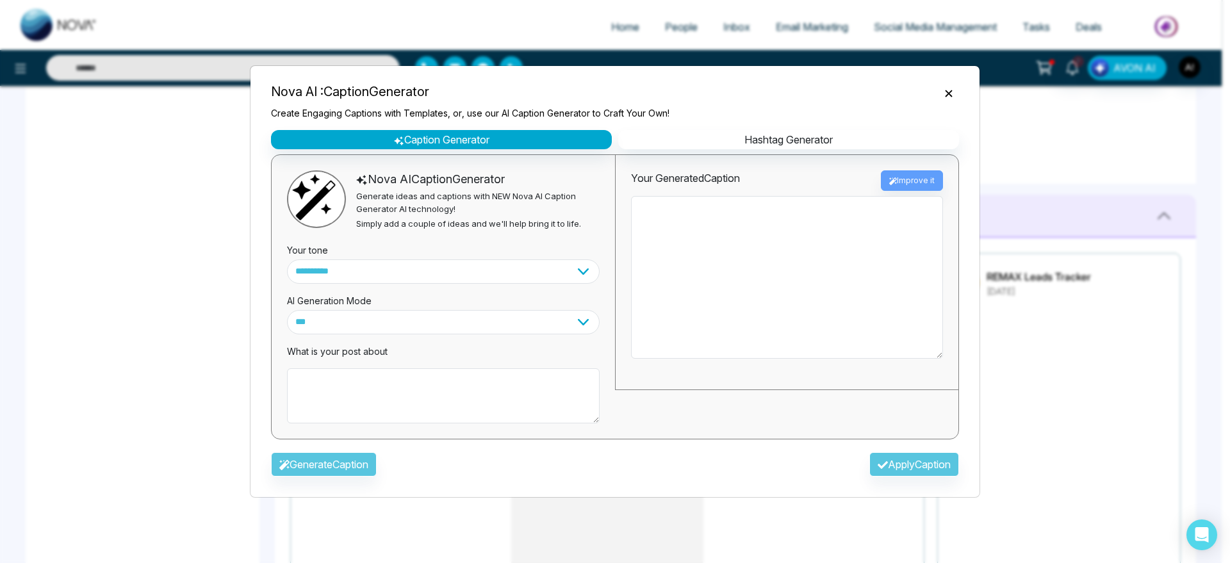
drag, startPoint x: 396, startPoint y: 367, endPoint x: 401, endPoint y: 387, distance: 20.5
click at [401, 387] on div "What is your post about" at bounding box center [443, 378] width 313 height 89
click at [401, 387] on textarea at bounding box center [443, 395] width 313 height 55
type textarea "**********"
click at [328, 470] on button "Generate Caption" at bounding box center [324, 464] width 106 height 24
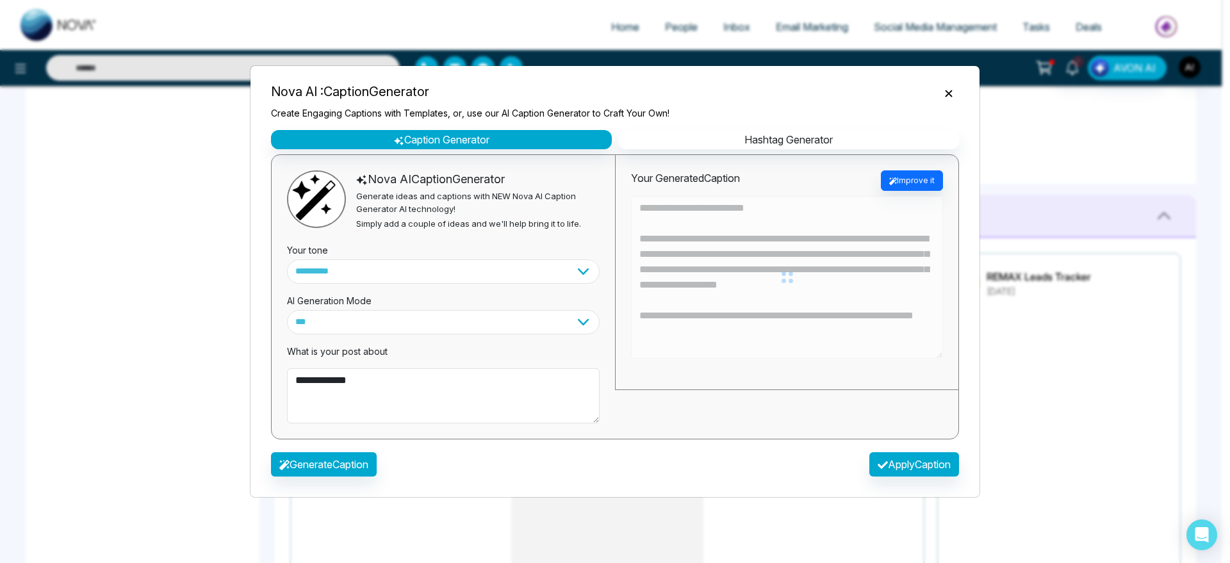
type textarea "**********"
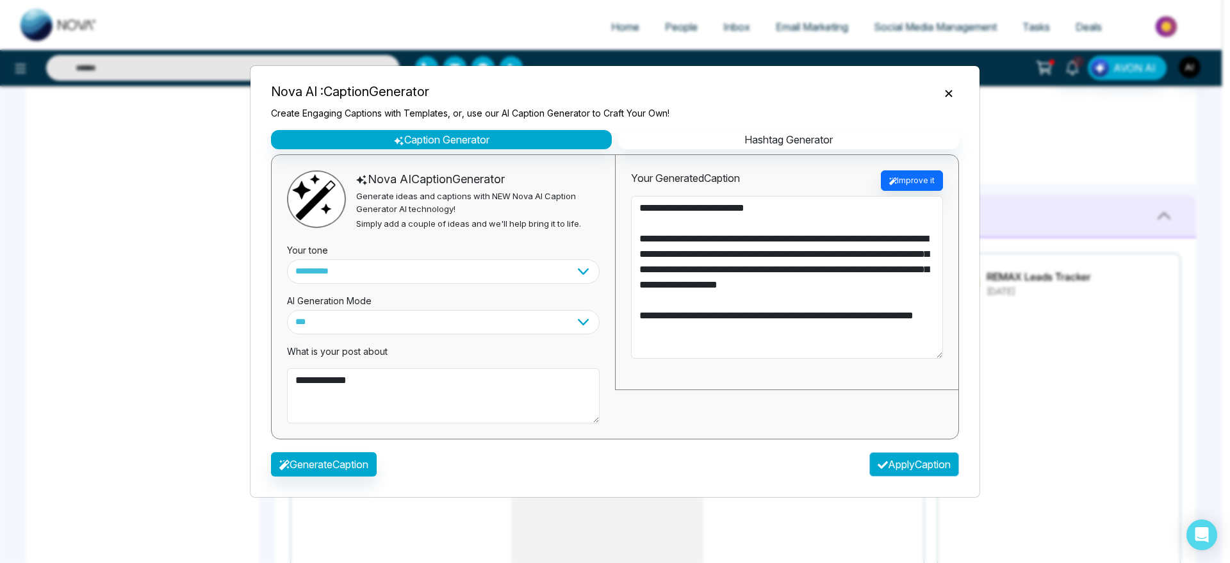
click at [922, 469] on button "Apply Caption" at bounding box center [914, 464] width 90 height 24
type textarea "**********"
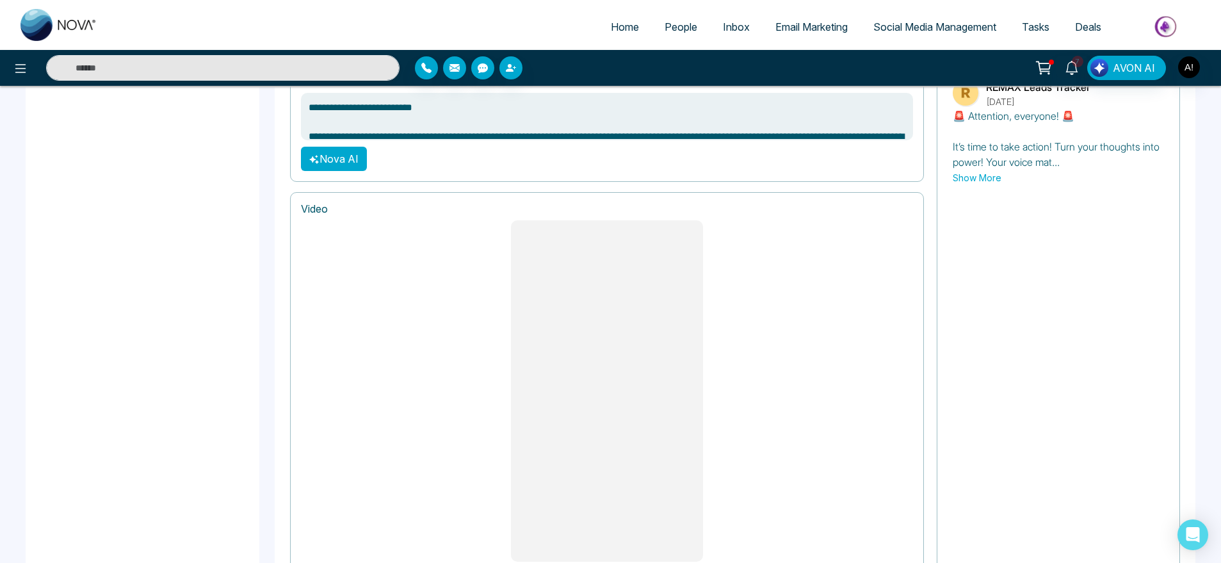
scroll to position [904, 0]
drag, startPoint x: 302, startPoint y: 213, endPoint x: 365, endPoint y: 208, distance: 63.6
click at [365, 208] on h1 "Video" at bounding box center [607, 210] width 612 height 12
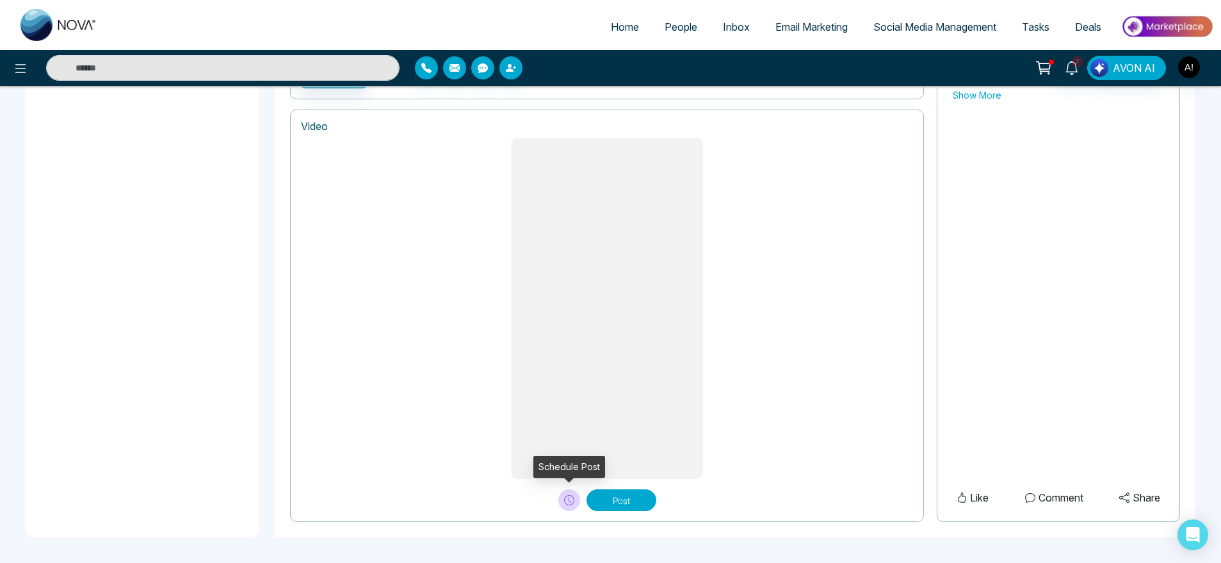
click at [572, 499] on icon at bounding box center [569, 500] width 10 height 10
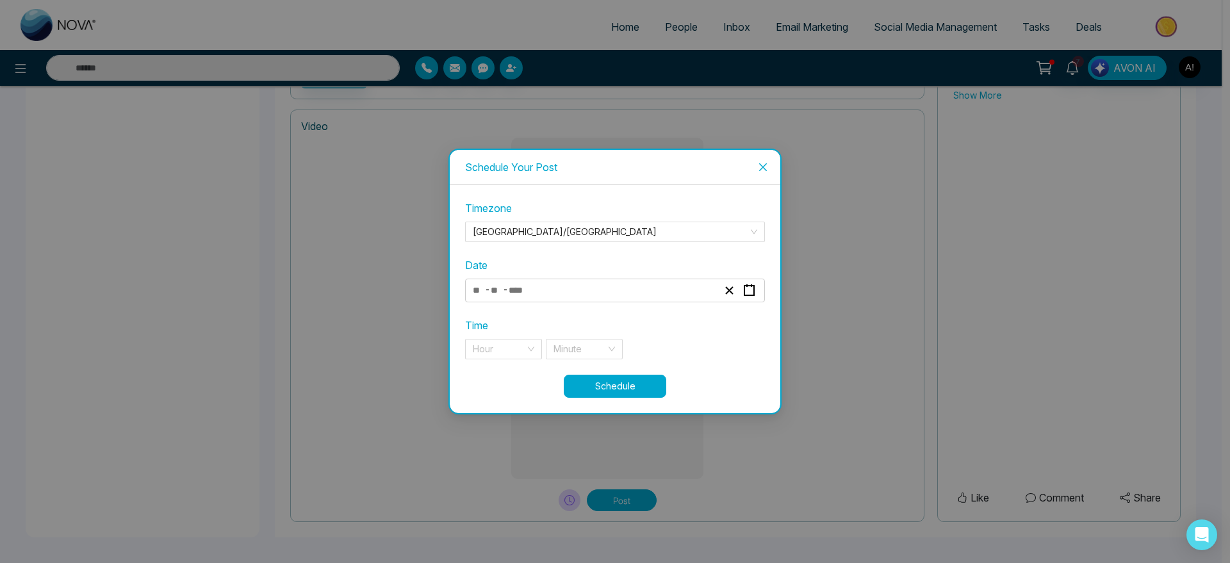
click at [580, 288] on div "- -" at bounding box center [595, 290] width 248 height 17
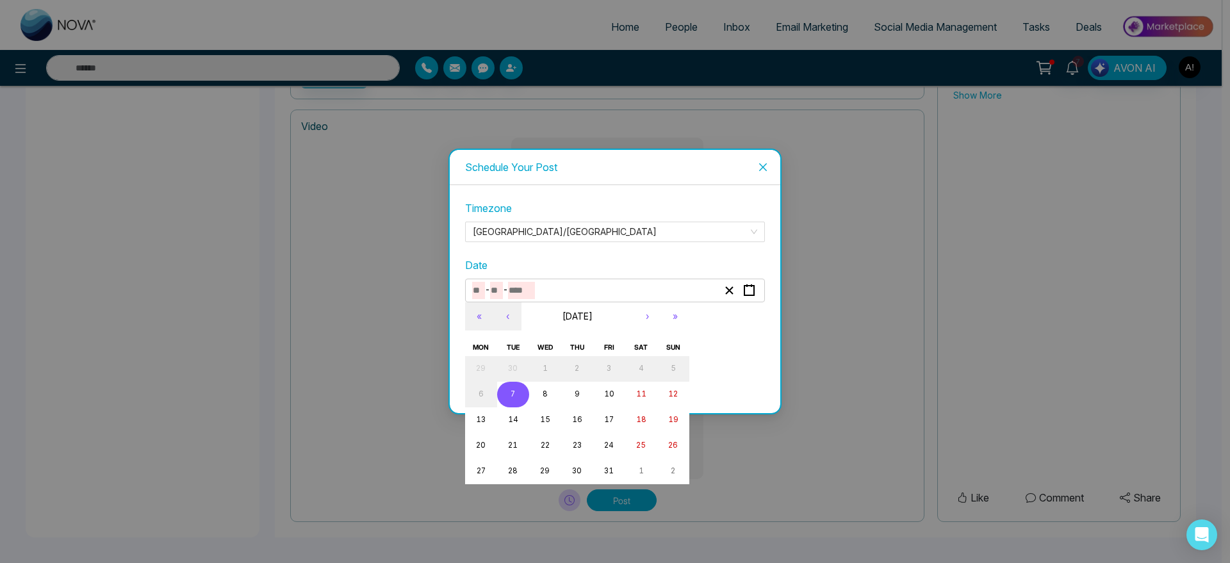
click at [521, 391] on button "7" at bounding box center [513, 395] width 32 height 26
type input "**"
type input "*"
type input "****"
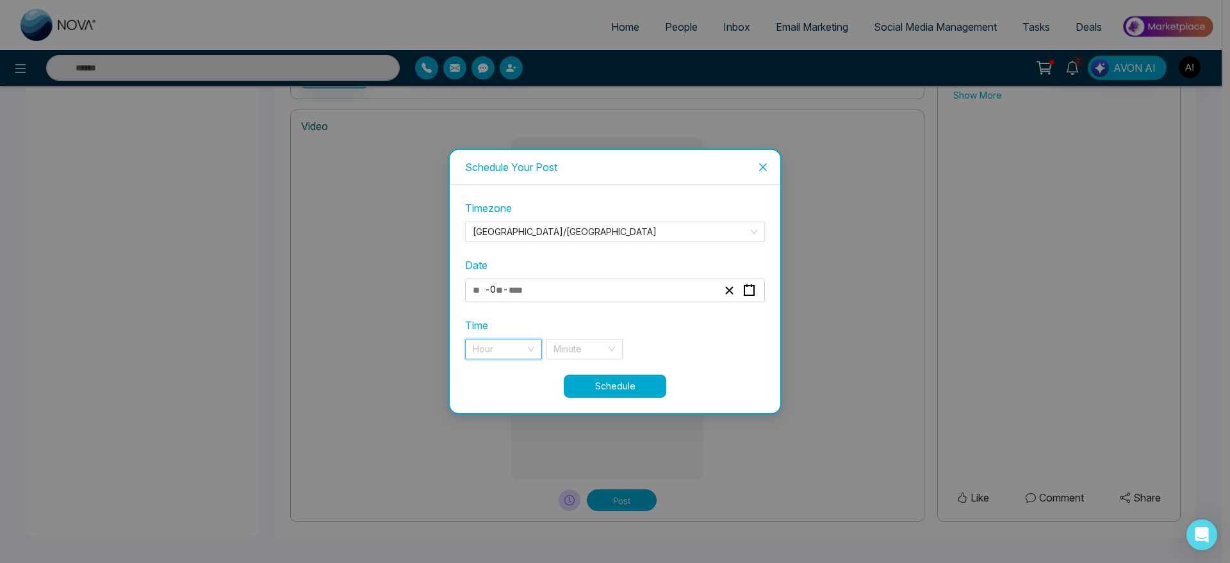
click at [494, 352] on input "search" at bounding box center [499, 348] width 53 height 19
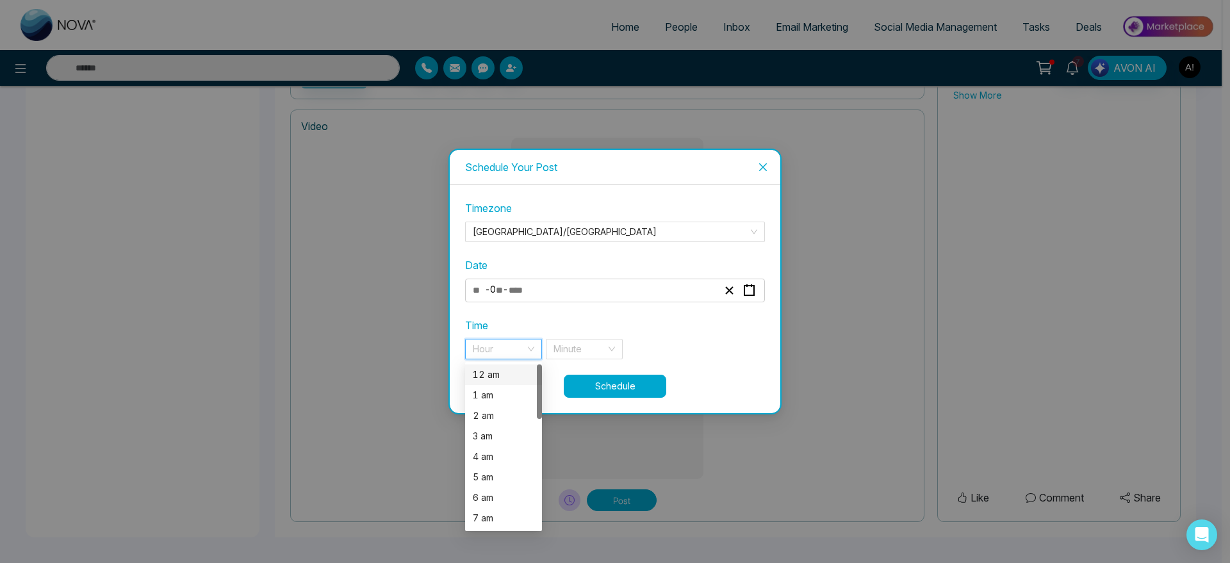
click at [496, 383] on div "12 am" at bounding box center [503, 374] width 77 height 20
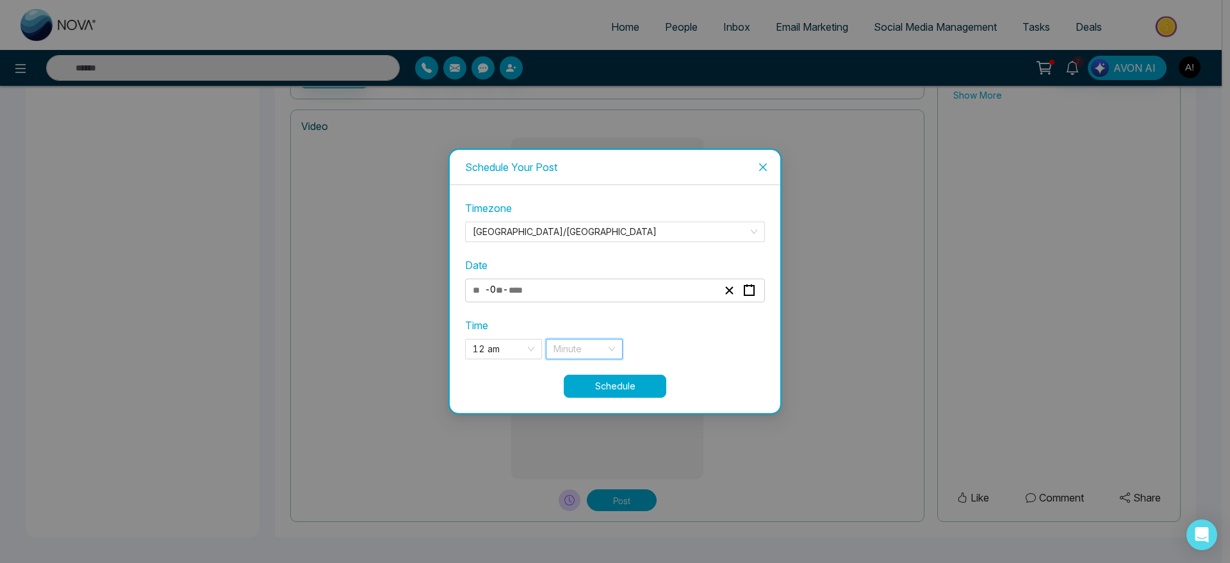
click at [605, 346] on input "search" at bounding box center [579, 348] width 53 height 19
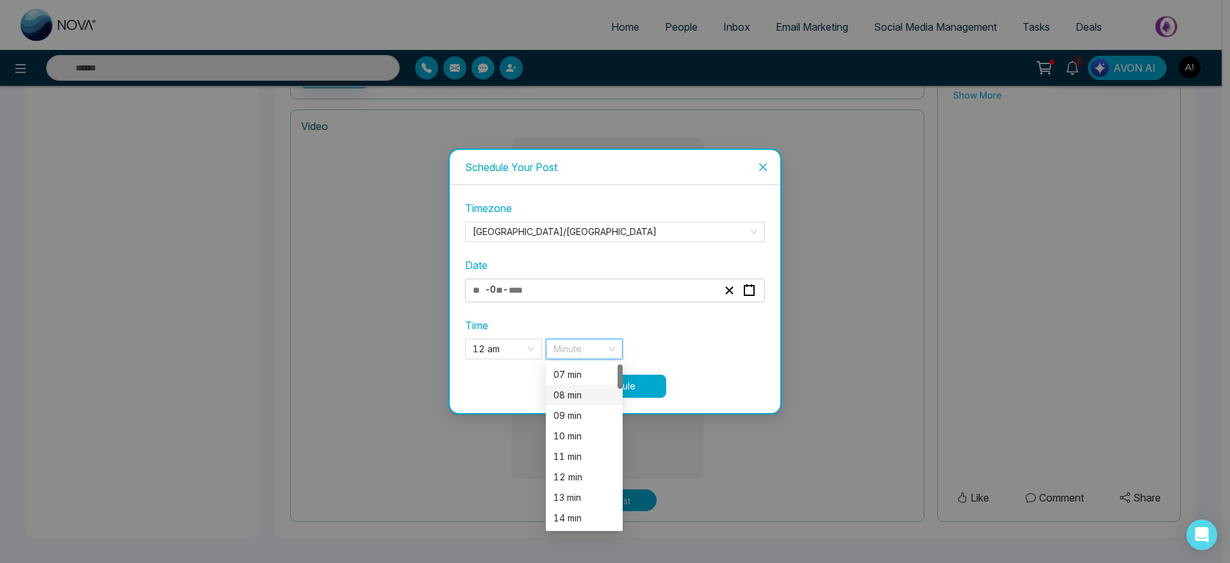
click at [590, 391] on div "08 min" at bounding box center [583, 395] width 61 height 14
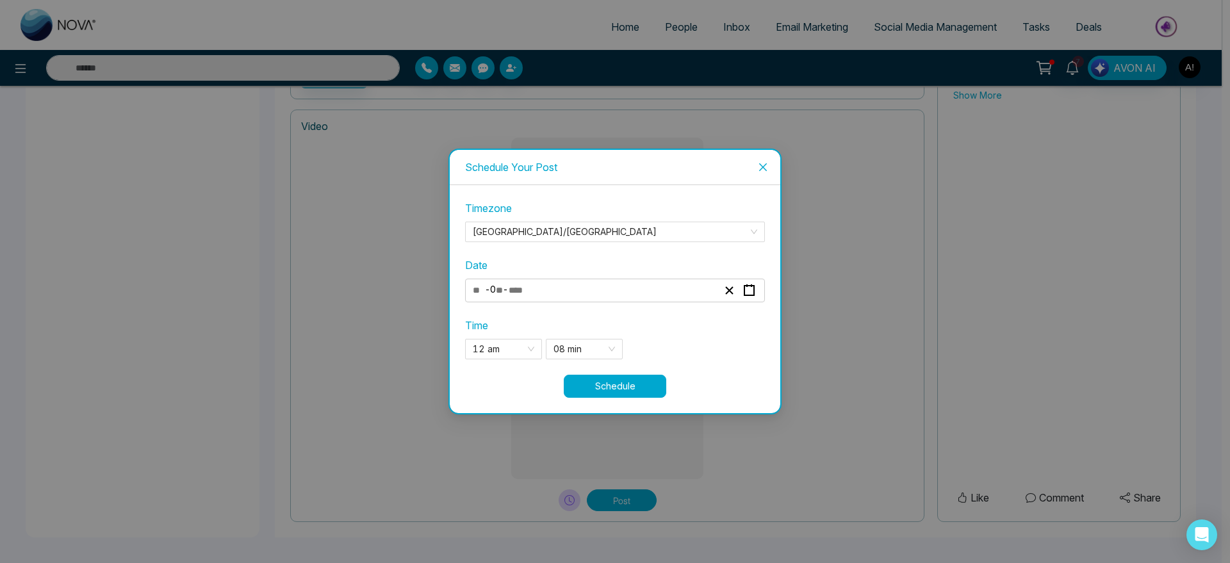
click at [636, 379] on button "Schedule" at bounding box center [615, 386] width 102 height 23
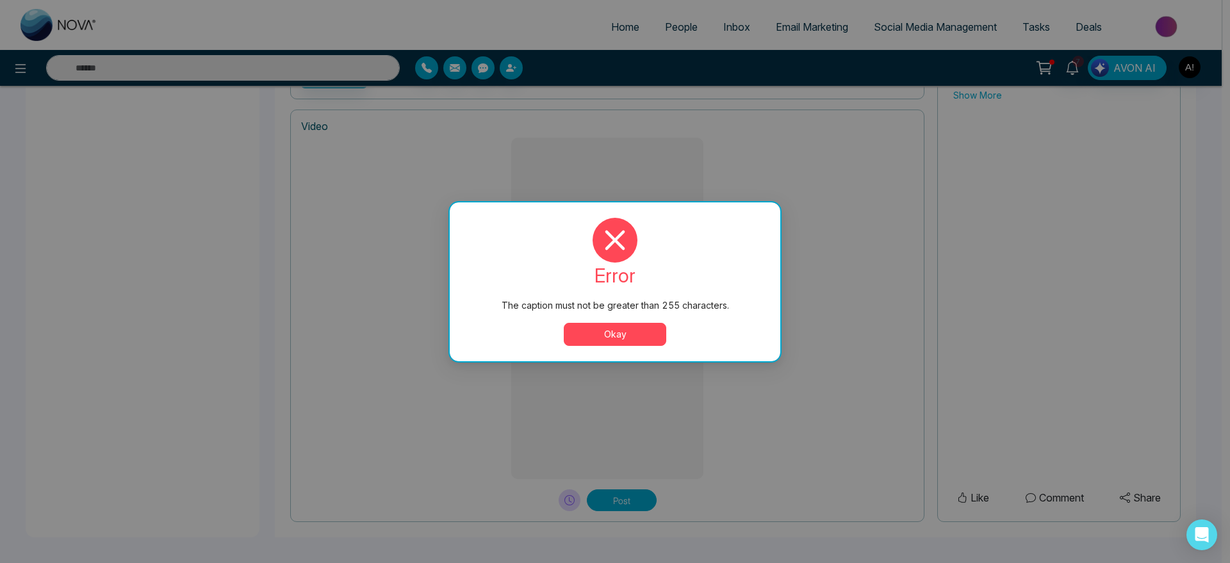
click at [631, 331] on button "Okay" at bounding box center [615, 334] width 102 height 23
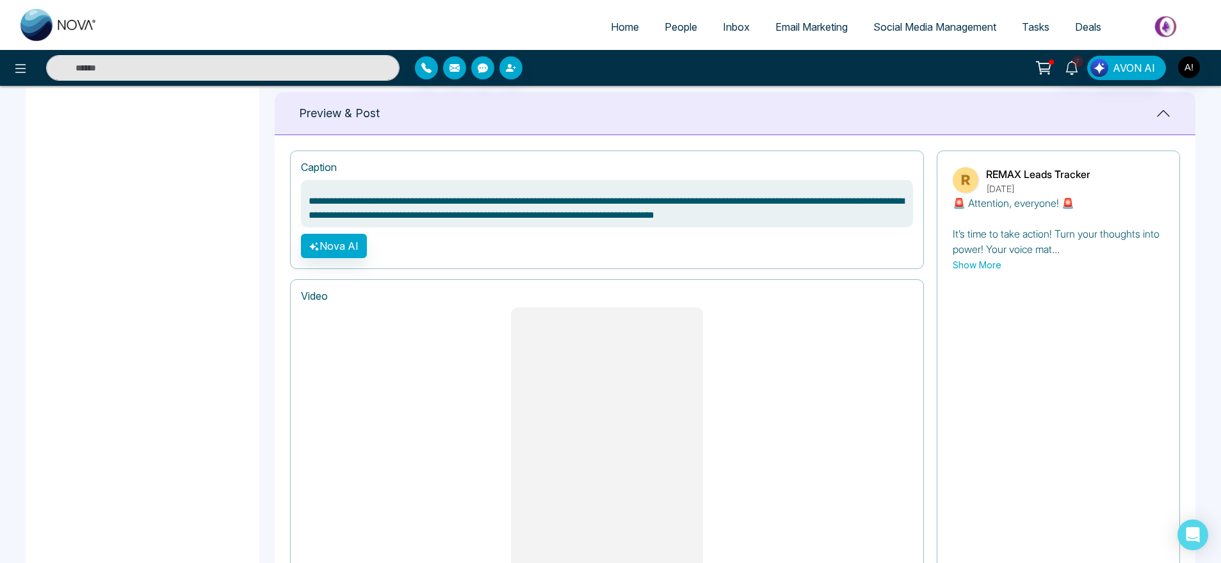
scroll to position [0, 0]
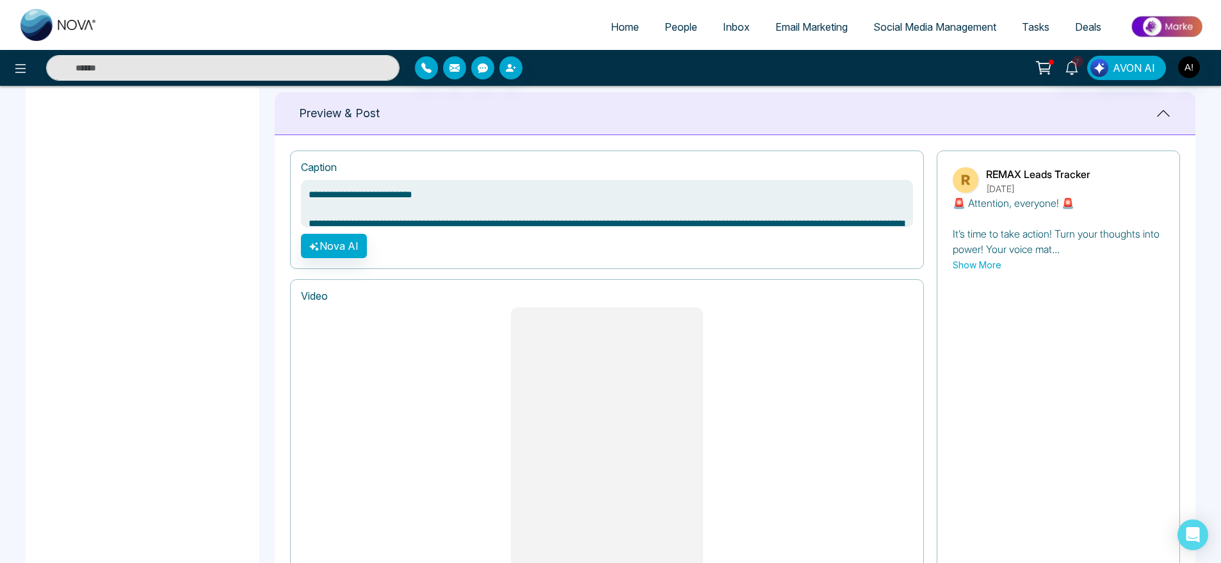
drag, startPoint x: 775, startPoint y: 203, endPoint x: 305, endPoint y: 174, distance: 471.0
click at [305, 174] on div "**********" at bounding box center [607, 210] width 634 height 118
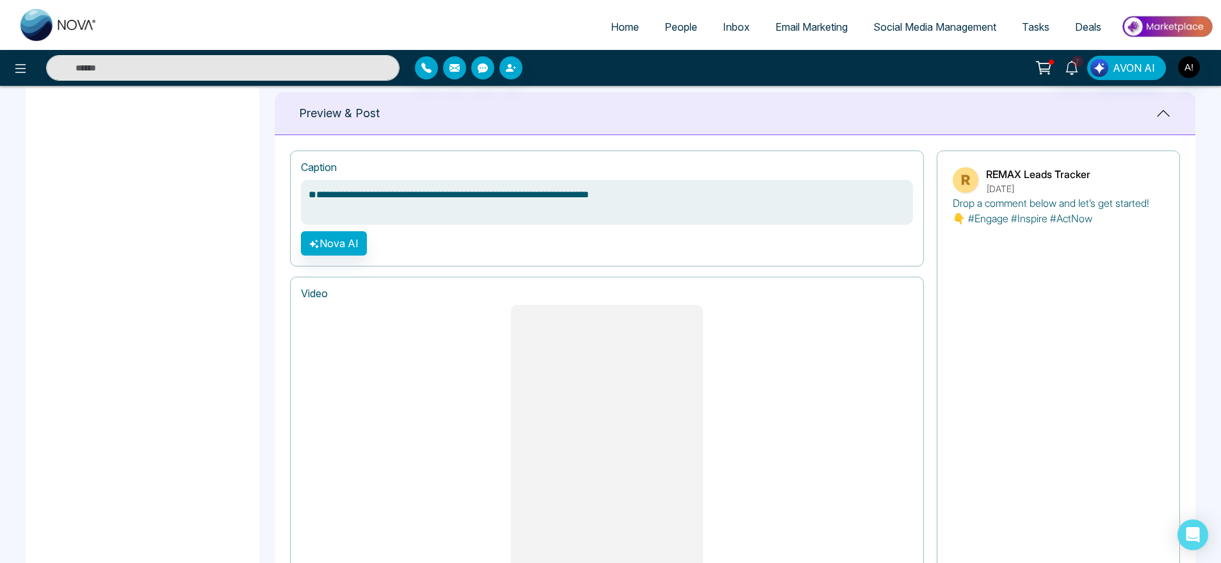
type textarea "**********"
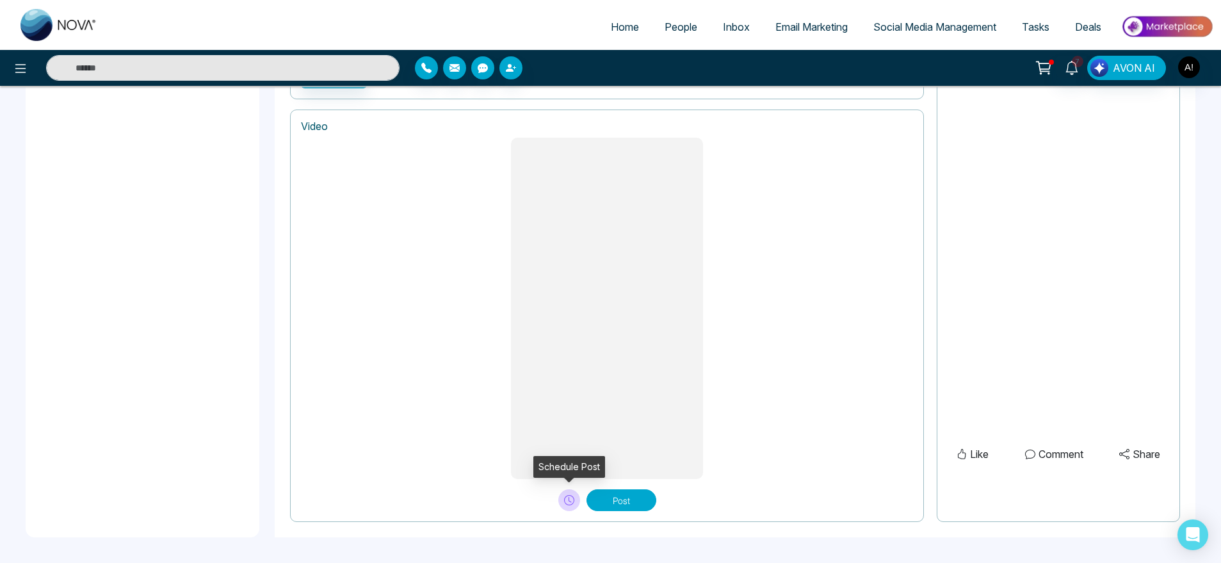
click at [566, 495] on icon at bounding box center [569, 500] width 10 height 10
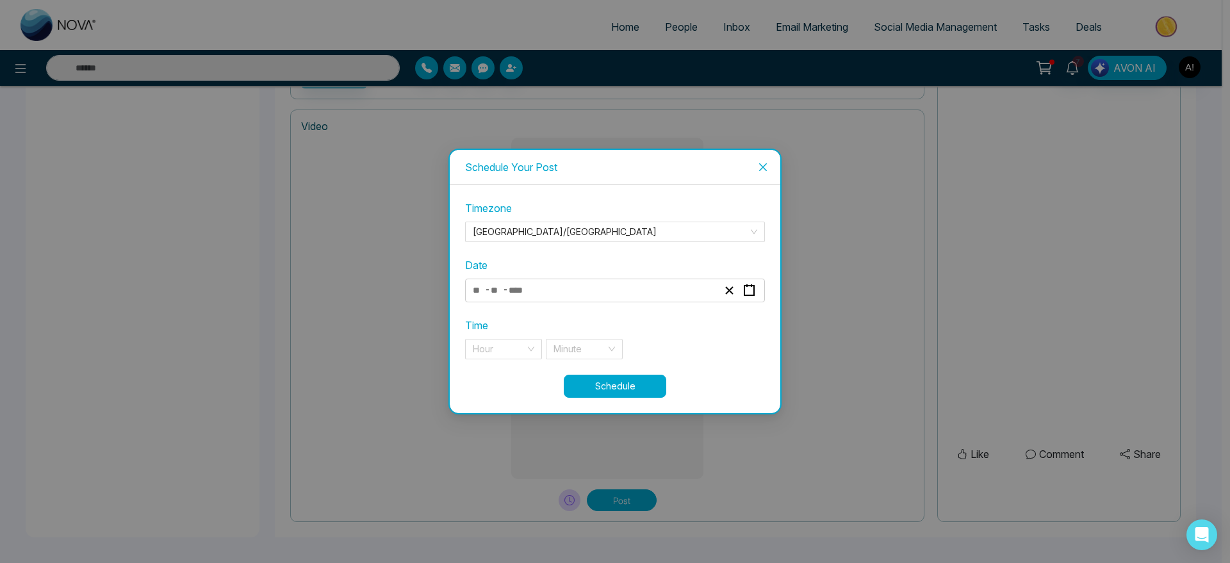
click at [591, 293] on div "- -" at bounding box center [595, 290] width 248 height 17
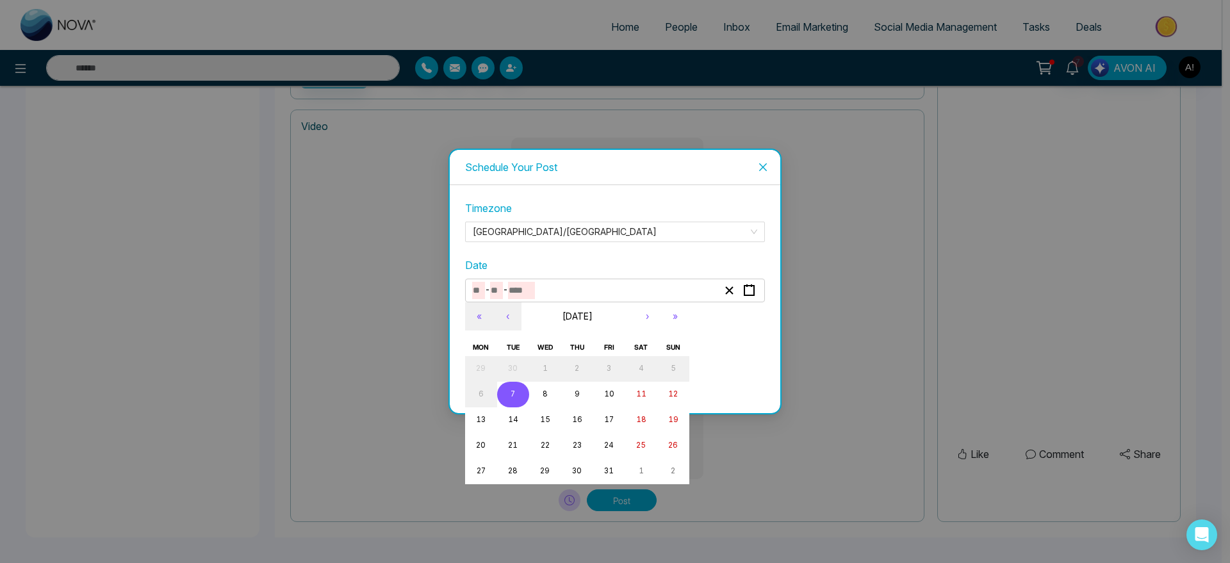
click at [520, 386] on button "7" at bounding box center [513, 395] width 32 height 26
type input "**"
type input "*"
type input "****"
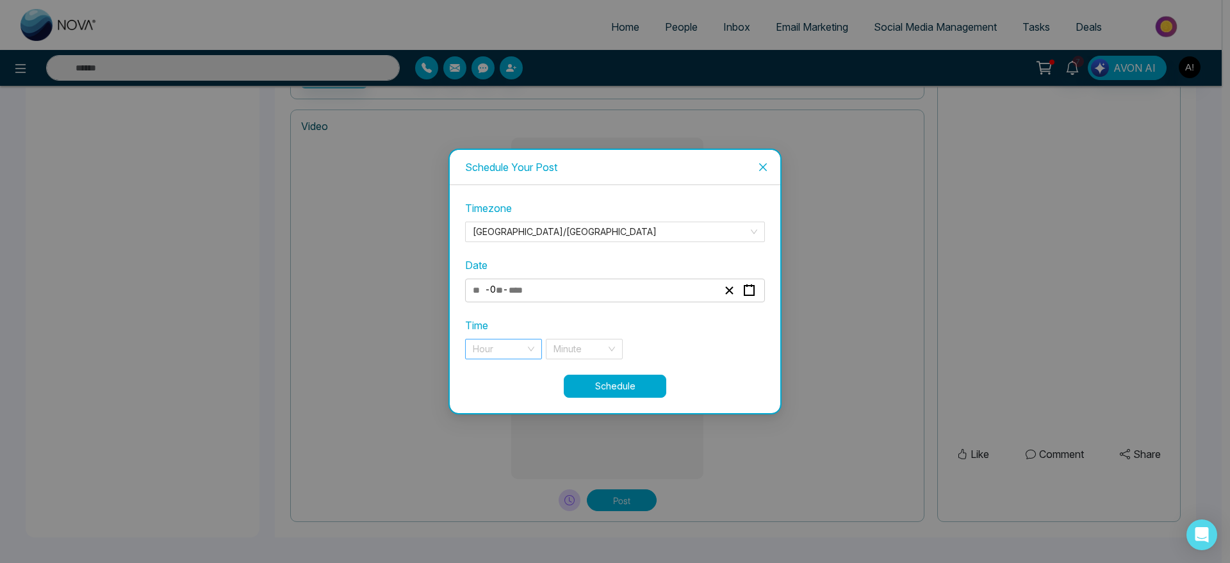
click at [519, 348] on input "search" at bounding box center [499, 348] width 53 height 19
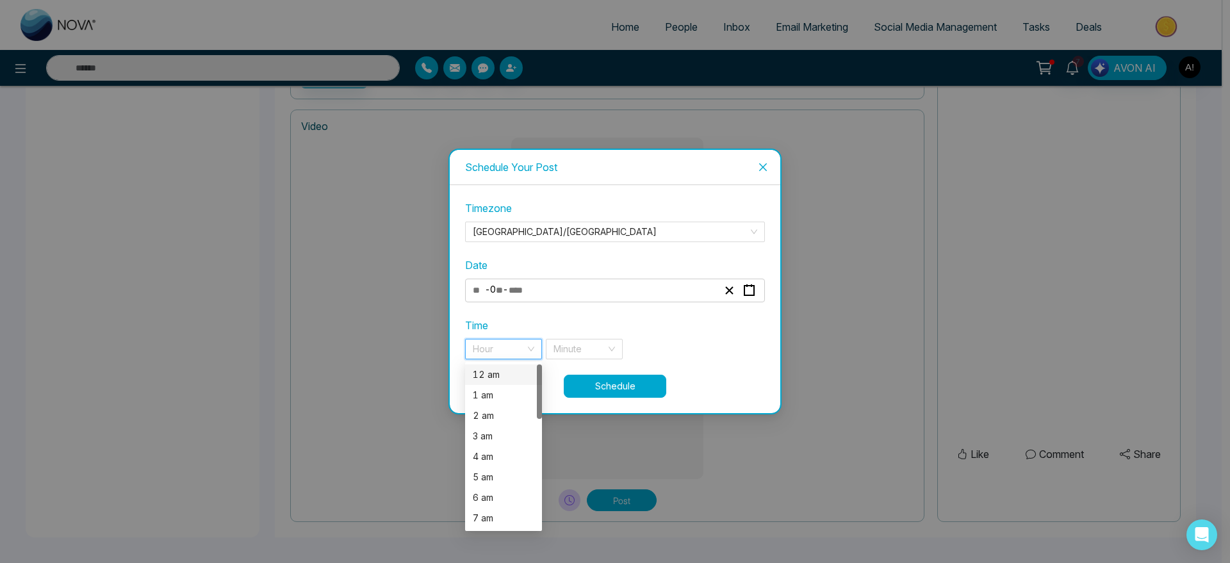
click at [510, 378] on div "12 am" at bounding box center [503, 375] width 61 height 14
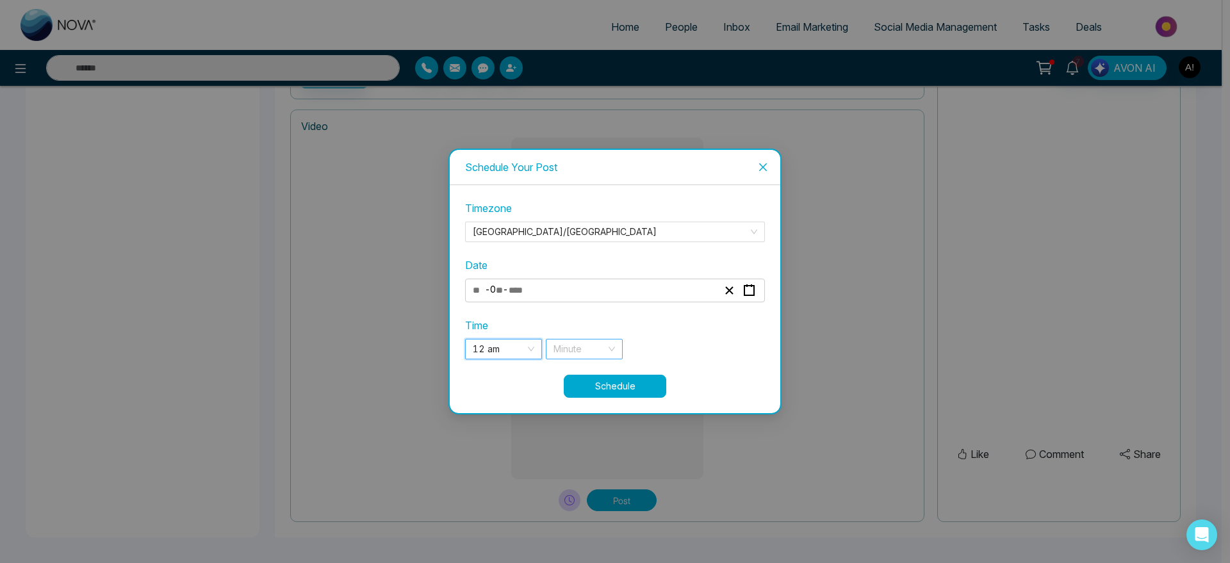
click at [606, 359] on div "Minute" at bounding box center [584, 349] width 77 height 20
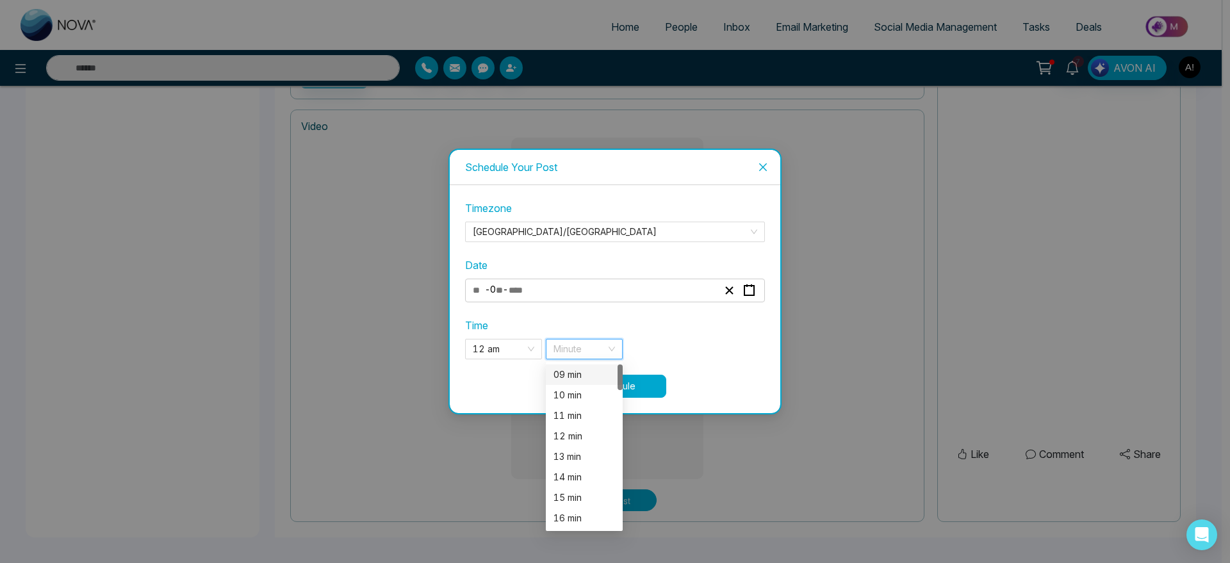
click at [606, 359] on div "Minute" at bounding box center [584, 349] width 77 height 20
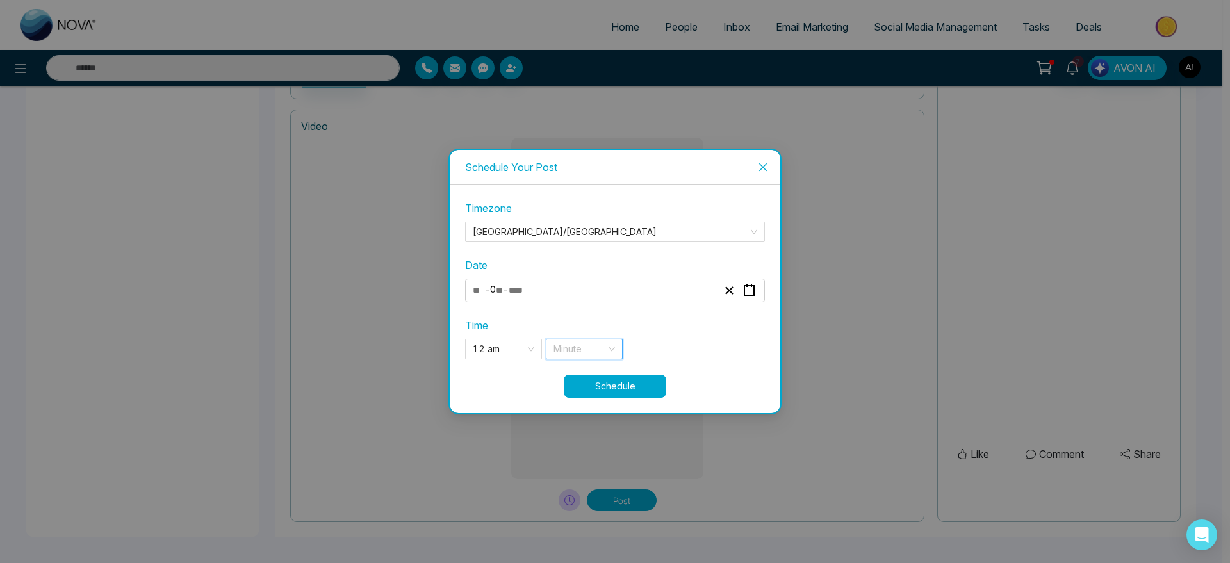
click at [594, 350] on input "search" at bounding box center [579, 348] width 53 height 19
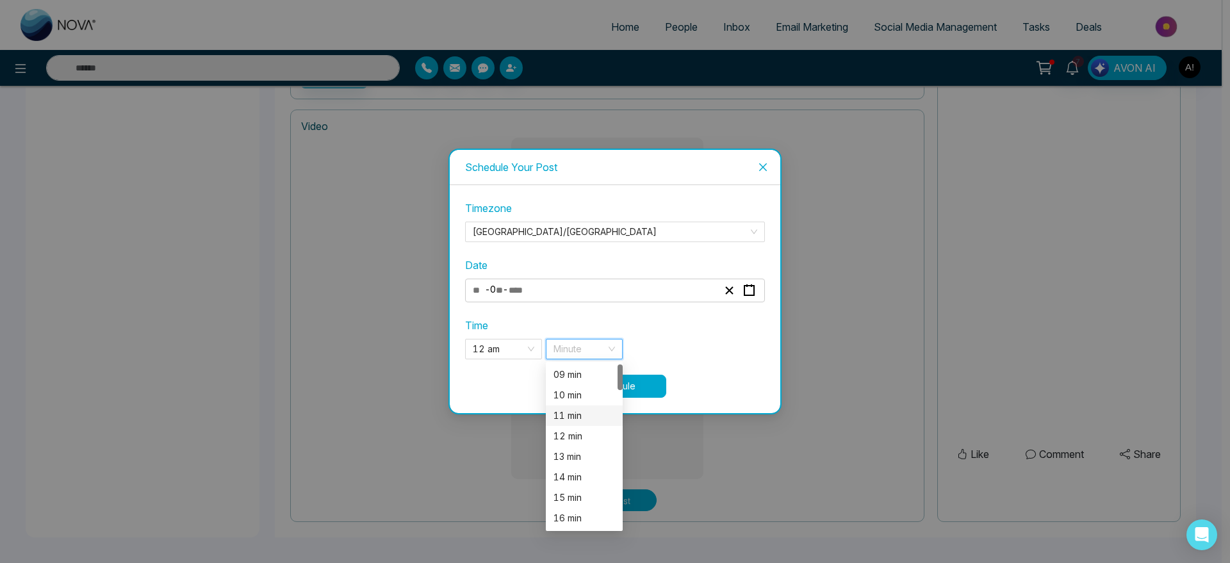
click at [578, 419] on div "11 min" at bounding box center [583, 416] width 61 height 14
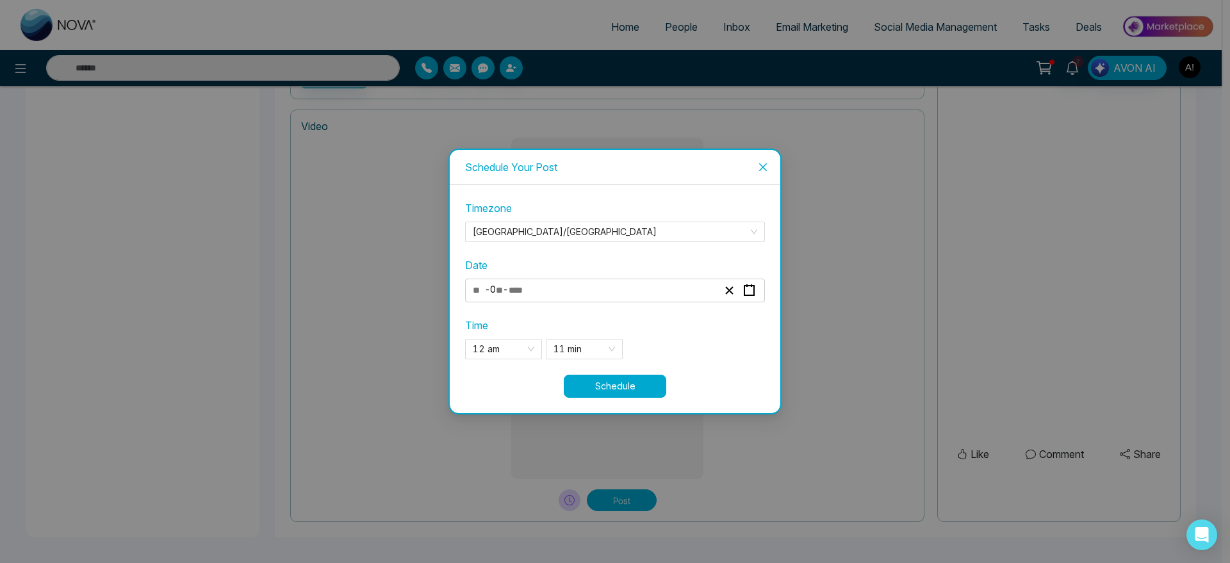
click at [627, 388] on button "Schedule" at bounding box center [615, 386] width 102 height 23
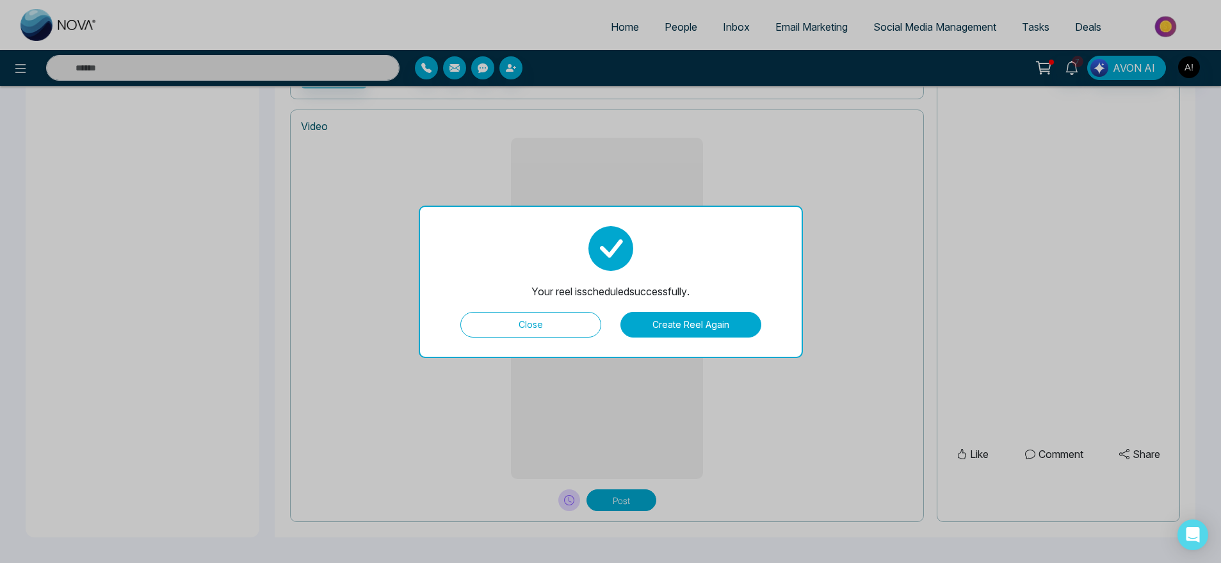
click at [558, 333] on button "Close" at bounding box center [530, 325] width 141 height 26
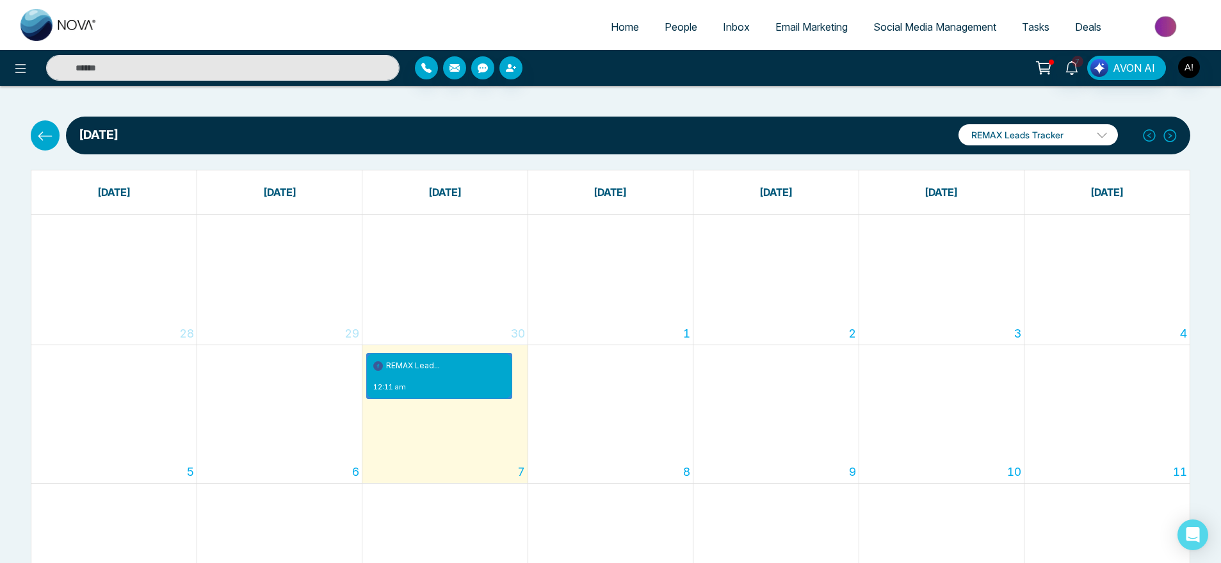
click at [54, 135] on button at bounding box center [45, 134] width 29 height 29
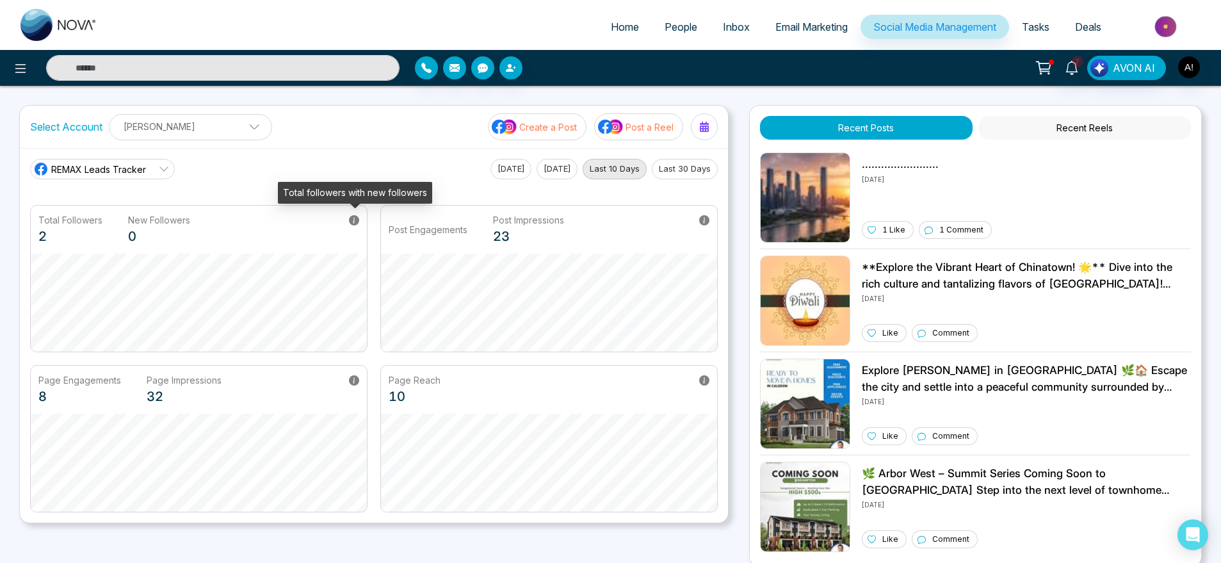
click at [354, 220] on icon at bounding box center [354, 220] width 10 height 10
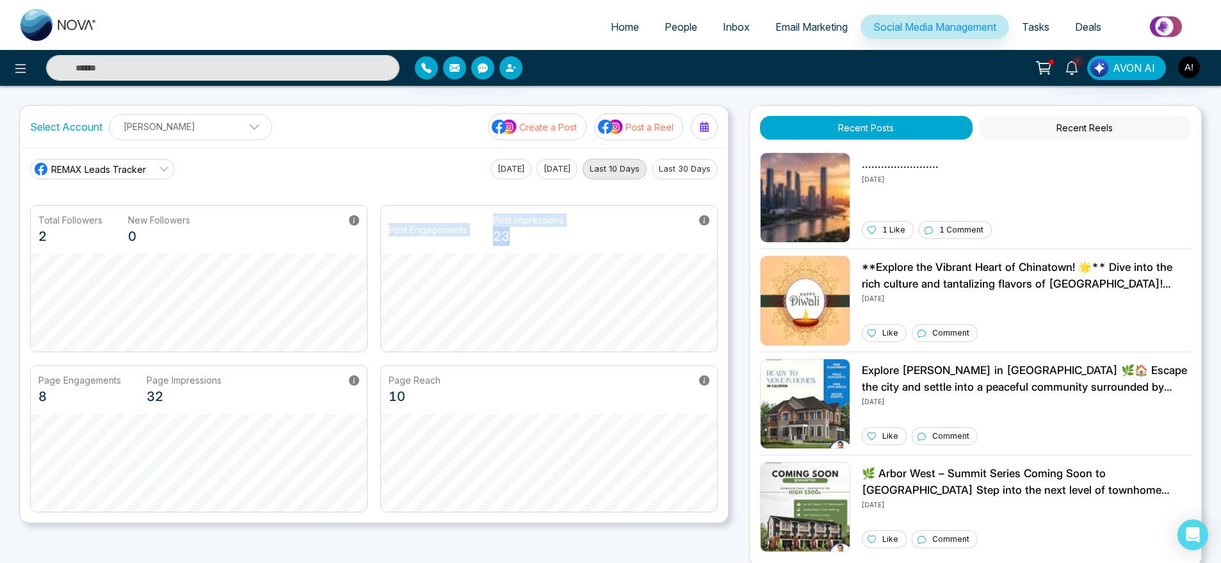
drag, startPoint x: 276, startPoint y: 193, endPoint x: 705, endPoint y: 223, distance: 430.1
click at [705, 223] on main "REMAX Leads Tracker Today Yesterday Last 10 Days Last 30 Days Total Followers 2…" at bounding box center [374, 336] width 688 height 354
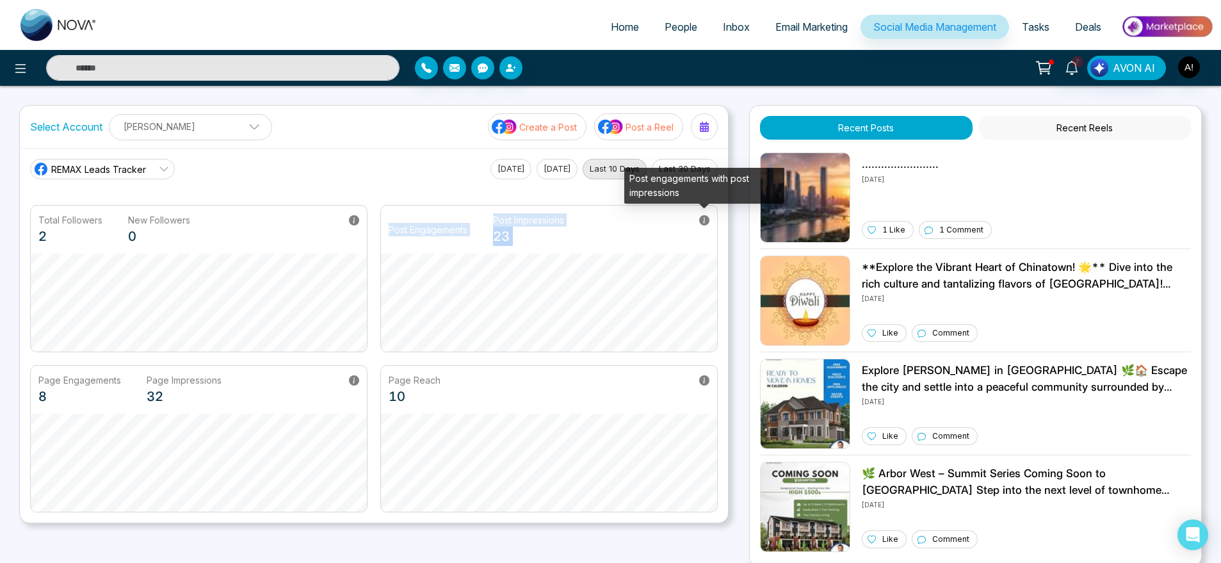
click at [705, 223] on icon at bounding box center [704, 220] width 10 height 10
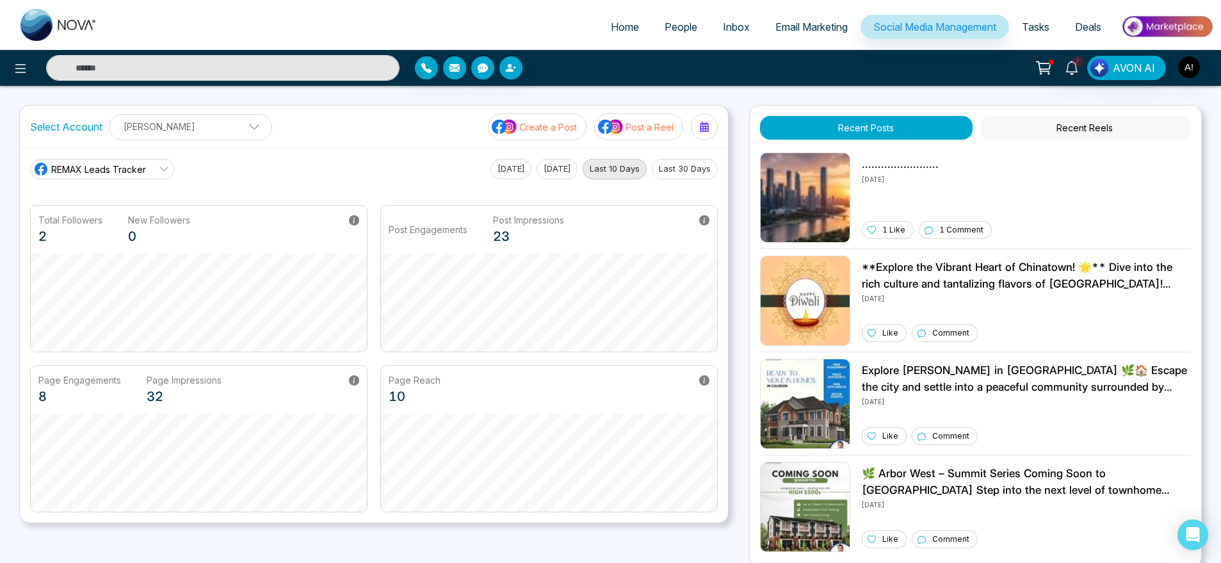
click at [1094, 126] on button "Recent Reels" at bounding box center [1085, 128] width 212 height 24
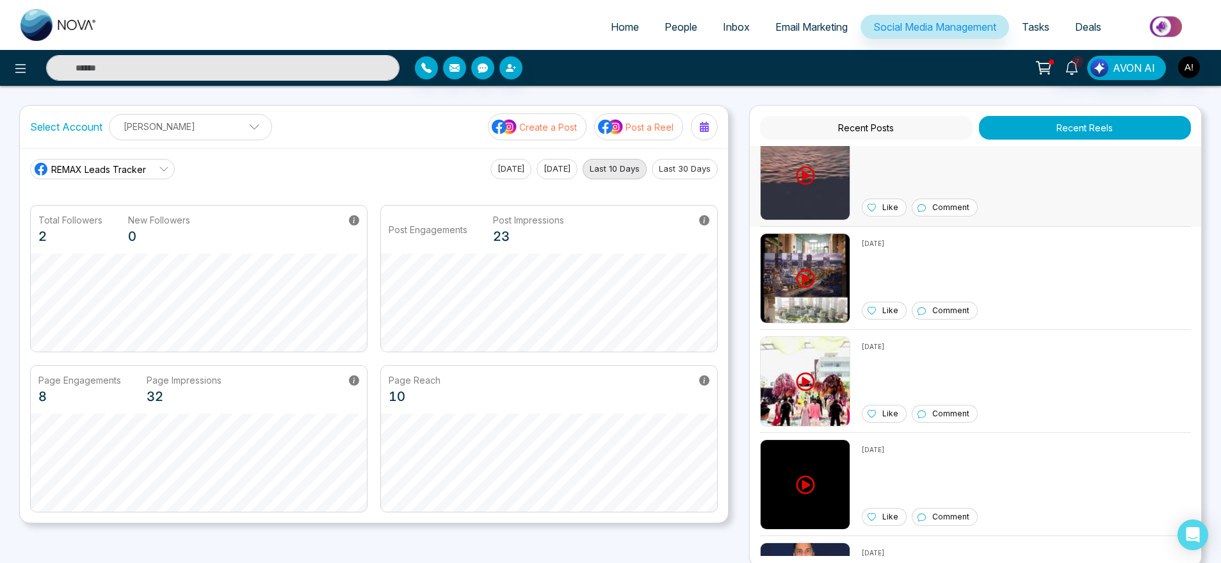
scroll to position [22, 0]
click at [806, 231] on div "10/7/2025 Like Comment" at bounding box center [976, 278] width 452 height 103
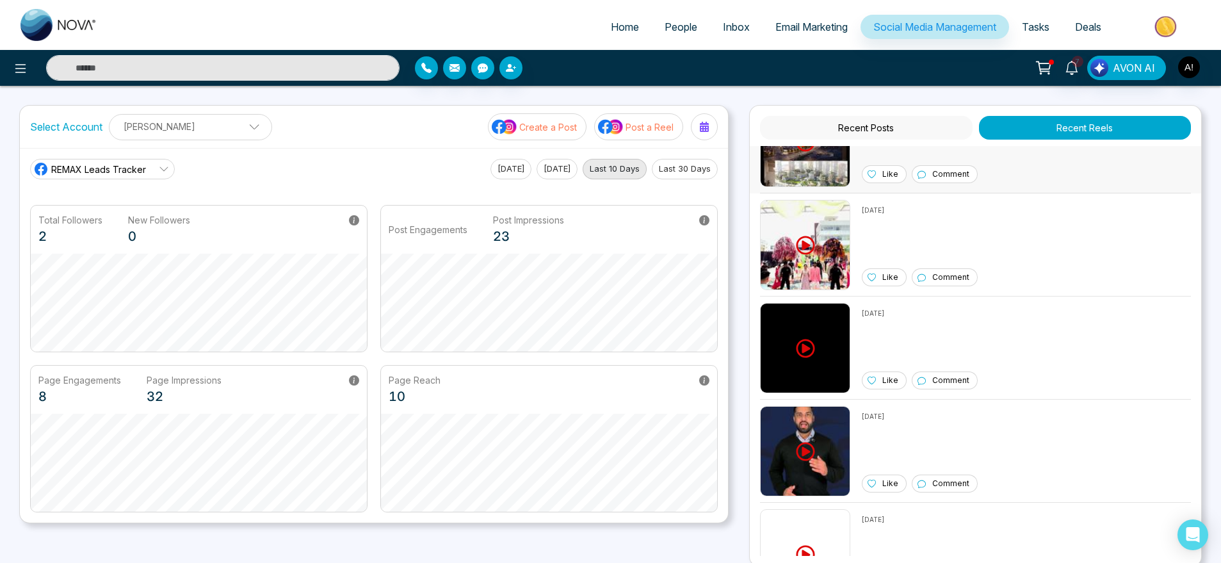
scroll to position [0, 0]
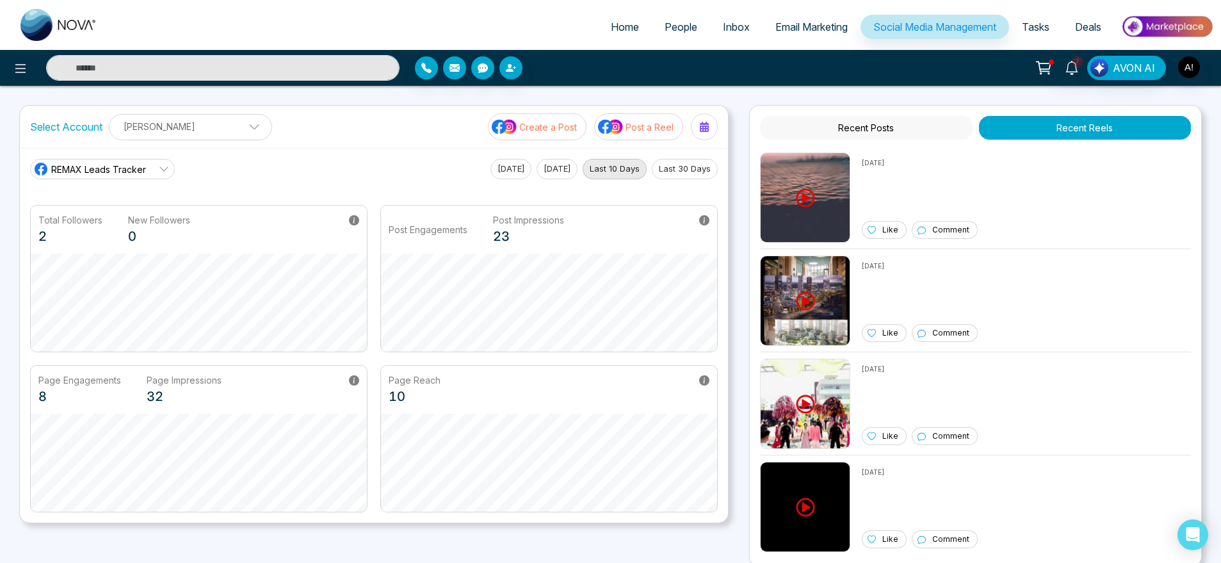
click at [611, 125] on img at bounding box center [611, 126] width 26 height 17
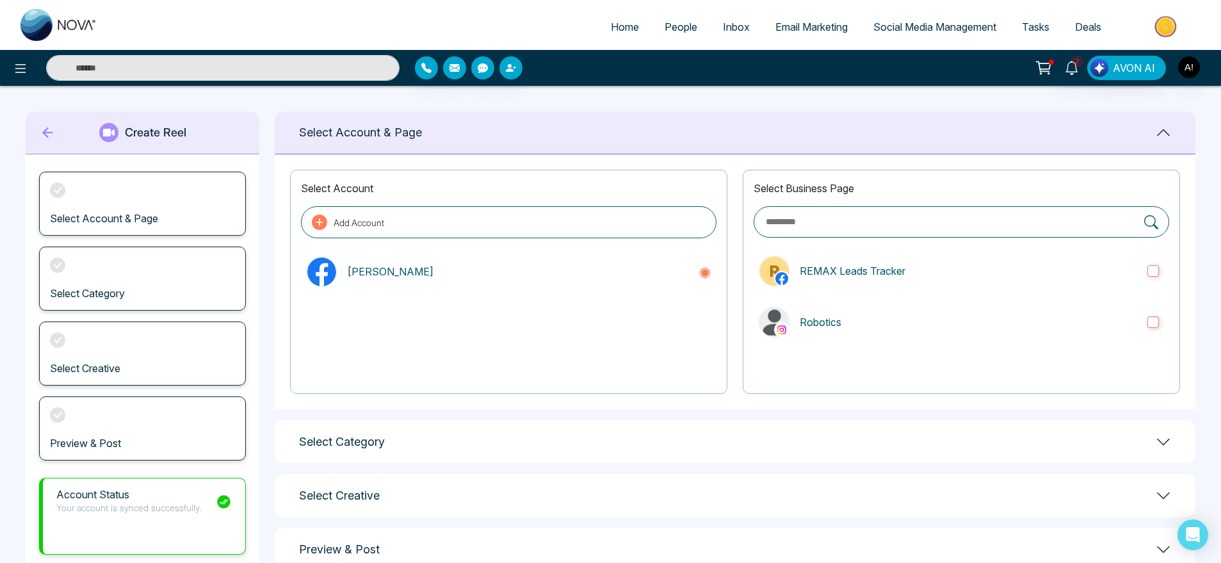
click at [931, 35] on link "Social Media Management" at bounding box center [935, 27] width 149 height 24
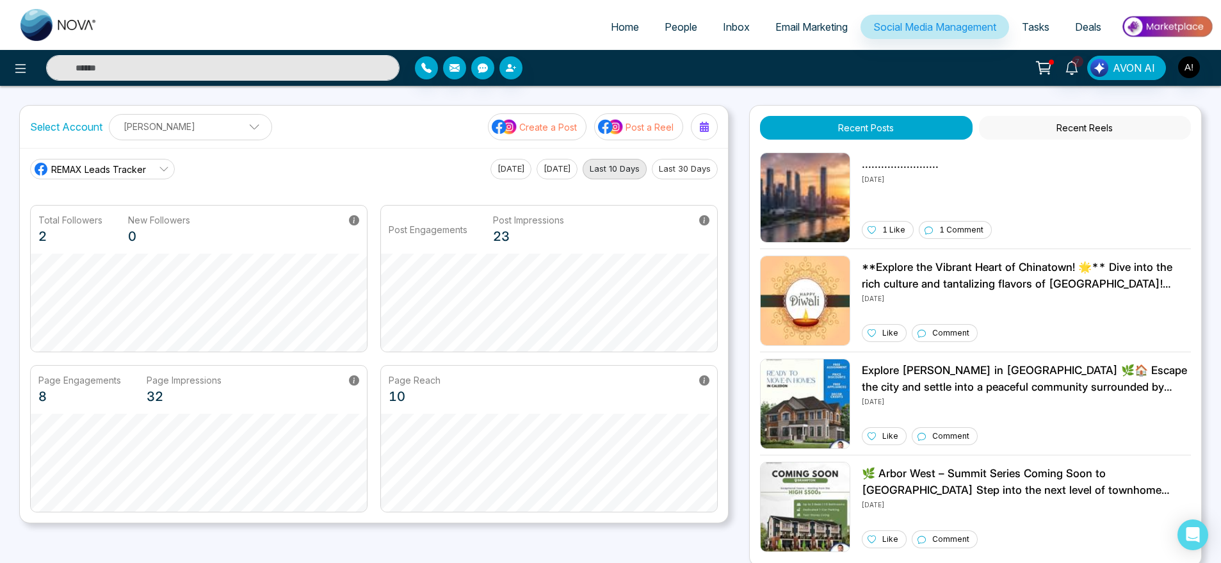
click at [122, 177] on link "REMAX Leads Tracker" at bounding box center [102, 169] width 145 height 20
click at [115, 227] on span "Robotics" at bounding box center [112, 227] width 108 height 14
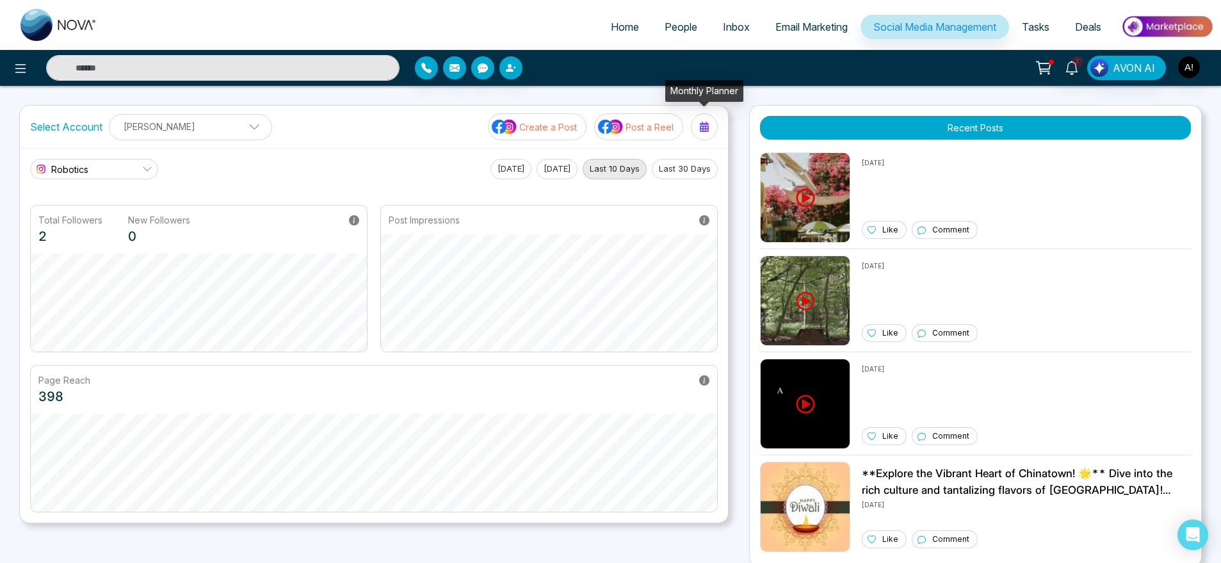
click at [698, 127] on div at bounding box center [704, 127] width 20 height 20
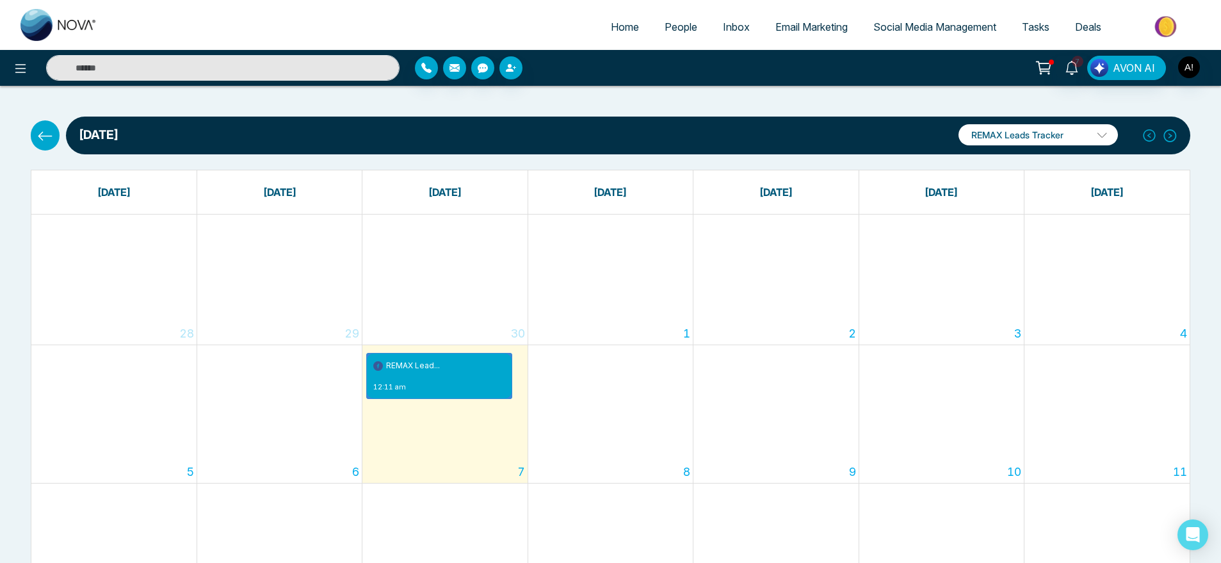
click at [53, 138] on button at bounding box center [45, 134] width 29 height 29
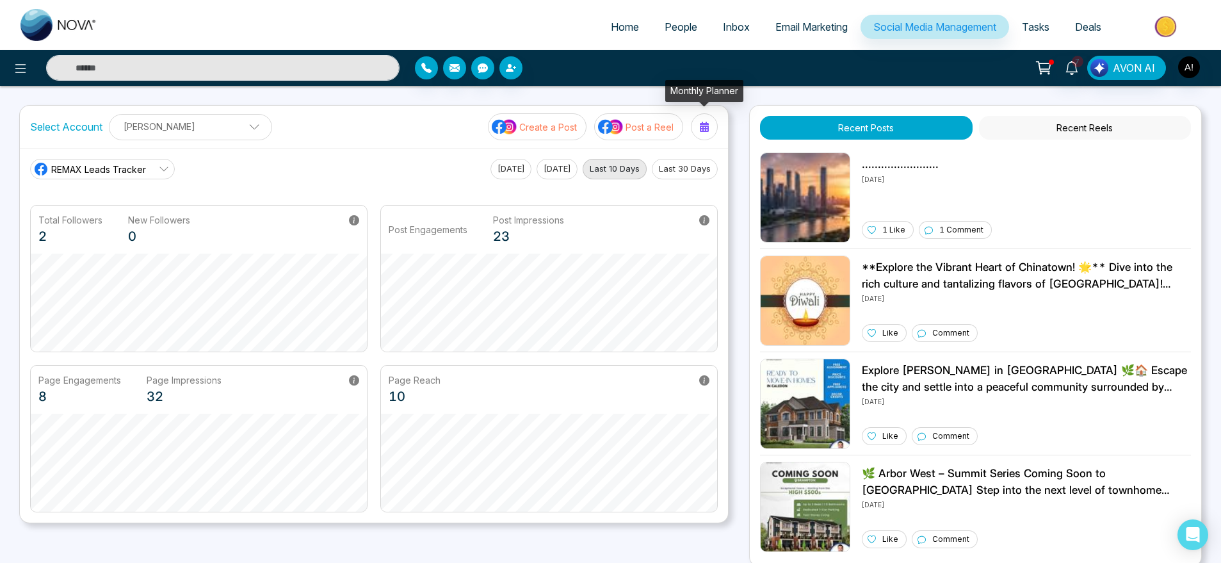
click at [699, 126] on div at bounding box center [704, 127] width 20 height 20
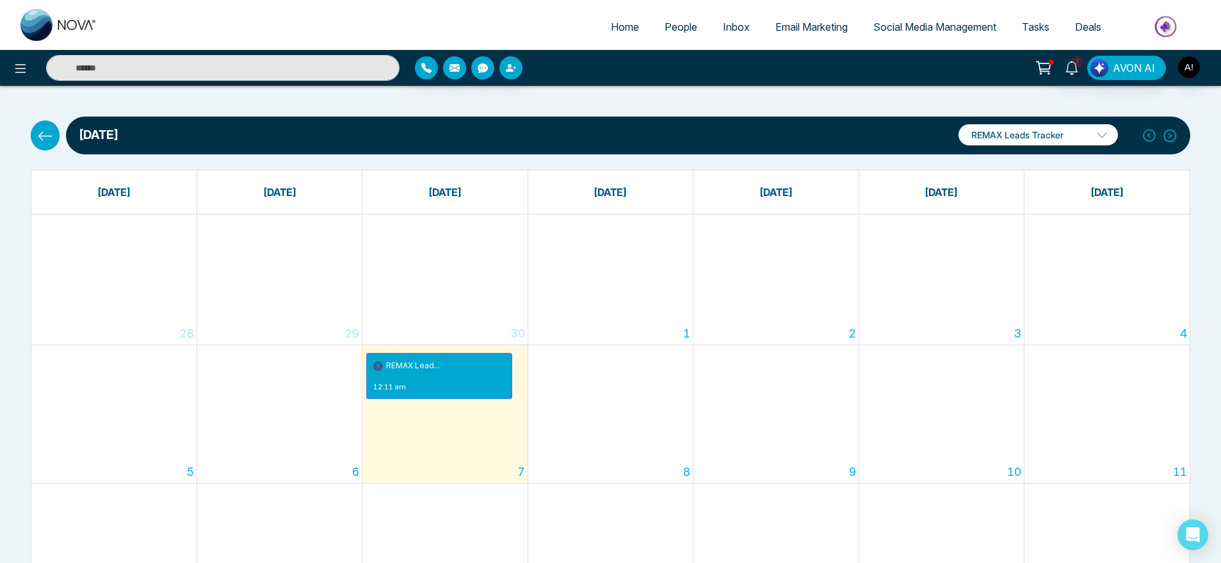
click at [51, 139] on icon at bounding box center [45, 136] width 16 height 16
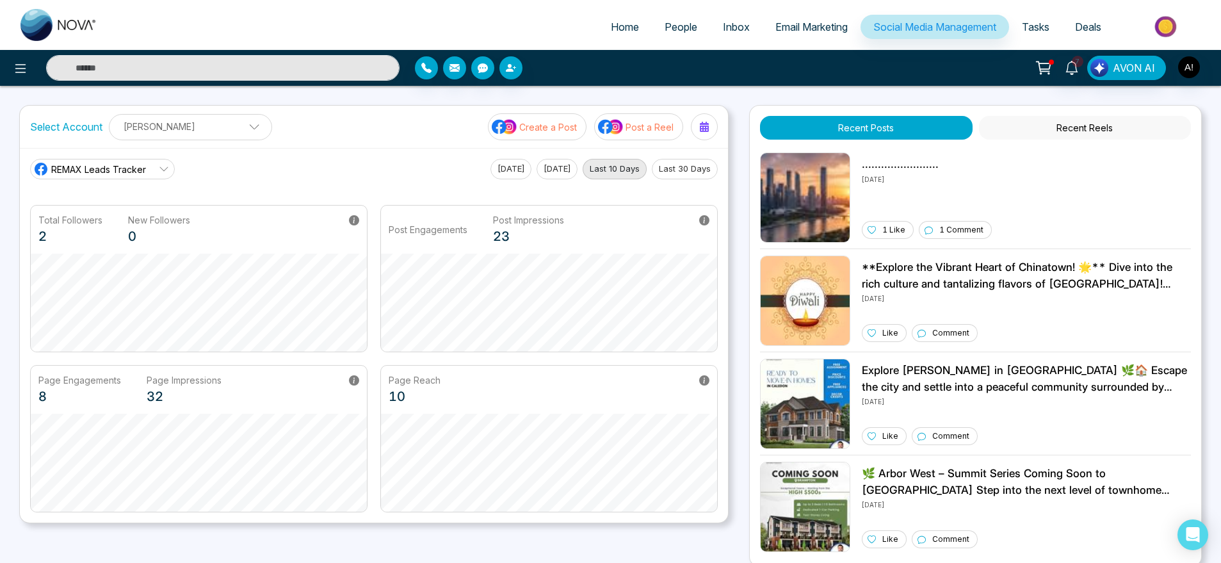
click at [112, 170] on span "REMAX Leads Tracker" at bounding box center [98, 169] width 95 height 13
click at [118, 225] on span "Robotics" at bounding box center [112, 227] width 108 height 14
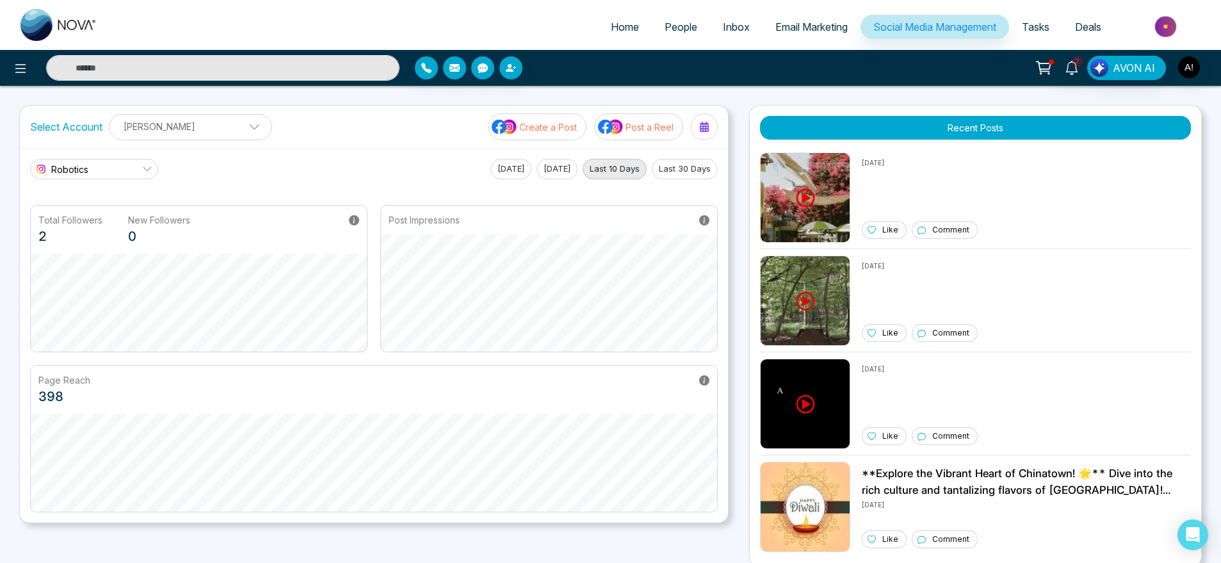
click at [465, 163] on div "Robotics REMAX Leads Tracker Robotics Today Yesterday Last 10 Days Last 30 Days" at bounding box center [374, 169] width 688 height 20
click at [501, 173] on button "Today" at bounding box center [511, 169] width 41 height 20
click at [138, 174] on link "Robotics" at bounding box center [94, 169] width 128 height 20
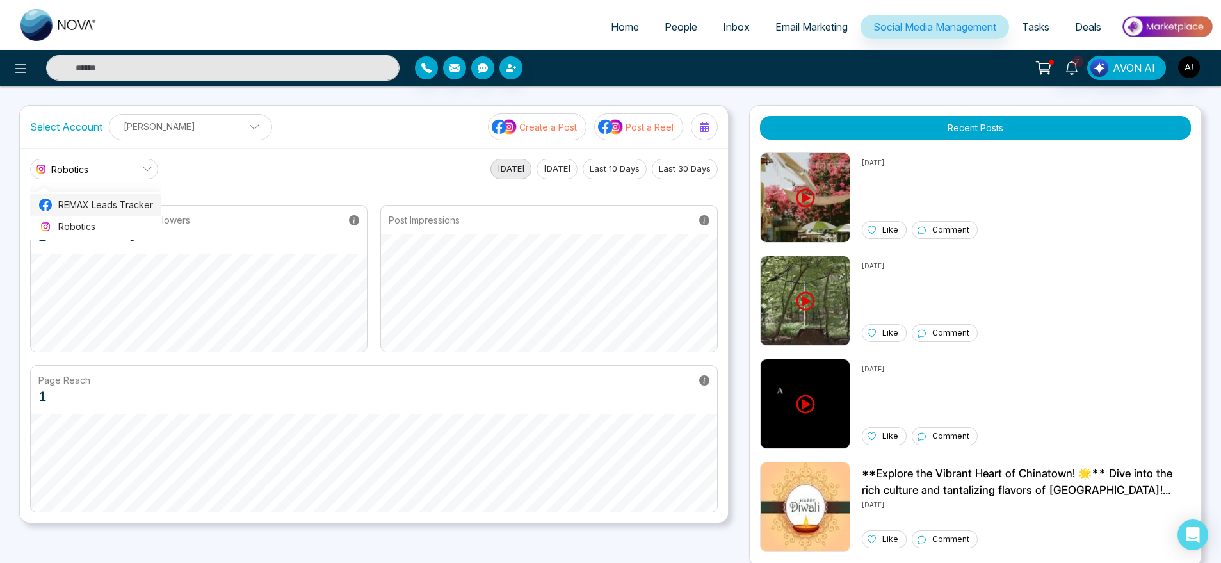
click at [135, 194] on li "REMAX Leads Tracker" at bounding box center [95, 205] width 131 height 22
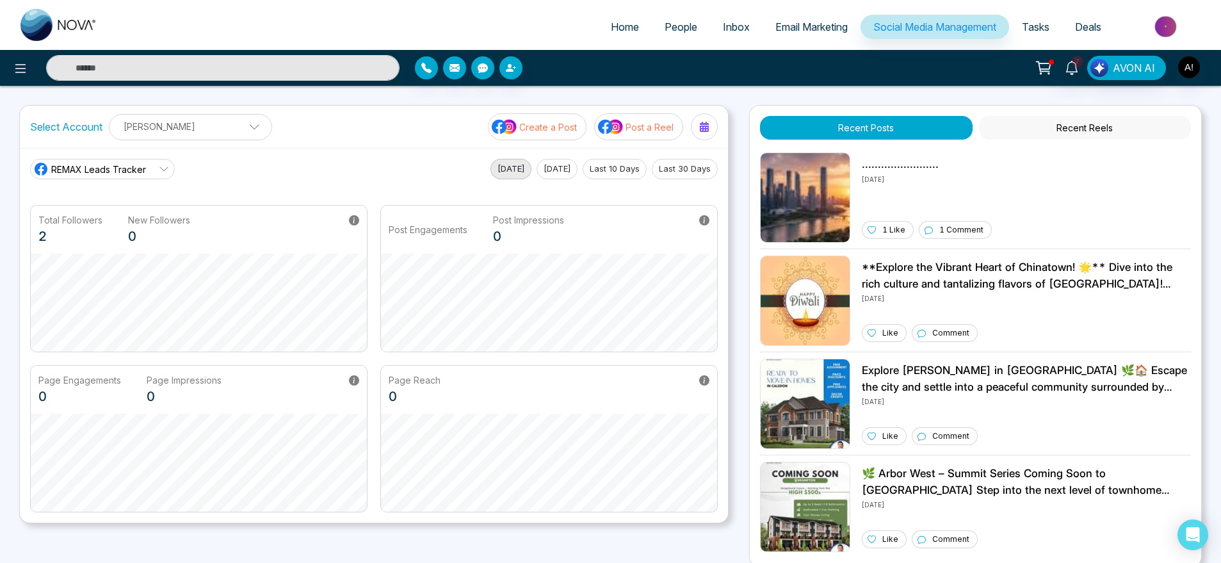
click at [1032, 33] on span "Tasks" at bounding box center [1036, 26] width 28 height 13
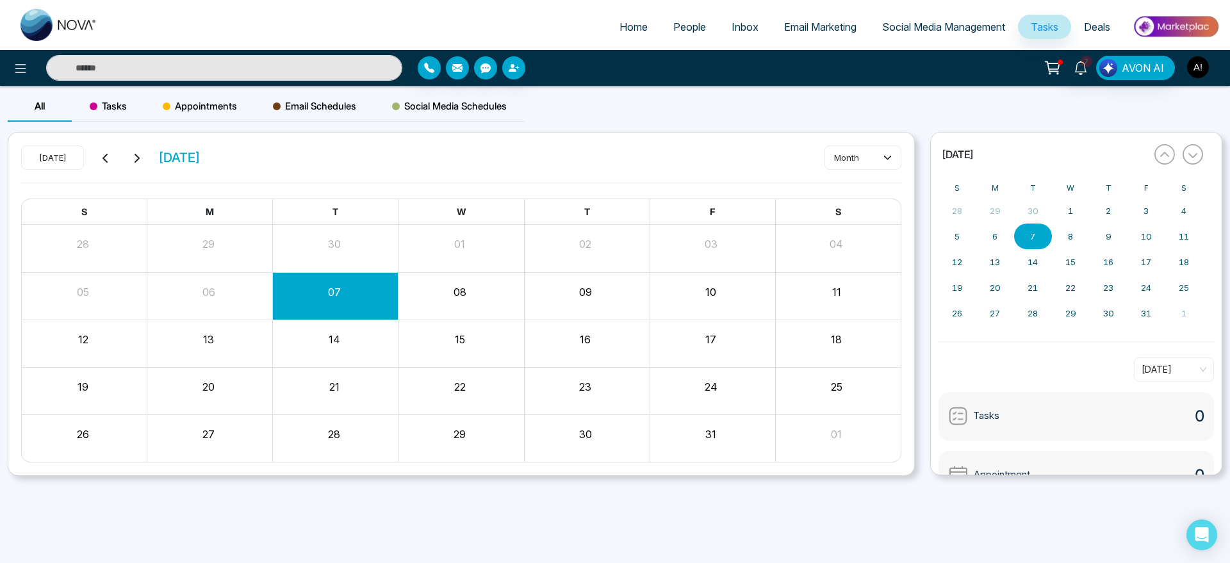
click at [1195, 70] on img "button" at bounding box center [1198, 67] width 22 height 22
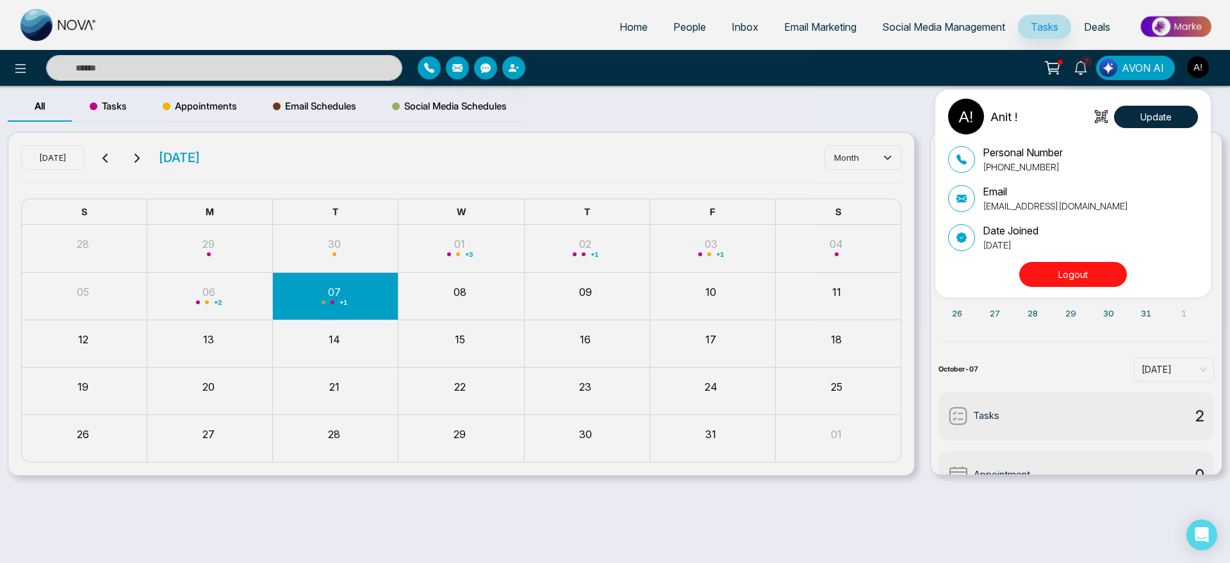
click at [1095, 267] on button "Logout" at bounding box center [1073, 274] width 108 height 25
